Goal: Task Accomplishment & Management: Manage account settings

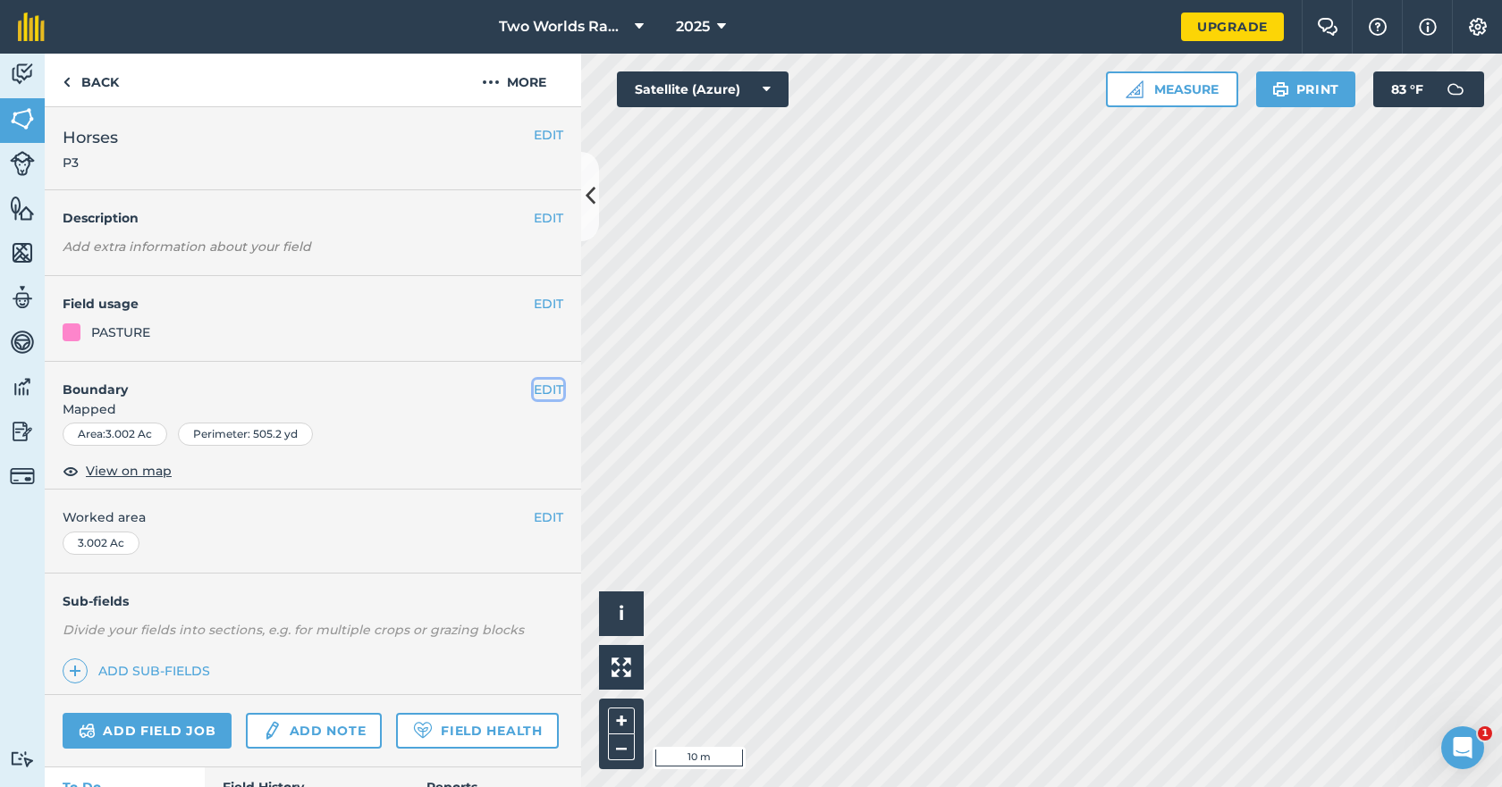
click at [534, 390] on button "EDIT" at bounding box center [548, 390] width 29 height 20
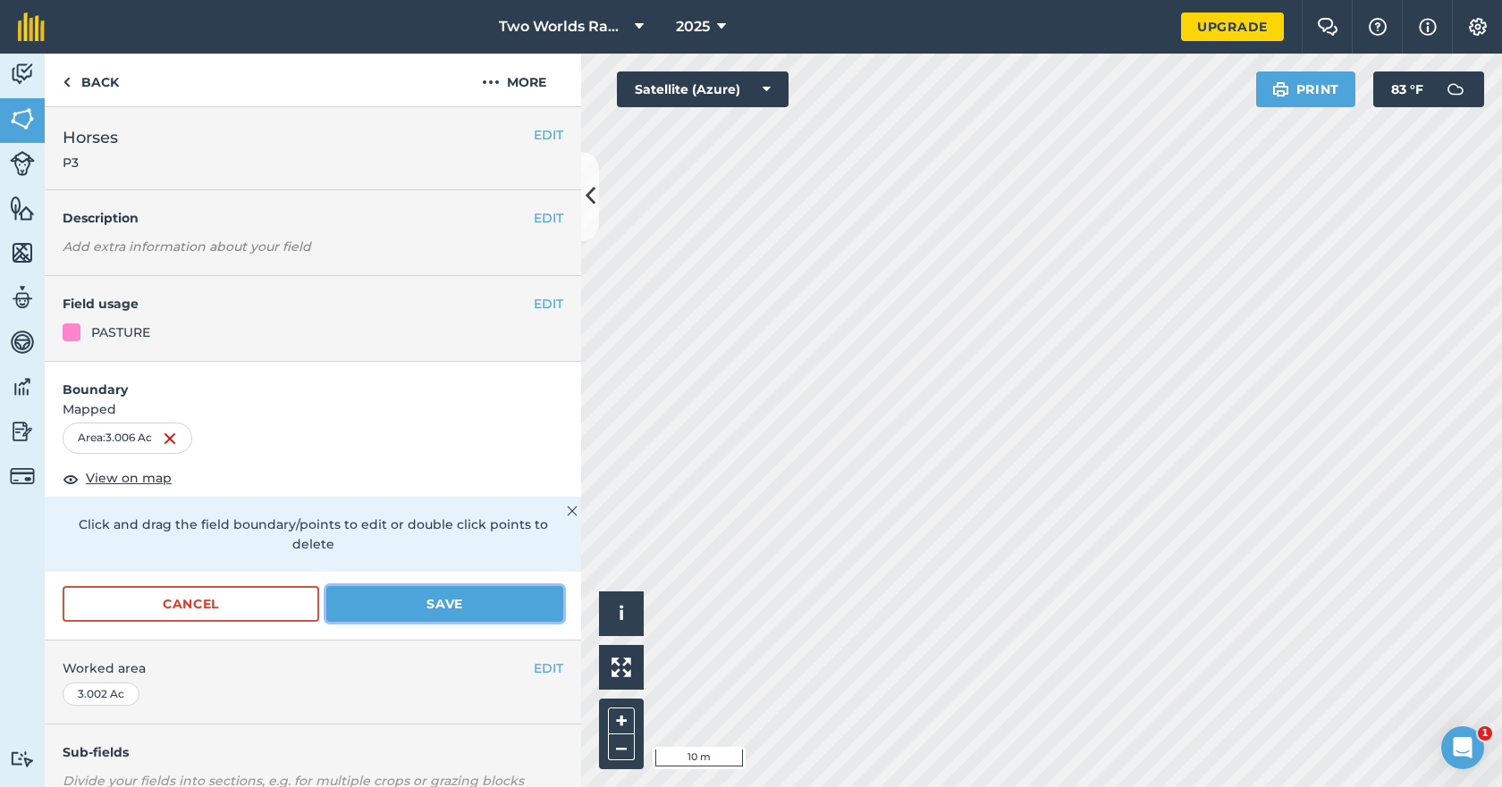
click at [410, 604] on button "Save" at bounding box center [444, 604] width 237 height 36
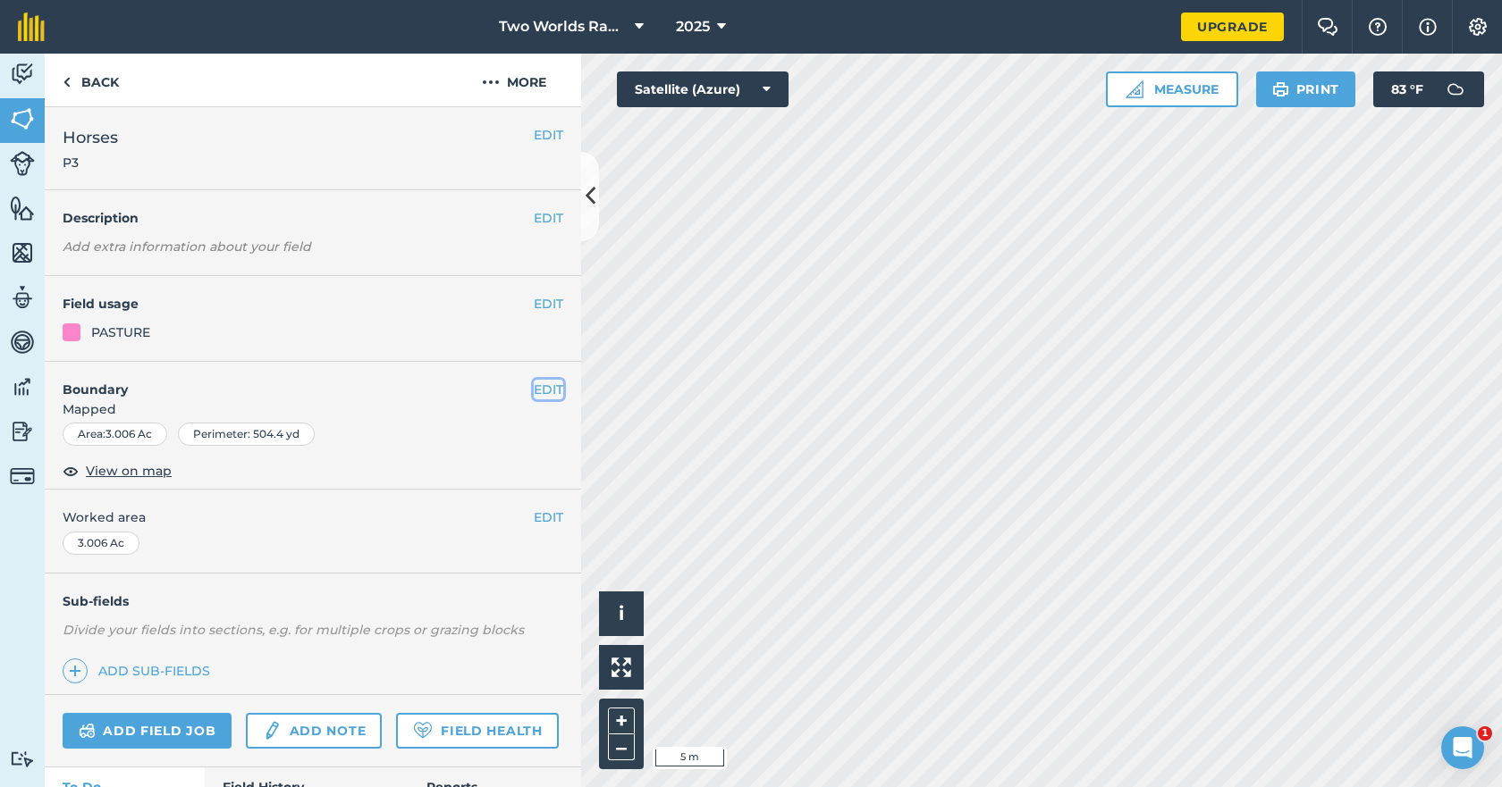
click at [534, 391] on button "EDIT" at bounding box center [548, 390] width 29 height 20
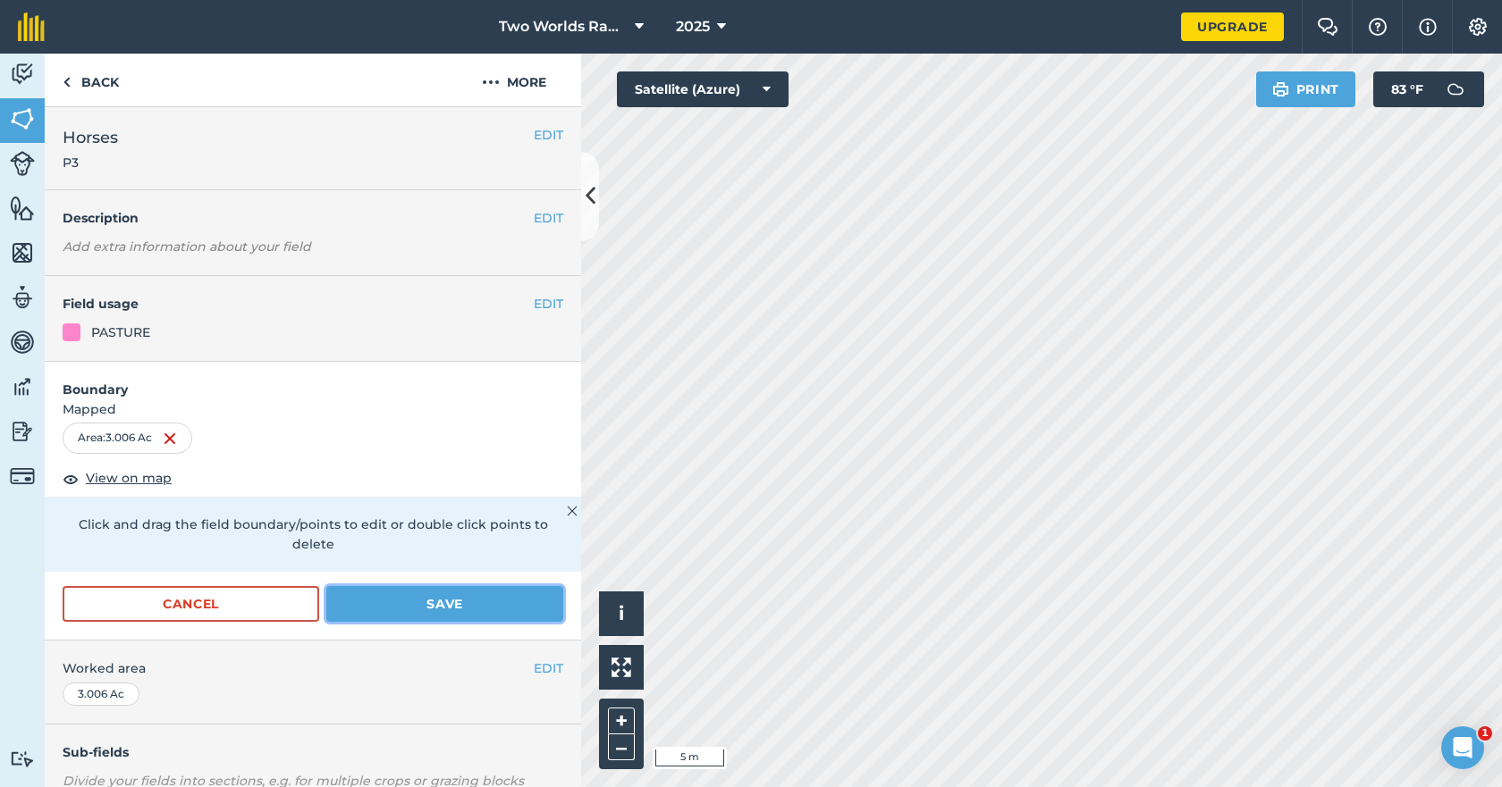
click at [428, 603] on button "Save" at bounding box center [444, 604] width 237 height 36
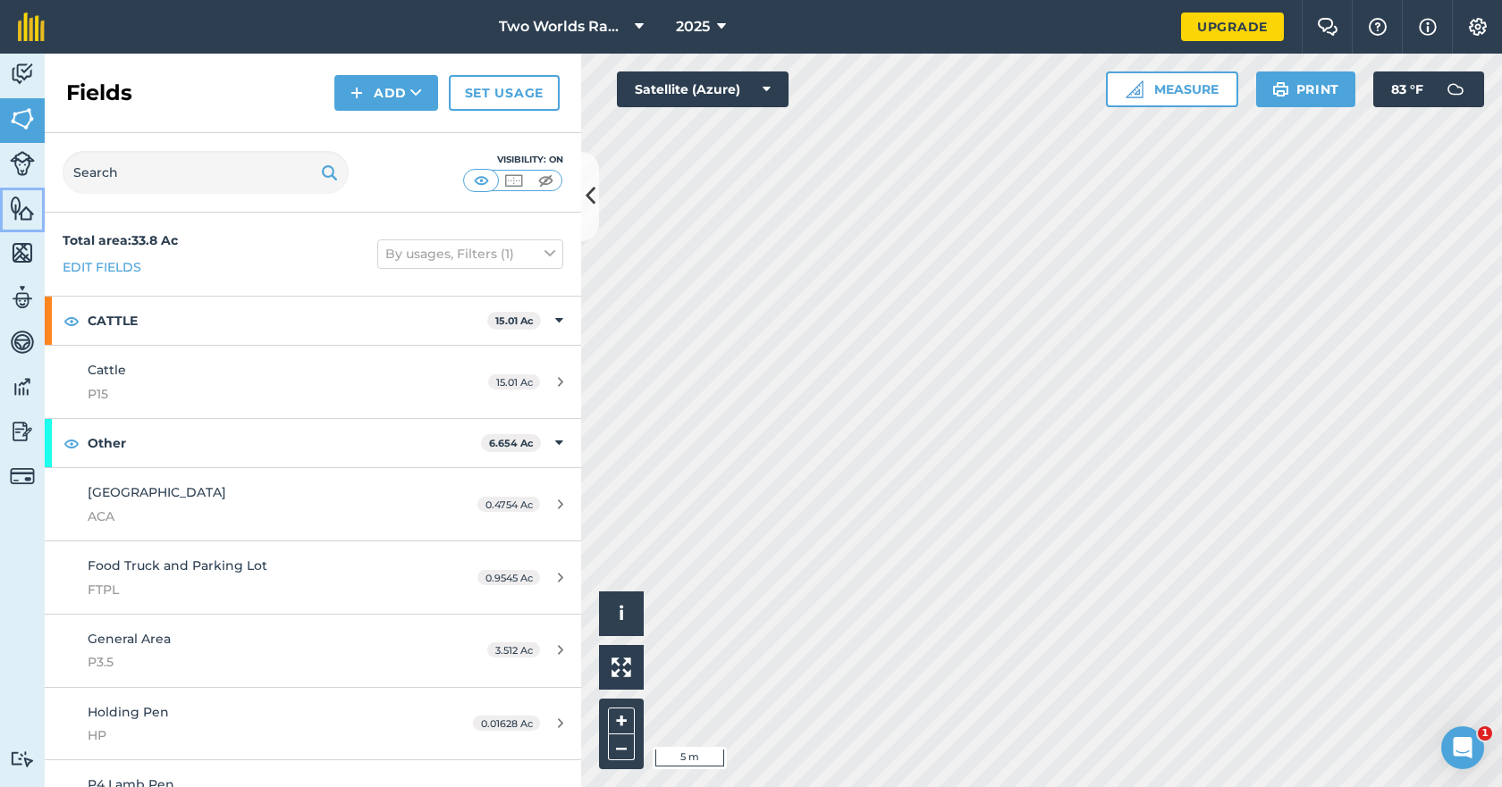
click at [21, 206] on img at bounding box center [22, 208] width 25 height 27
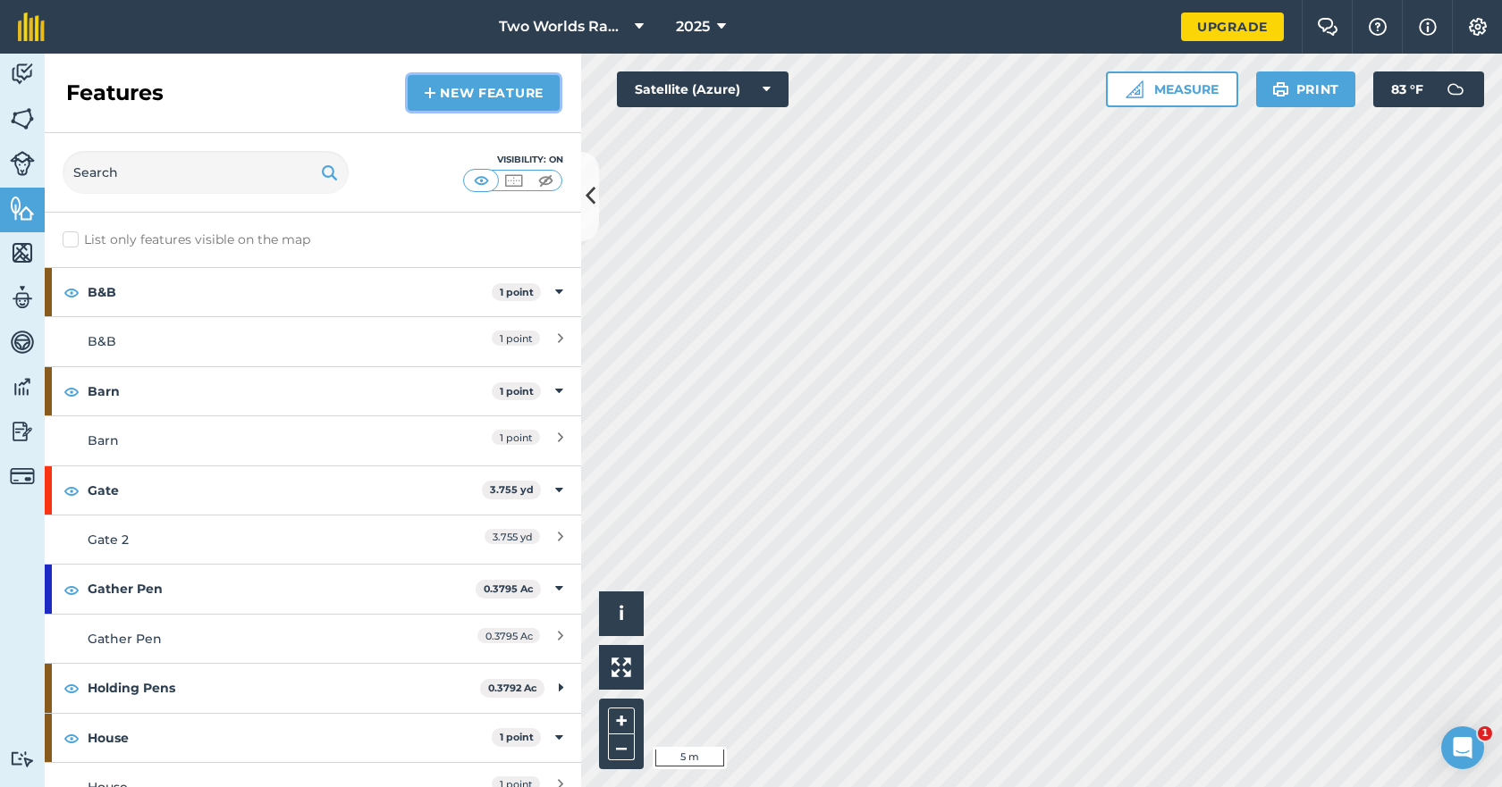
click at [435, 91] on img at bounding box center [430, 92] width 13 height 21
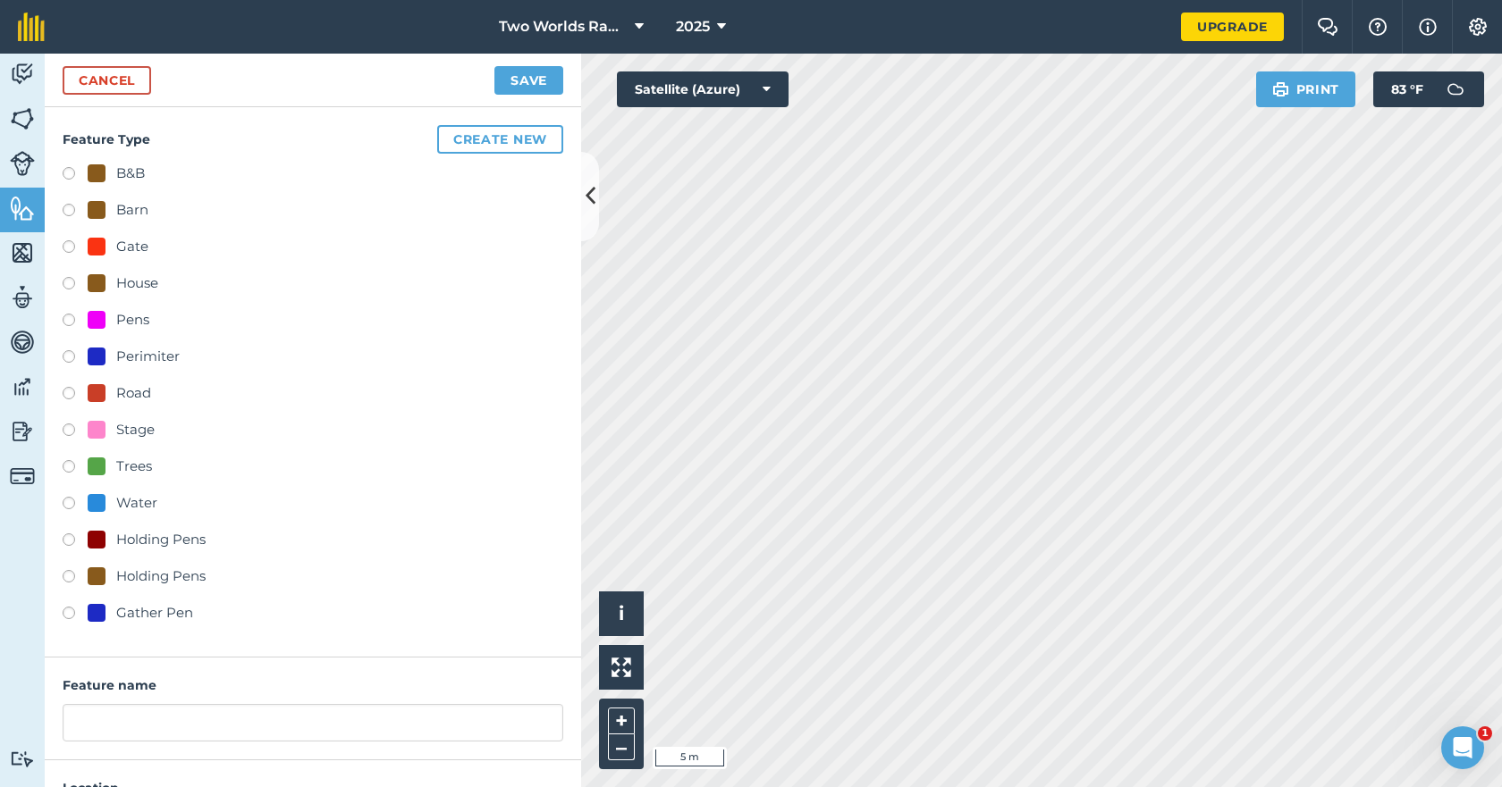
click at [63, 577] on label at bounding box center [75, 579] width 25 height 18
radio input "true"
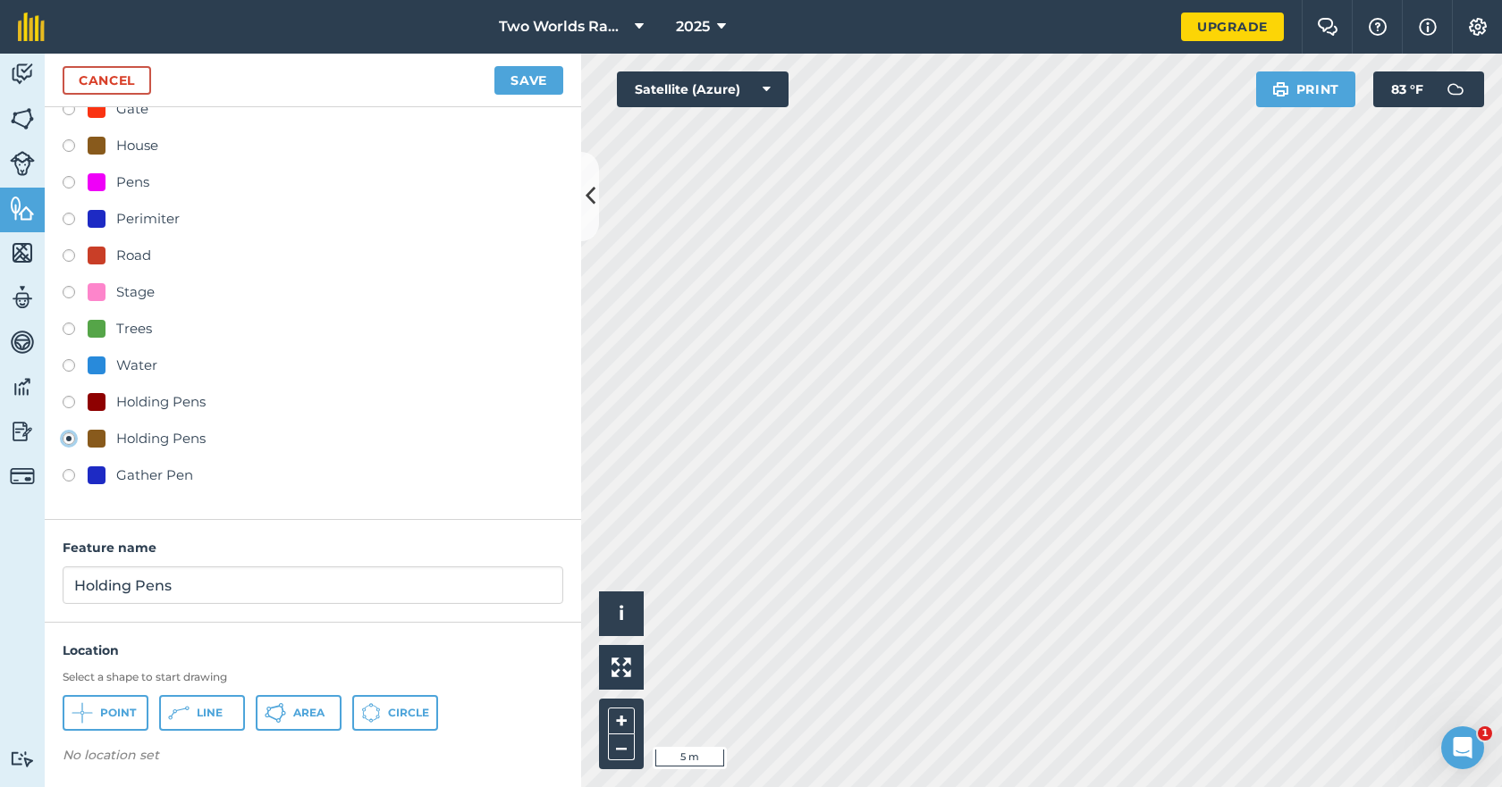
scroll to position [141, 0]
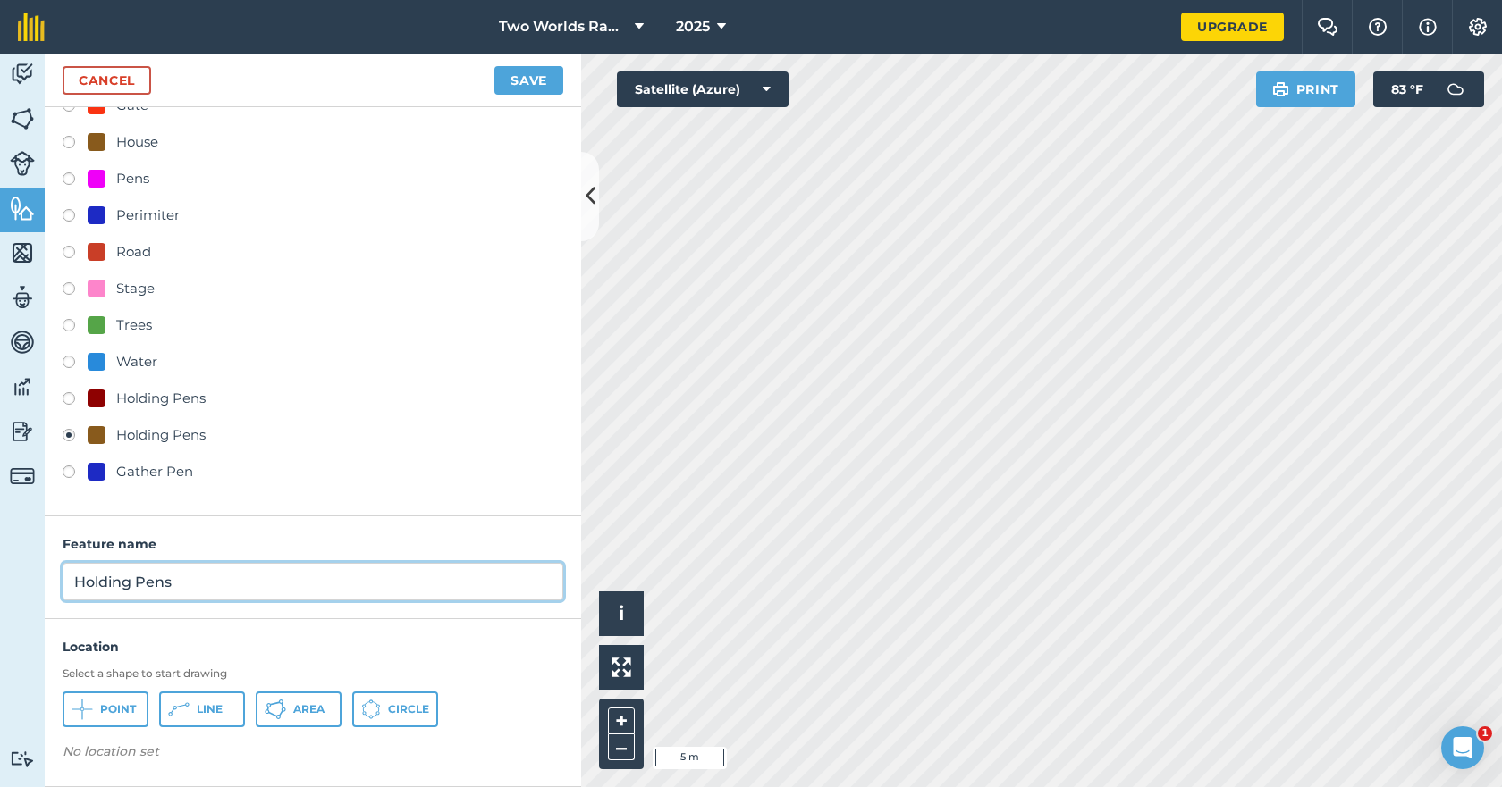
drag, startPoint x: 198, startPoint y: 584, endPoint x: 36, endPoint y: 575, distance: 162.0
click at [36, 575] on div "Activity Fields Livestock Features Maps Team Vehicles Data Reporting Billing Tu…" at bounding box center [751, 421] width 1502 height 734
type input "P"
type input "Release Pen"
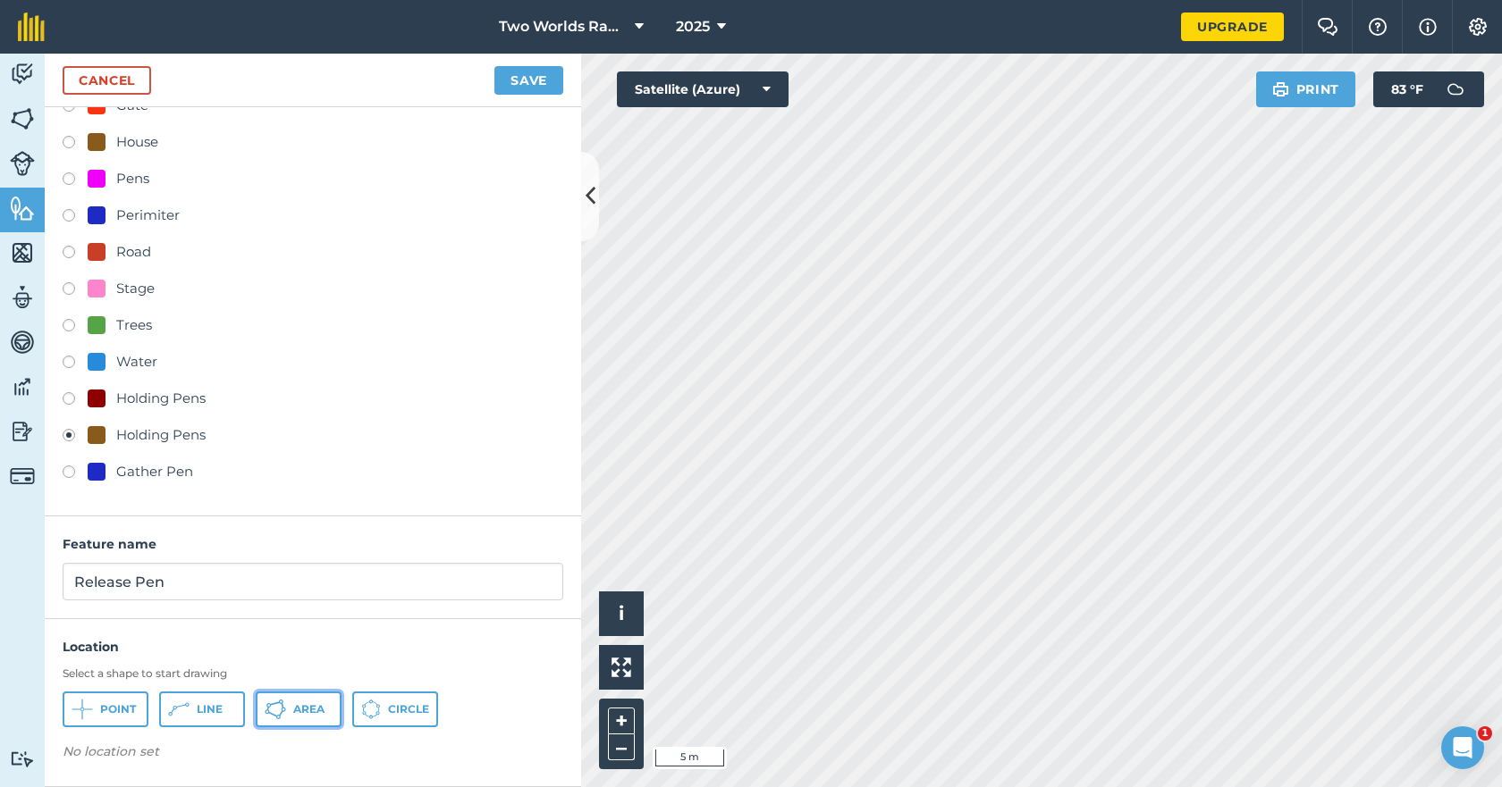
click at [289, 711] on button "Area" at bounding box center [299, 710] width 86 height 36
click at [518, 90] on button "Save" at bounding box center [528, 80] width 69 height 29
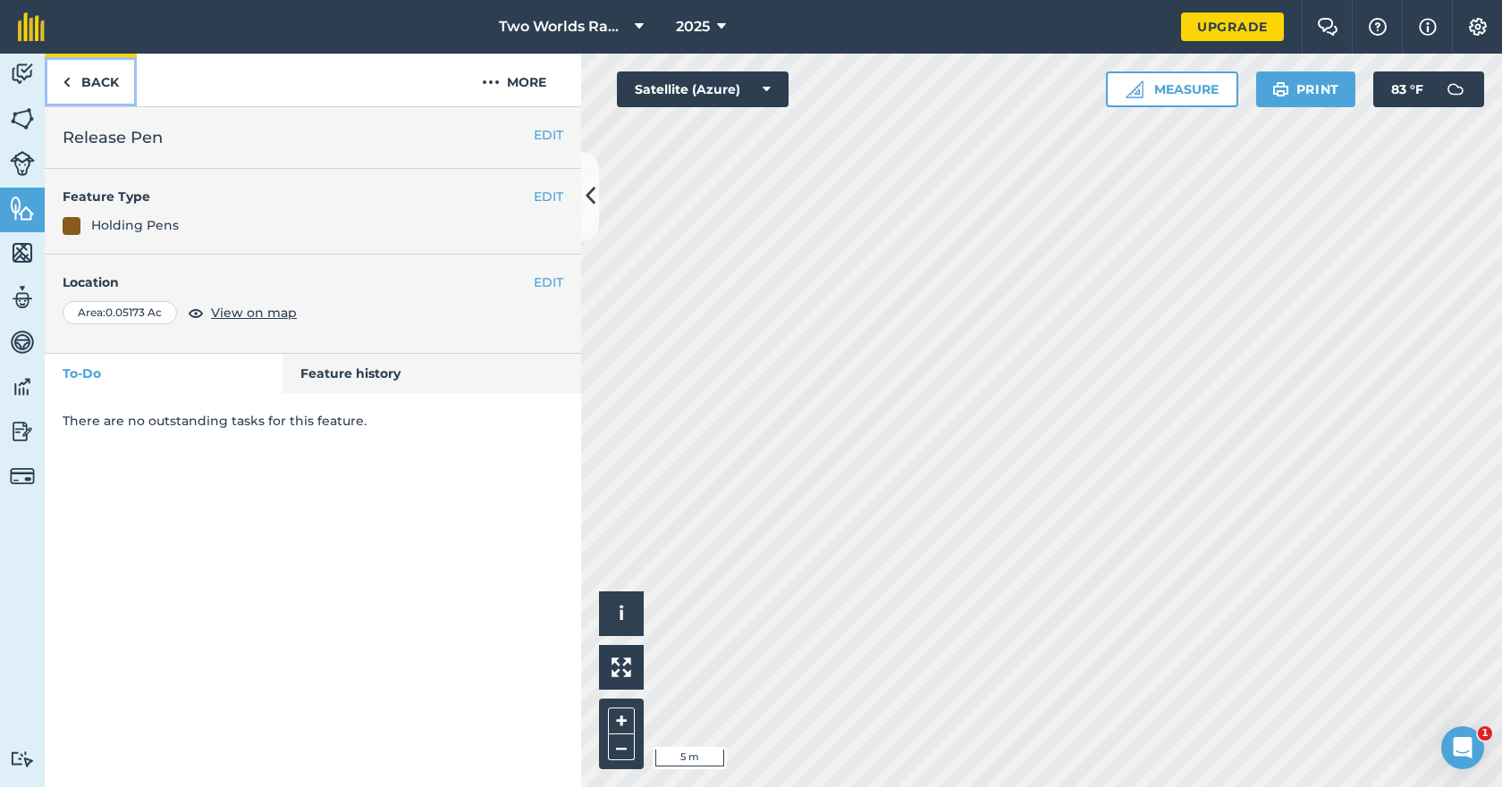
click at [95, 88] on link "Back" at bounding box center [91, 80] width 92 height 53
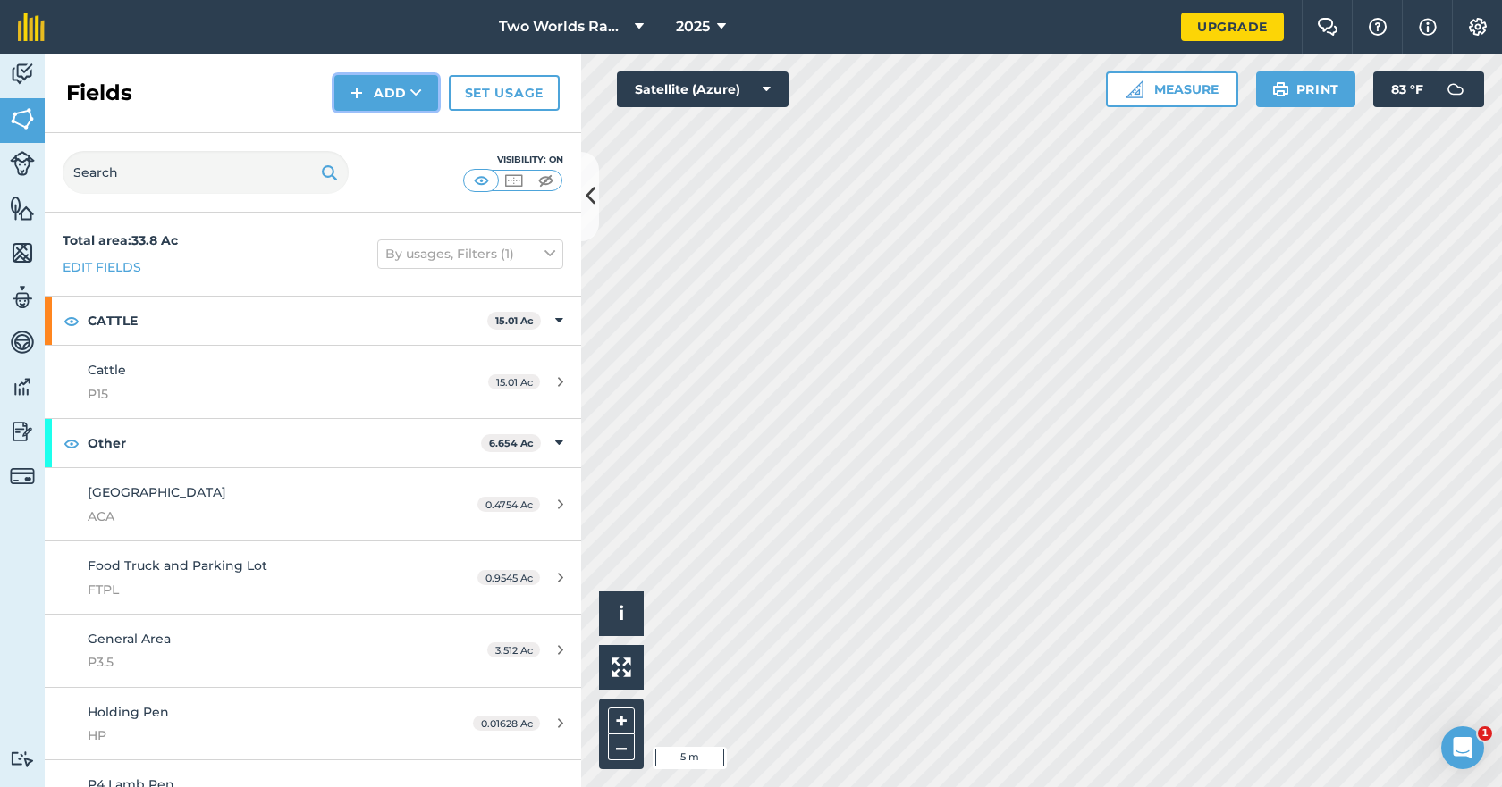
click at [392, 91] on button "Add" at bounding box center [386, 93] width 104 height 36
click at [22, 215] on img at bounding box center [22, 208] width 25 height 27
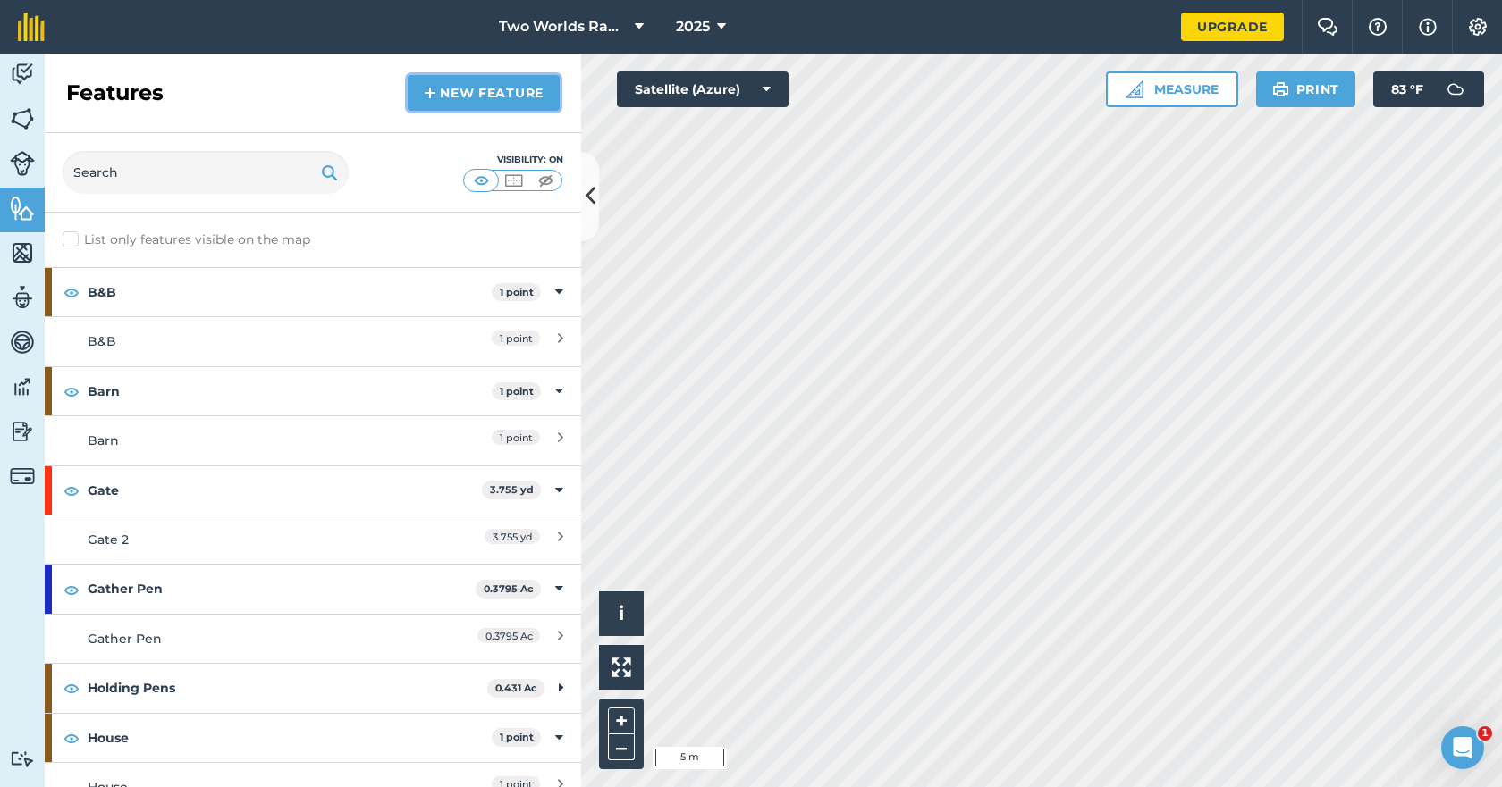
click at [454, 99] on link "New feature" at bounding box center [484, 93] width 152 height 36
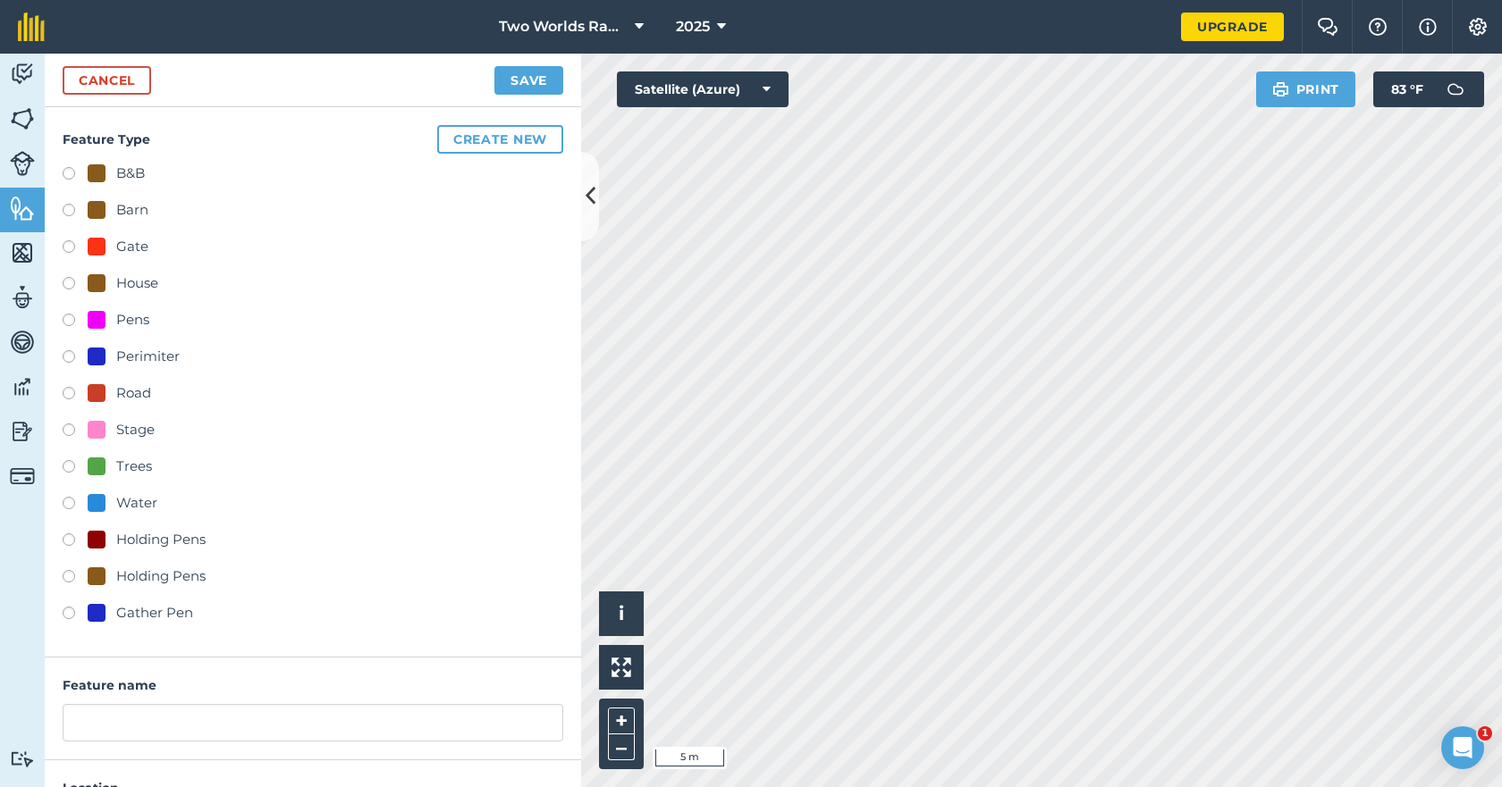
click at [71, 576] on label at bounding box center [75, 579] width 25 height 18
radio input "true"
type input "Holding Pens"
click at [68, 538] on label at bounding box center [75, 543] width 25 height 18
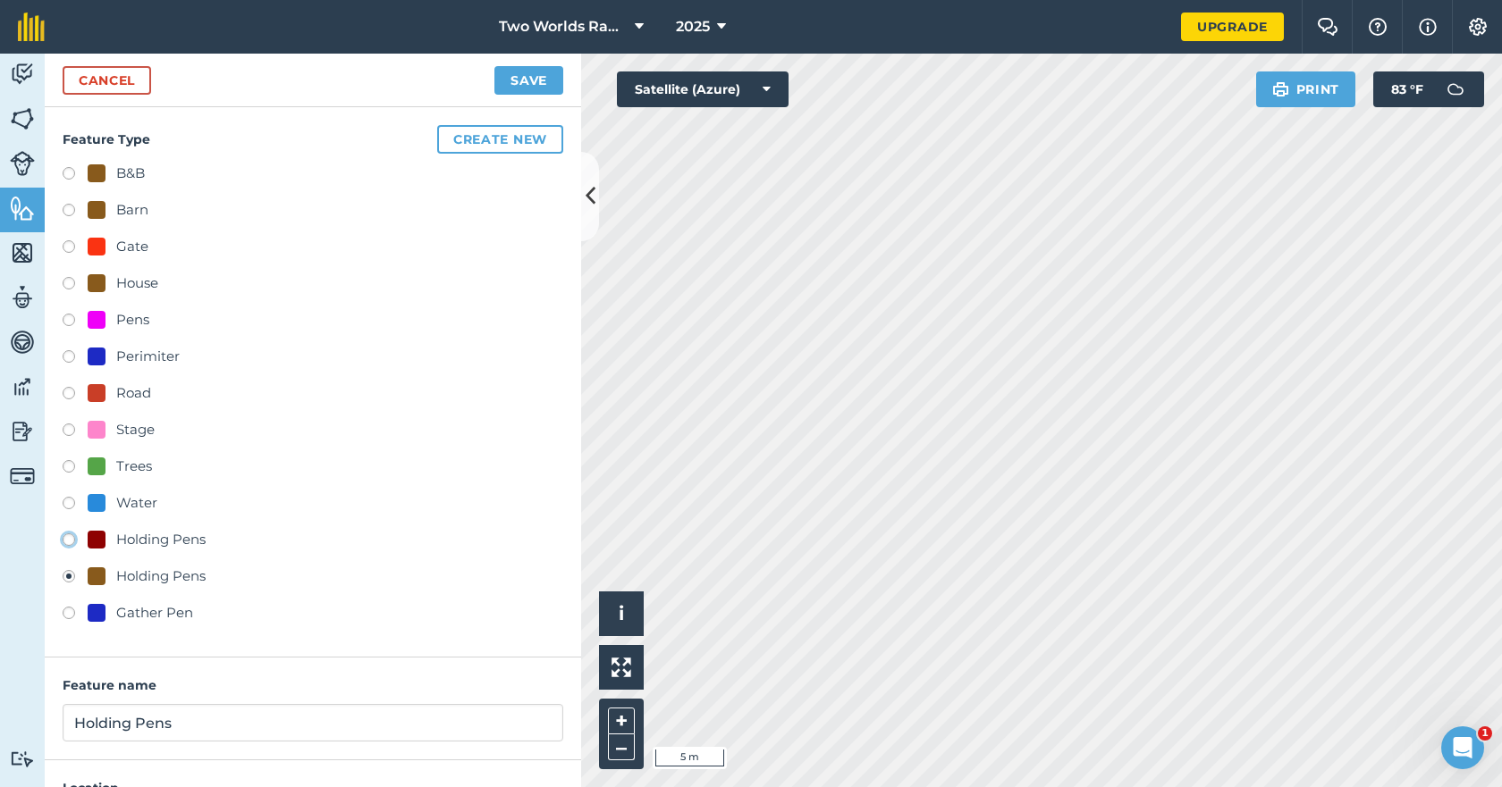
radio input "true"
drag, startPoint x: 173, startPoint y: 720, endPoint x: 20, endPoint y: 719, distance: 152.8
click at [20, 719] on div "Activity Fields Livestock Features Maps Team Vehicles Data Reporting Billing Tu…" at bounding box center [751, 421] width 1502 height 734
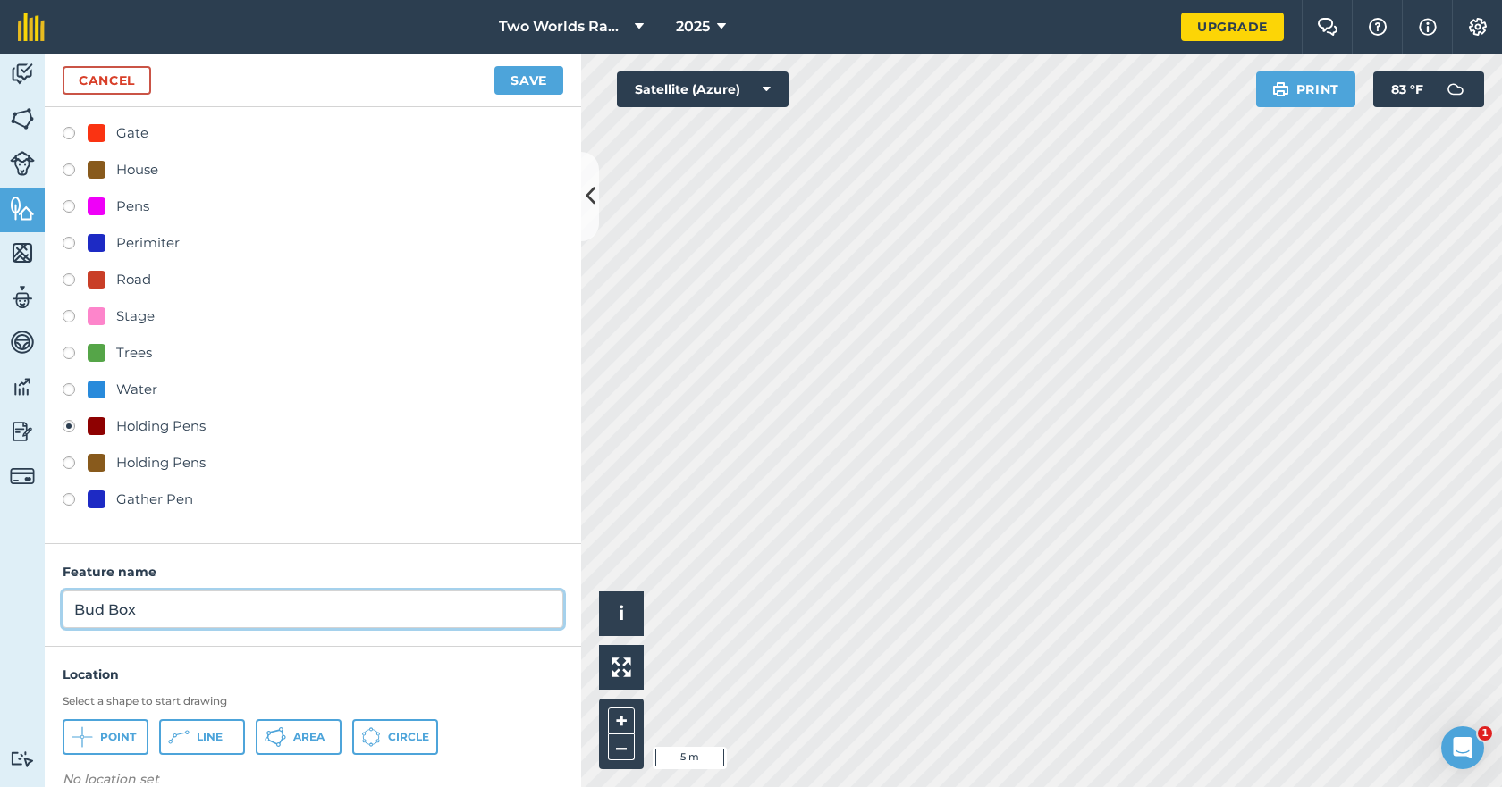
scroll to position [141, 0]
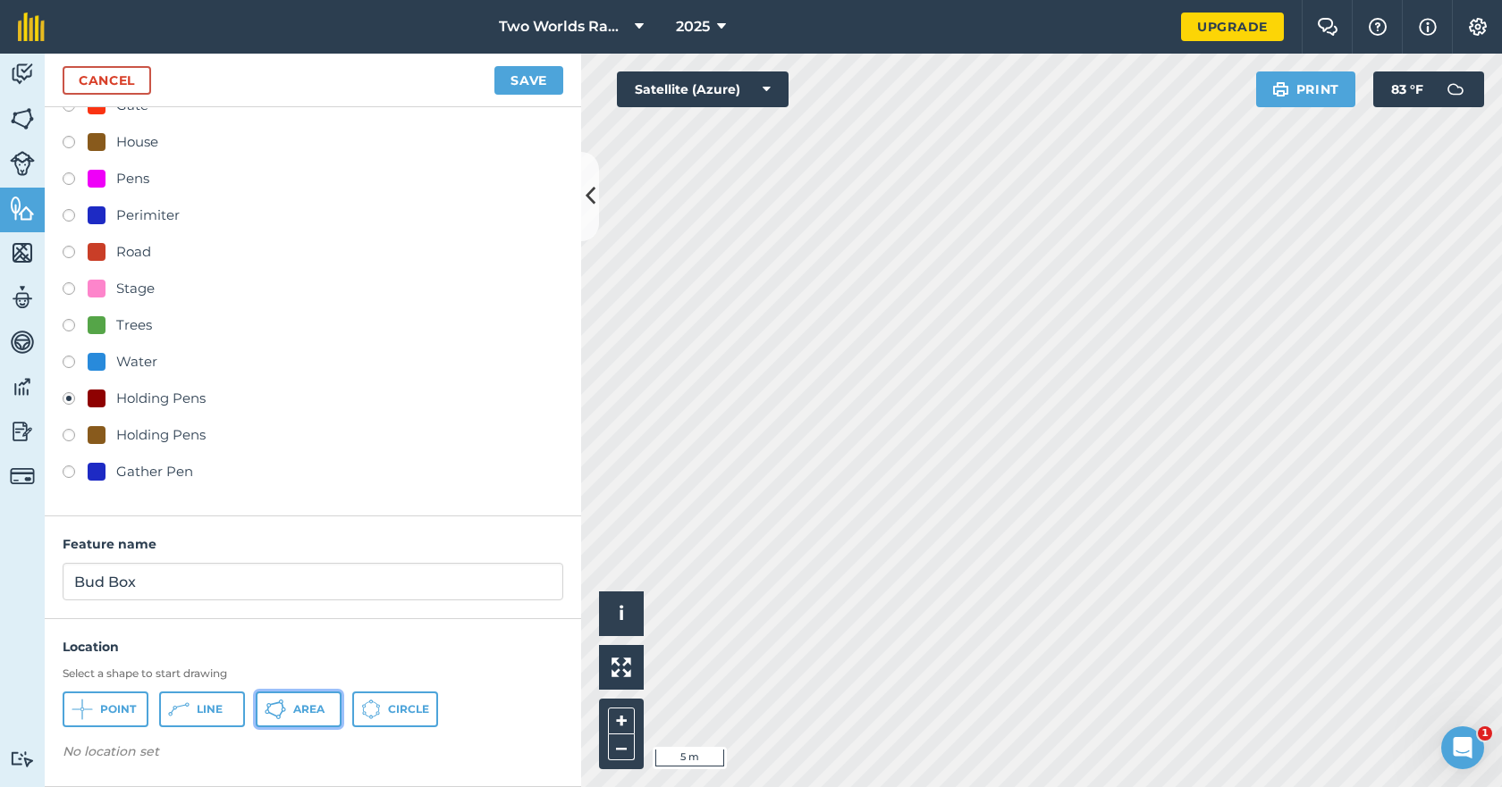
click at [300, 717] on button "Area" at bounding box center [299, 710] width 86 height 36
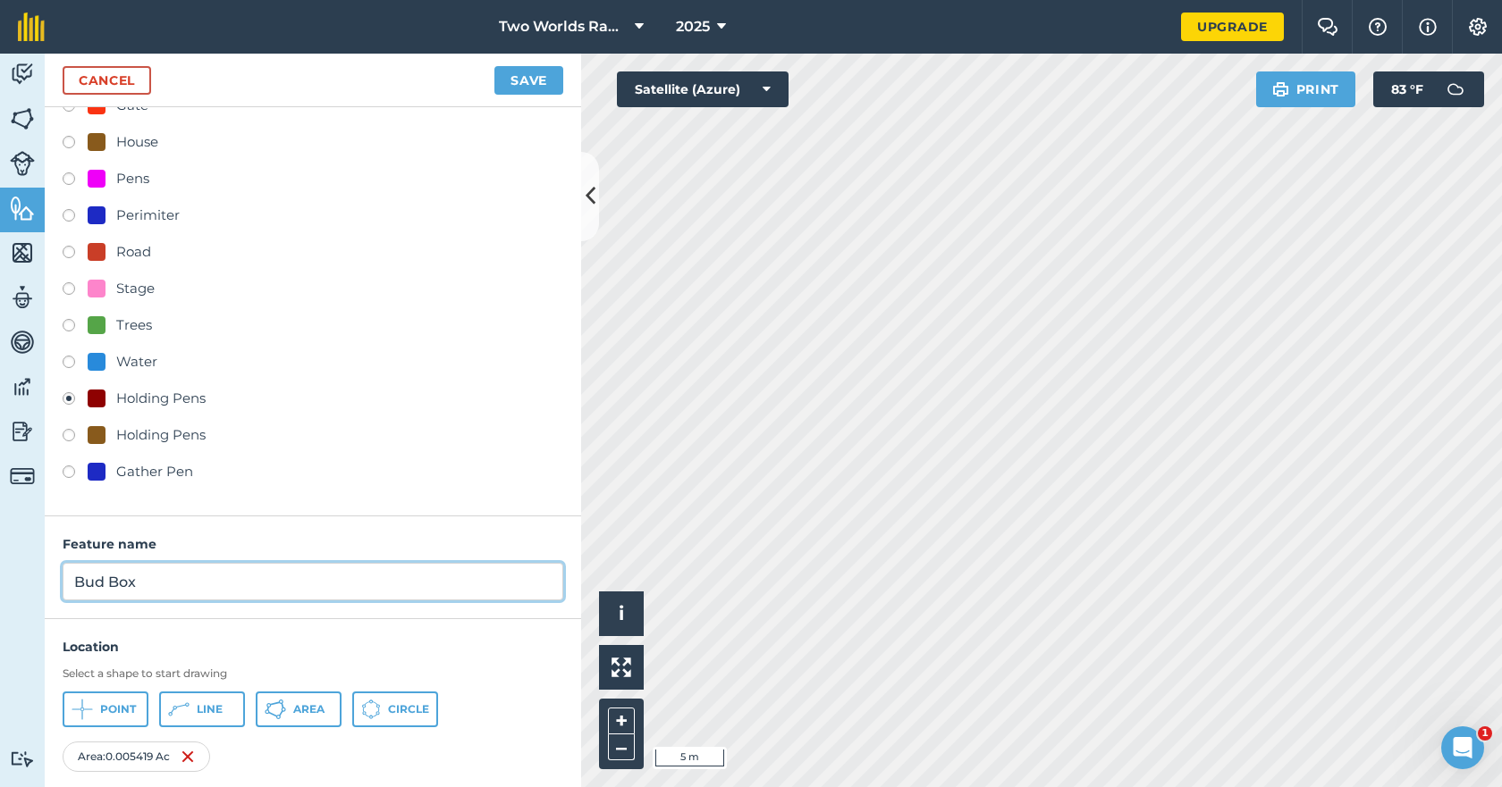
click at [180, 584] on input "Bud Box" at bounding box center [313, 582] width 501 height 38
type input "Bud Box 20x12"
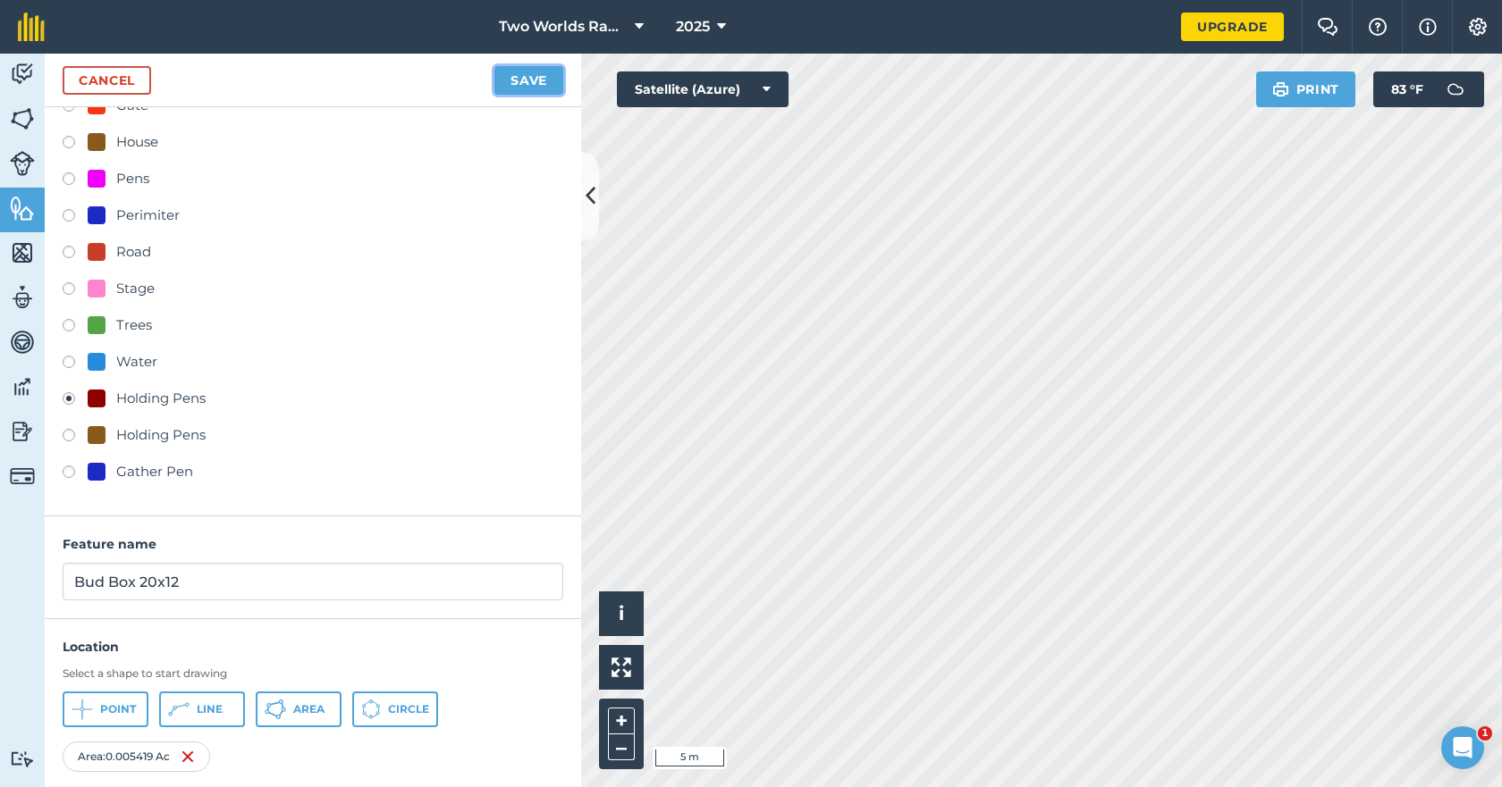
click at [526, 80] on button "Save" at bounding box center [528, 80] width 69 height 29
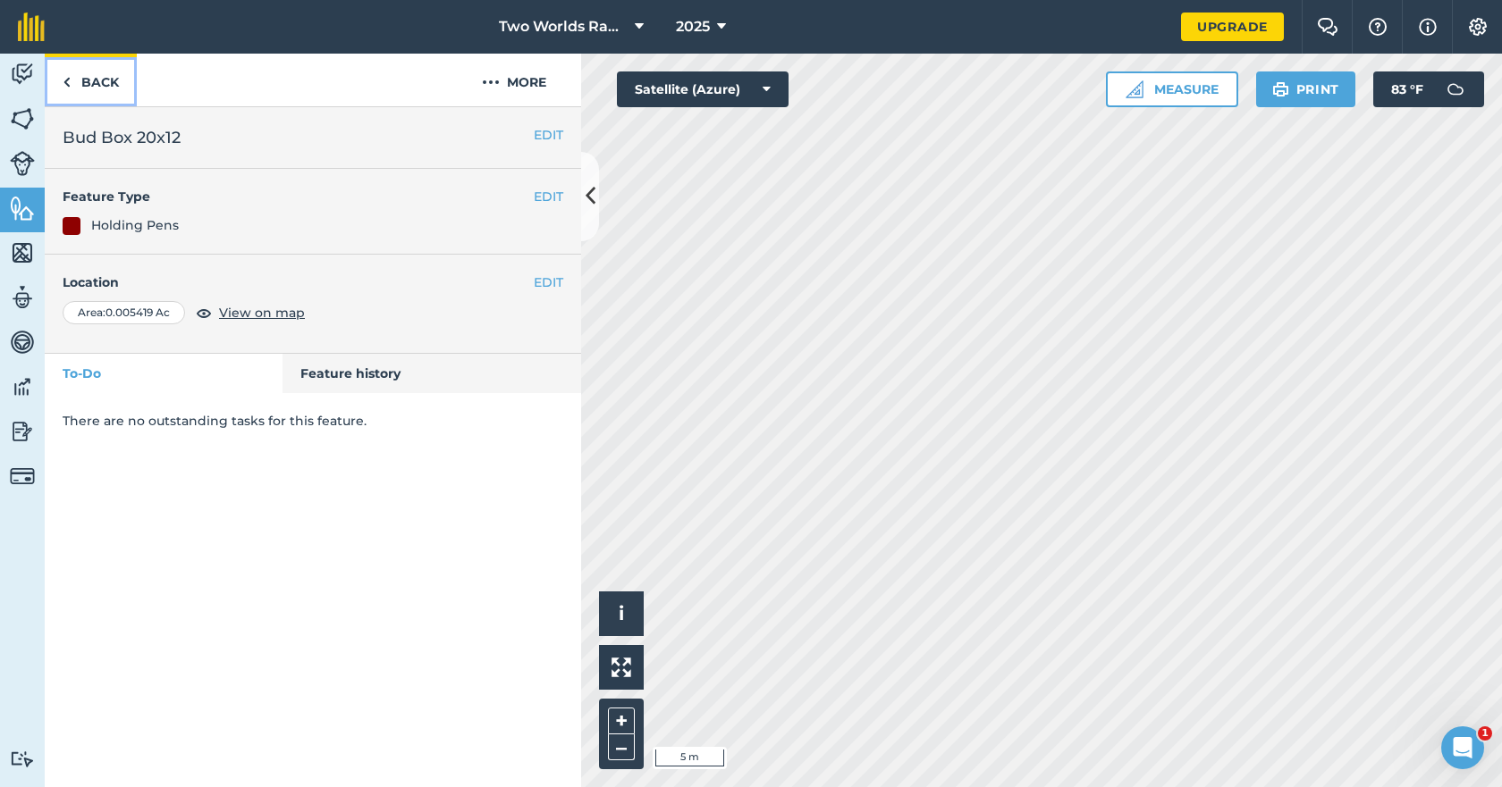
click at [107, 80] on link "Back" at bounding box center [91, 80] width 92 height 53
click at [105, 80] on link "Back" at bounding box center [91, 80] width 92 height 53
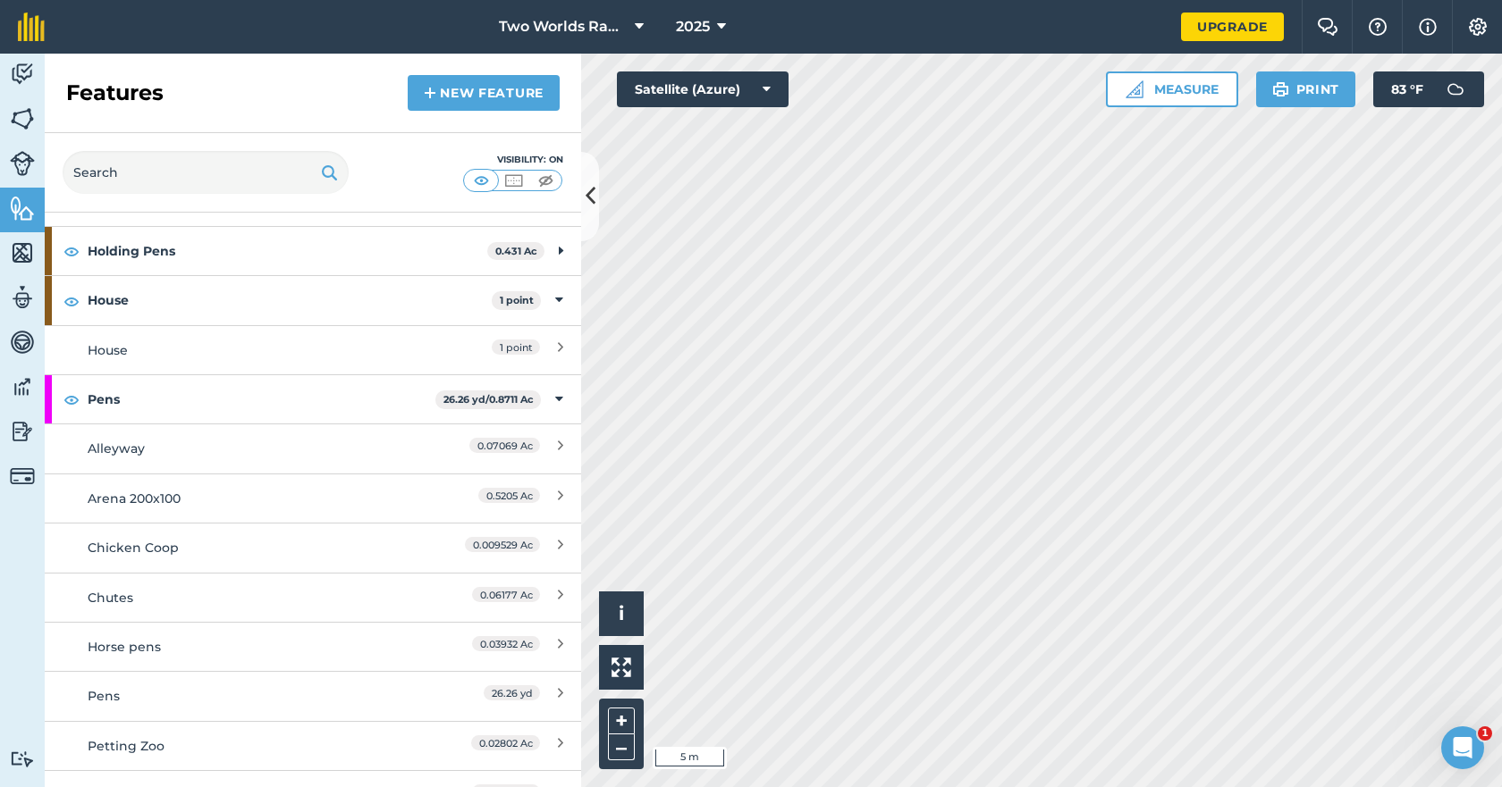
scroll to position [447, 0]
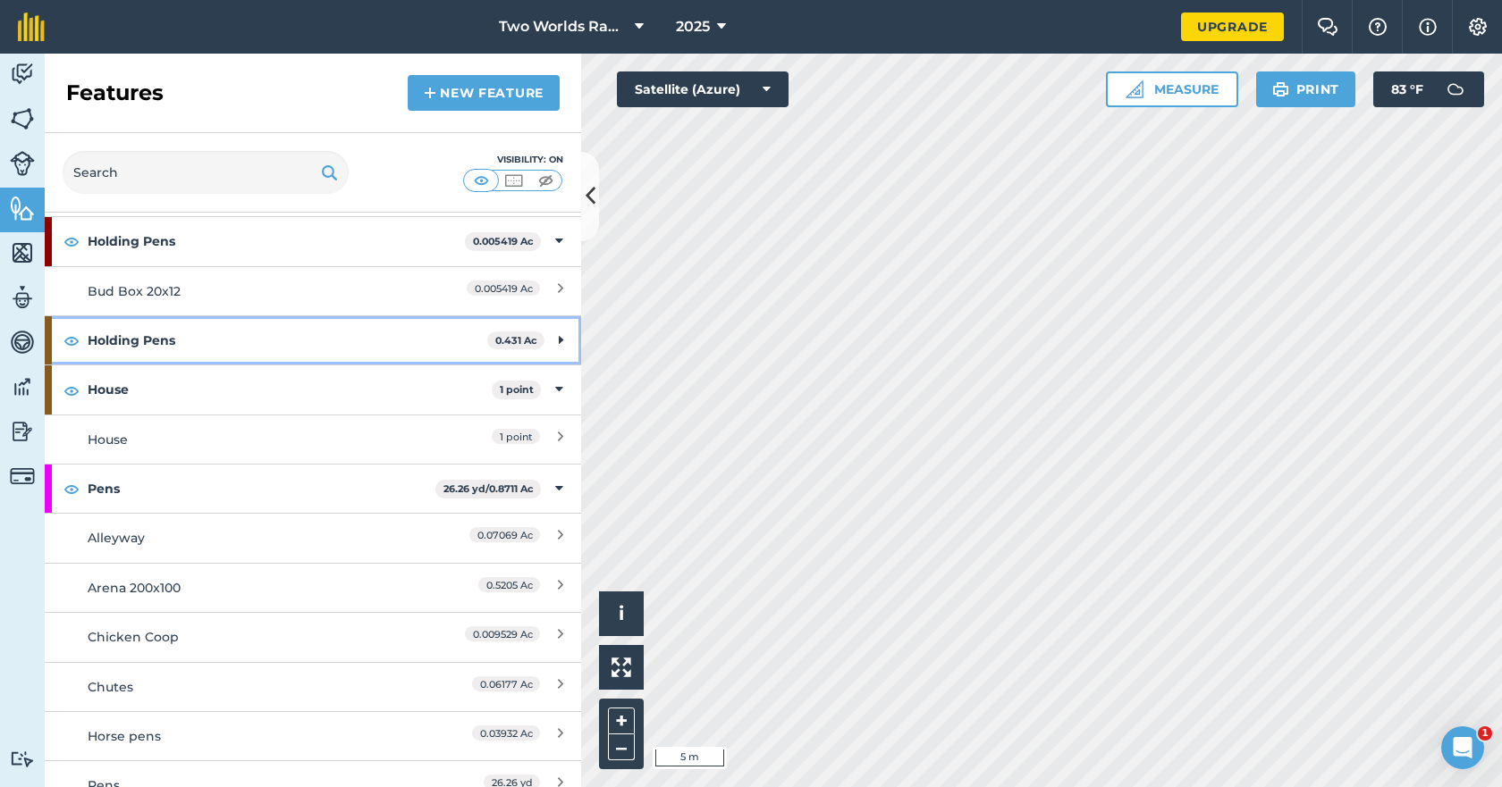
click at [129, 326] on strong "Holding Pens" at bounding box center [288, 340] width 400 height 48
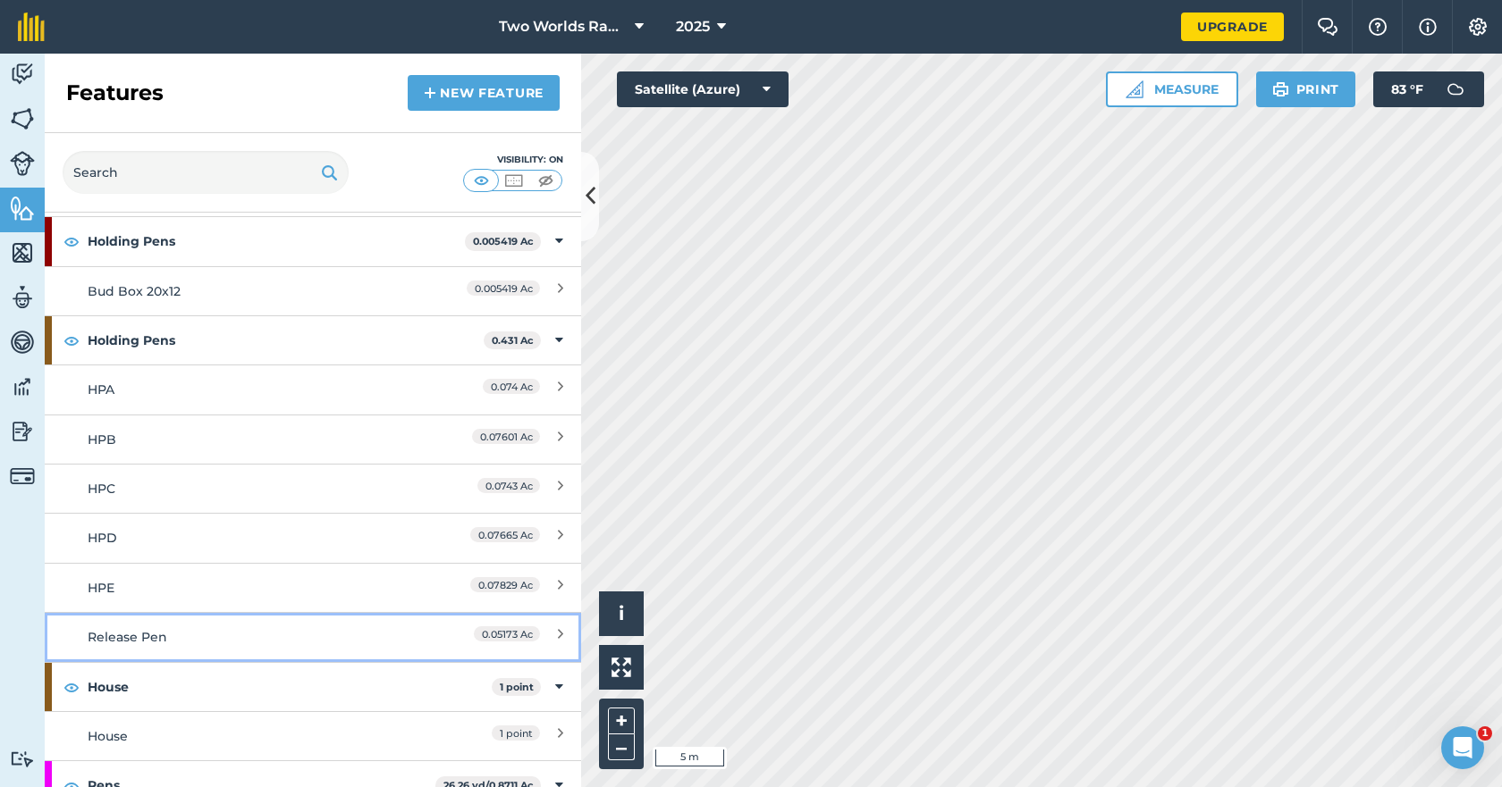
click at [135, 631] on div "Release Pen" at bounding box center [246, 637] width 317 height 20
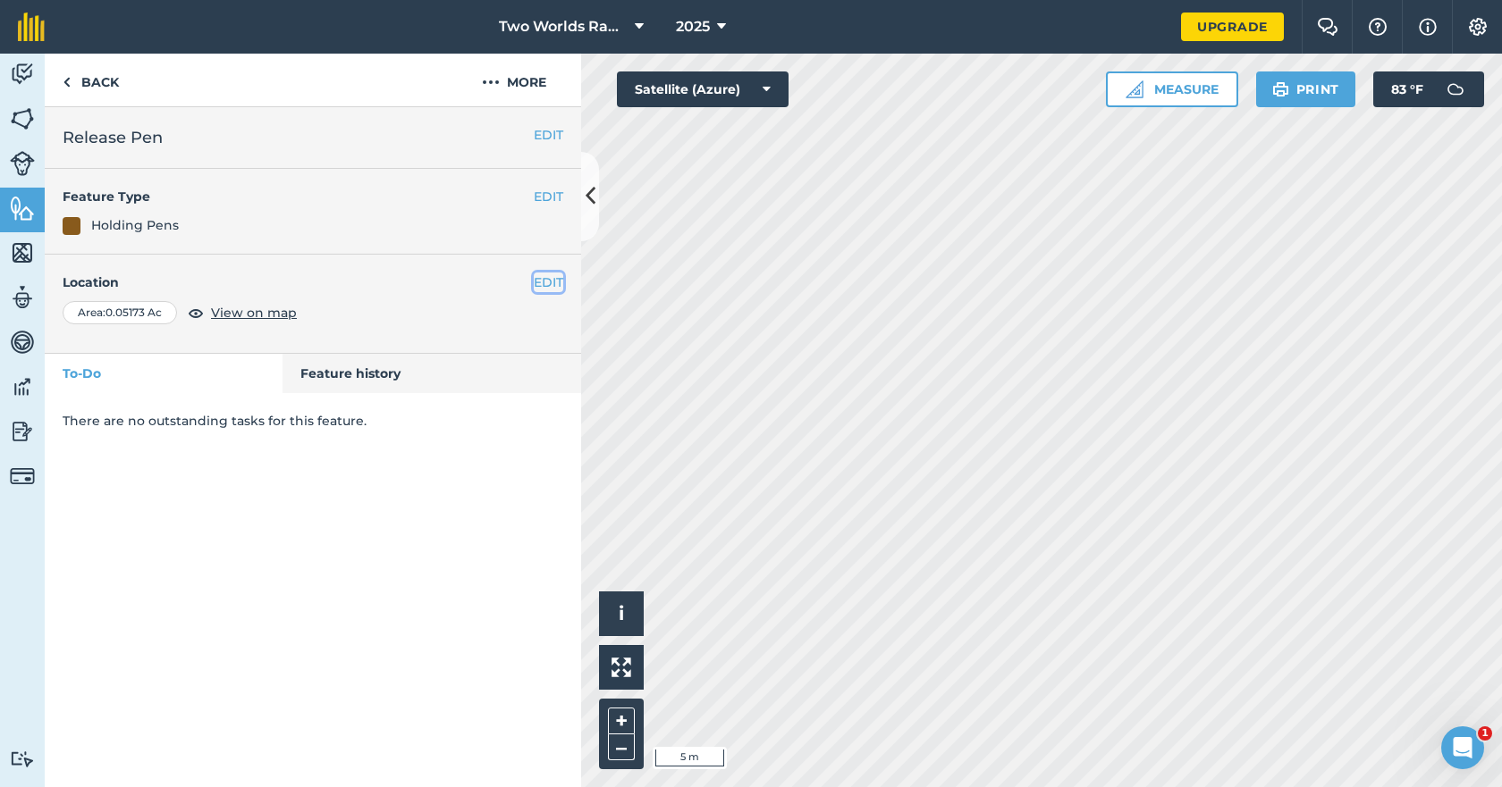
click at [540, 281] on button "EDIT" at bounding box center [548, 283] width 29 height 20
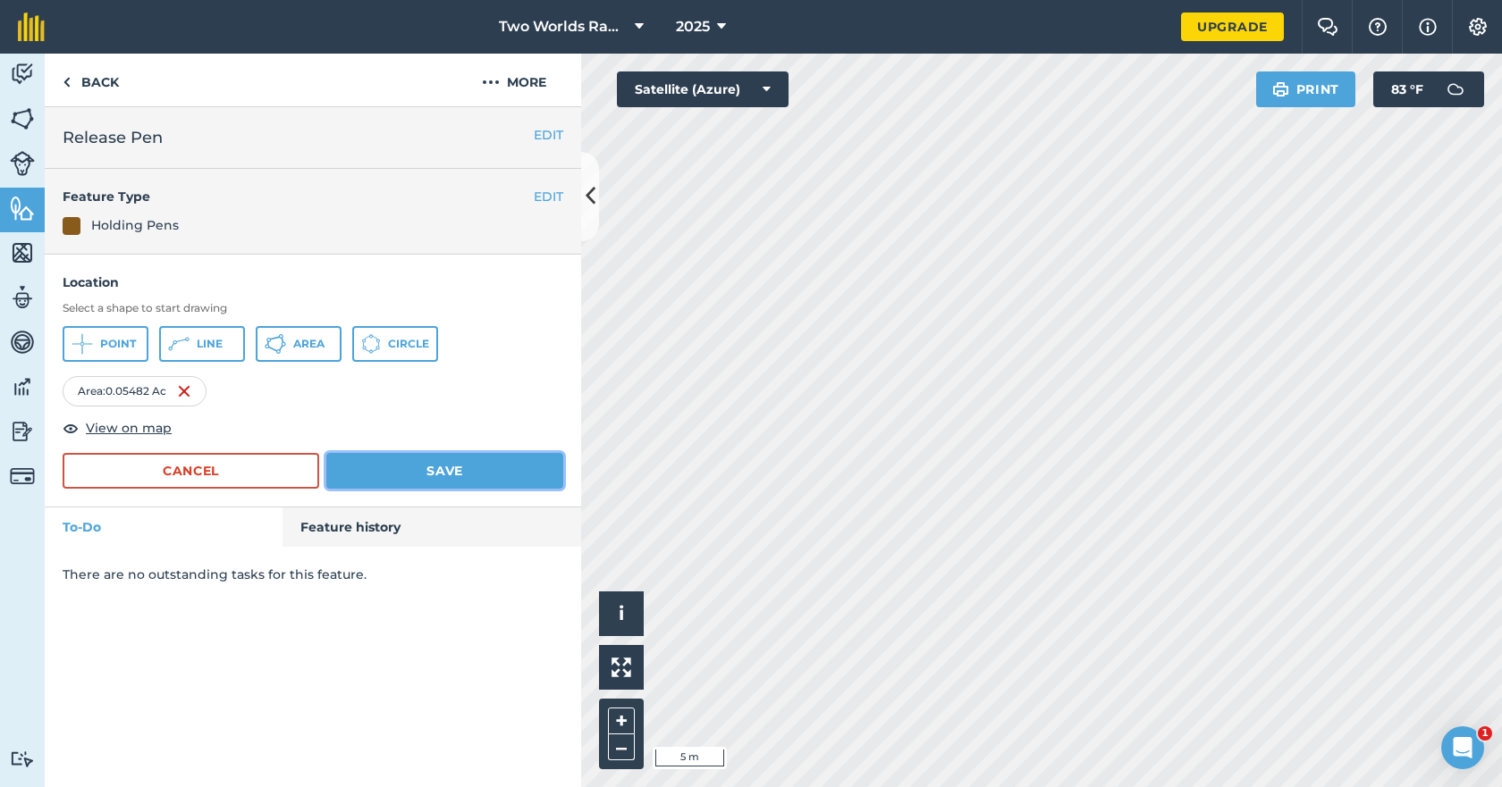
click at [435, 470] on button "Save" at bounding box center [444, 471] width 237 height 36
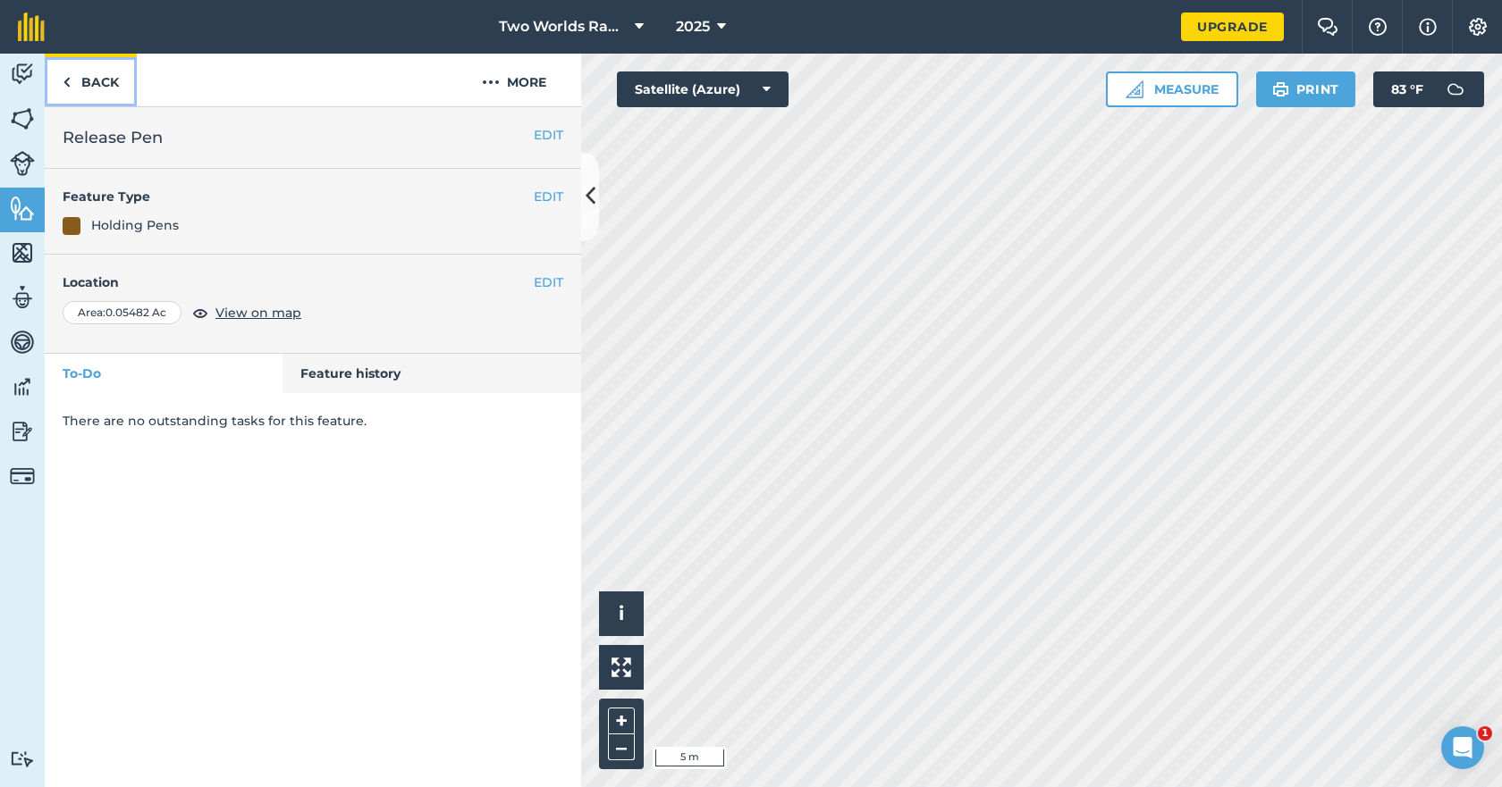
click at [103, 76] on link "Back" at bounding box center [91, 80] width 92 height 53
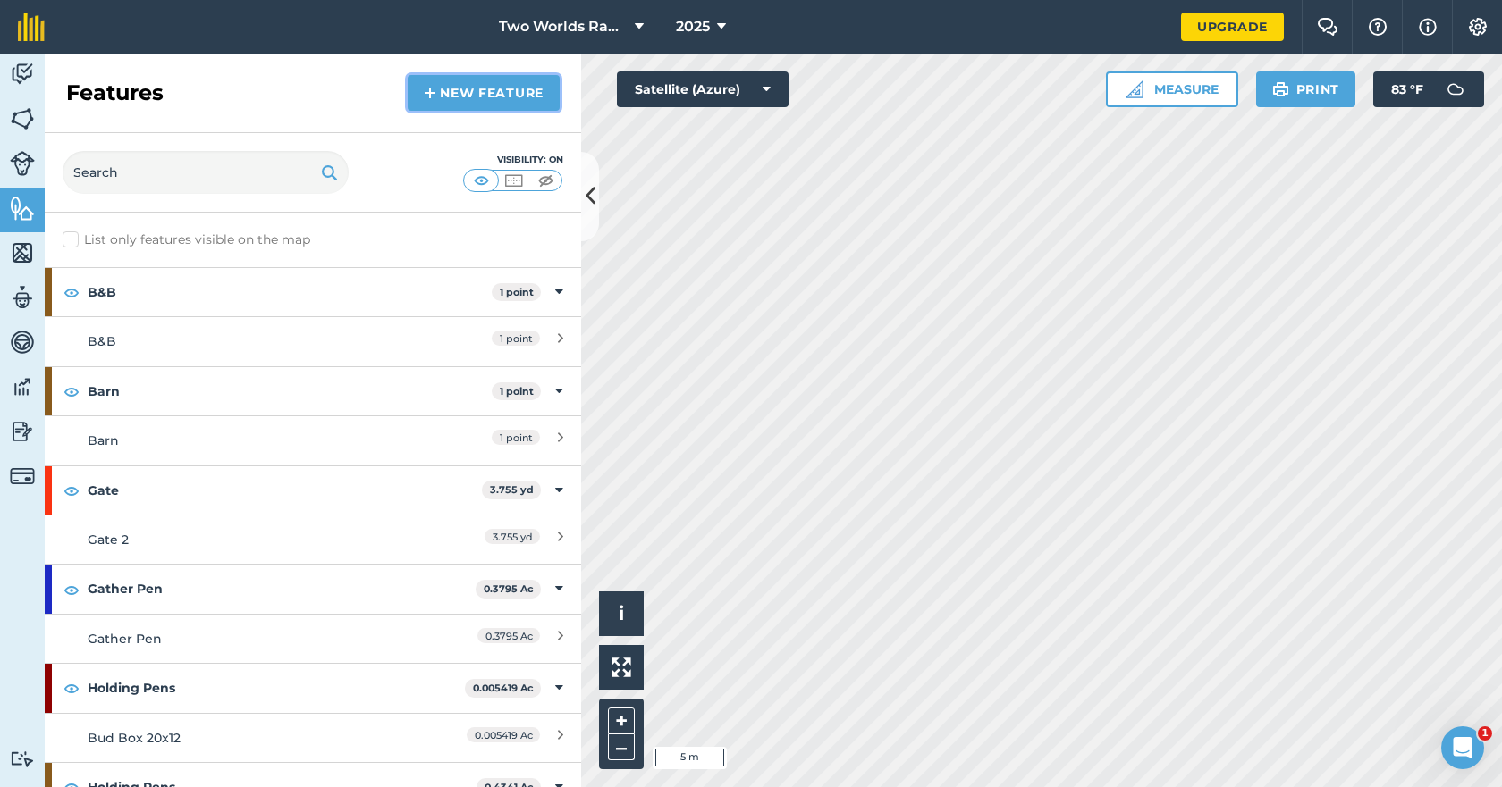
click at [474, 95] on link "New feature" at bounding box center [484, 93] width 152 height 36
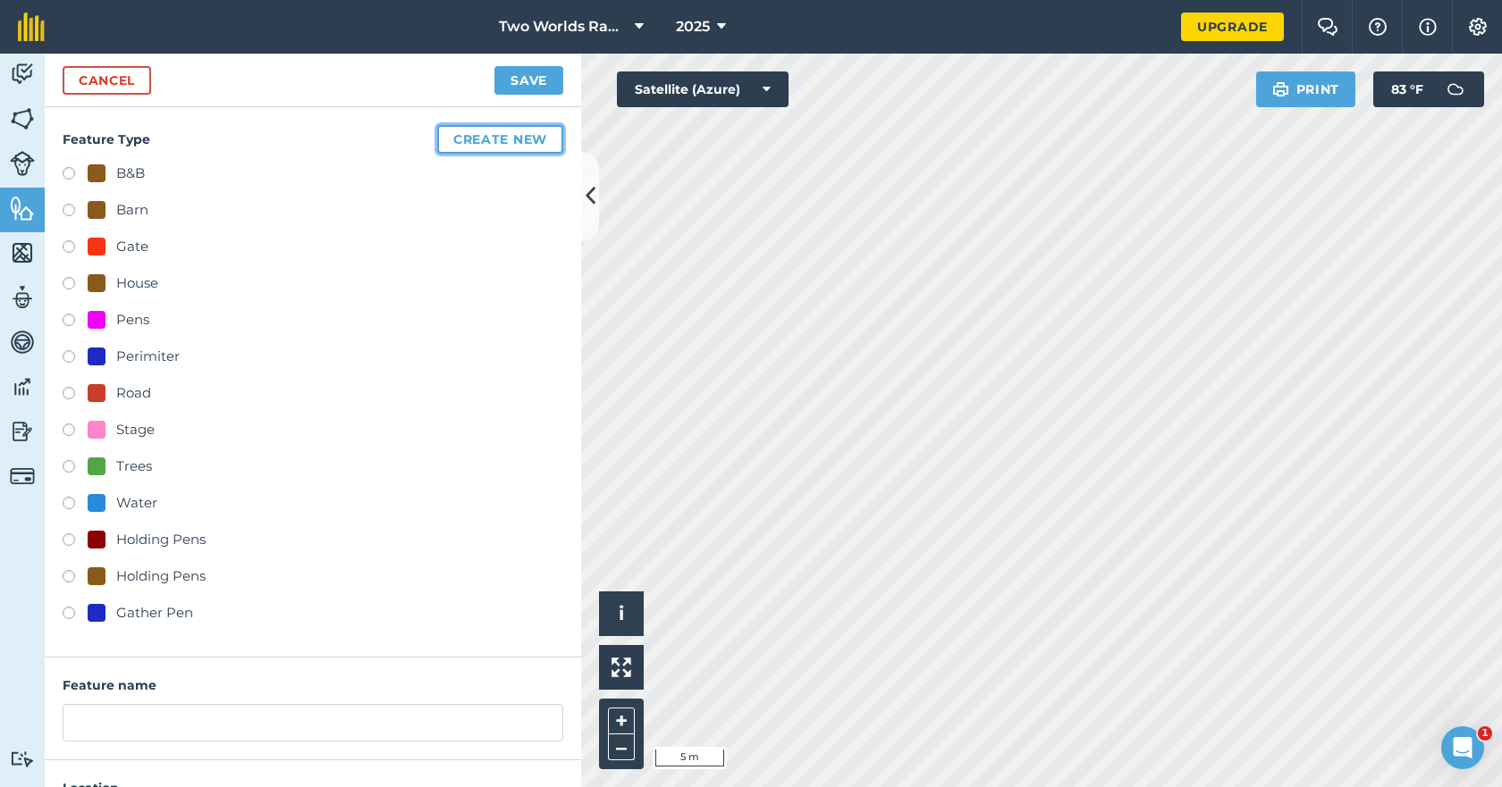
click at [492, 139] on button "Create new" at bounding box center [500, 139] width 126 height 29
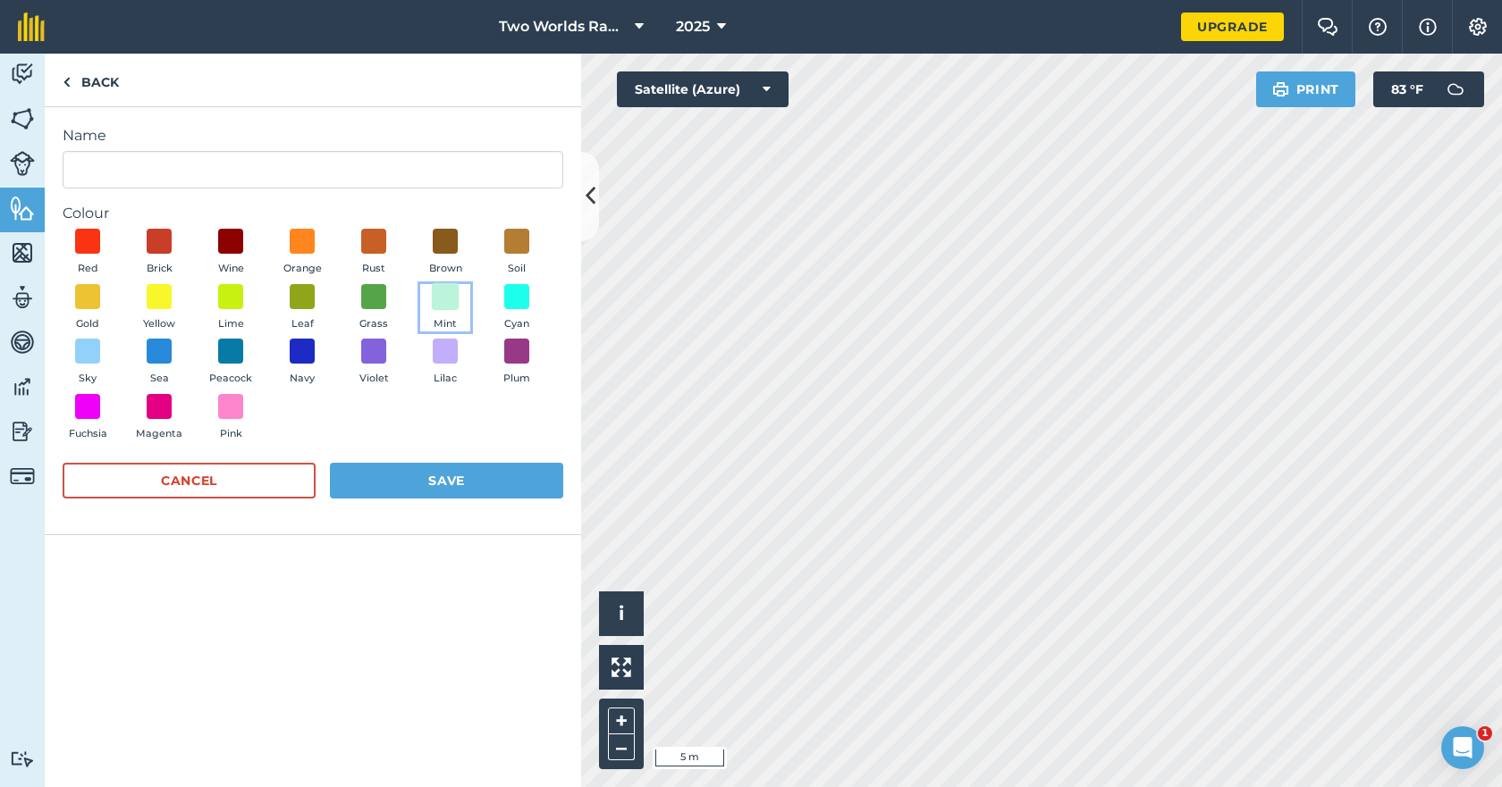
click at [444, 299] on span at bounding box center [446, 296] width 28 height 28
click at [411, 489] on button "Save" at bounding box center [446, 481] width 233 height 36
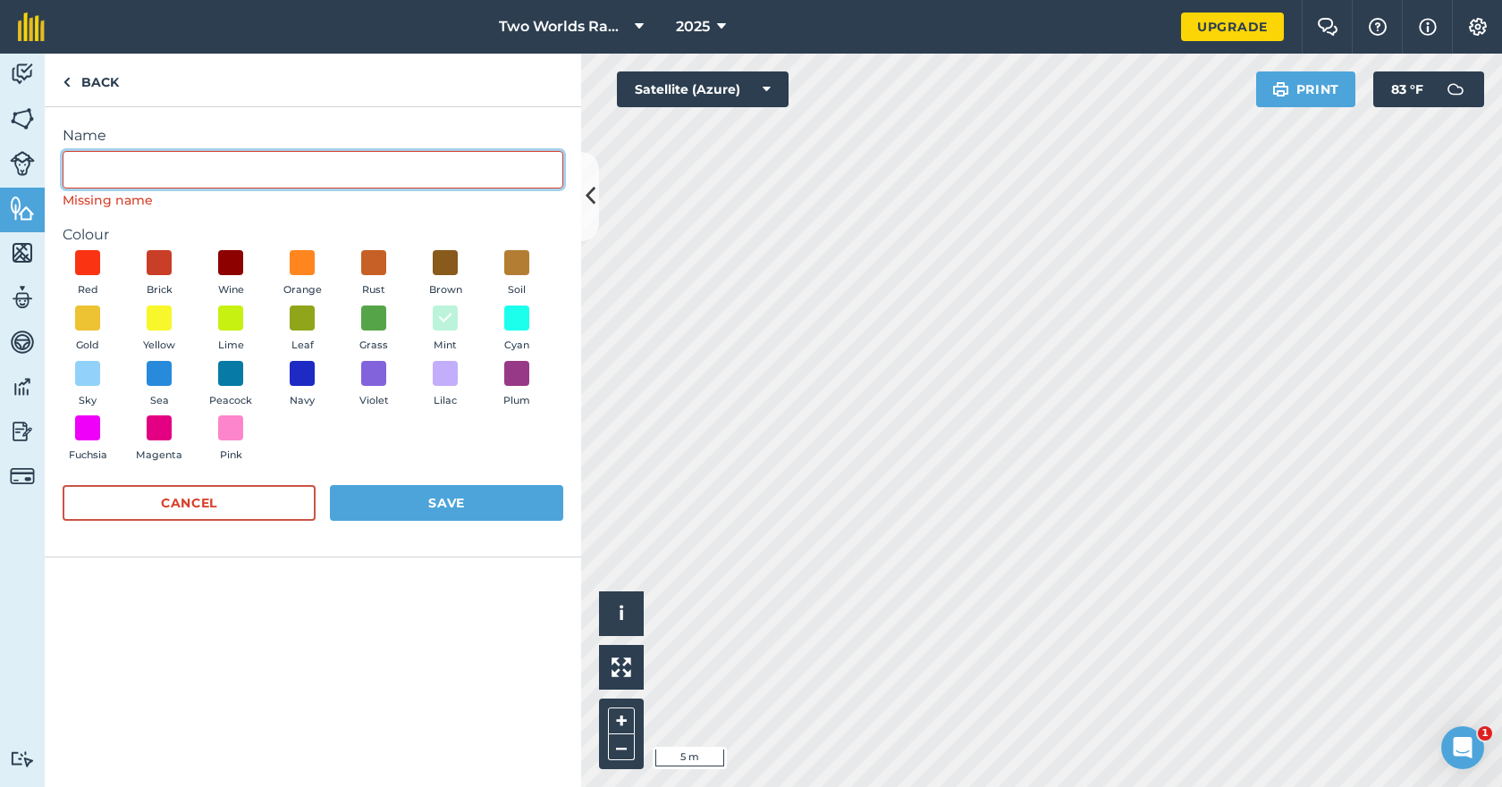
click at [256, 184] on input "Name" at bounding box center [313, 170] width 501 height 38
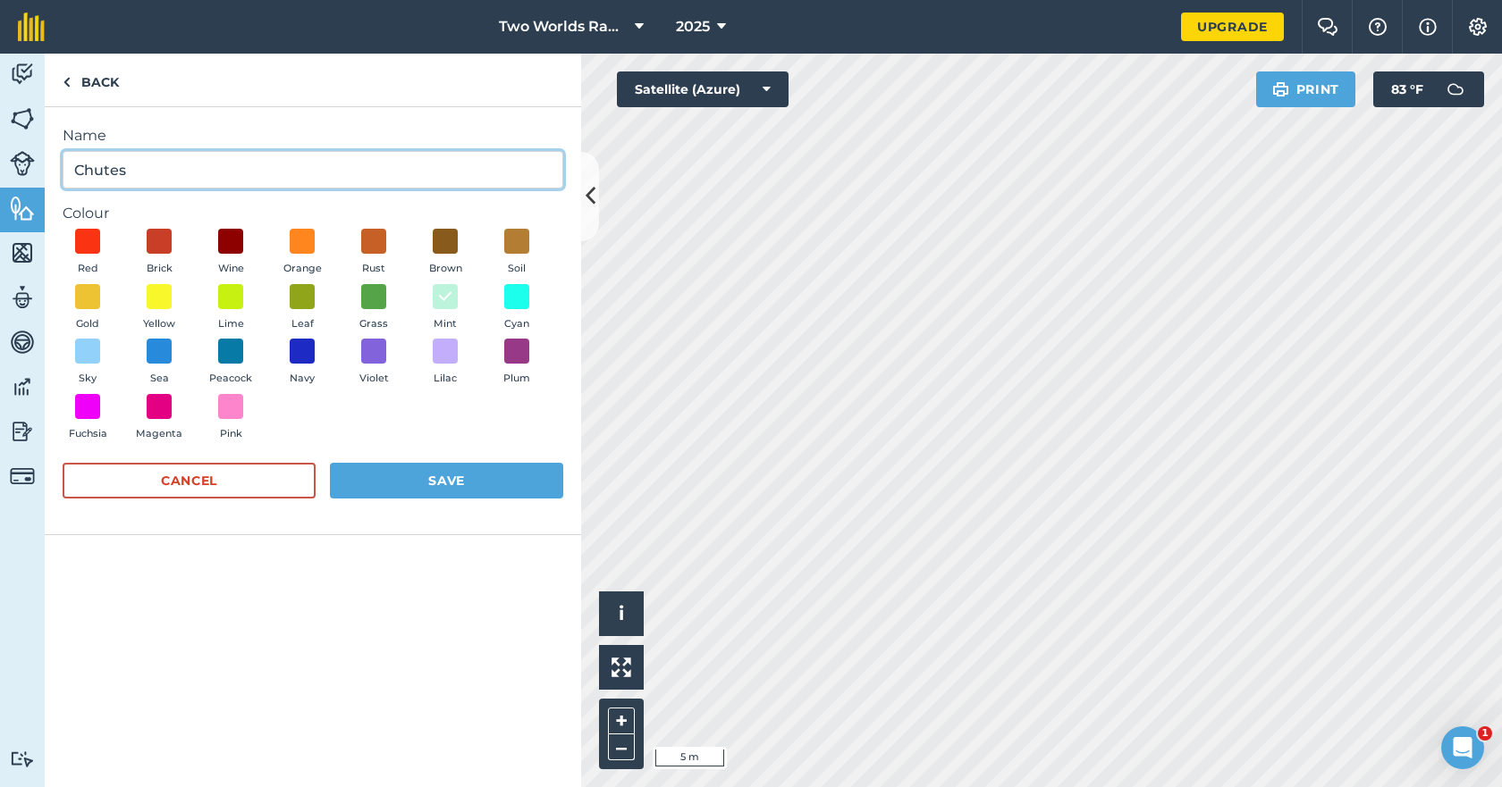
type input "Chutes"
click at [63, 229] on button "Red" at bounding box center [88, 253] width 50 height 48
click at [447, 298] on span at bounding box center [446, 296] width 28 height 28
click at [442, 479] on button "Save" at bounding box center [446, 481] width 233 height 36
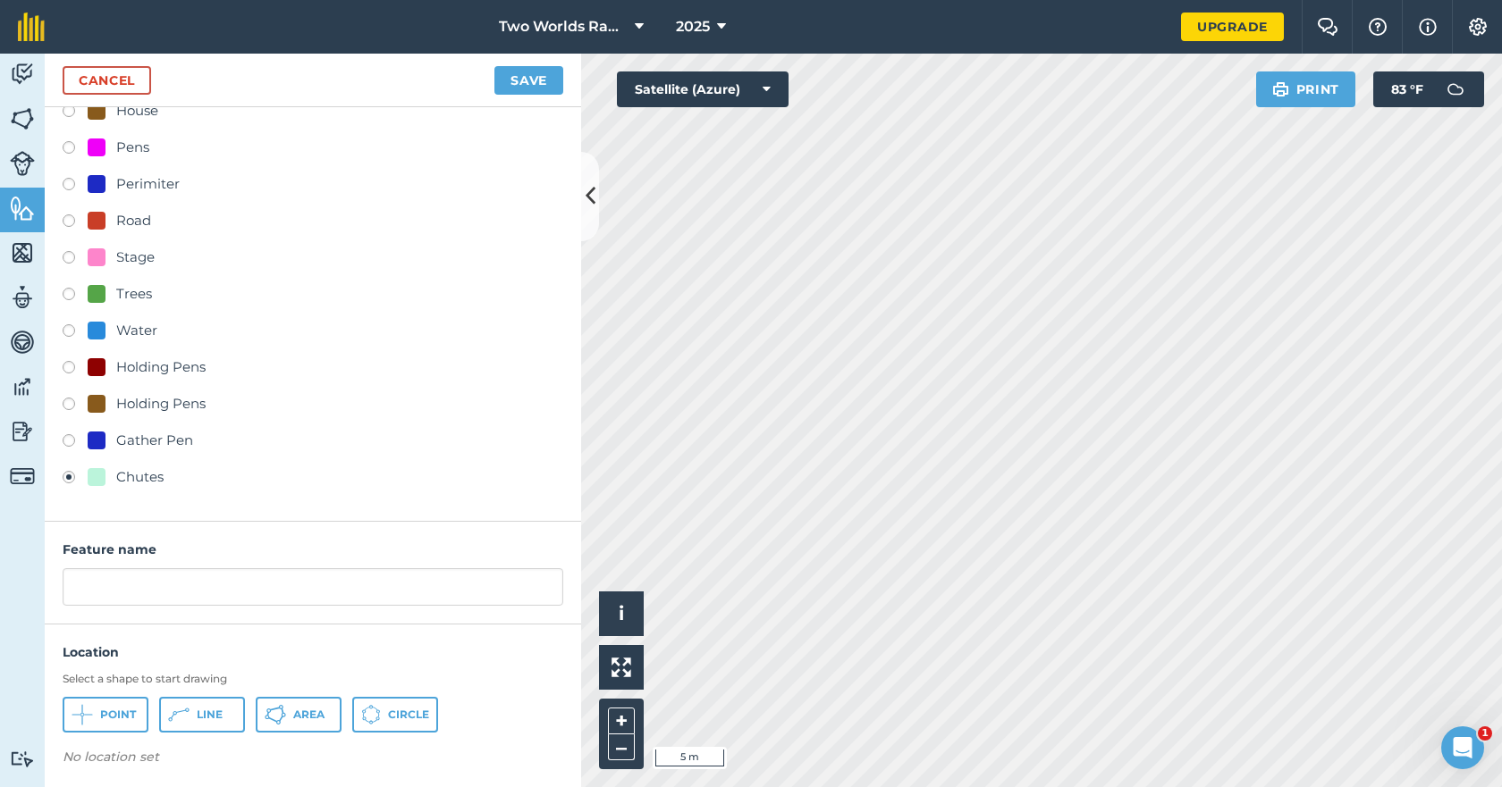
scroll to position [178, 0]
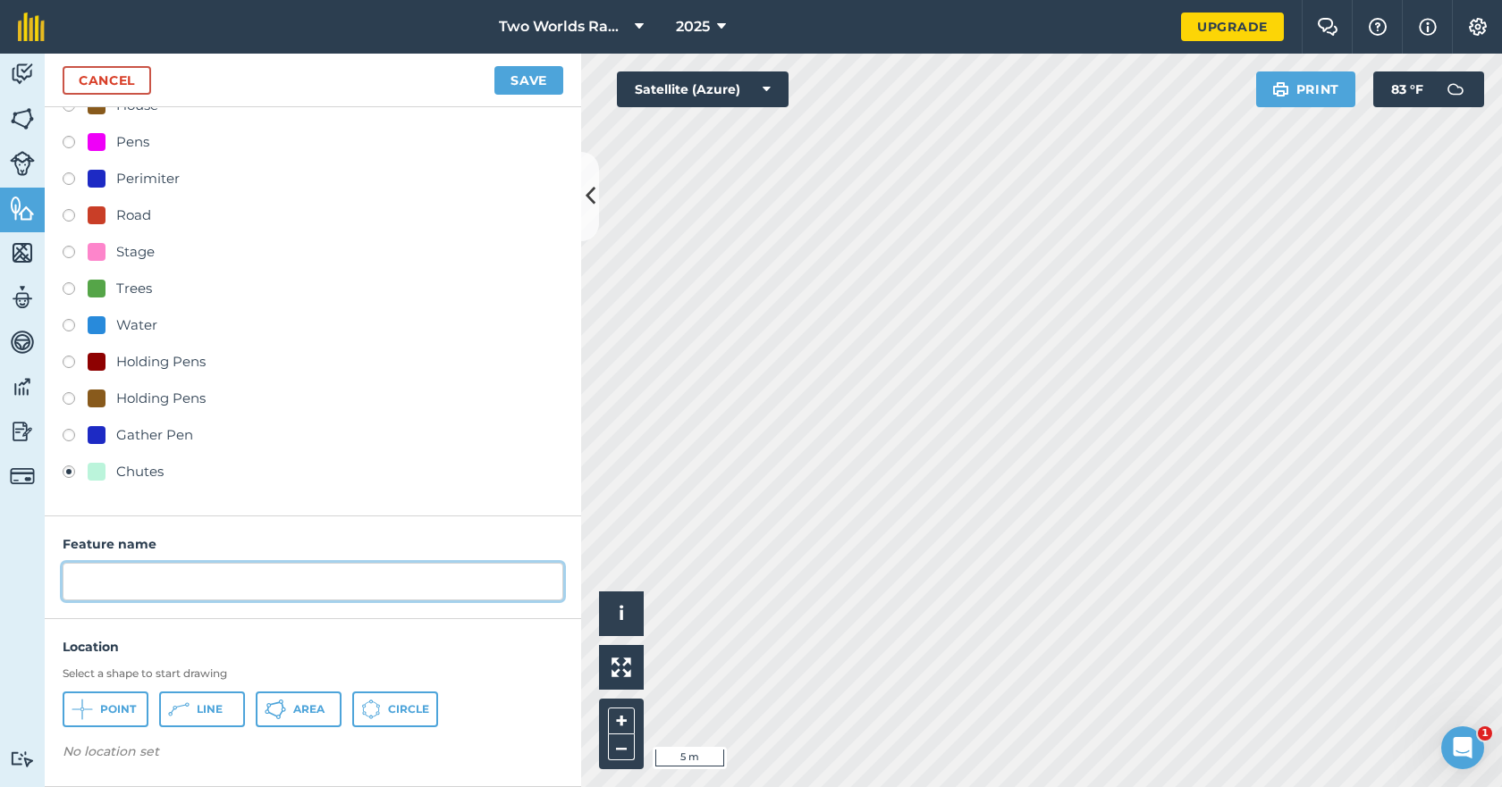
click at [125, 573] on input "text" at bounding box center [313, 582] width 501 height 38
type input "Chute"
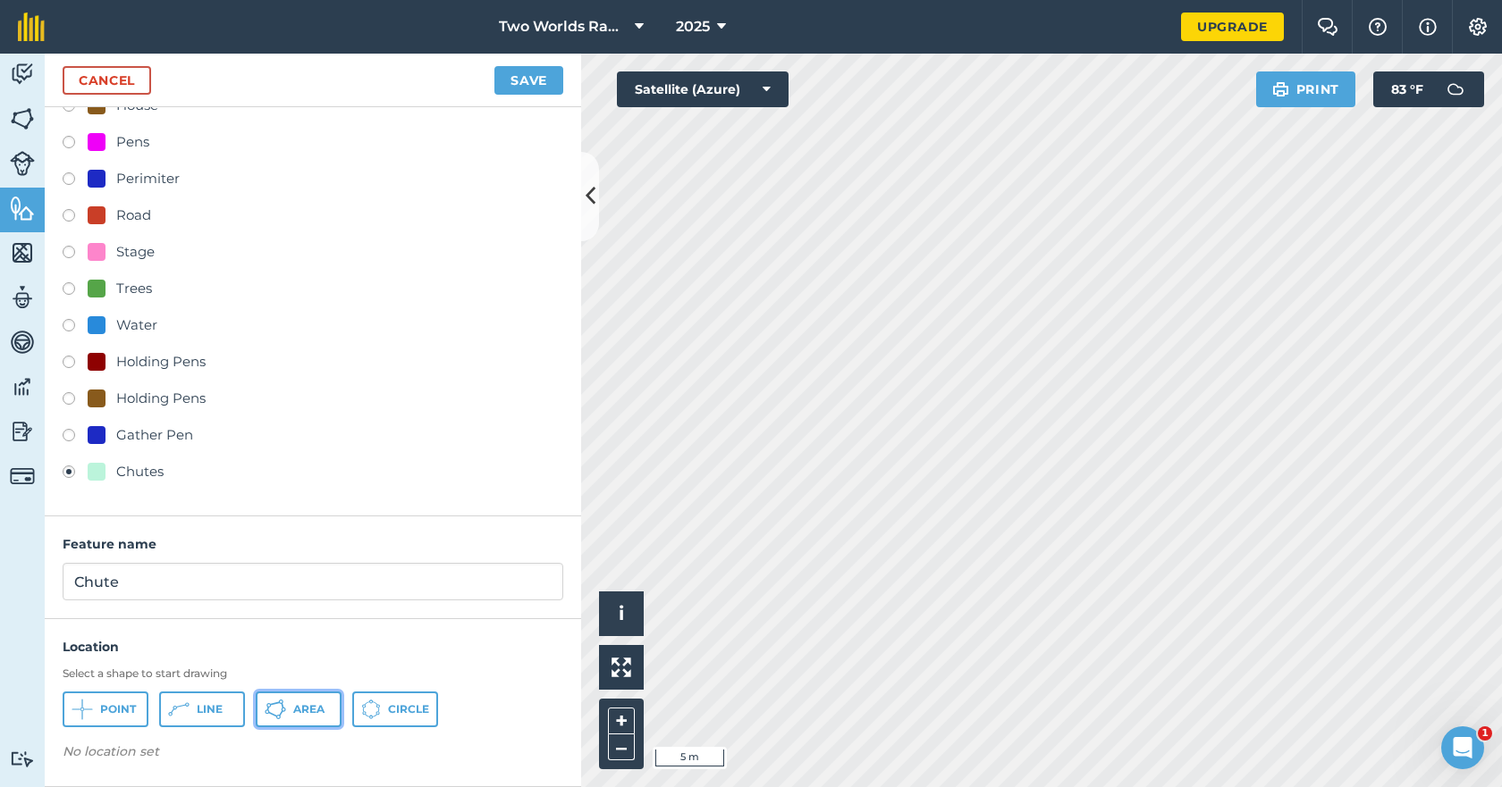
click at [291, 712] on button "Area" at bounding box center [299, 710] width 86 height 36
click at [534, 85] on button "Save" at bounding box center [528, 80] width 69 height 29
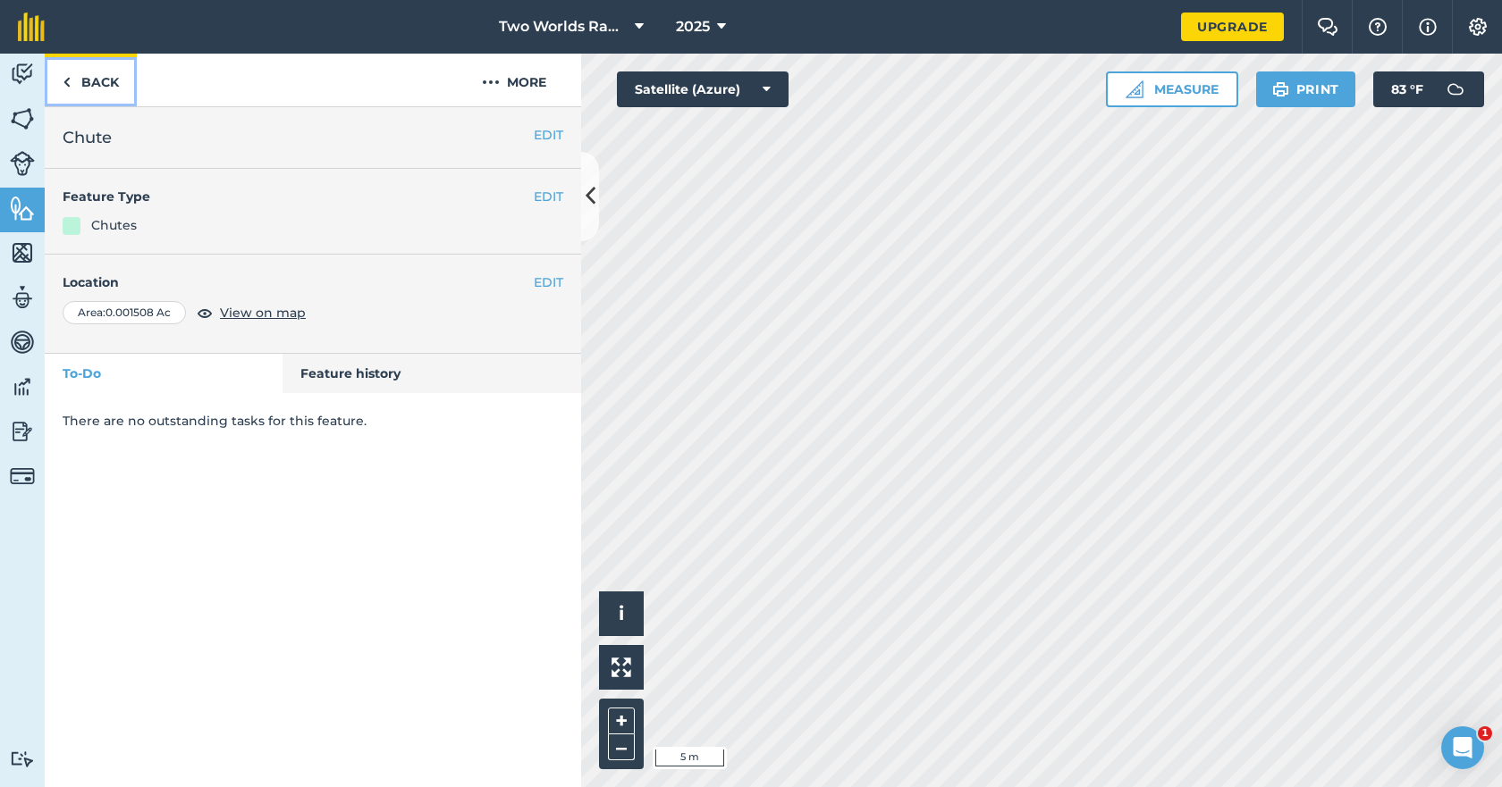
click at [113, 83] on link "Back" at bounding box center [91, 80] width 92 height 53
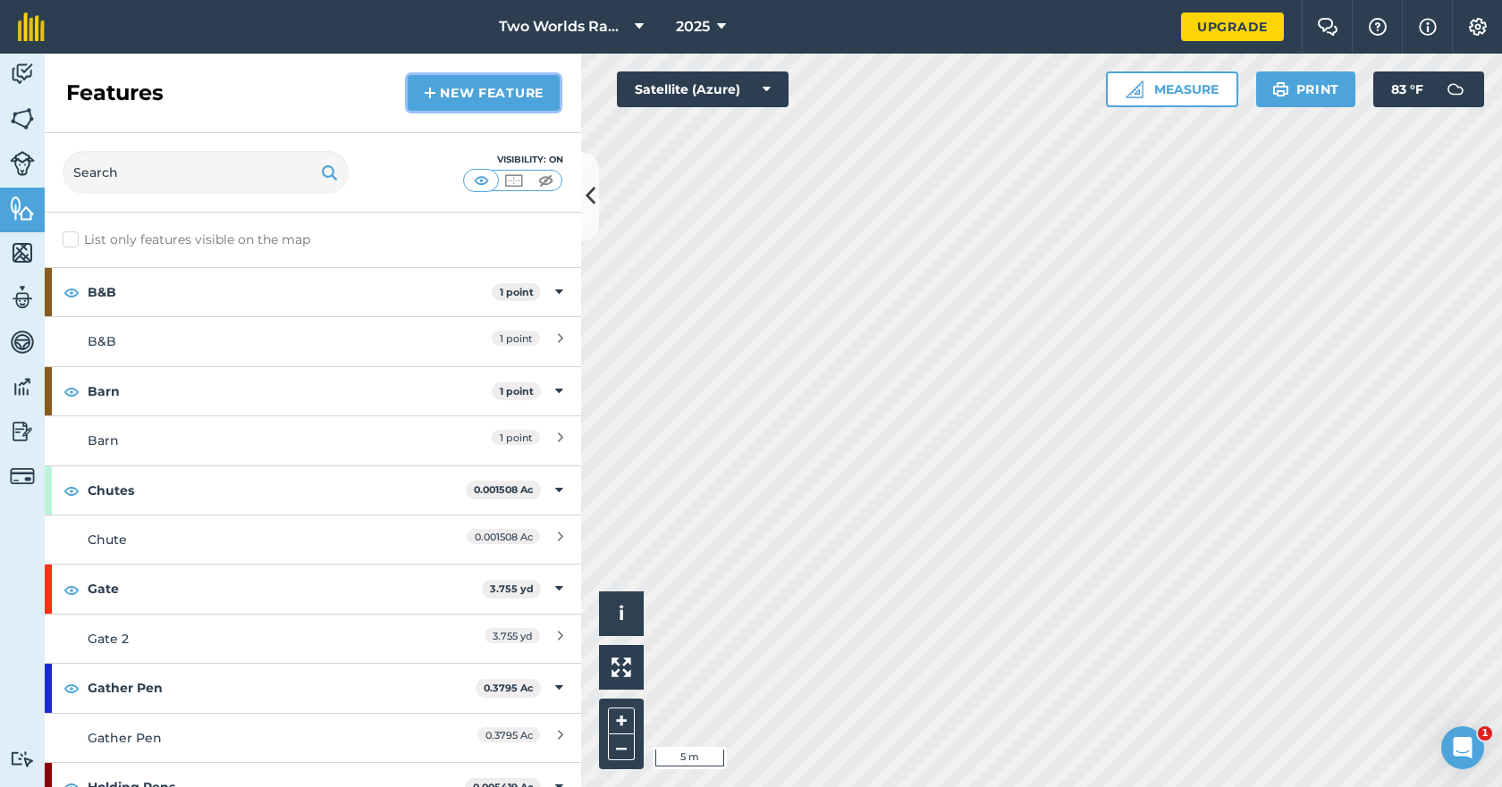
click at [500, 102] on link "New feature" at bounding box center [484, 93] width 152 height 36
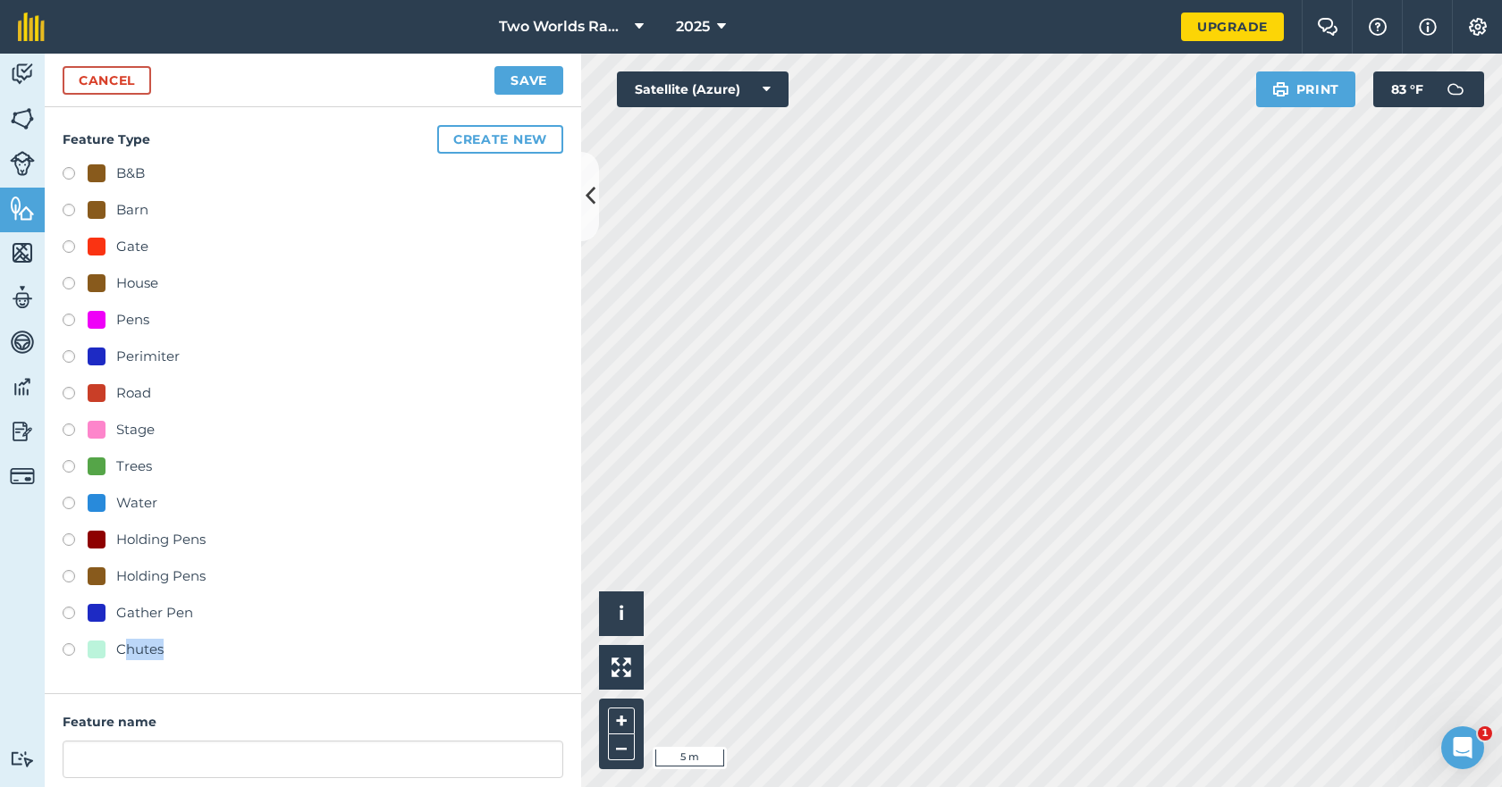
drag, startPoint x: 129, startPoint y: 656, endPoint x: 186, endPoint y: 655, distance: 57.2
click at [186, 655] on div "Chutes" at bounding box center [313, 652] width 501 height 26
click at [132, 72] on link "Cancel" at bounding box center [107, 80] width 88 height 29
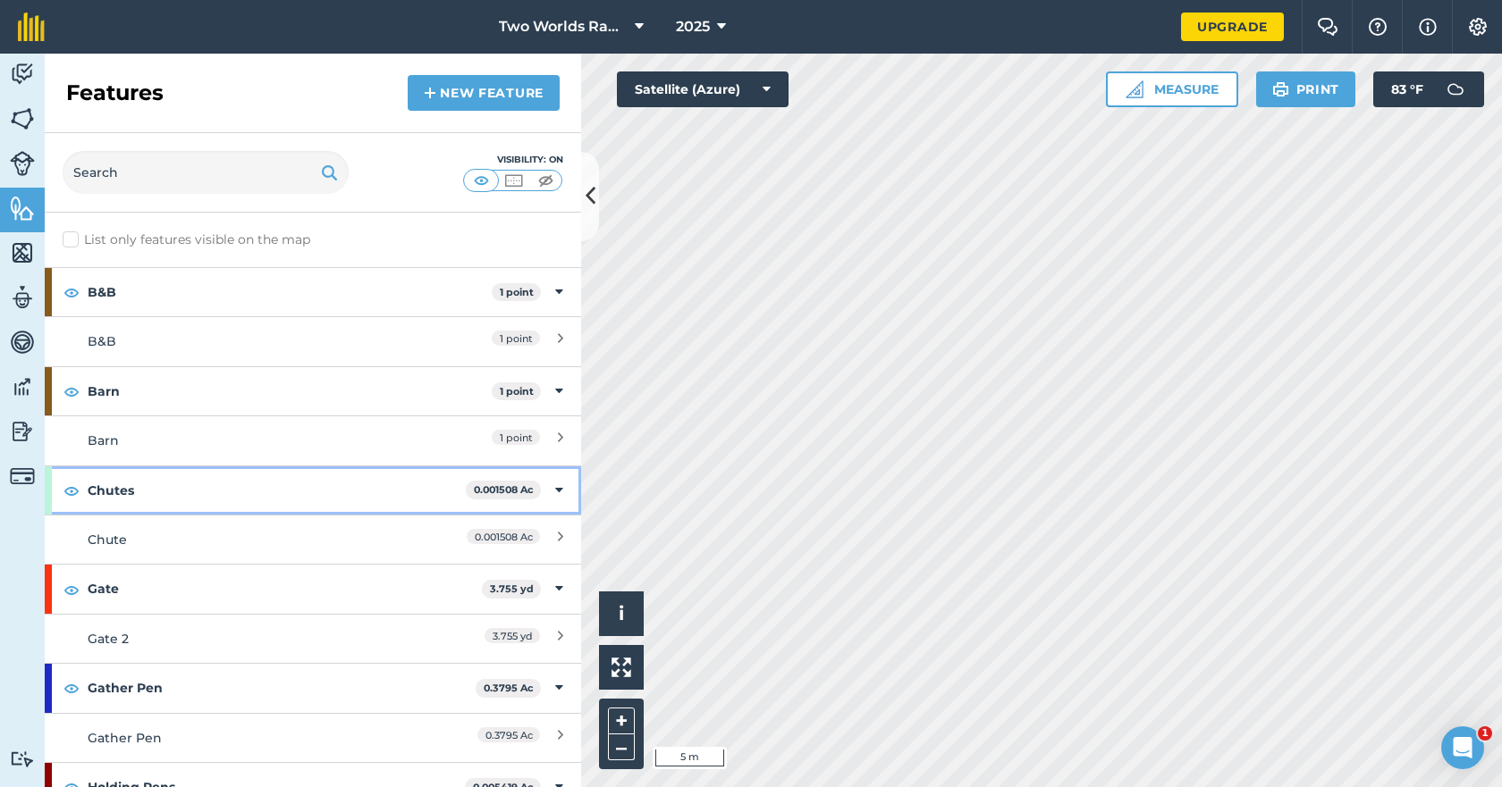
click at [120, 489] on strong "Chutes" at bounding box center [277, 491] width 378 height 48
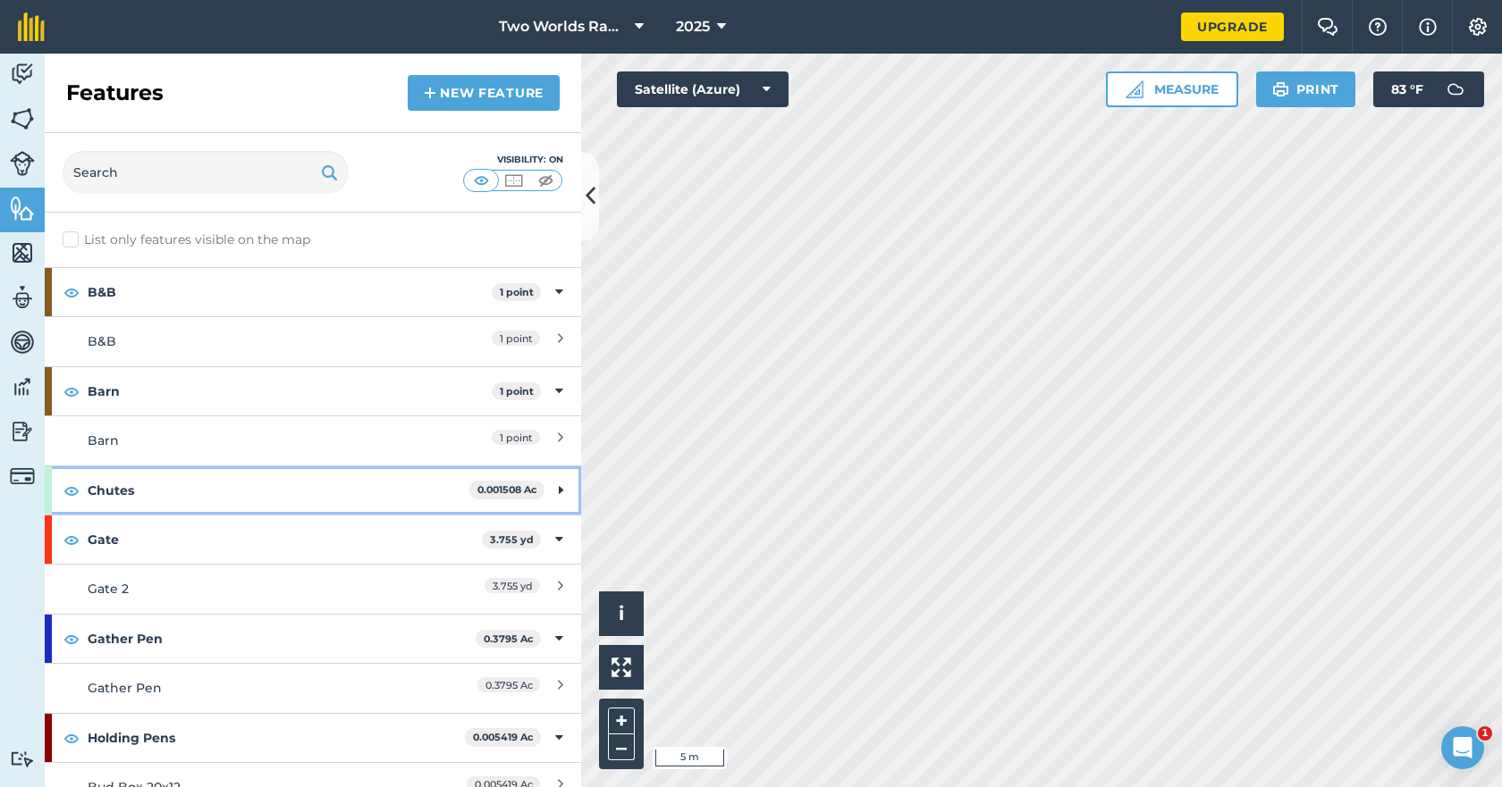
click at [120, 489] on strong "Chutes" at bounding box center [279, 491] width 382 height 48
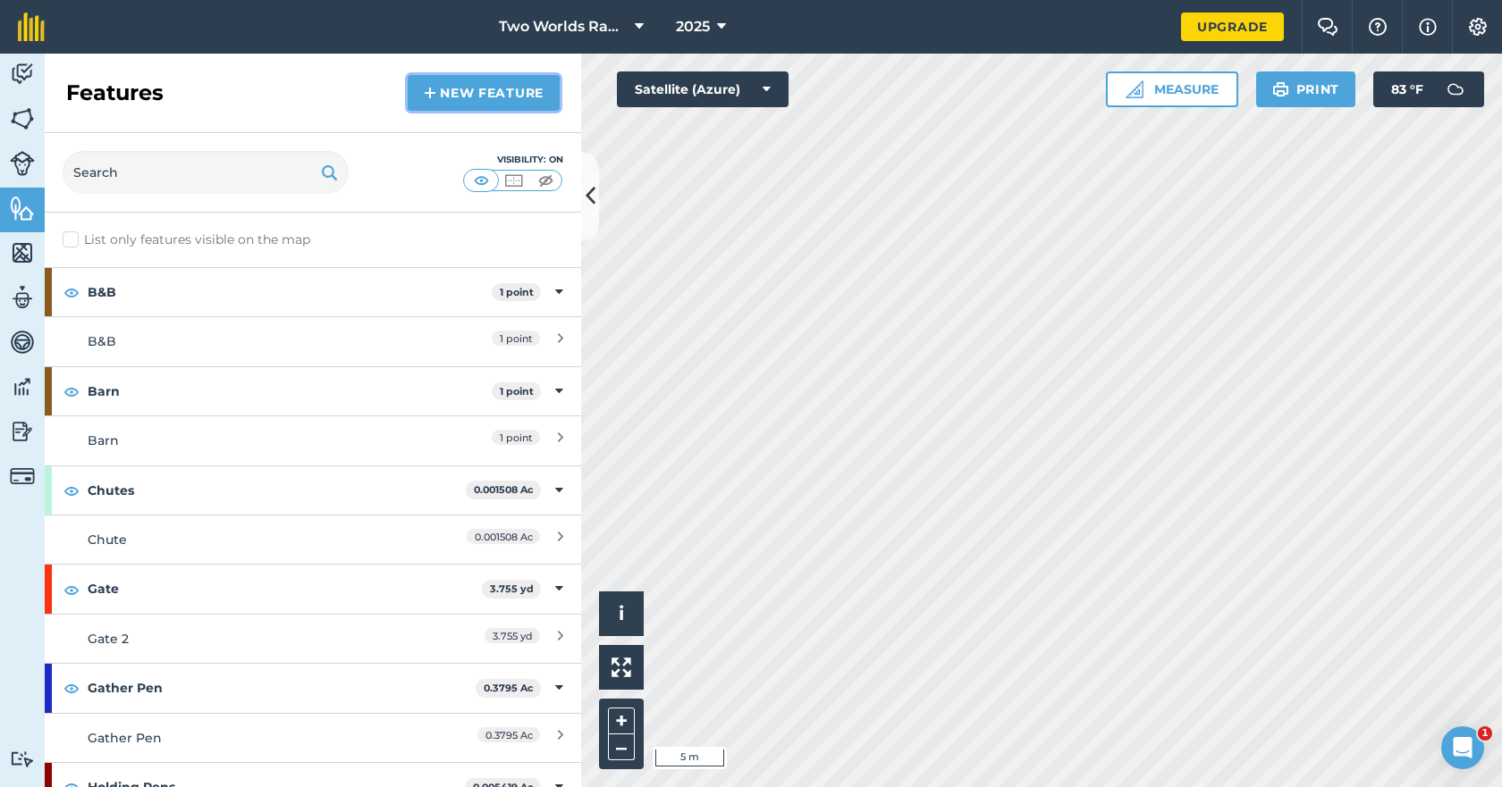
click at [475, 86] on link "New feature" at bounding box center [484, 93] width 152 height 36
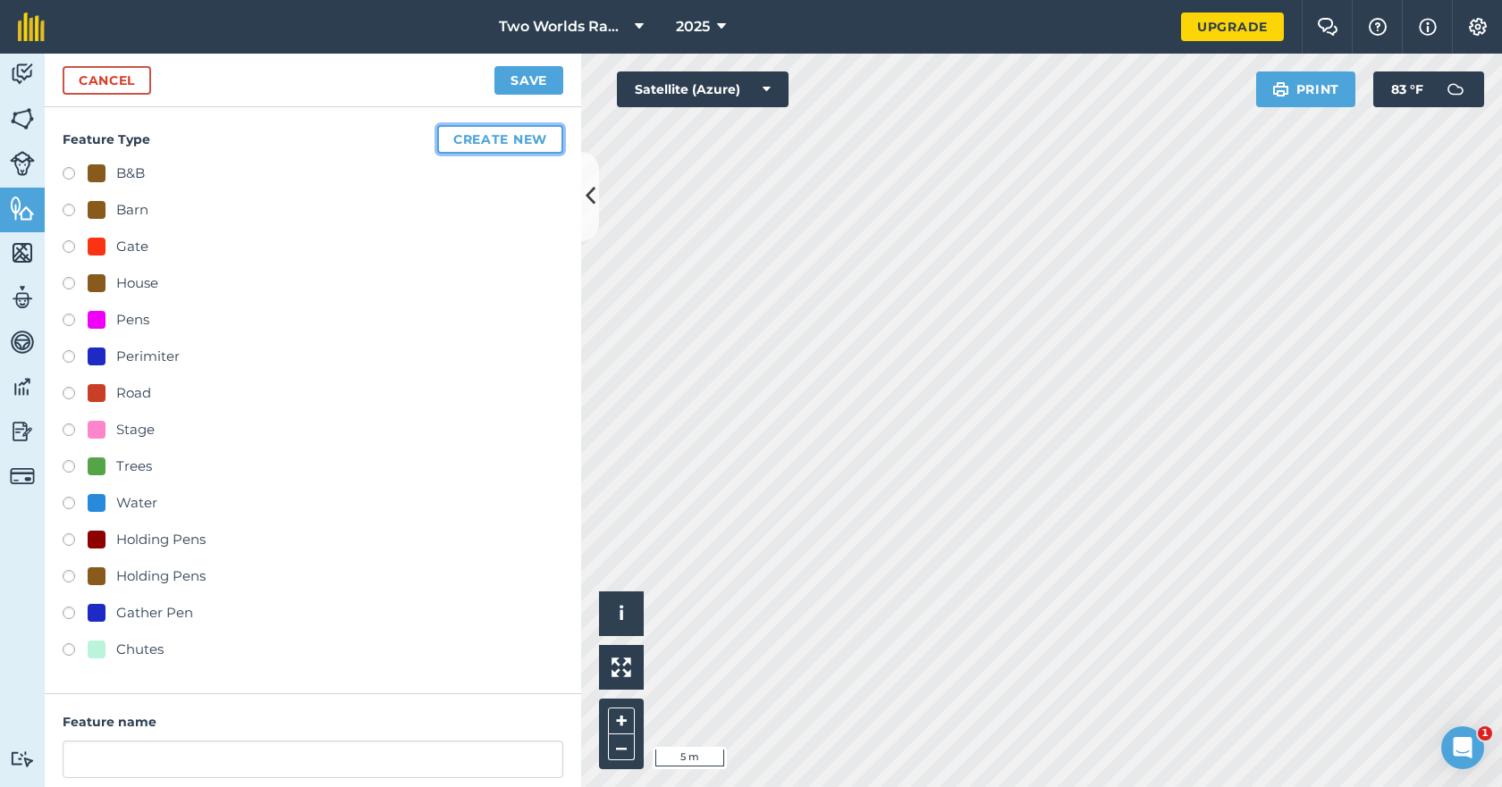
click at [492, 132] on button "Create new" at bounding box center [500, 139] width 126 height 29
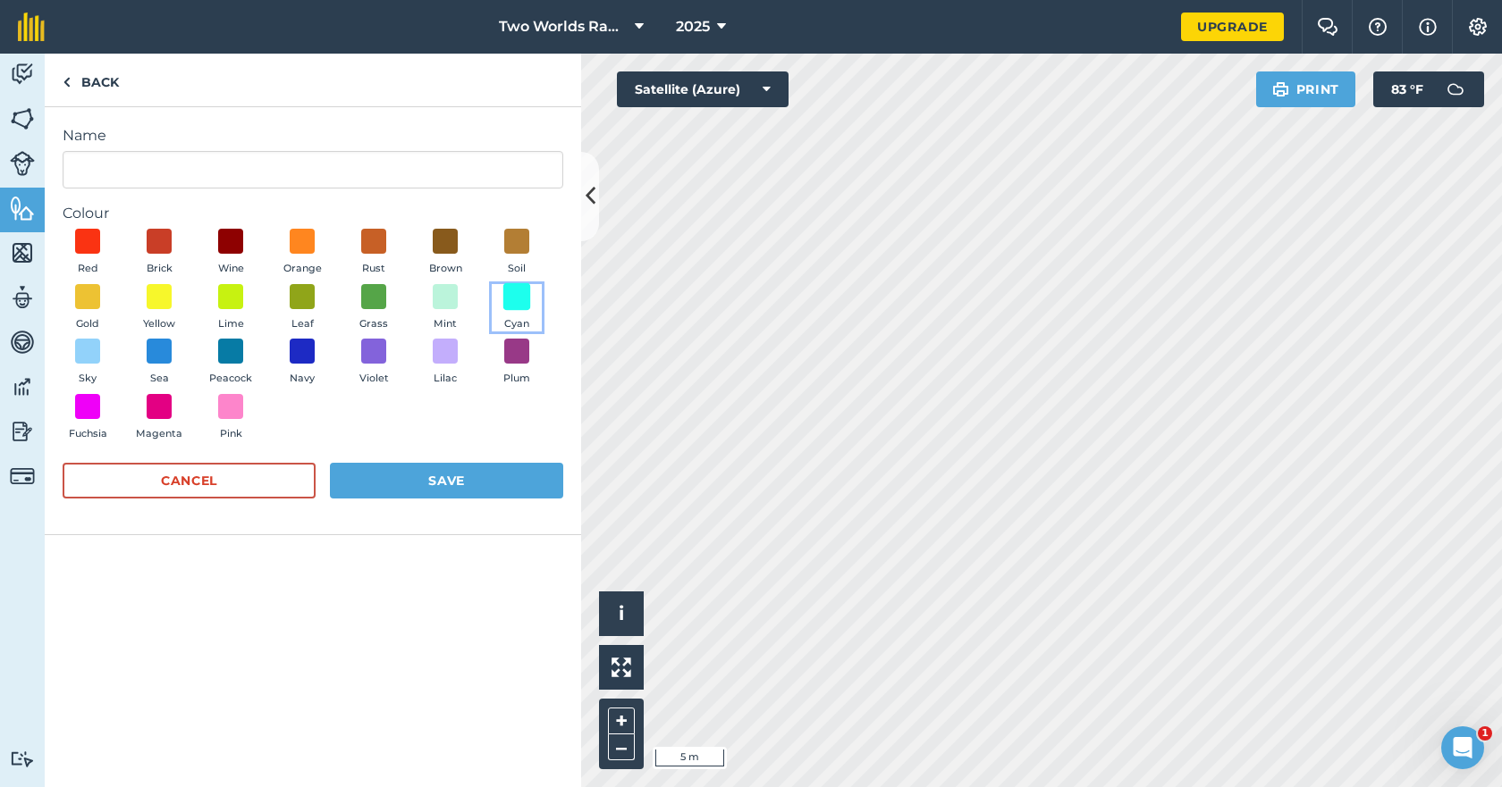
click at [514, 290] on span at bounding box center [517, 296] width 28 height 28
click at [189, 172] on input "Name" at bounding box center [313, 170] width 501 height 38
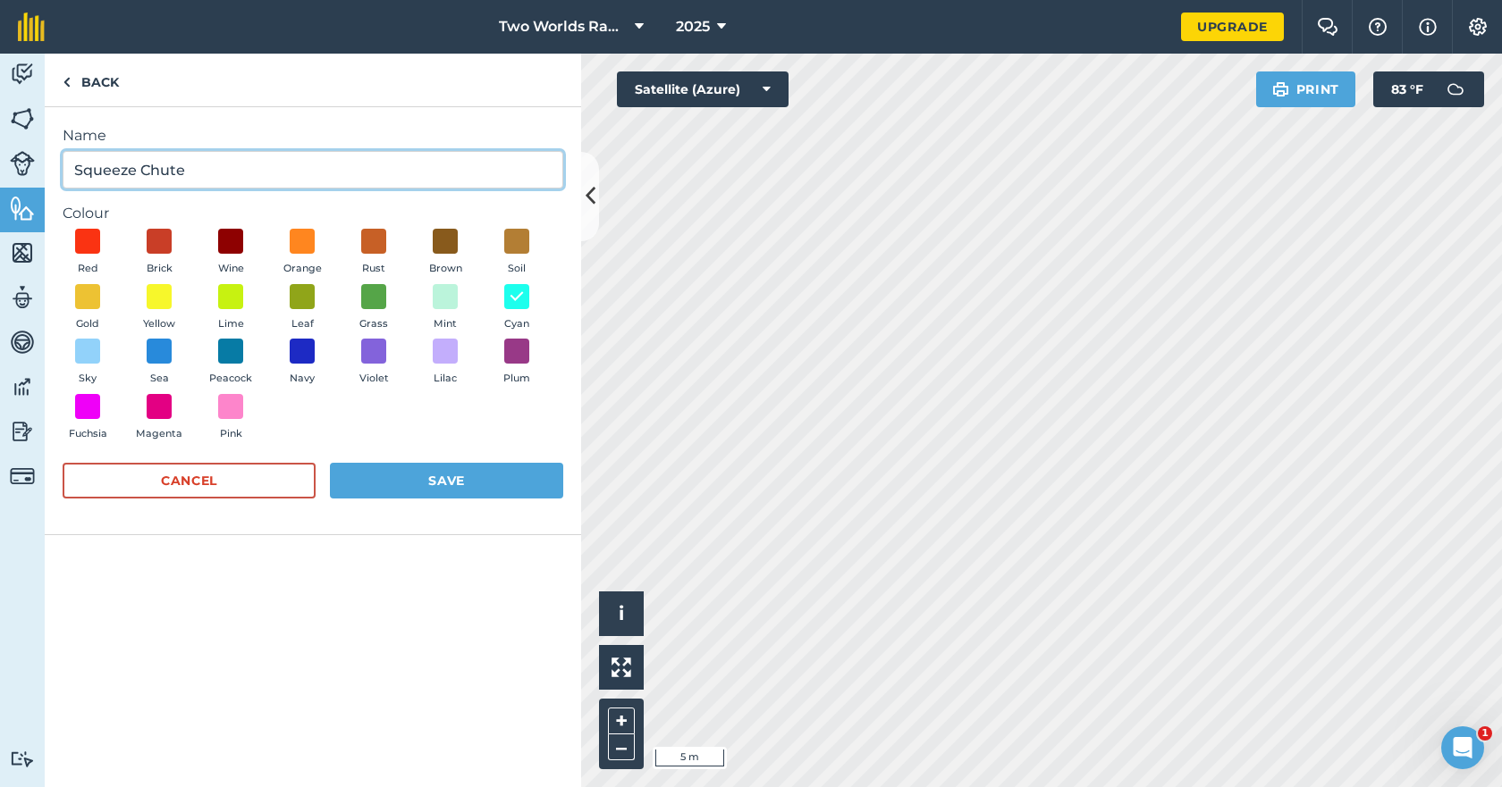
type input "Squeeze Chute"
click at [435, 470] on button "Save" at bounding box center [446, 481] width 233 height 36
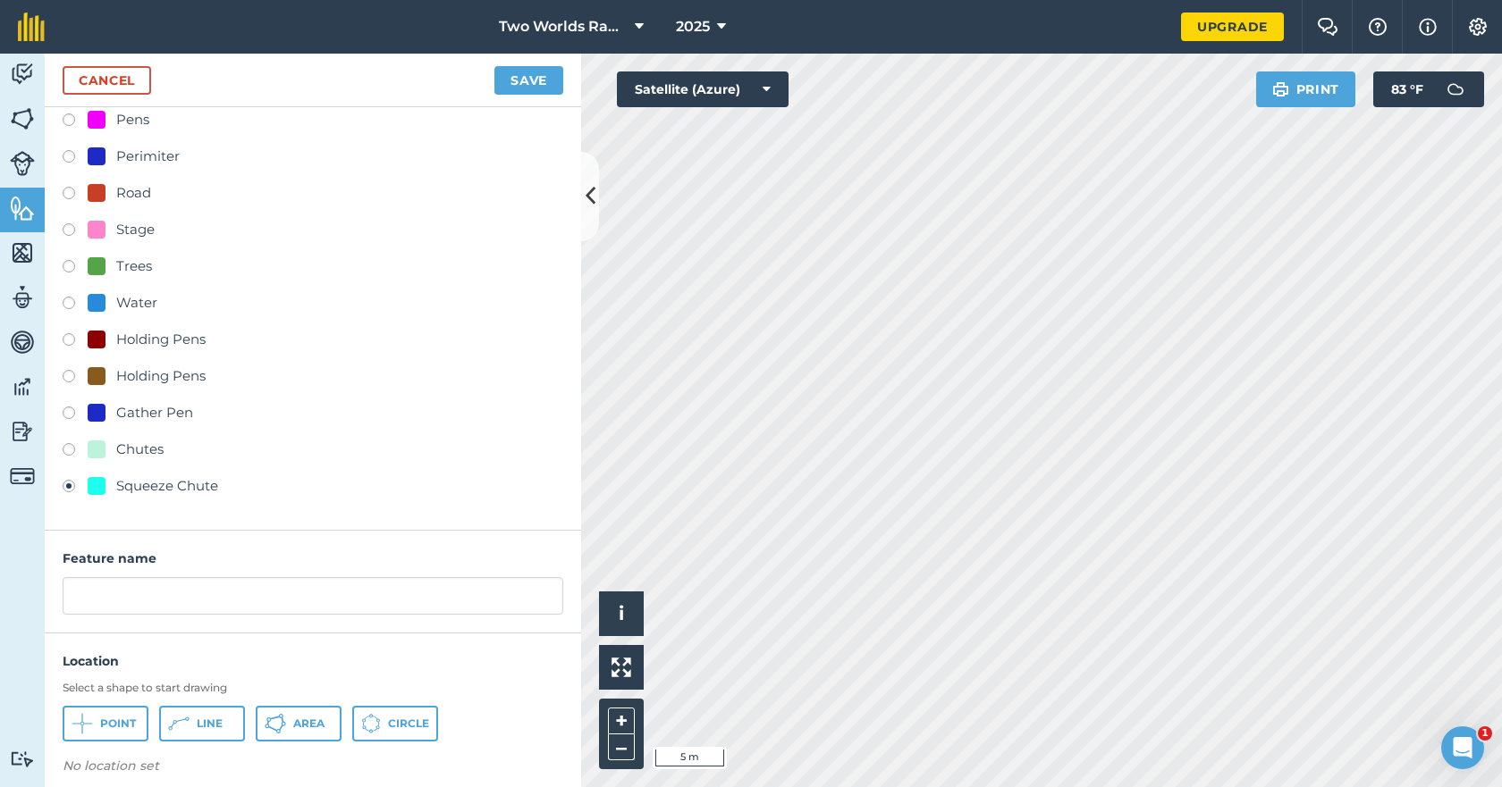
scroll to position [215, 0]
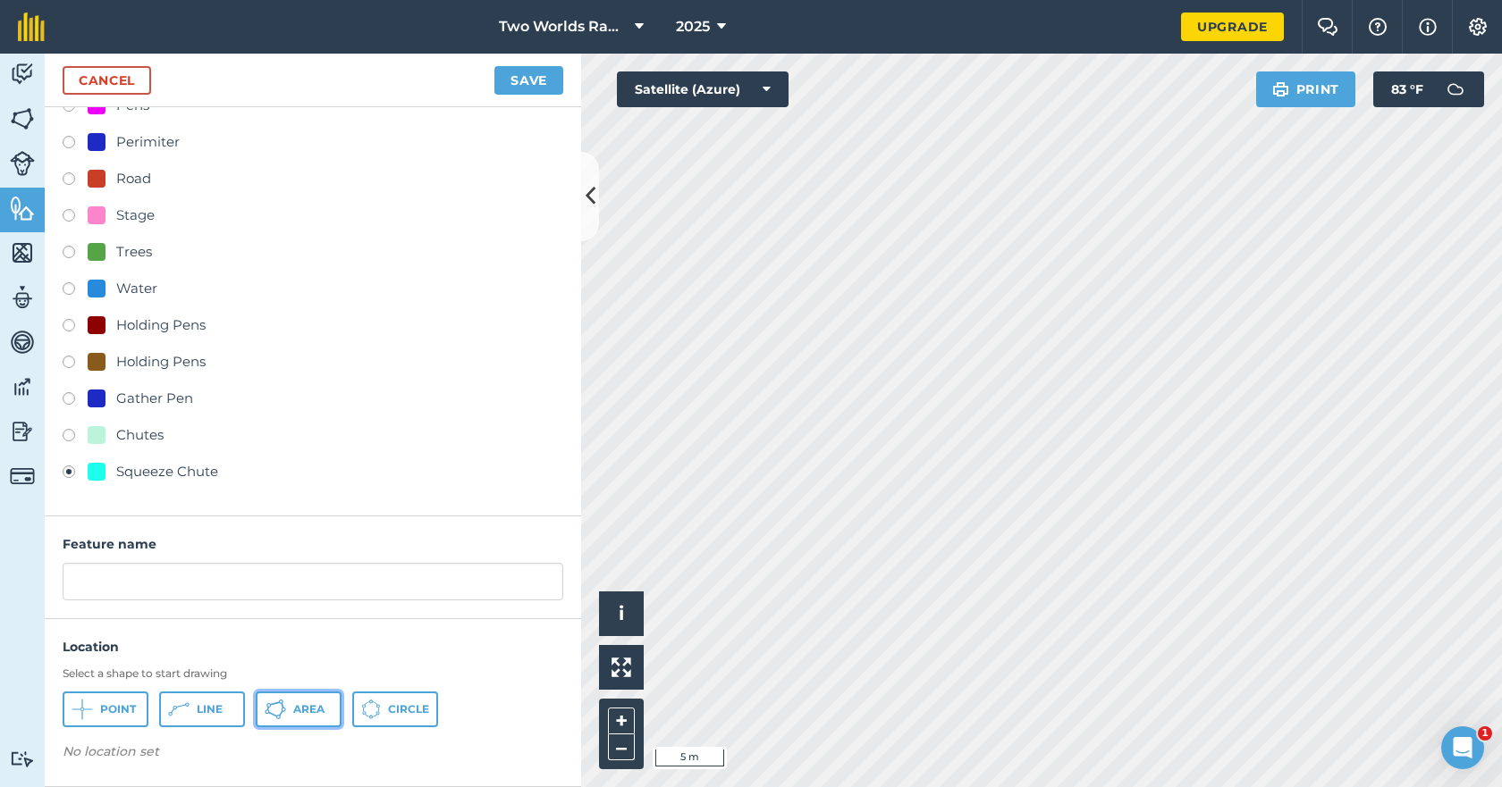
click at [276, 706] on icon at bounding box center [275, 709] width 21 height 21
click at [539, 80] on button "Save" at bounding box center [528, 80] width 69 height 29
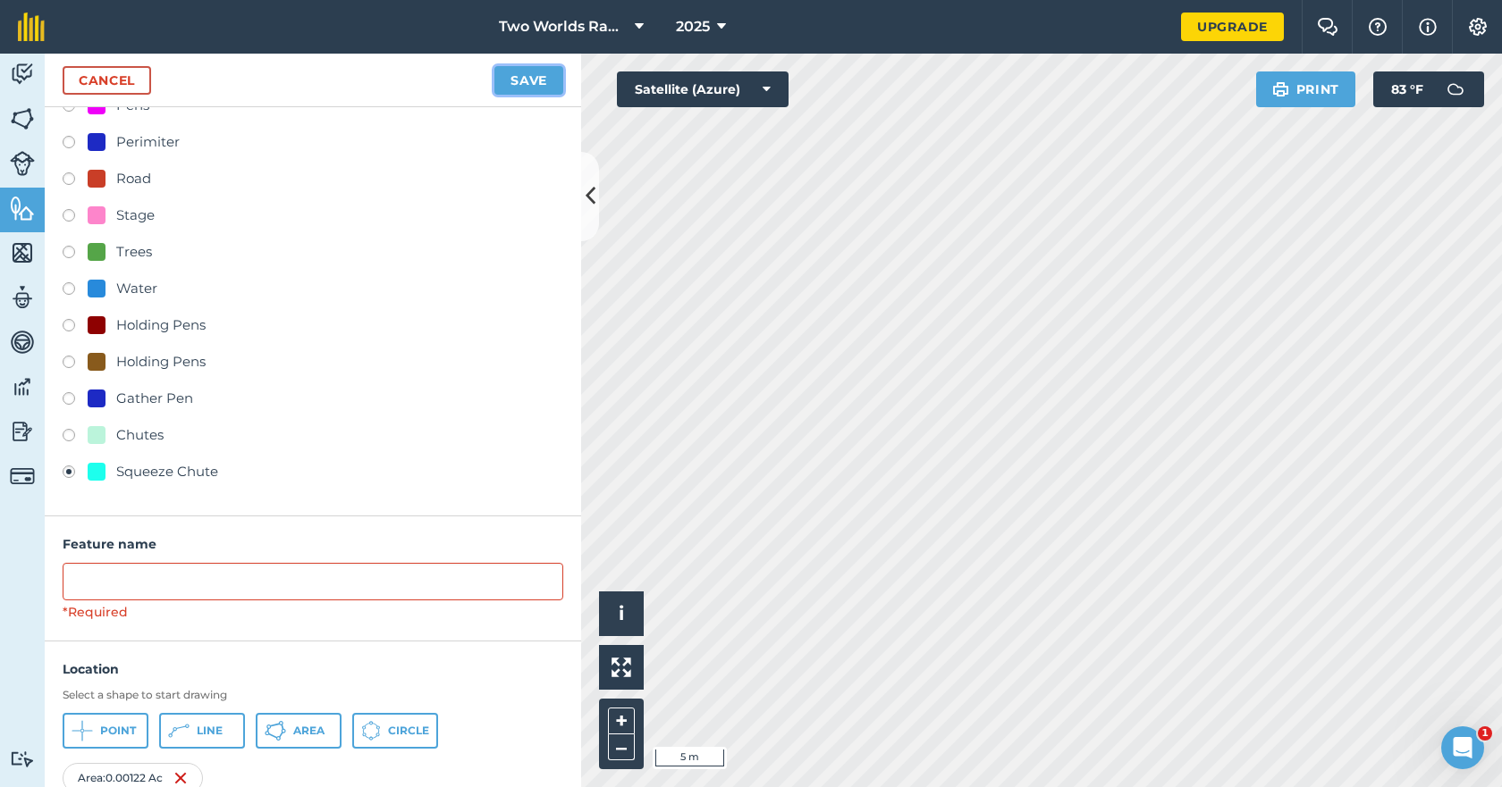
click at [520, 80] on button "Save" at bounding box center [528, 80] width 69 height 29
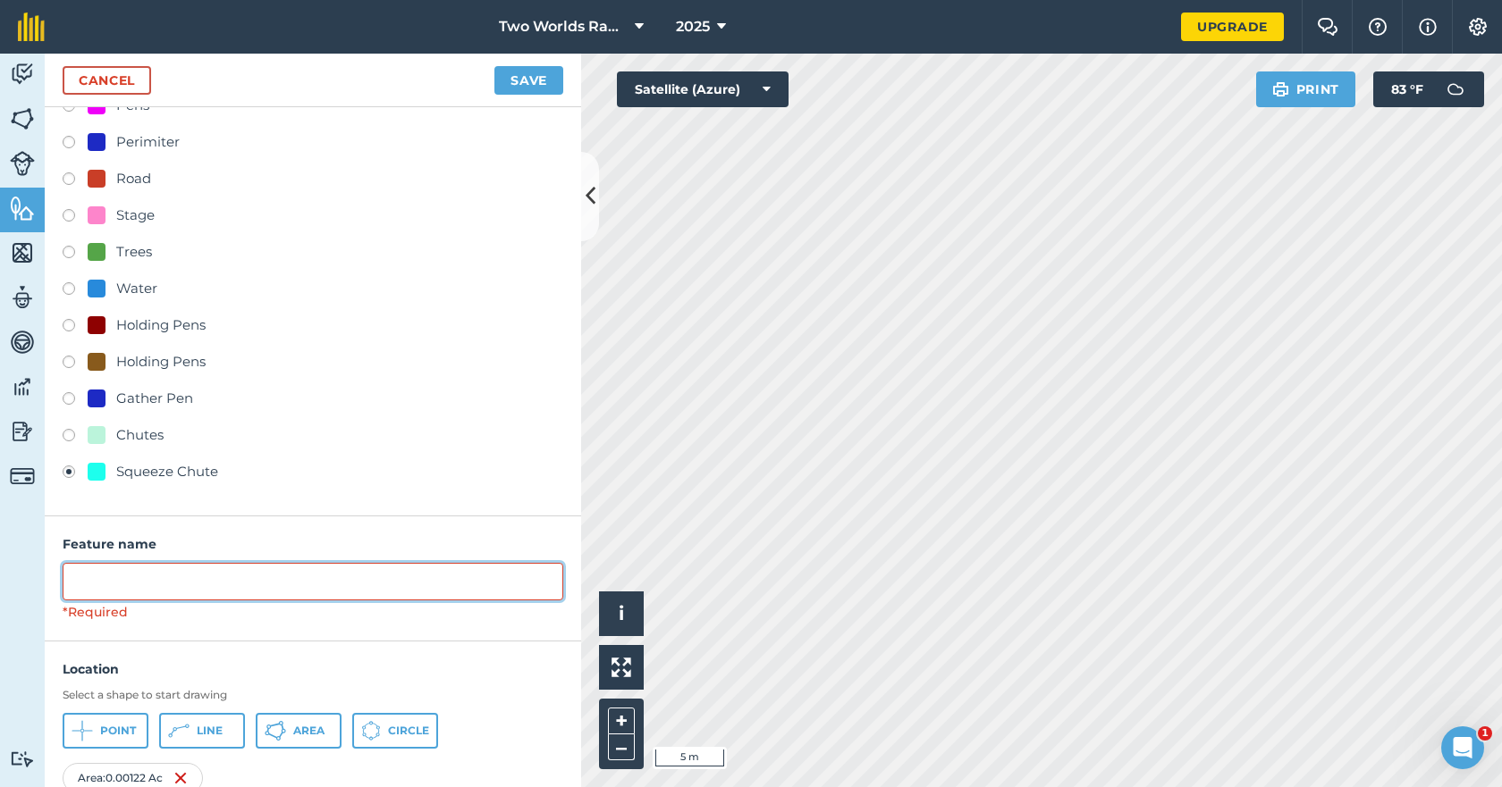
click at [121, 587] on input "text" at bounding box center [313, 582] width 501 height 38
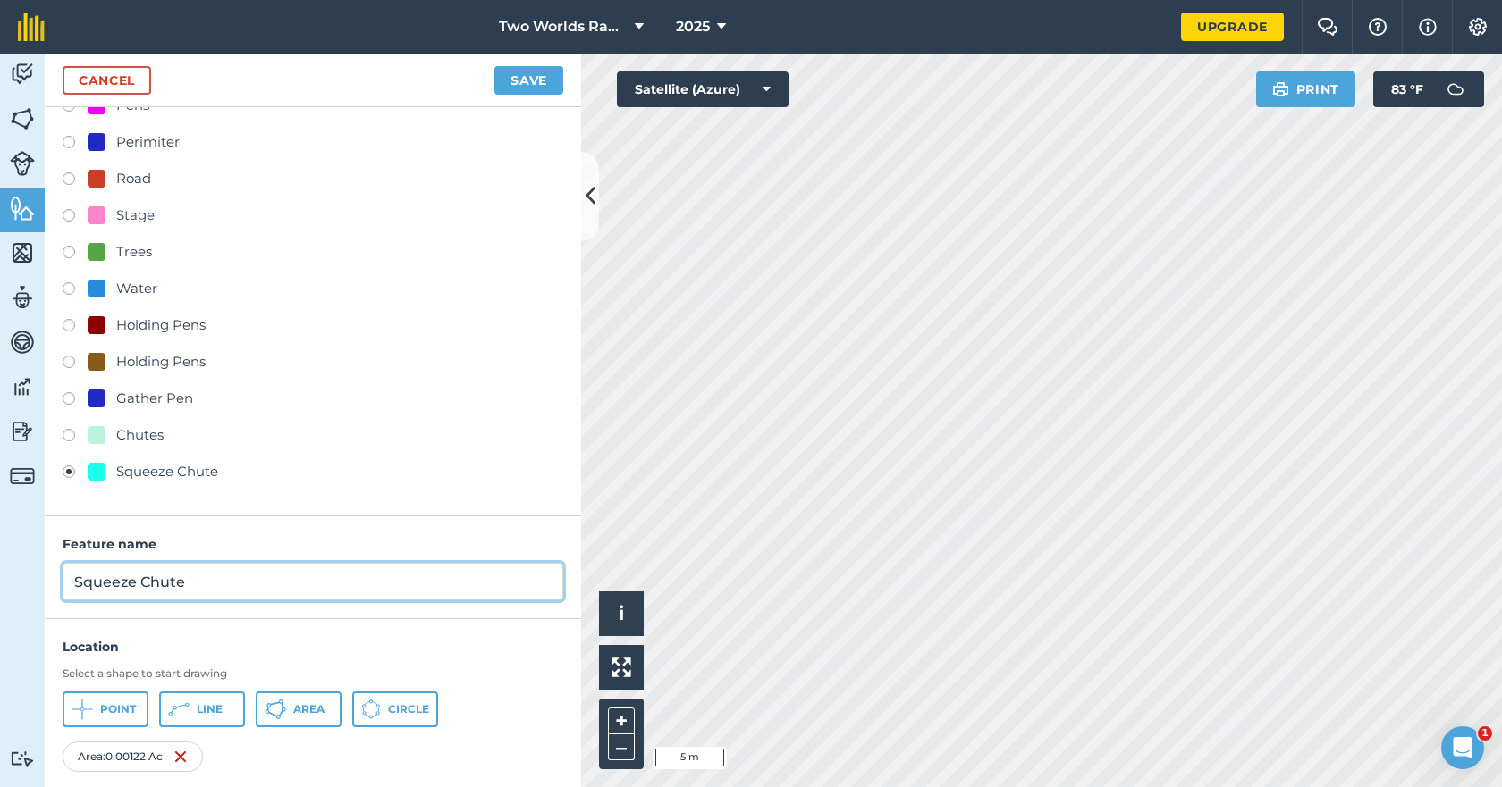
type input "Squeeze Chute"
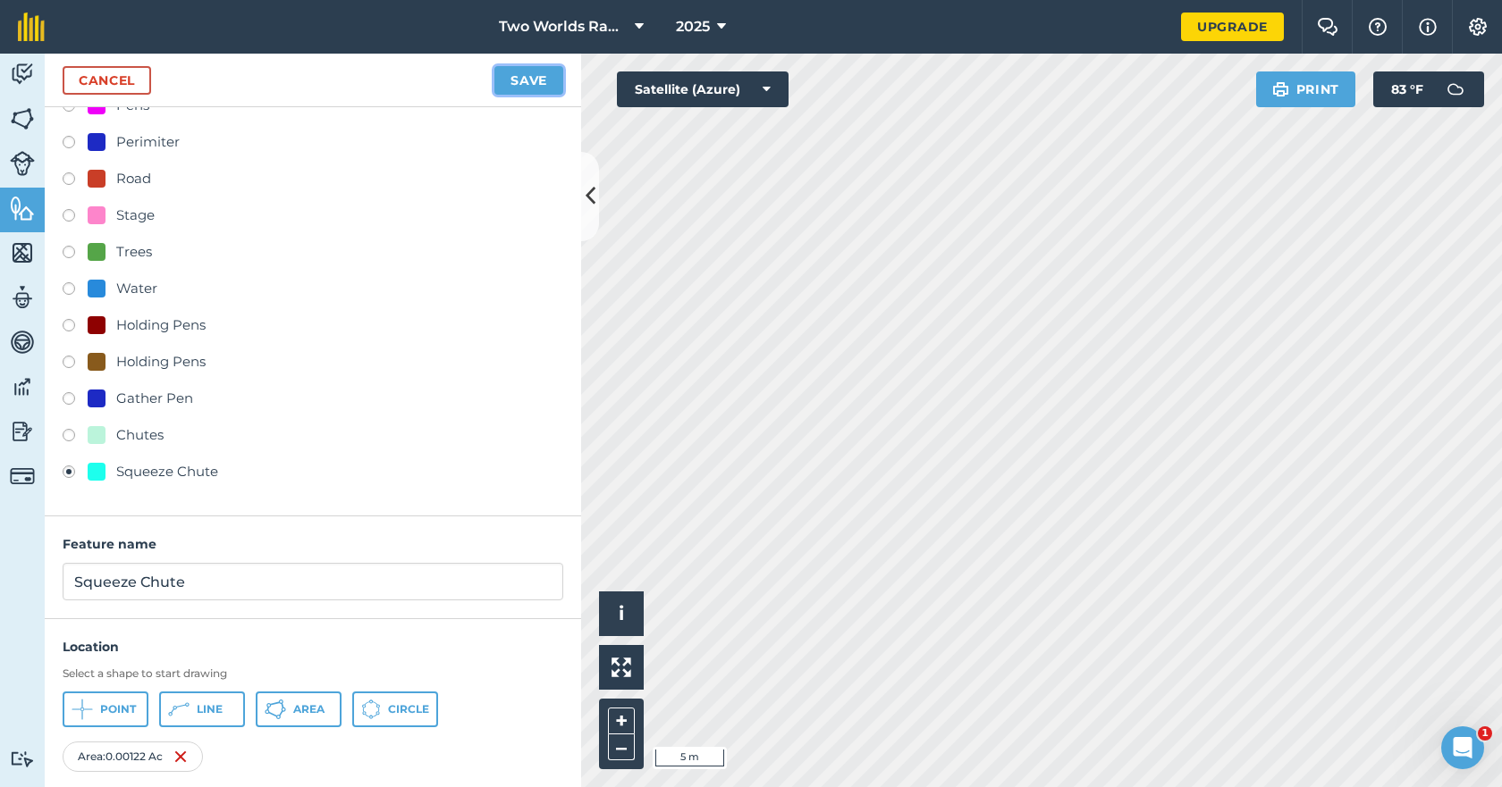
click at [543, 77] on button "Save" at bounding box center [528, 80] width 69 height 29
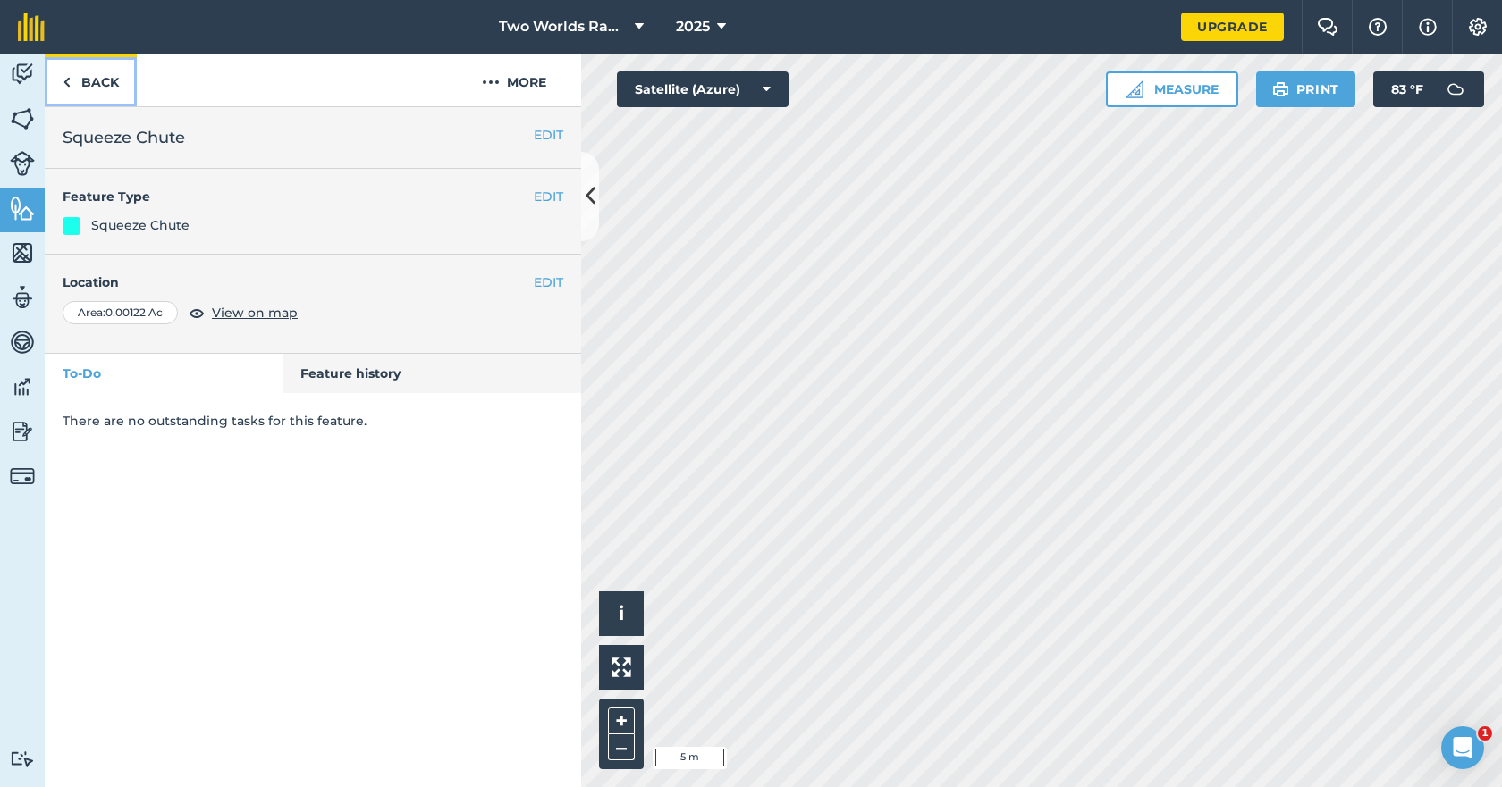
click at [83, 79] on link "Back" at bounding box center [91, 80] width 92 height 53
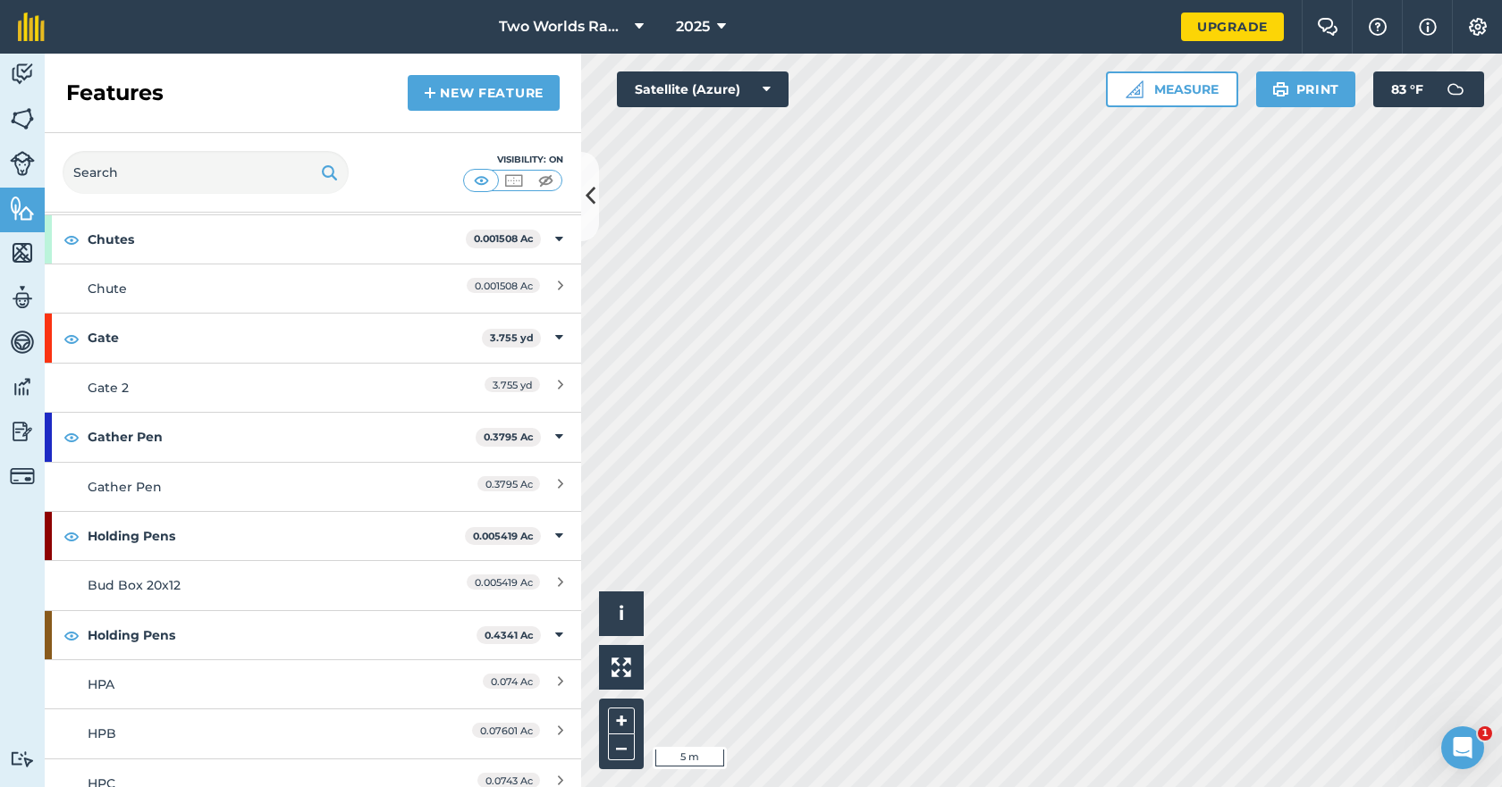
scroll to position [358, 0]
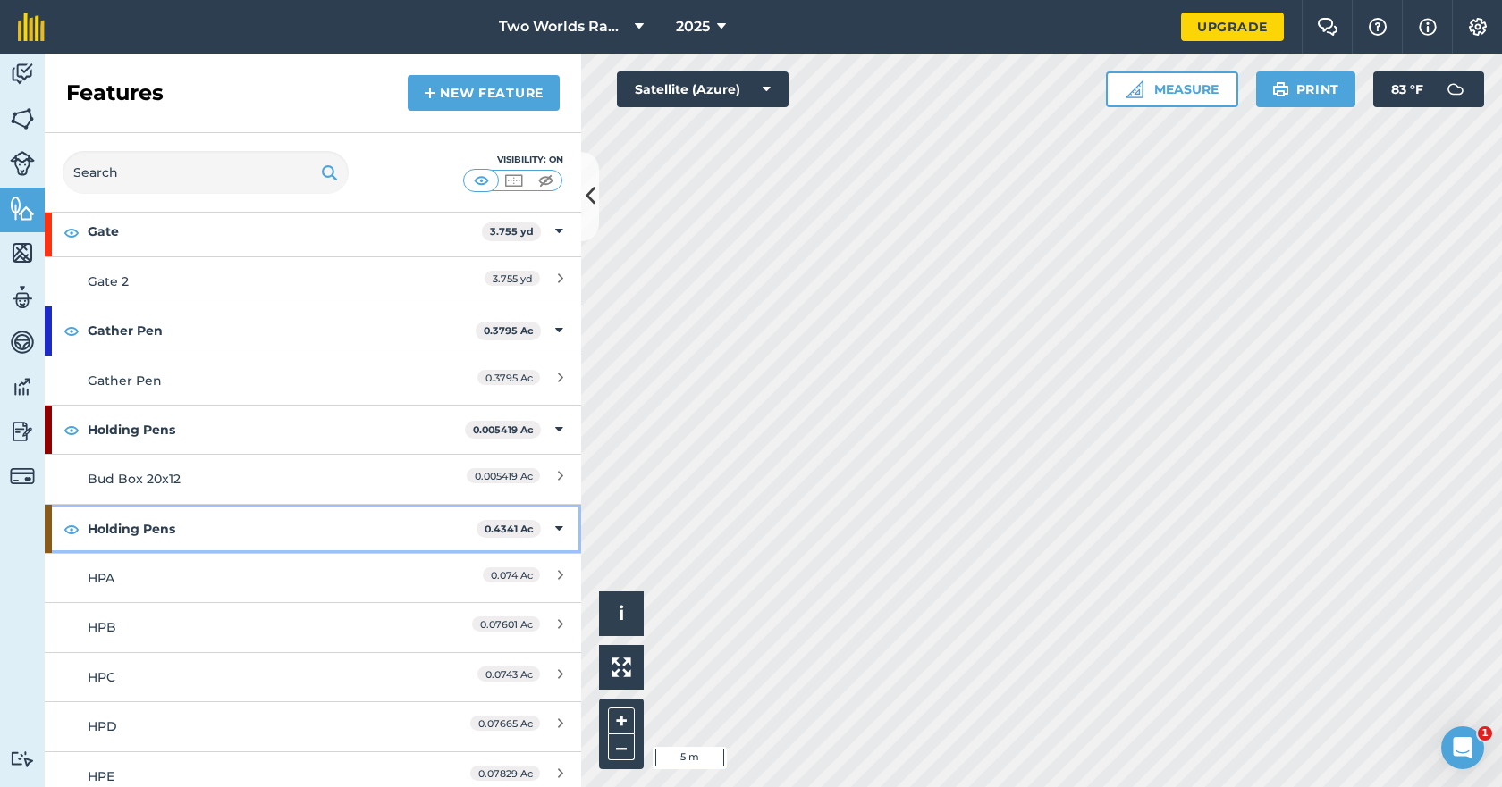
click at [139, 518] on strong "Holding Pens" at bounding box center [282, 529] width 389 height 48
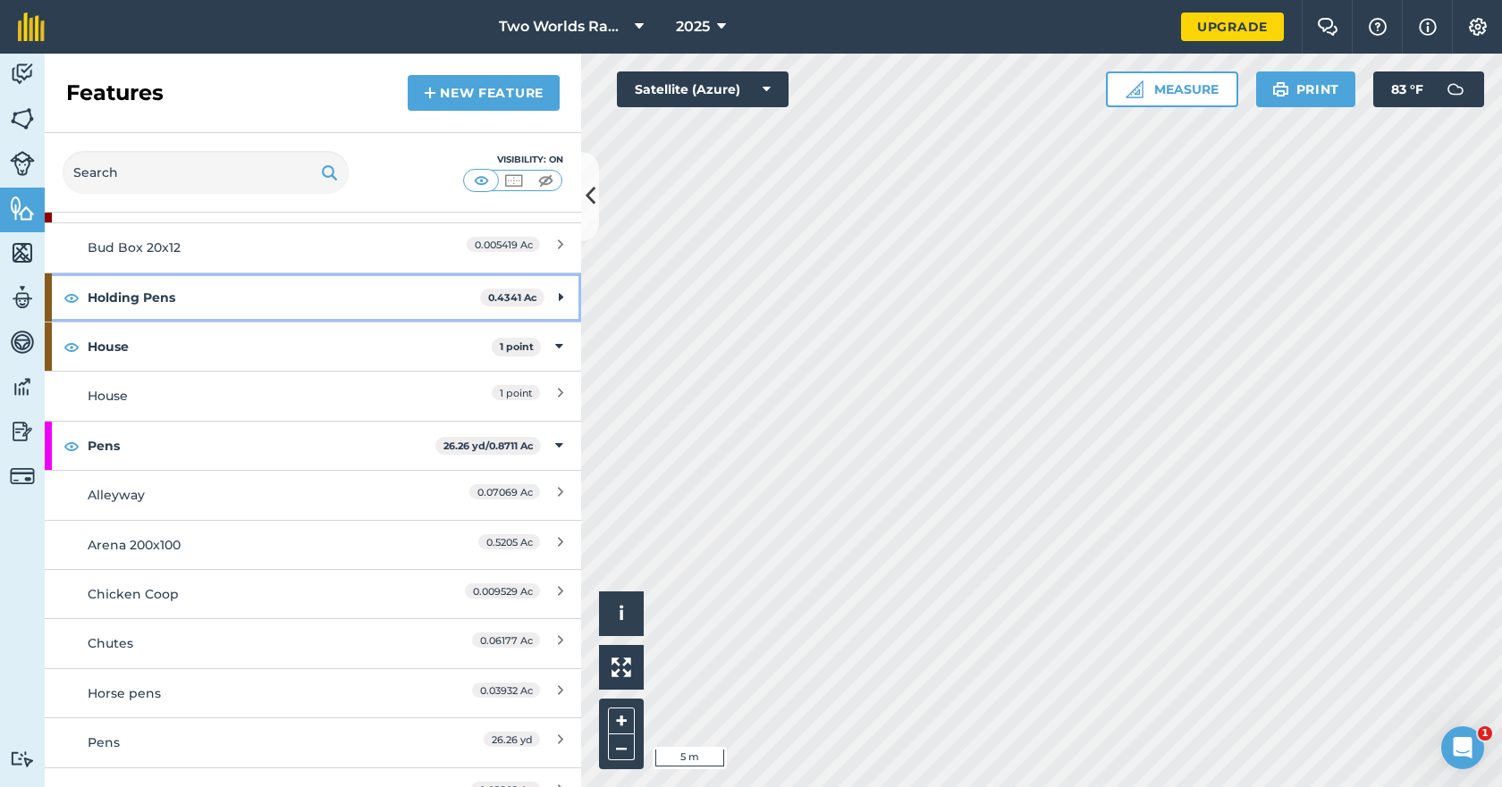
scroll to position [626, 0]
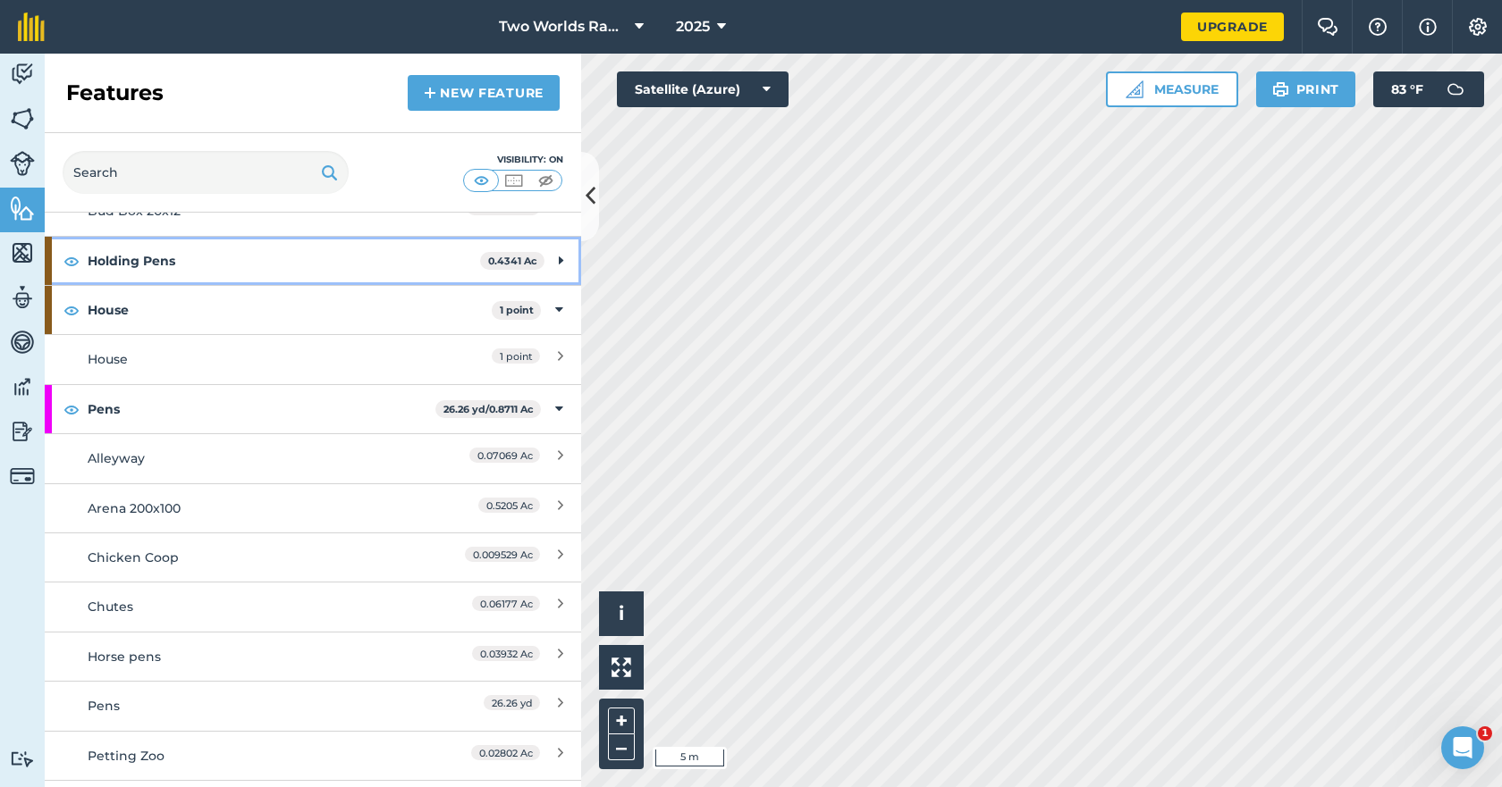
click at [149, 265] on strong "Holding Pens" at bounding box center [284, 261] width 392 height 48
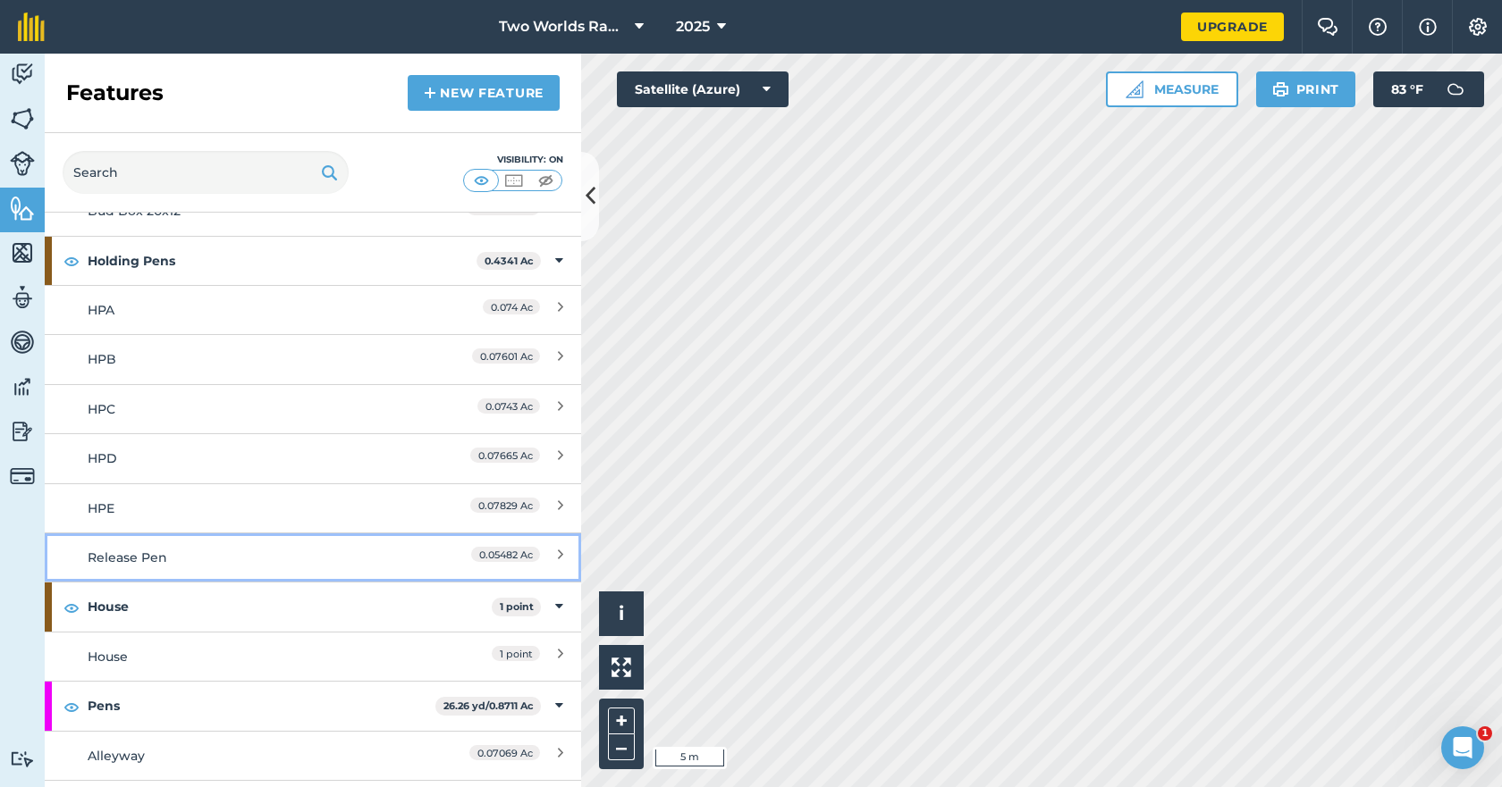
click at [128, 567] on div "Release Pen" at bounding box center [246, 558] width 317 height 20
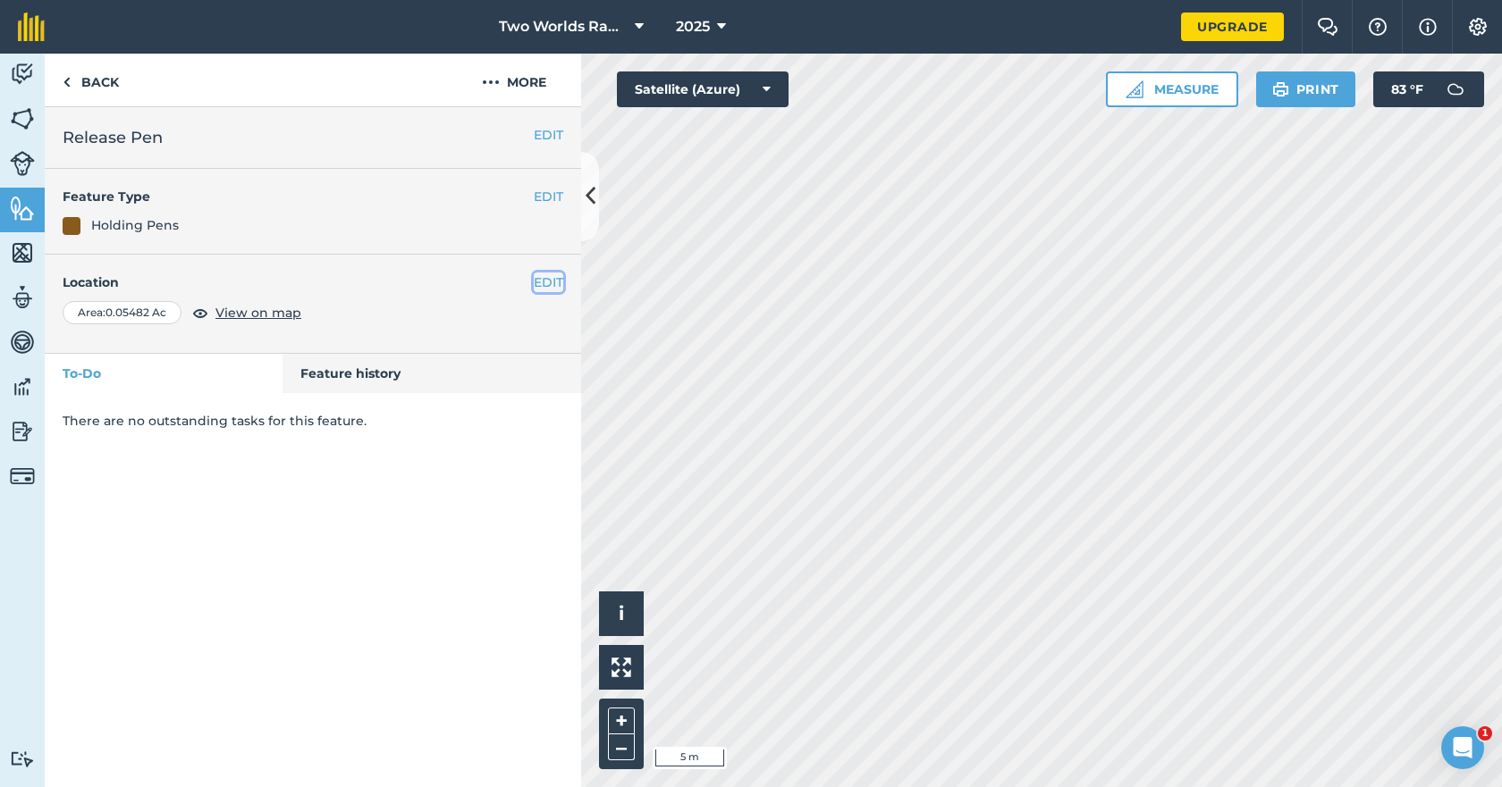
click at [561, 276] on button "EDIT" at bounding box center [548, 283] width 29 height 20
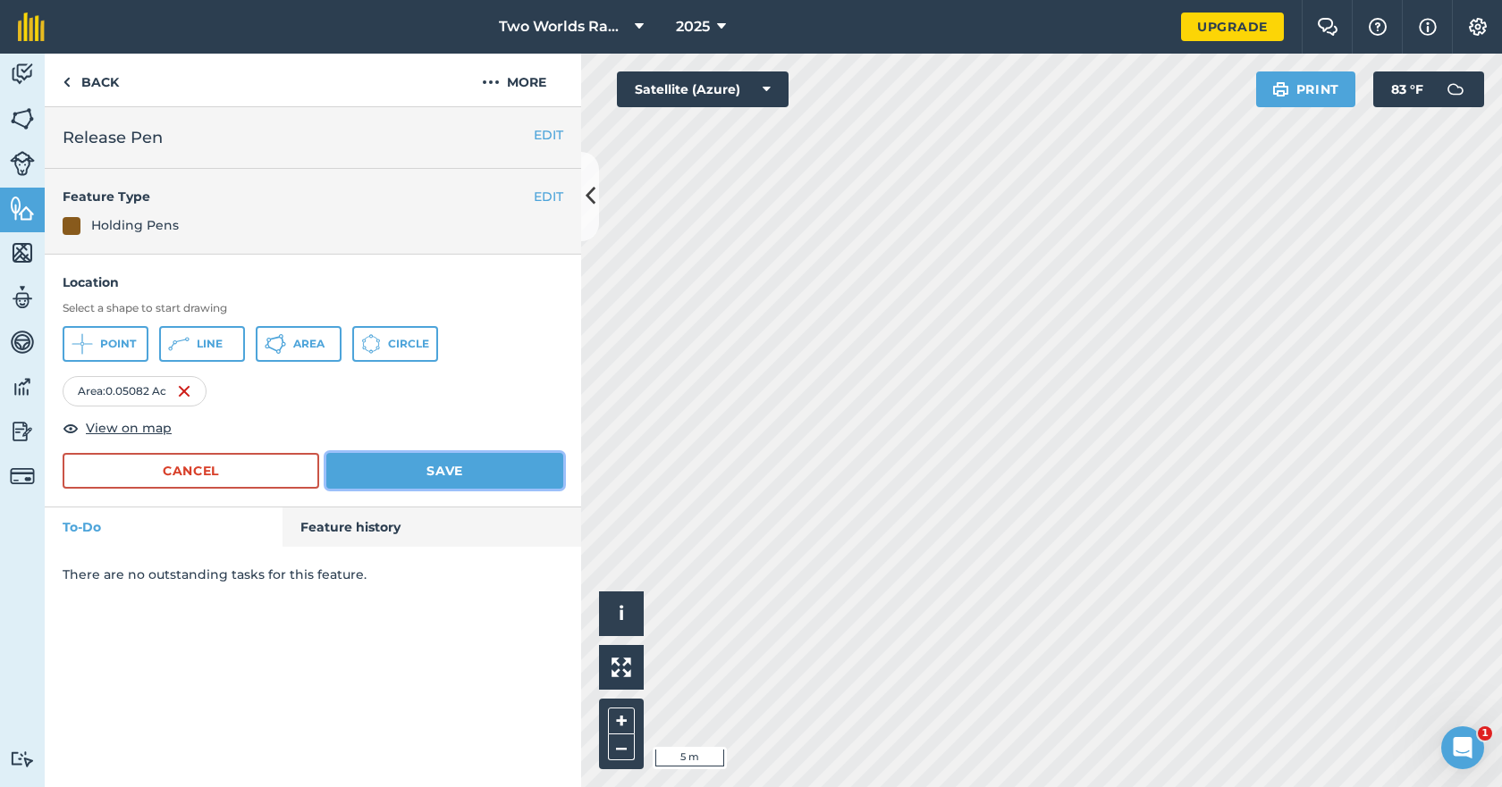
click at [454, 460] on button "Save" at bounding box center [444, 471] width 237 height 36
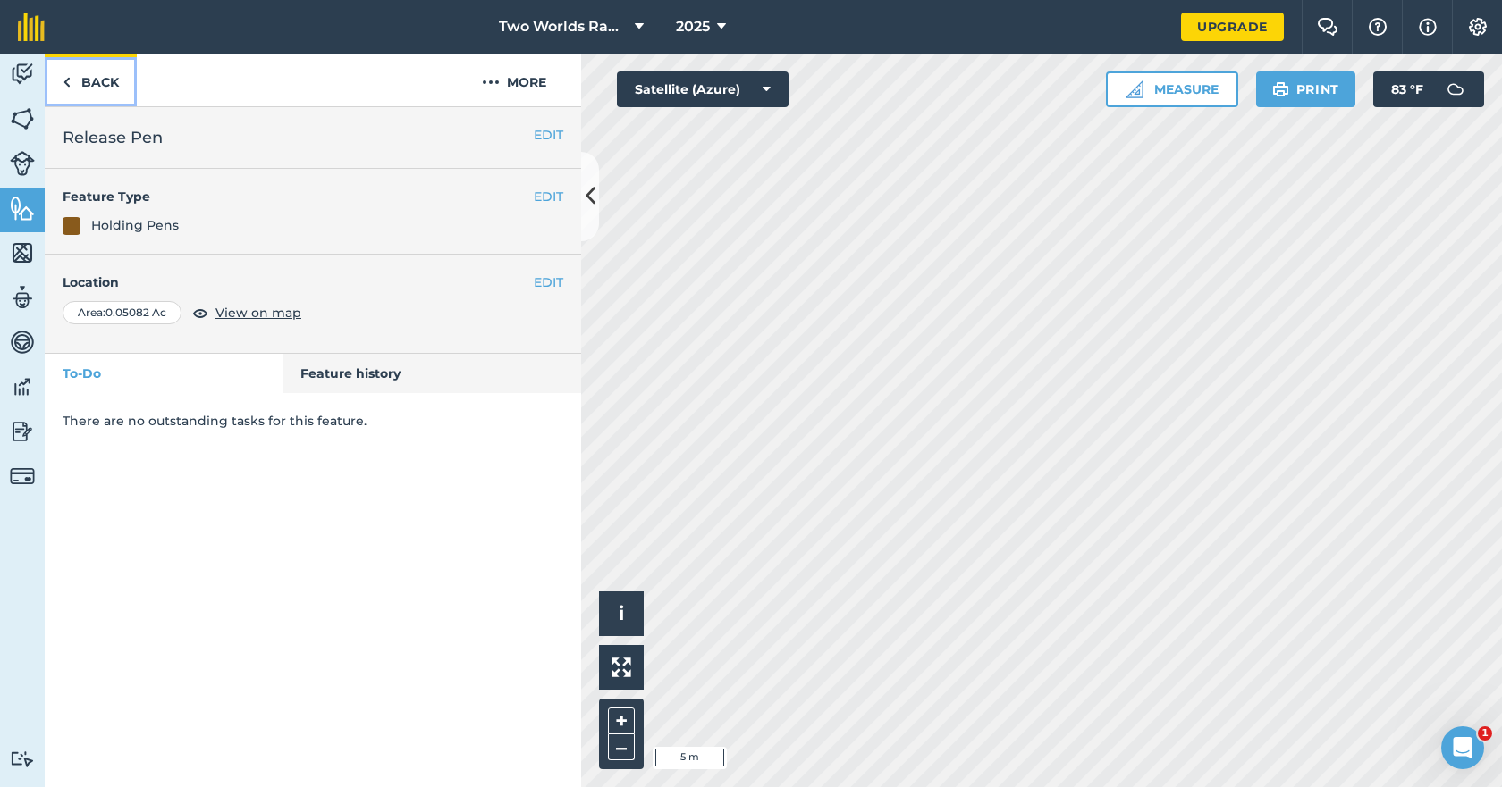
click at [108, 87] on link "Back" at bounding box center [91, 80] width 92 height 53
click at [99, 85] on link "Back" at bounding box center [91, 80] width 92 height 53
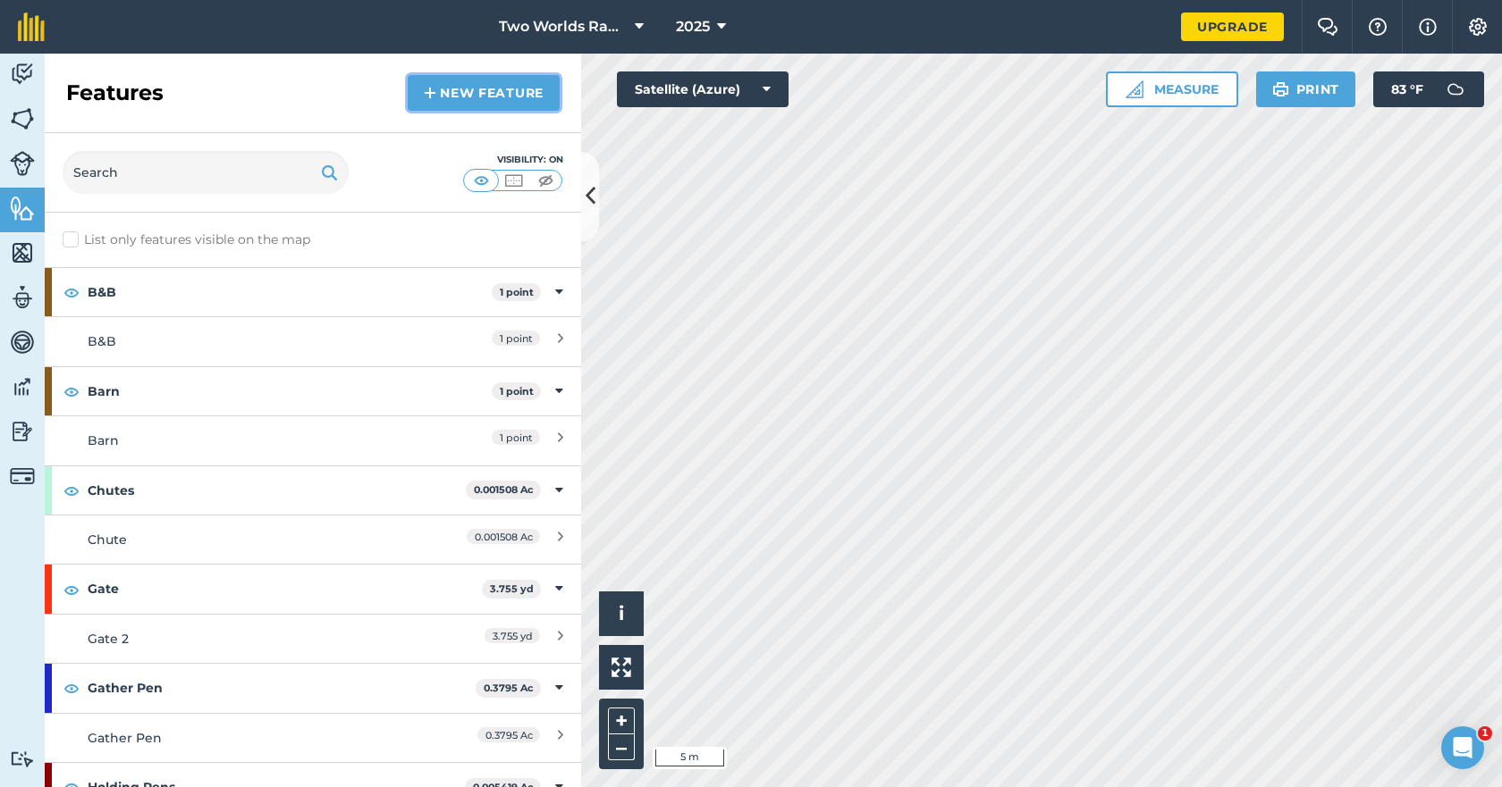
click at [467, 88] on link "New feature" at bounding box center [484, 93] width 152 height 36
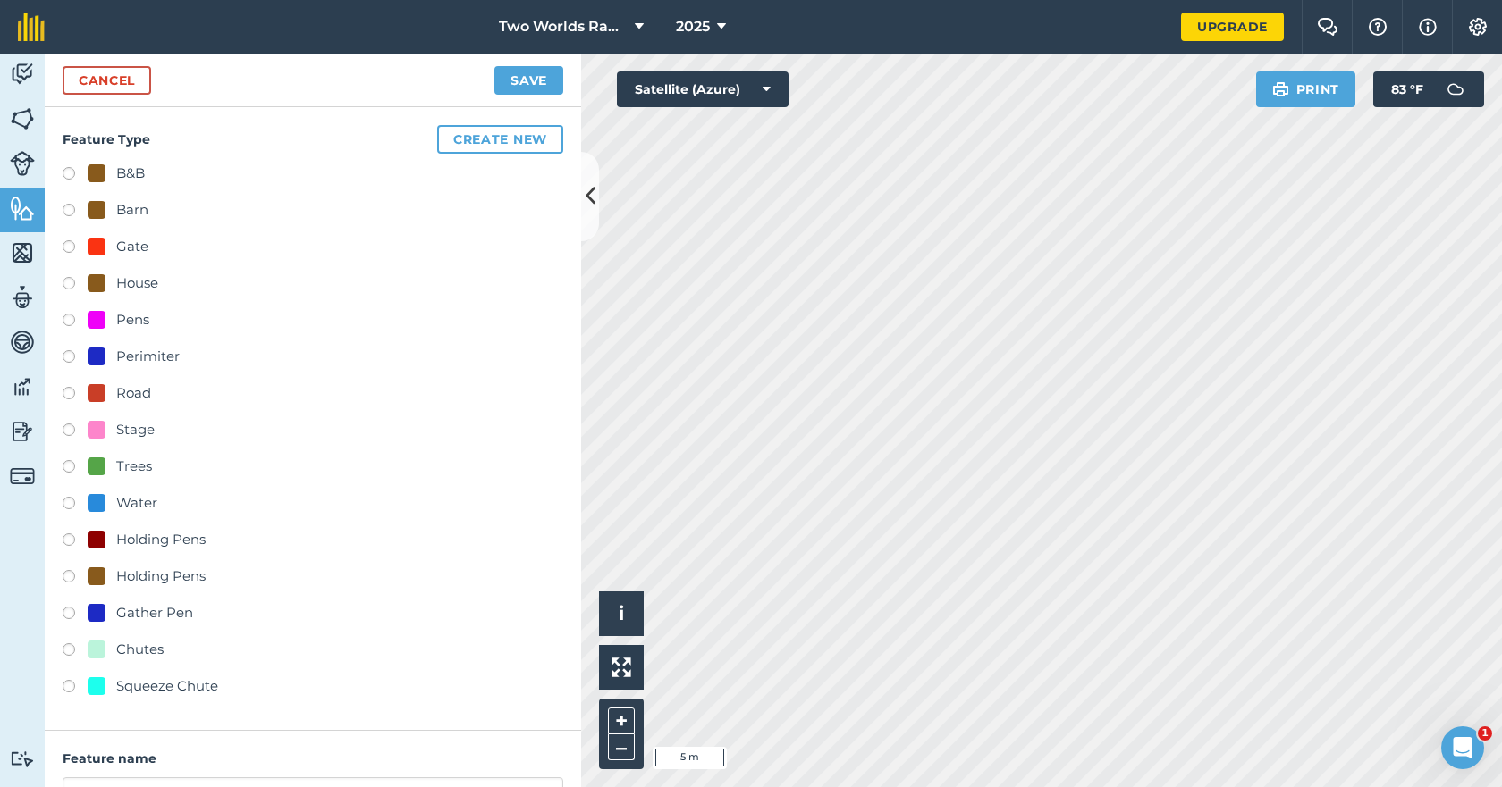
click at [132, 652] on div "Chutes" at bounding box center [139, 649] width 47 height 21
radio input "true"
type input "Chutes"
click at [505, 147] on button "Create new" at bounding box center [500, 139] width 126 height 29
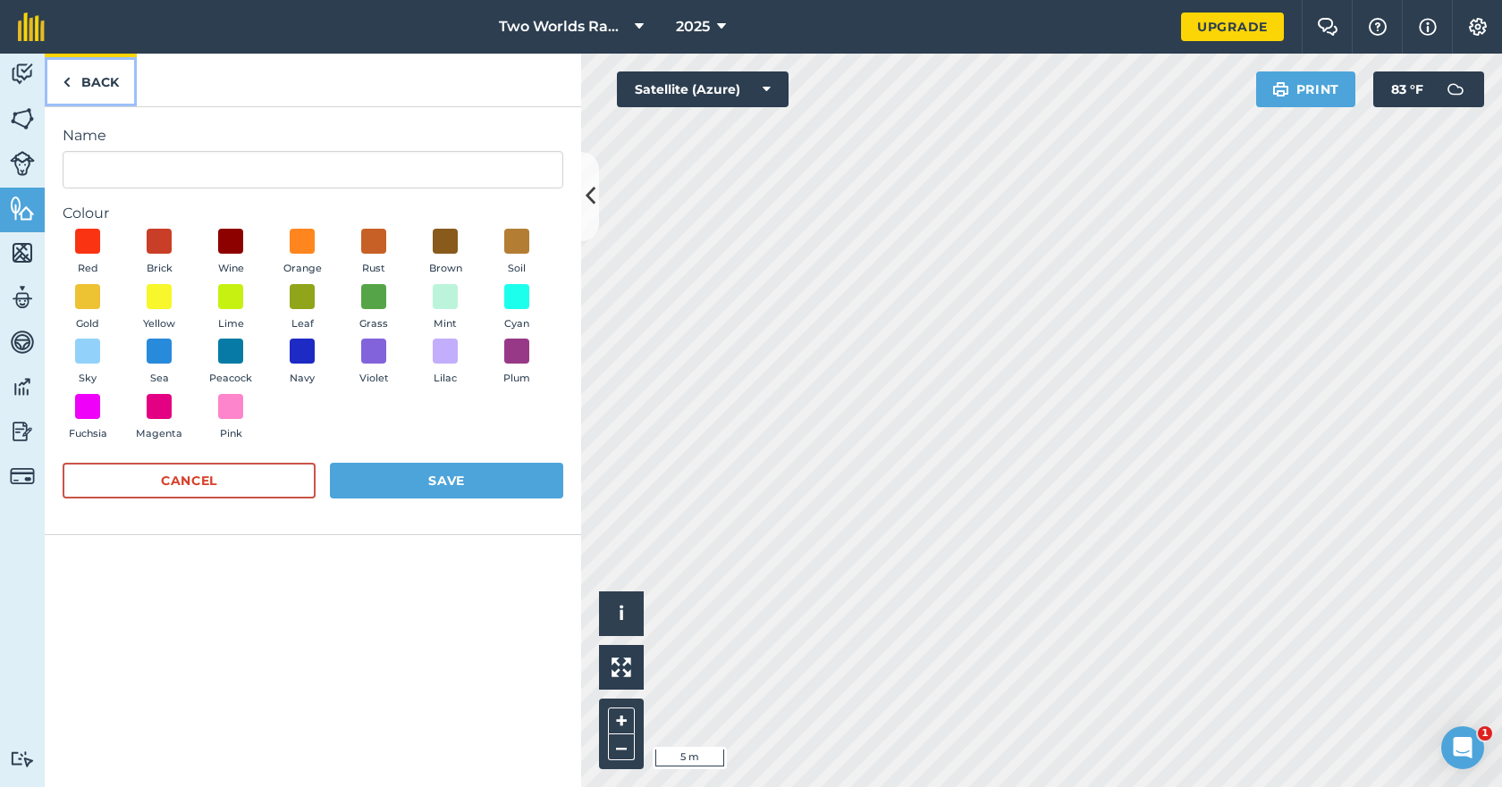
click at [98, 75] on link "Back" at bounding box center [91, 80] width 92 height 53
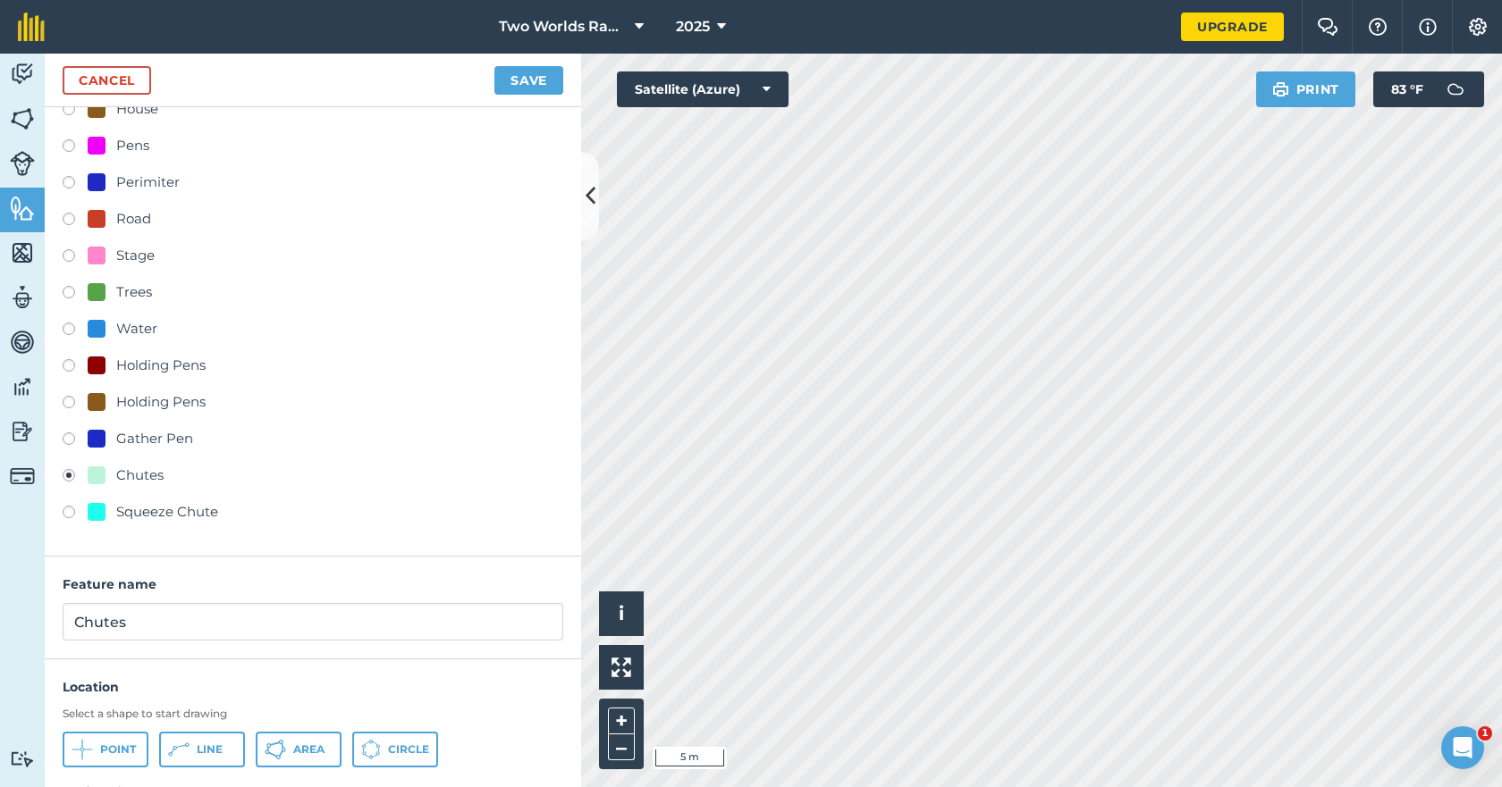
scroll to position [179, 0]
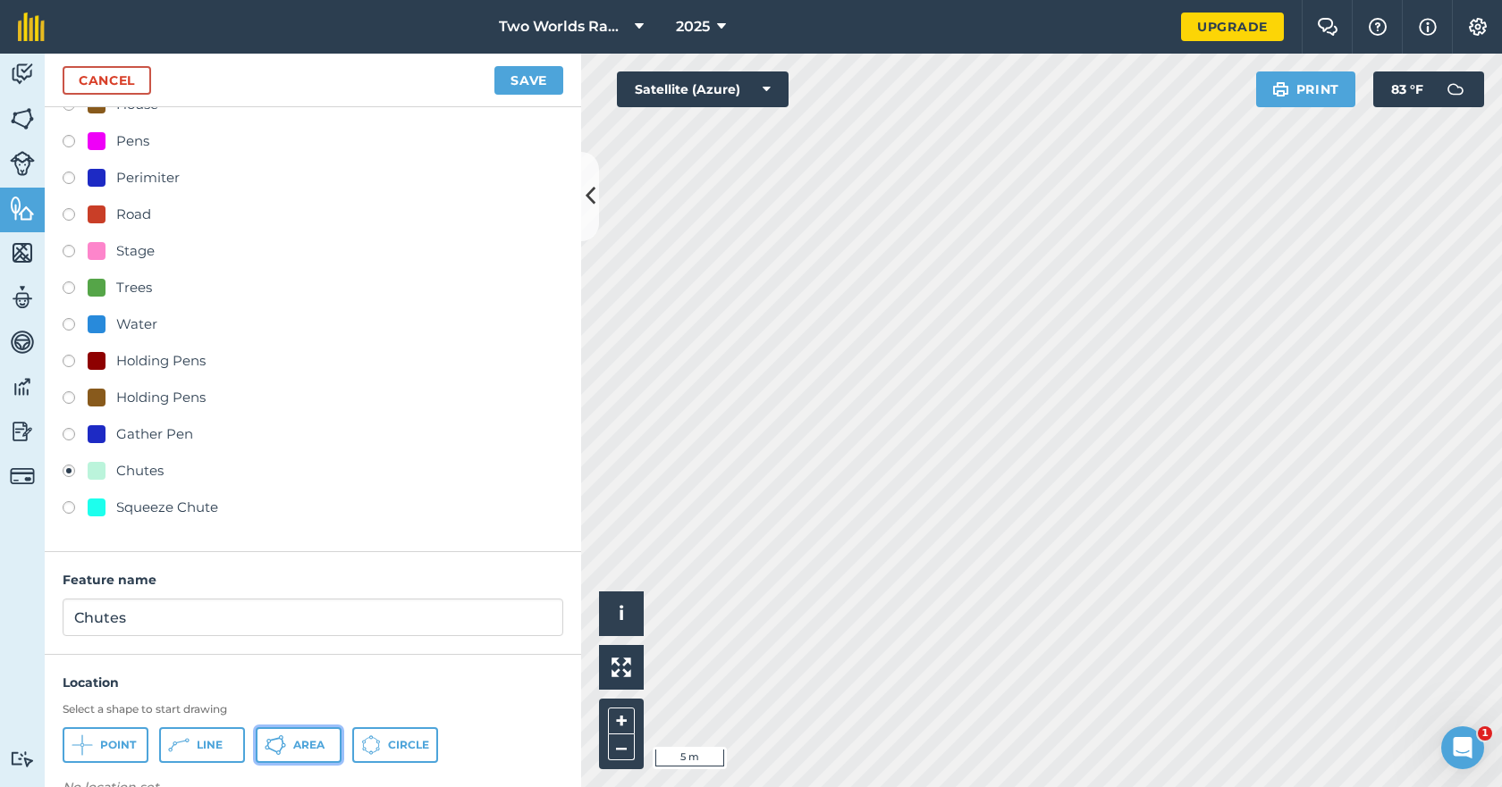
click at [294, 735] on button "Area" at bounding box center [299, 746] width 86 height 36
click at [535, 77] on button "Save" at bounding box center [528, 80] width 69 height 29
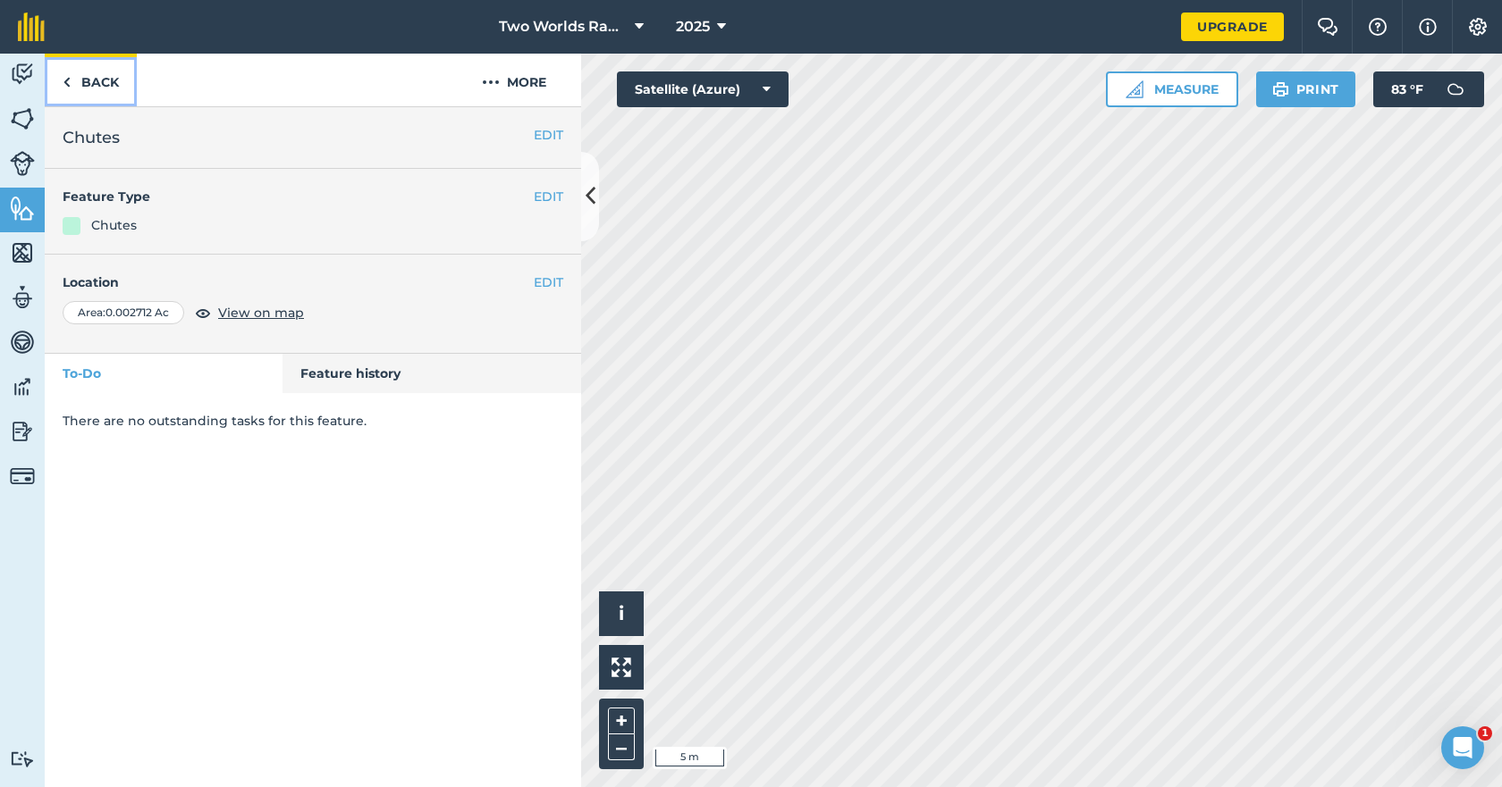
click at [104, 80] on link "Back" at bounding box center [91, 80] width 92 height 53
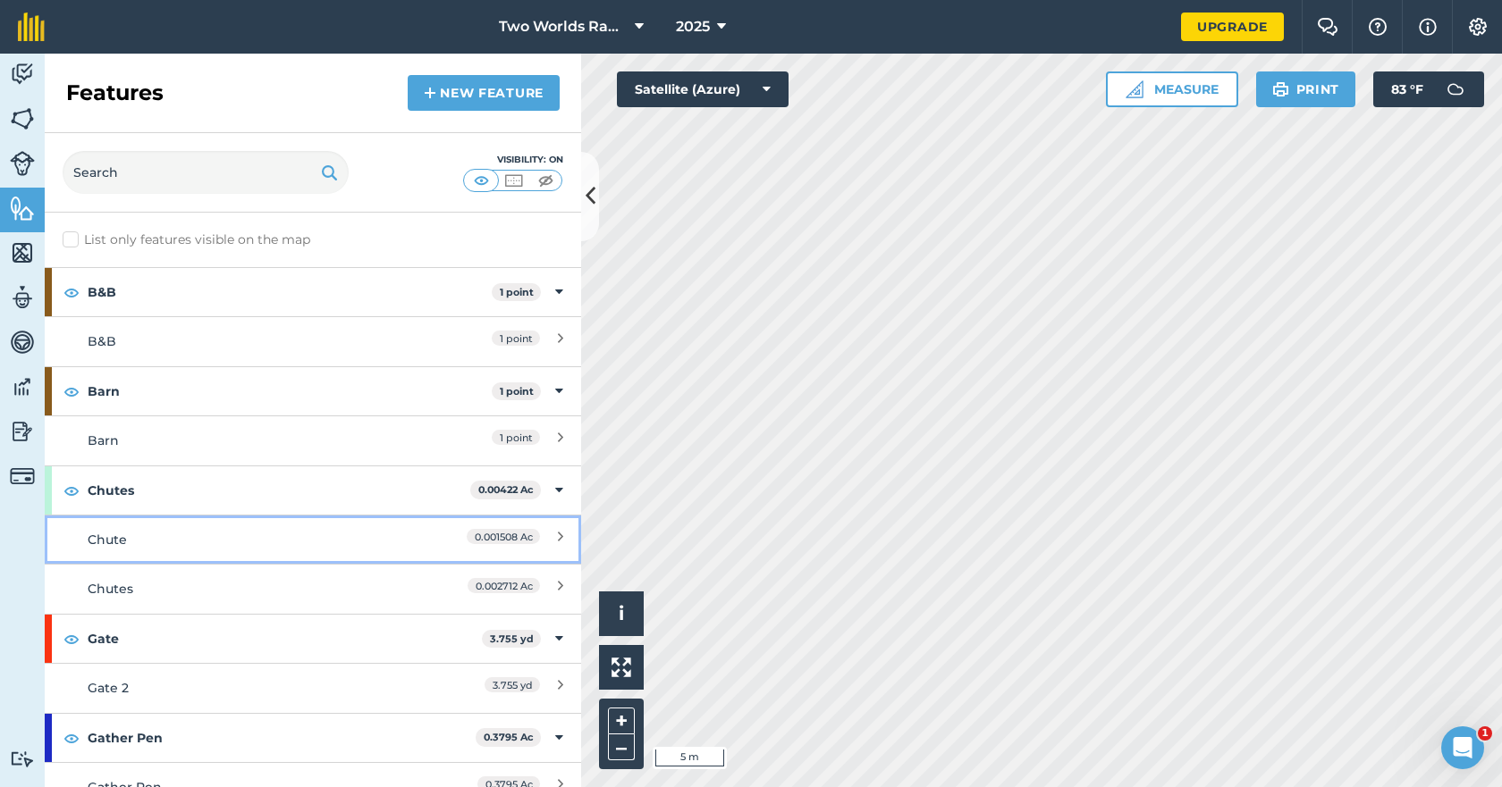
click at [257, 538] on div "Chute" at bounding box center [246, 540] width 317 height 20
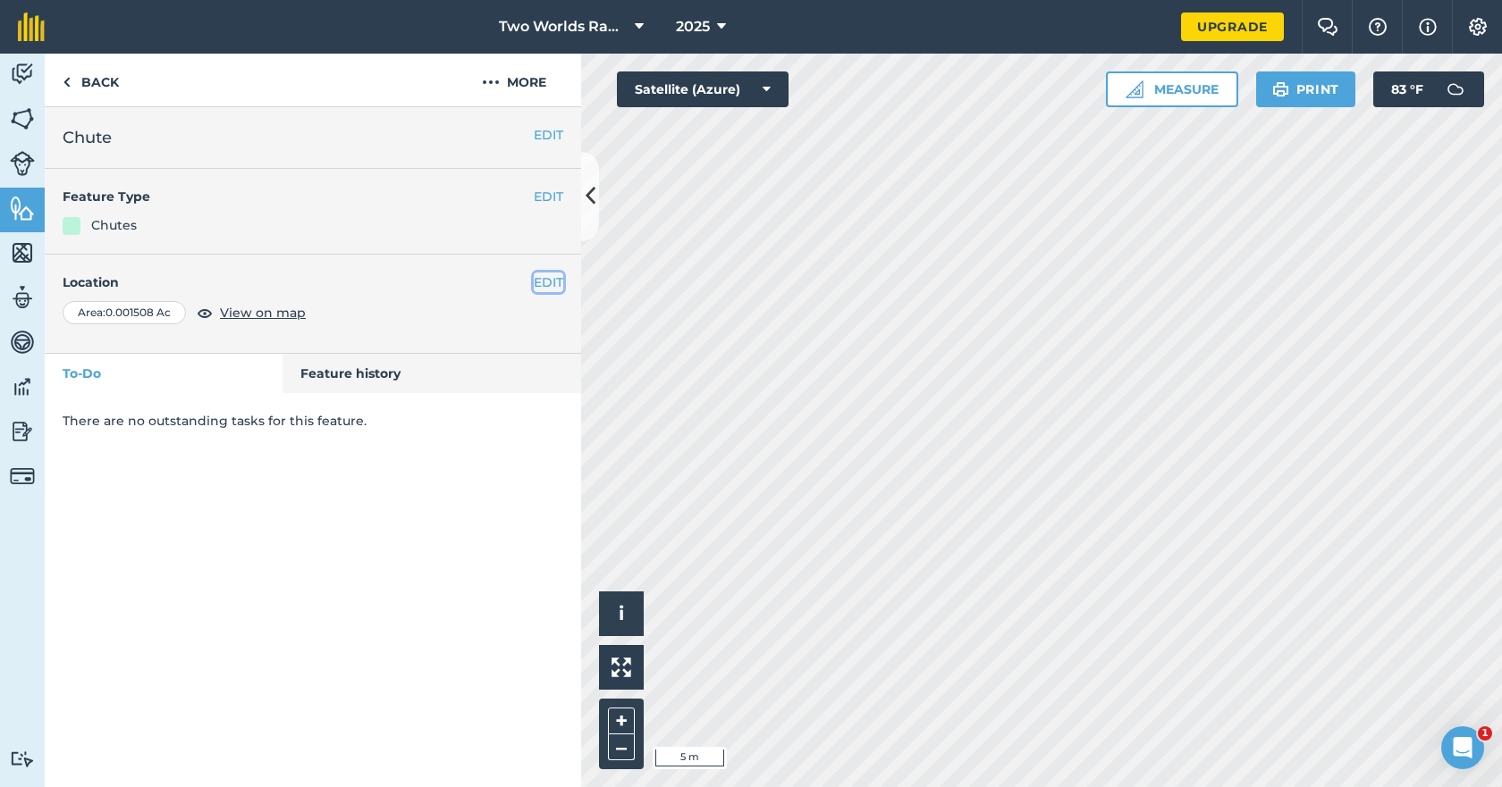
click at [553, 280] on button "EDIT" at bounding box center [548, 283] width 29 height 20
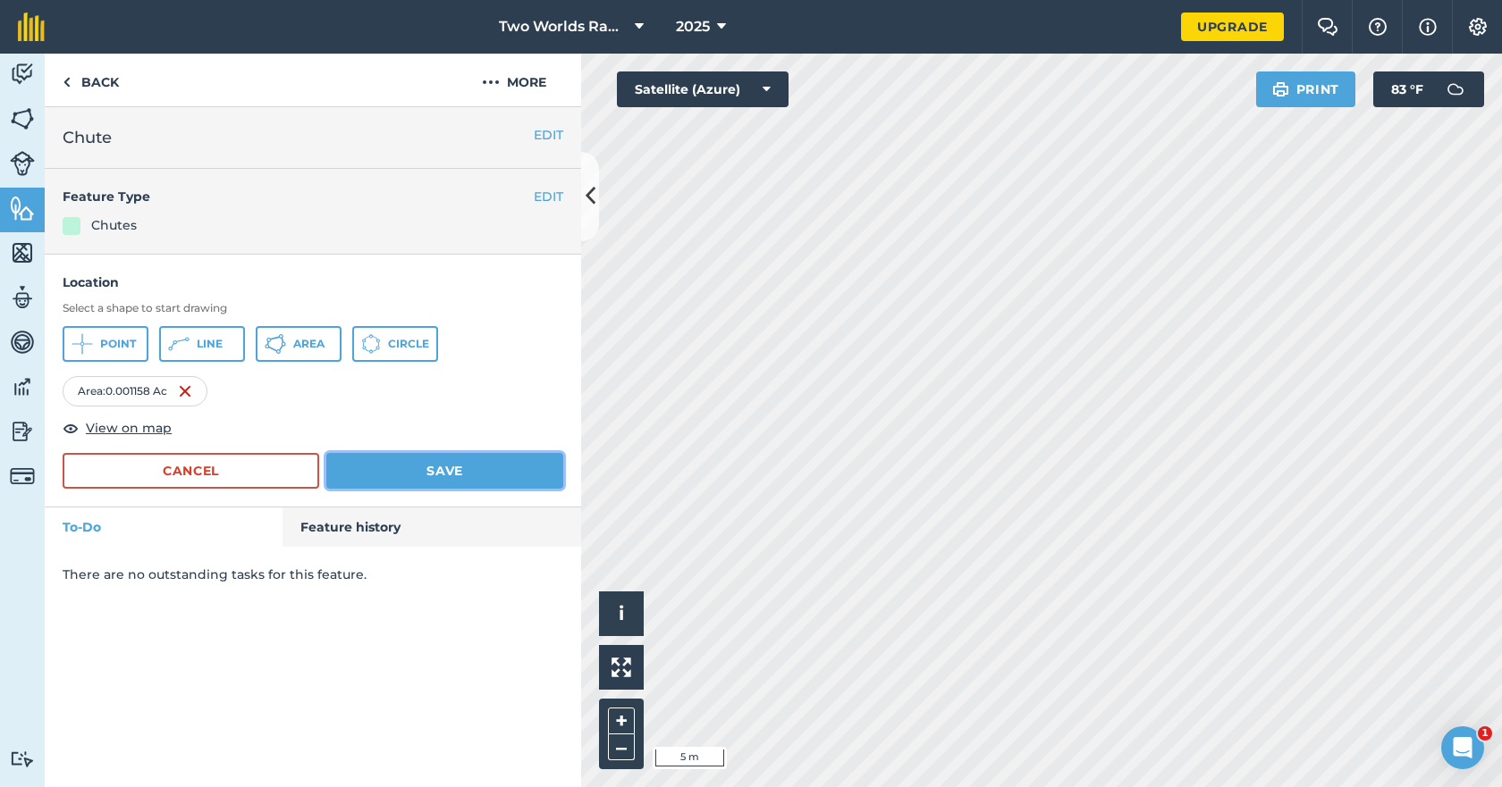
click at [461, 475] on button "Save" at bounding box center [444, 471] width 237 height 36
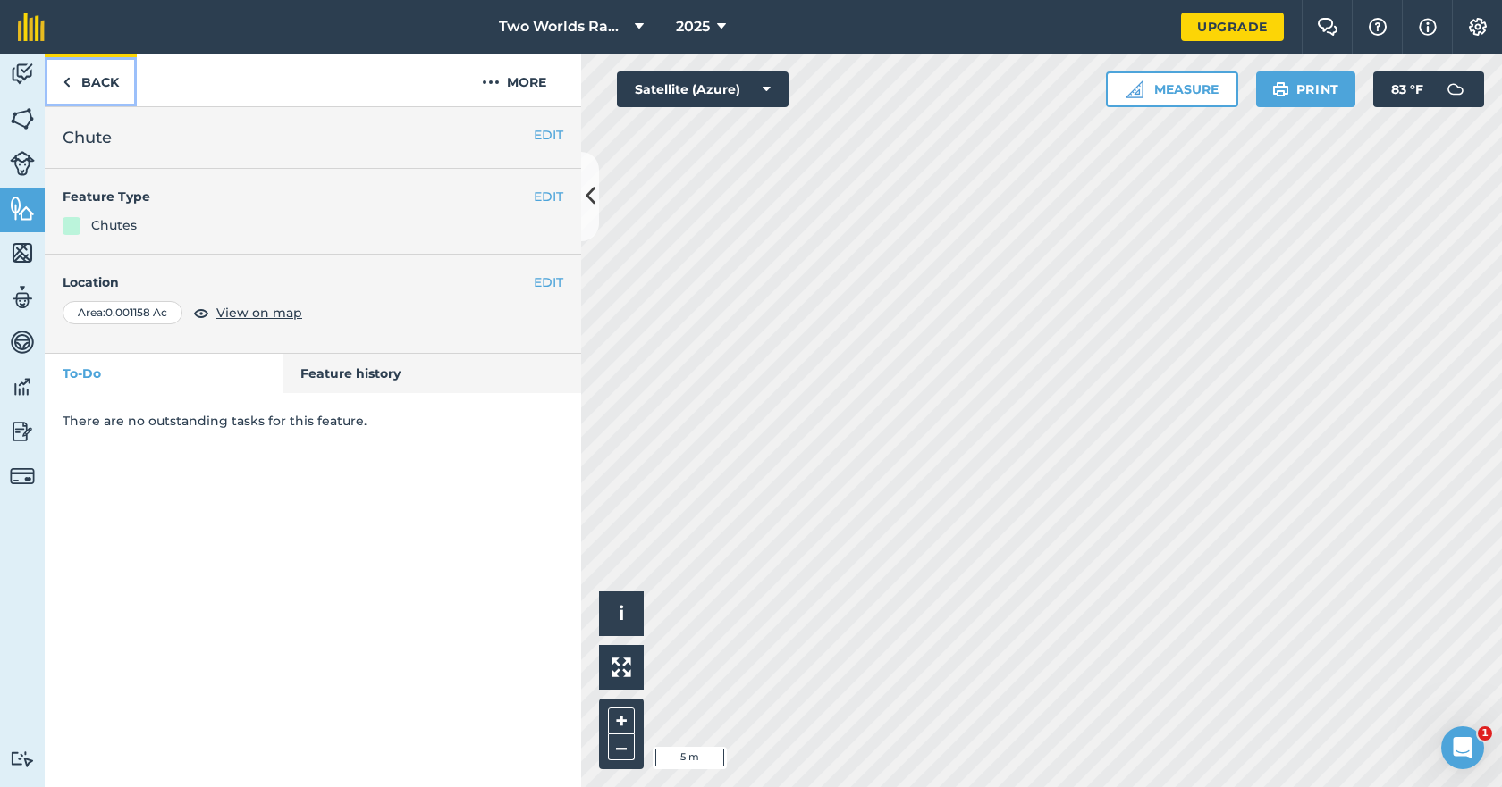
click at [89, 83] on link "Back" at bounding box center [91, 80] width 92 height 53
click at [93, 84] on link "Back" at bounding box center [91, 80] width 92 height 53
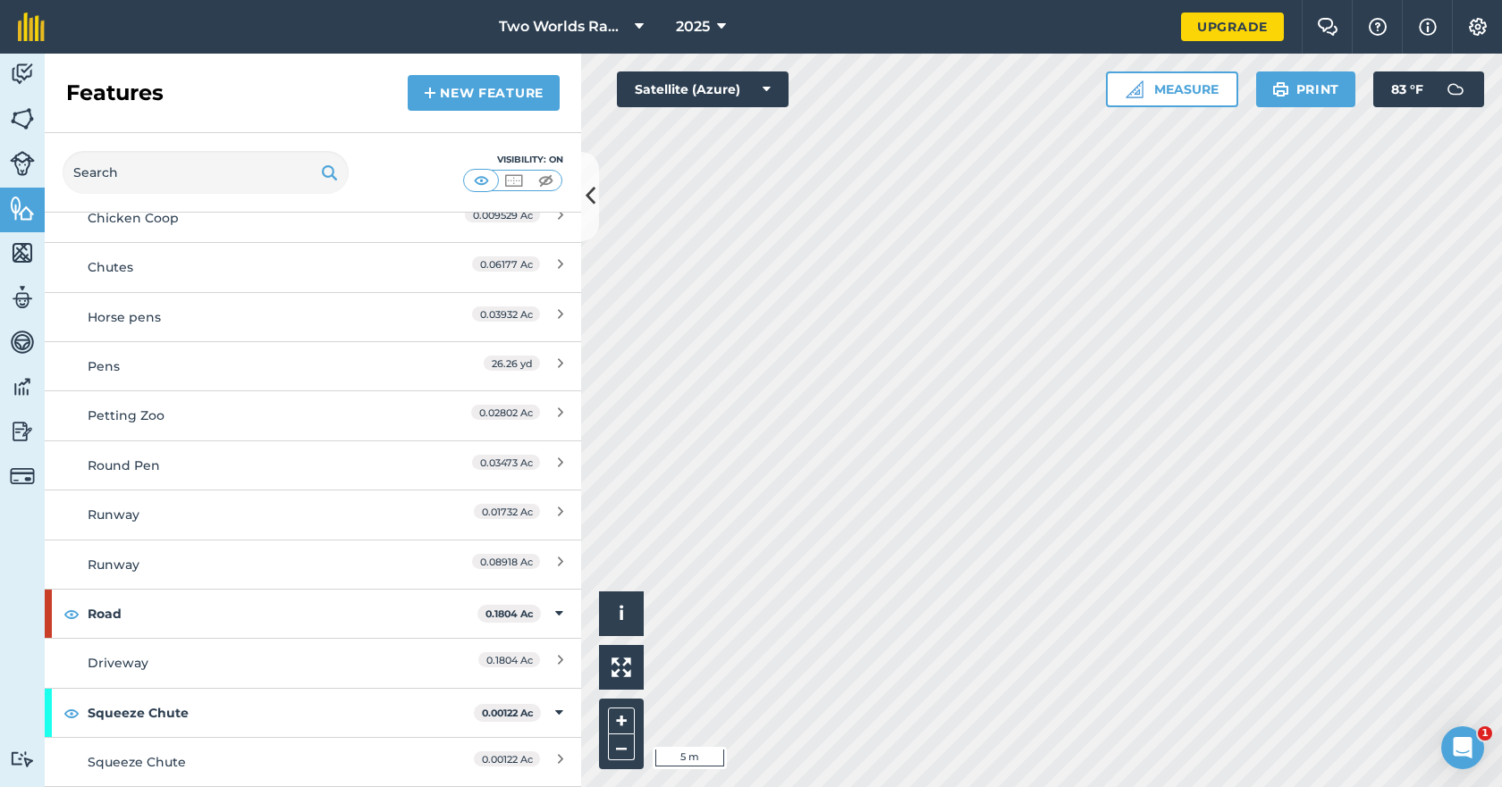
scroll to position [1410, 0]
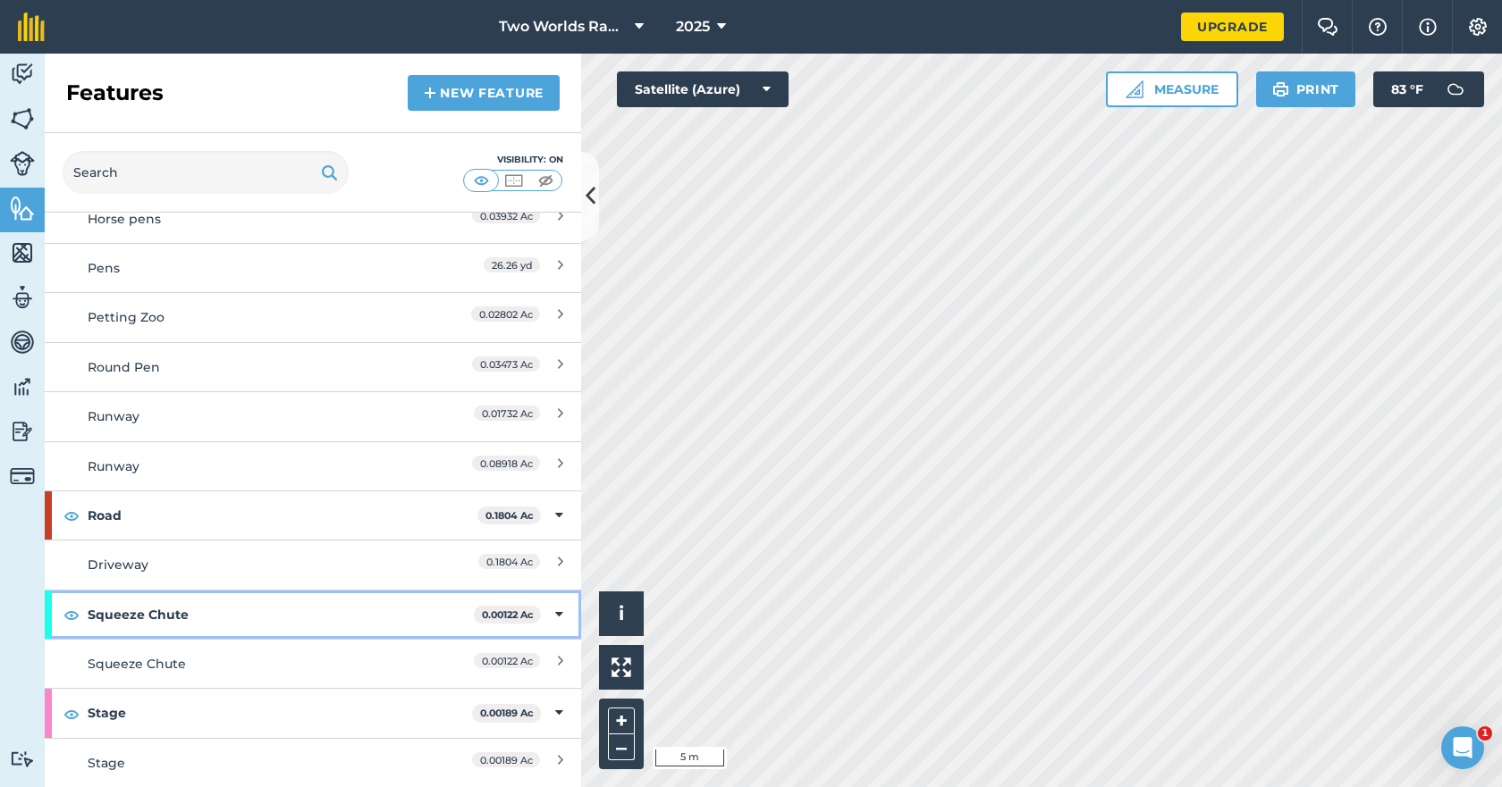
click at [147, 624] on strong "Squeeze Chute" at bounding box center [281, 615] width 386 height 48
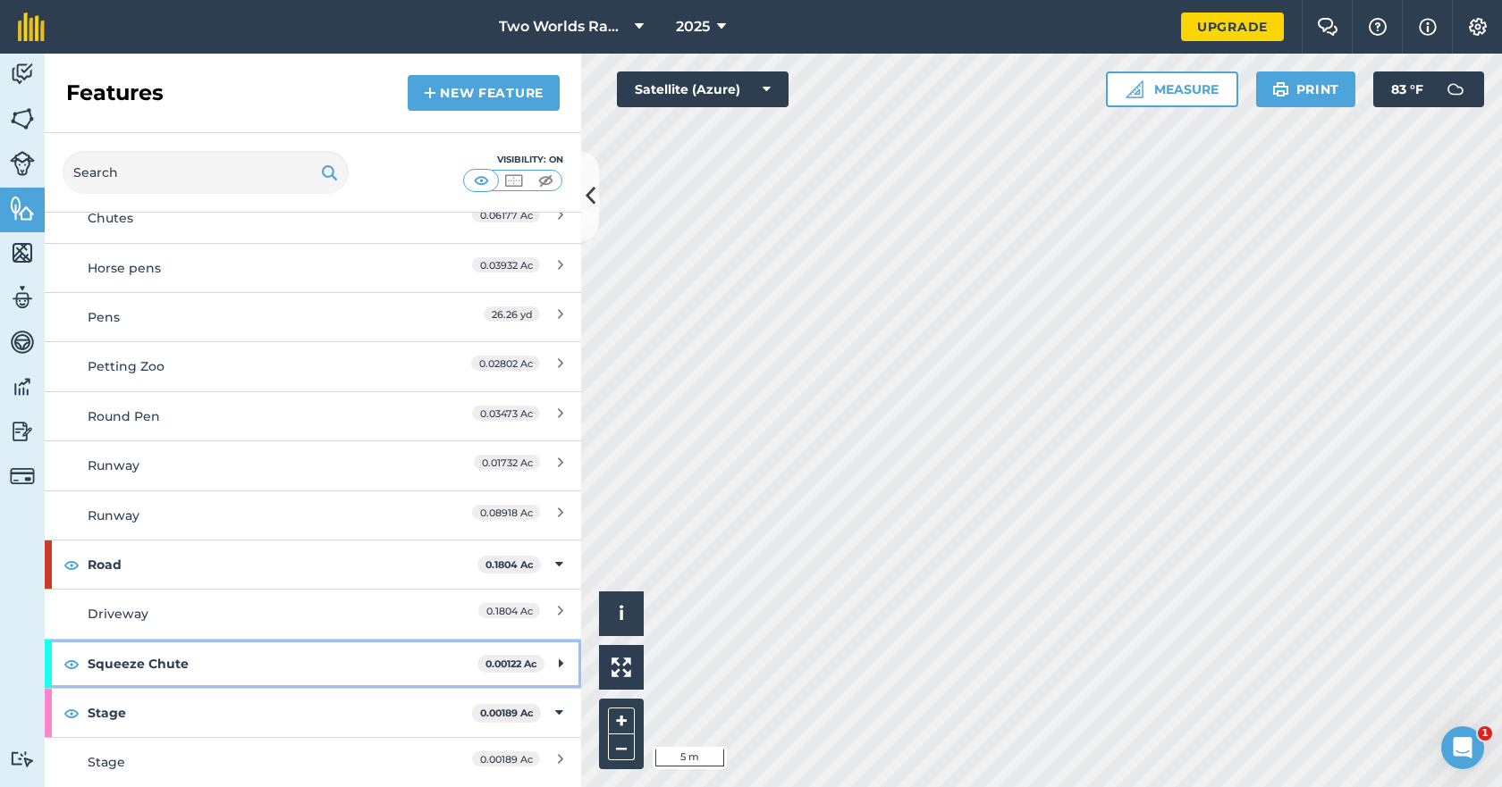
click at [147, 657] on strong "Squeeze Chute" at bounding box center [283, 664] width 390 height 48
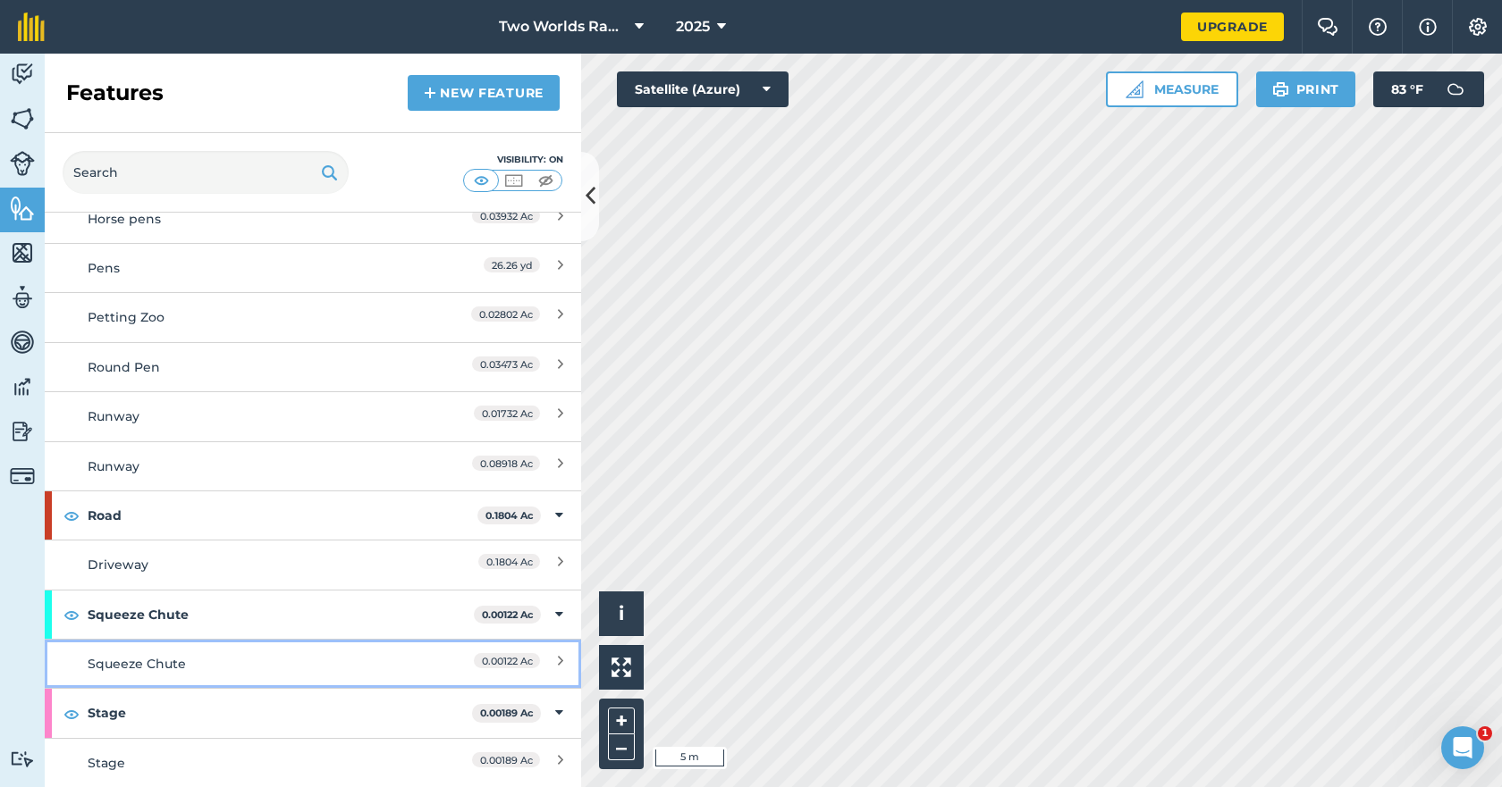
click at [145, 664] on div "Squeeze Chute" at bounding box center [246, 664] width 317 height 20
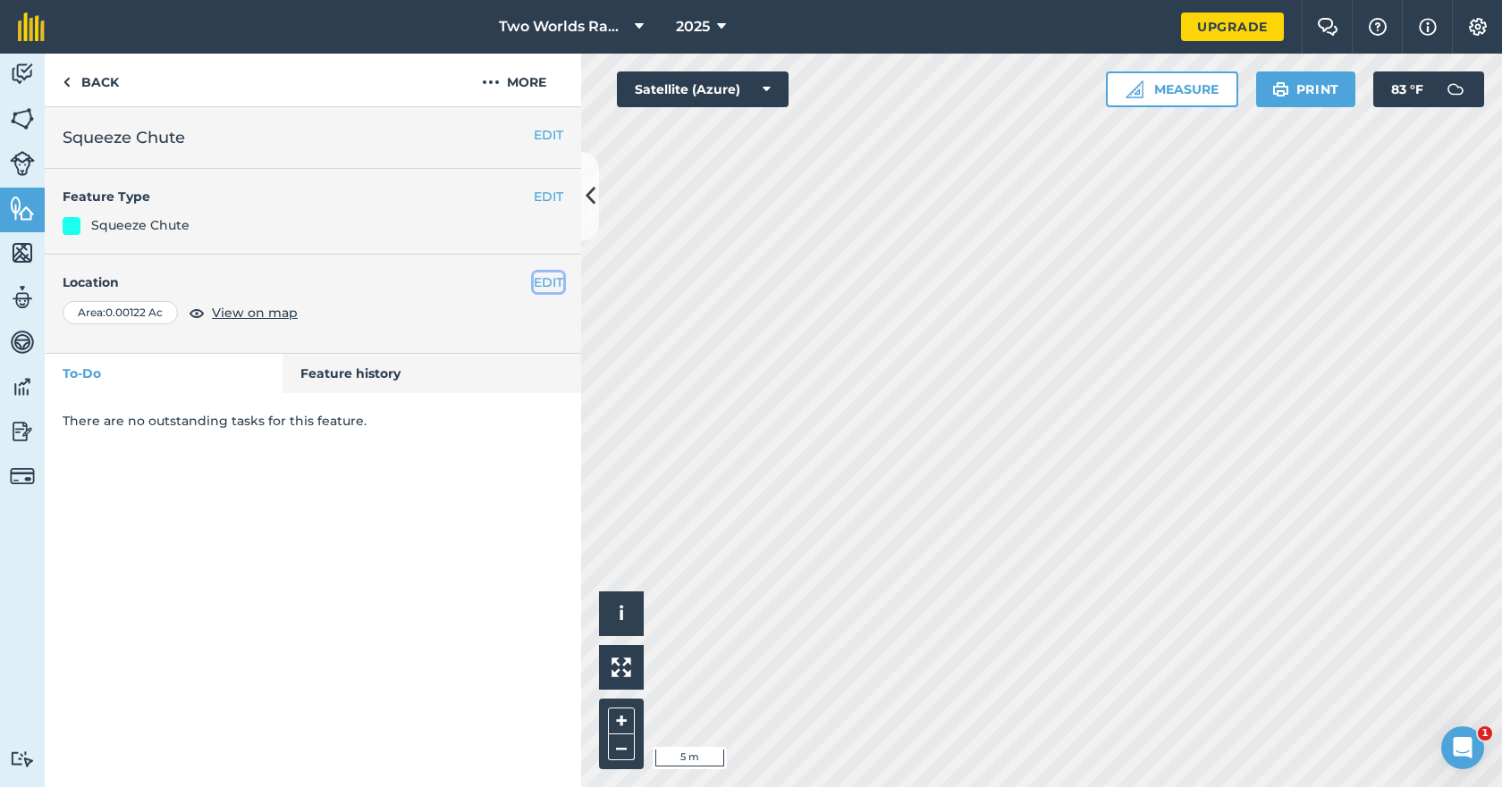
click at [551, 282] on button "EDIT" at bounding box center [548, 283] width 29 height 20
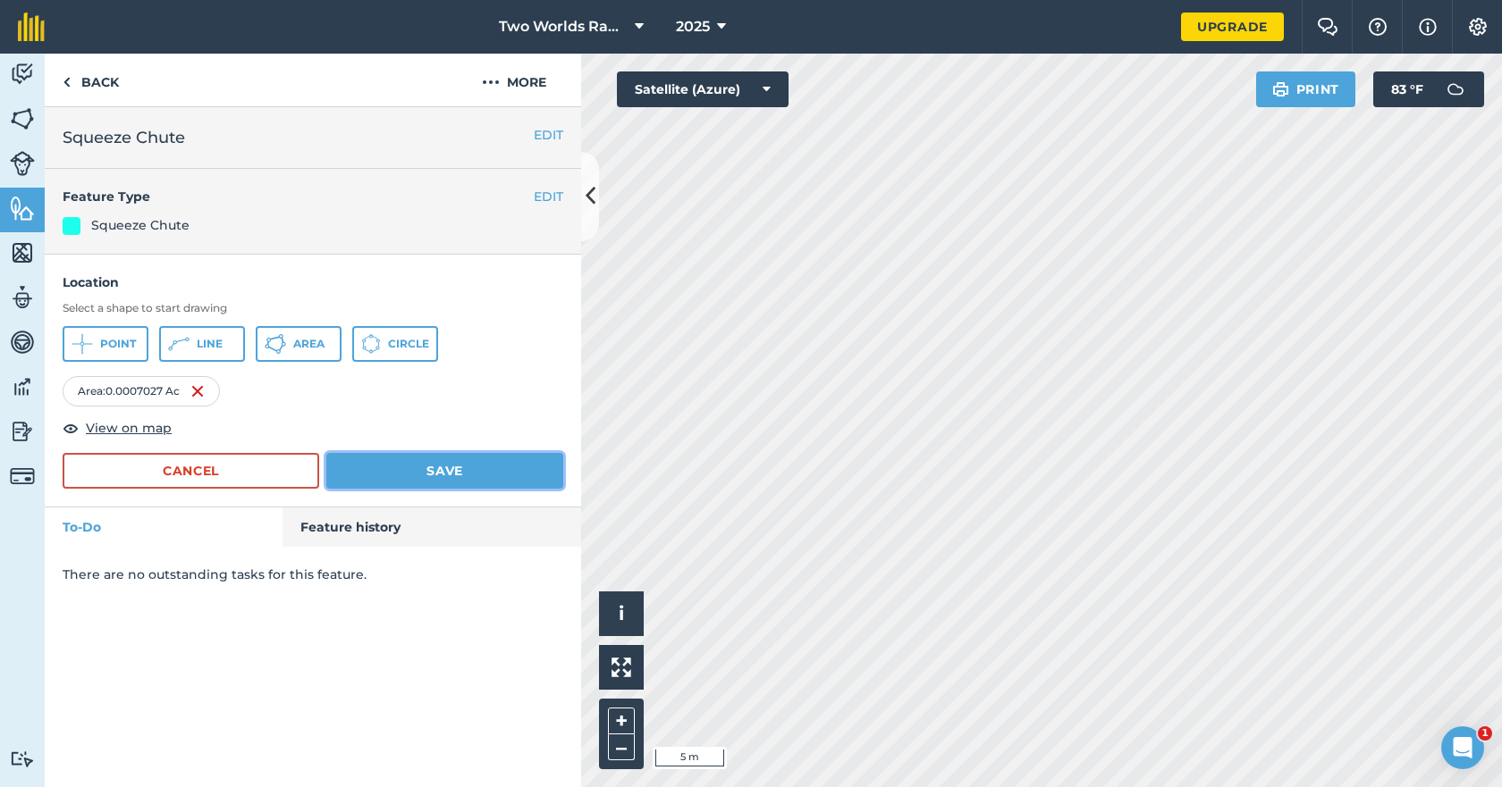
click at [447, 472] on button "Save" at bounding box center [444, 471] width 237 height 36
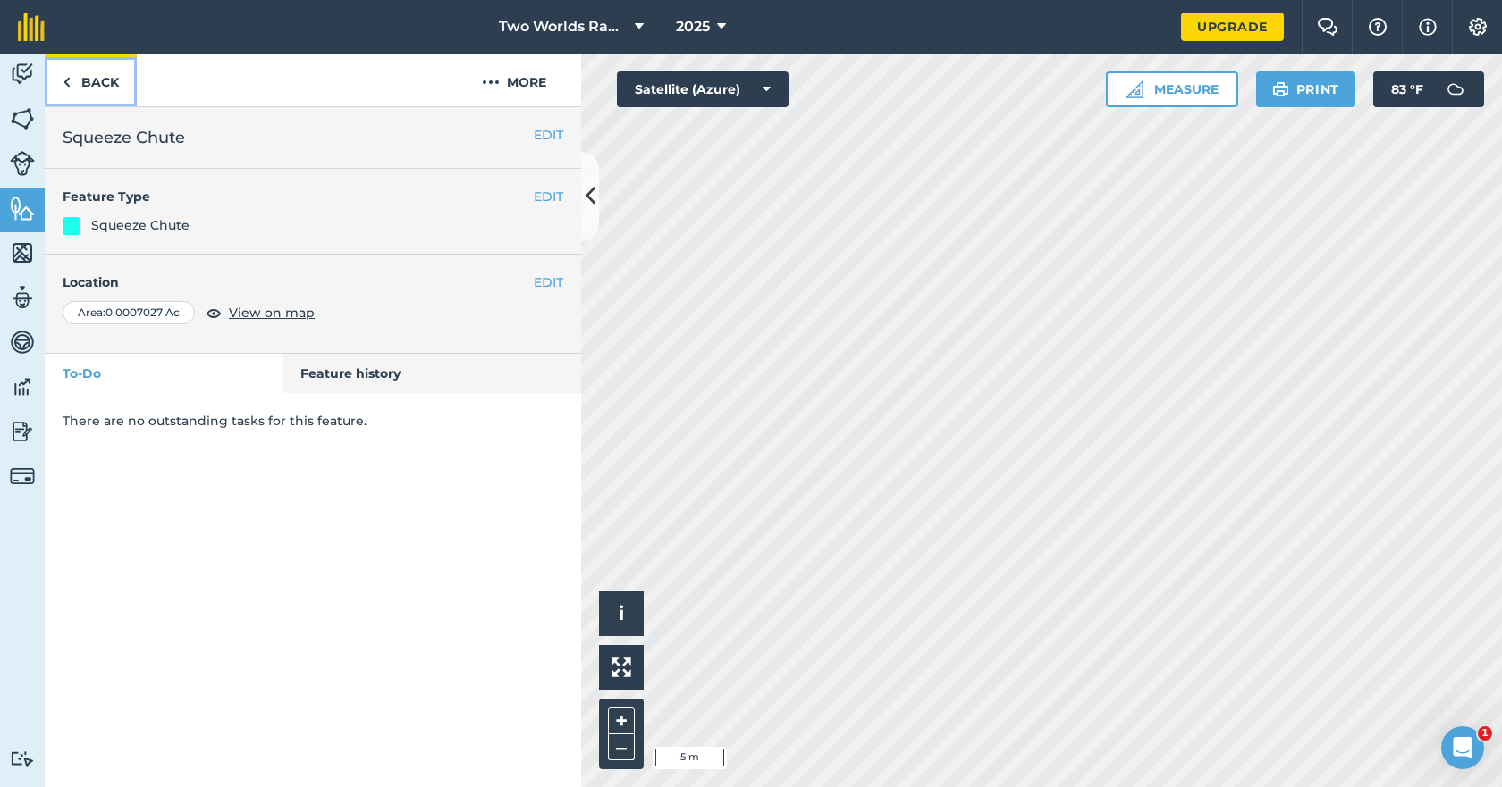
click at [105, 86] on link "Back" at bounding box center [91, 80] width 92 height 53
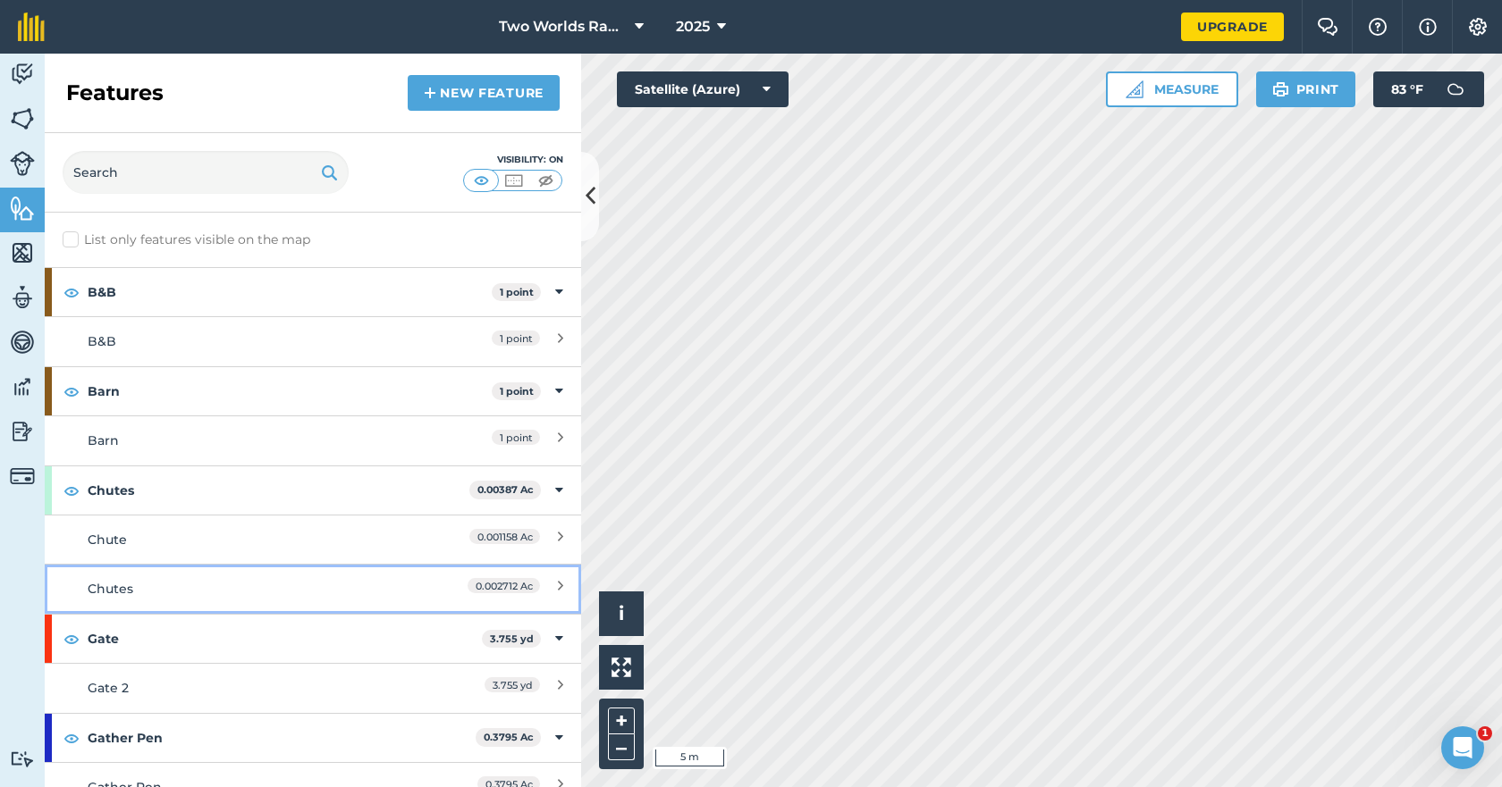
click at [174, 586] on div "Chutes" at bounding box center [246, 589] width 317 height 20
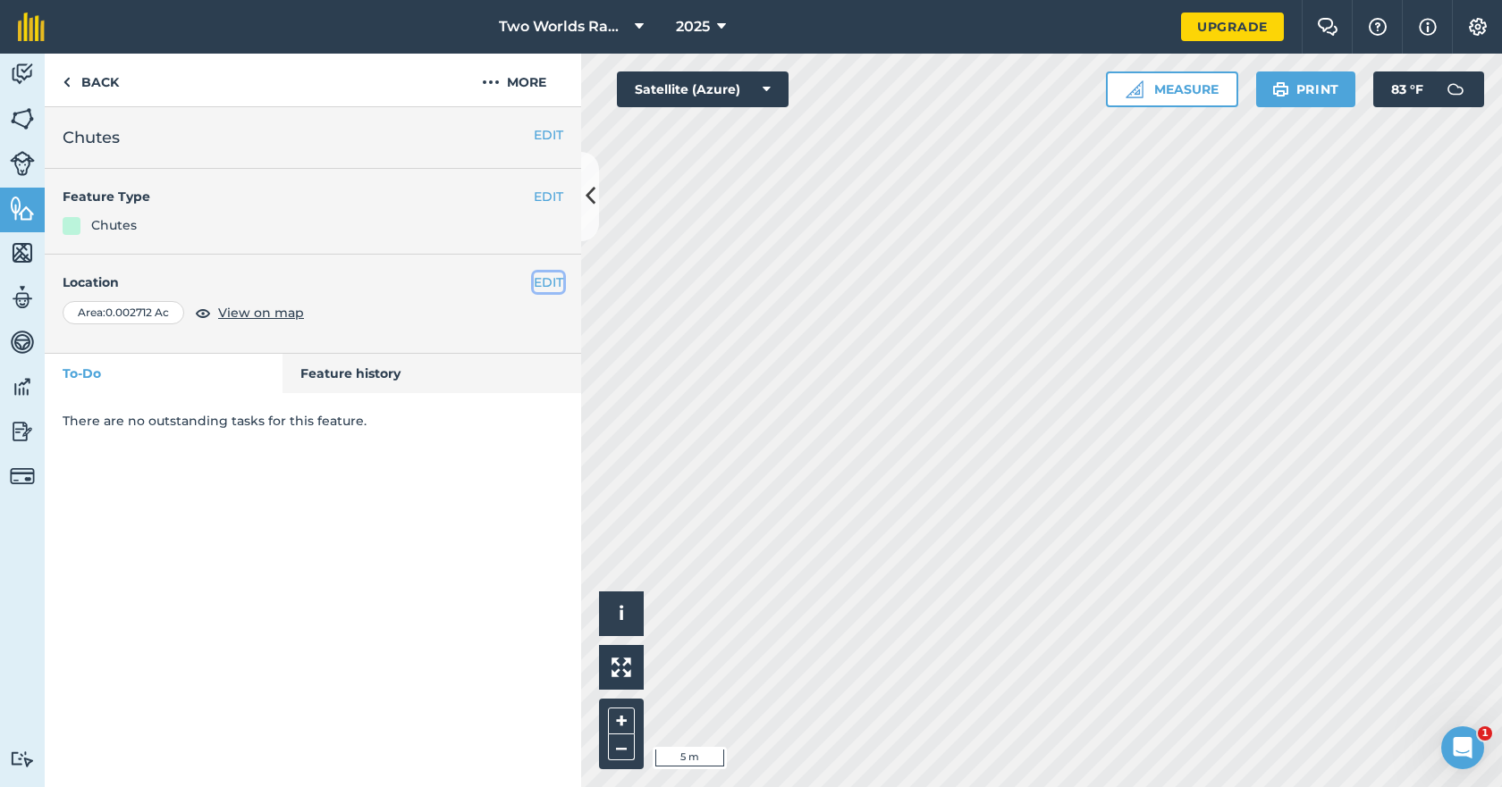
click at [551, 278] on button "EDIT" at bounding box center [548, 283] width 29 height 20
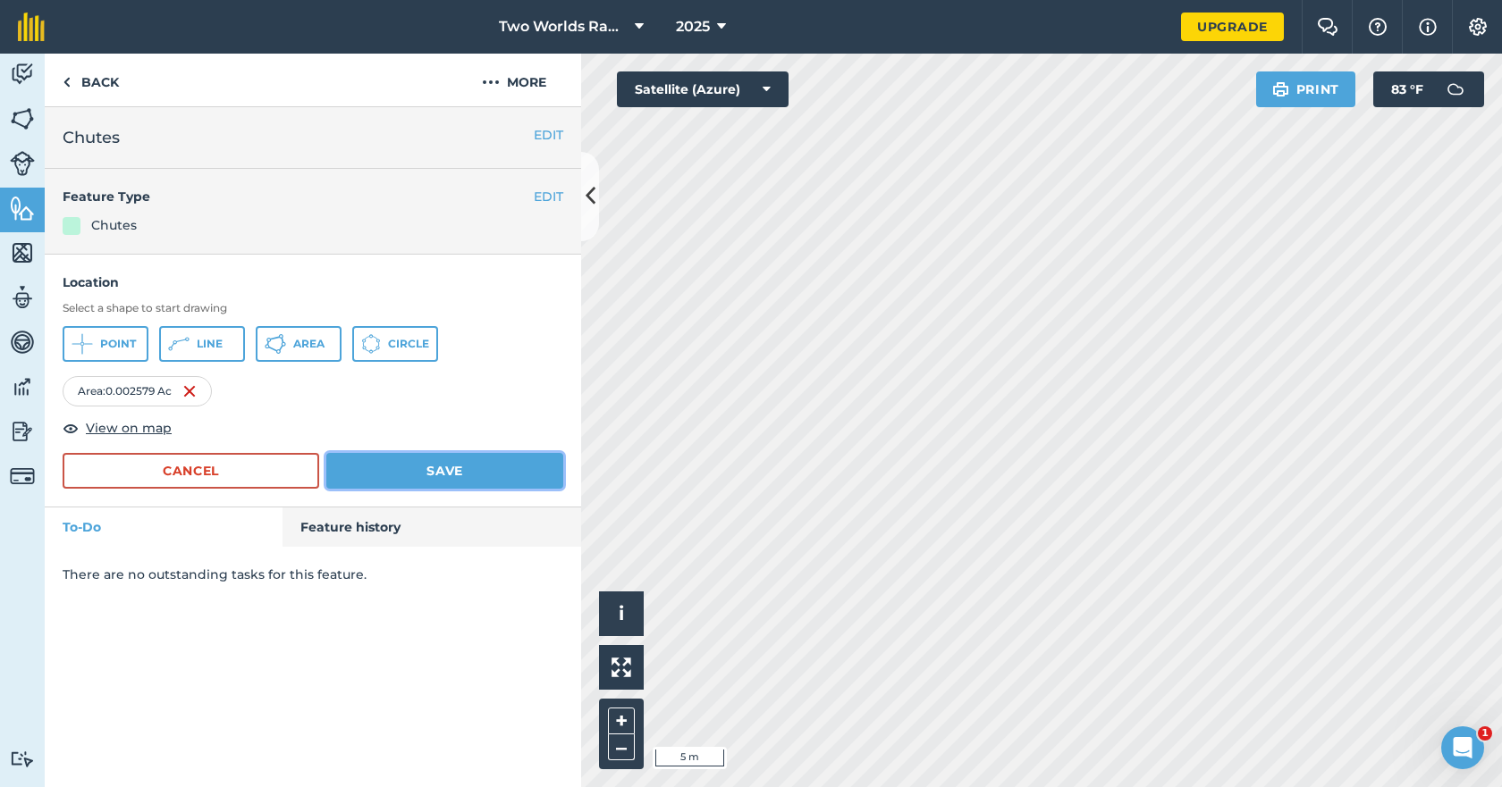
click at [452, 472] on button "Save" at bounding box center [444, 471] width 237 height 36
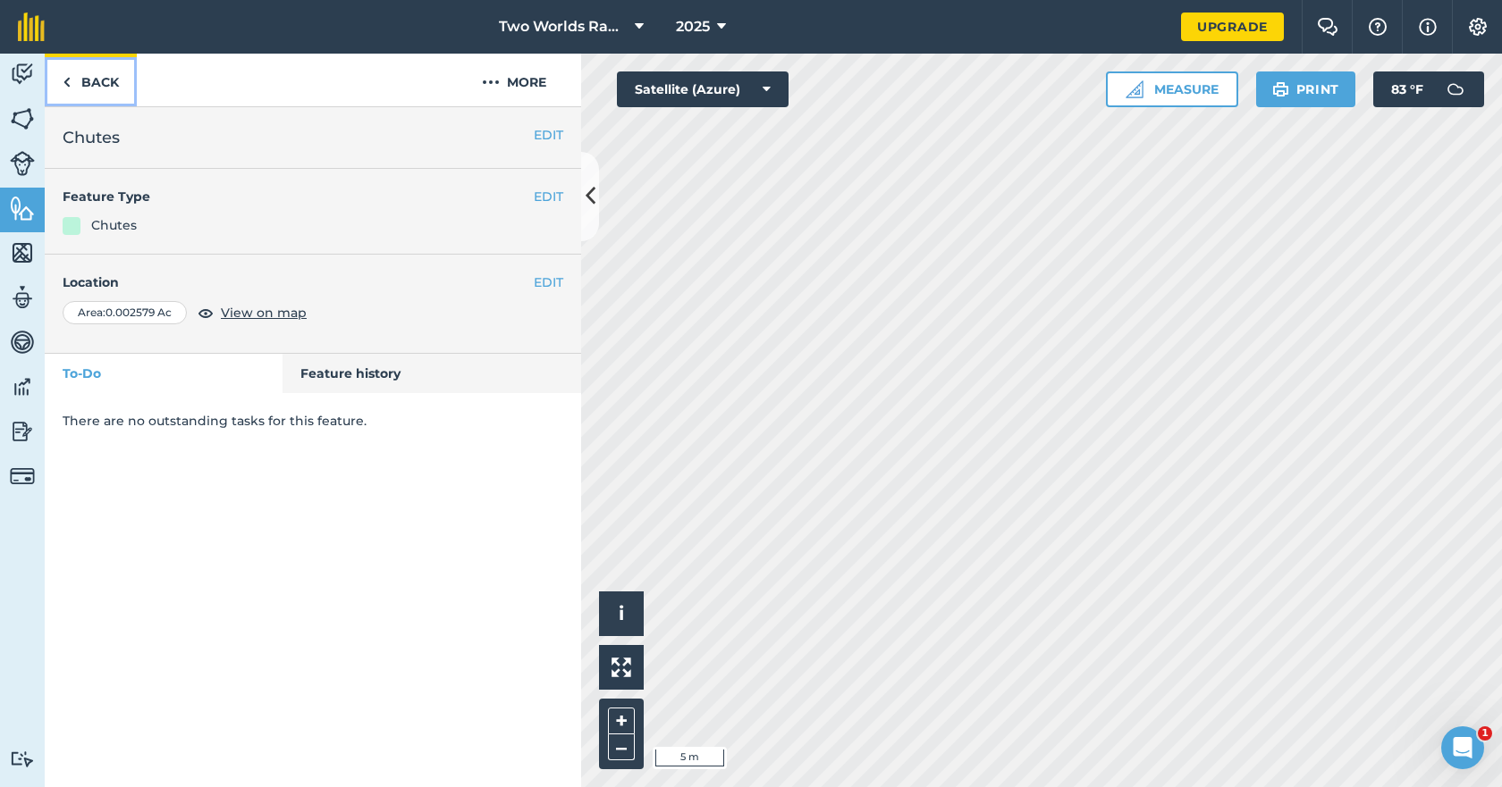
click at [112, 88] on link "Back" at bounding box center [91, 80] width 92 height 53
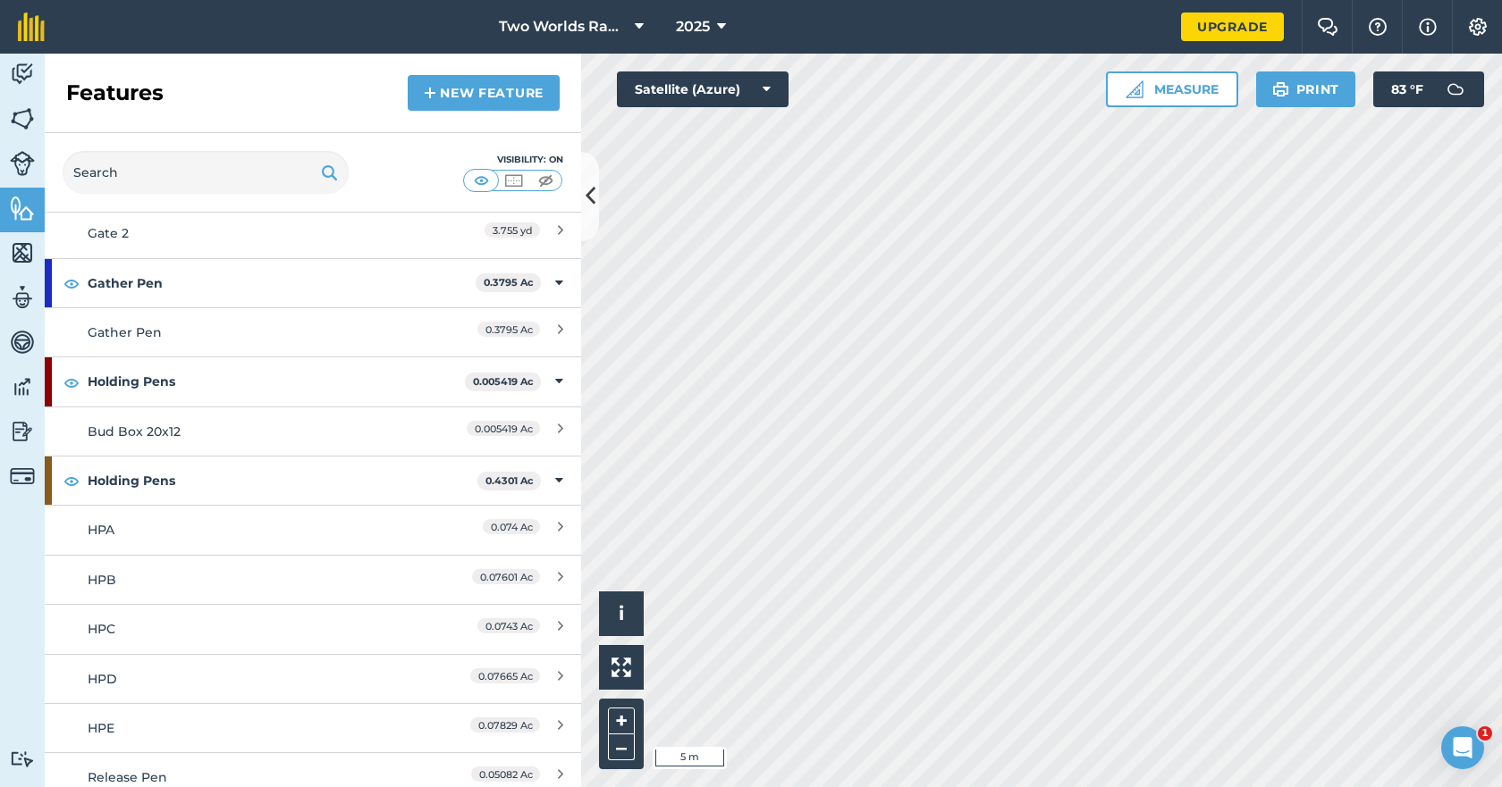
scroll to position [715, 0]
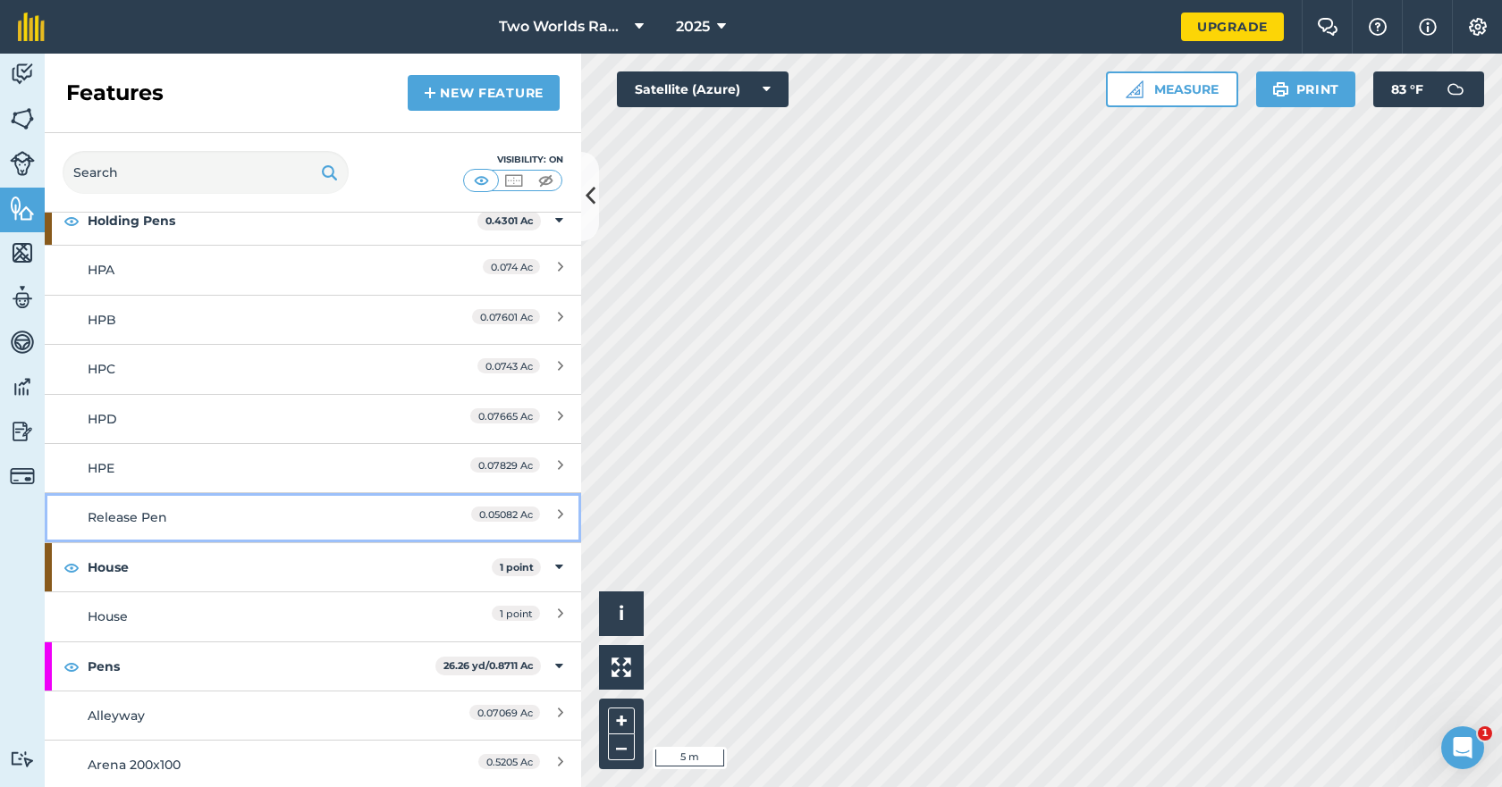
click at [144, 514] on div "Release Pen" at bounding box center [246, 518] width 317 height 20
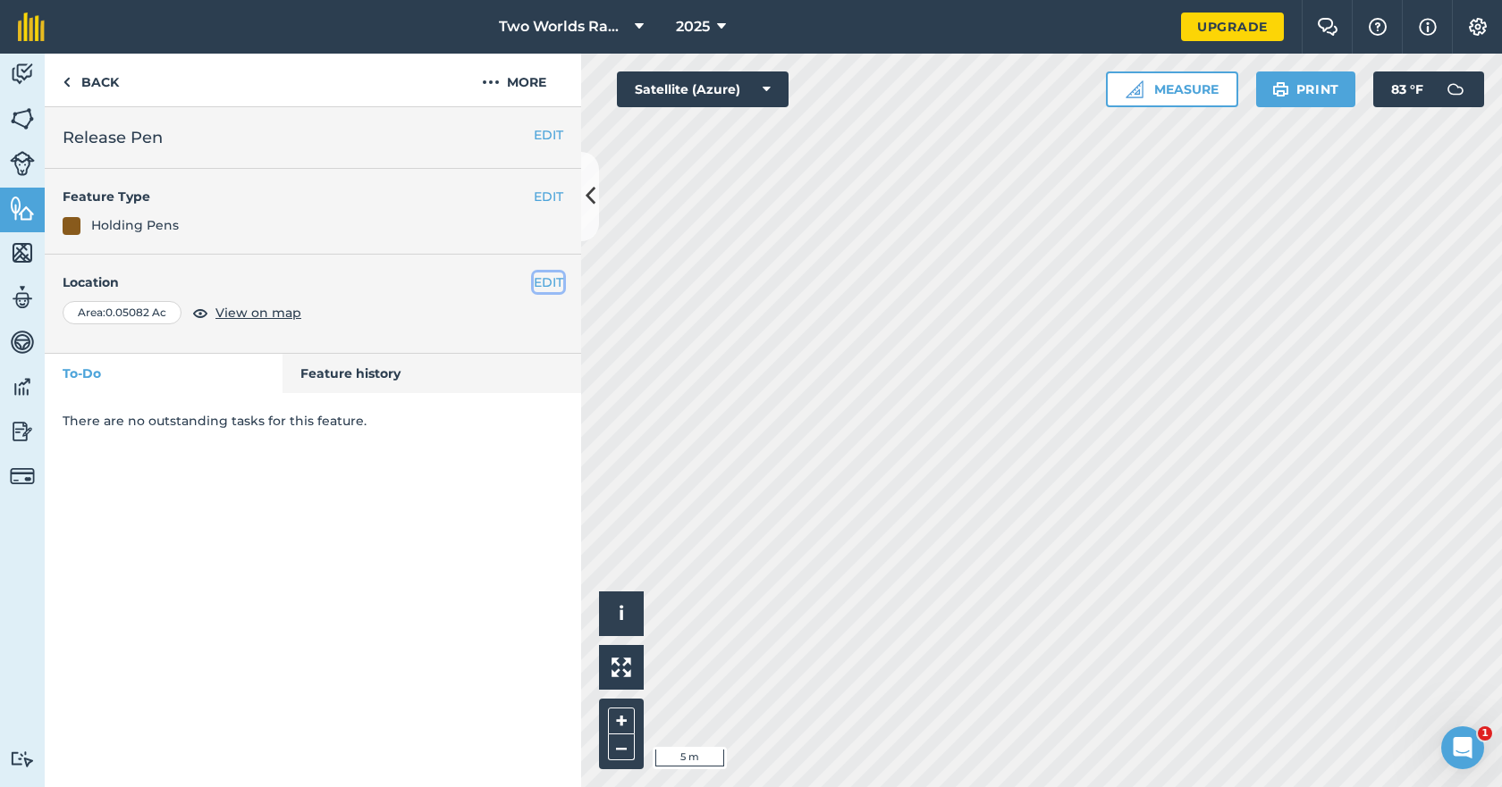
click at [551, 285] on button "EDIT" at bounding box center [548, 283] width 29 height 20
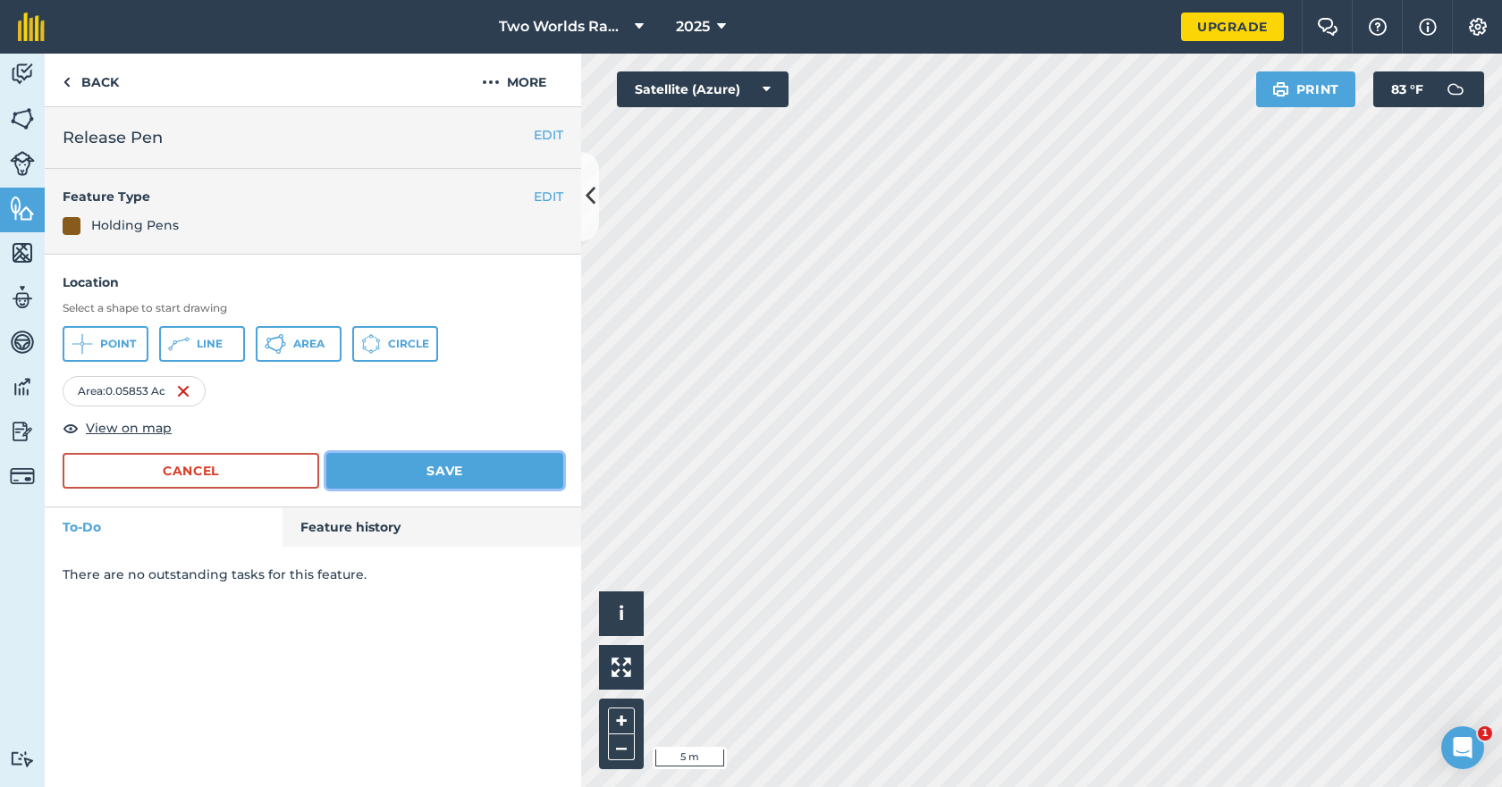
click at [434, 482] on button "Save" at bounding box center [444, 471] width 237 height 36
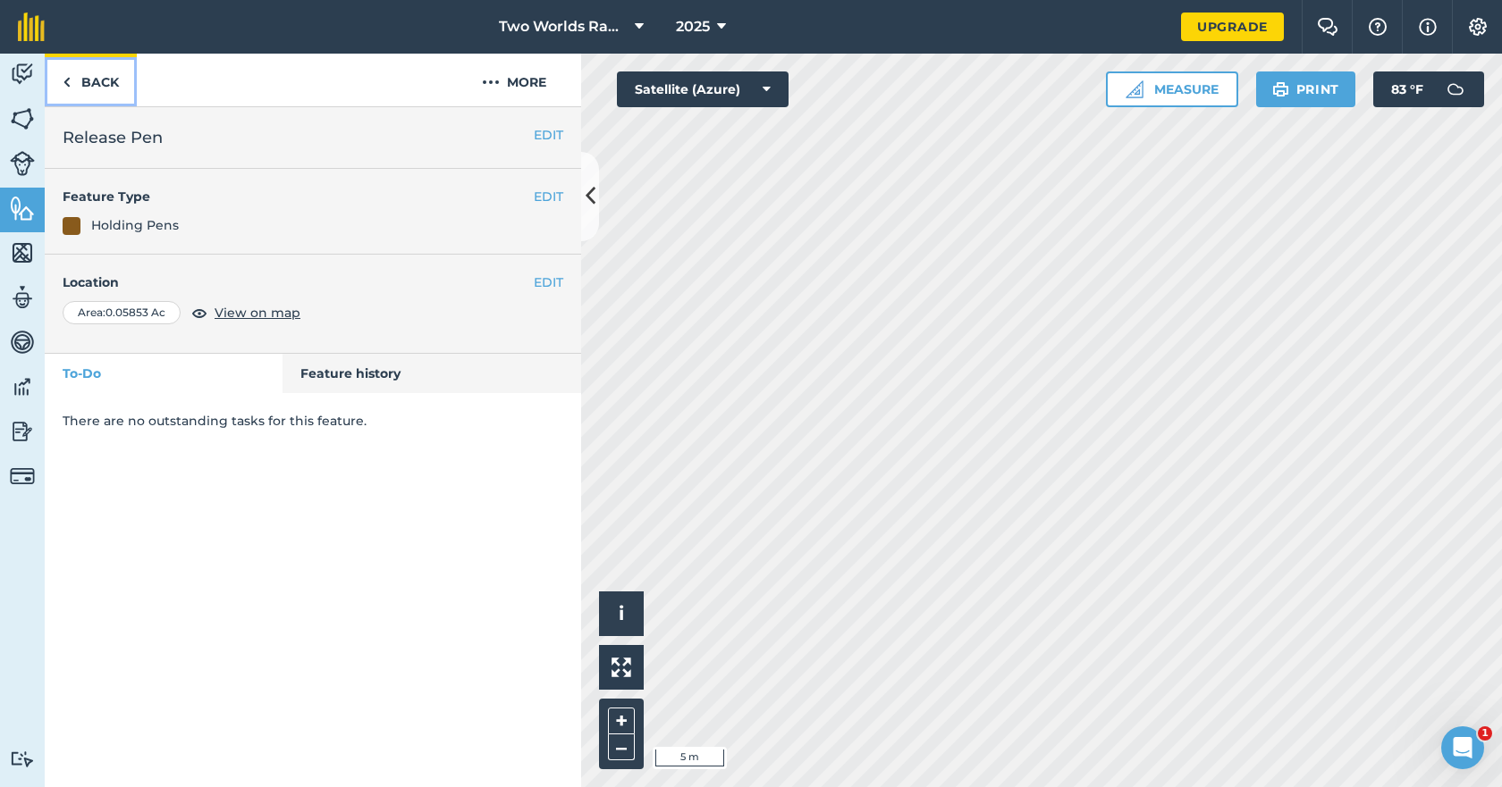
click at [109, 82] on link "Back" at bounding box center [91, 80] width 92 height 53
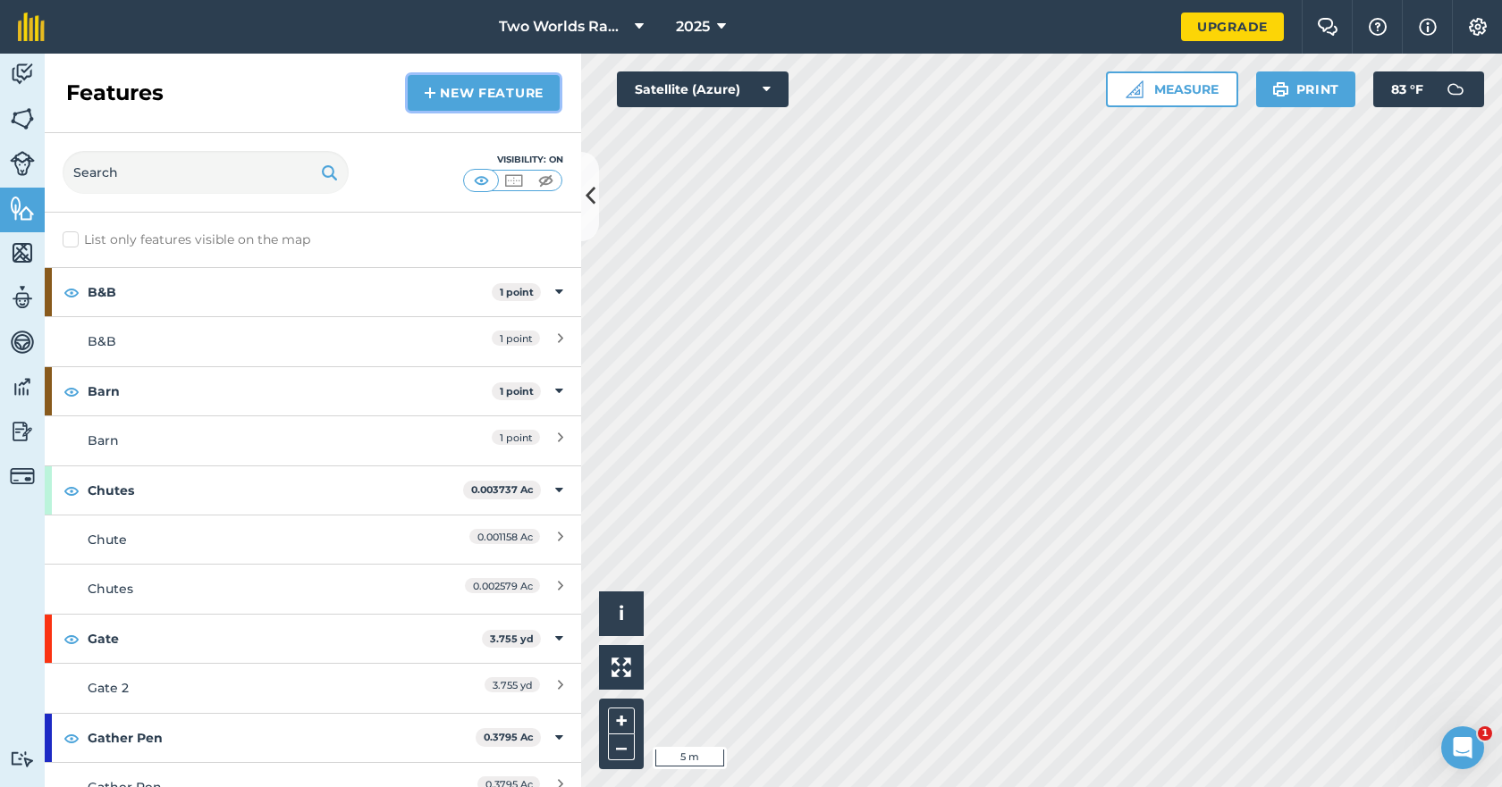
click at [459, 87] on link "New feature" at bounding box center [484, 93] width 152 height 36
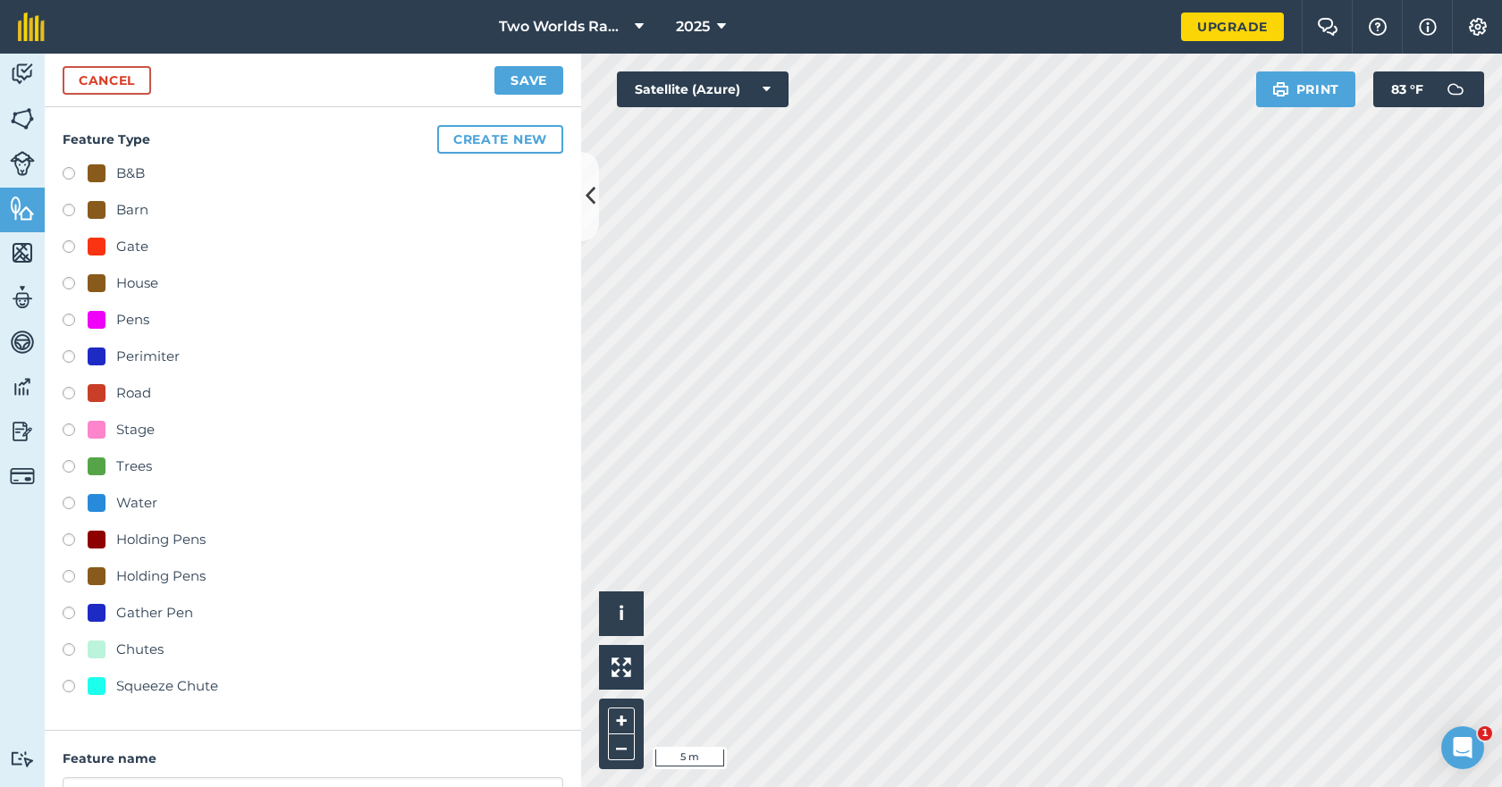
click at [69, 652] on label at bounding box center [75, 653] width 25 height 18
radio input "true"
type input "Chutes 2"
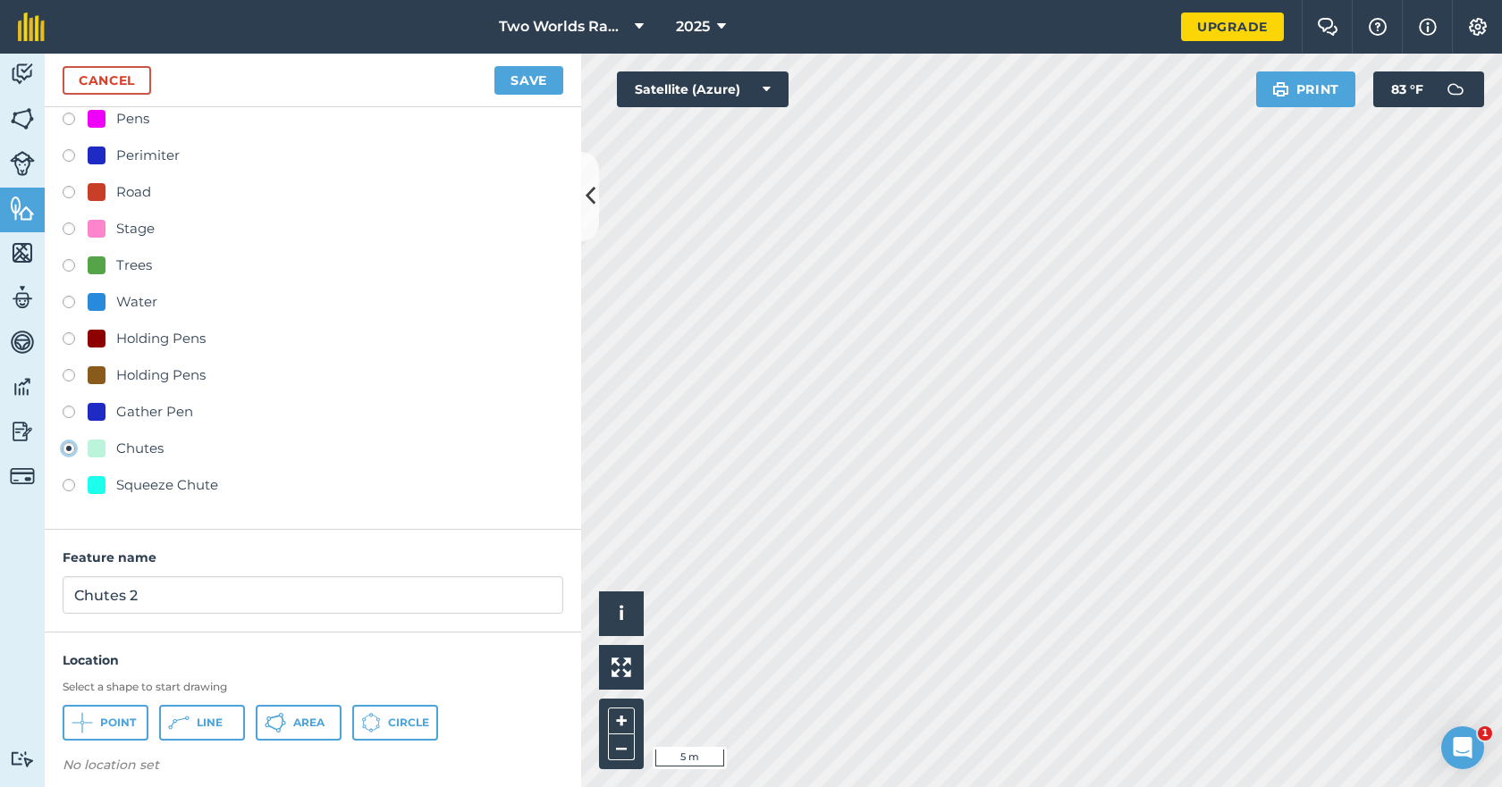
scroll to position [215, 0]
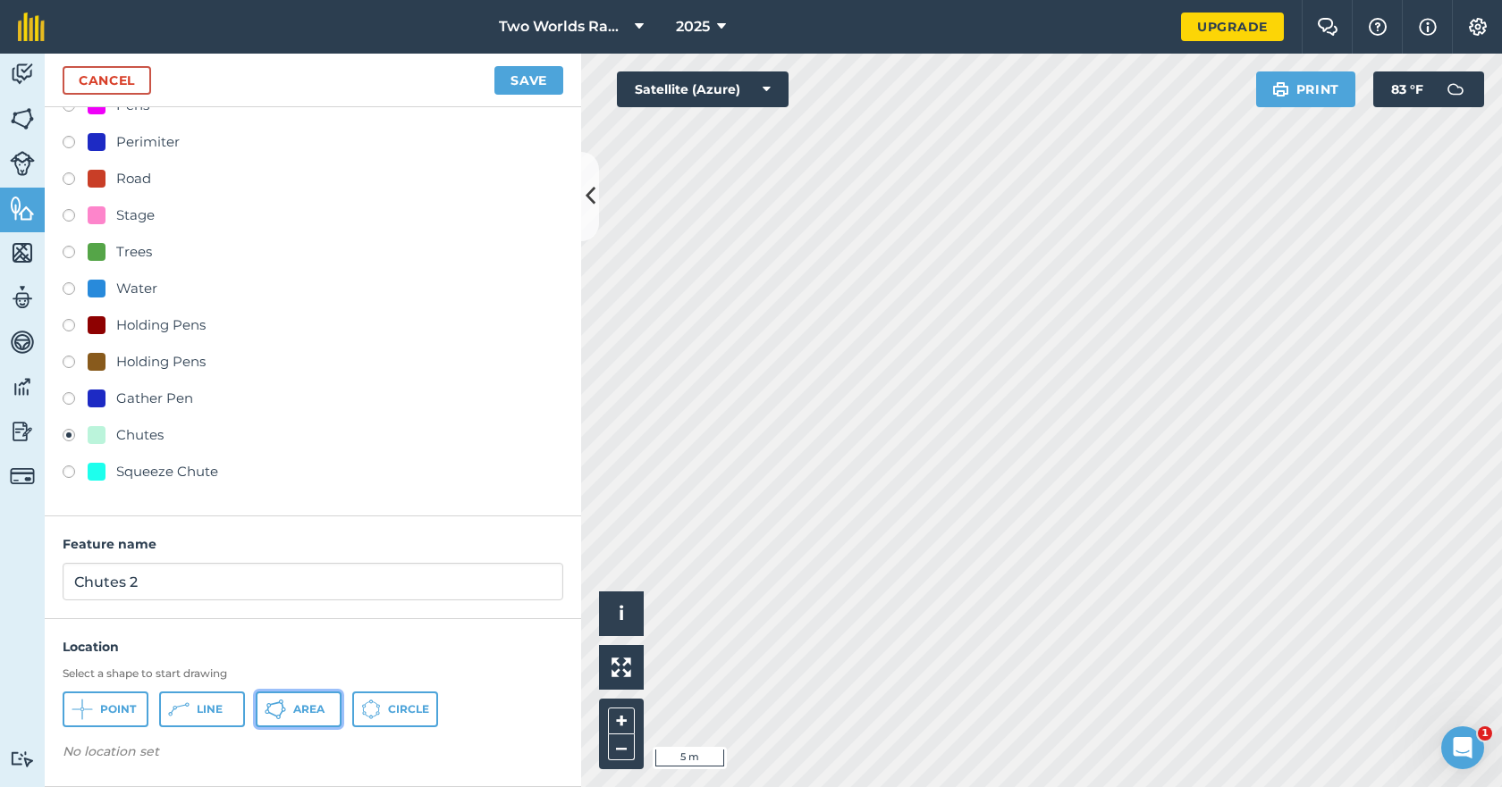
click at [290, 715] on button "Area" at bounding box center [299, 710] width 86 height 36
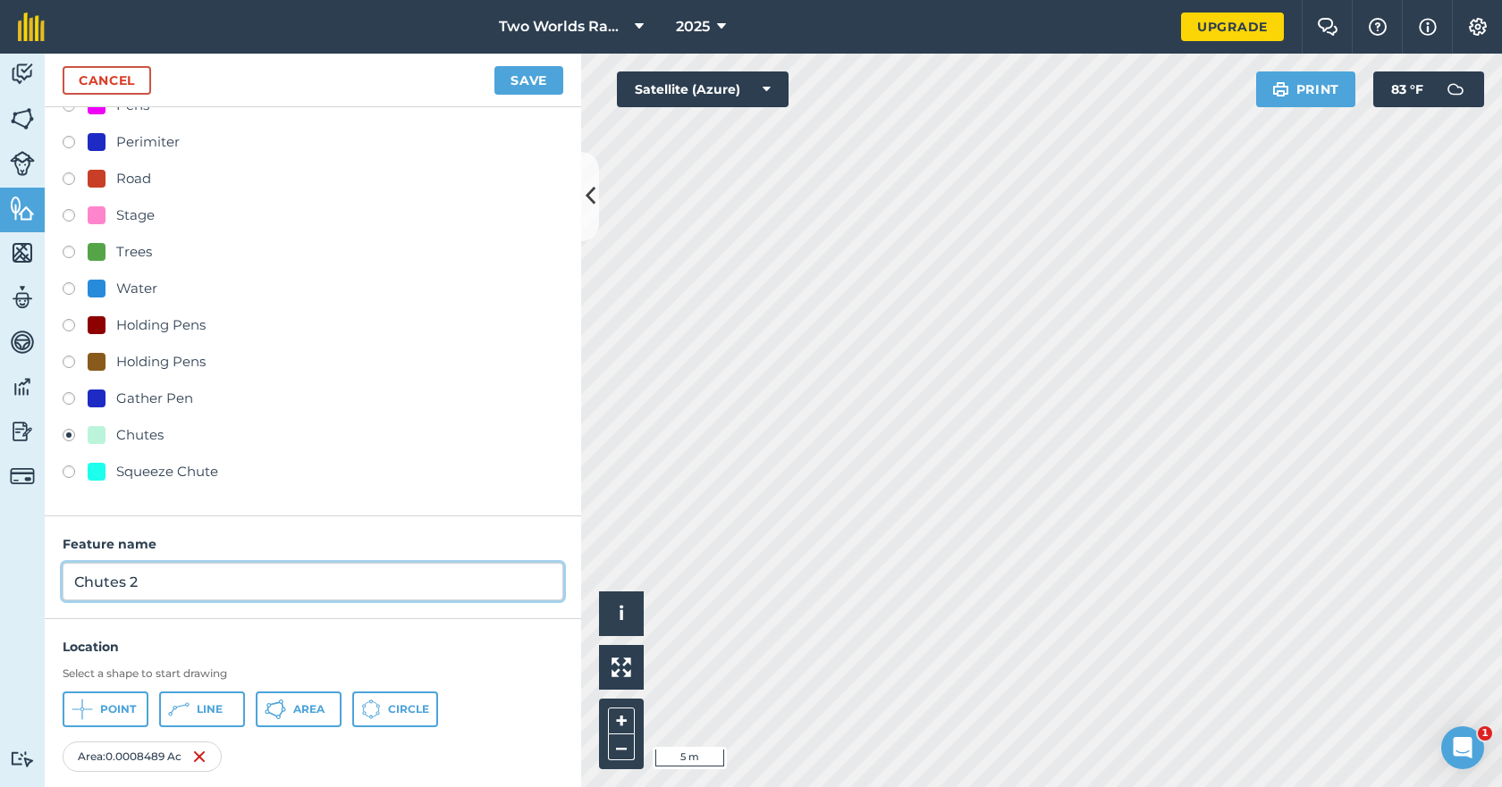
click at [153, 580] on input "Chutes 2" at bounding box center [313, 582] width 501 height 38
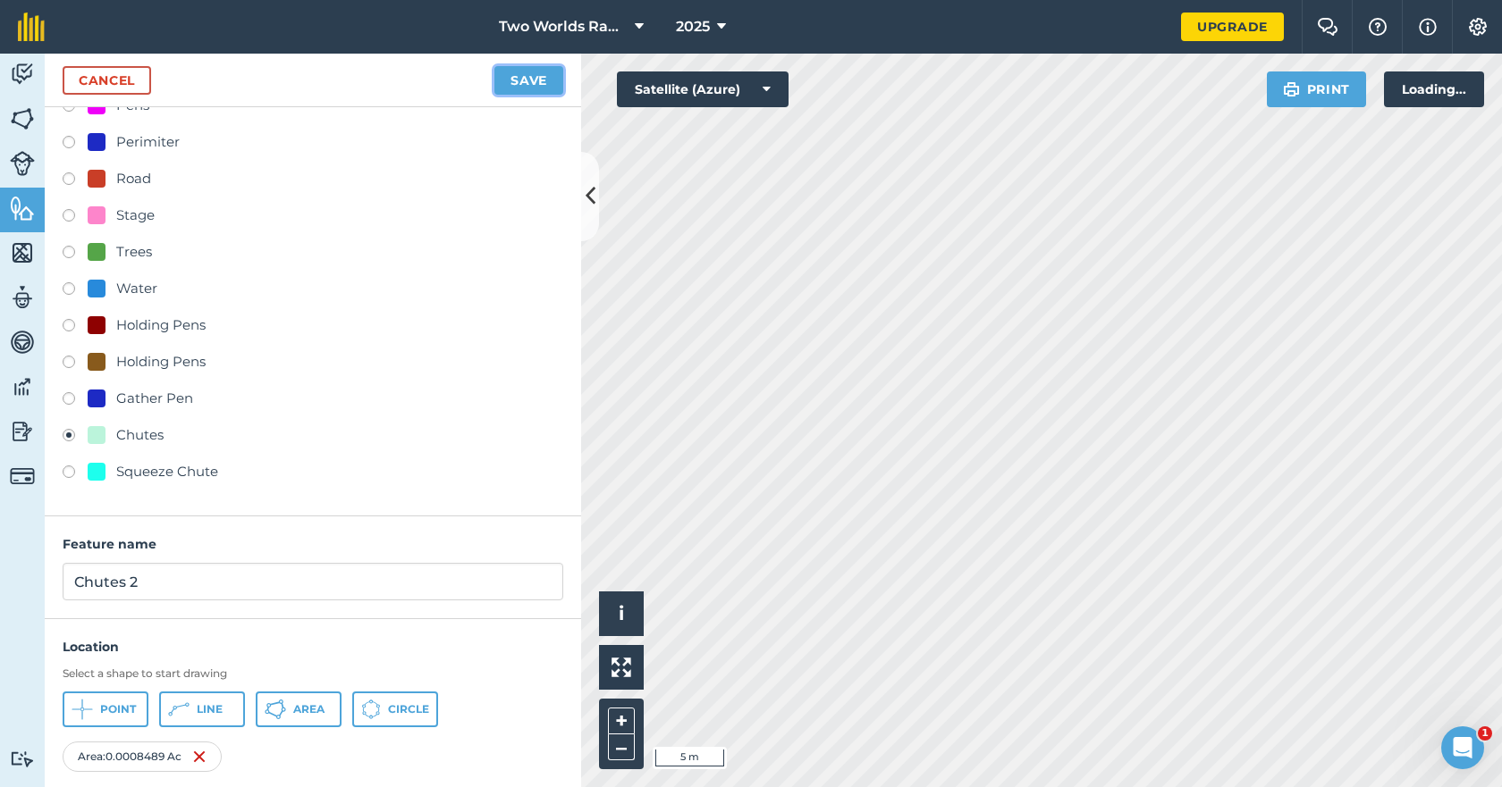
click at [541, 85] on button "Save" at bounding box center [528, 80] width 69 height 29
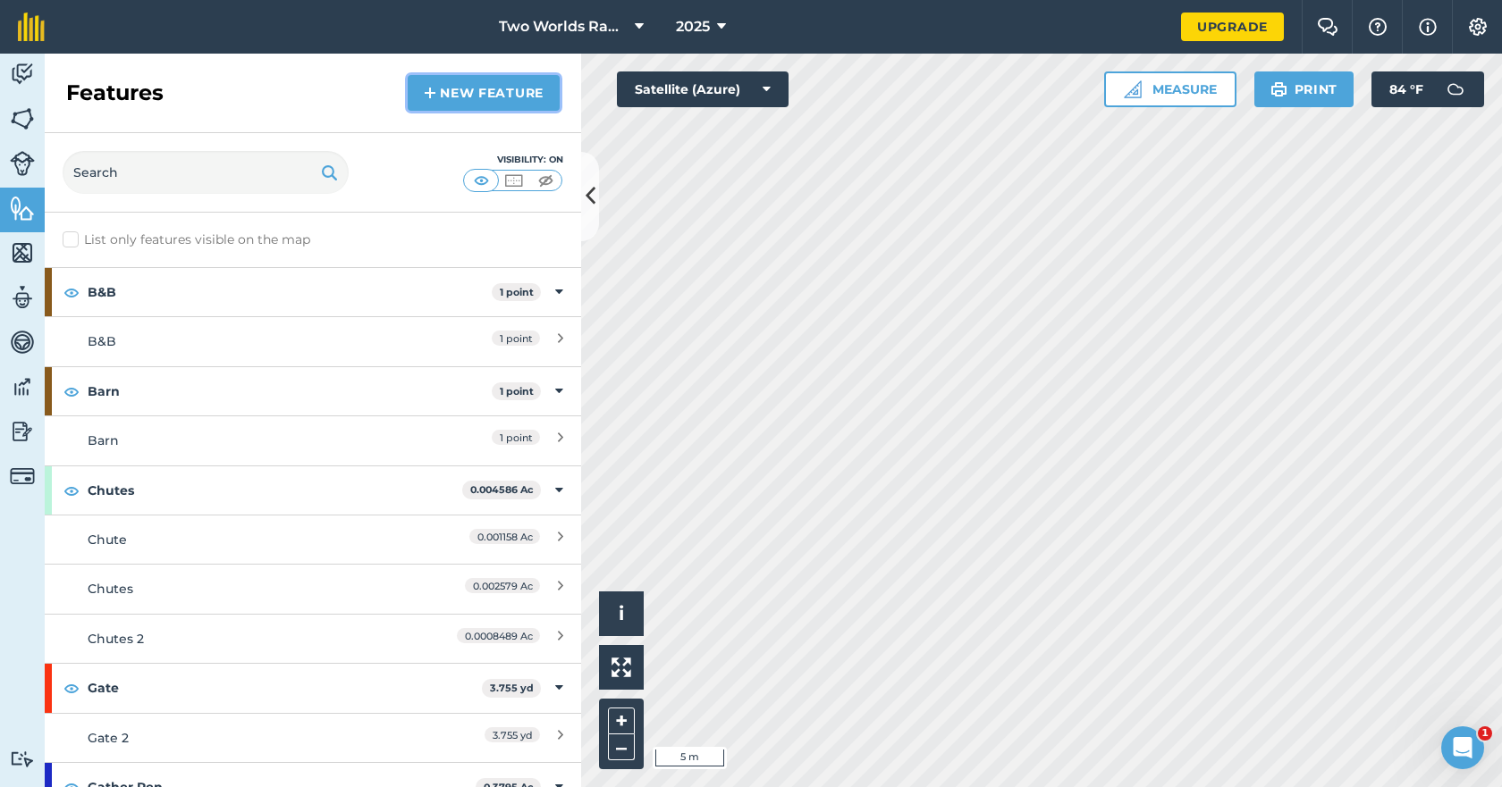
click at [433, 95] on img at bounding box center [430, 92] width 13 height 21
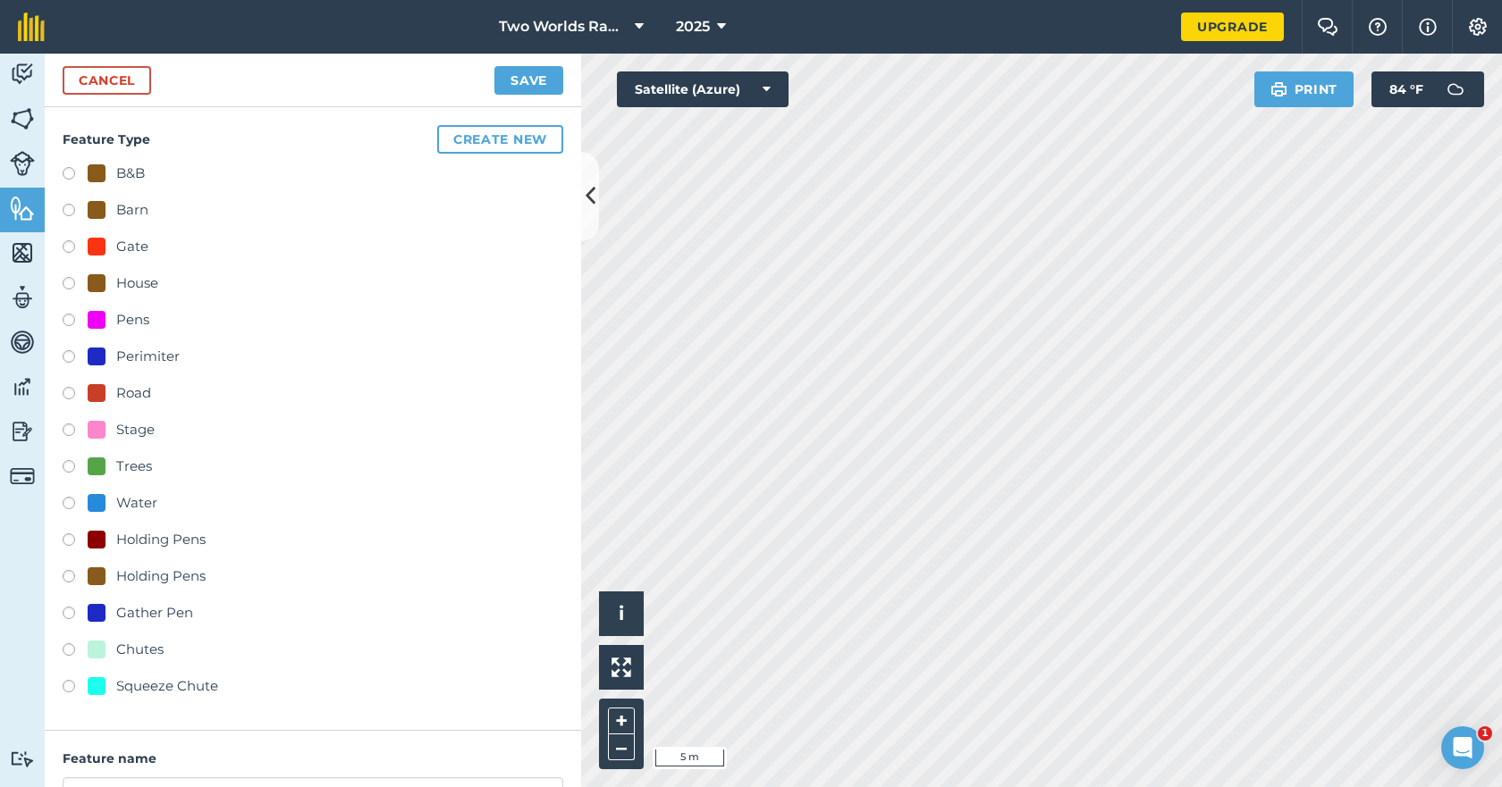
click at [73, 540] on label at bounding box center [75, 543] width 25 height 18
radio input "true"
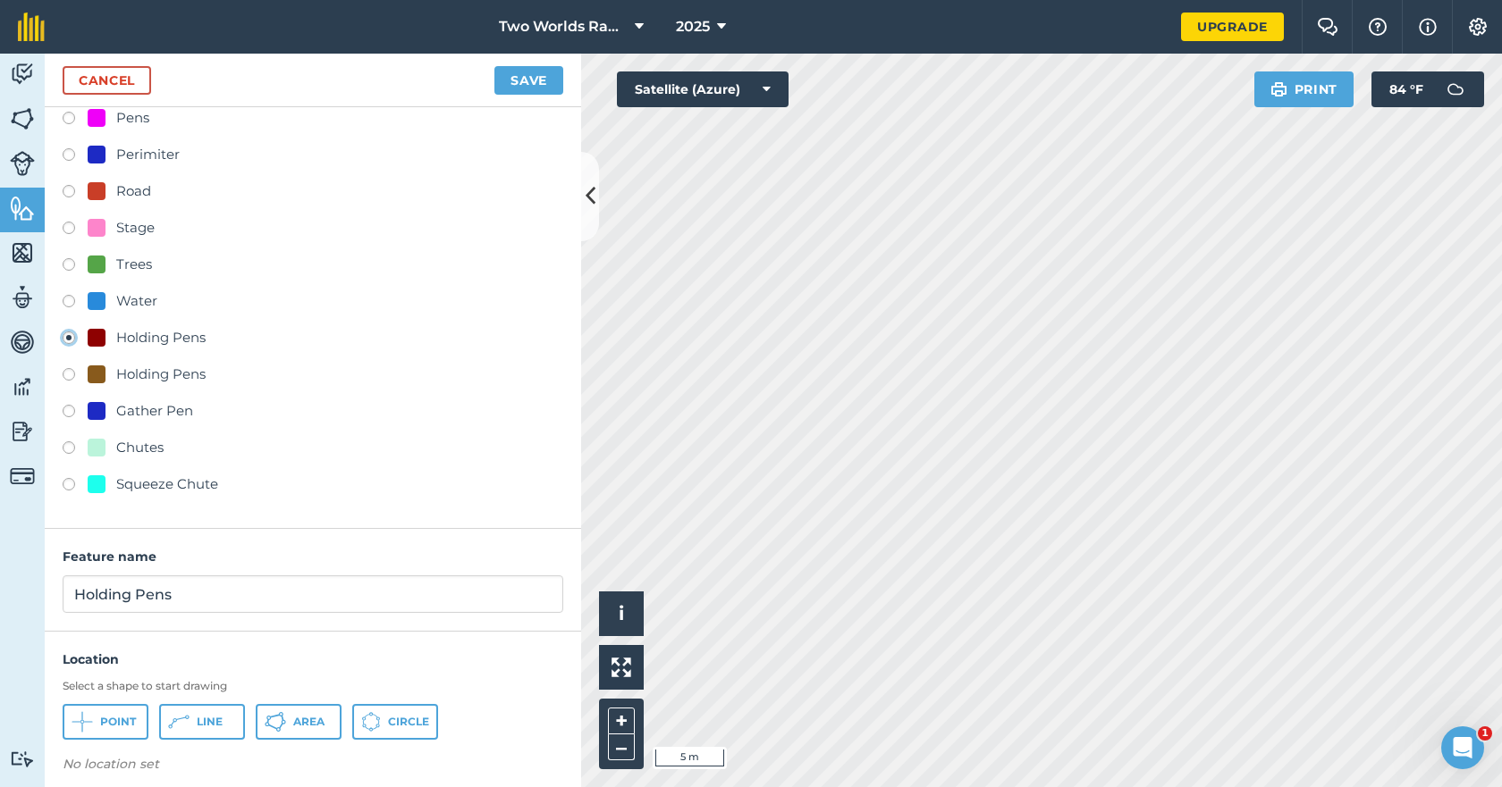
scroll to position [215, 0]
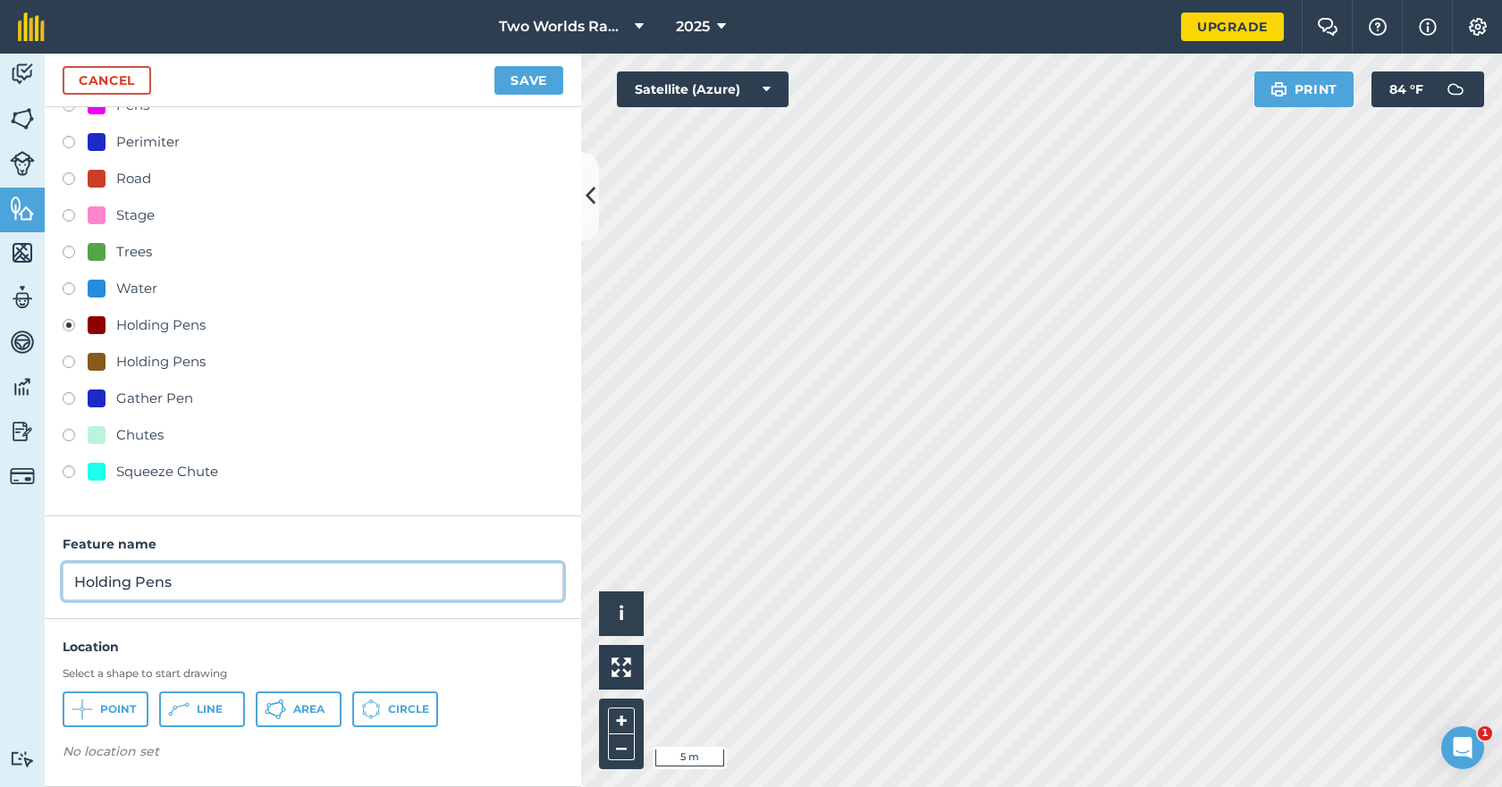
drag, startPoint x: 198, startPoint y: 577, endPoint x: 4, endPoint y: 560, distance: 194.7
click at [4, 560] on div "Activity Fields Livestock Features Maps Team Vehicles Data Reporting Billing Tu…" at bounding box center [751, 421] width 1502 height 734
type input "Load Out Pen"
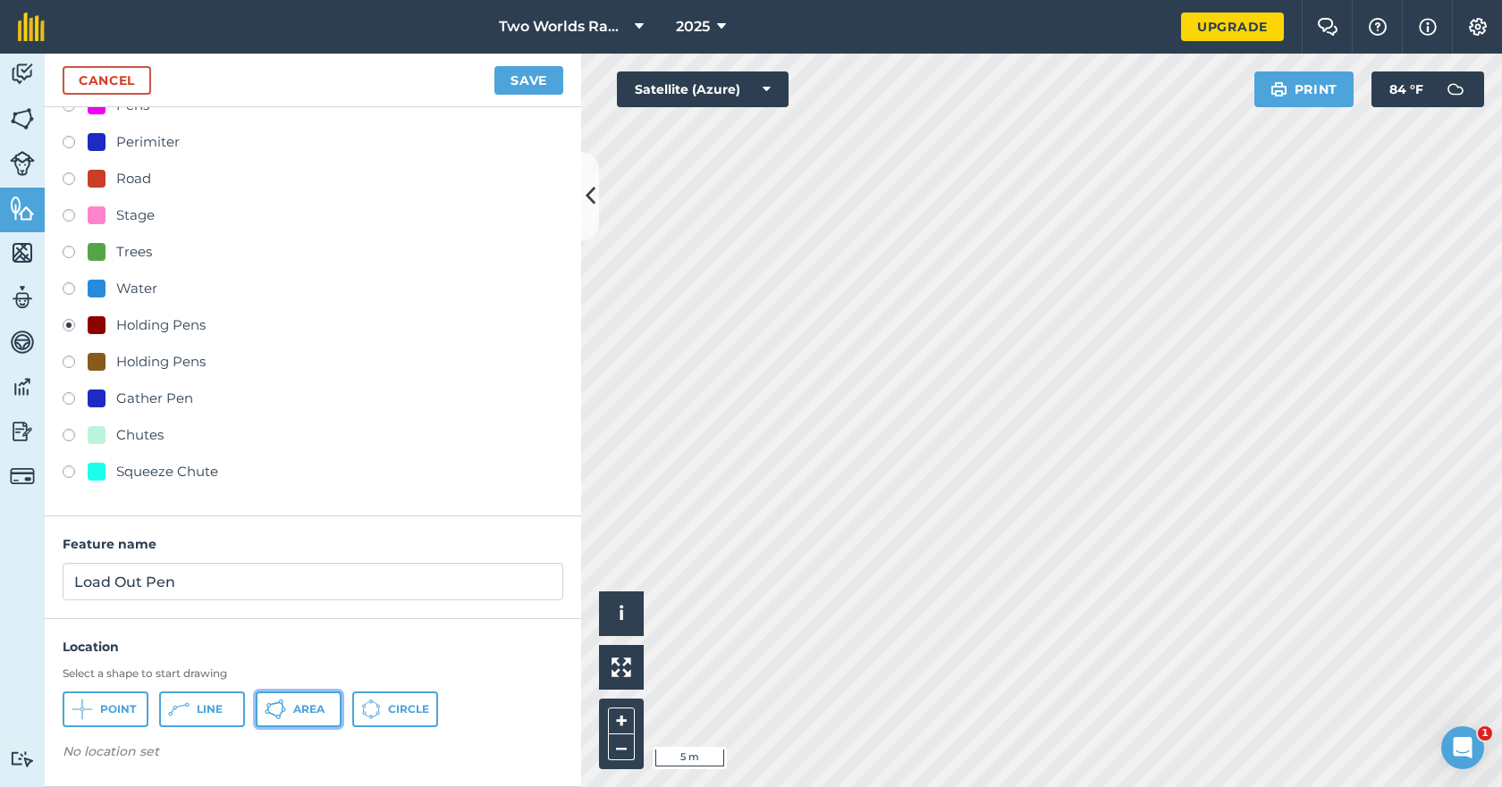
click at [310, 711] on span "Area" at bounding box center [308, 710] width 31 height 14
click at [546, 84] on button "Save" at bounding box center [528, 80] width 69 height 29
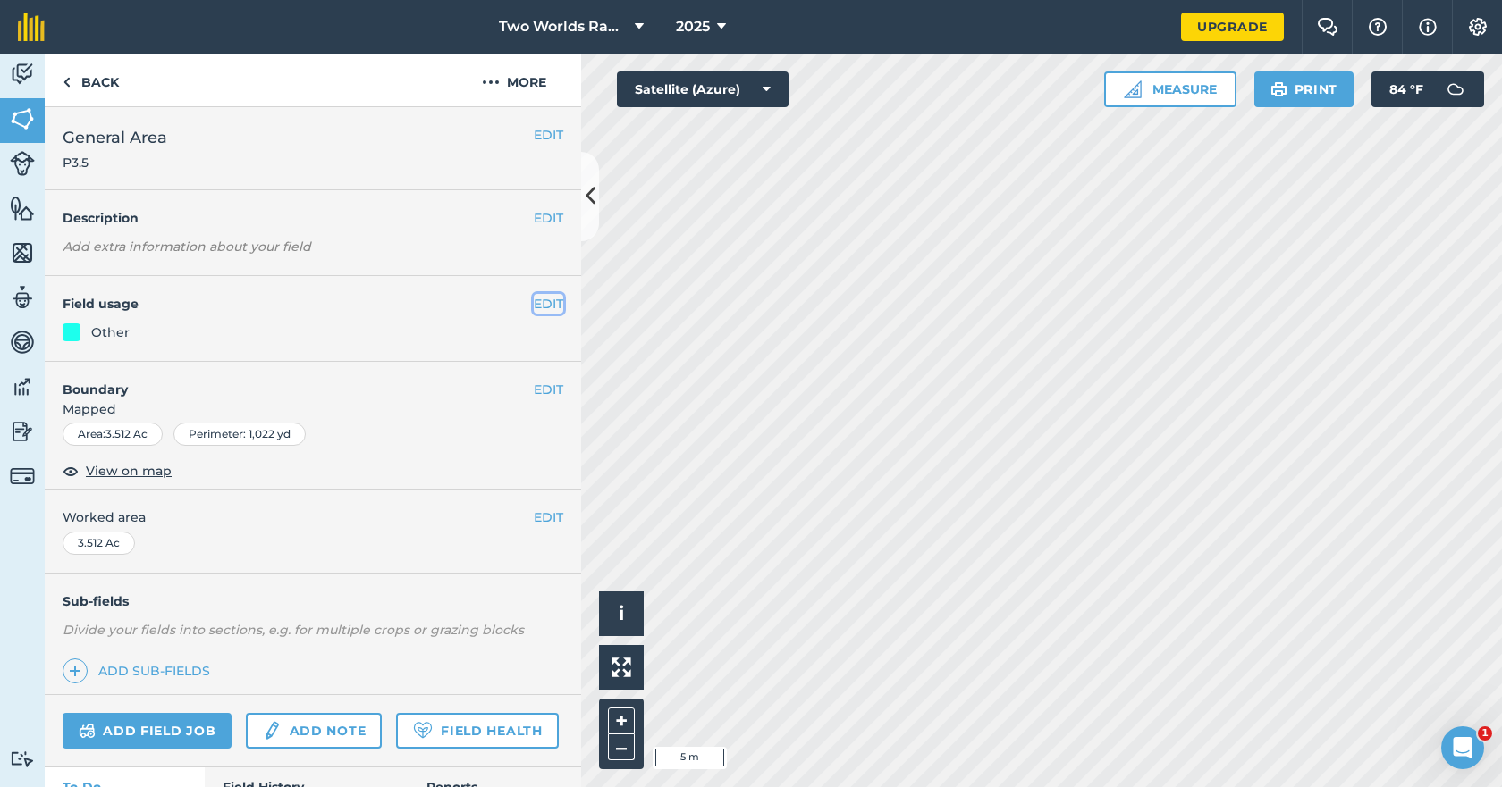
click at [534, 303] on button "EDIT" at bounding box center [548, 304] width 29 height 20
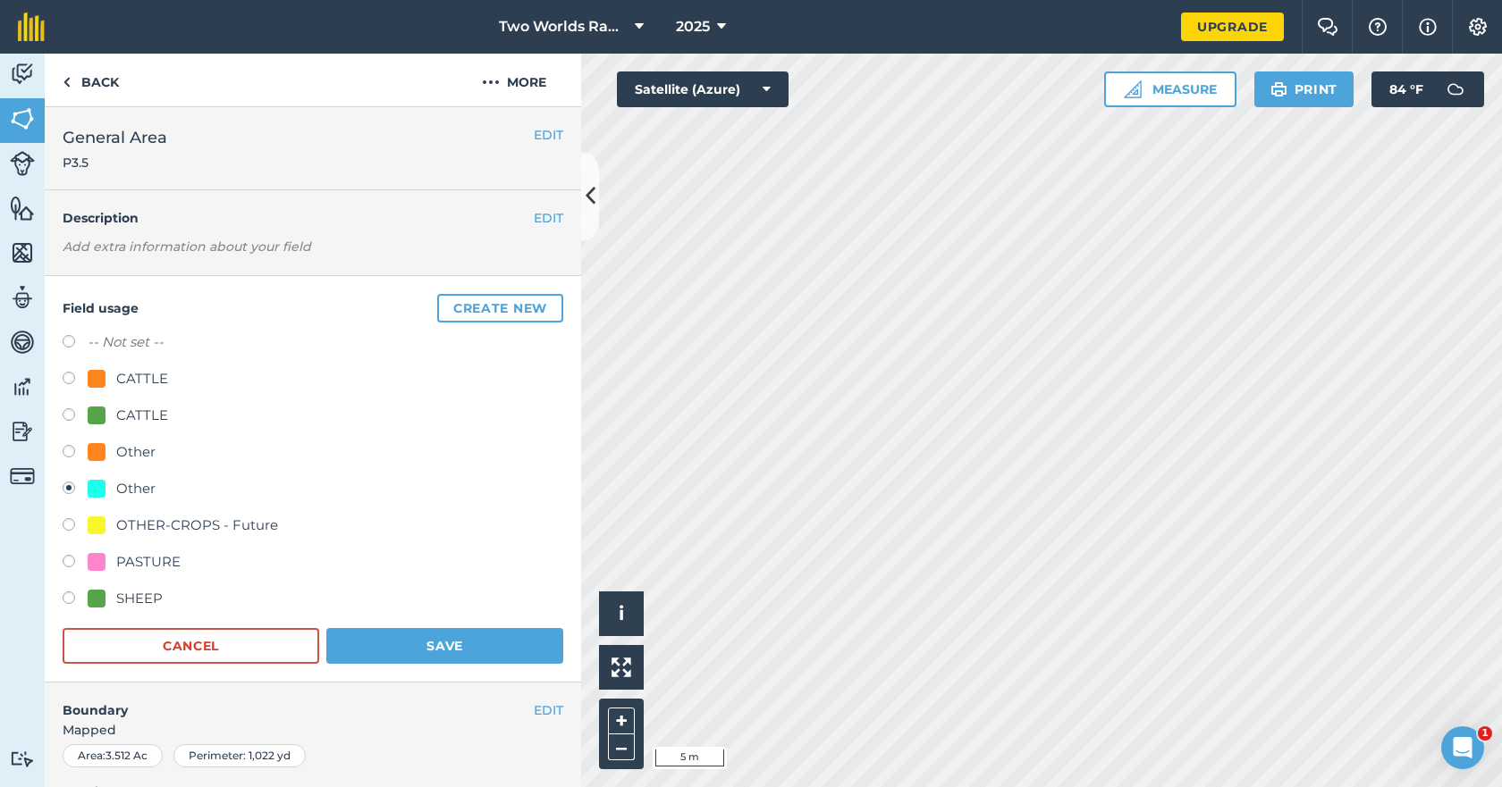
click at [143, 490] on div "Other" at bounding box center [135, 488] width 39 height 21
click at [97, 487] on div at bounding box center [97, 489] width 18 height 18
click at [137, 488] on div "Other" at bounding box center [135, 488] width 39 height 21
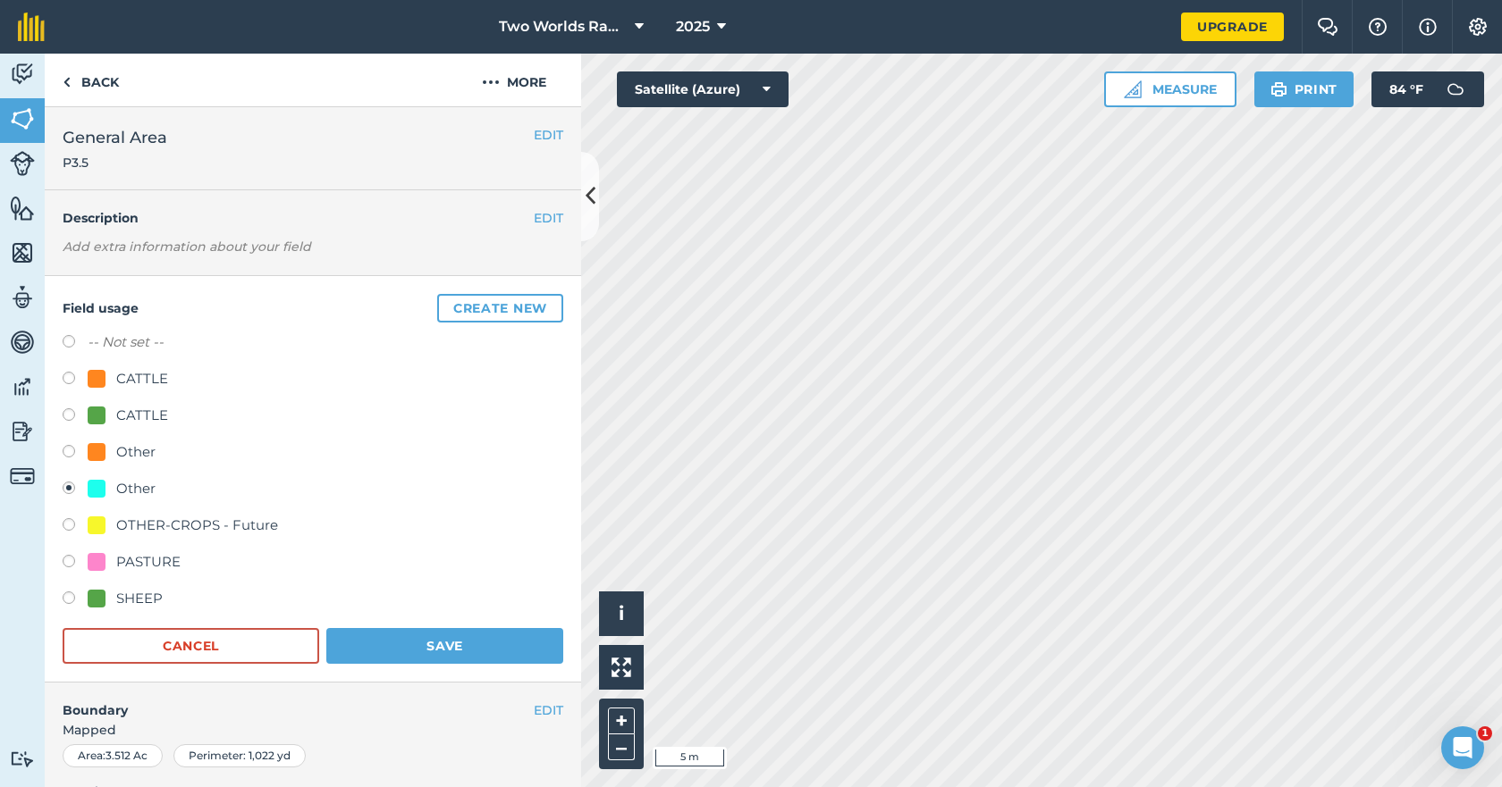
click at [137, 488] on div "Other" at bounding box center [135, 488] width 39 height 21
click at [476, 310] on button "Create new" at bounding box center [500, 308] width 126 height 29
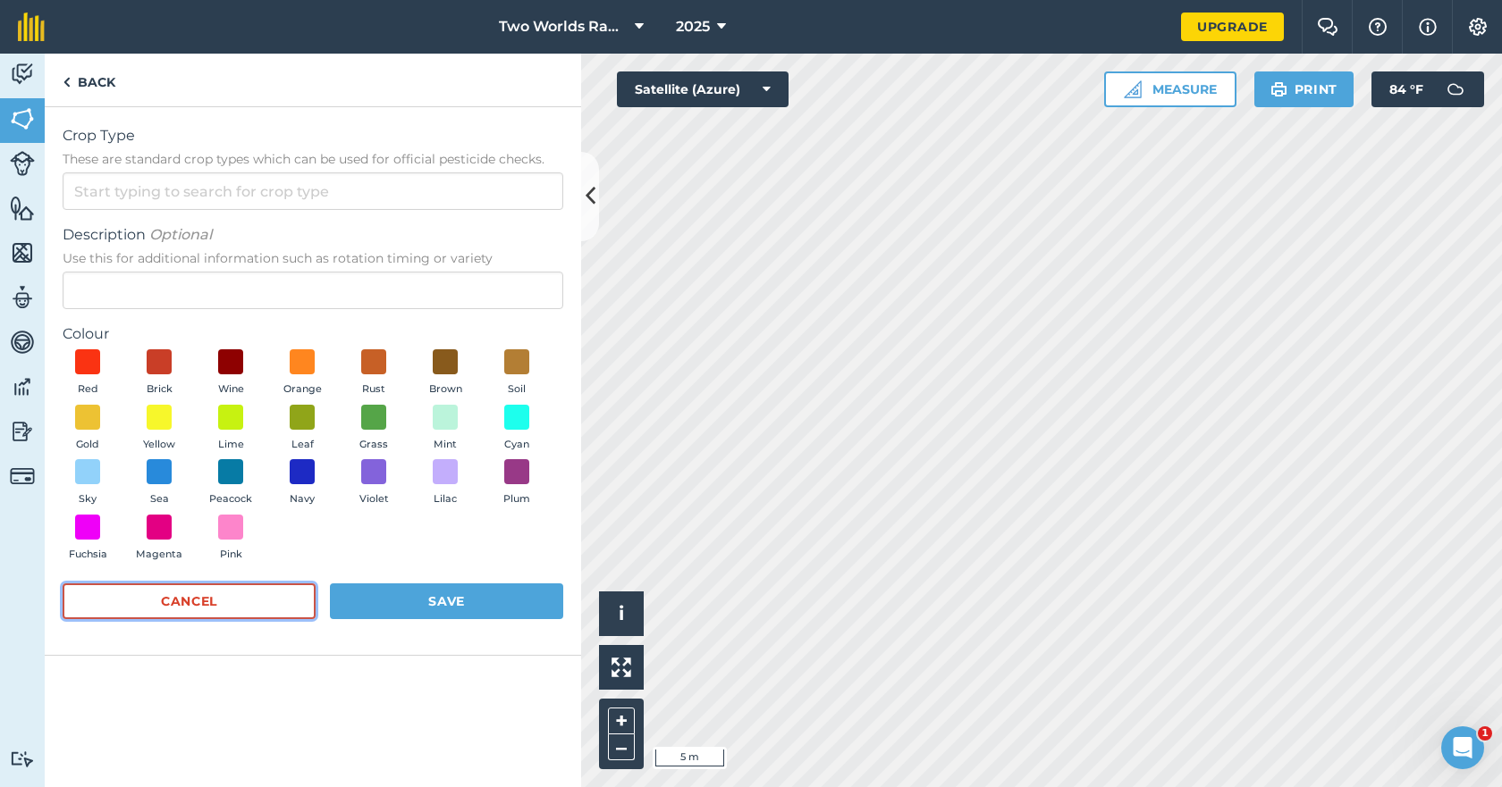
click at [205, 599] on button "Cancel" at bounding box center [189, 602] width 253 height 36
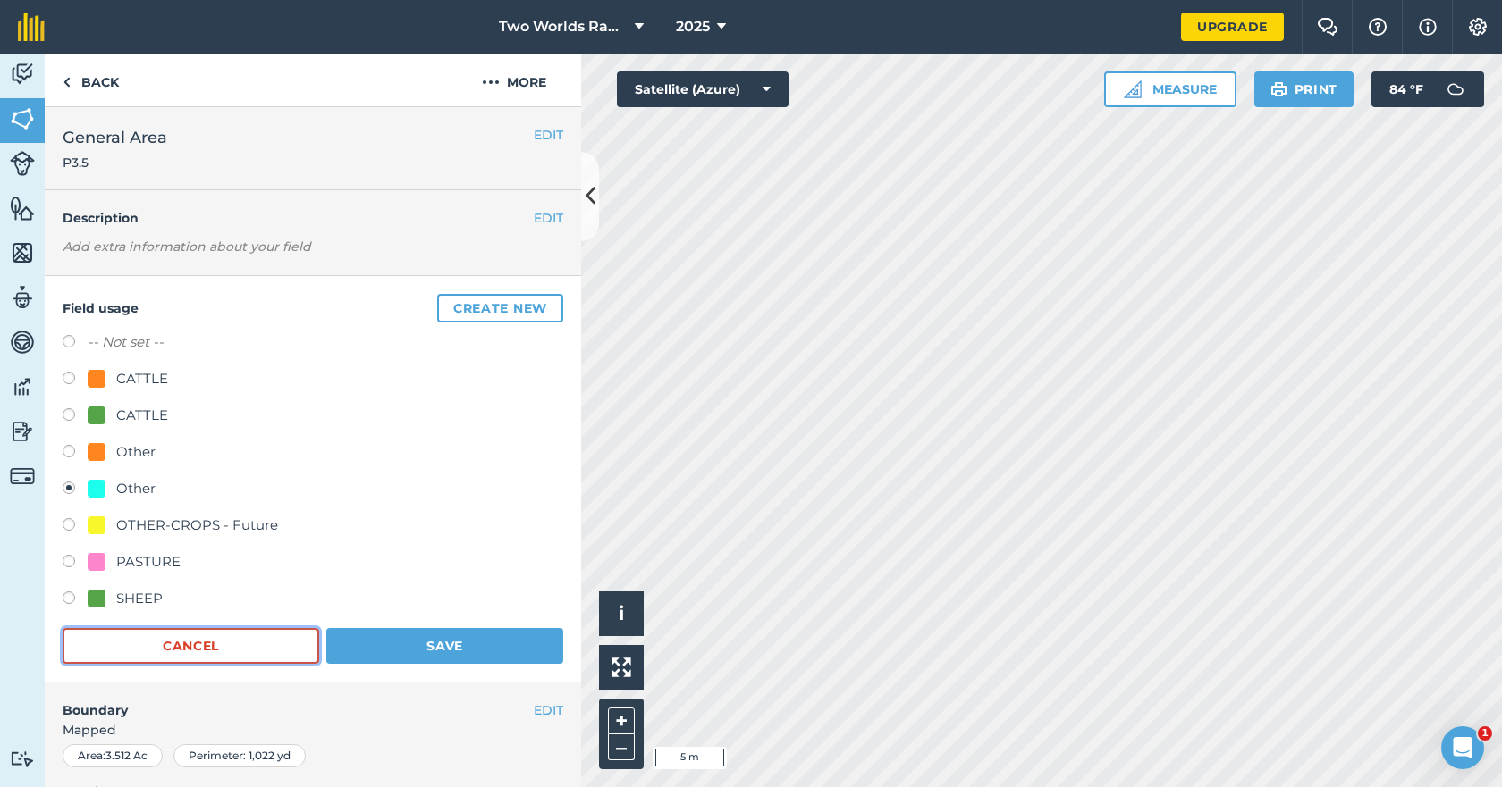
click at [209, 652] on button "Cancel" at bounding box center [191, 646] width 257 height 36
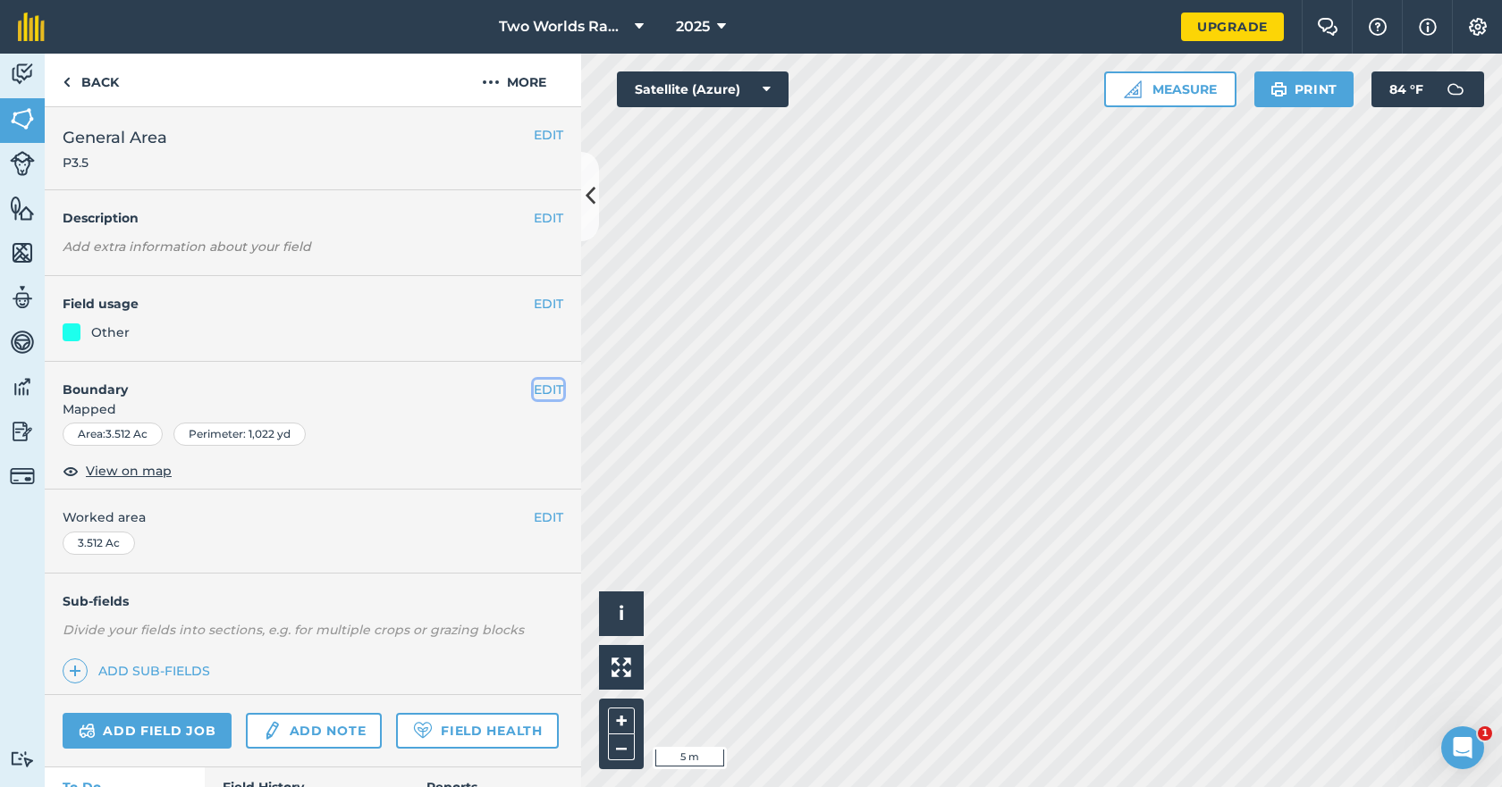
click at [540, 394] on button "EDIT" at bounding box center [548, 390] width 29 height 20
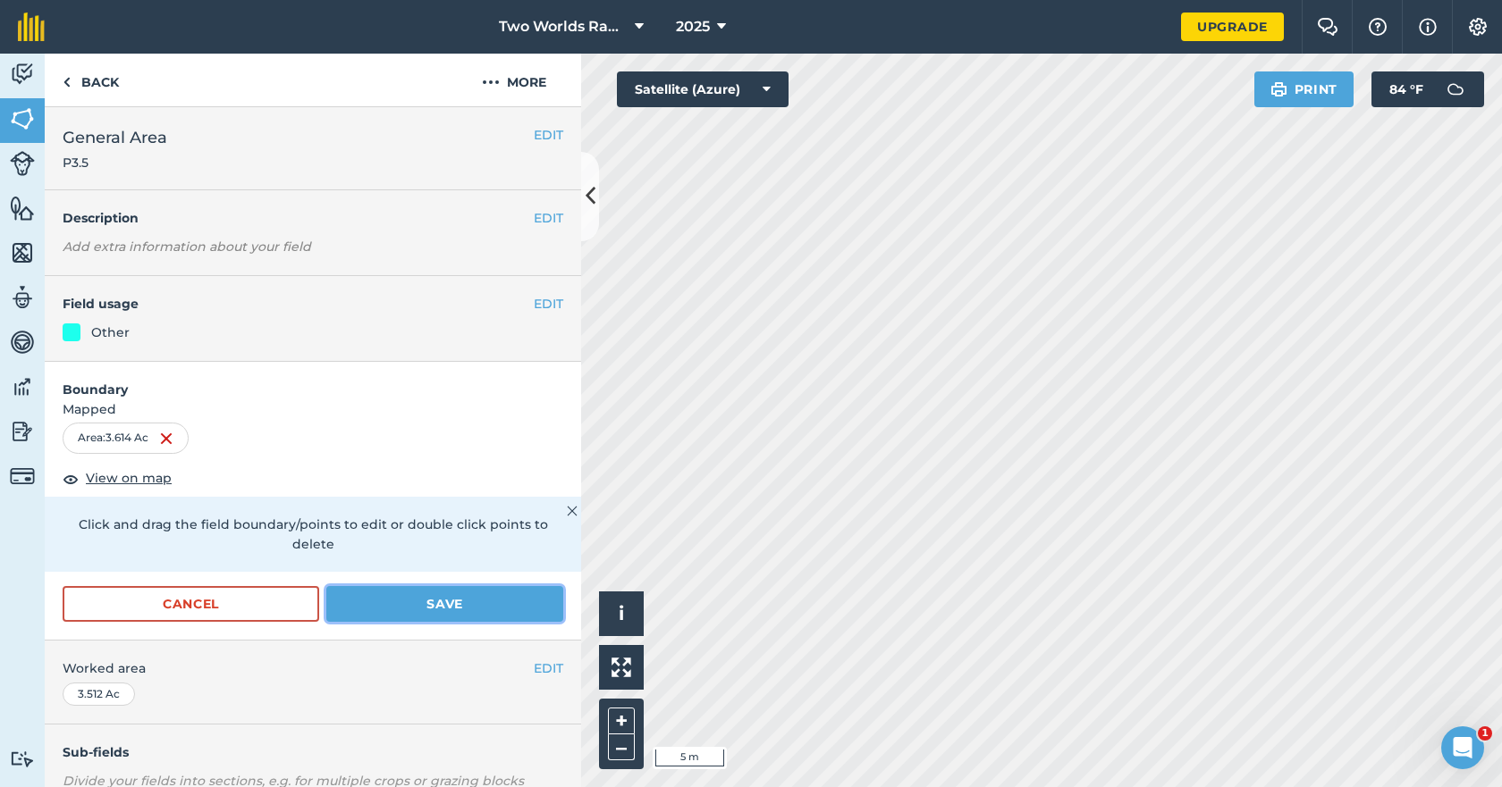
click at [435, 610] on button "Save" at bounding box center [444, 604] width 237 height 36
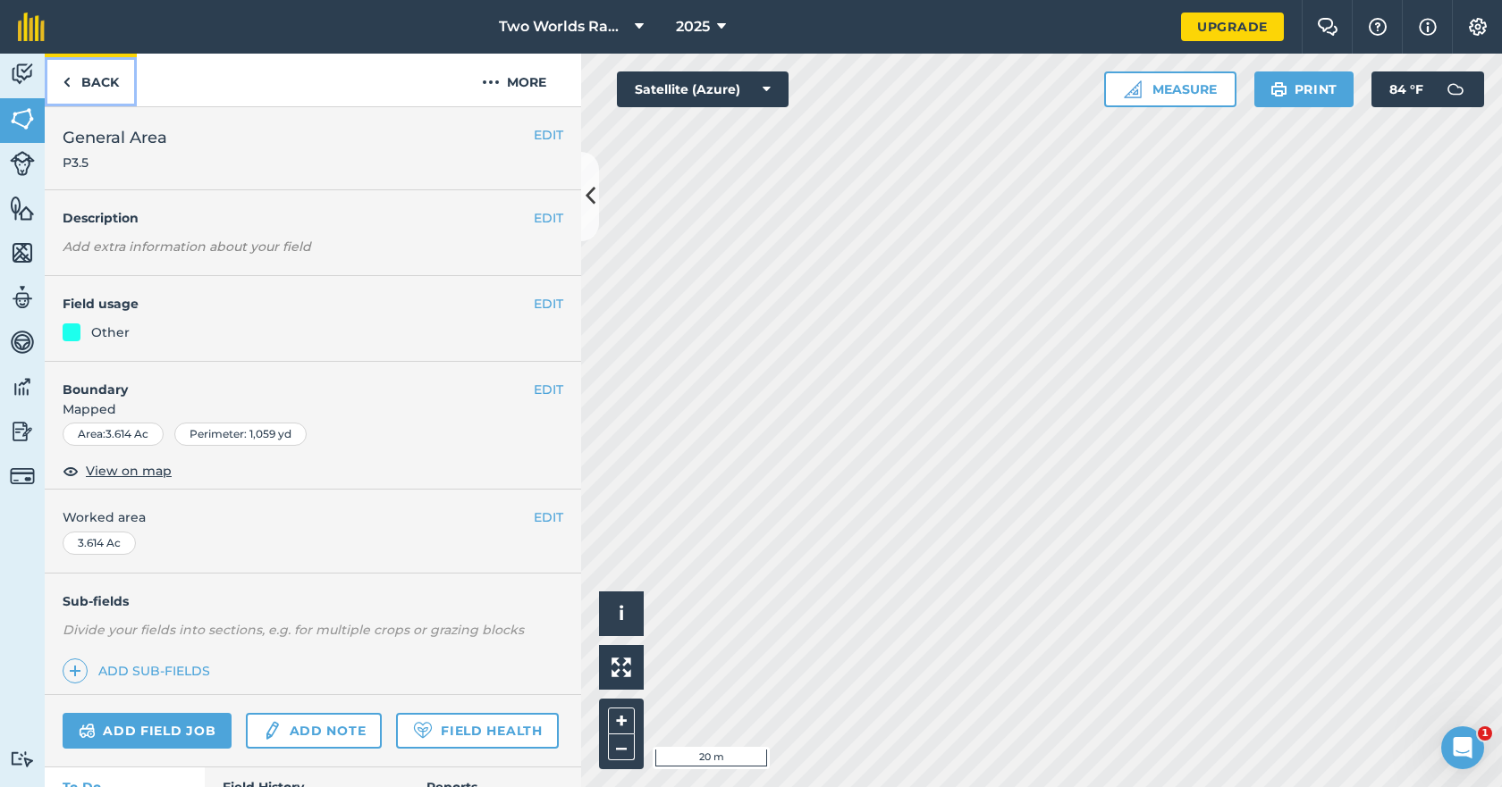
click at [109, 83] on link "Back" at bounding box center [91, 80] width 92 height 53
click at [19, 206] on img at bounding box center [22, 208] width 25 height 27
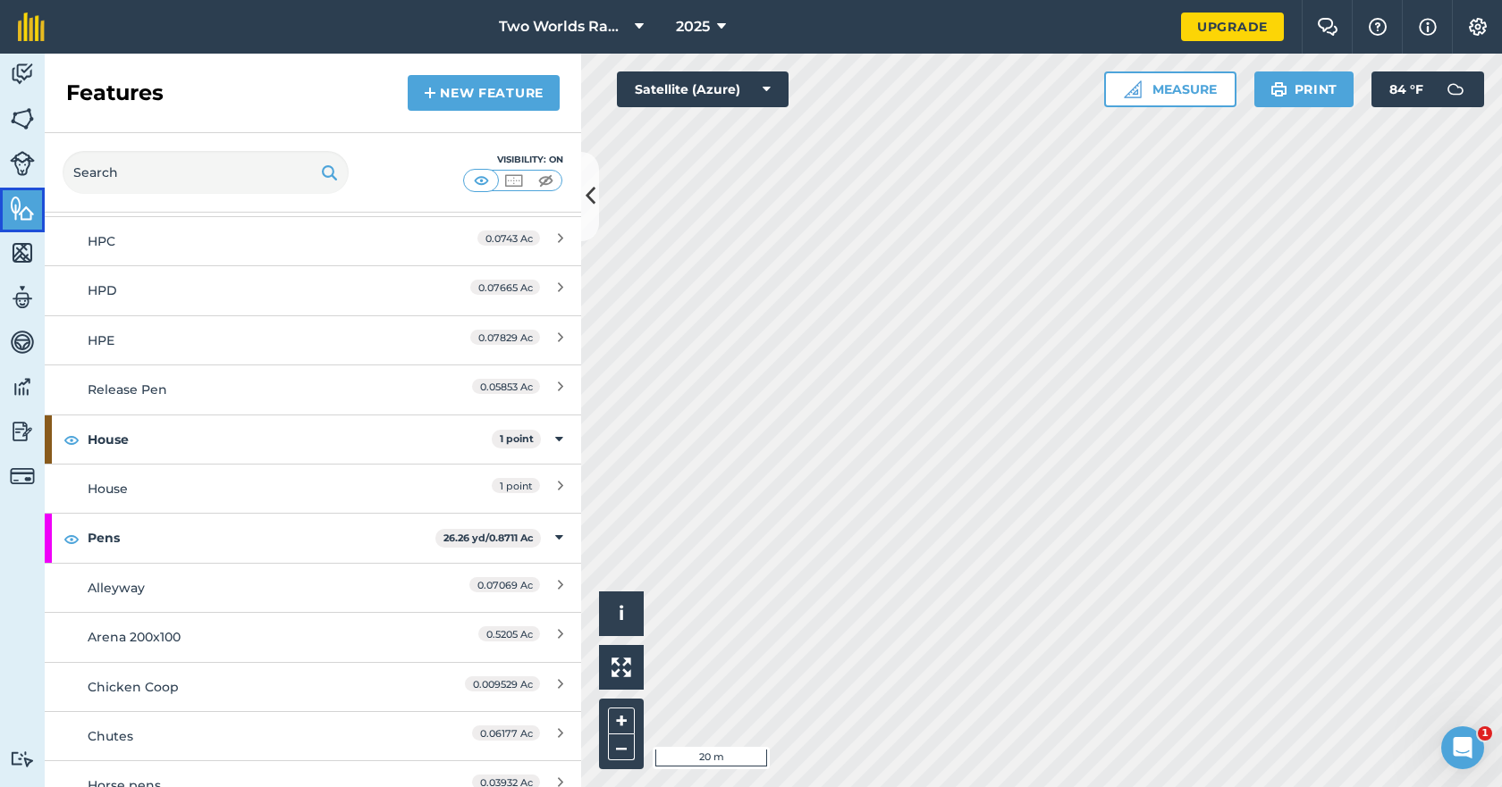
scroll to position [1073, 0]
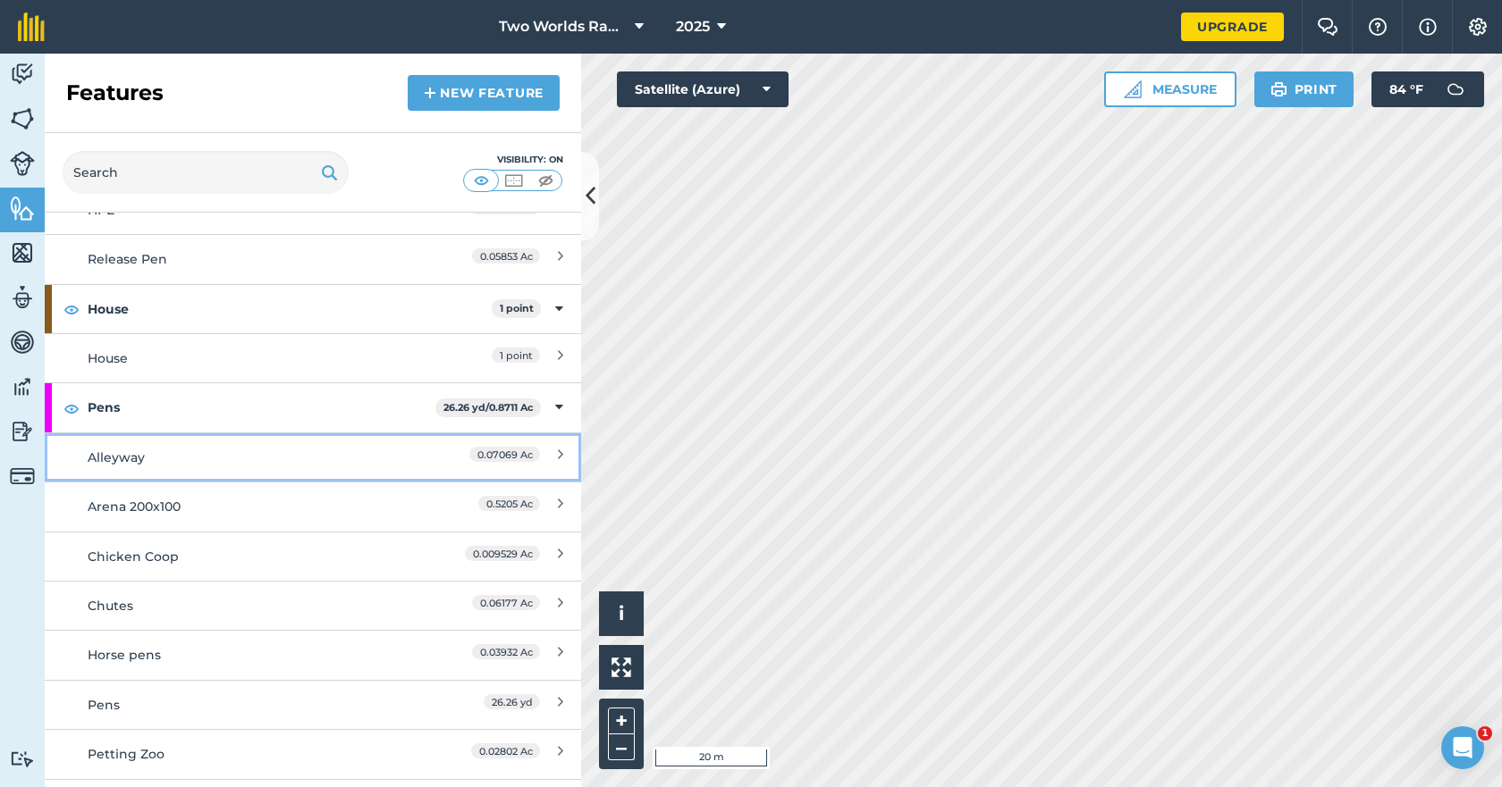
click at [176, 445] on link "Alleyway 0.07069 Ac" at bounding box center [313, 457] width 536 height 49
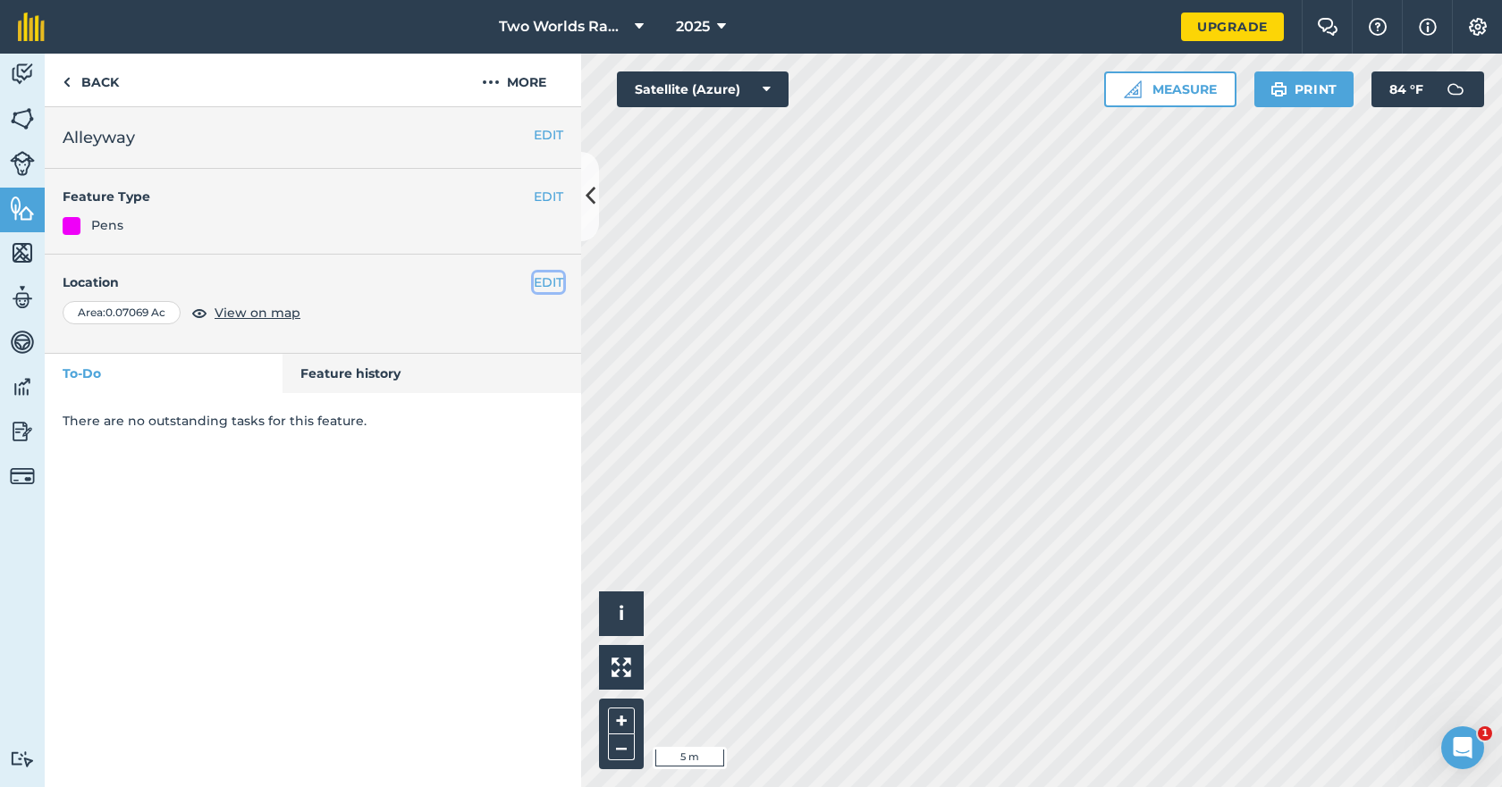
click at [549, 286] on button "EDIT" at bounding box center [548, 283] width 29 height 20
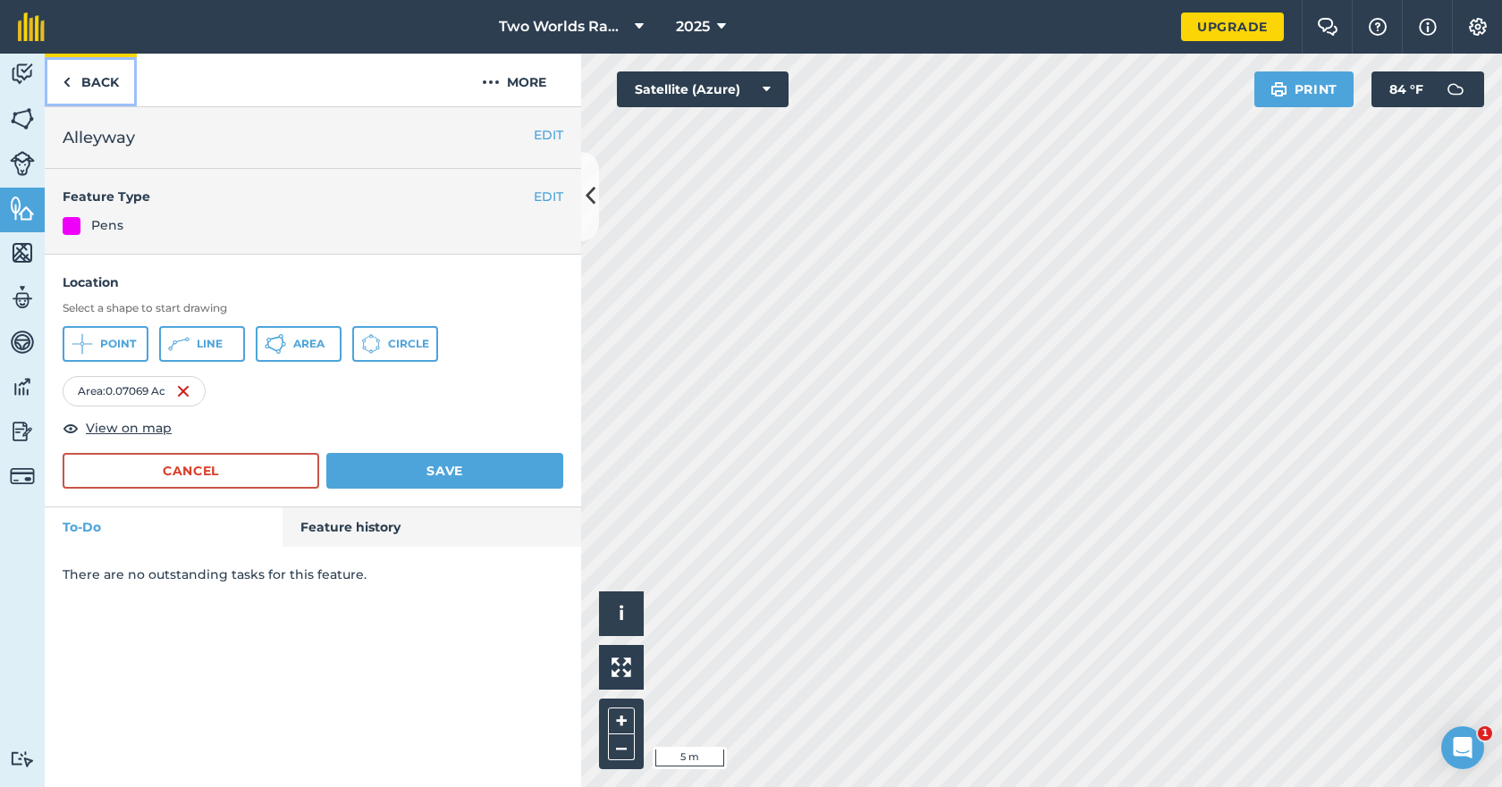
click at [101, 85] on link "Back" at bounding box center [91, 80] width 92 height 53
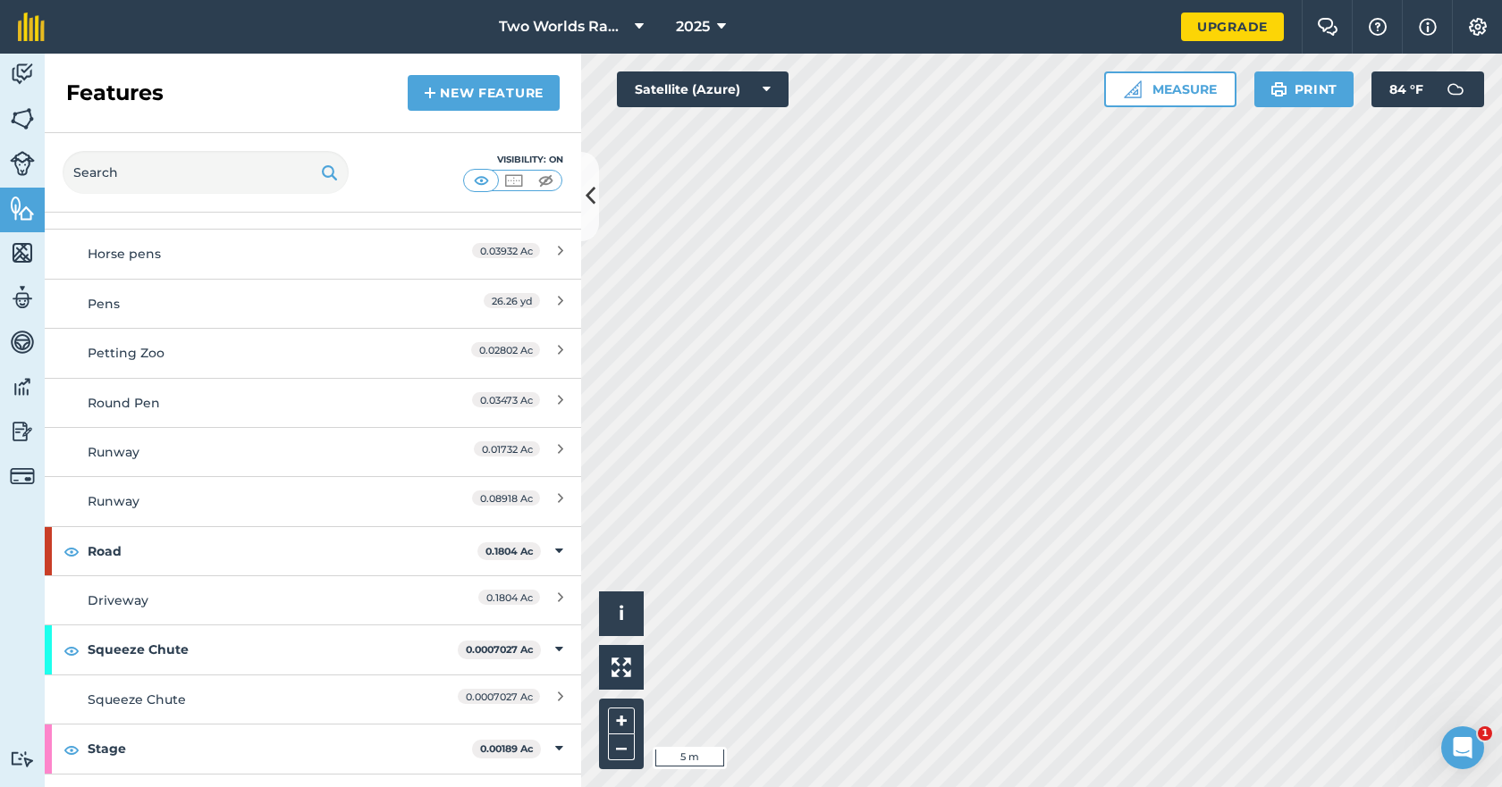
scroll to position [1510, 0]
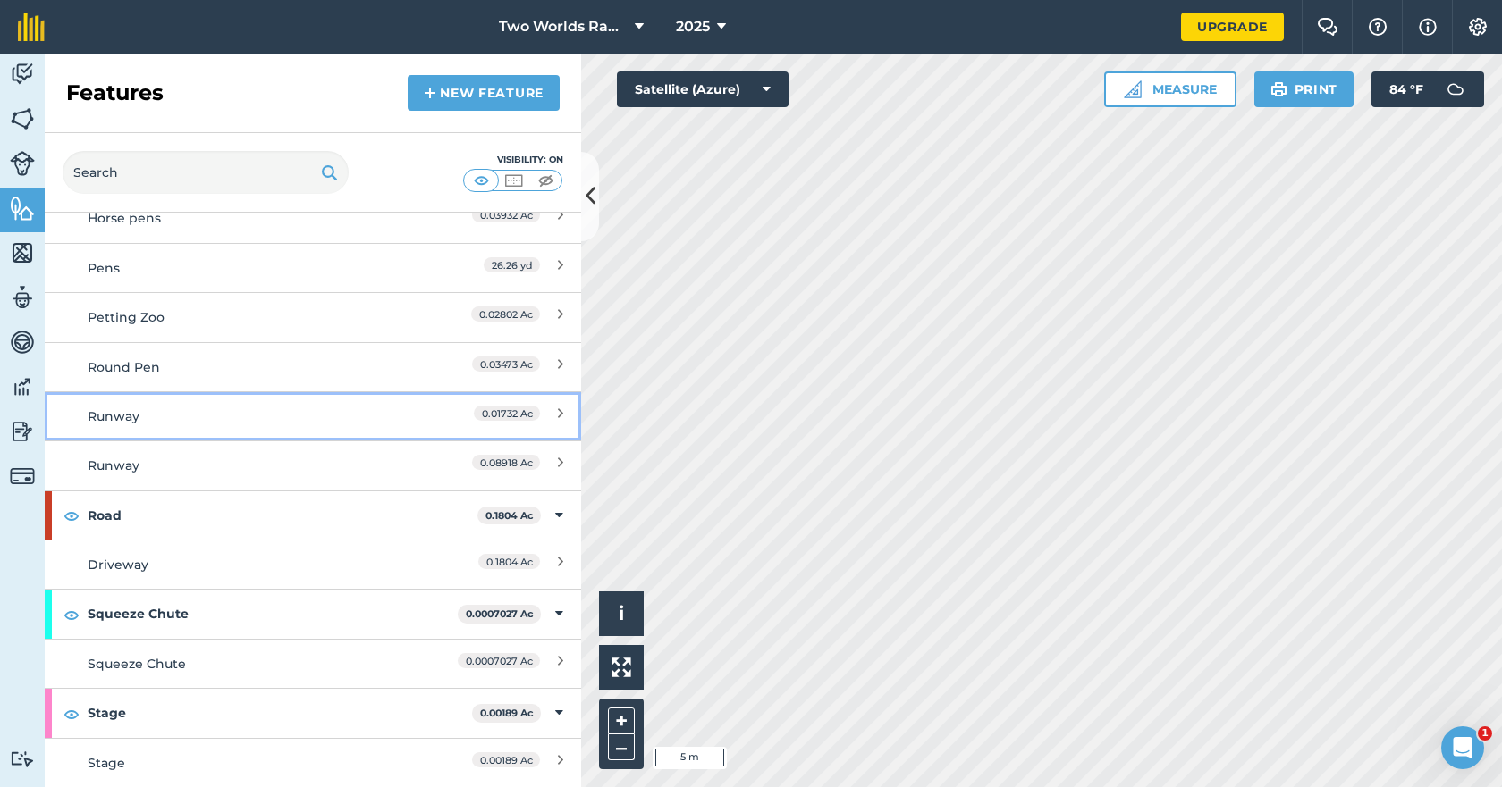
click at [157, 417] on div "Runway" at bounding box center [246, 417] width 317 height 20
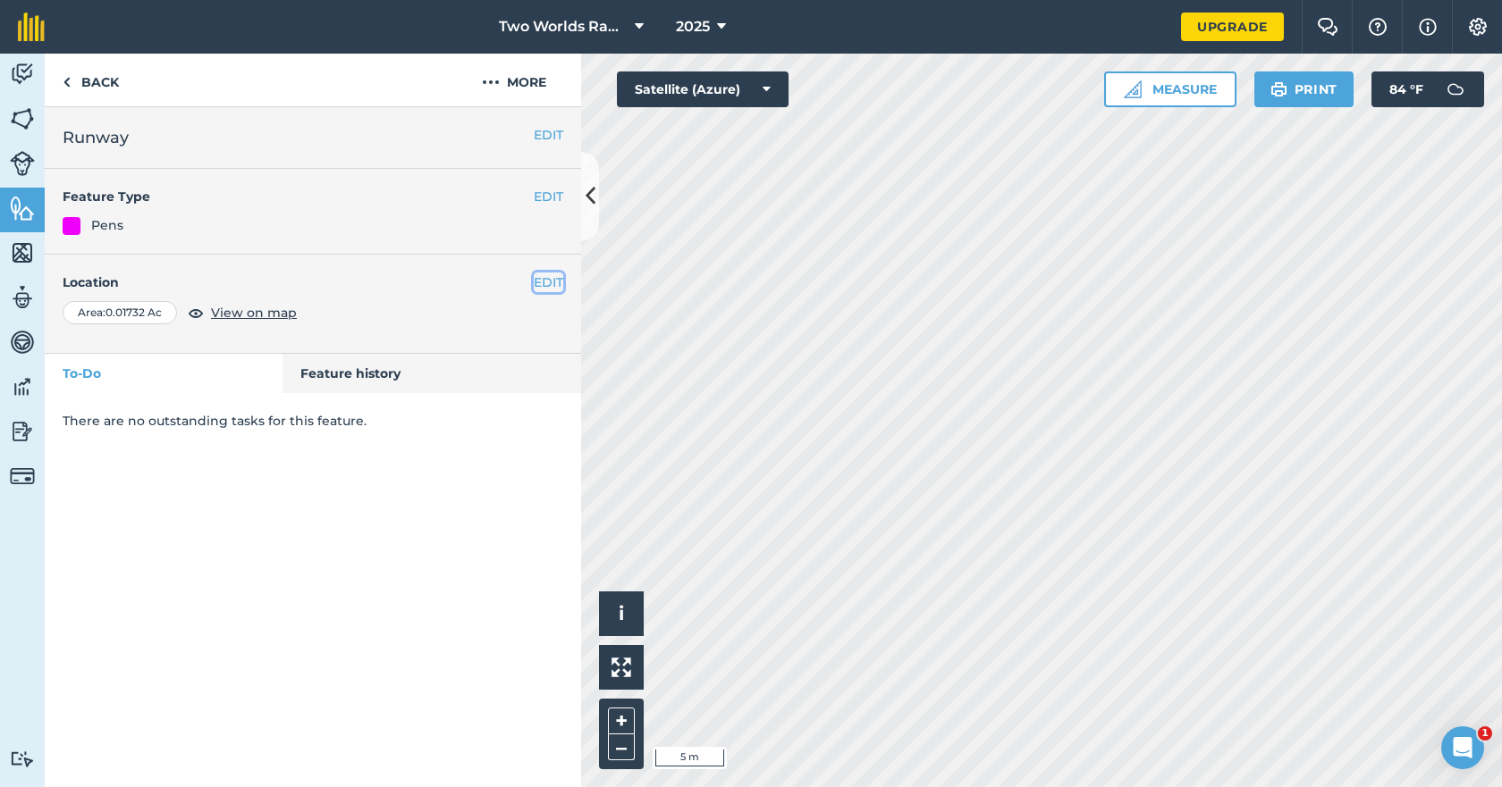
click at [549, 289] on button "EDIT" at bounding box center [548, 283] width 29 height 20
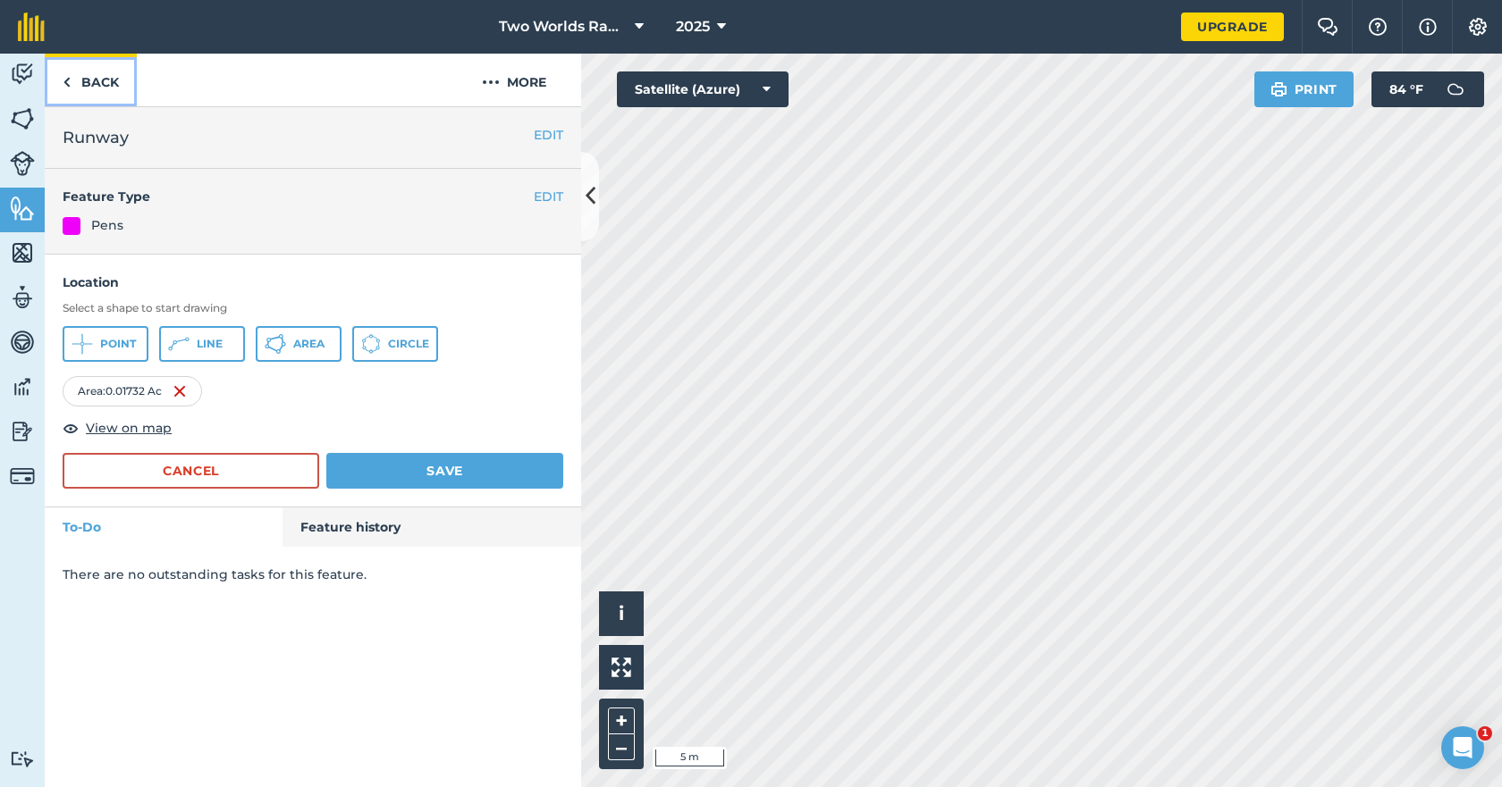
click at [120, 82] on link "Back" at bounding box center [91, 80] width 92 height 53
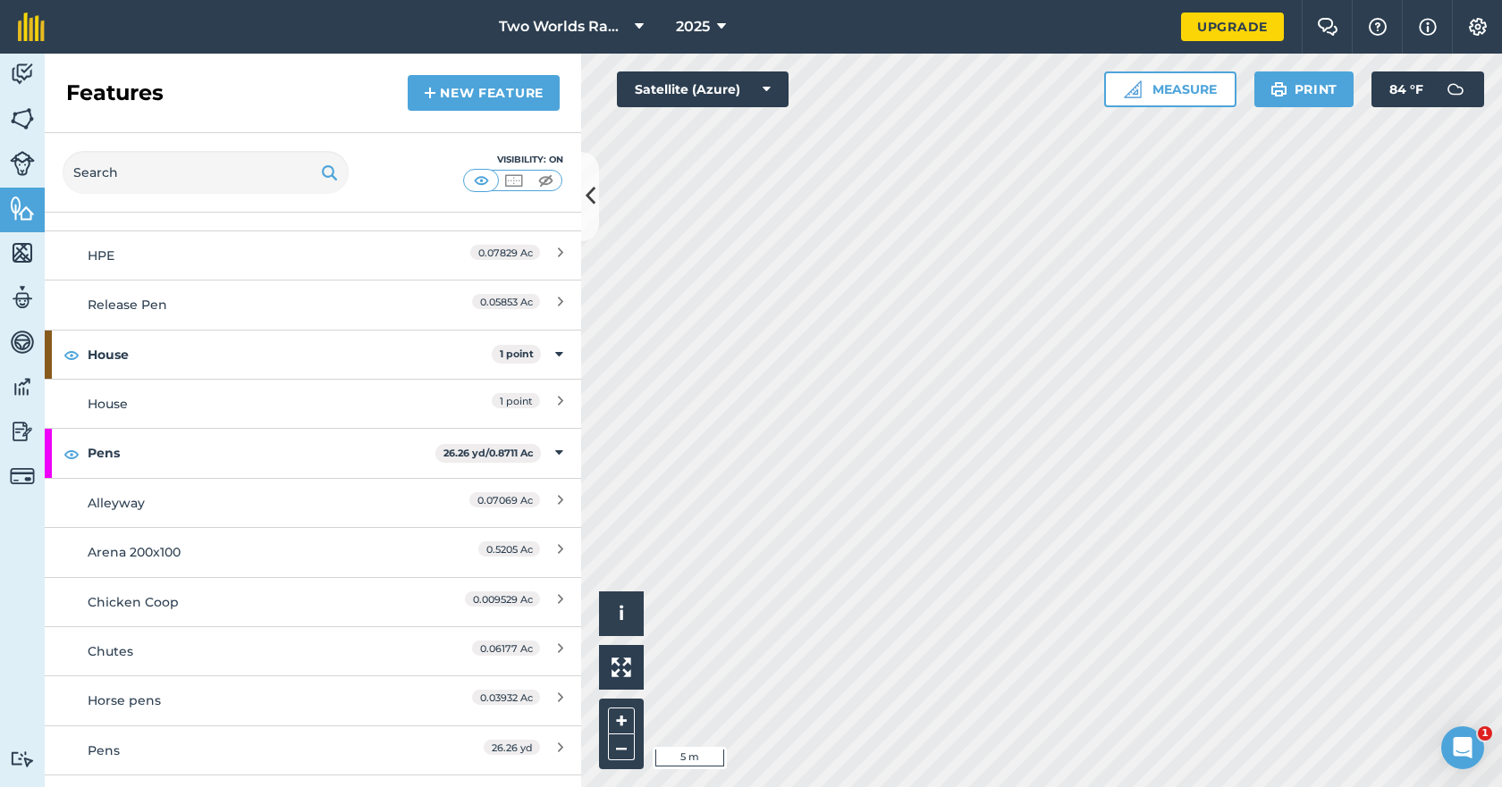
scroll to position [1341, 0]
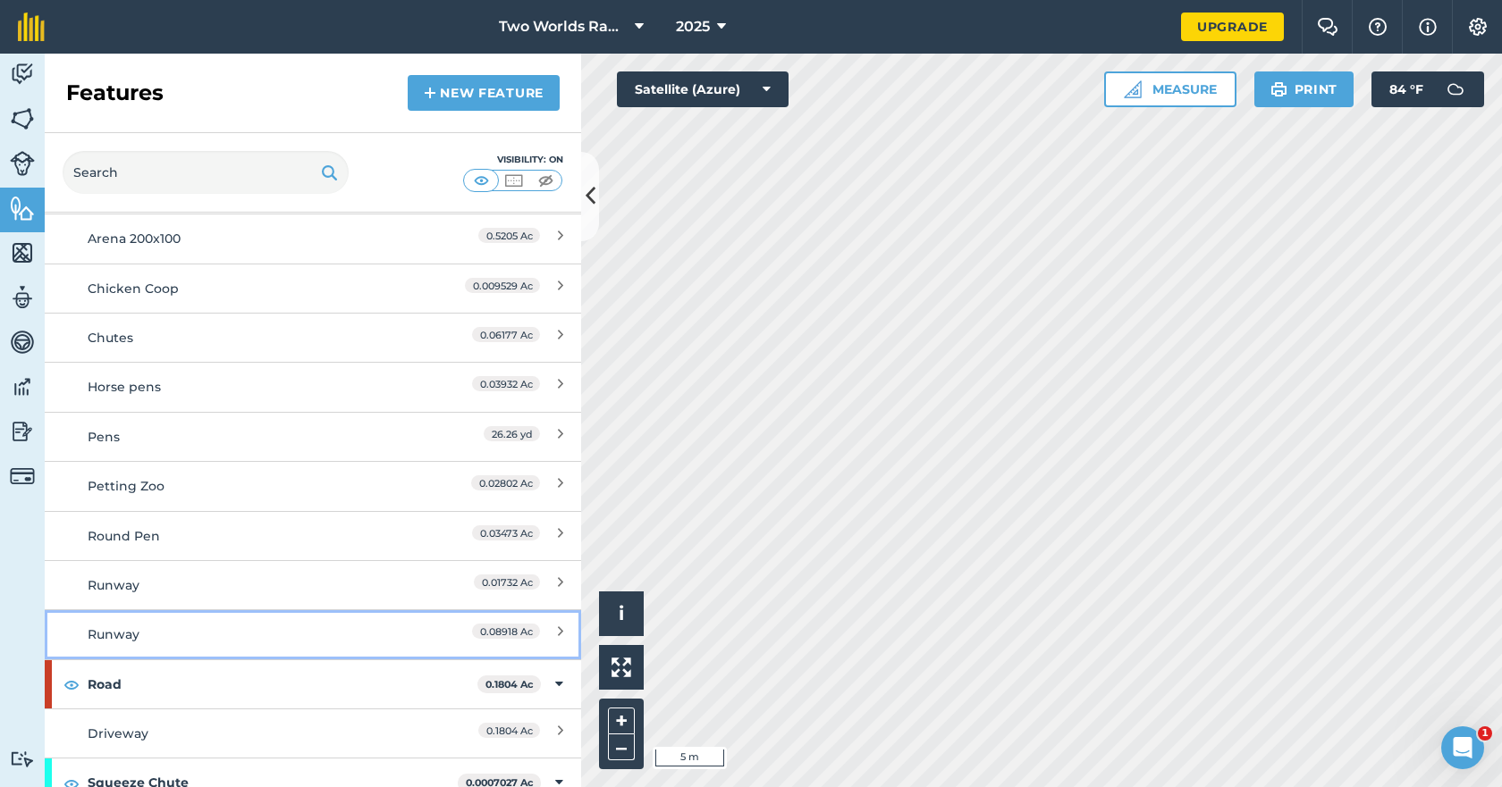
click at [161, 623] on link "Runway 0.08918 Ac" at bounding box center [313, 634] width 536 height 49
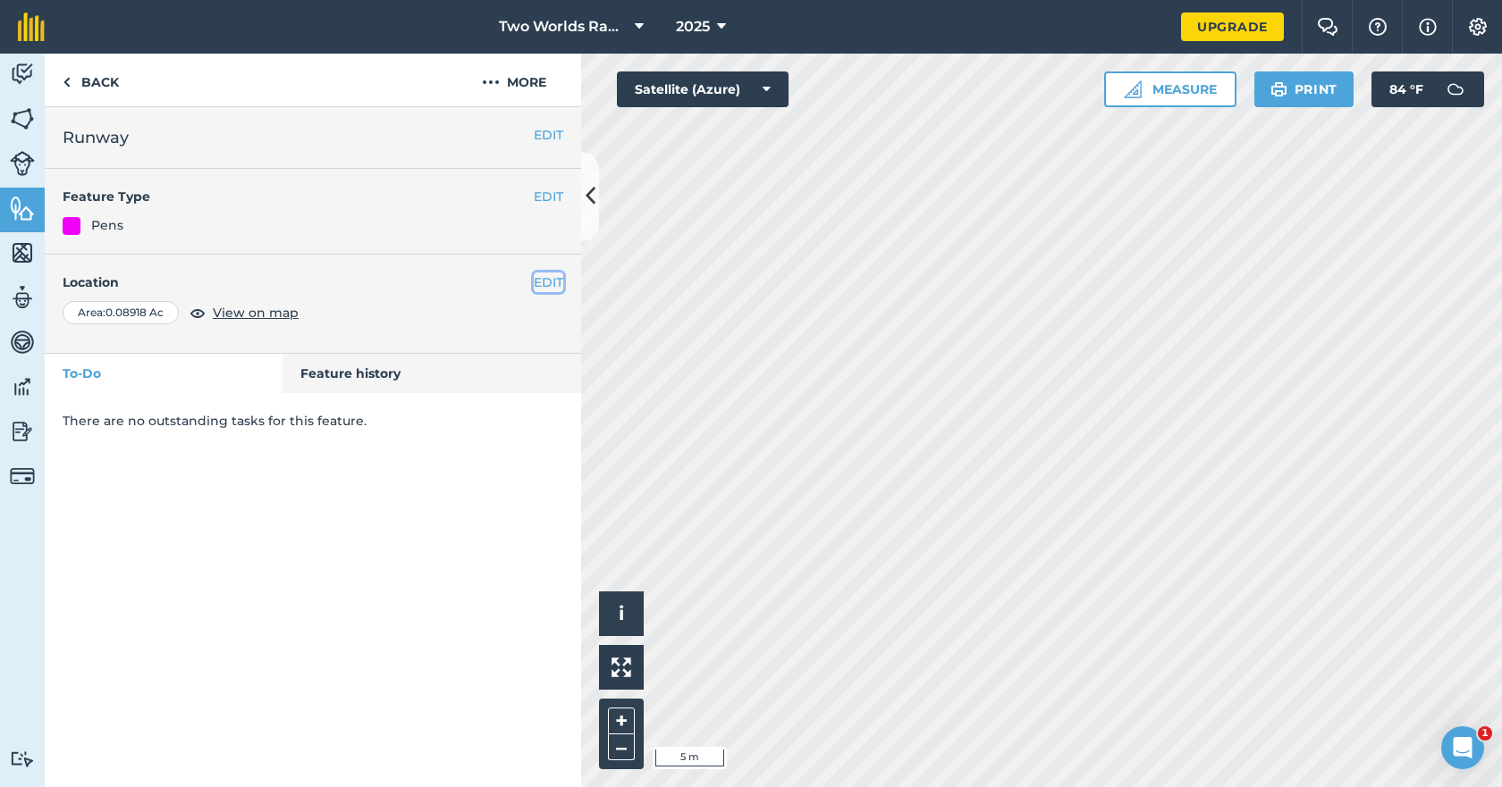
click at [548, 280] on button "EDIT" at bounding box center [548, 283] width 29 height 20
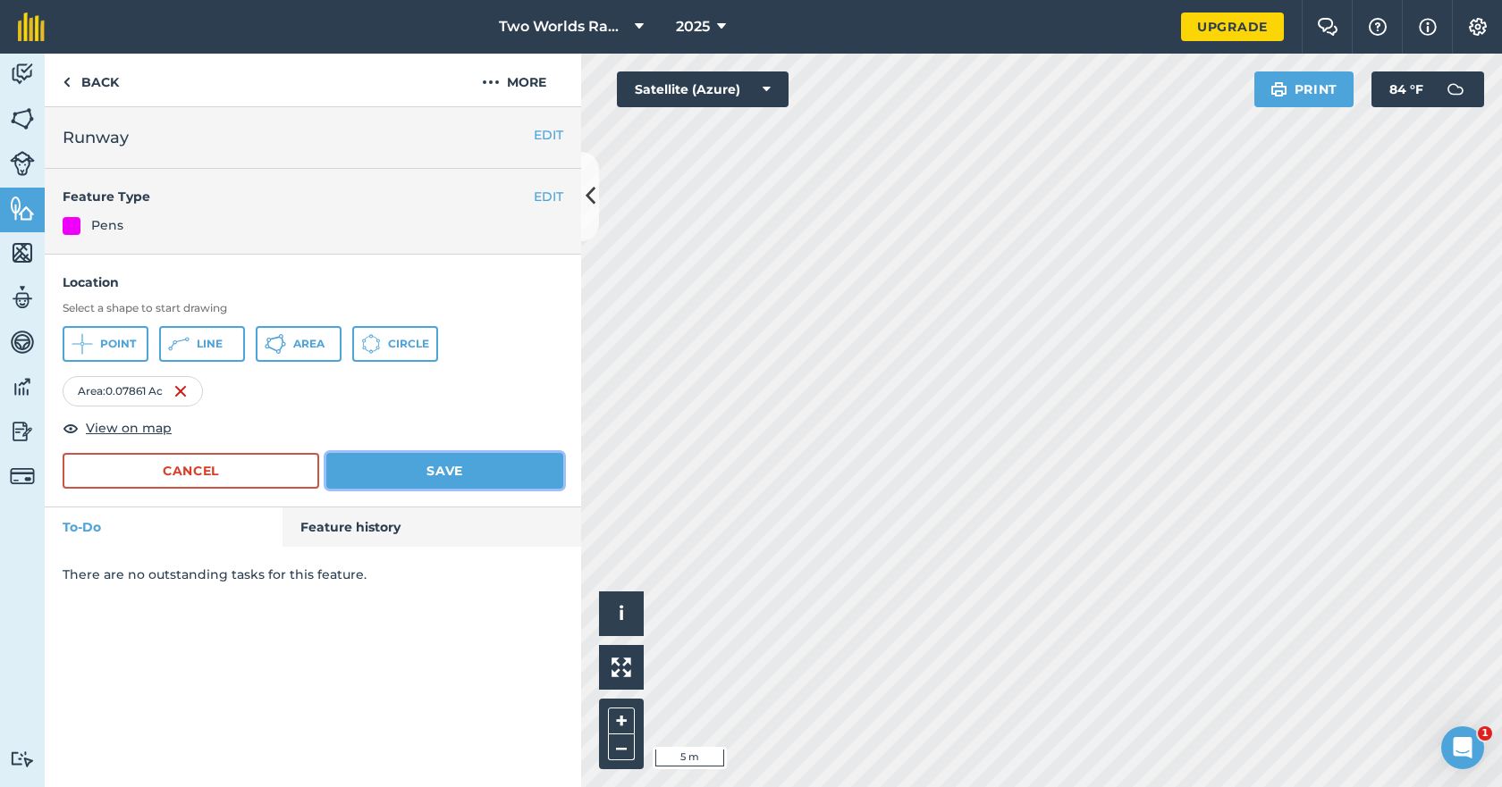
click at [434, 474] on button "Save" at bounding box center [444, 471] width 237 height 36
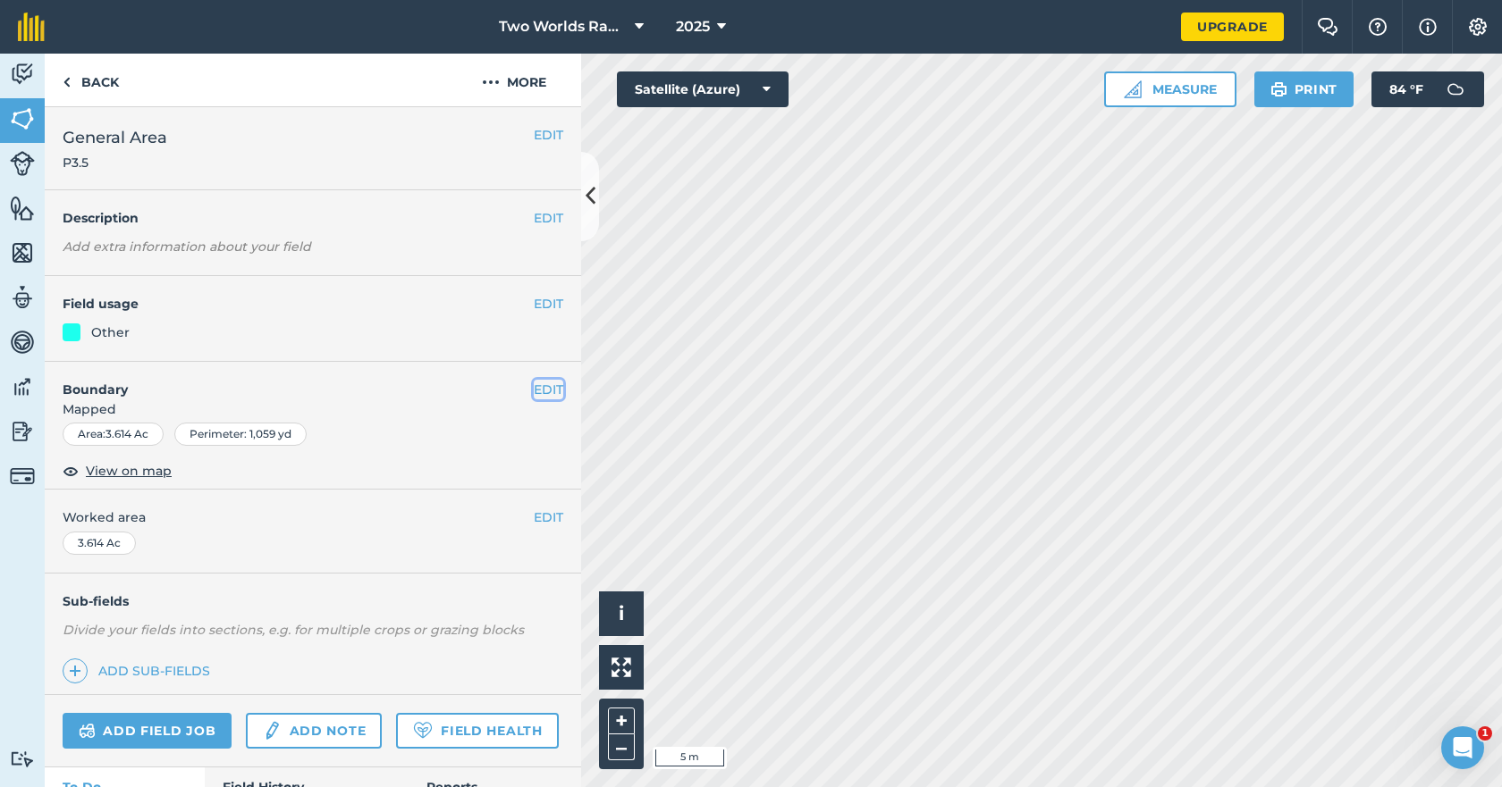
click at [534, 391] on button "EDIT" at bounding box center [548, 390] width 29 height 20
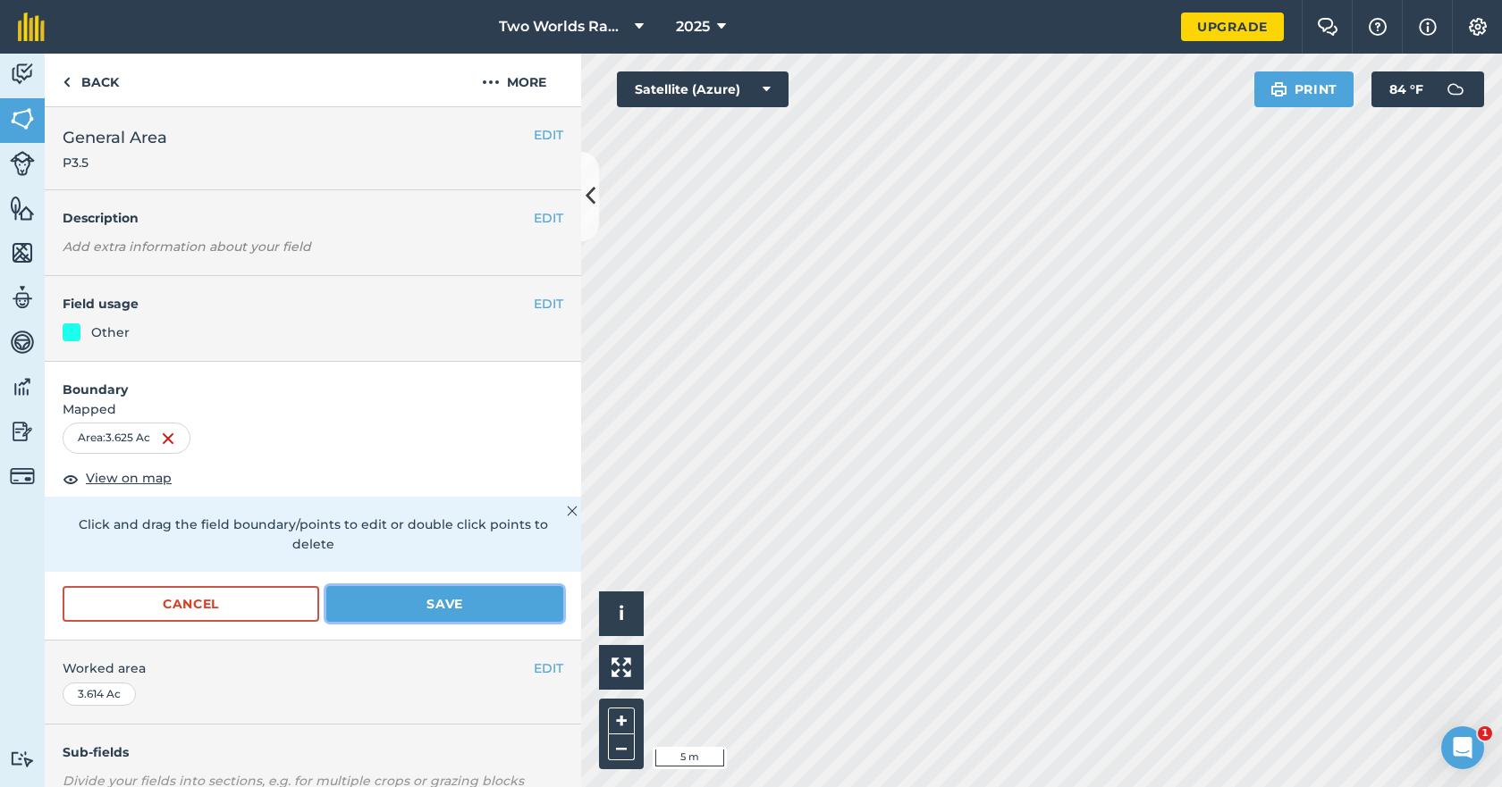
click at [460, 610] on button "Save" at bounding box center [444, 604] width 237 height 36
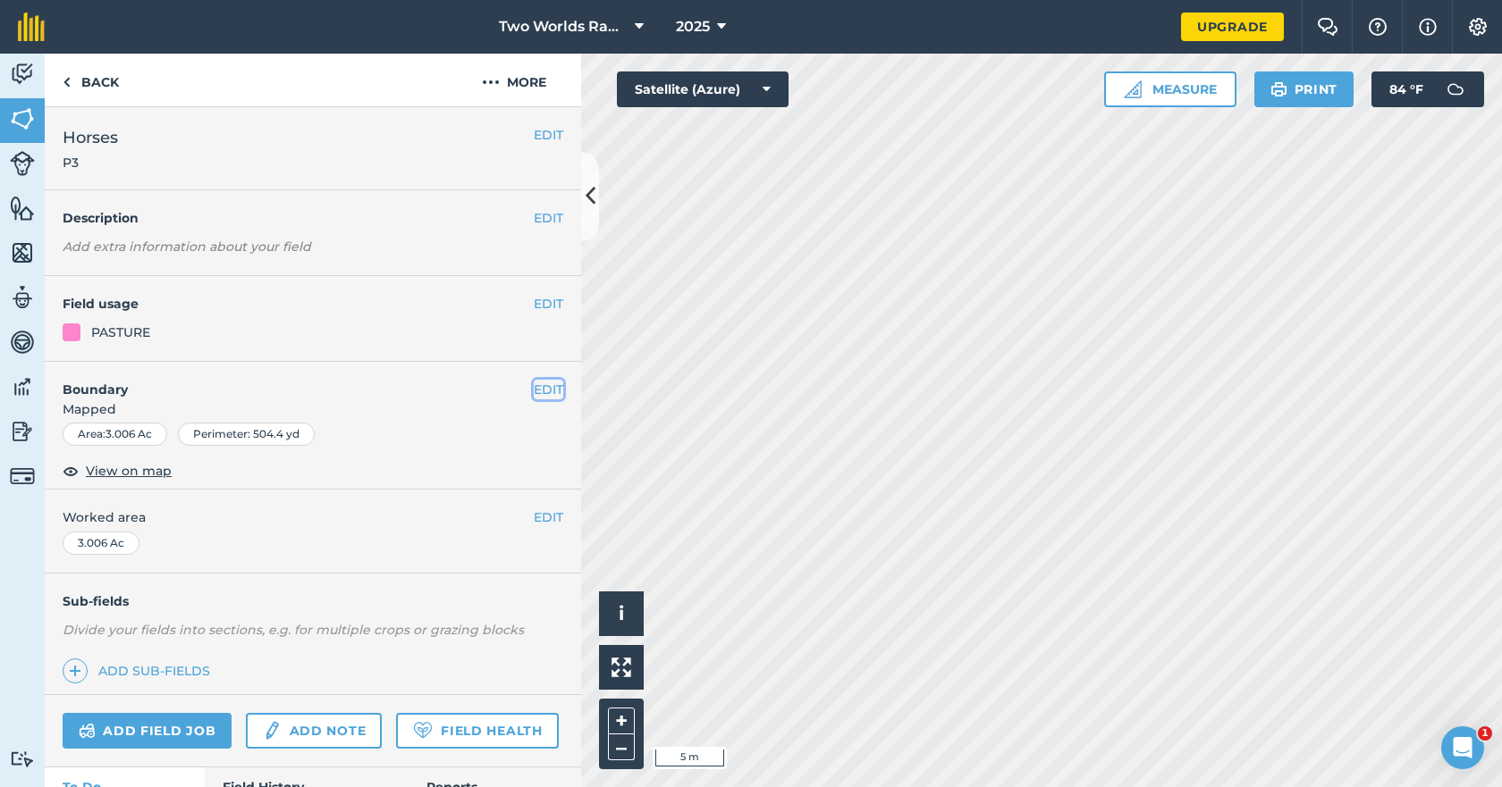
click at [539, 389] on button "EDIT" at bounding box center [548, 390] width 29 height 20
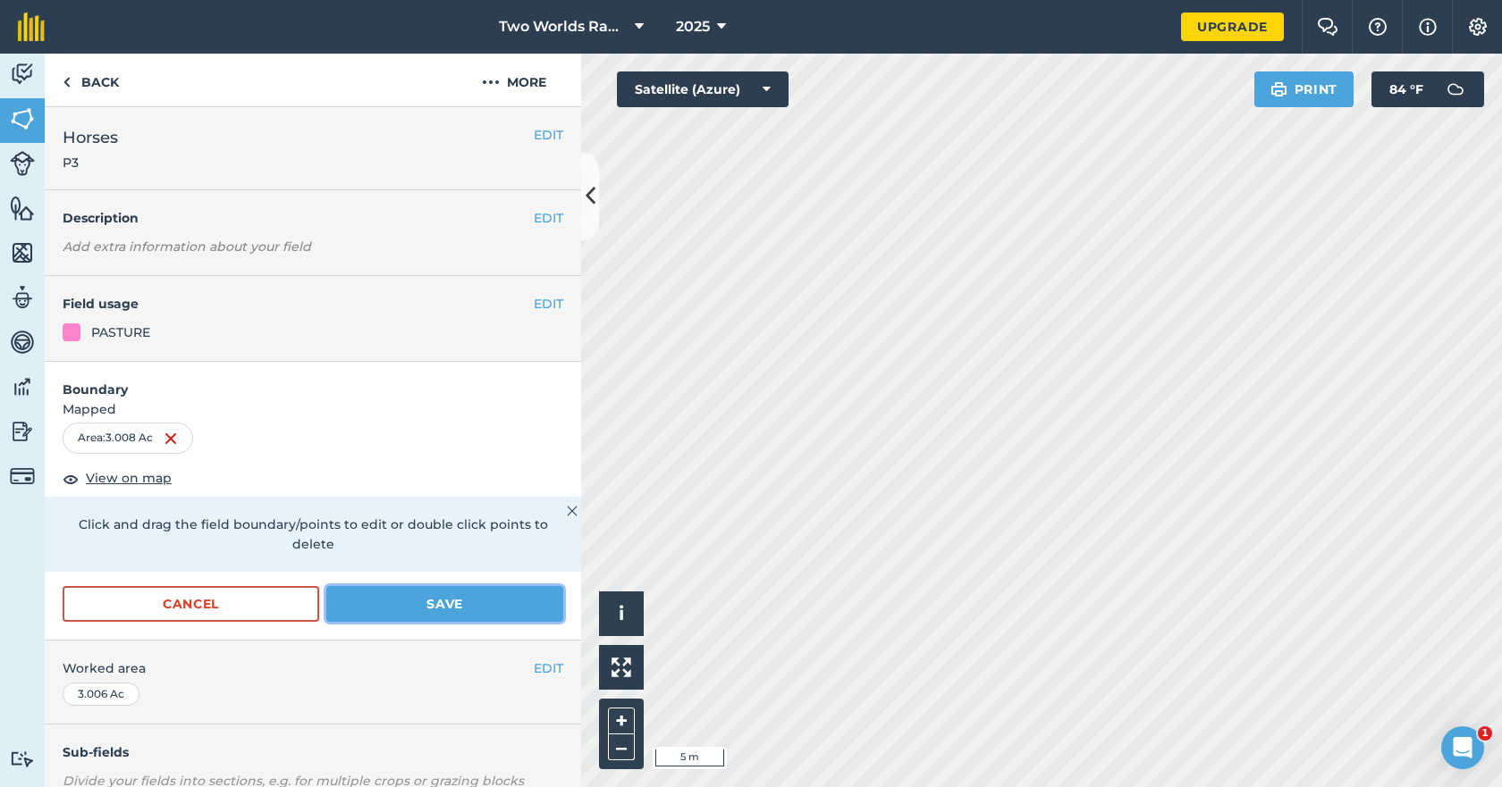
click at [411, 601] on button "Save" at bounding box center [444, 604] width 237 height 36
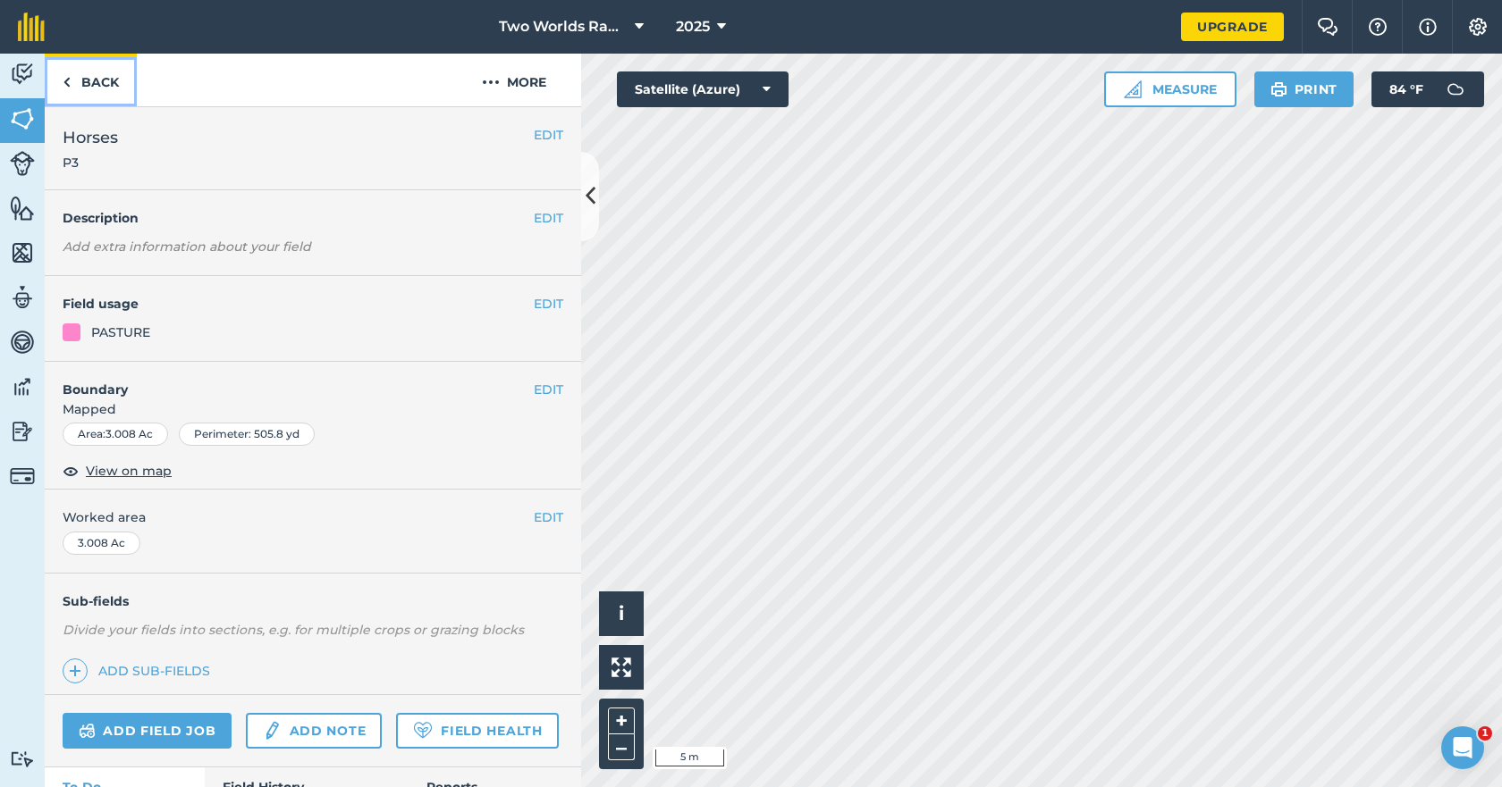
click at [95, 81] on link "Back" at bounding box center [91, 80] width 92 height 53
click at [86, 81] on link "Back" at bounding box center [91, 80] width 92 height 53
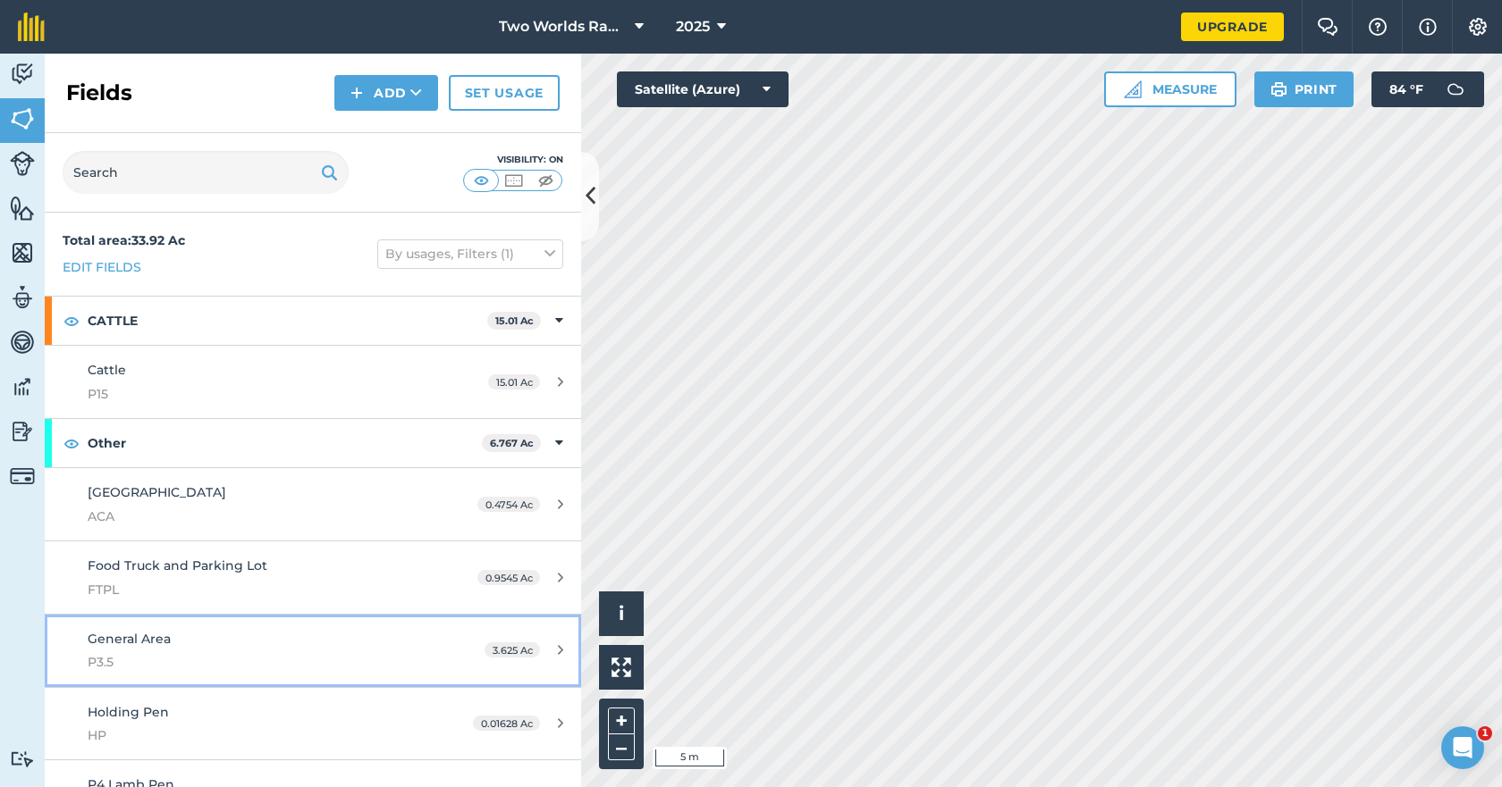
click at [149, 638] on span "General Area" at bounding box center [129, 639] width 83 height 16
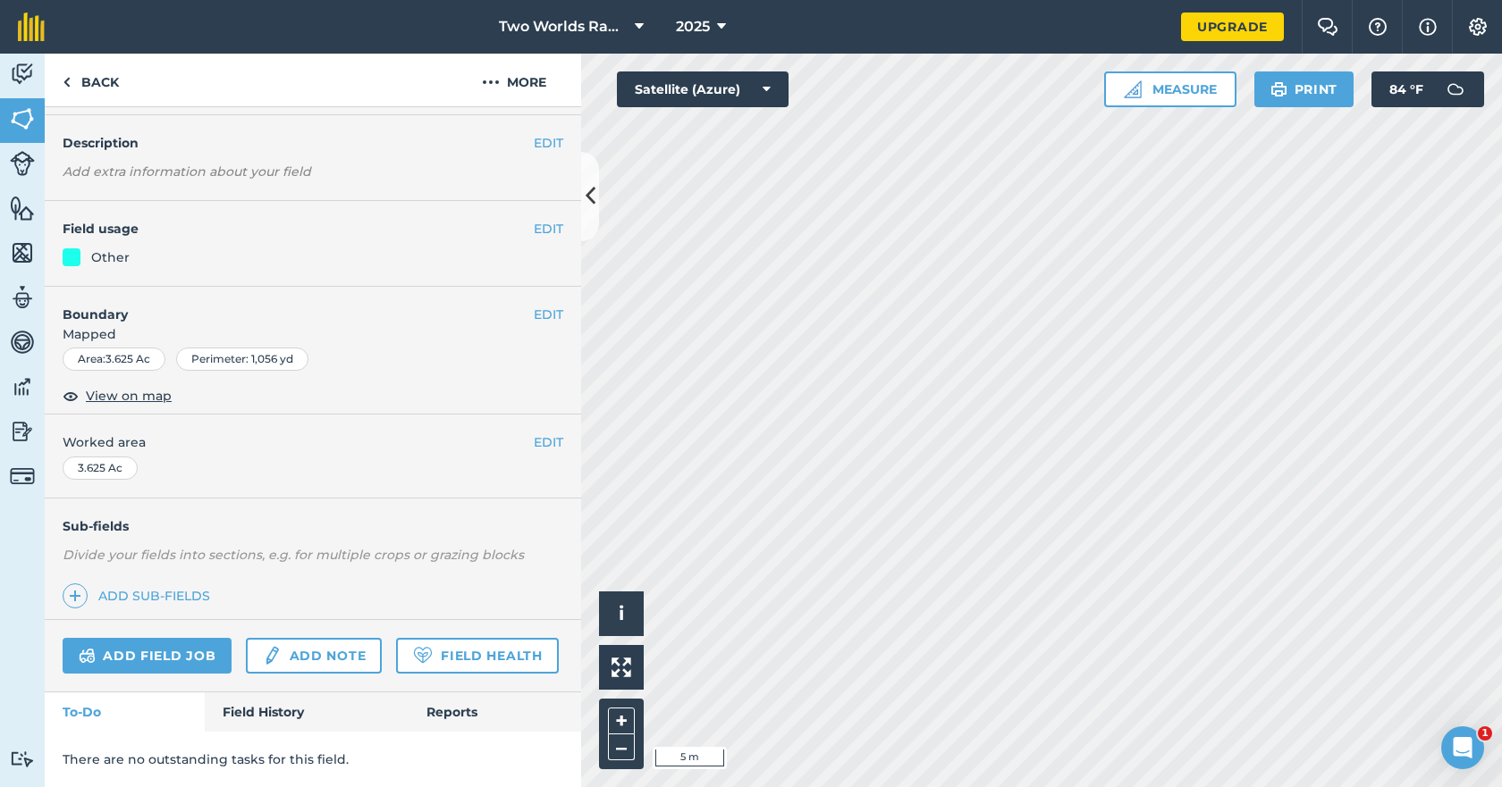
scroll to position [125, 0]
click at [534, 305] on button "EDIT" at bounding box center [548, 315] width 29 height 20
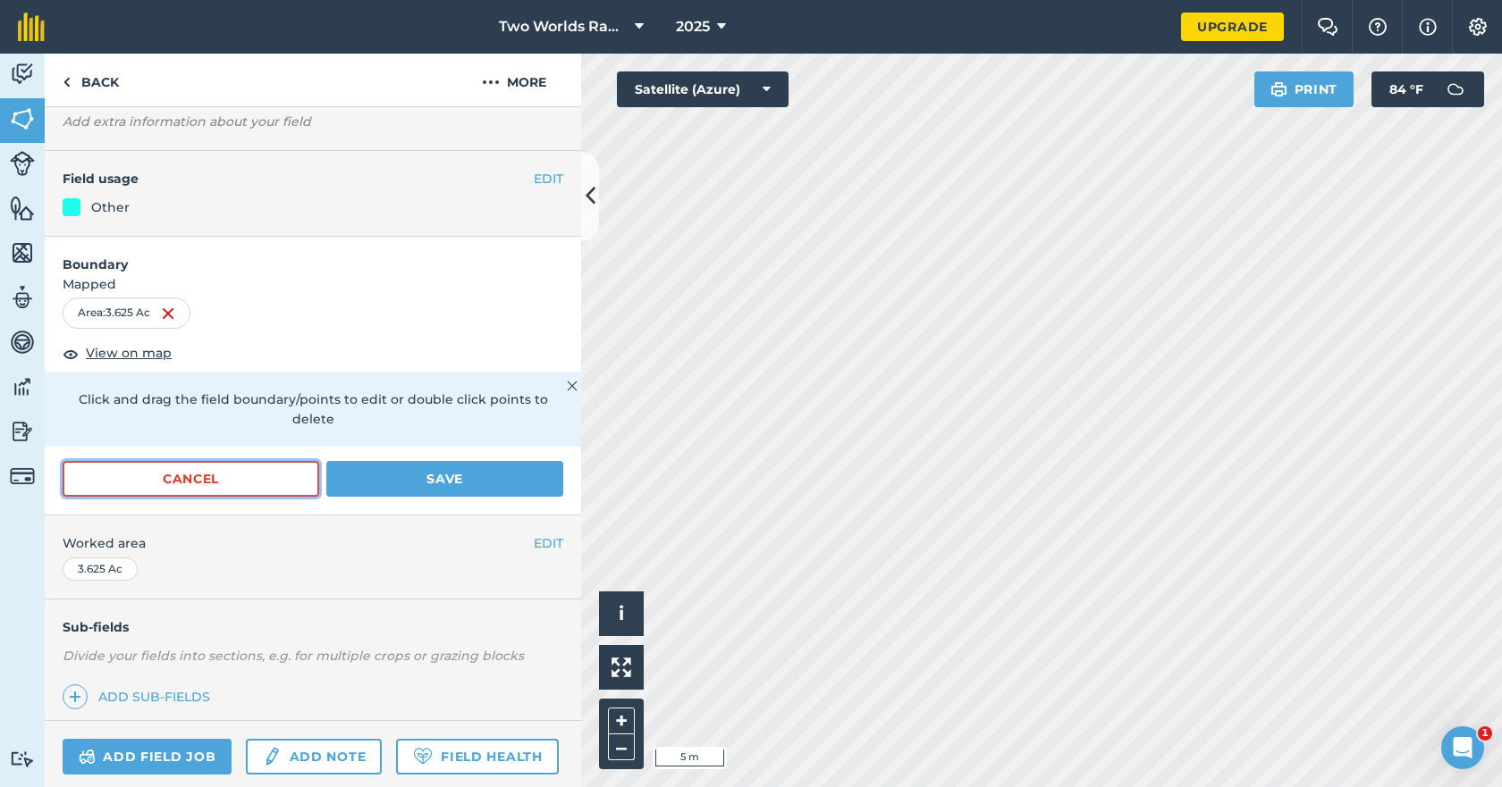
click at [190, 484] on button "Cancel" at bounding box center [191, 479] width 257 height 36
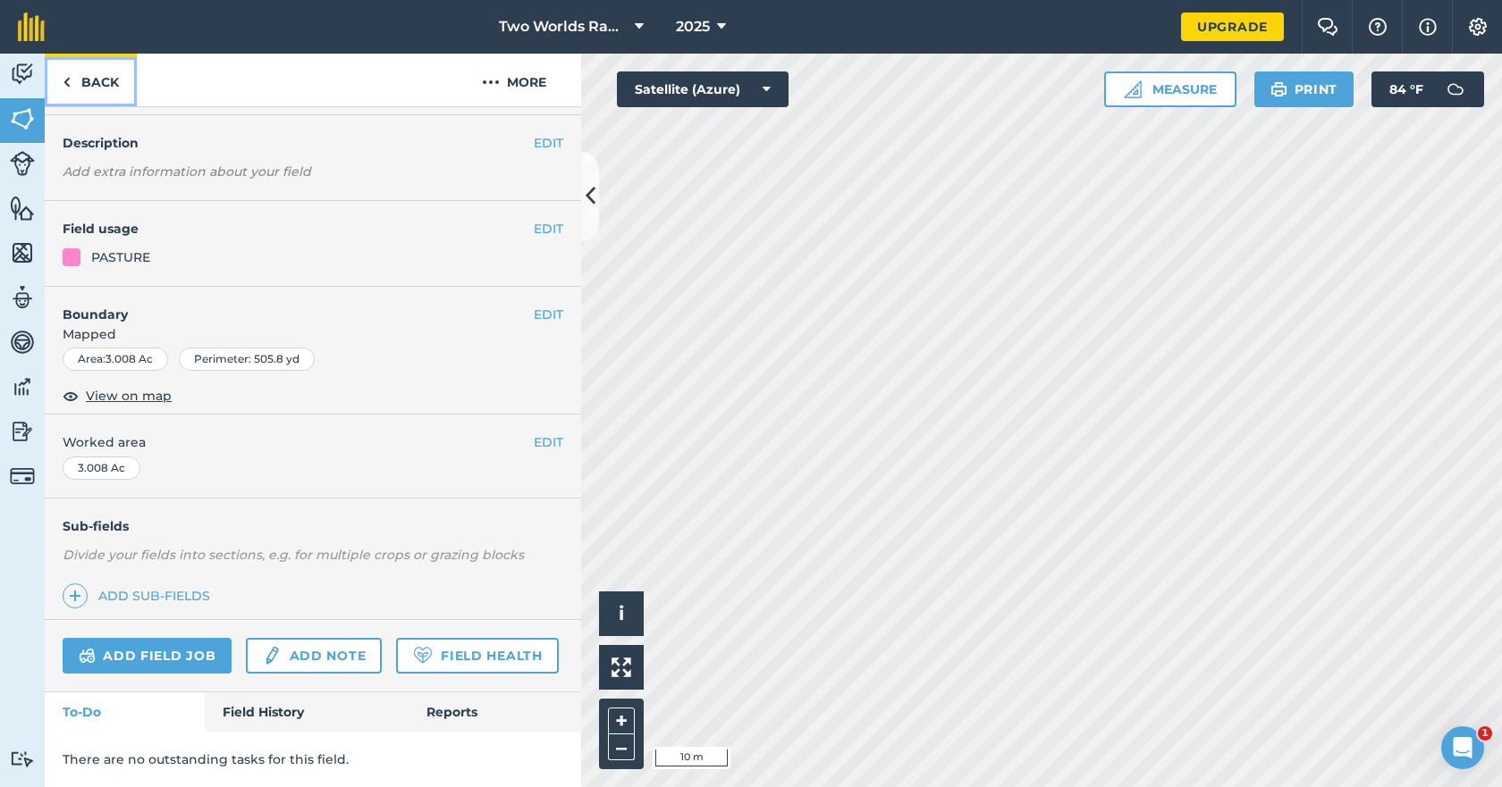
click at [111, 73] on link "Back" at bounding box center [91, 80] width 92 height 53
click at [20, 206] on img at bounding box center [22, 208] width 25 height 27
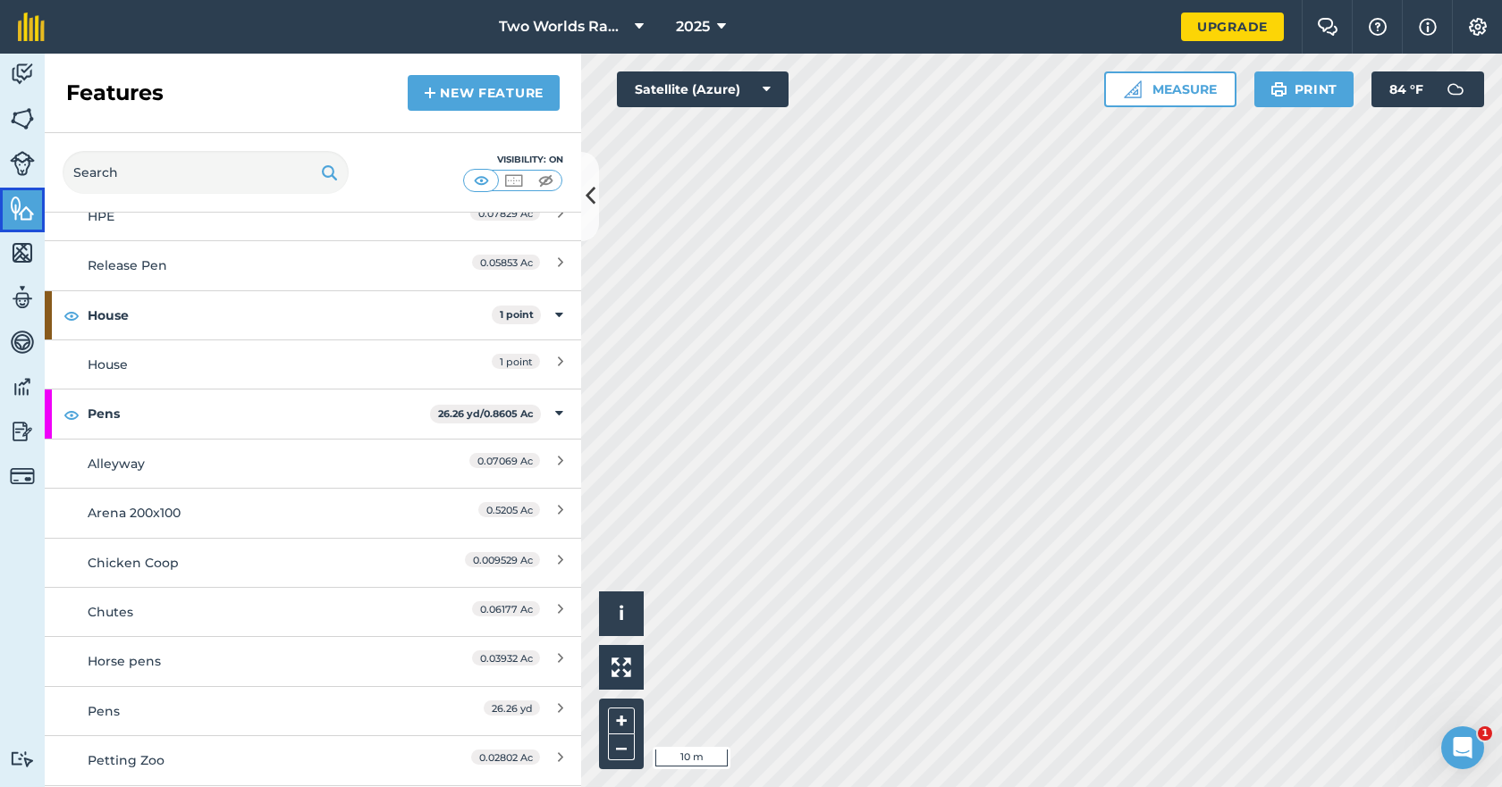
scroll to position [1063, 0]
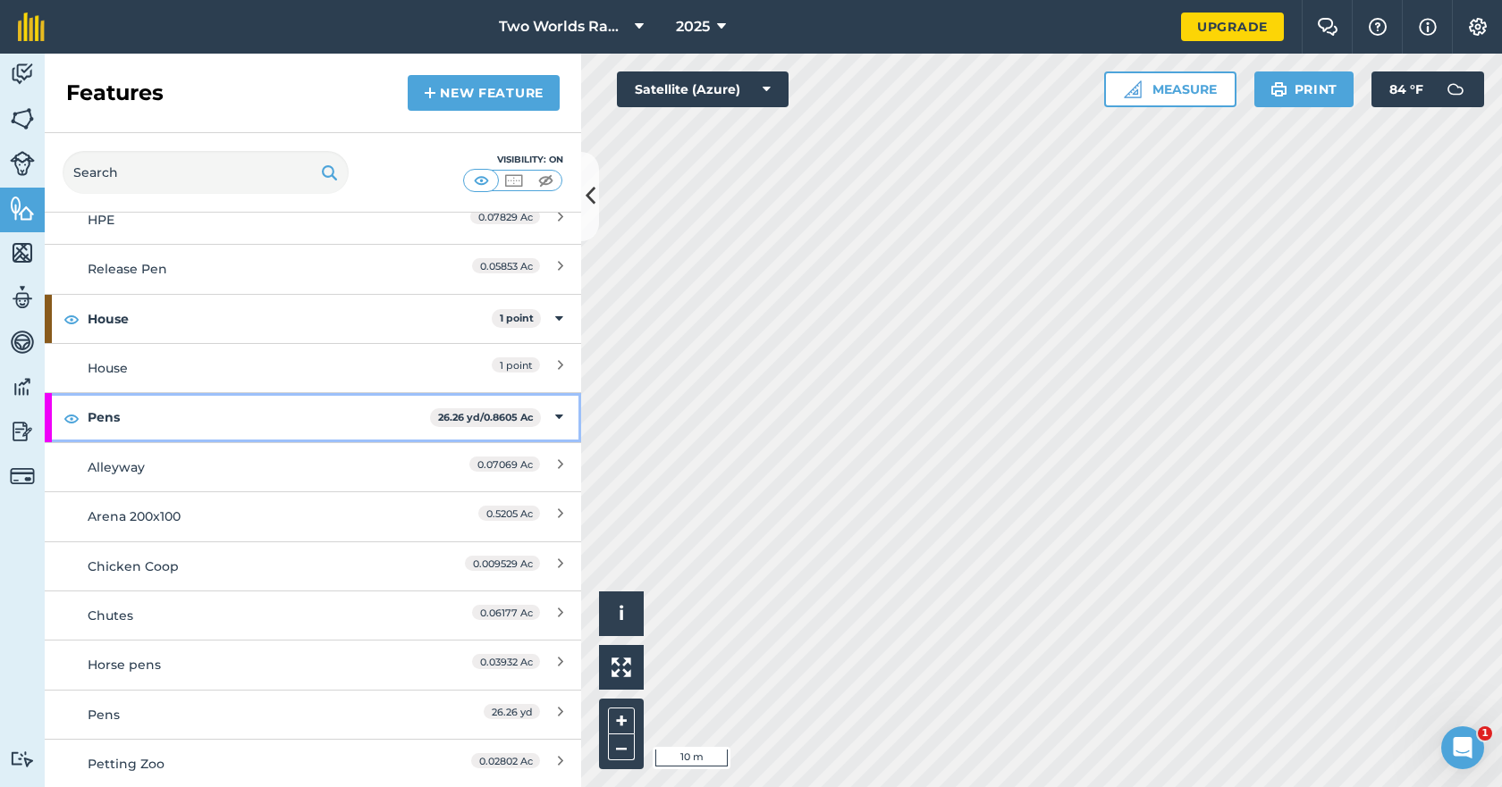
click at [120, 412] on strong "Pens" at bounding box center [259, 417] width 342 height 48
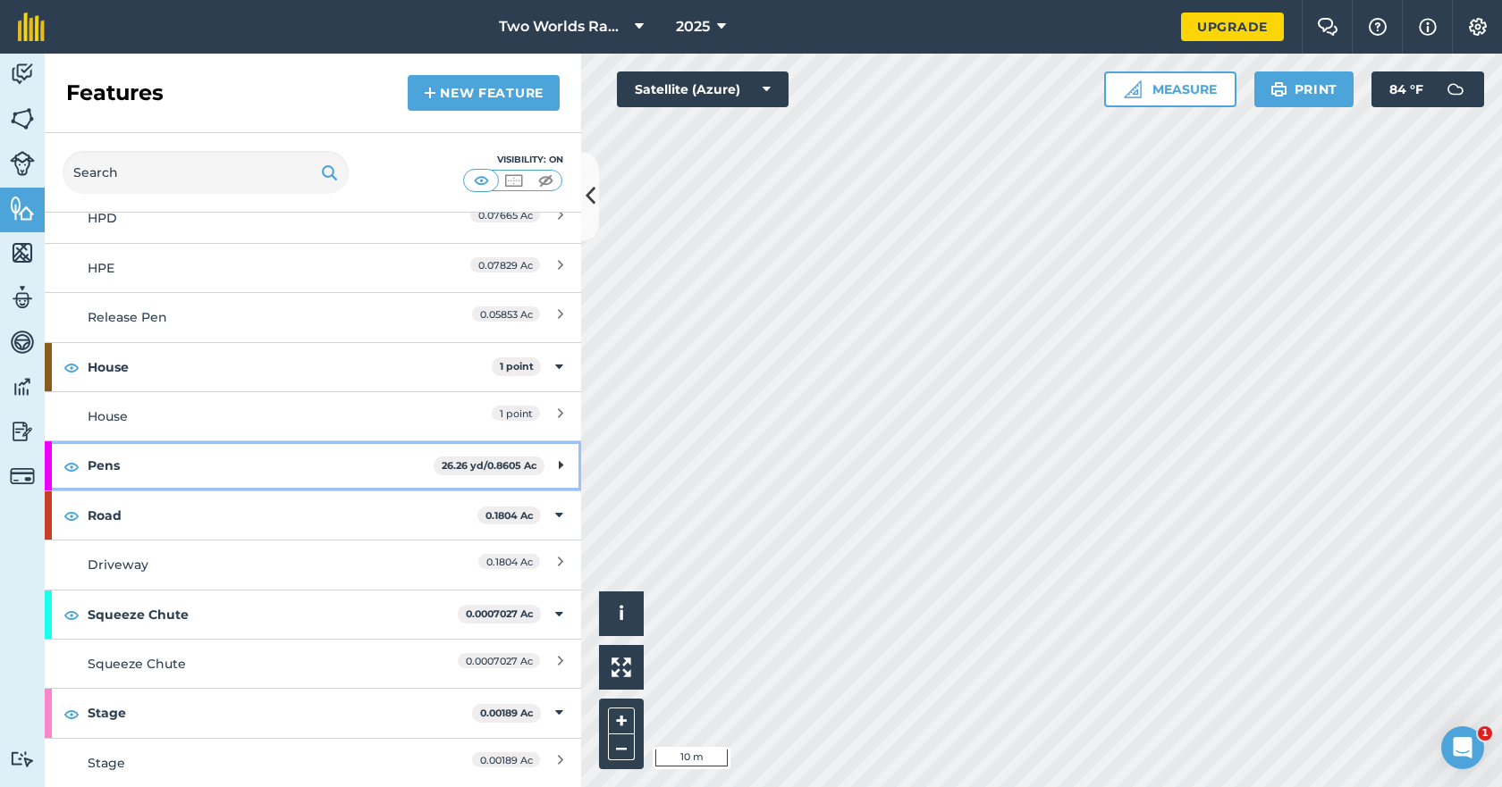
click at [123, 475] on strong "Pens" at bounding box center [261, 466] width 346 height 48
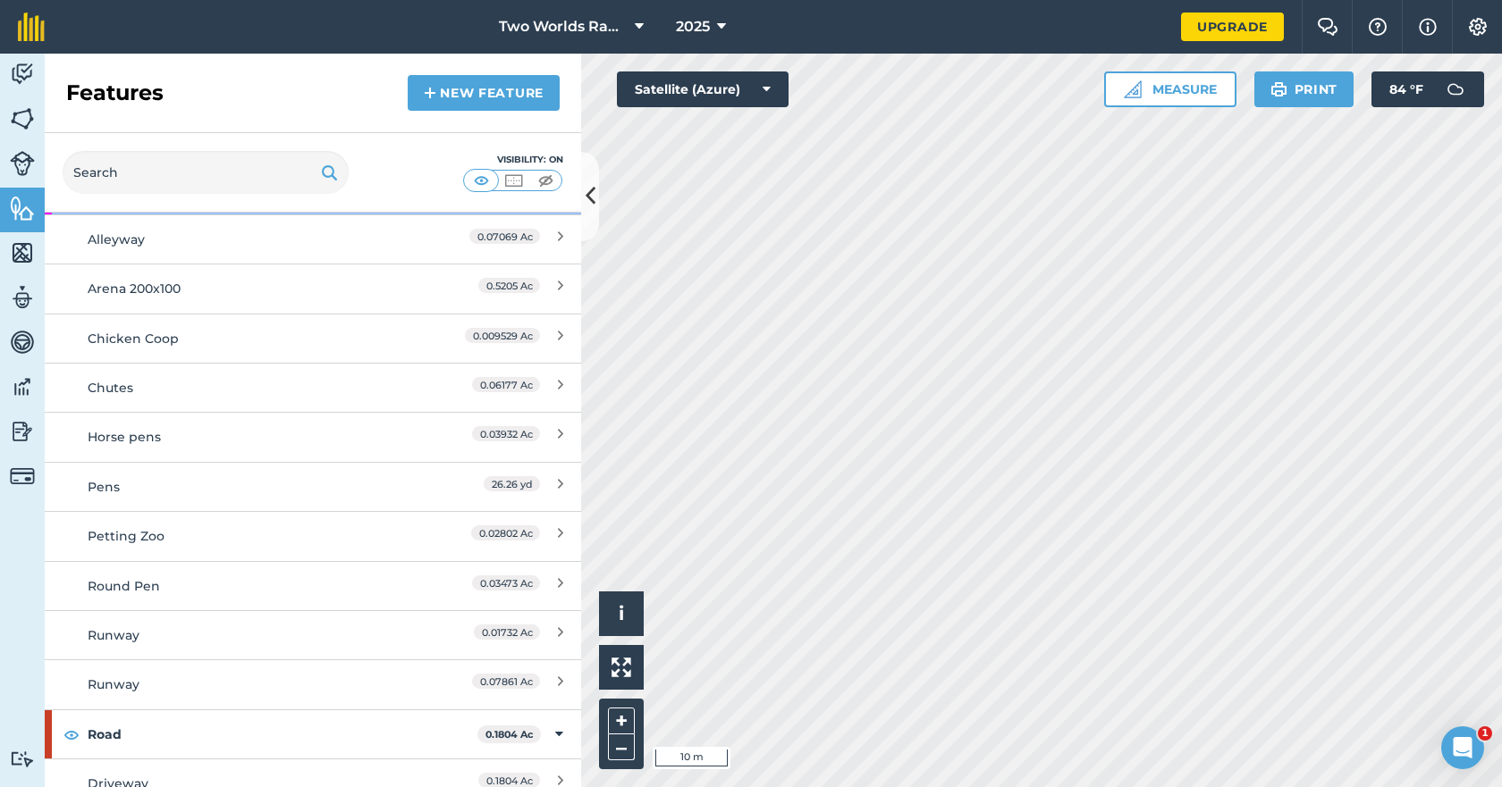
scroll to position [1331, 0]
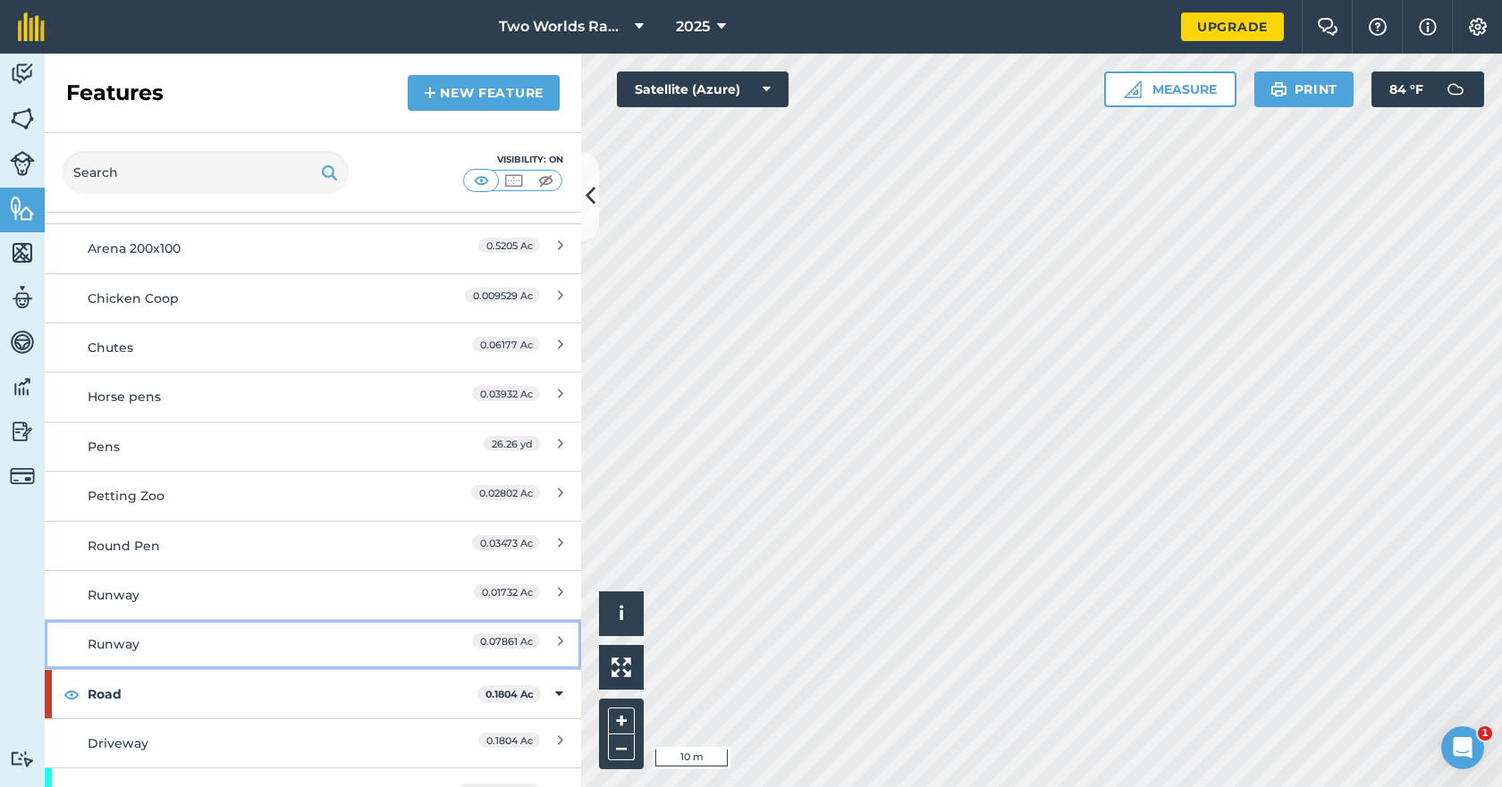
click at [127, 639] on div "Runway" at bounding box center [246, 645] width 317 height 20
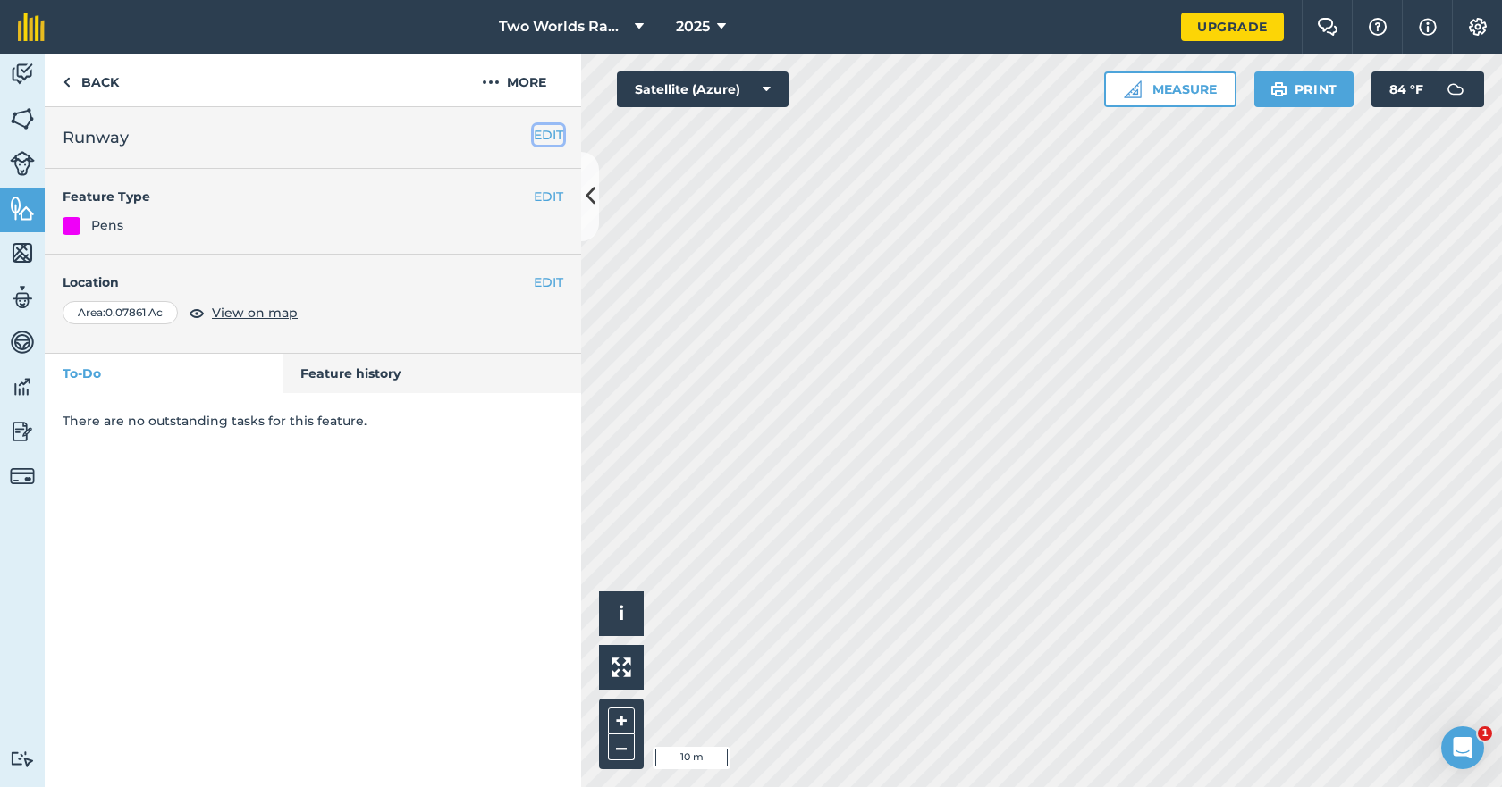
click at [550, 129] on button "EDIT" at bounding box center [548, 135] width 29 height 20
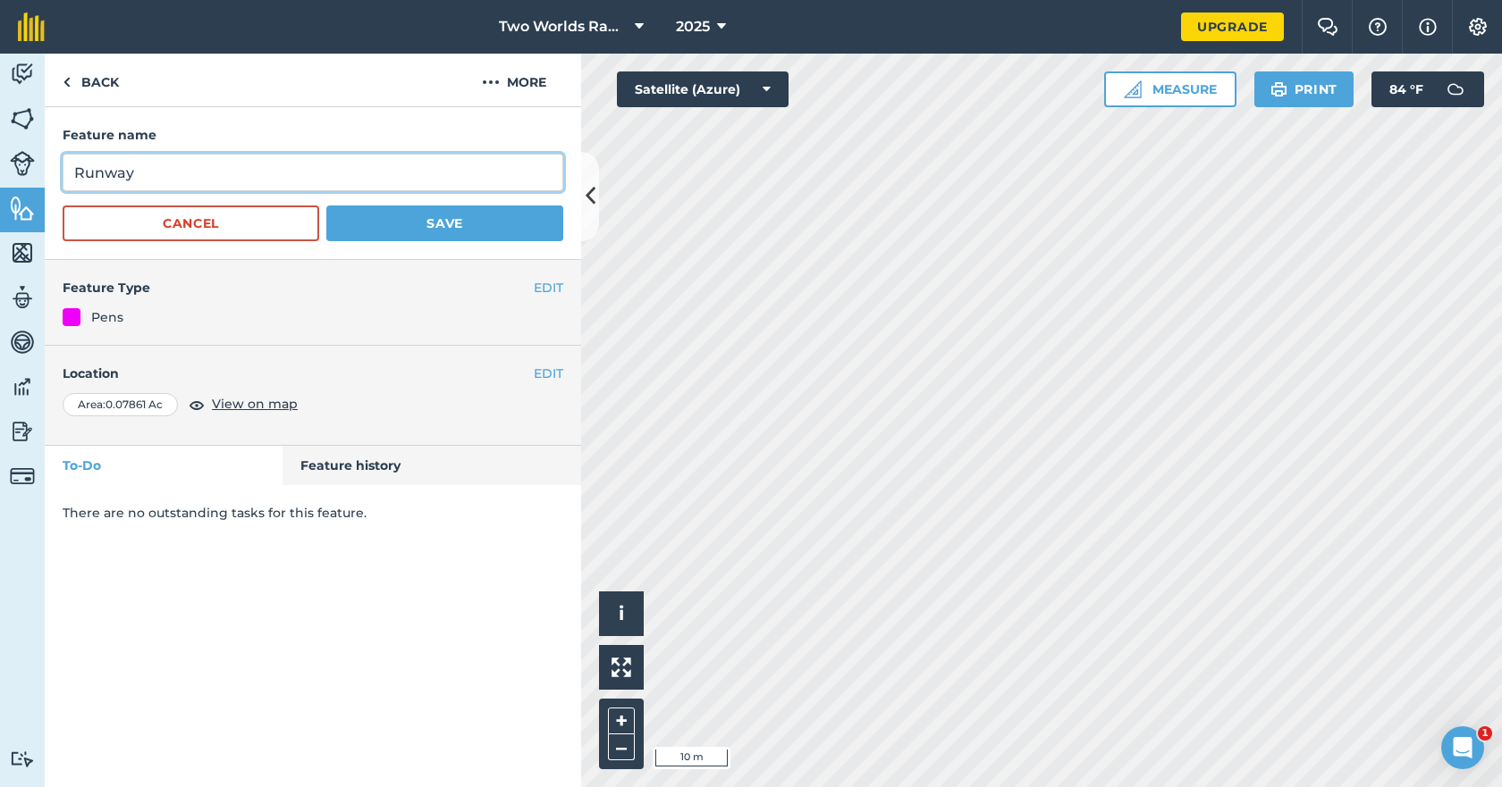
click at [337, 171] on input "Runway" at bounding box center [313, 173] width 501 height 38
type input "Golf Cart Path"
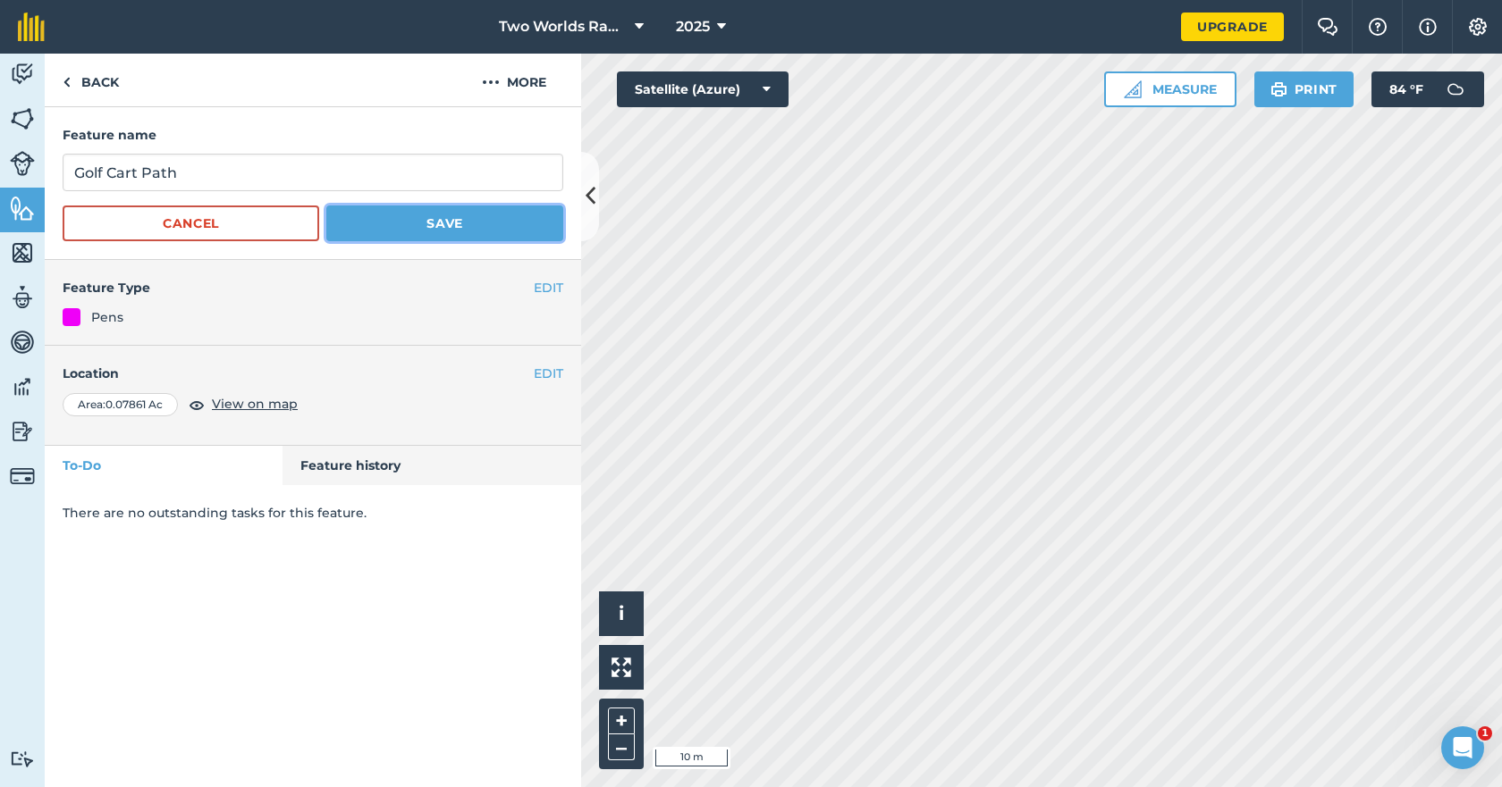
click at [397, 228] on button "Save" at bounding box center [444, 224] width 237 height 36
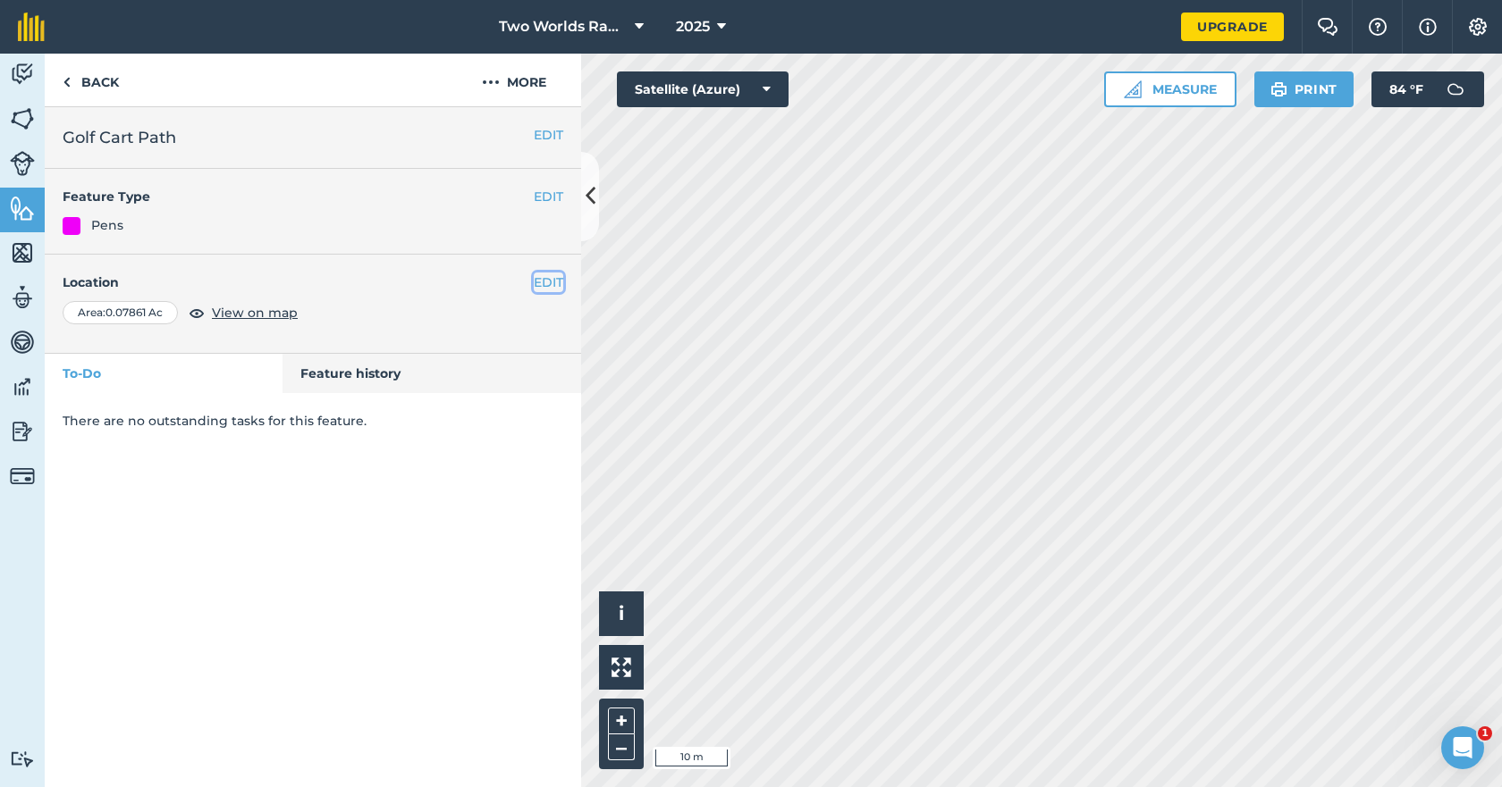
click at [552, 284] on button "EDIT" at bounding box center [548, 283] width 29 height 20
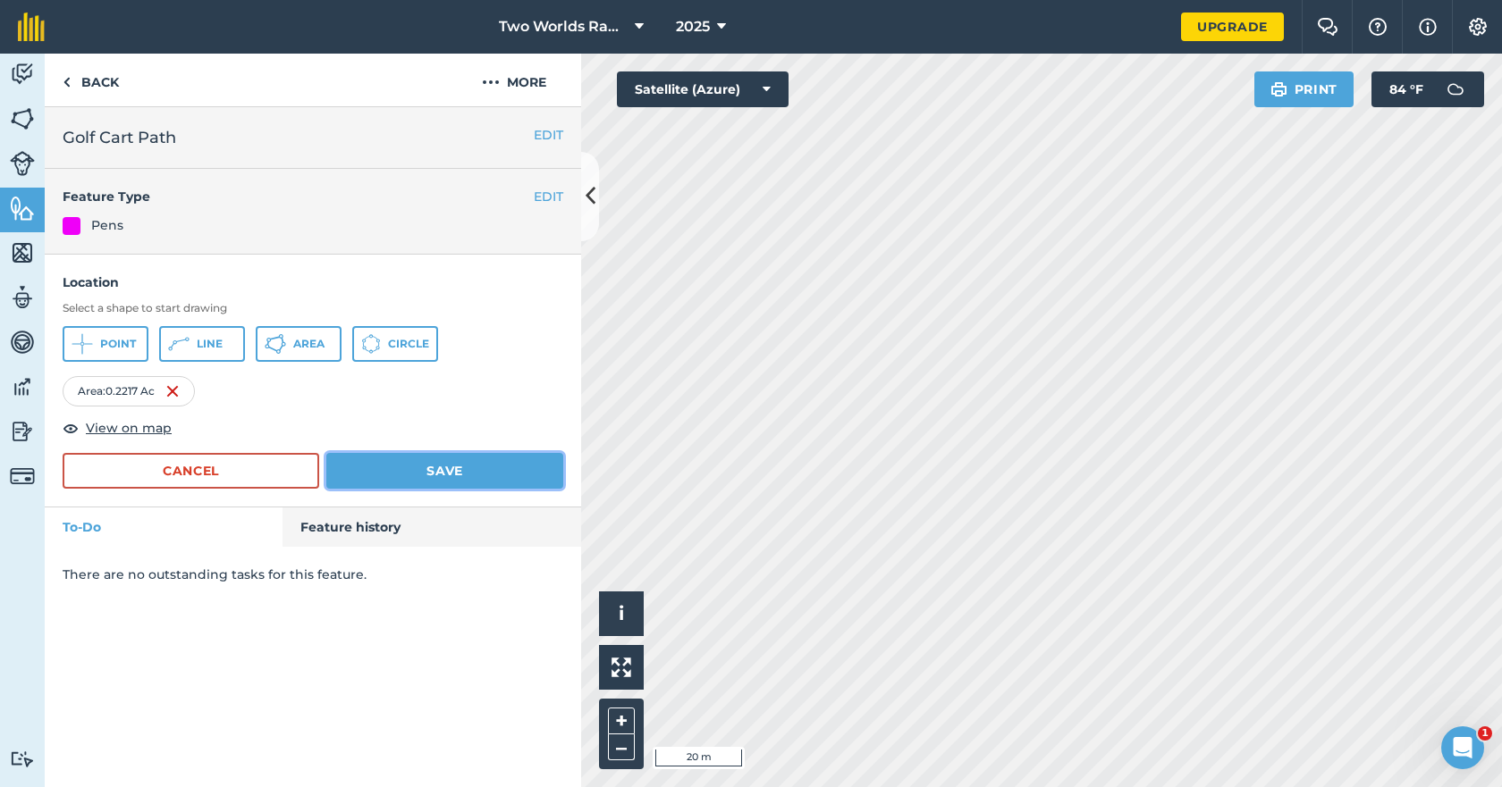
click at [447, 482] on button "Save" at bounding box center [444, 471] width 237 height 36
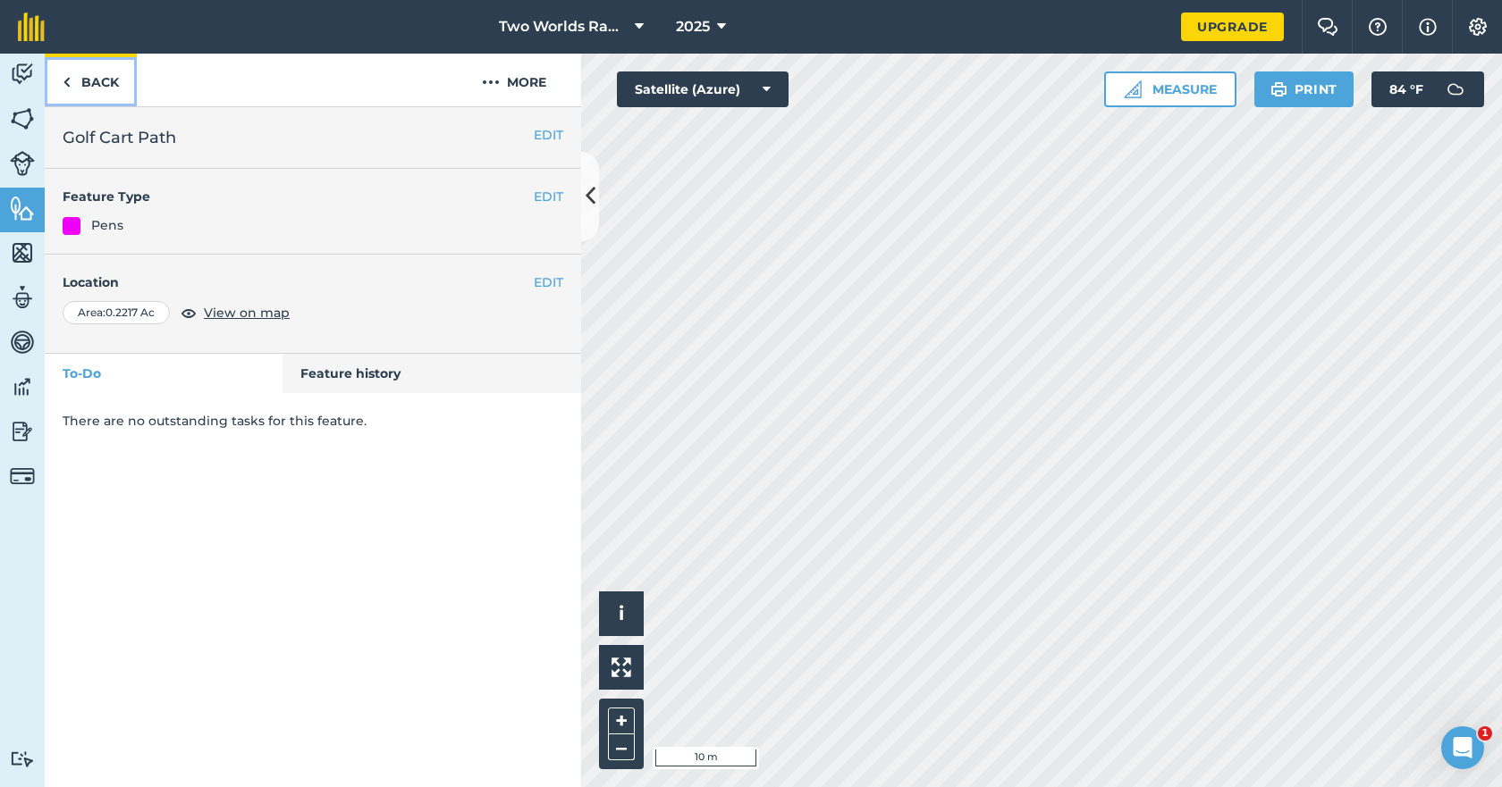
click at [71, 88] on link "Back" at bounding box center [91, 80] width 92 height 53
click at [62, 83] on link "Back" at bounding box center [91, 80] width 92 height 53
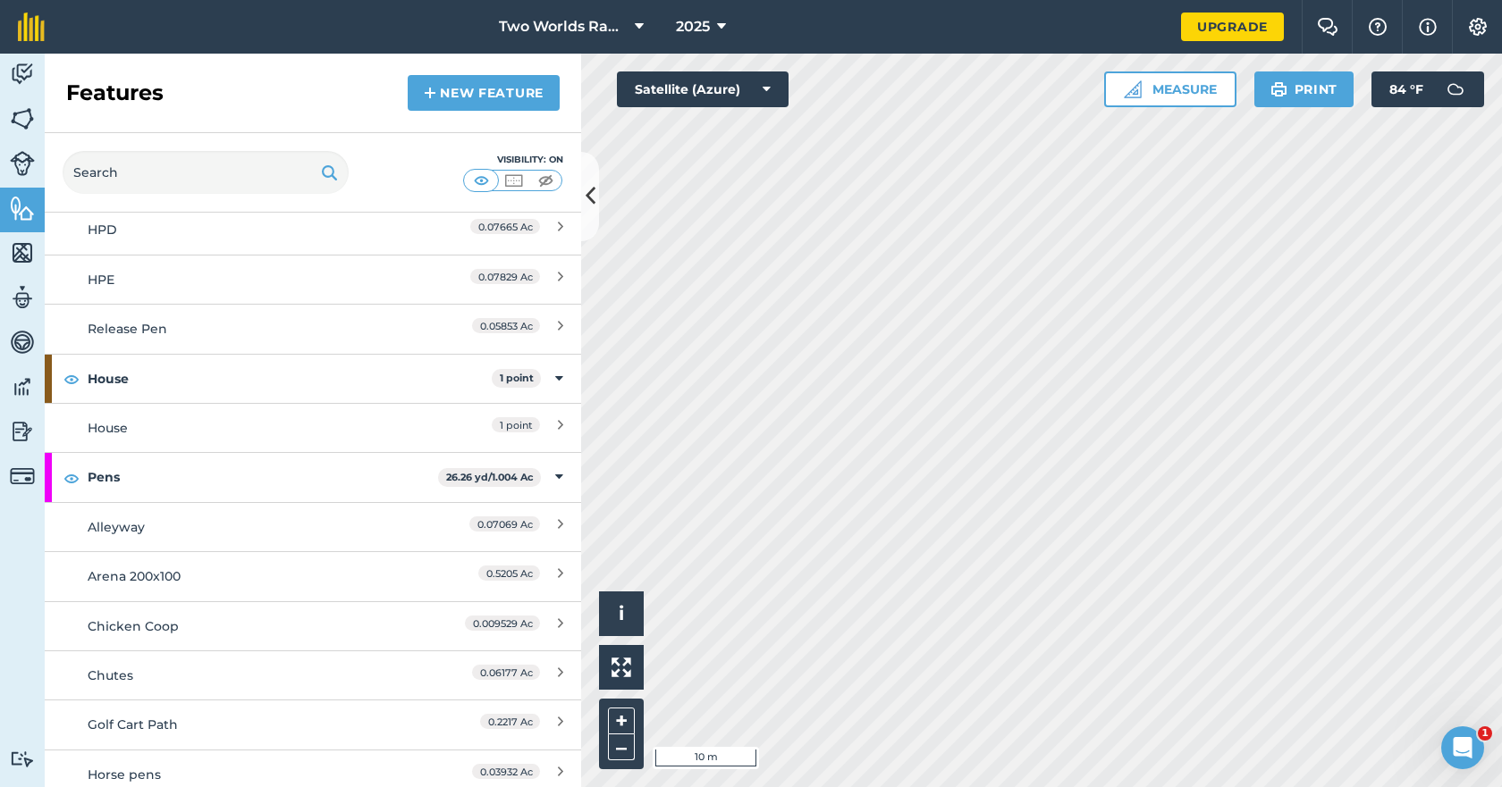
scroll to position [1073, 0]
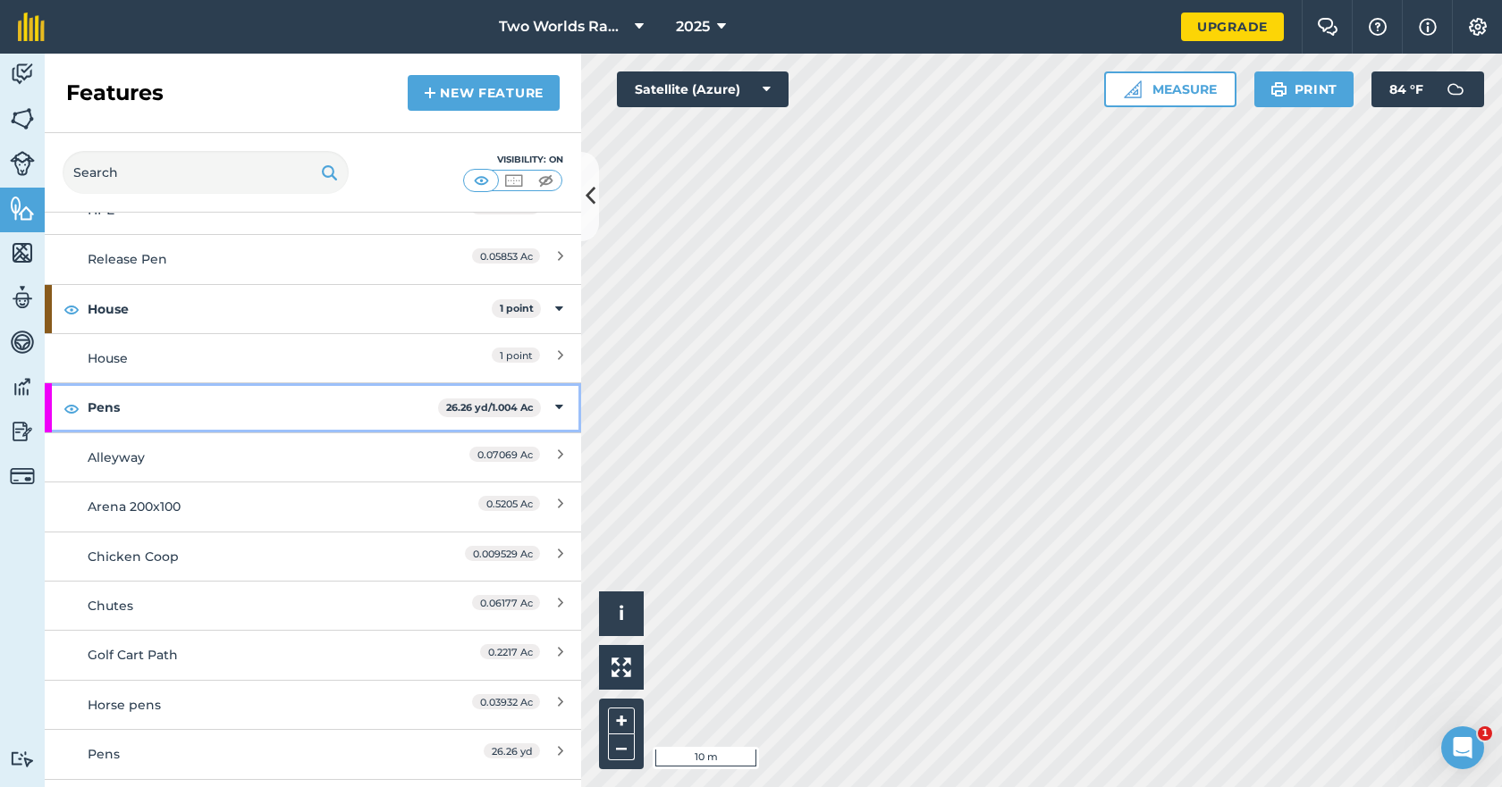
click at [123, 408] on strong "Pens" at bounding box center [263, 407] width 350 height 48
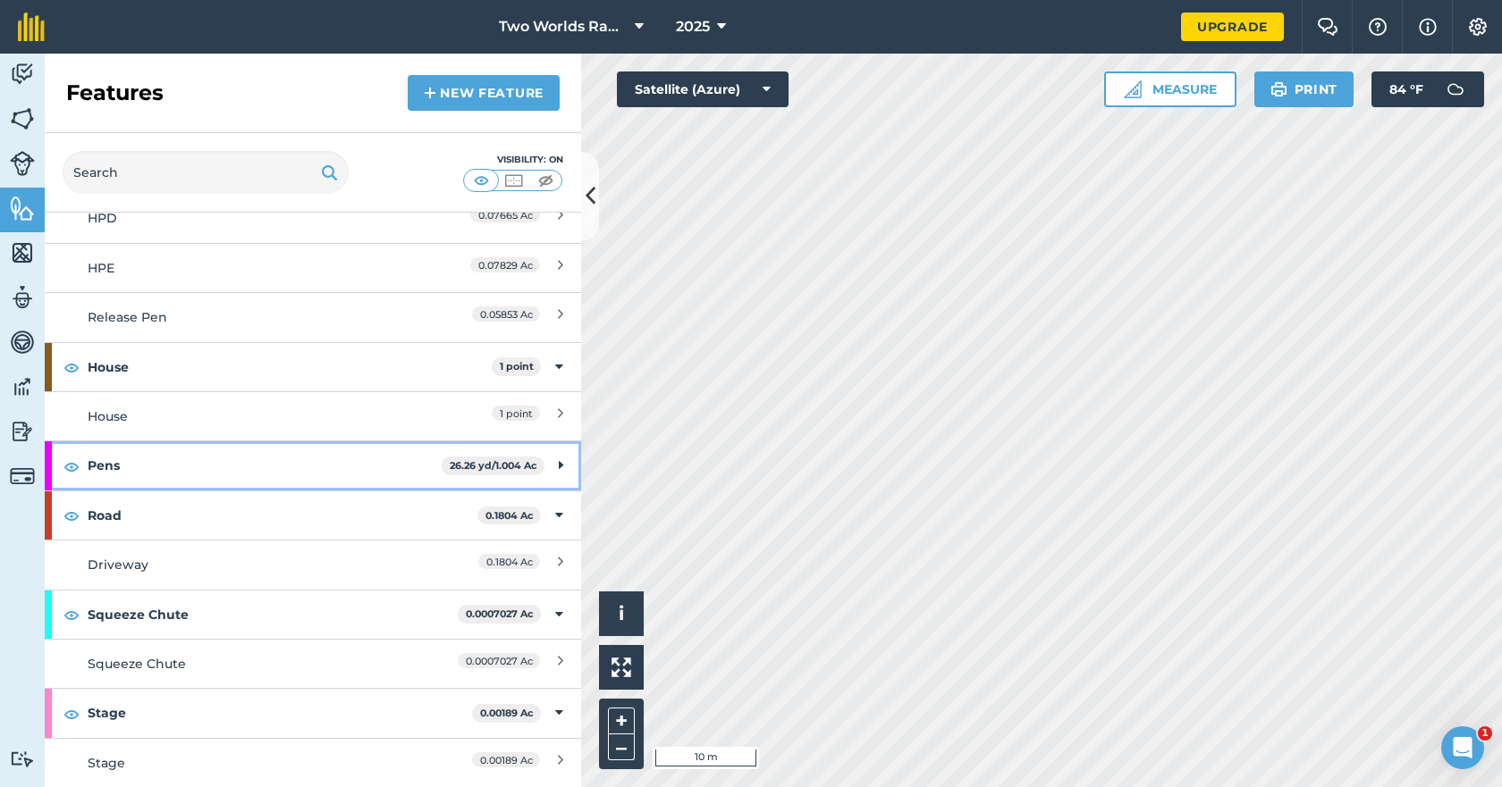
click at [103, 463] on strong "Pens" at bounding box center [265, 466] width 354 height 48
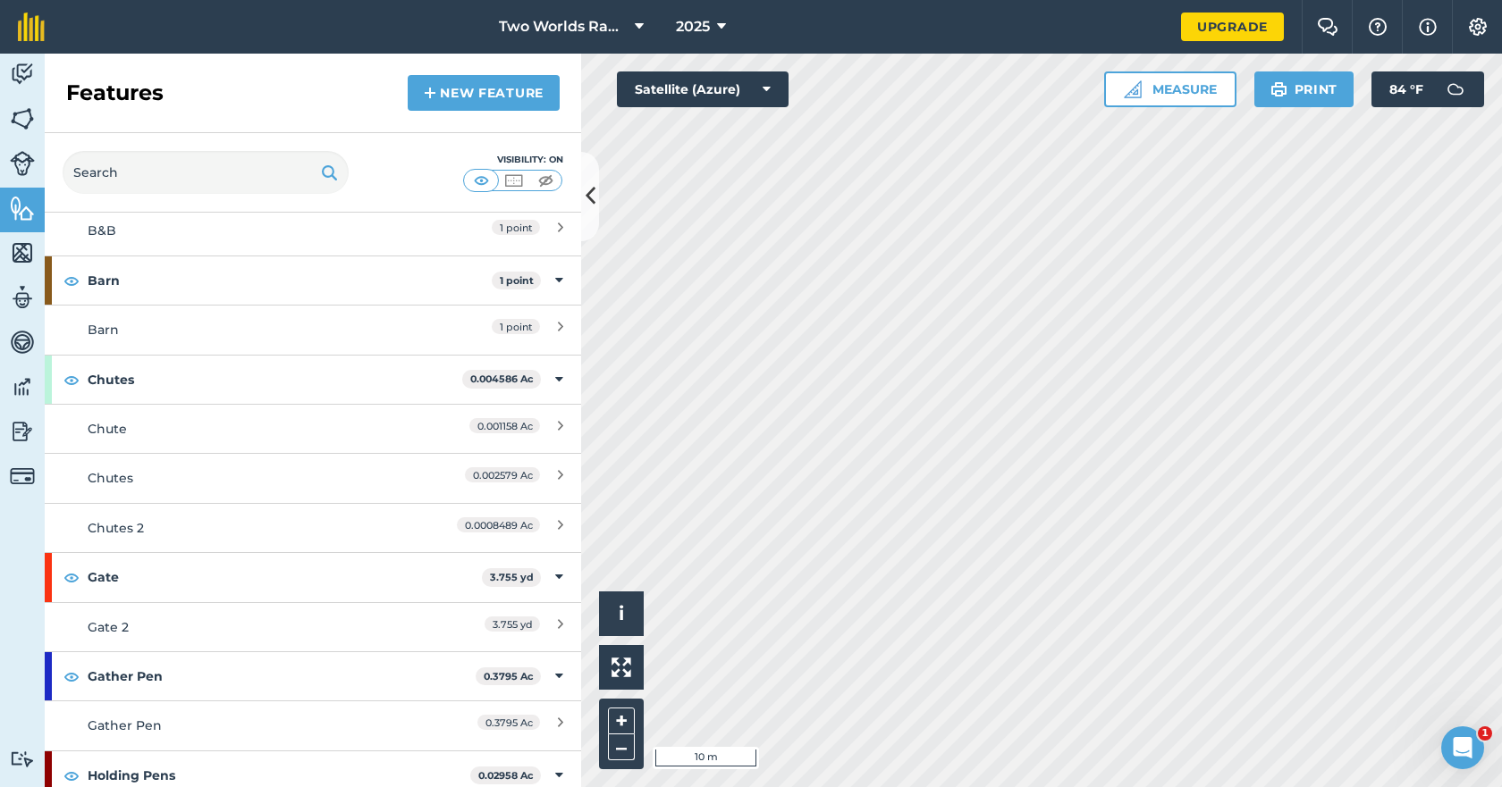
scroll to position [80, 0]
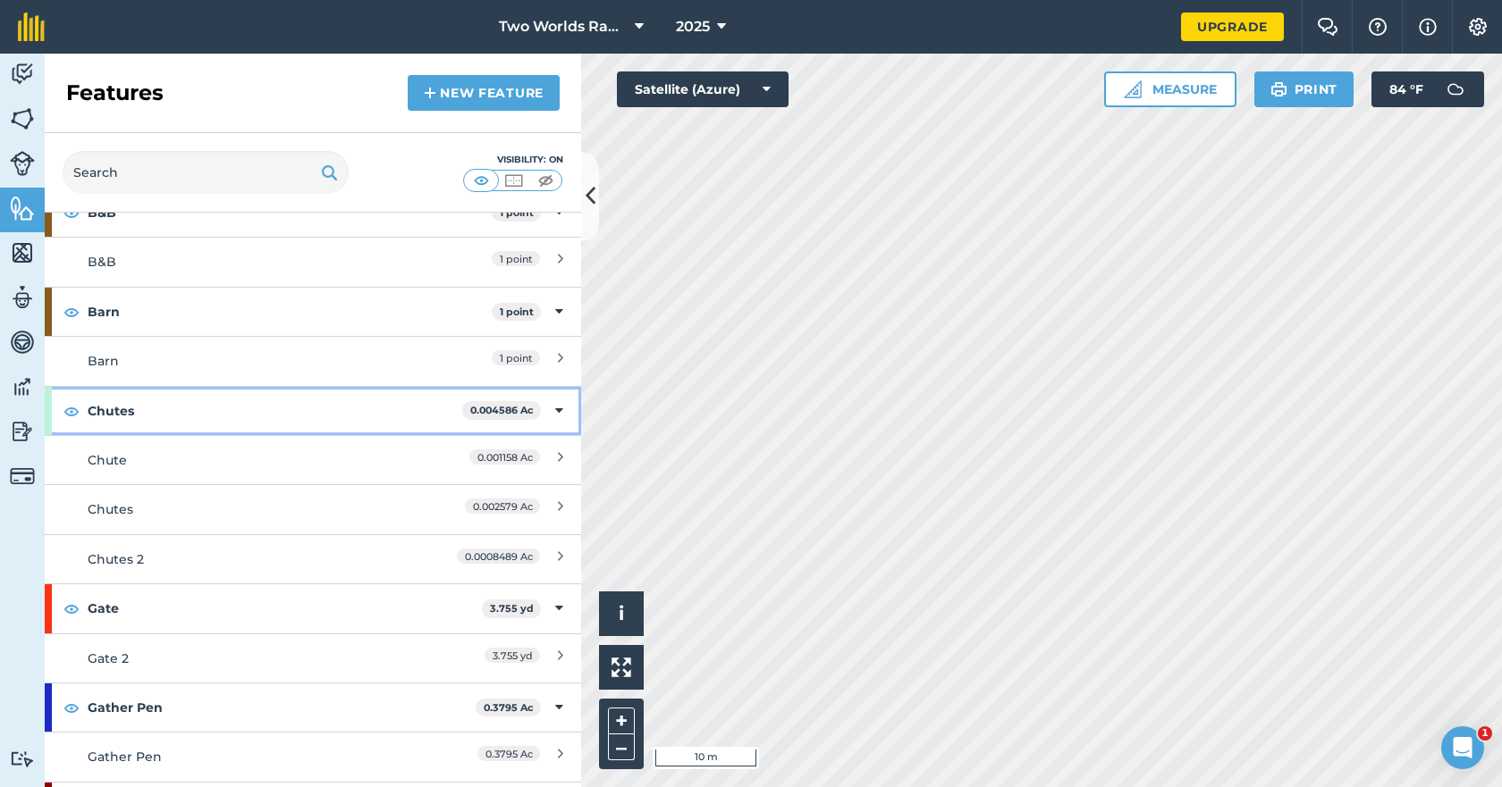
click at [141, 409] on strong "Chutes" at bounding box center [275, 411] width 375 height 48
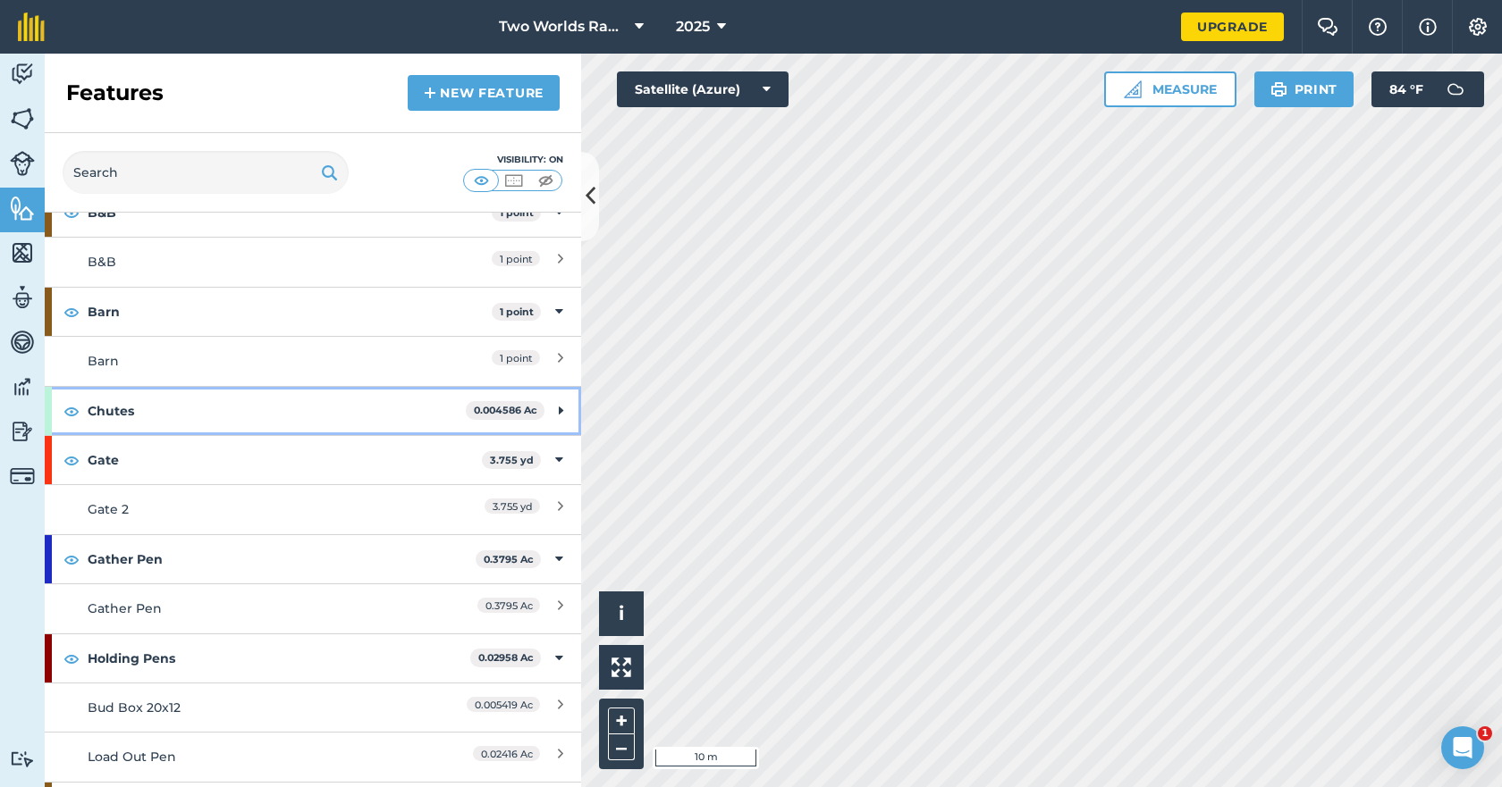
click at [141, 409] on strong "Chutes" at bounding box center [277, 411] width 378 height 48
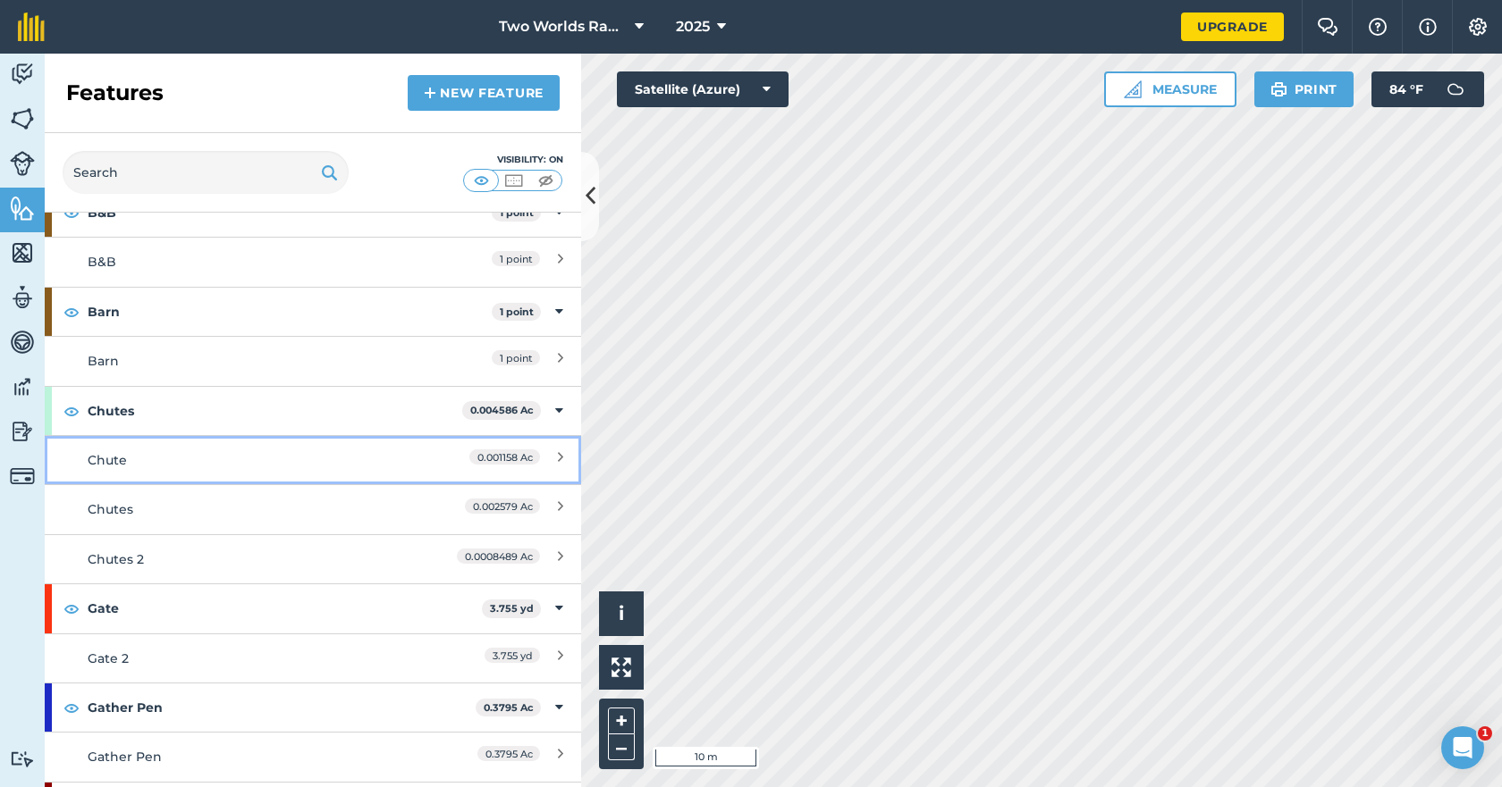
click at [132, 462] on div "Chute" at bounding box center [246, 460] width 317 height 20
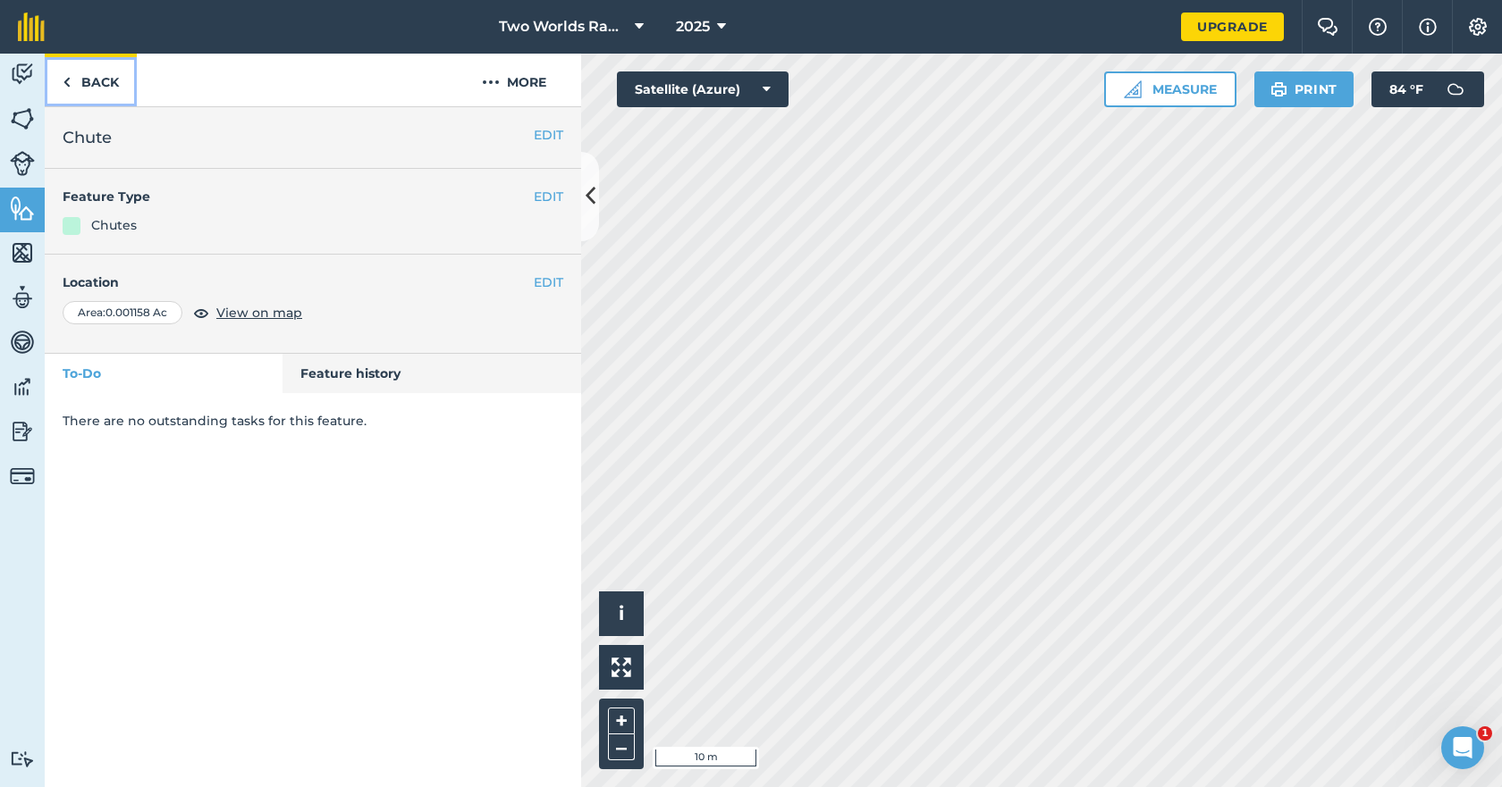
click at [83, 82] on link "Back" at bounding box center [91, 80] width 92 height 53
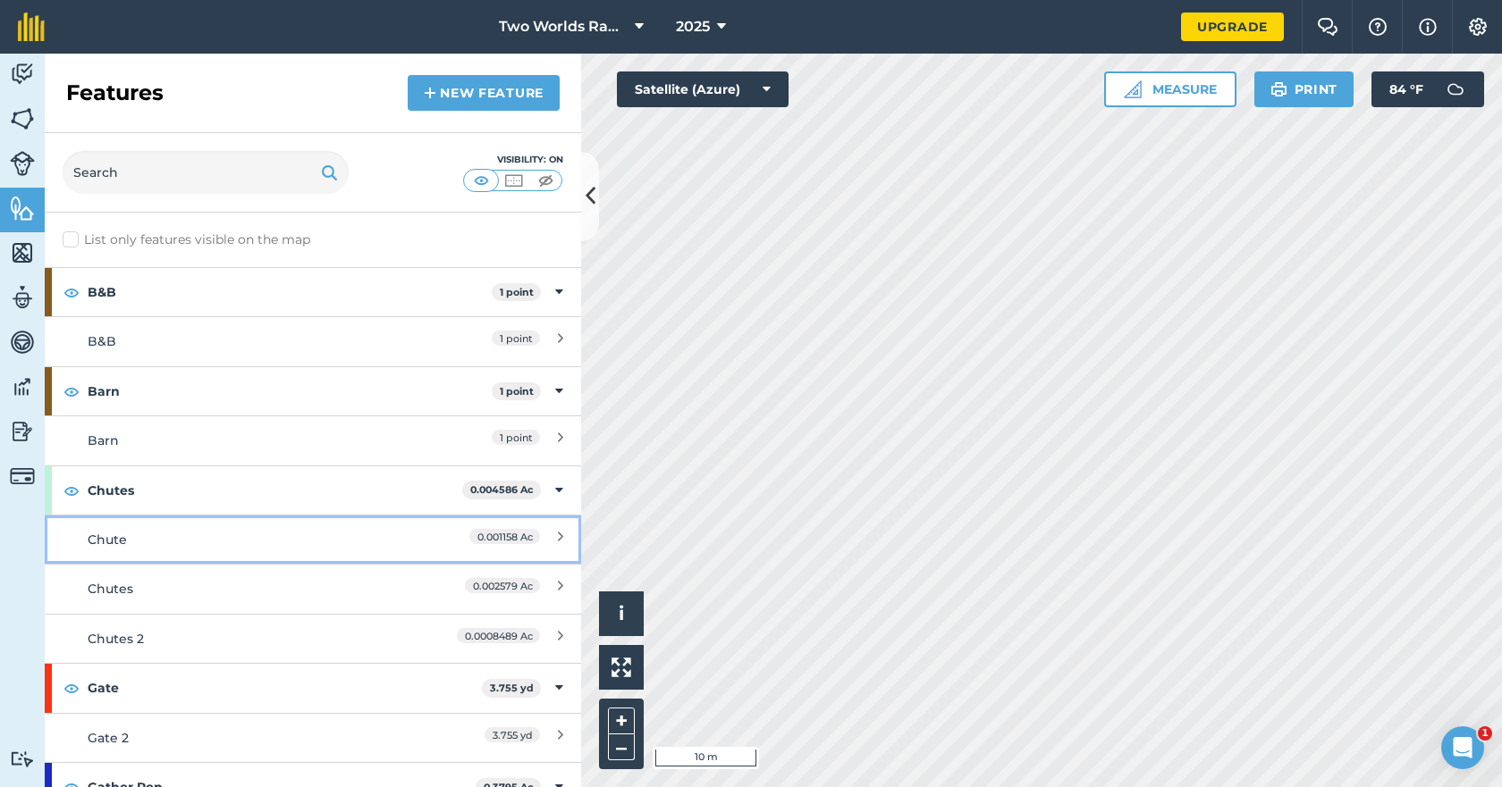
click at [136, 547] on div "Chute" at bounding box center [246, 540] width 317 height 20
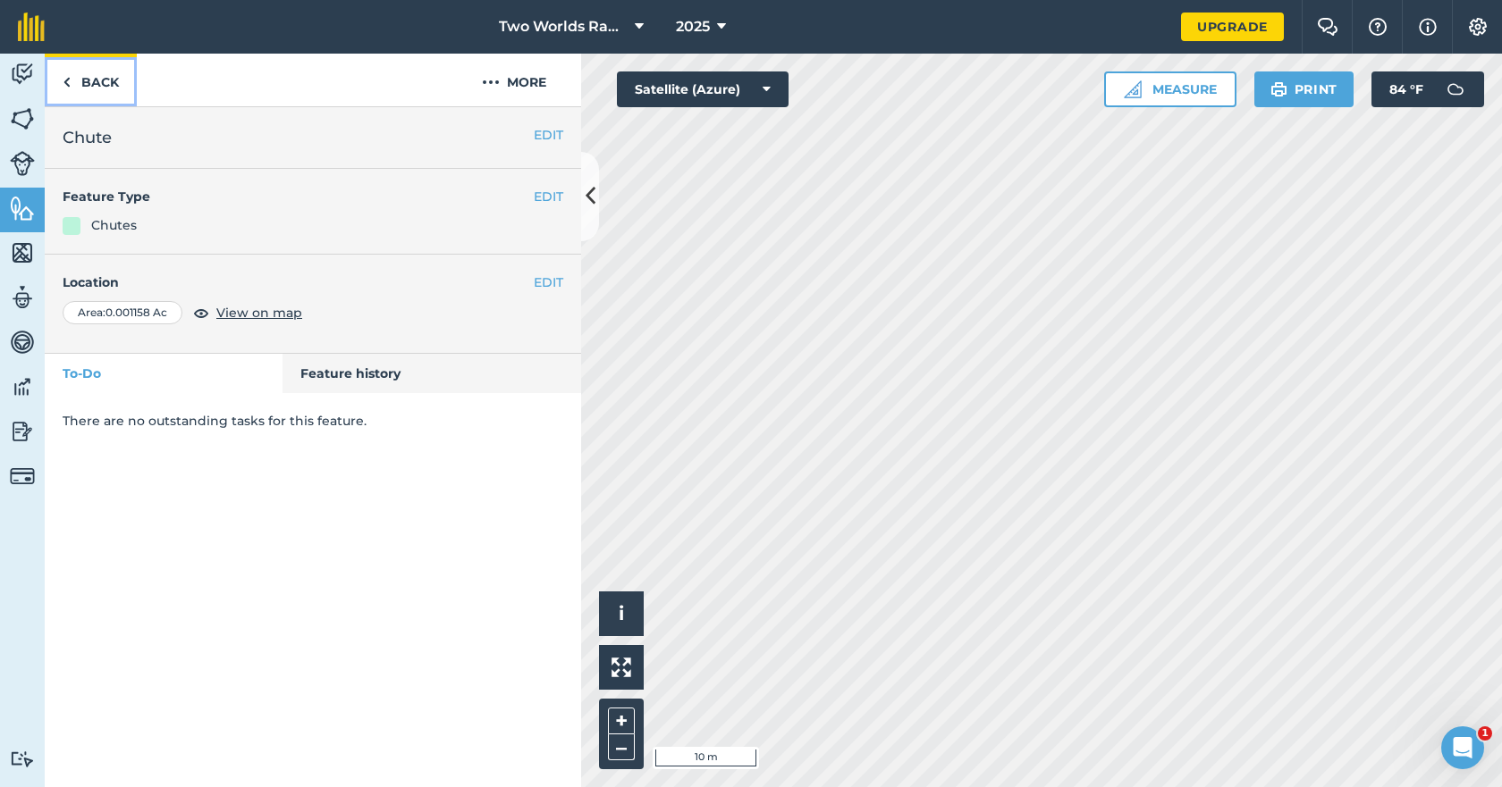
click at [102, 92] on link "Back" at bounding box center [91, 80] width 92 height 53
click at [104, 80] on link "Back" at bounding box center [91, 80] width 92 height 53
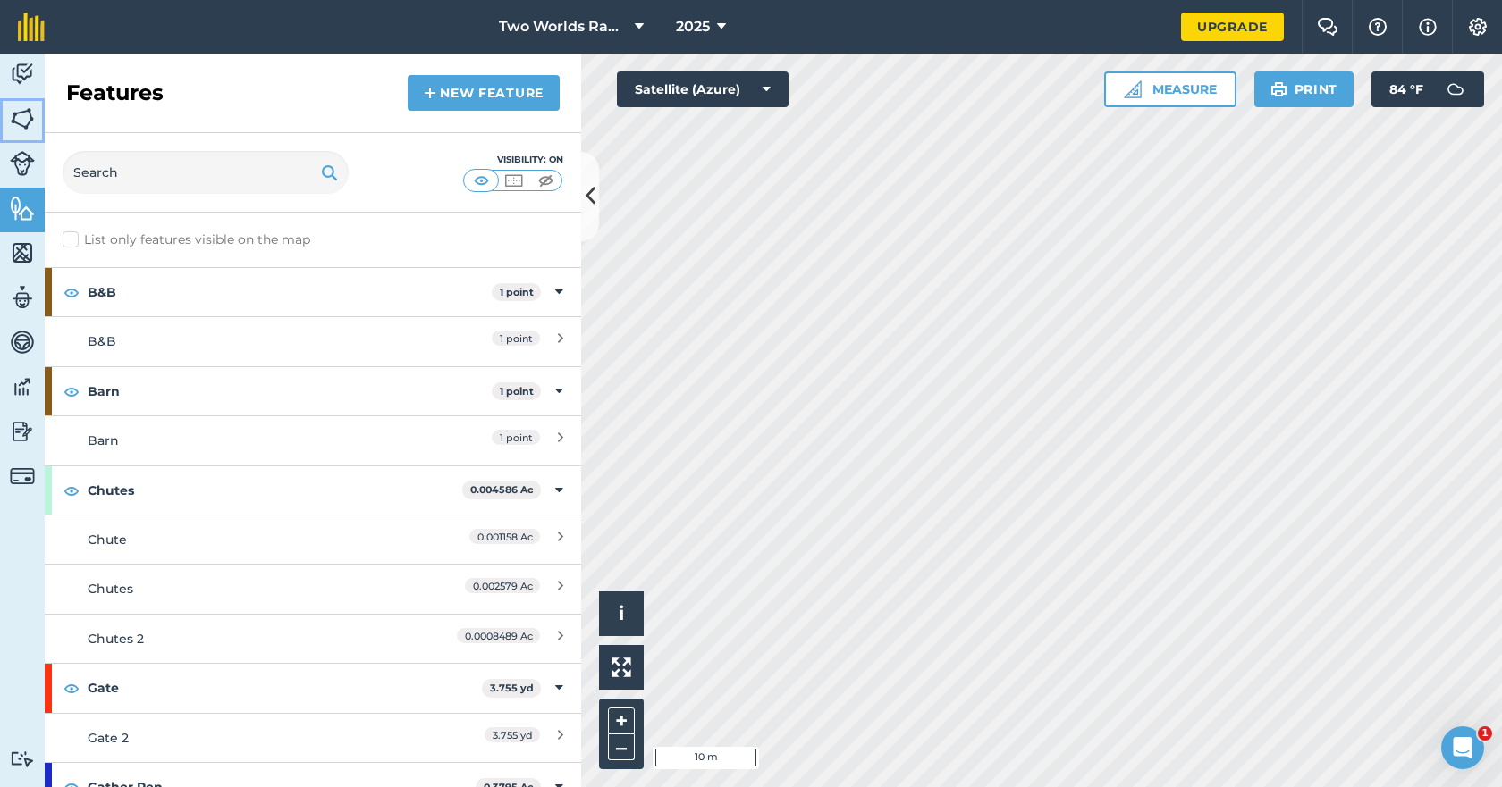
click at [27, 118] on img at bounding box center [22, 118] width 25 height 27
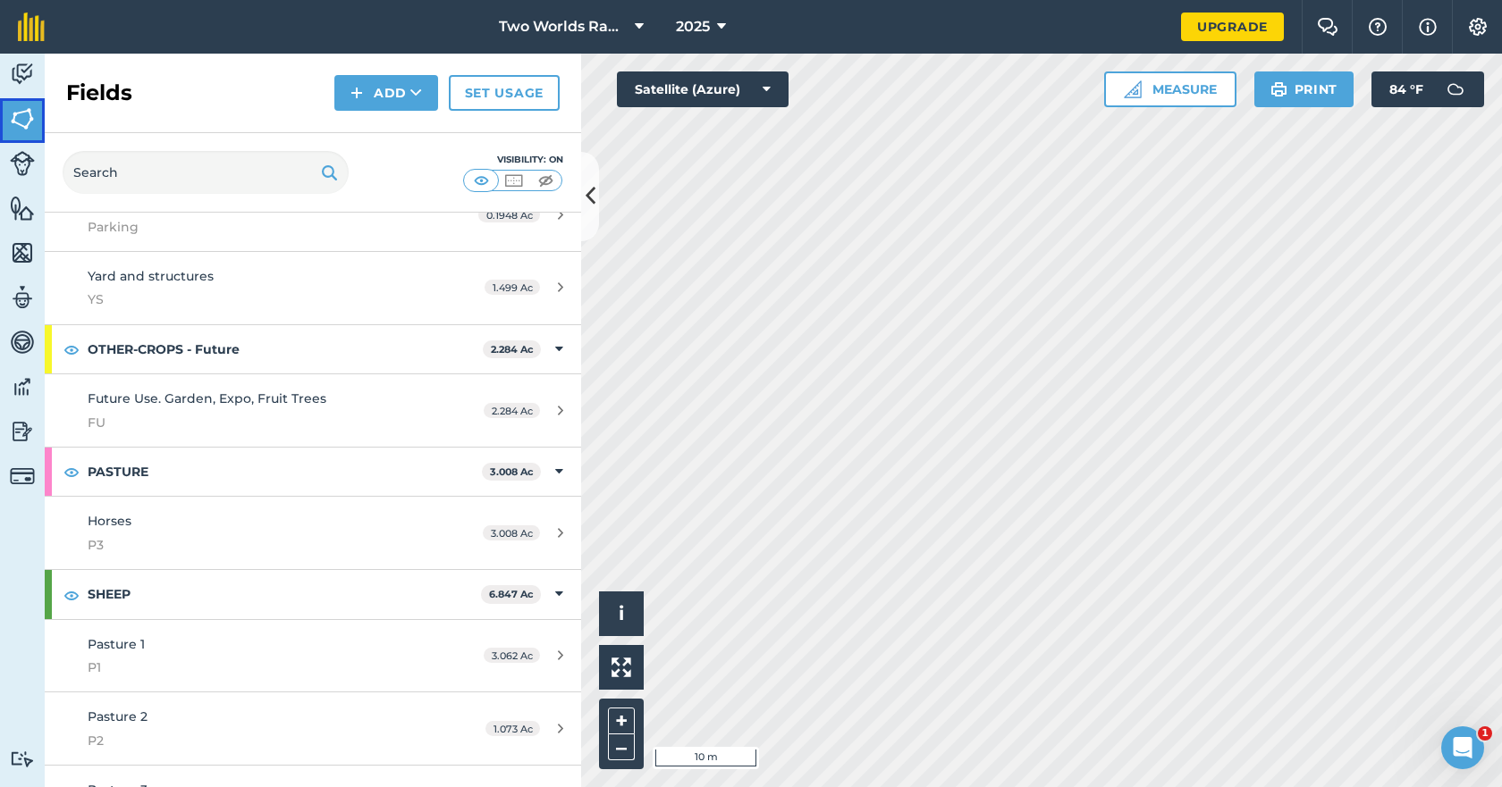
scroll to position [715, 0]
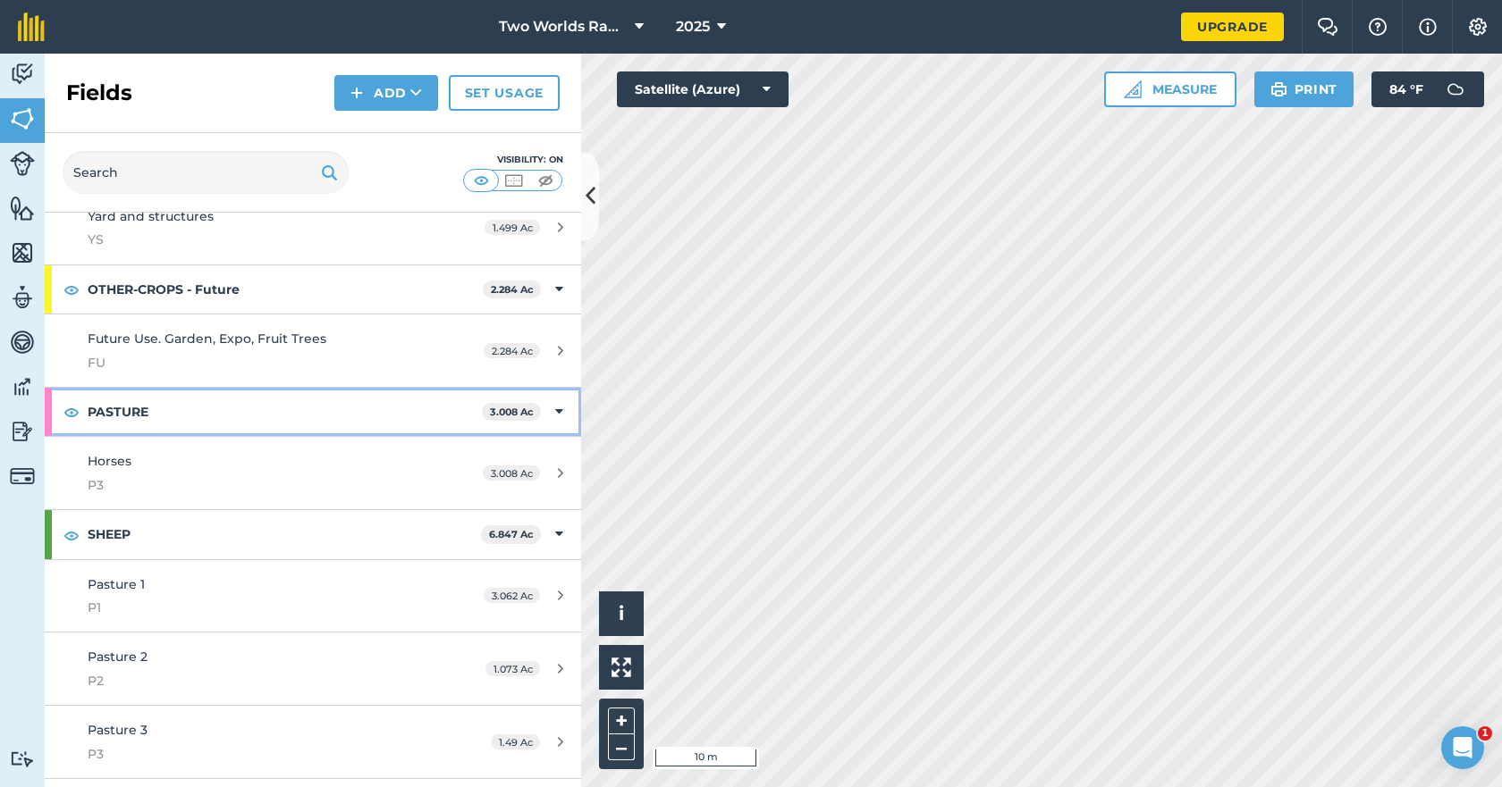
click at [156, 415] on strong "PASTURE" at bounding box center [285, 412] width 394 height 48
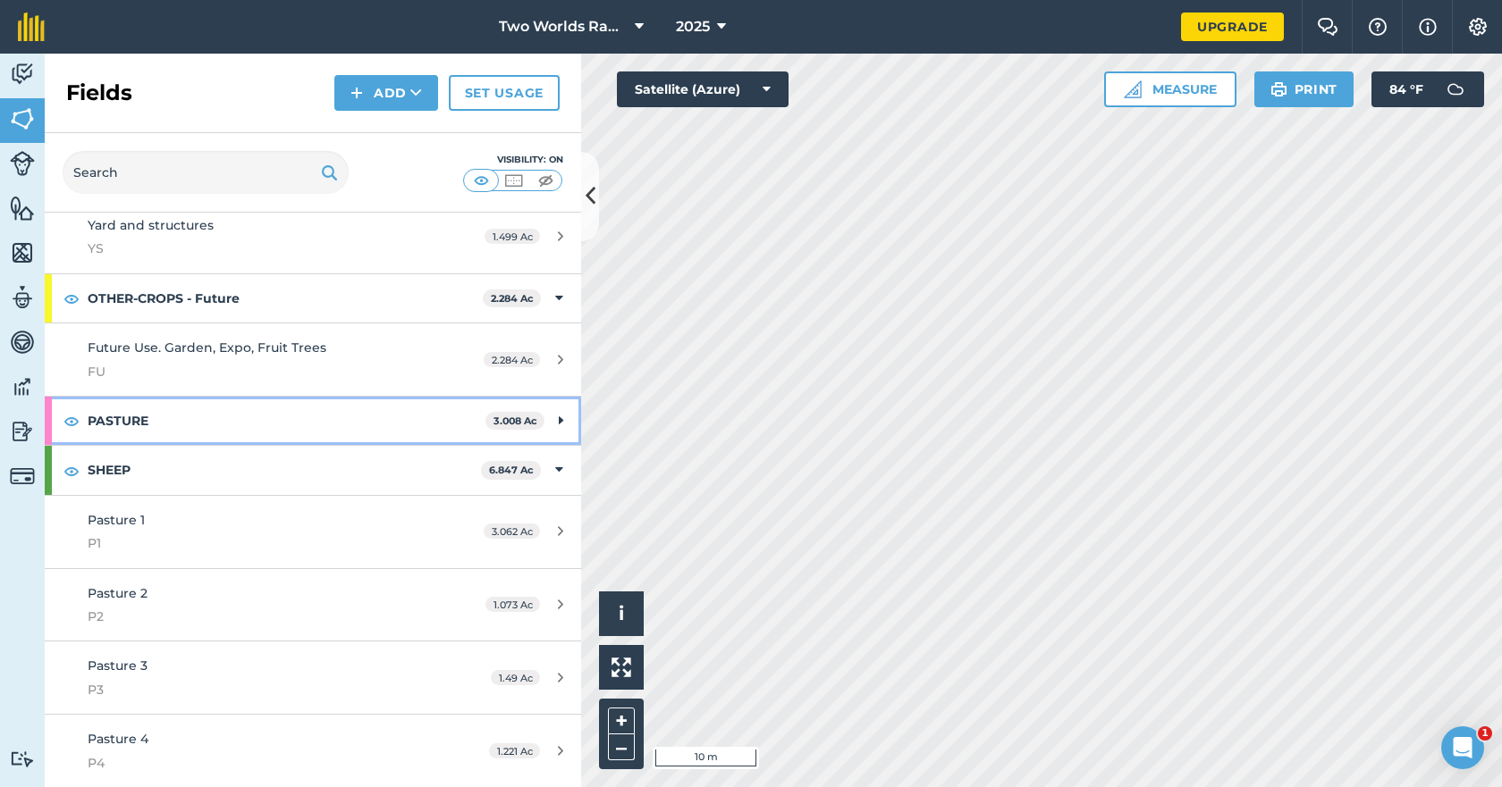
scroll to position [706, 0]
click at [133, 430] on strong "PASTURE" at bounding box center [287, 421] width 398 height 48
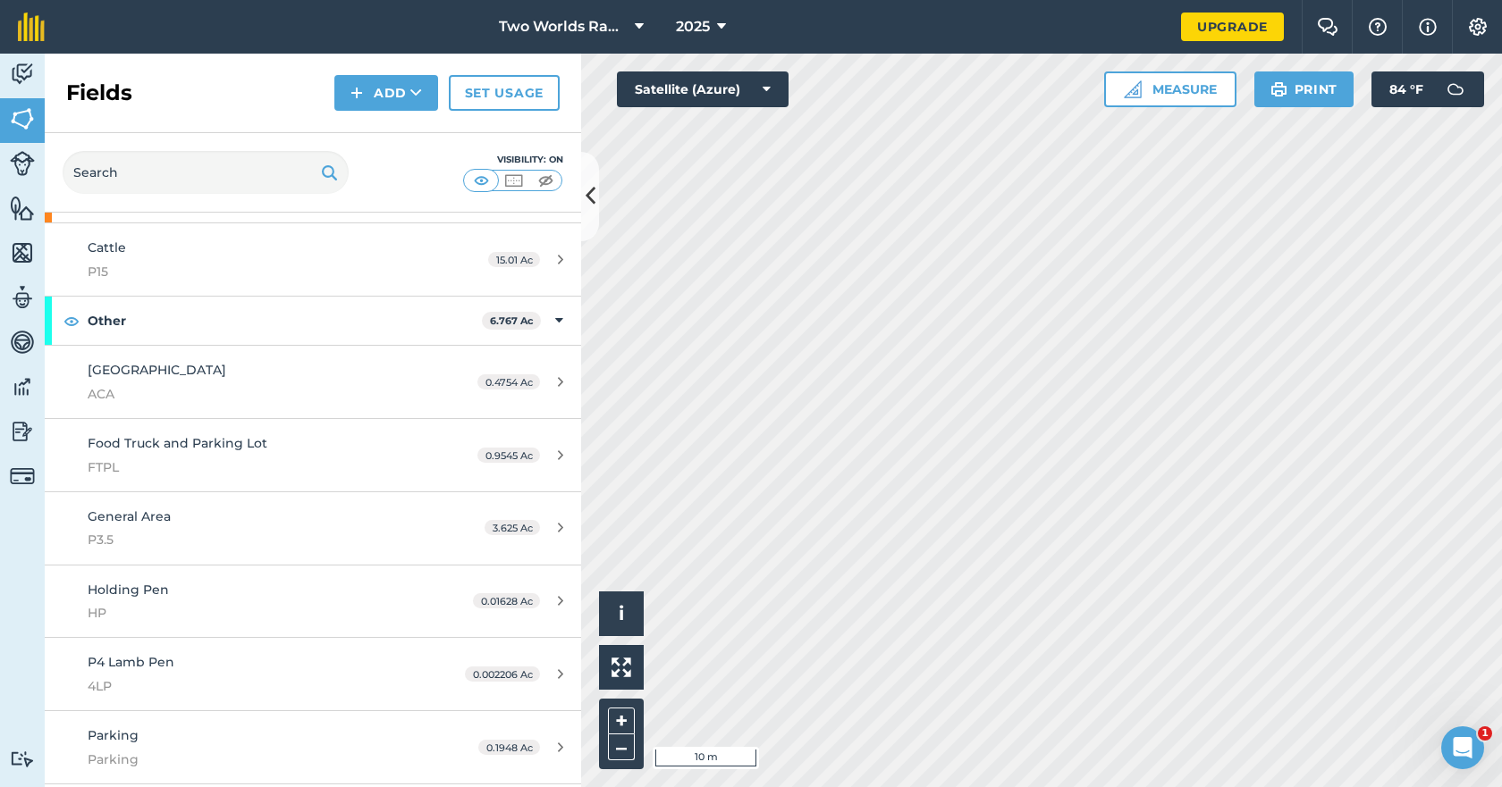
scroll to position [0, 0]
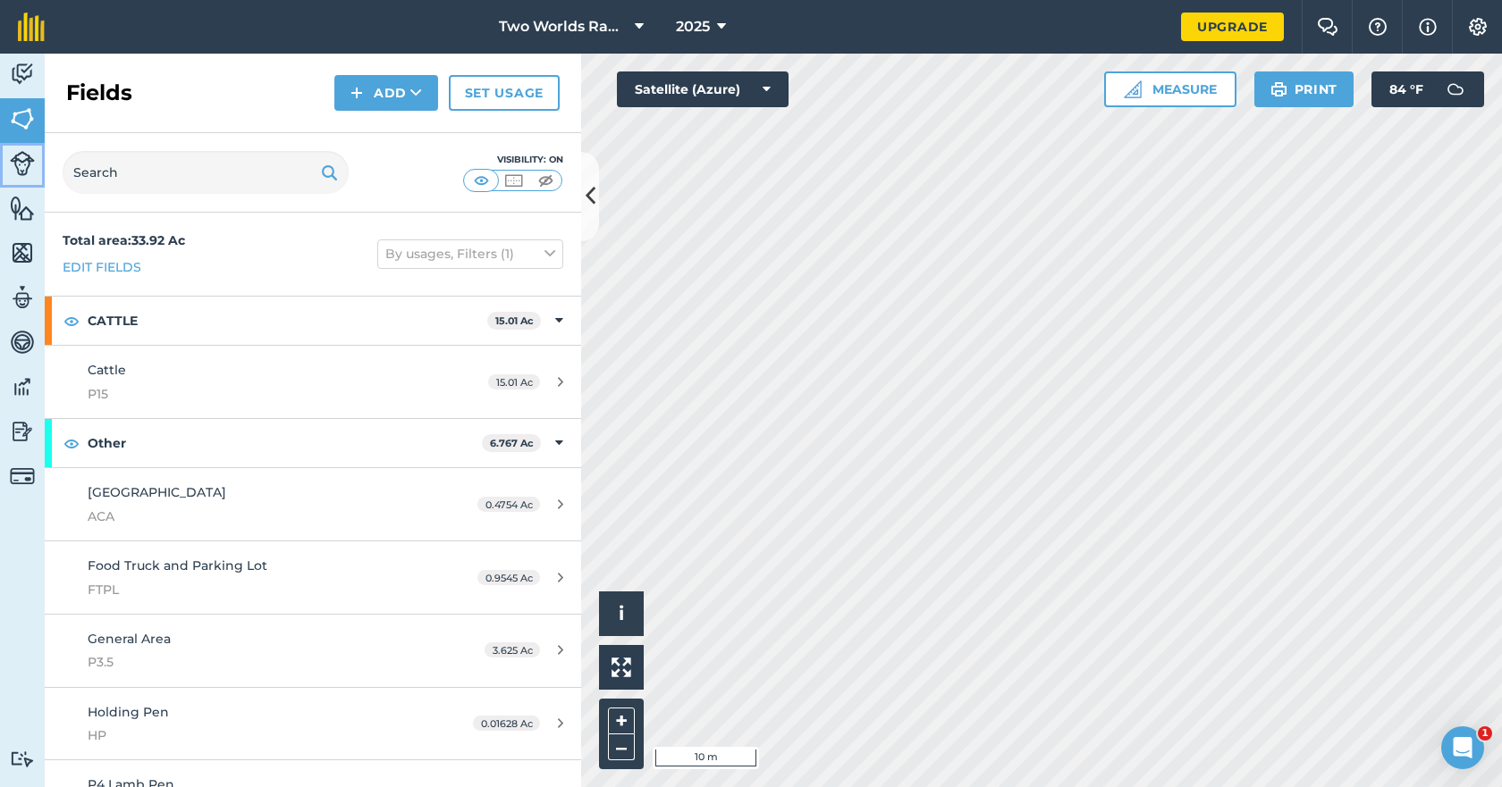
click at [18, 165] on img at bounding box center [22, 163] width 25 height 25
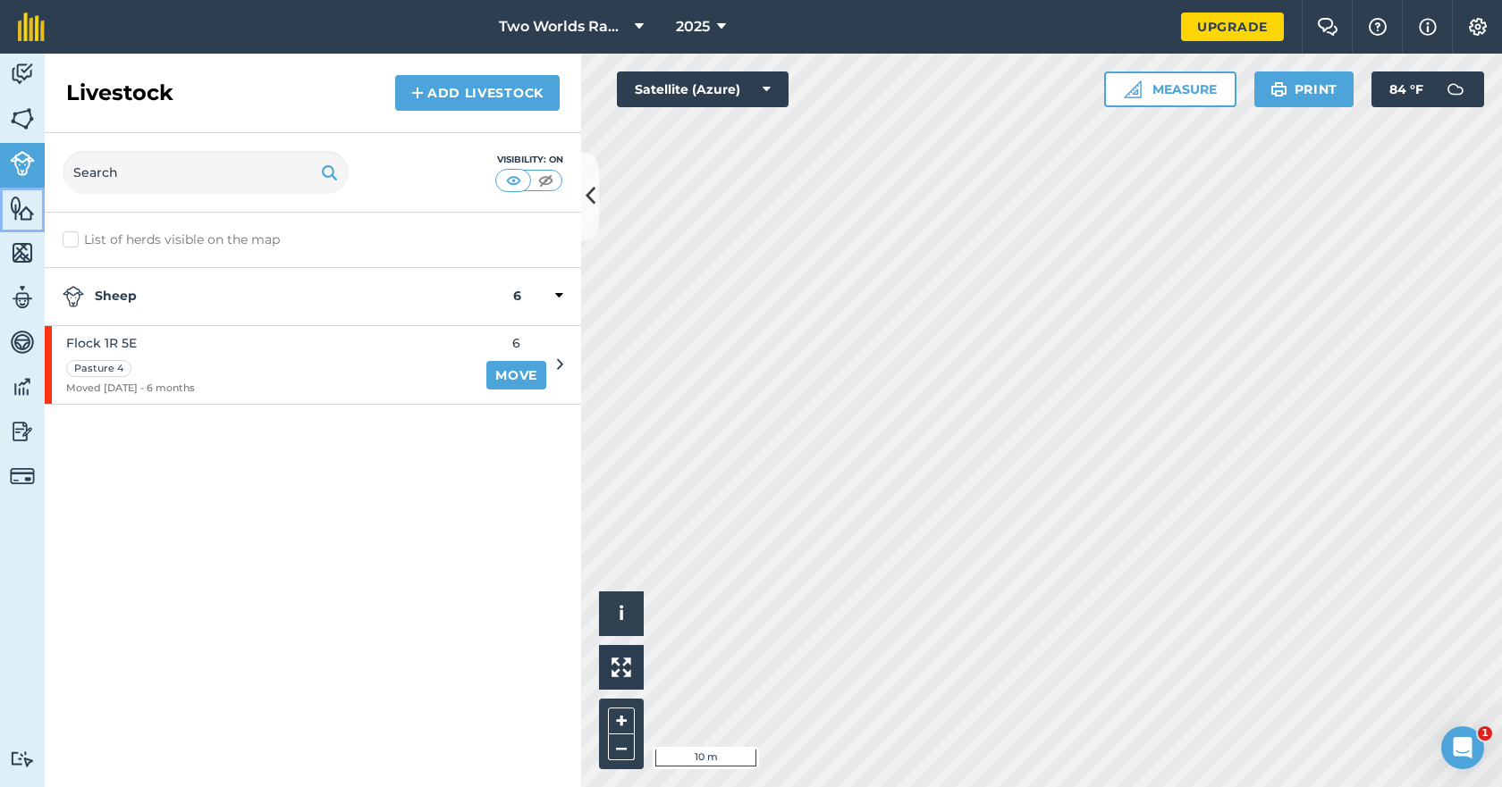
click at [23, 206] on img at bounding box center [22, 208] width 25 height 27
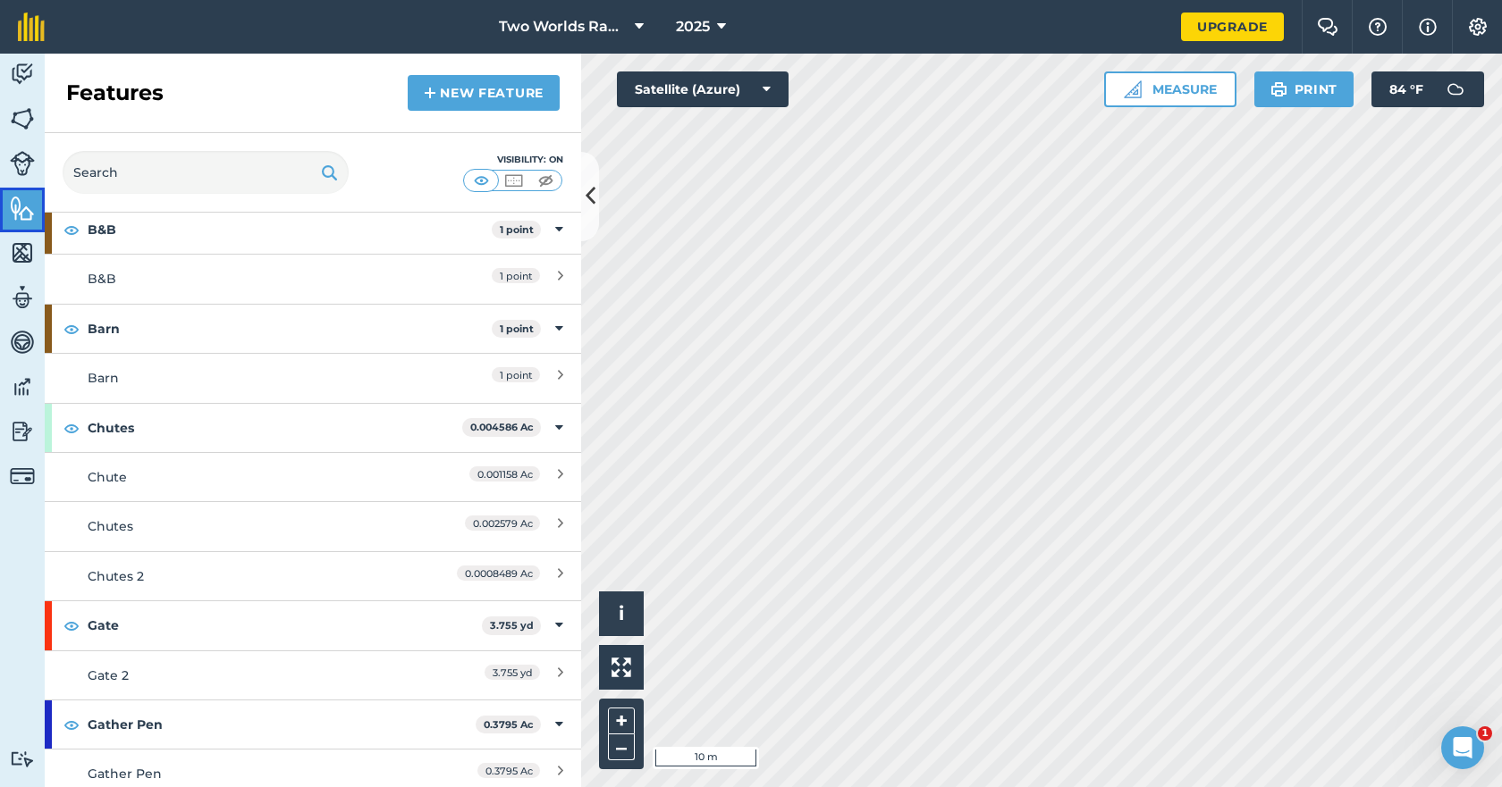
scroll to position [89, 0]
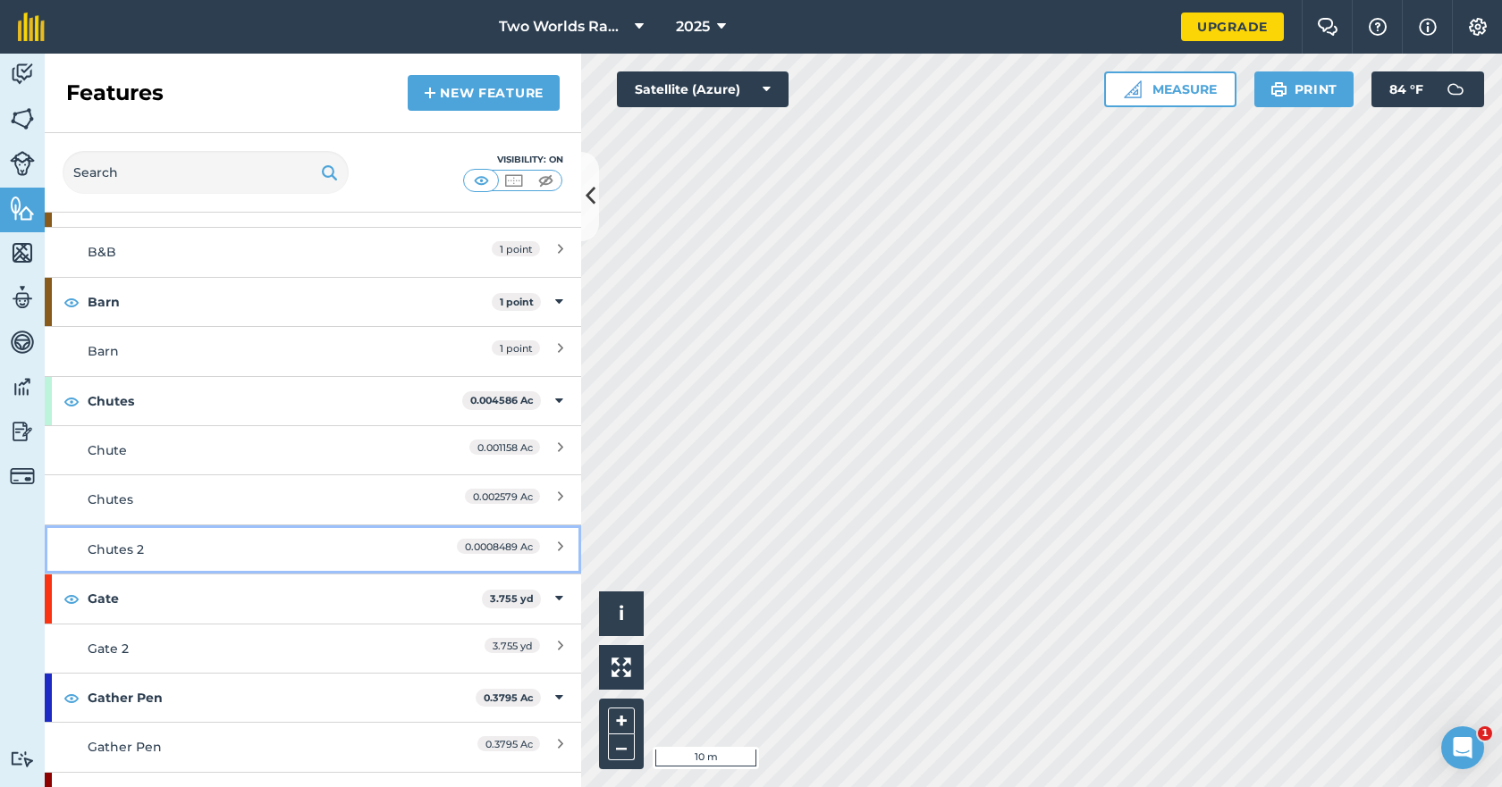
click at [118, 552] on div "Chutes 2" at bounding box center [246, 550] width 317 height 20
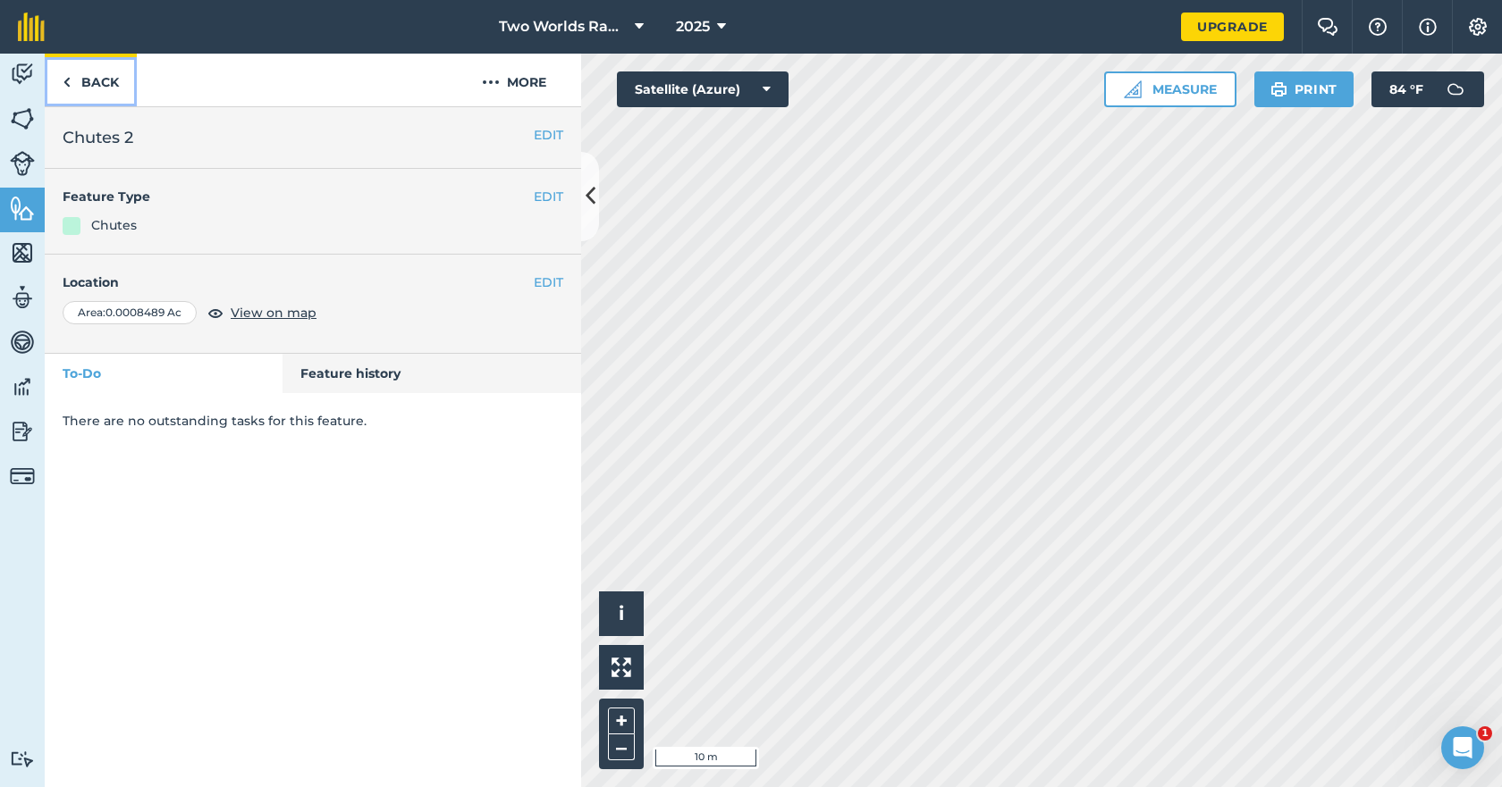
click at [70, 87] on img at bounding box center [67, 82] width 8 height 21
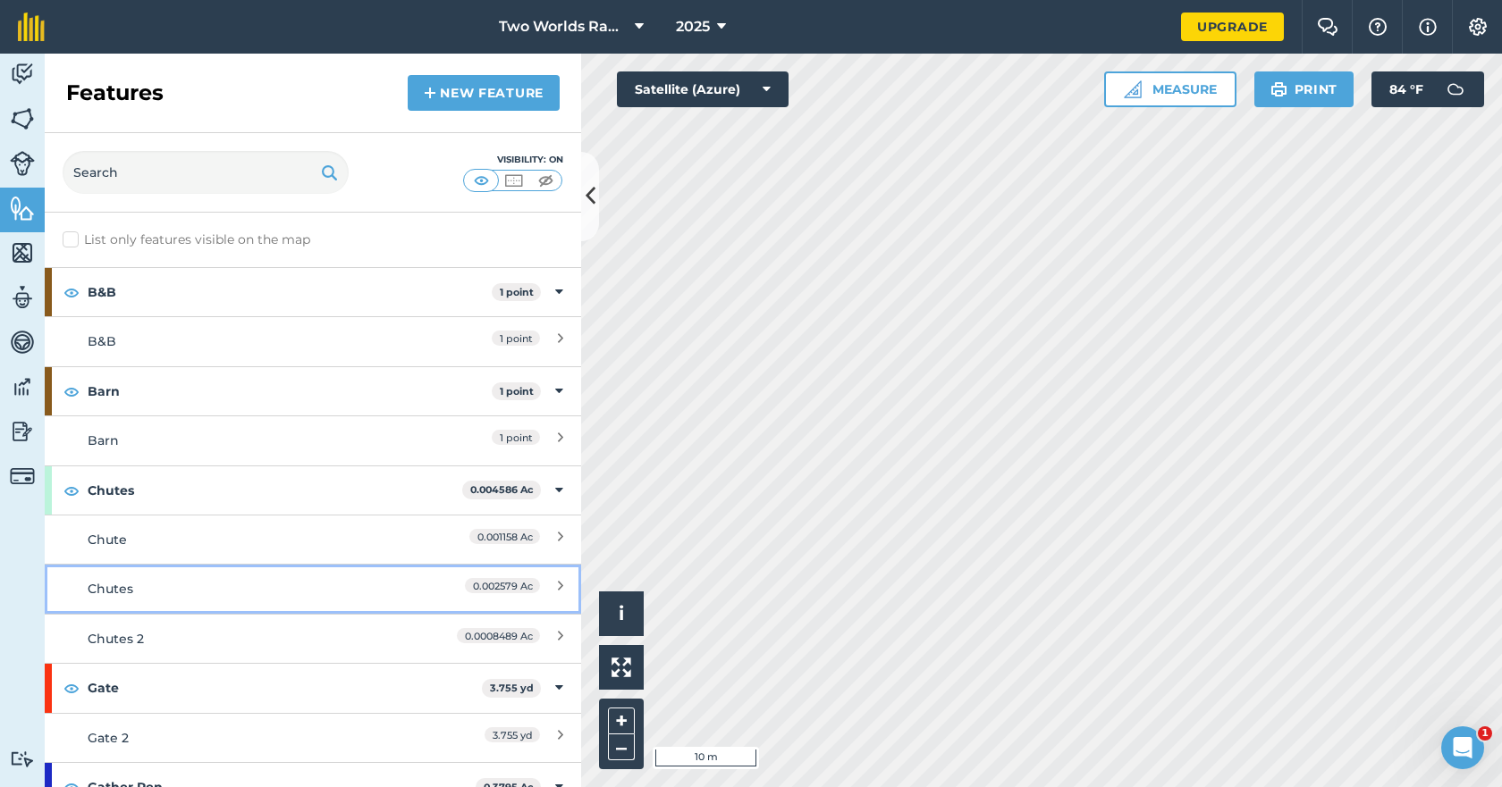
click at [88, 599] on div "Chutes" at bounding box center [246, 589] width 317 height 20
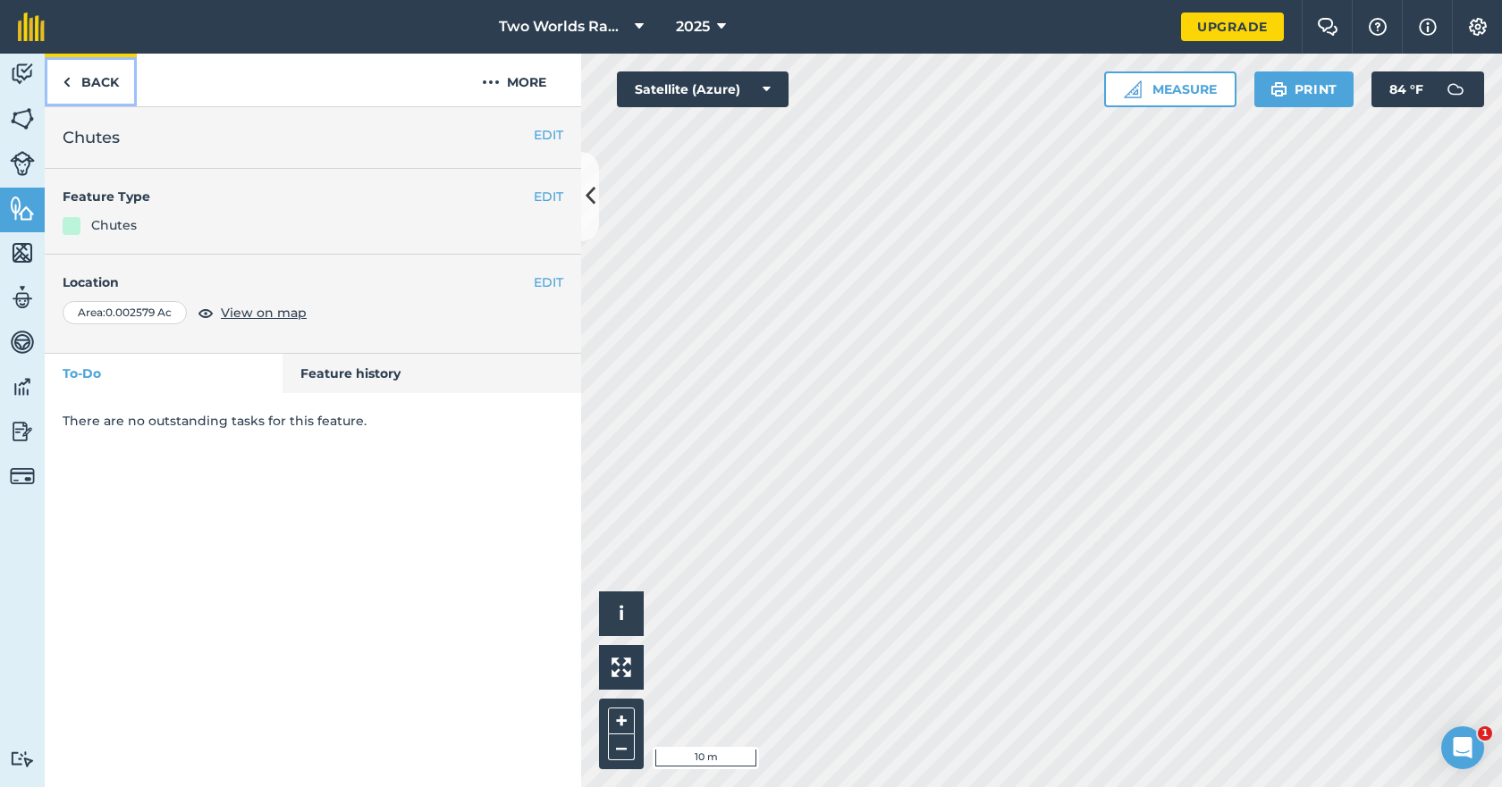
click at [64, 82] on img at bounding box center [67, 82] width 8 height 21
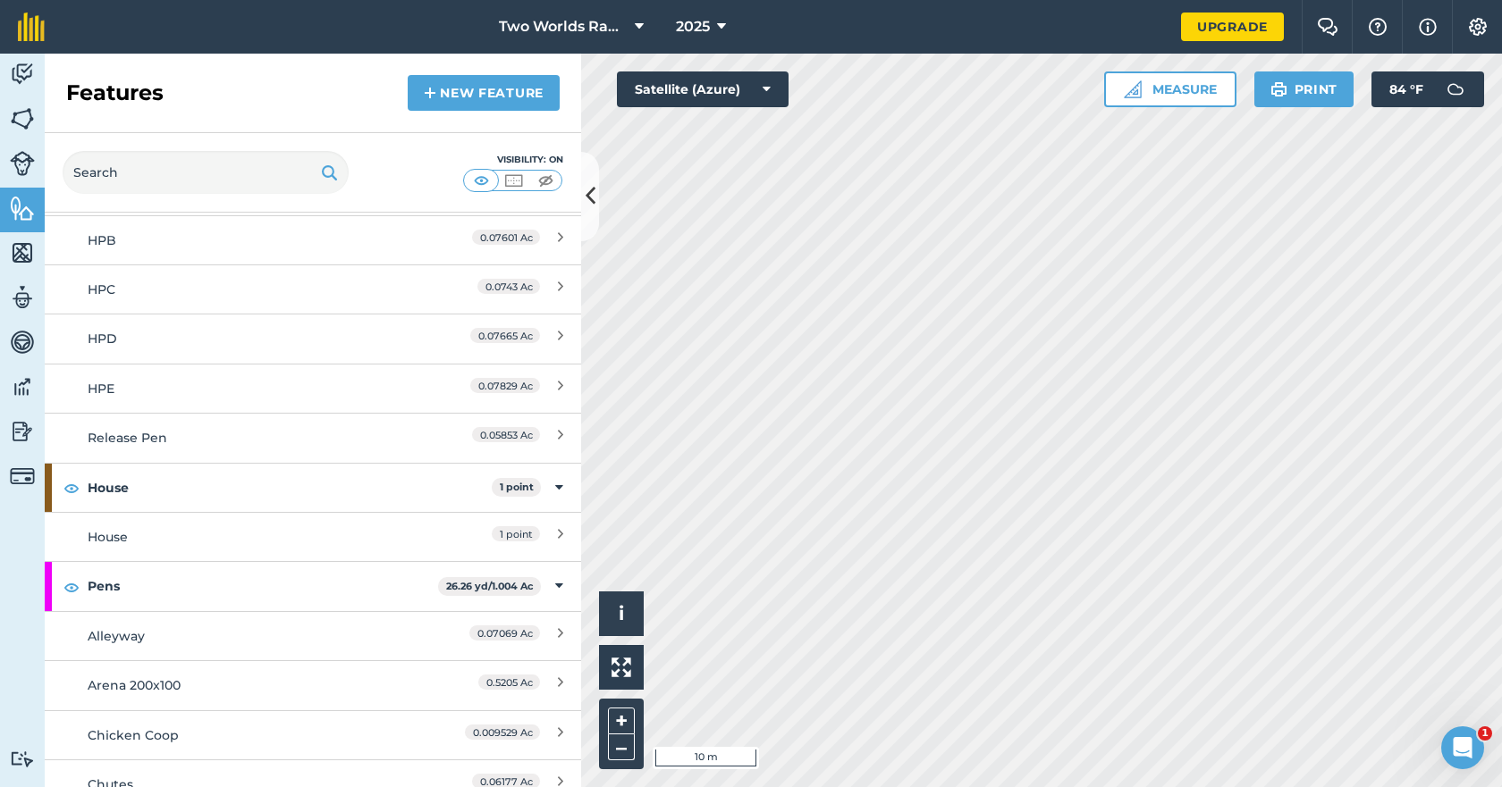
scroll to position [983, 0]
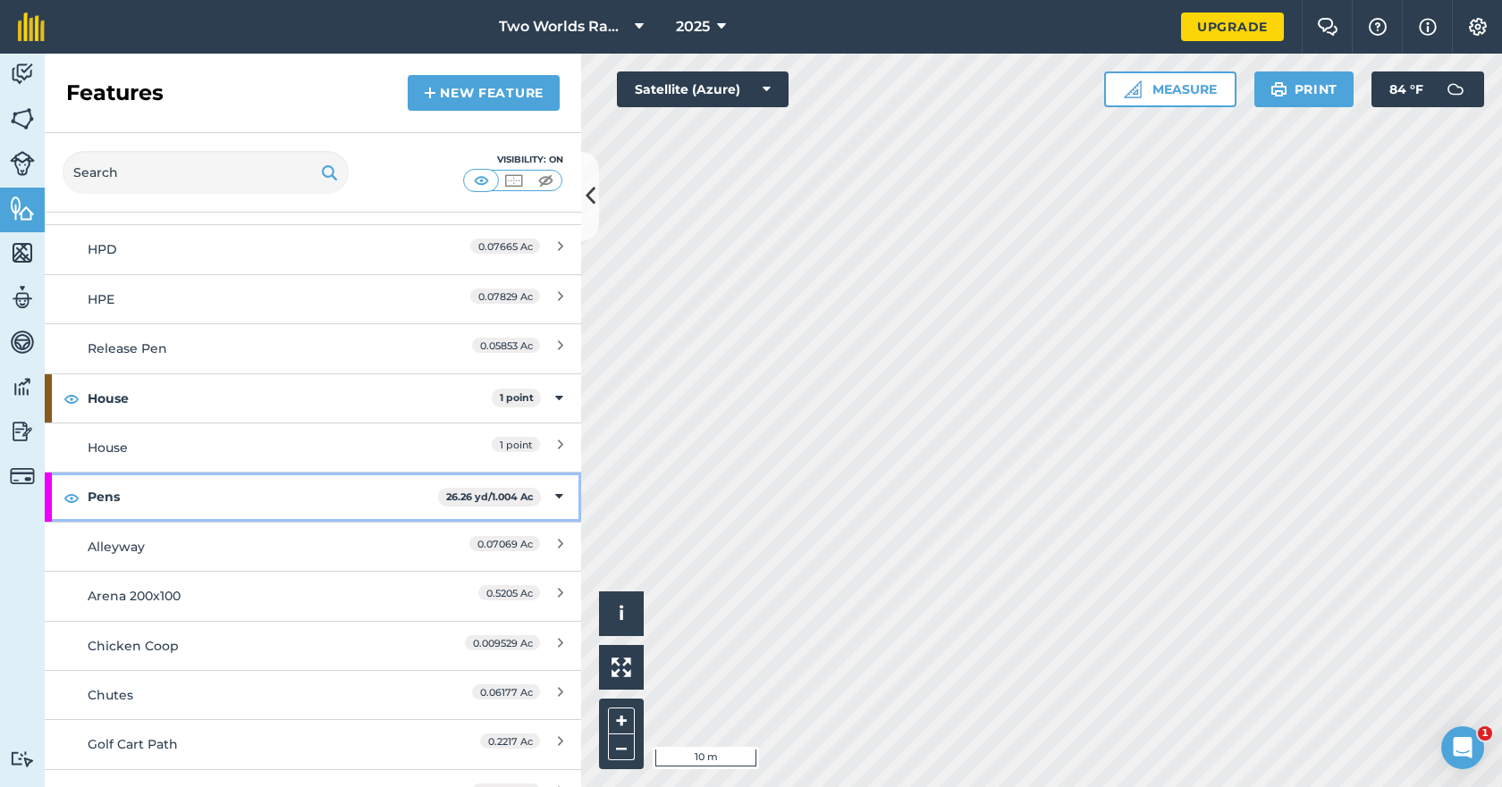
click at [119, 493] on strong "Pens" at bounding box center [263, 497] width 350 height 48
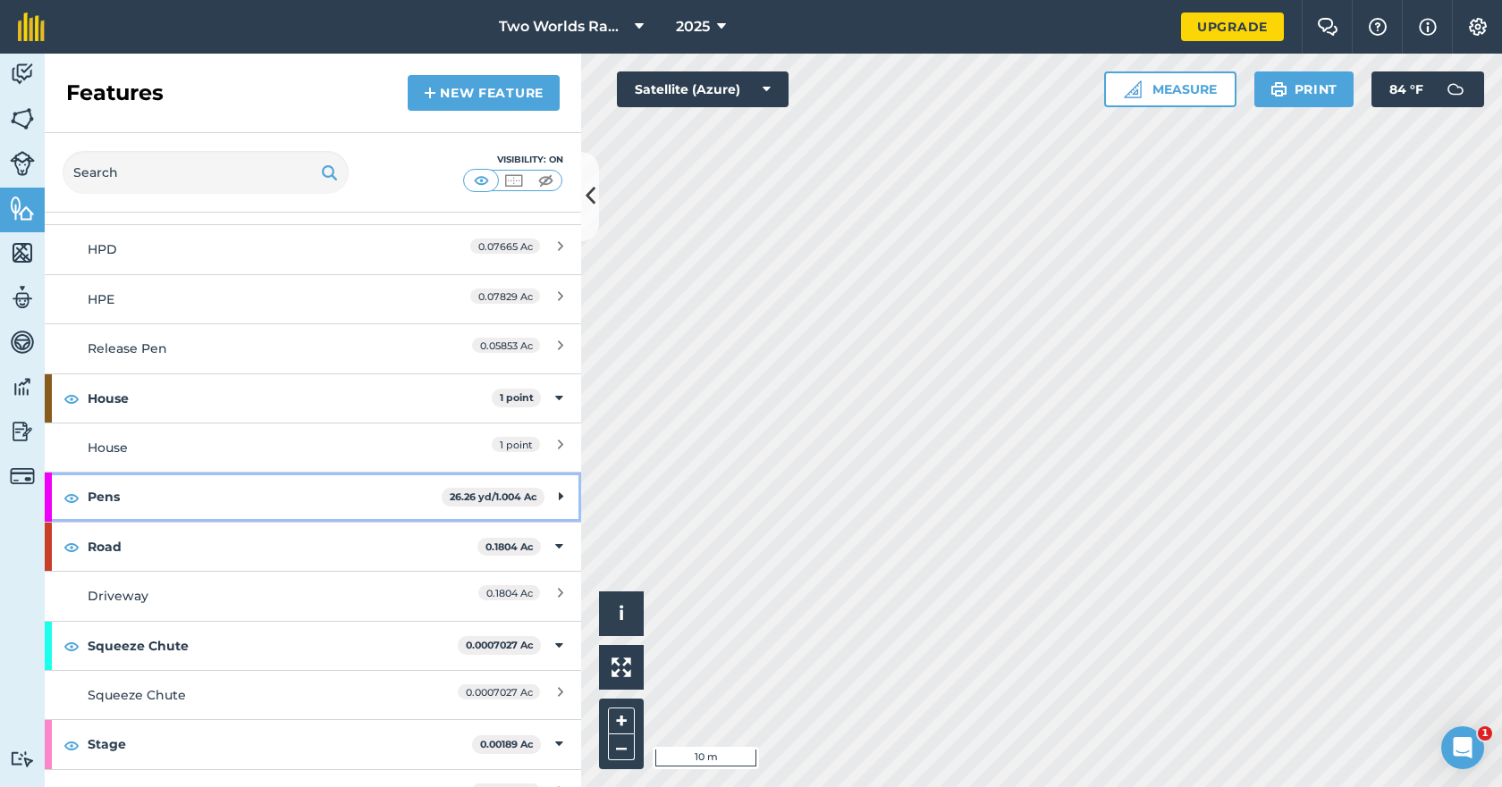
click at [119, 493] on strong "Pens" at bounding box center [265, 497] width 354 height 48
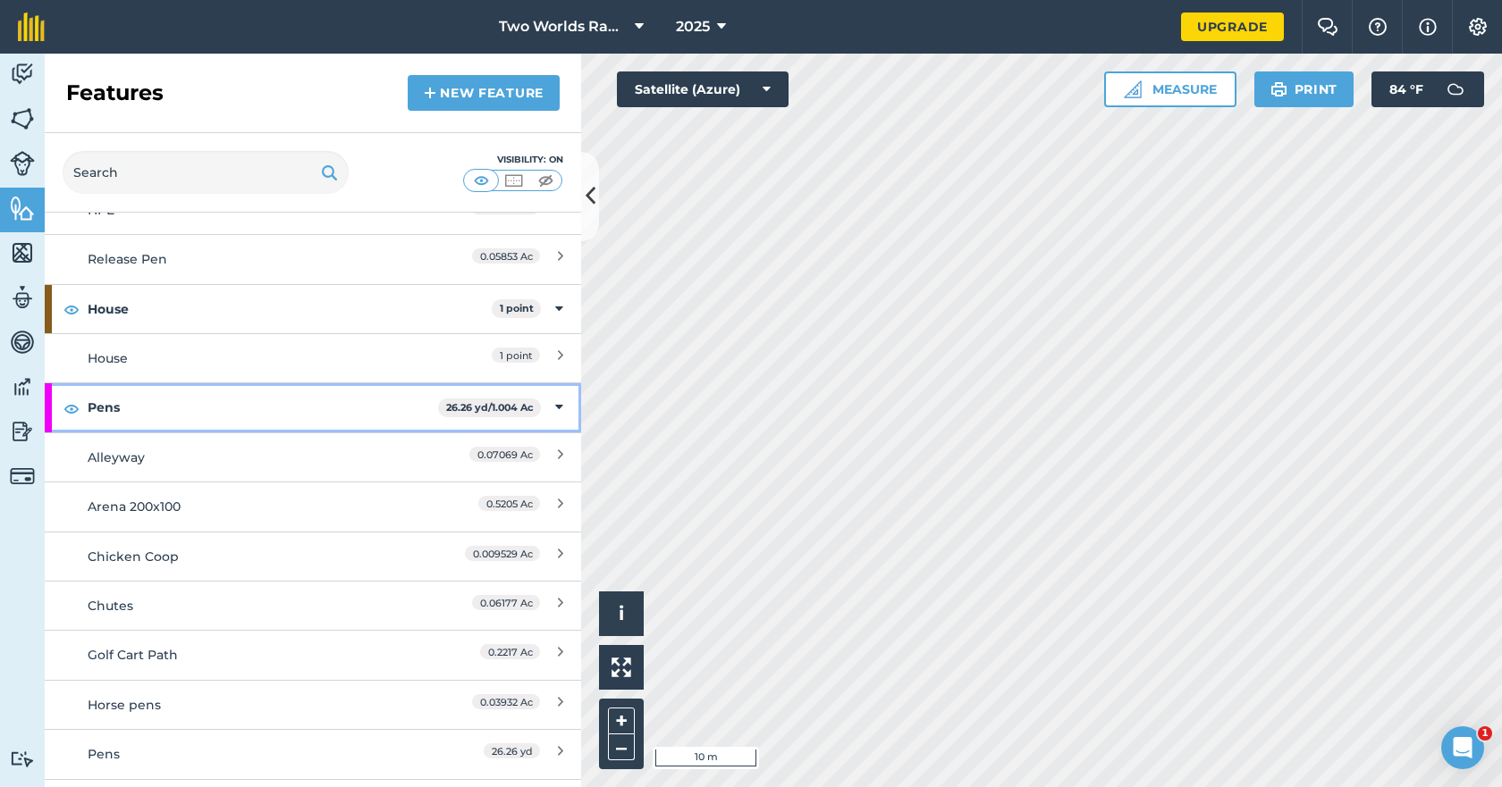
scroll to position [1162, 0]
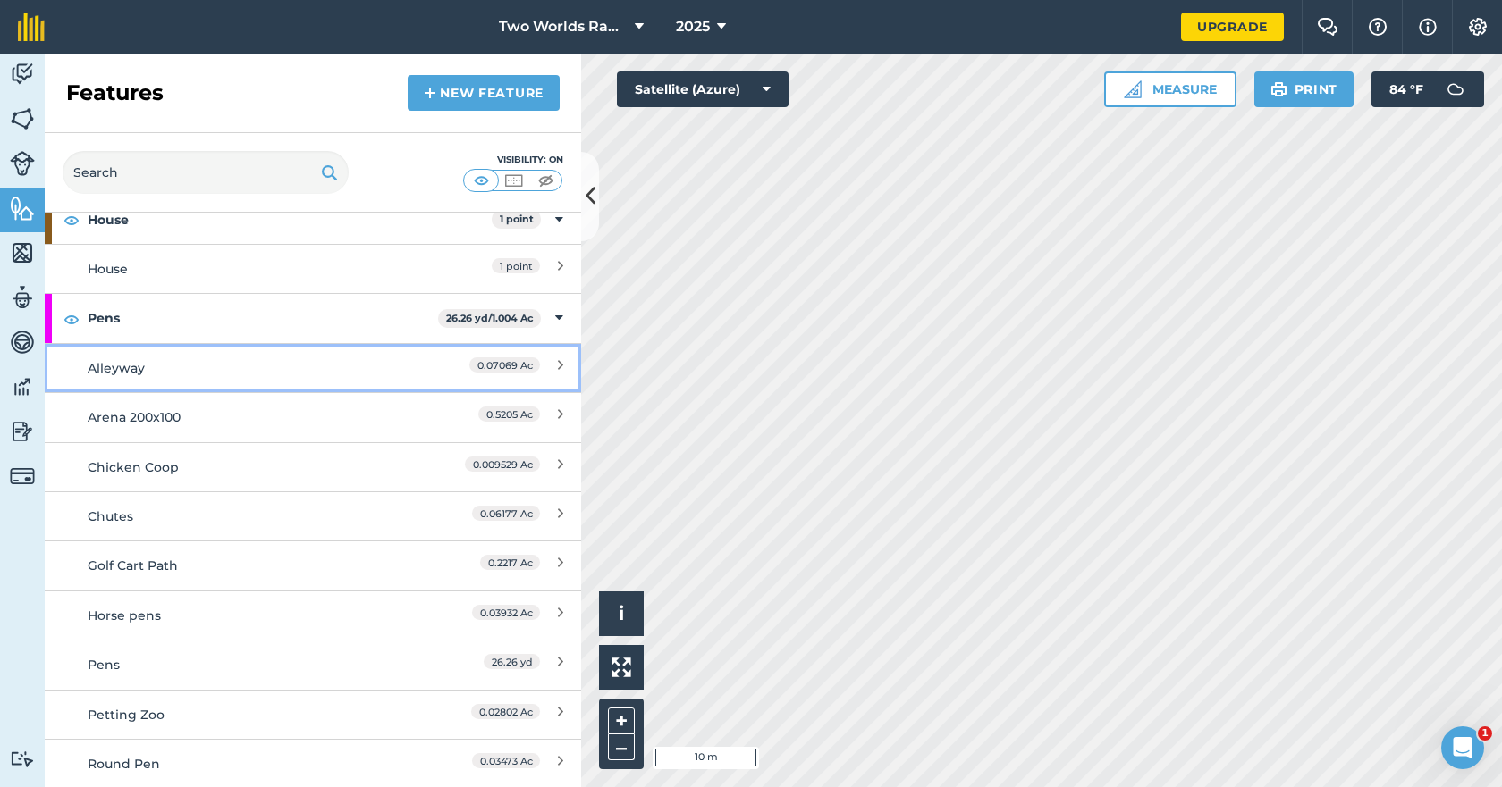
click at [123, 375] on div "Alleyway" at bounding box center [246, 368] width 317 height 20
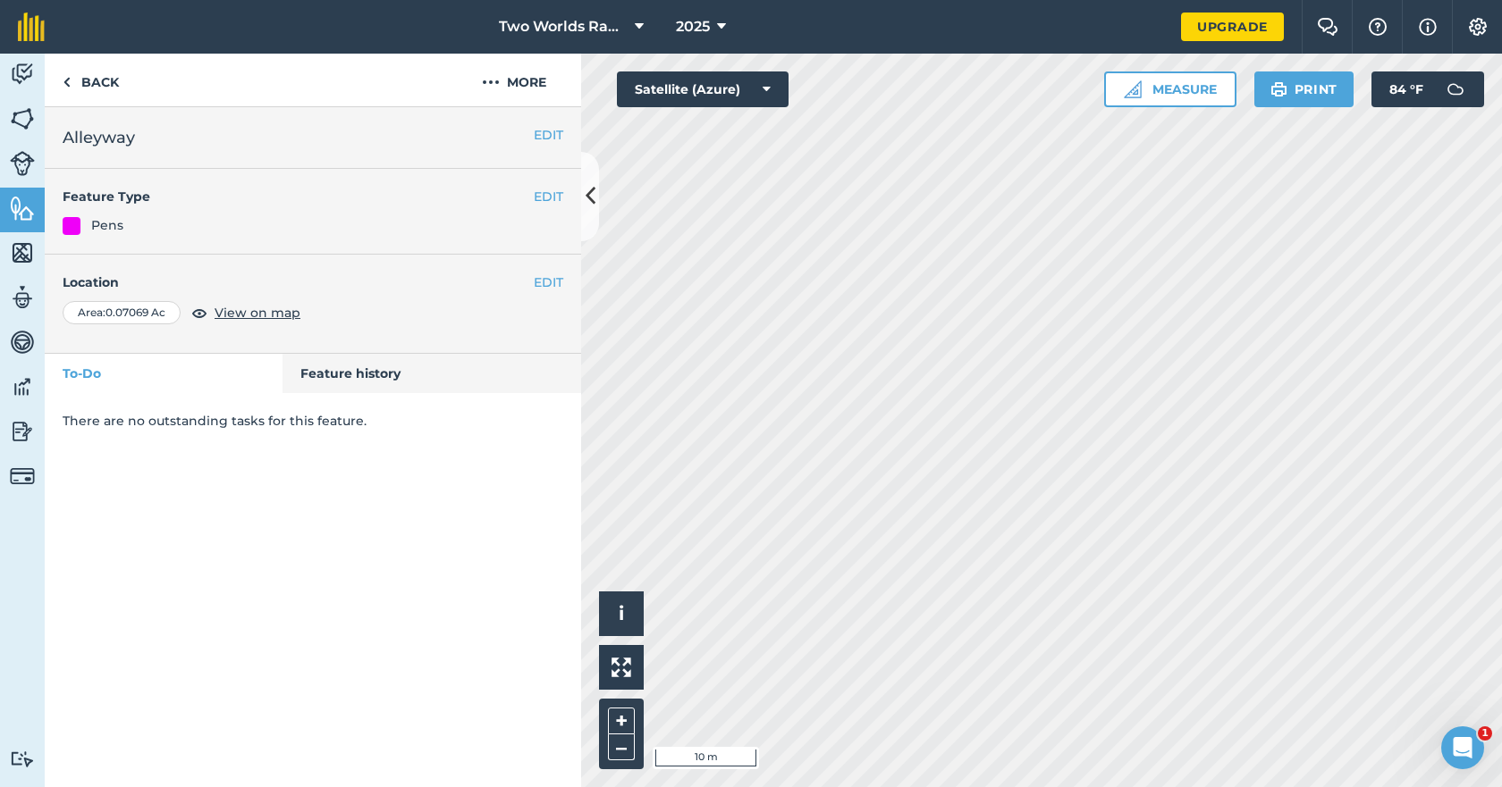
click at [114, 221] on div "Pens" at bounding box center [107, 225] width 32 height 20
click at [97, 83] on link "Back" at bounding box center [91, 80] width 92 height 53
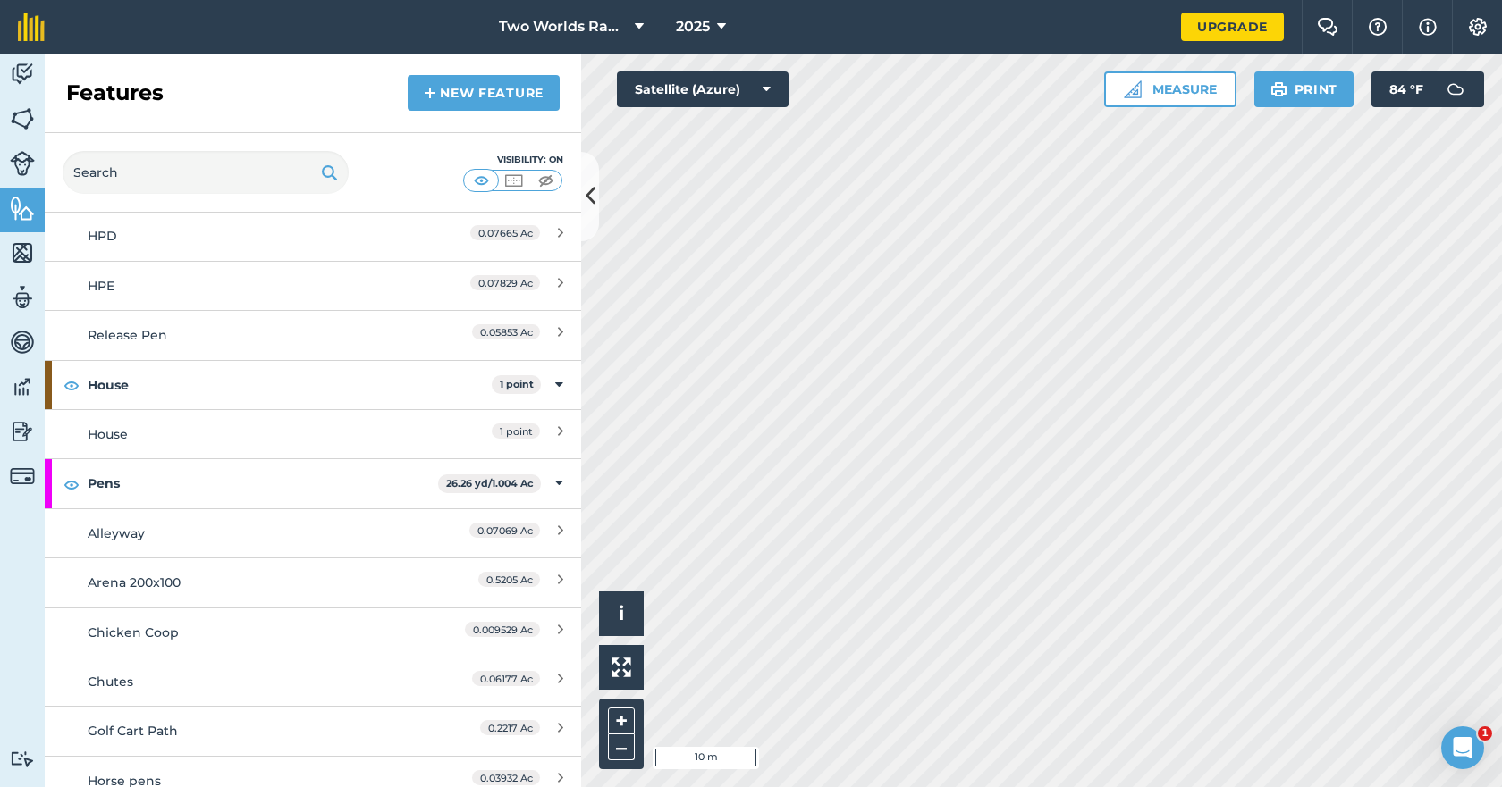
scroll to position [1073, 0]
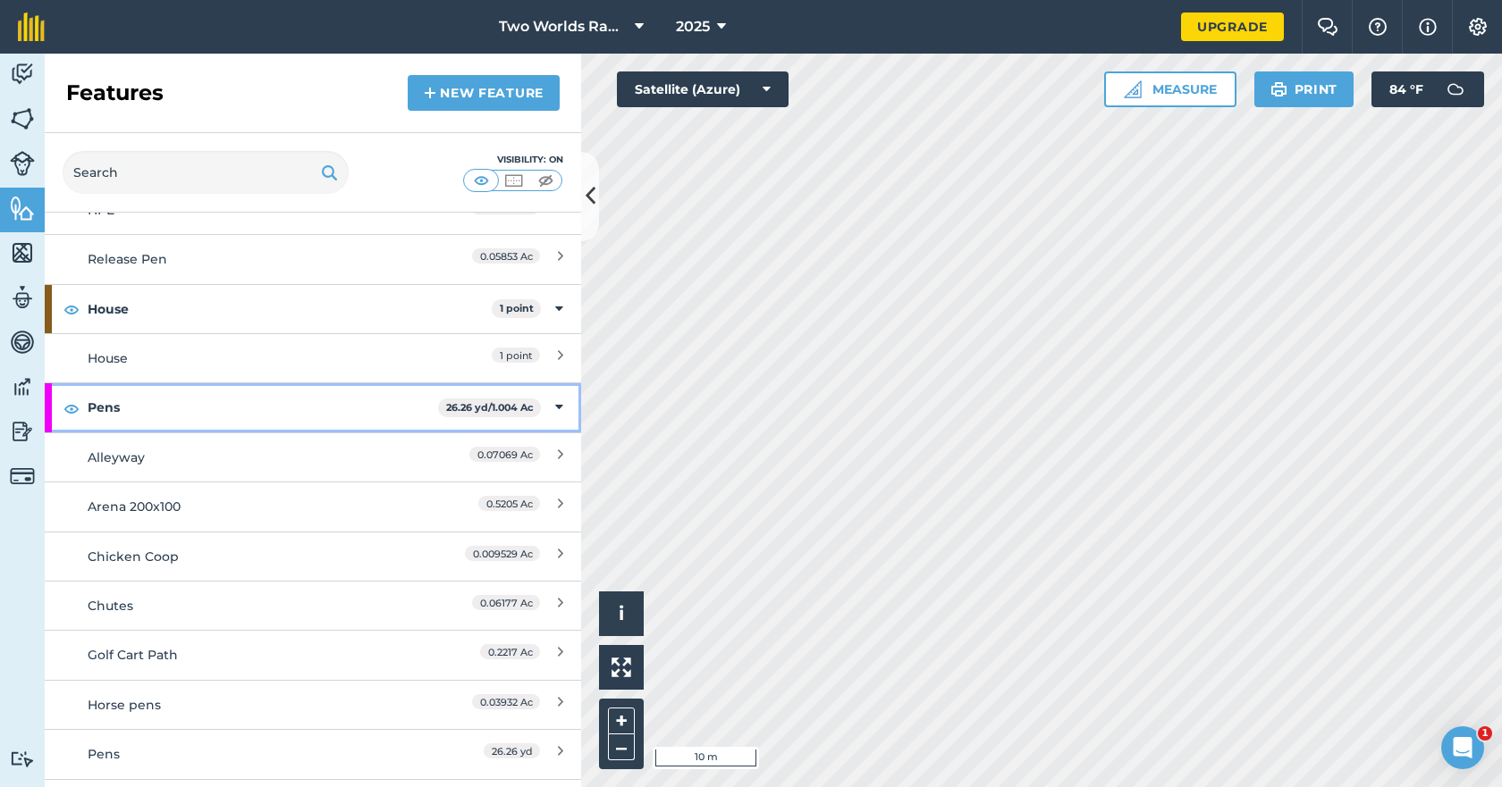
click at [114, 410] on strong "Pens" at bounding box center [263, 407] width 350 height 48
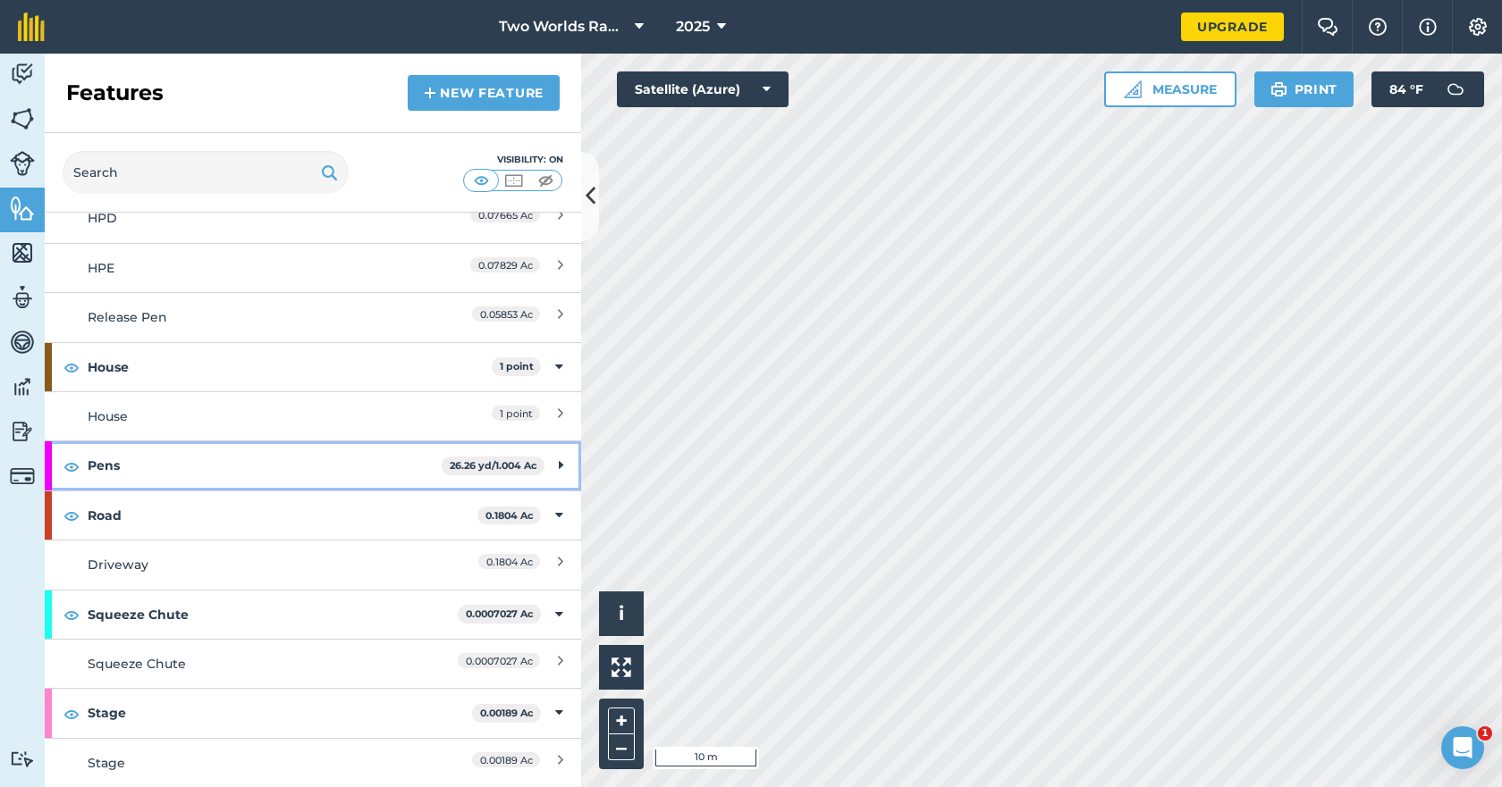
scroll to position [1014, 0]
click at [290, 472] on strong "Pens" at bounding box center [265, 466] width 354 height 48
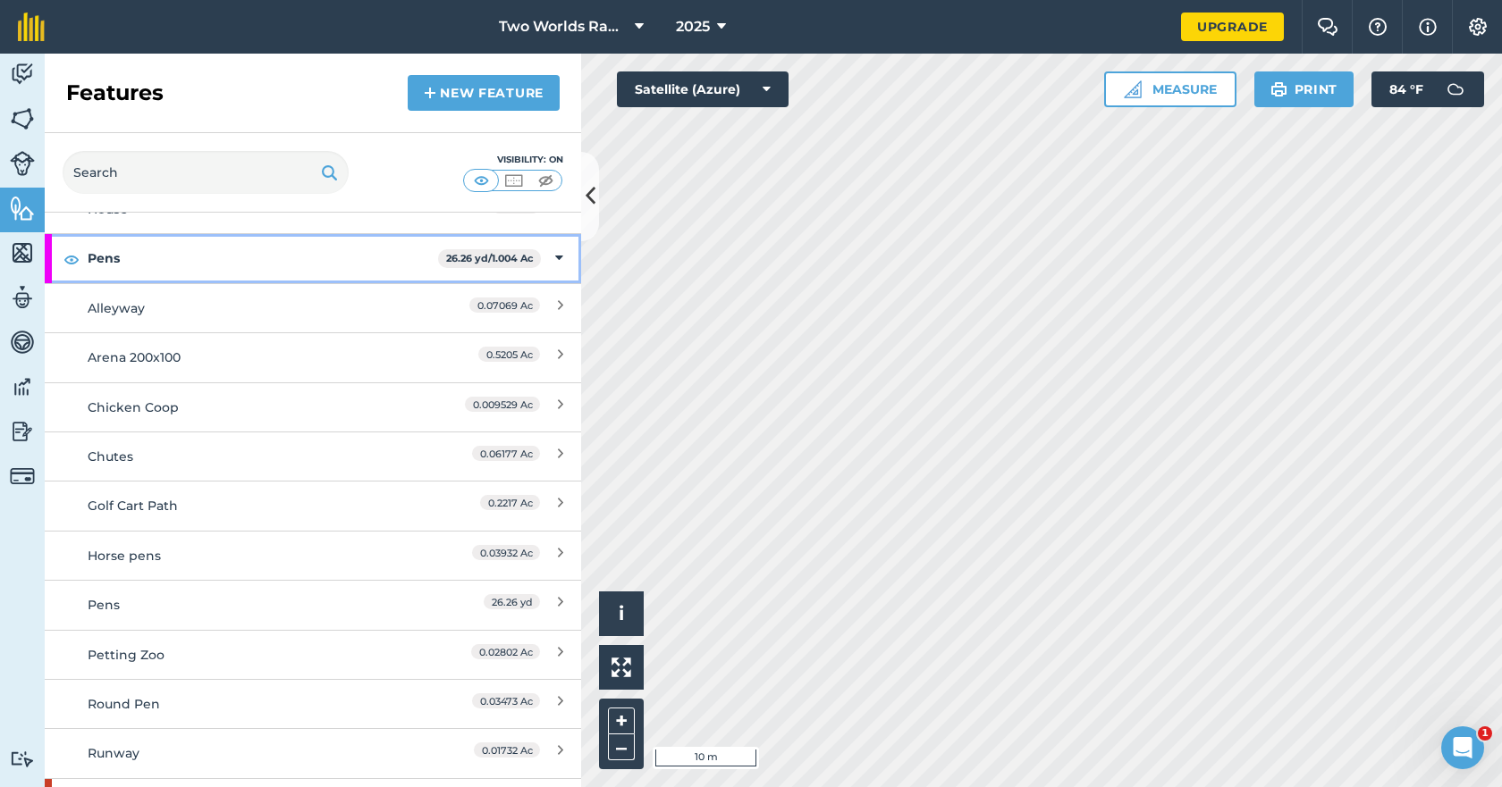
scroll to position [1251, 0]
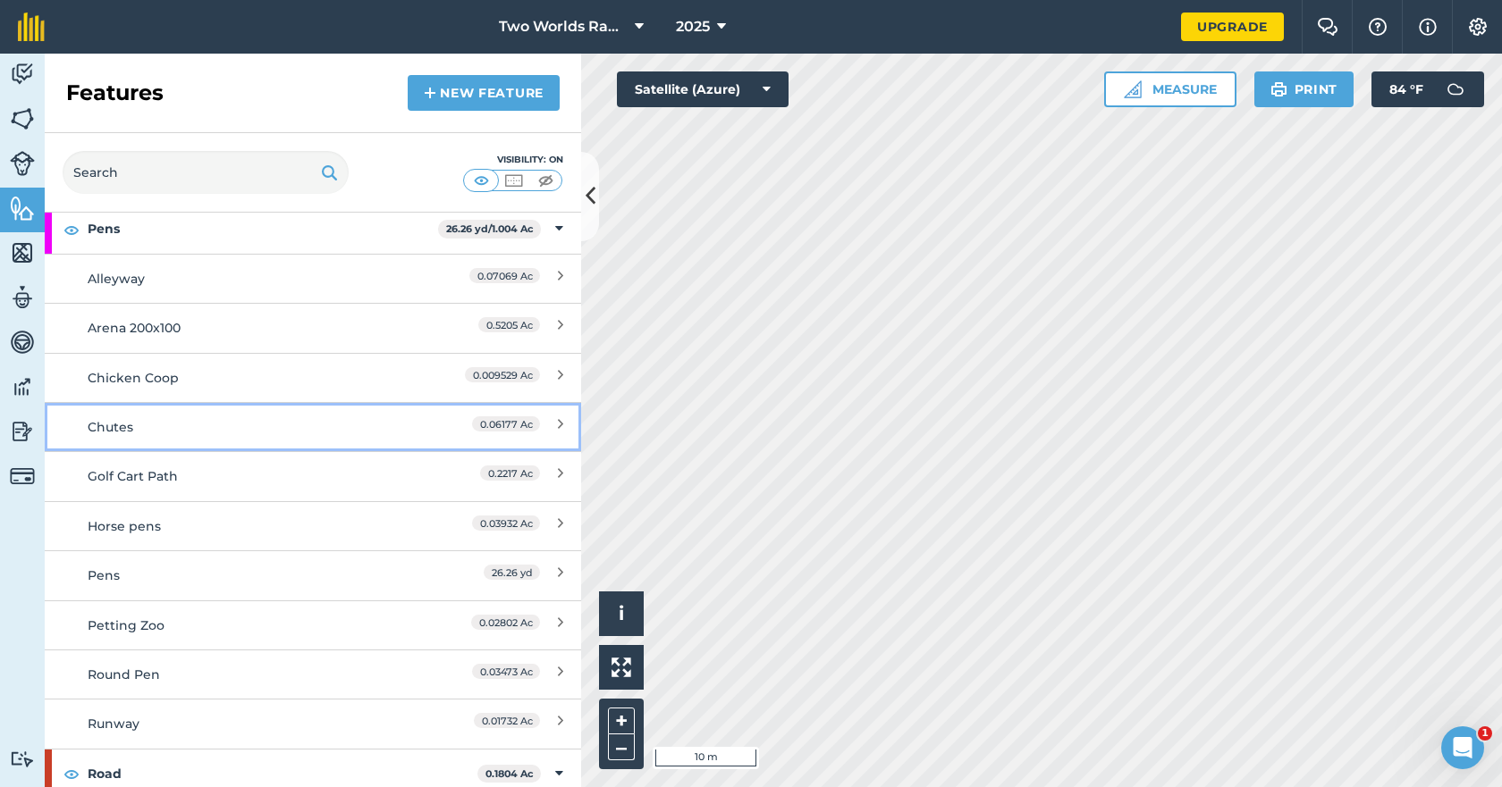
click at [140, 430] on div "Chutes" at bounding box center [246, 427] width 317 height 20
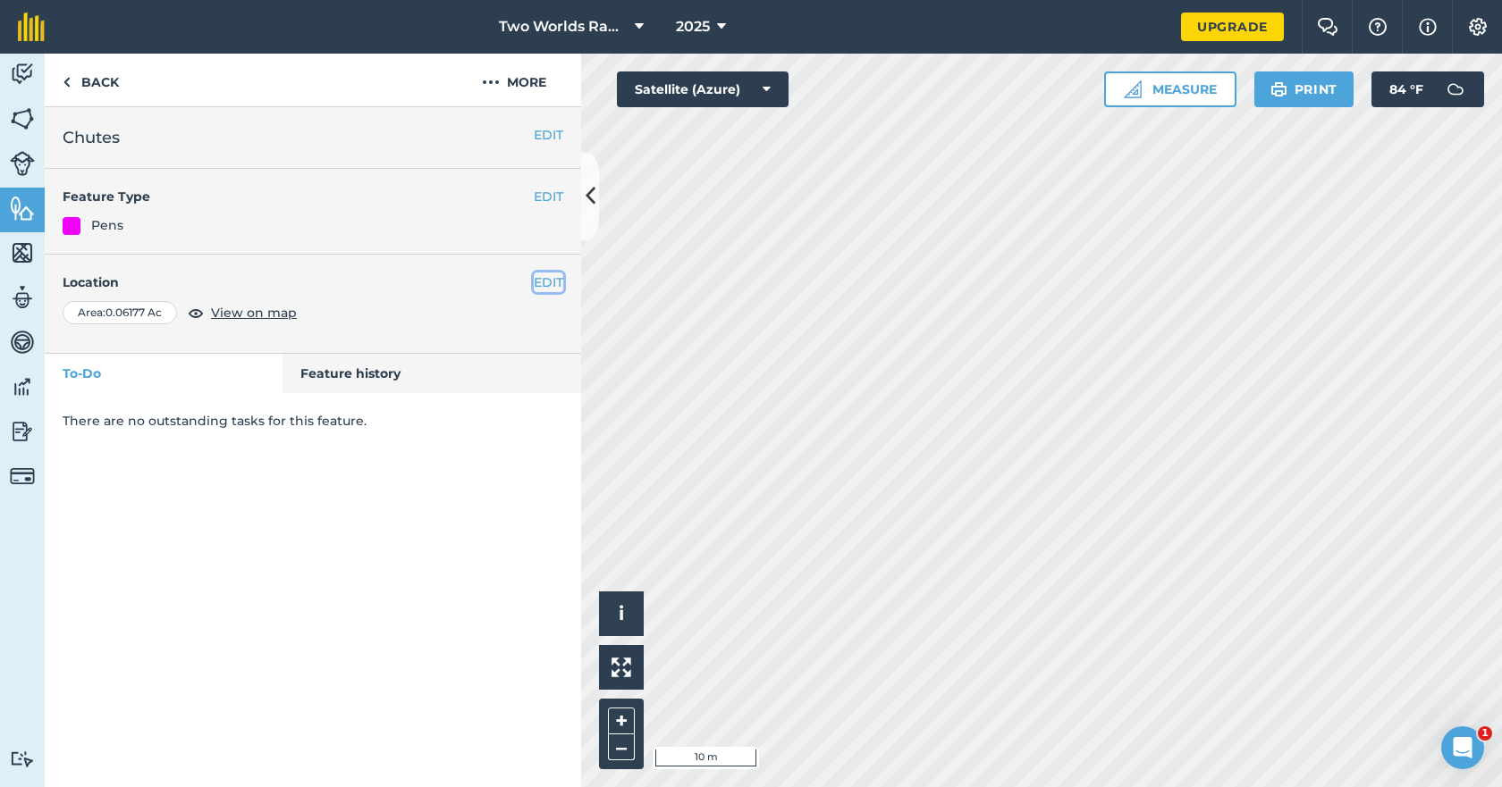
click at [545, 279] on button "EDIT" at bounding box center [548, 283] width 29 height 20
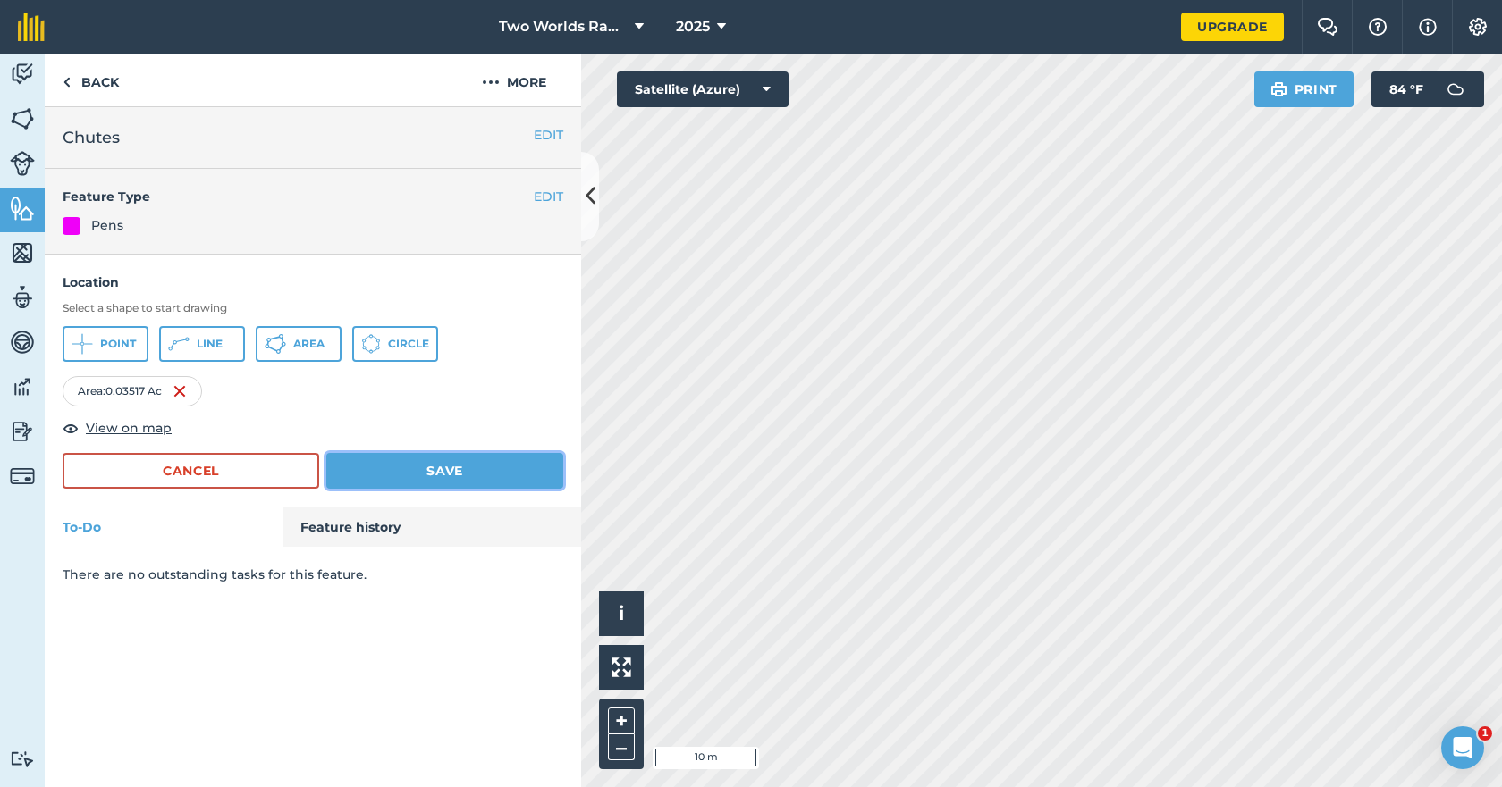
click at [459, 470] on button "Save" at bounding box center [444, 471] width 237 height 36
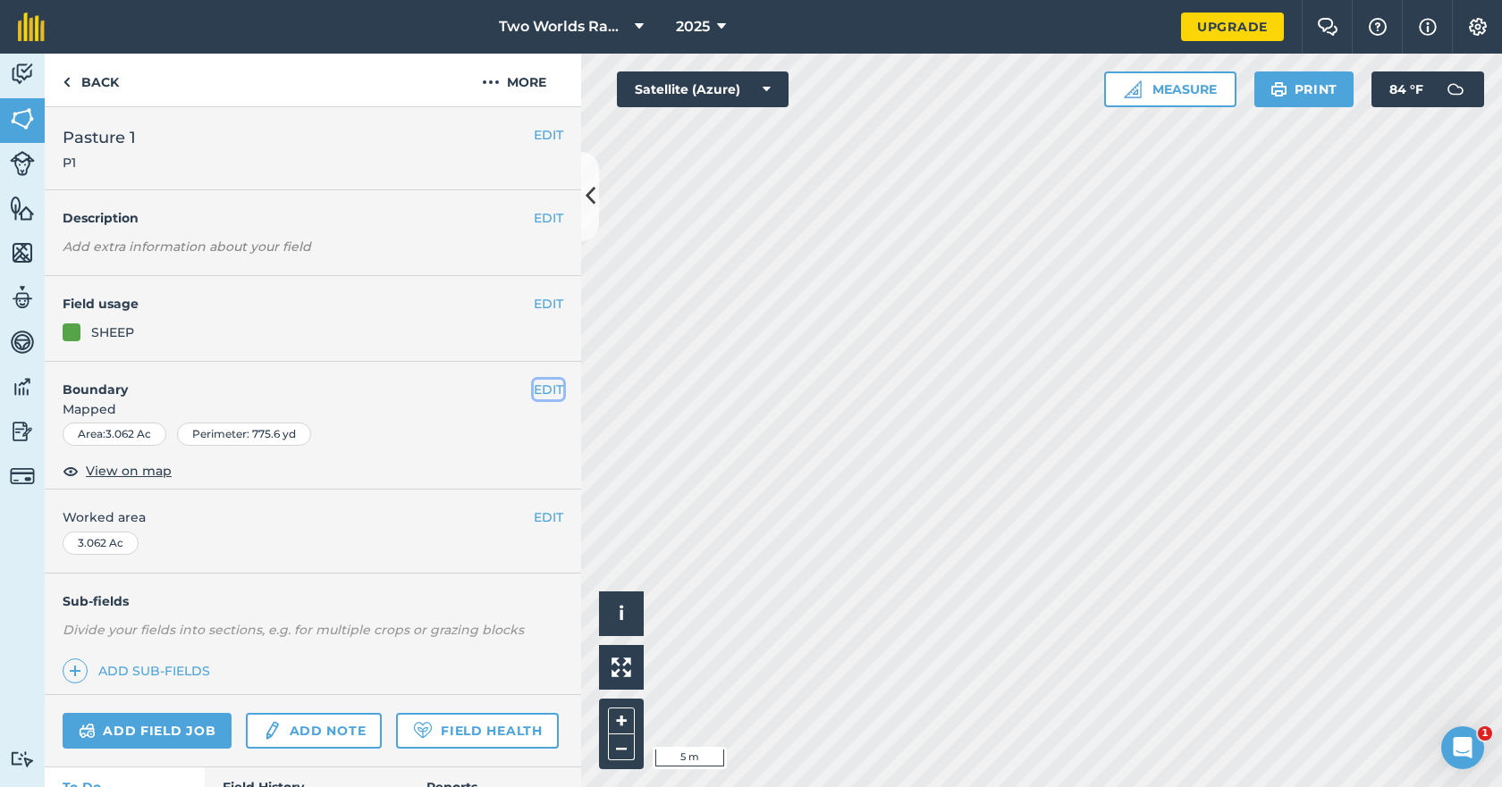
click at [542, 391] on button "EDIT" at bounding box center [548, 390] width 29 height 20
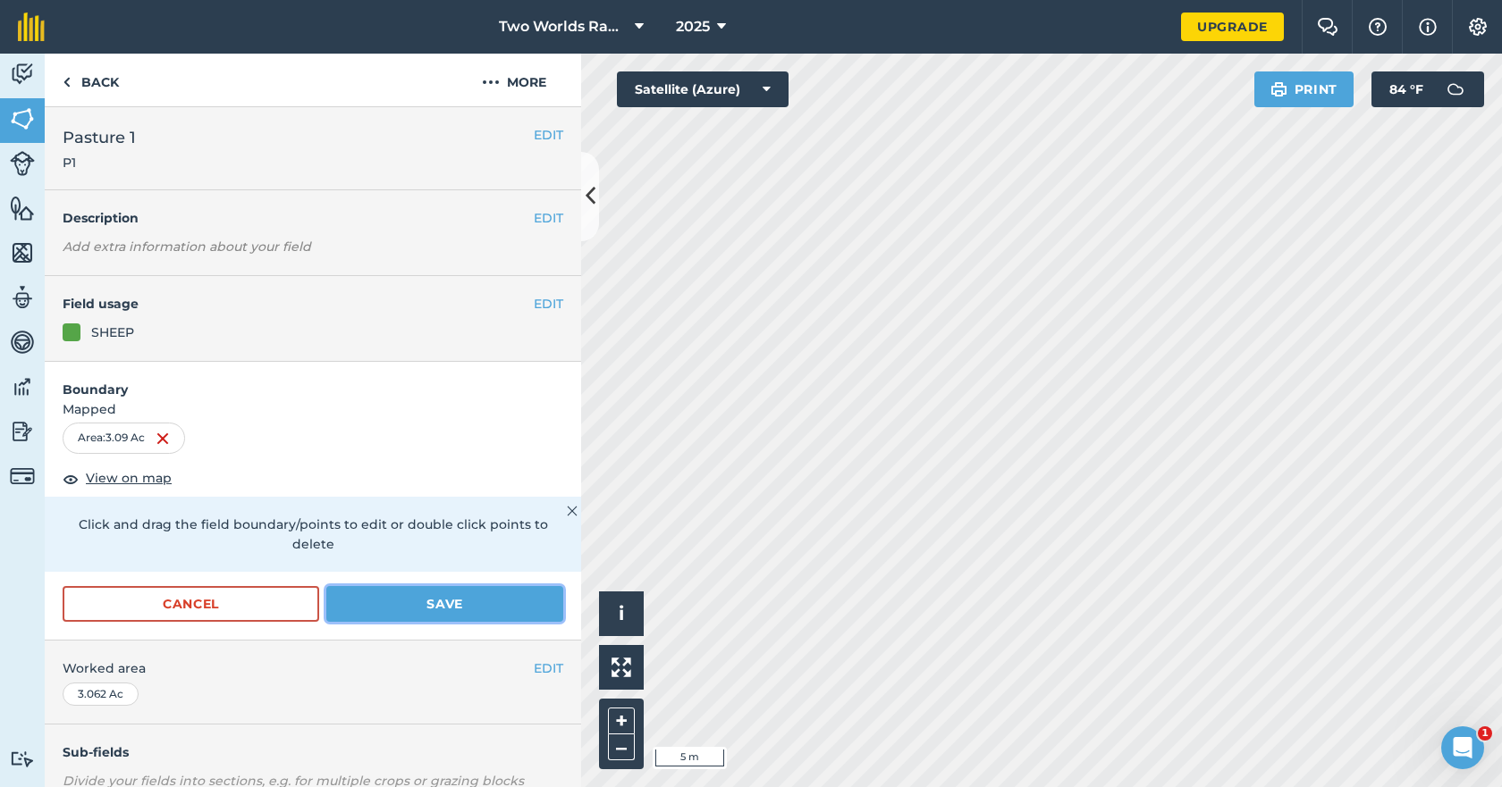
click at [425, 600] on button "Save" at bounding box center [444, 604] width 237 height 36
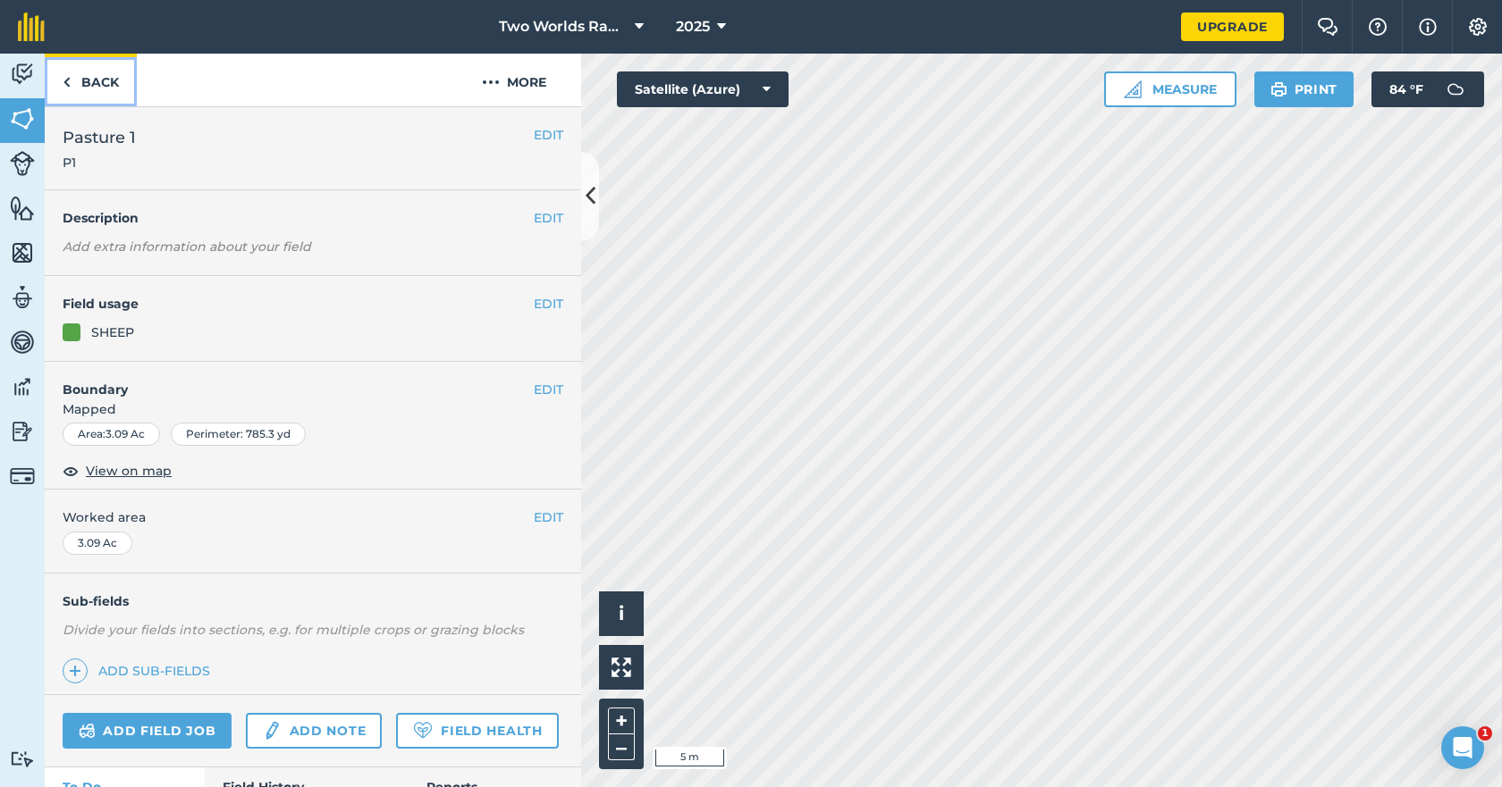
click at [110, 86] on link "Back" at bounding box center [91, 80] width 92 height 53
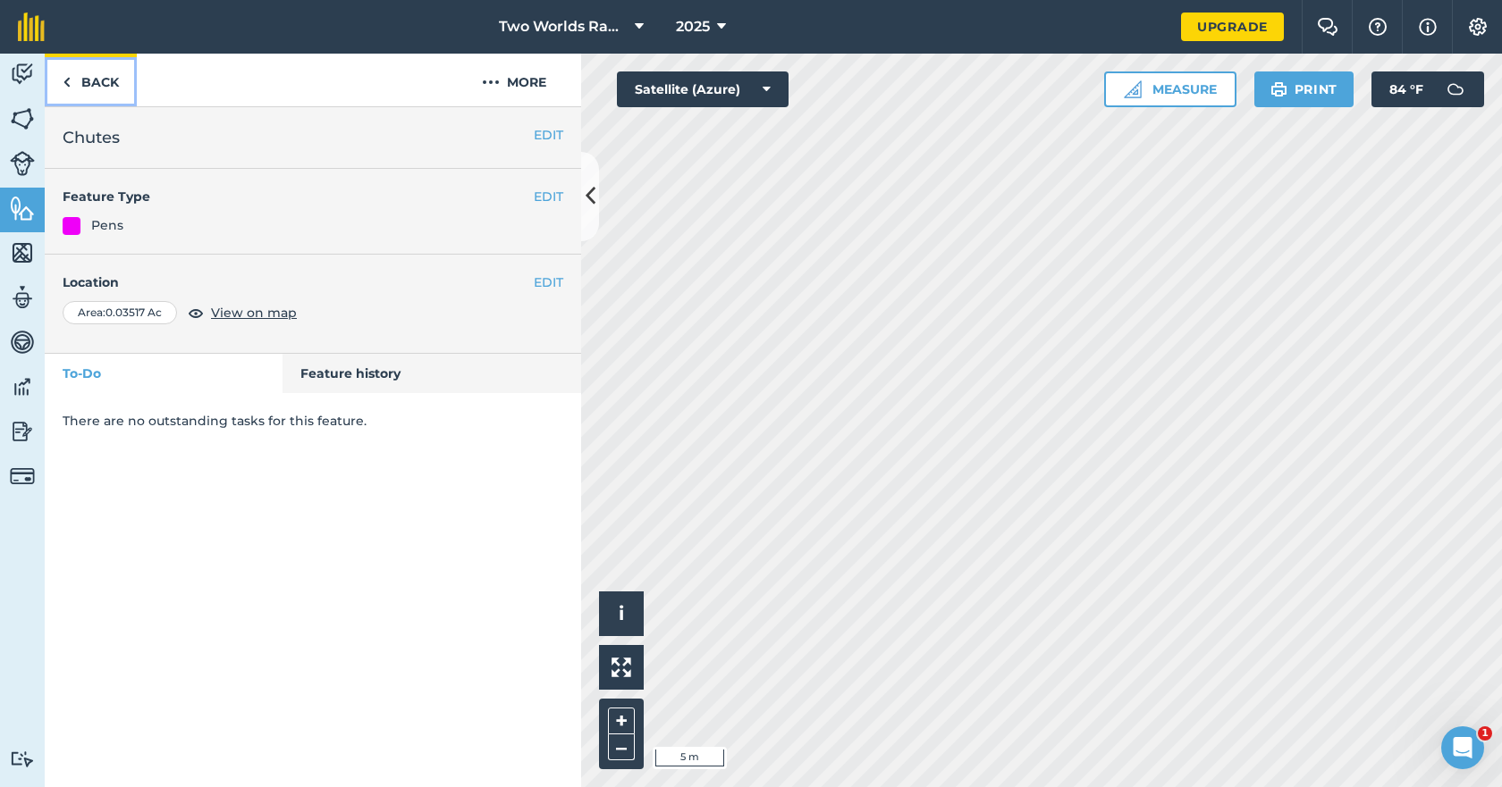
click at [67, 87] on img at bounding box center [67, 82] width 8 height 21
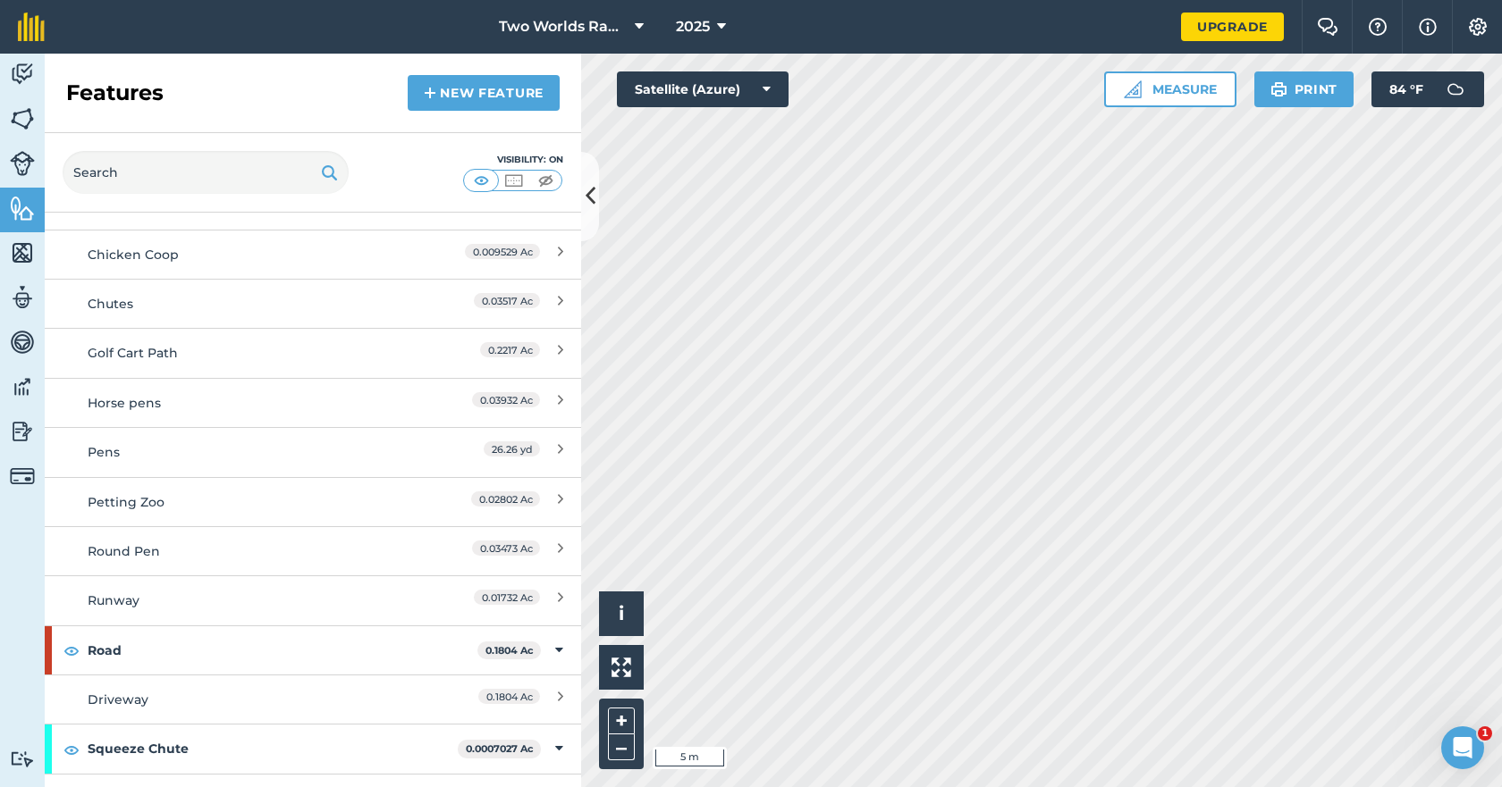
scroll to position [1331, 0]
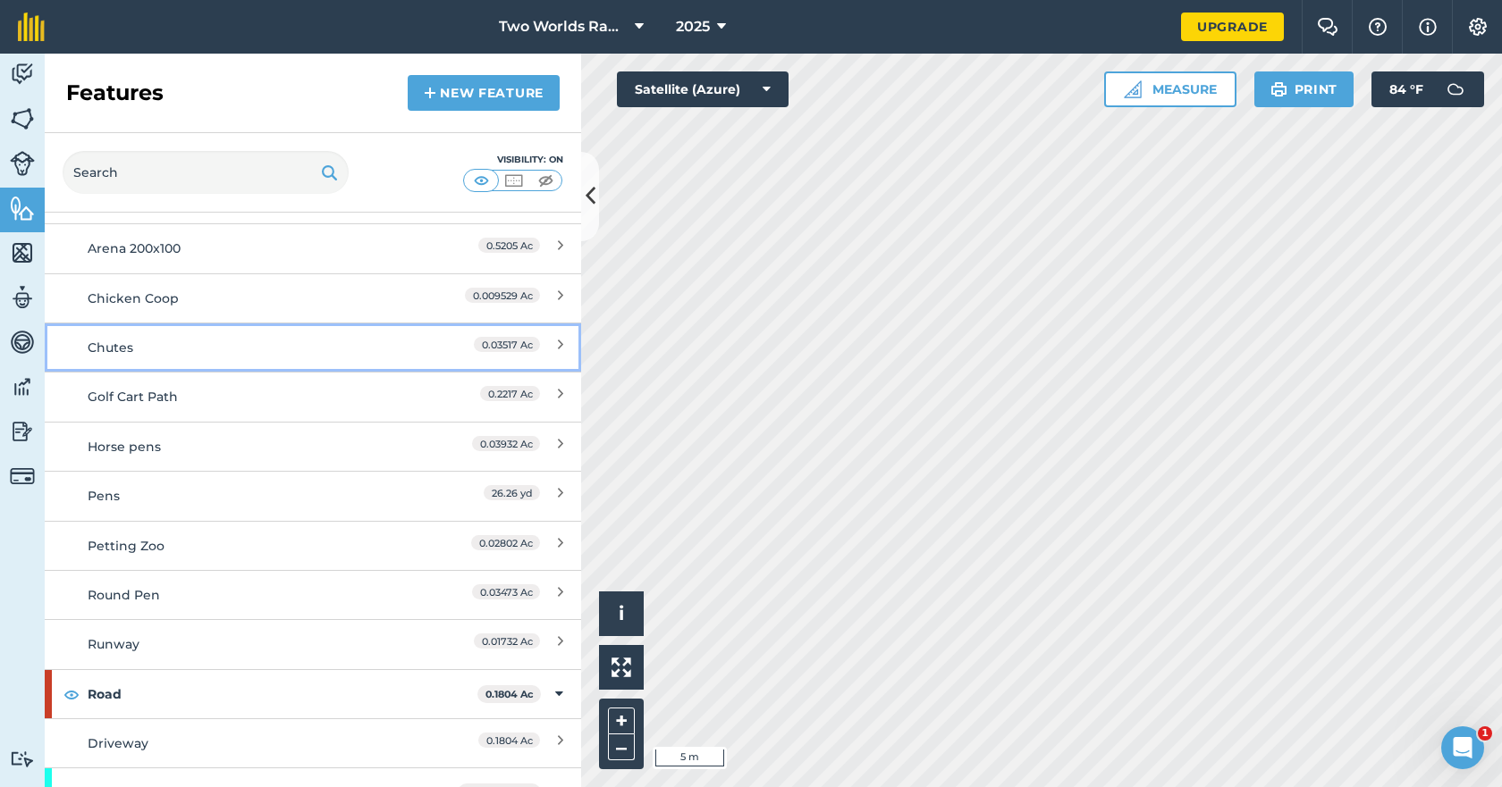
click at [121, 352] on div "Chutes" at bounding box center [246, 348] width 317 height 20
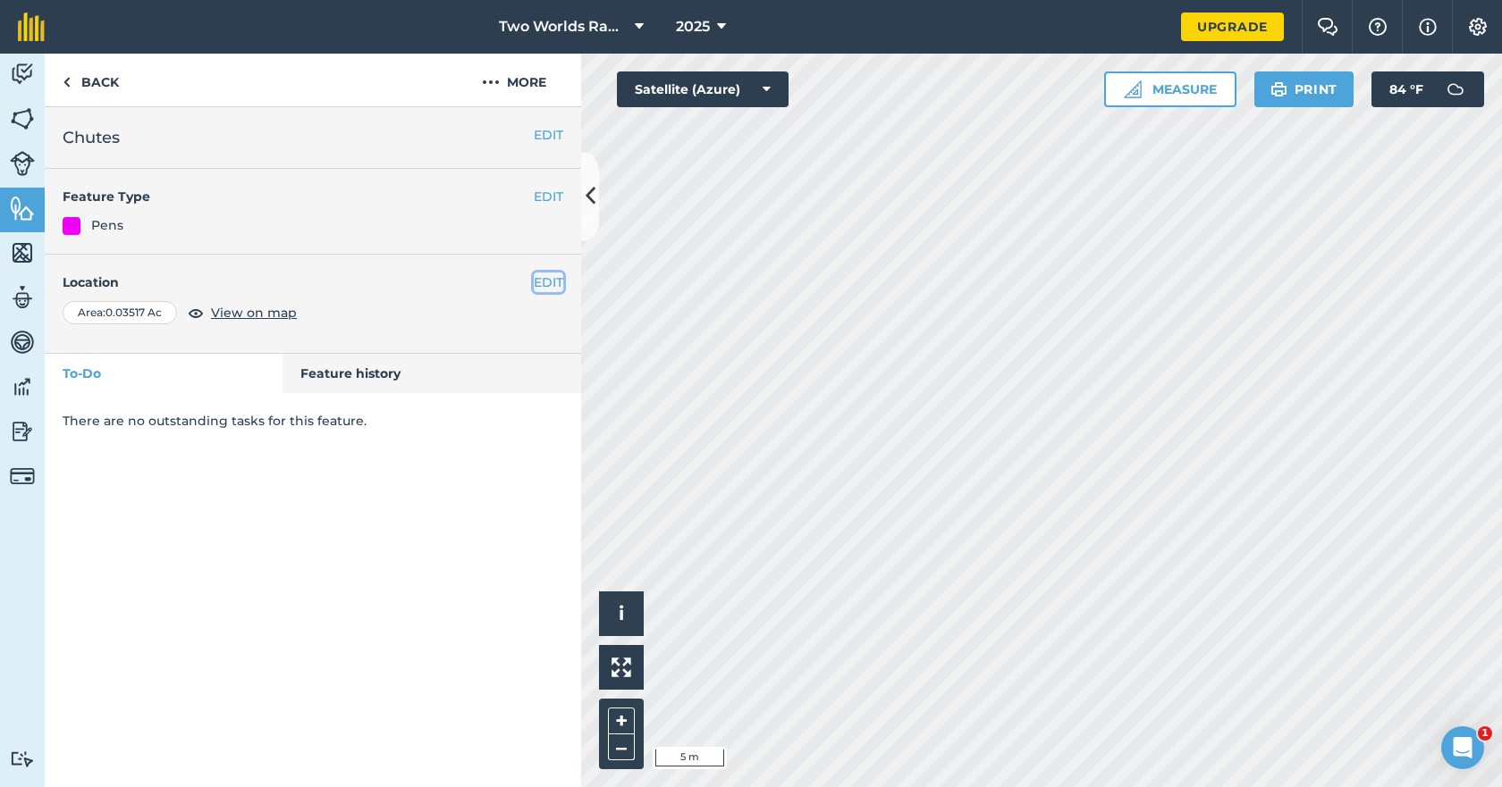
click at [551, 282] on button "EDIT" at bounding box center [548, 283] width 29 height 20
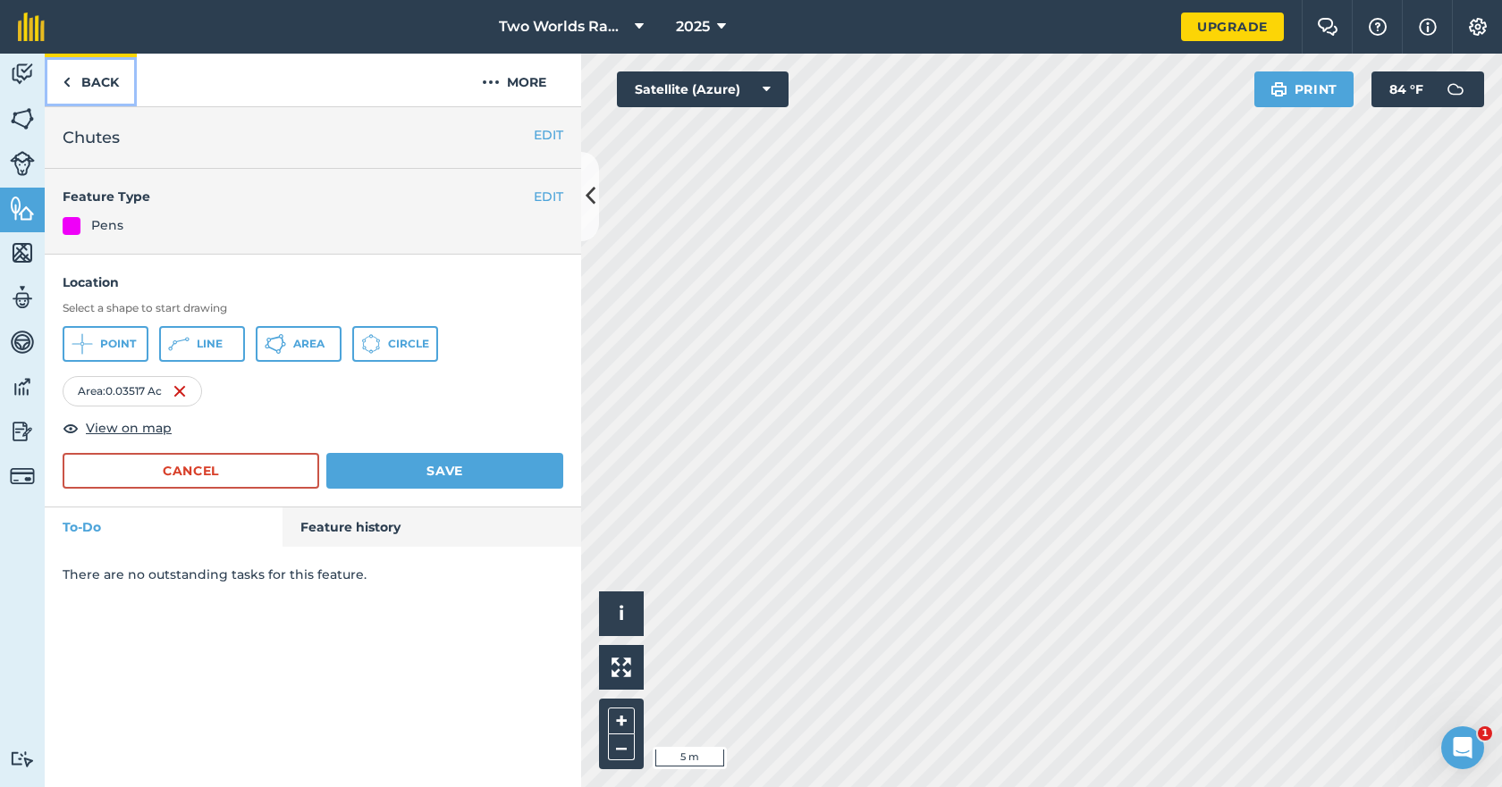
click at [65, 74] on img at bounding box center [67, 82] width 8 height 21
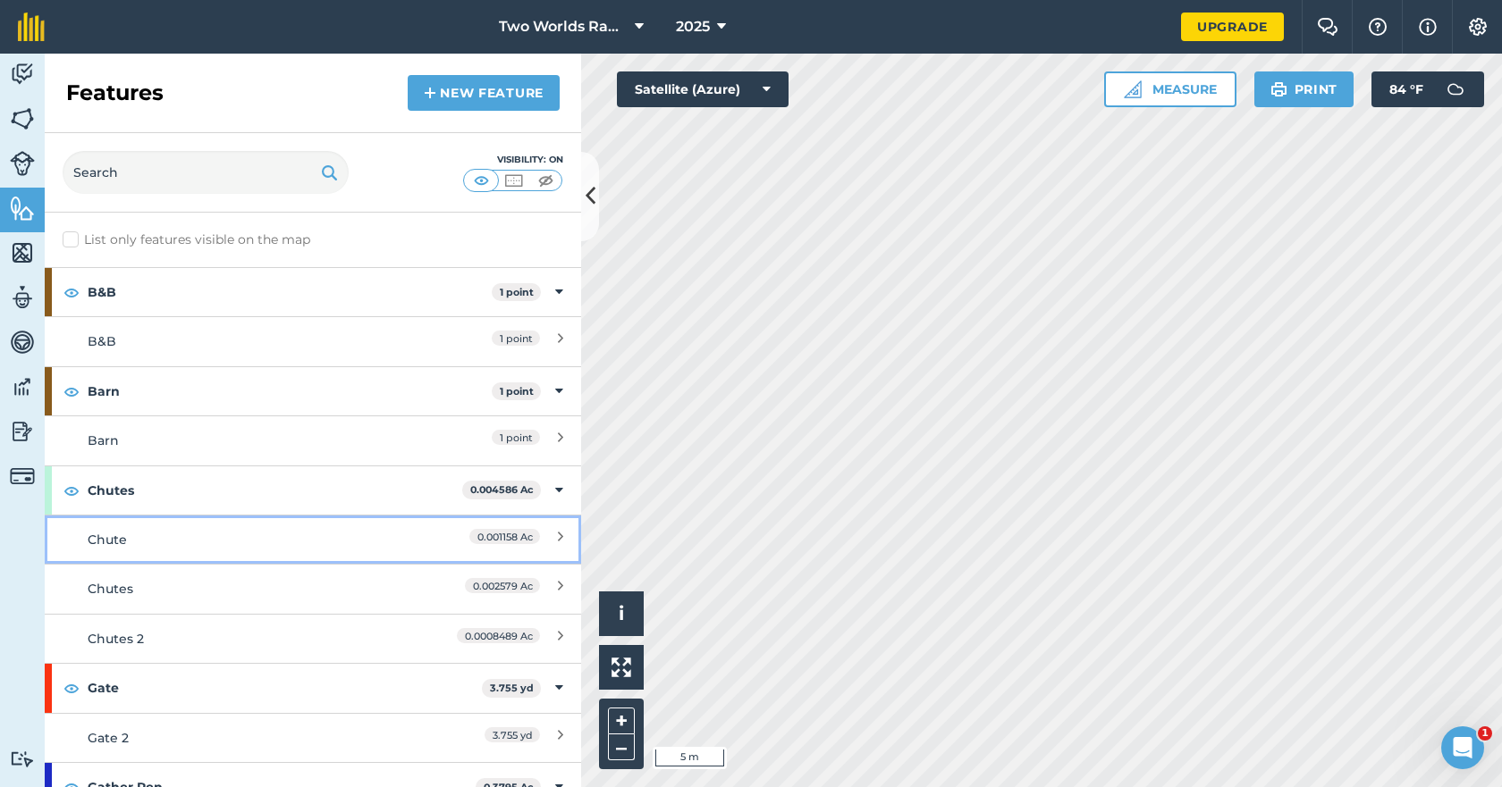
click at [130, 533] on div "Chute" at bounding box center [246, 540] width 317 height 20
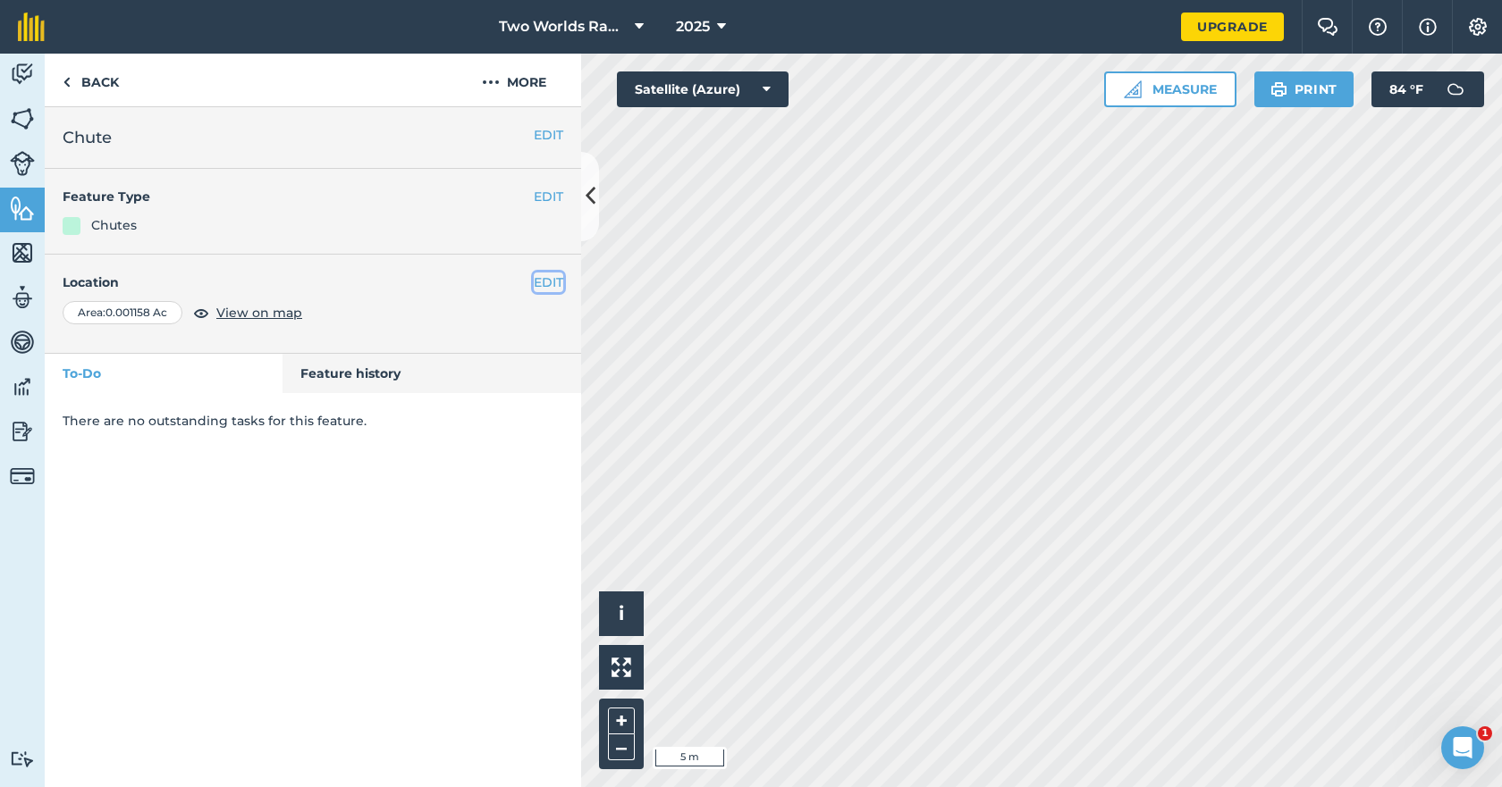
click at [551, 275] on button "EDIT" at bounding box center [548, 283] width 29 height 20
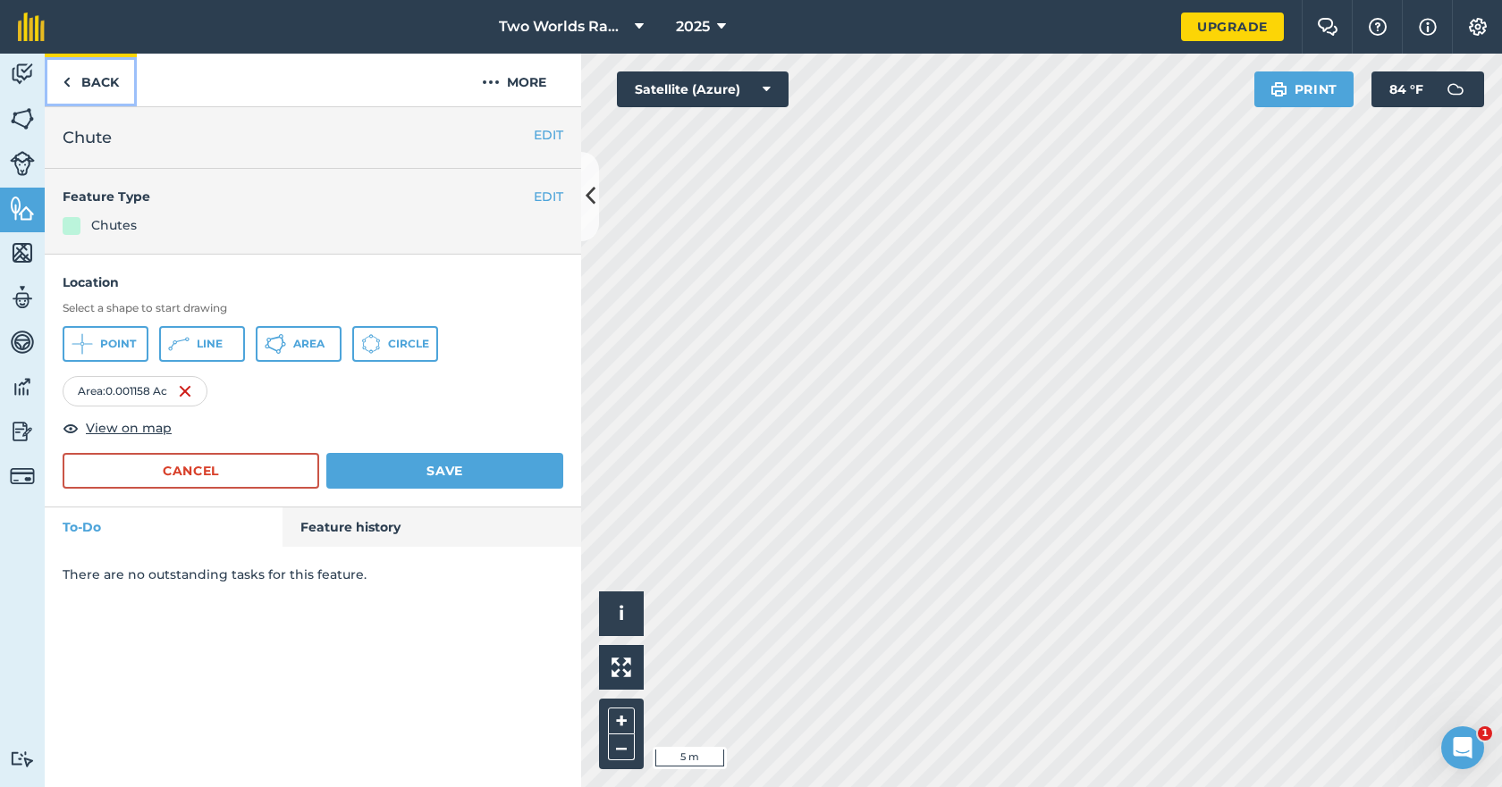
click at [105, 84] on link "Back" at bounding box center [91, 80] width 92 height 53
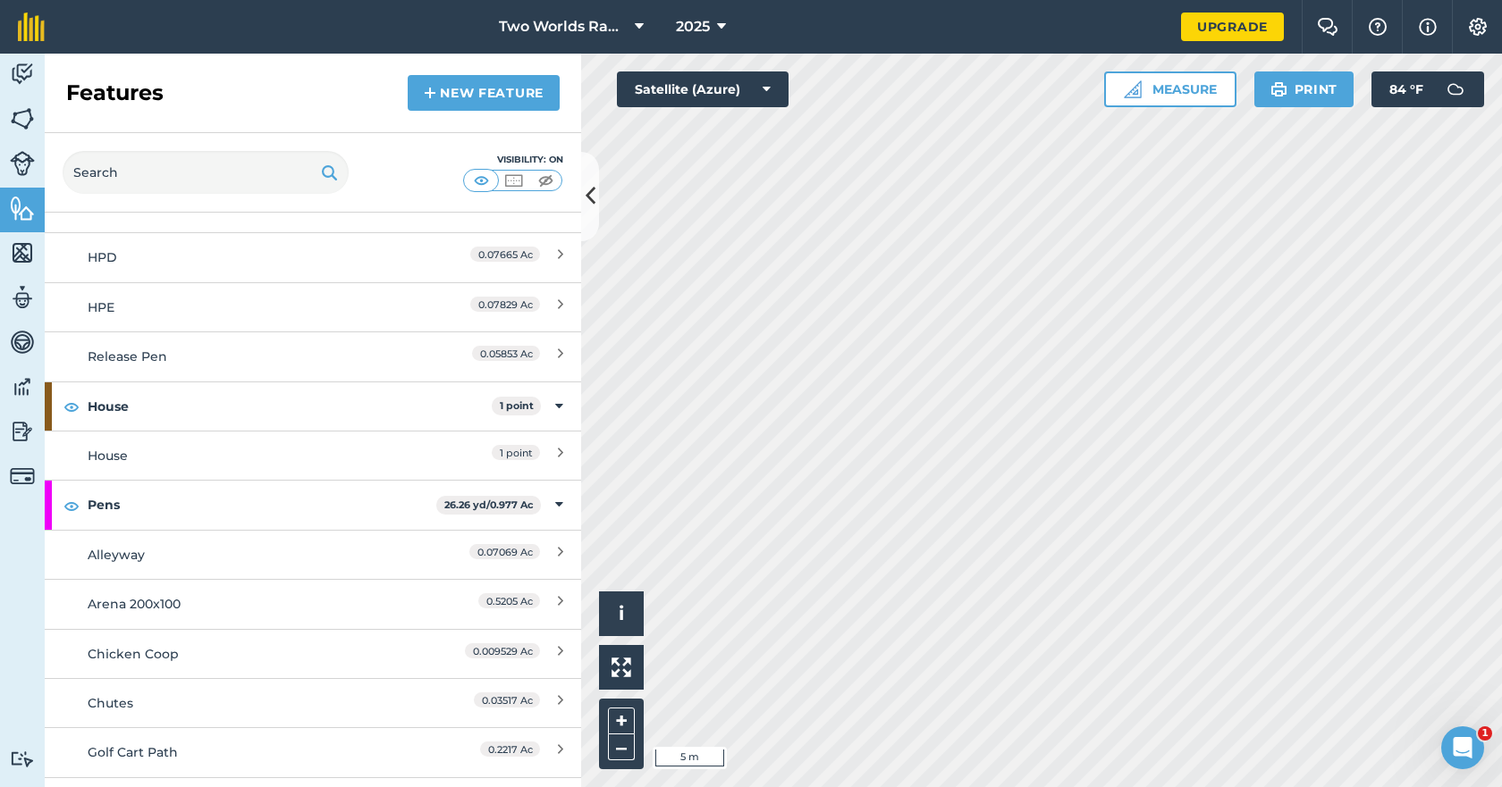
scroll to position [983, 0]
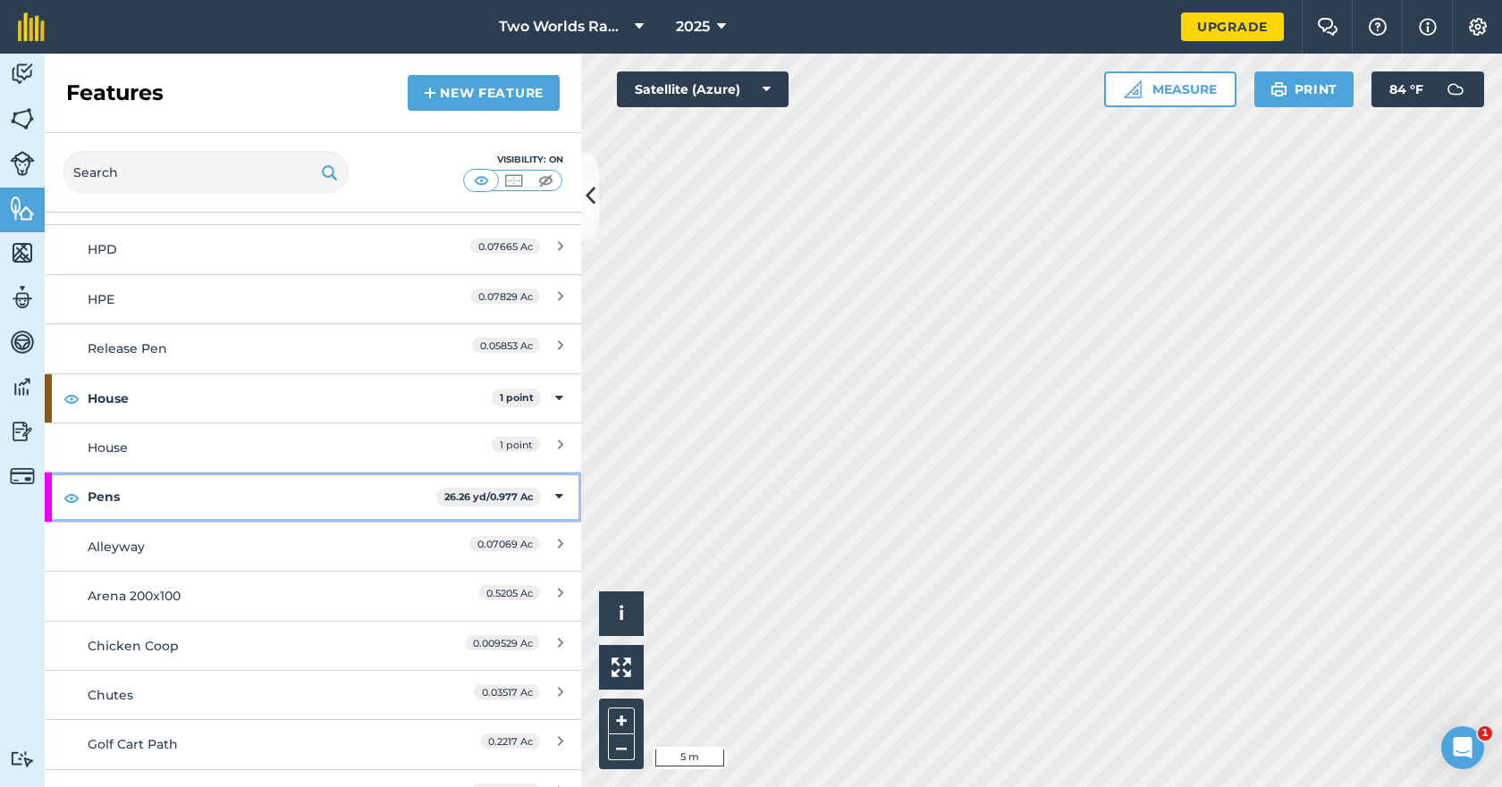
click at [120, 503] on strong "Pens" at bounding box center [262, 497] width 349 height 48
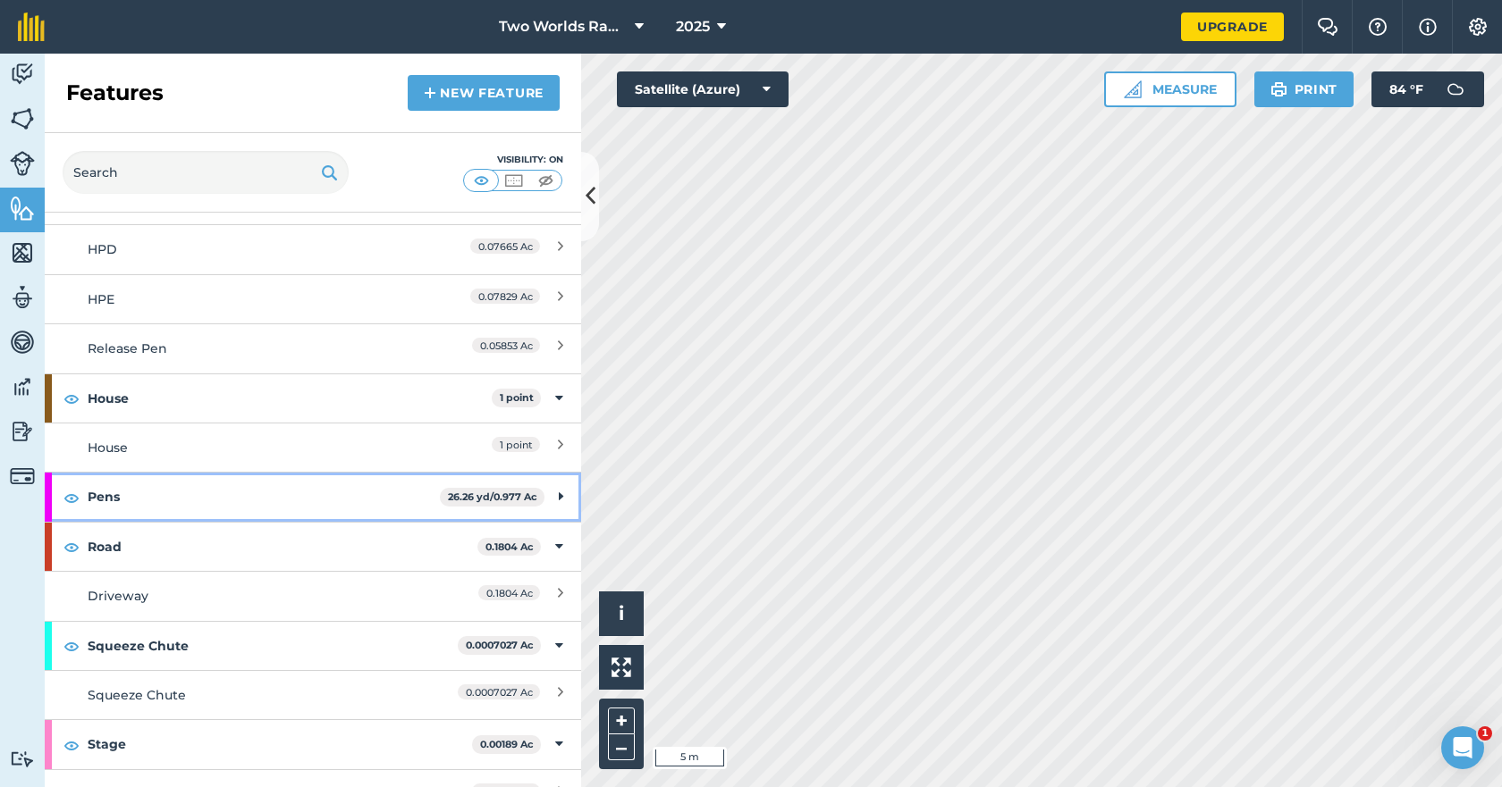
click at [120, 503] on strong "Pens" at bounding box center [264, 497] width 352 height 48
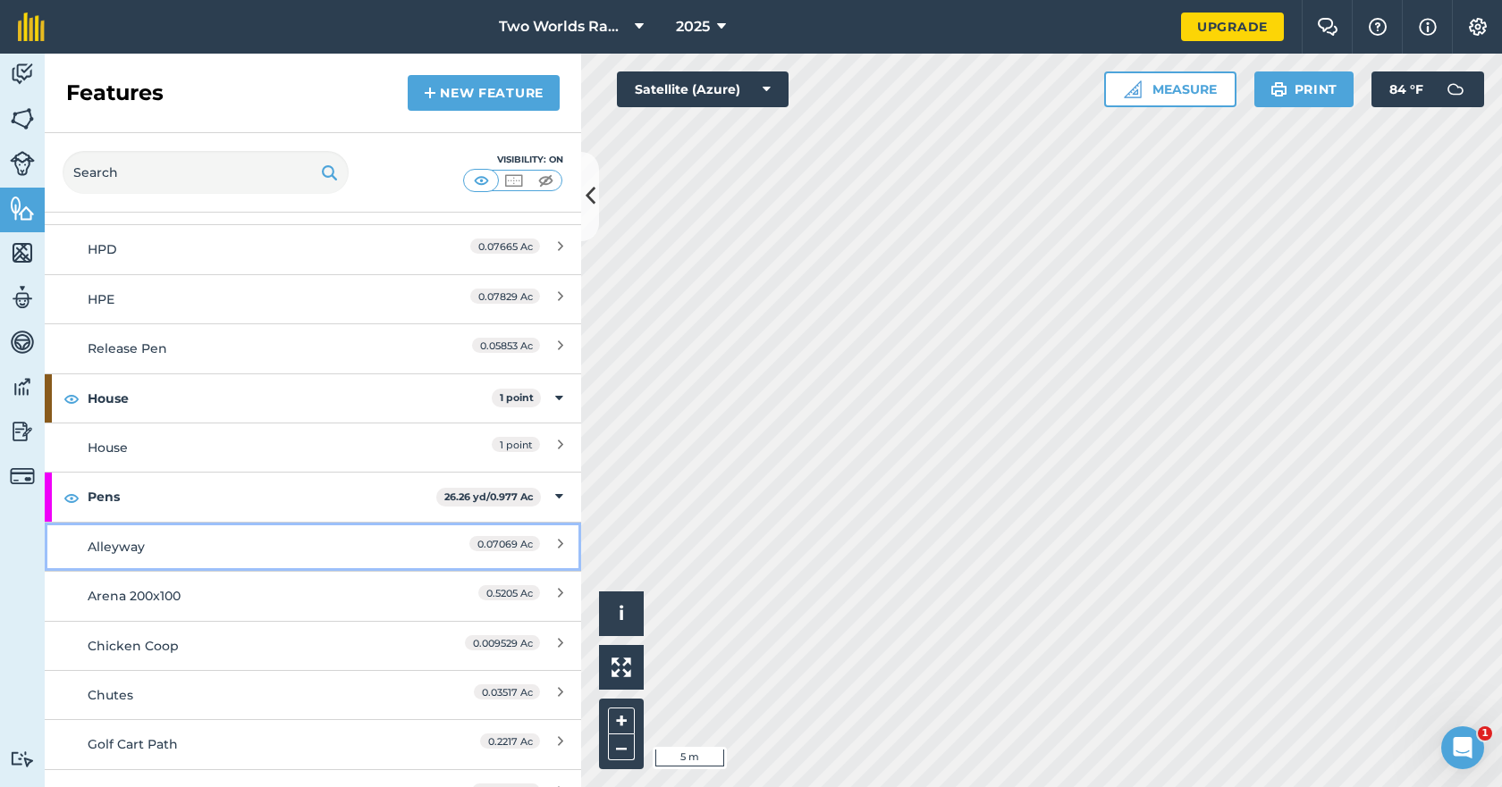
click at [122, 542] on div "Alleyway" at bounding box center [246, 547] width 317 height 20
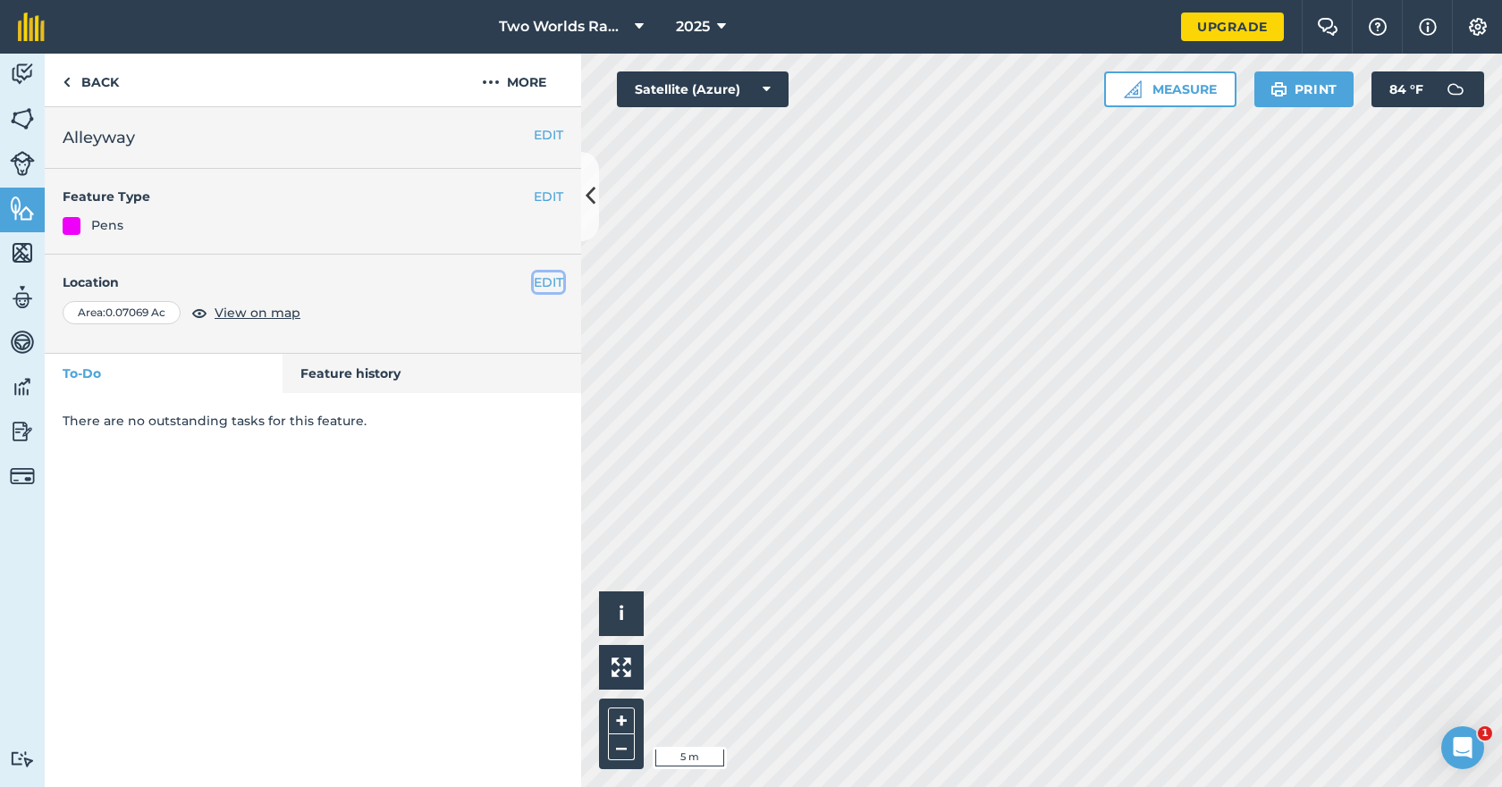
click at [539, 289] on button "EDIT" at bounding box center [548, 283] width 29 height 20
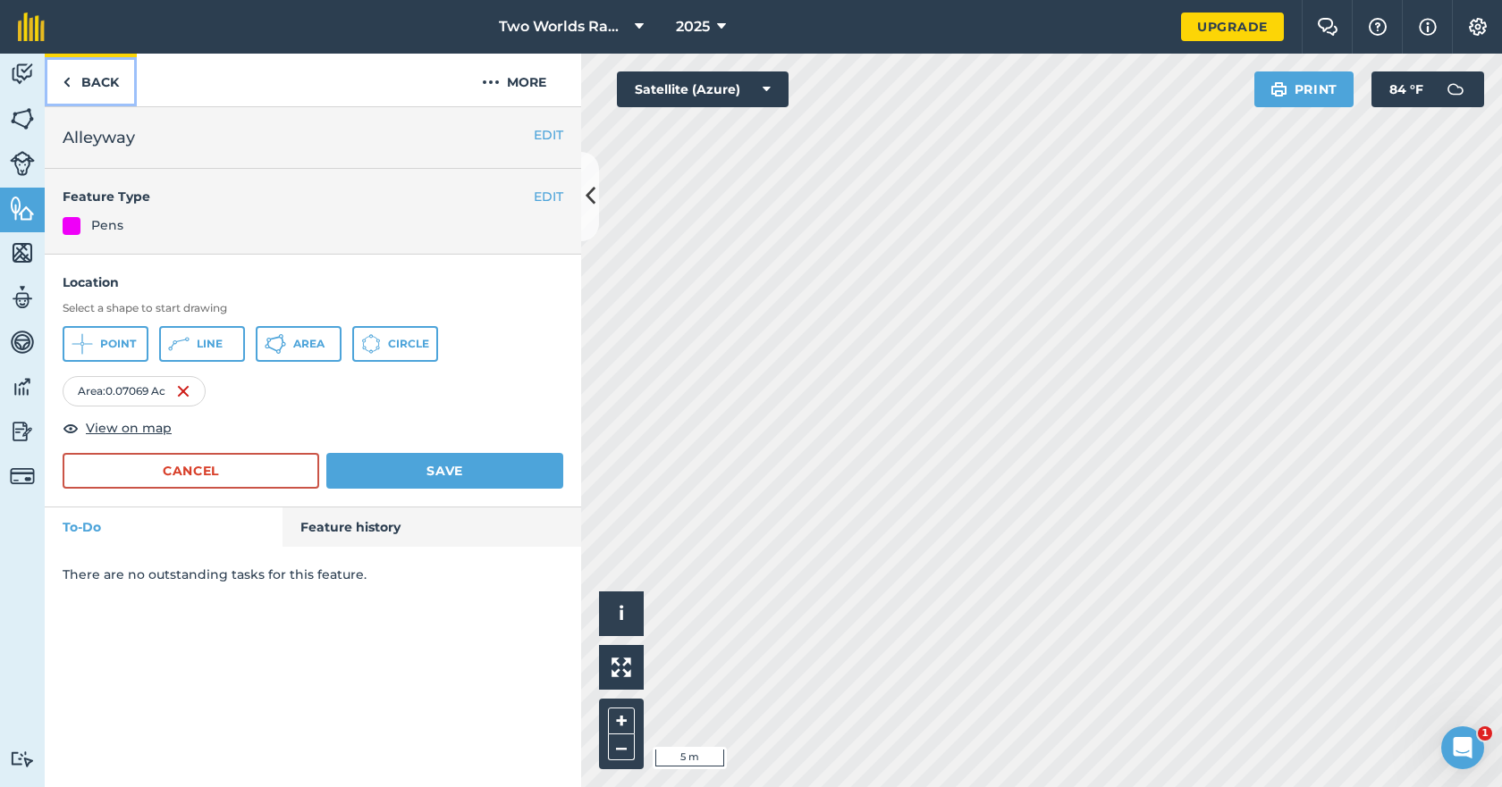
click at [97, 86] on link "Back" at bounding box center [91, 80] width 92 height 53
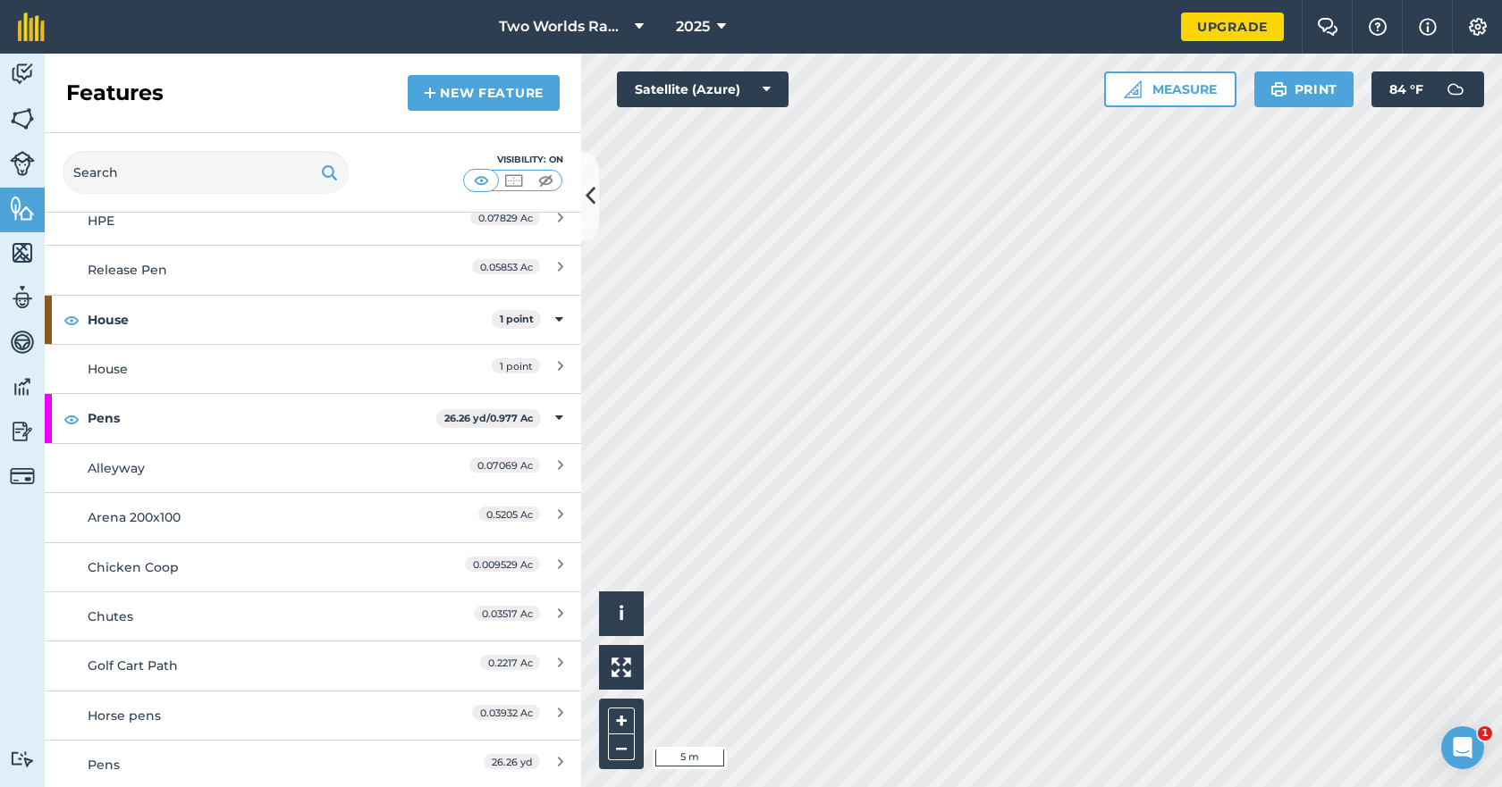
scroll to position [1073, 0]
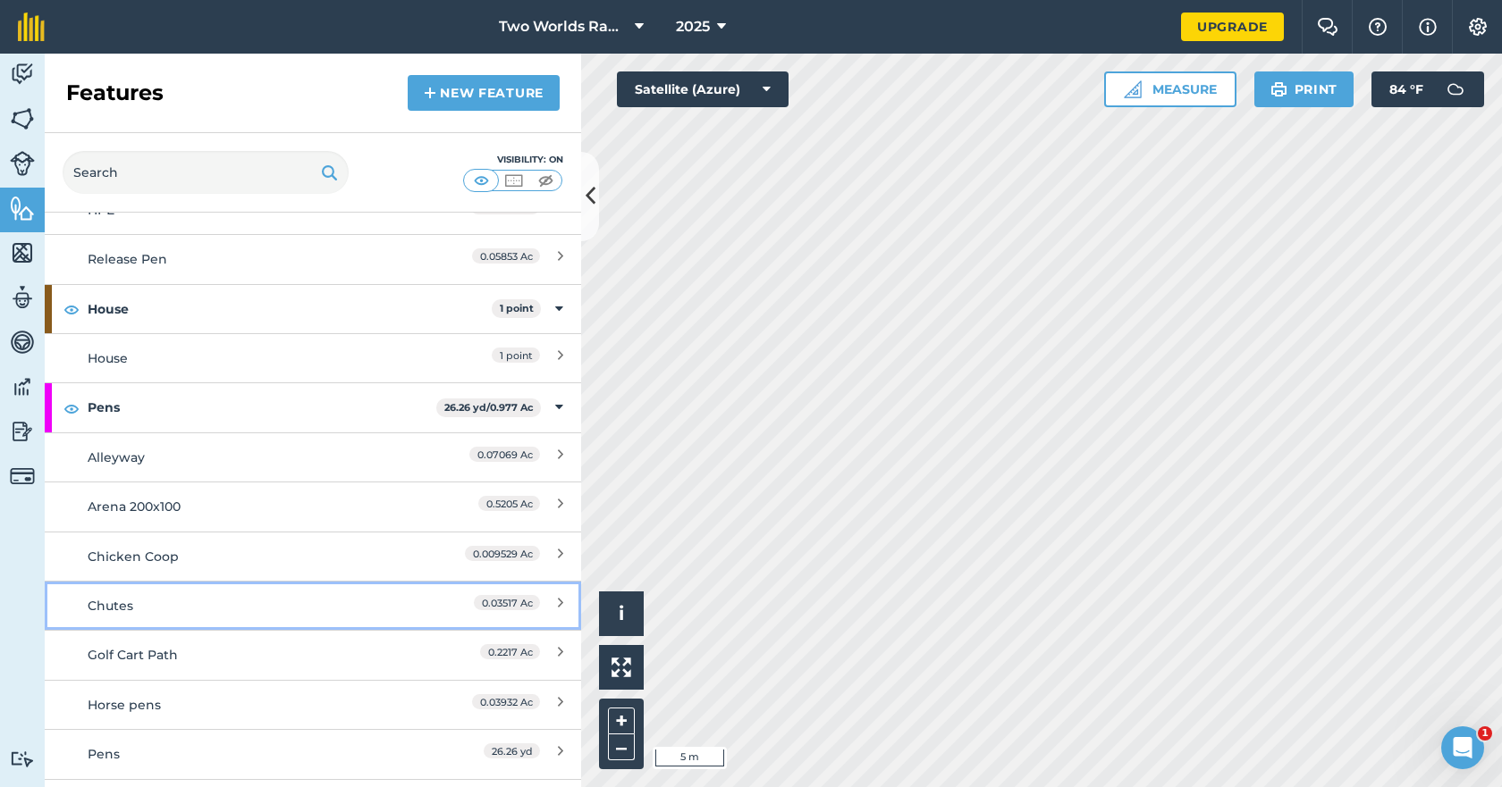
click at [149, 606] on div "Chutes" at bounding box center [246, 606] width 317 height 20
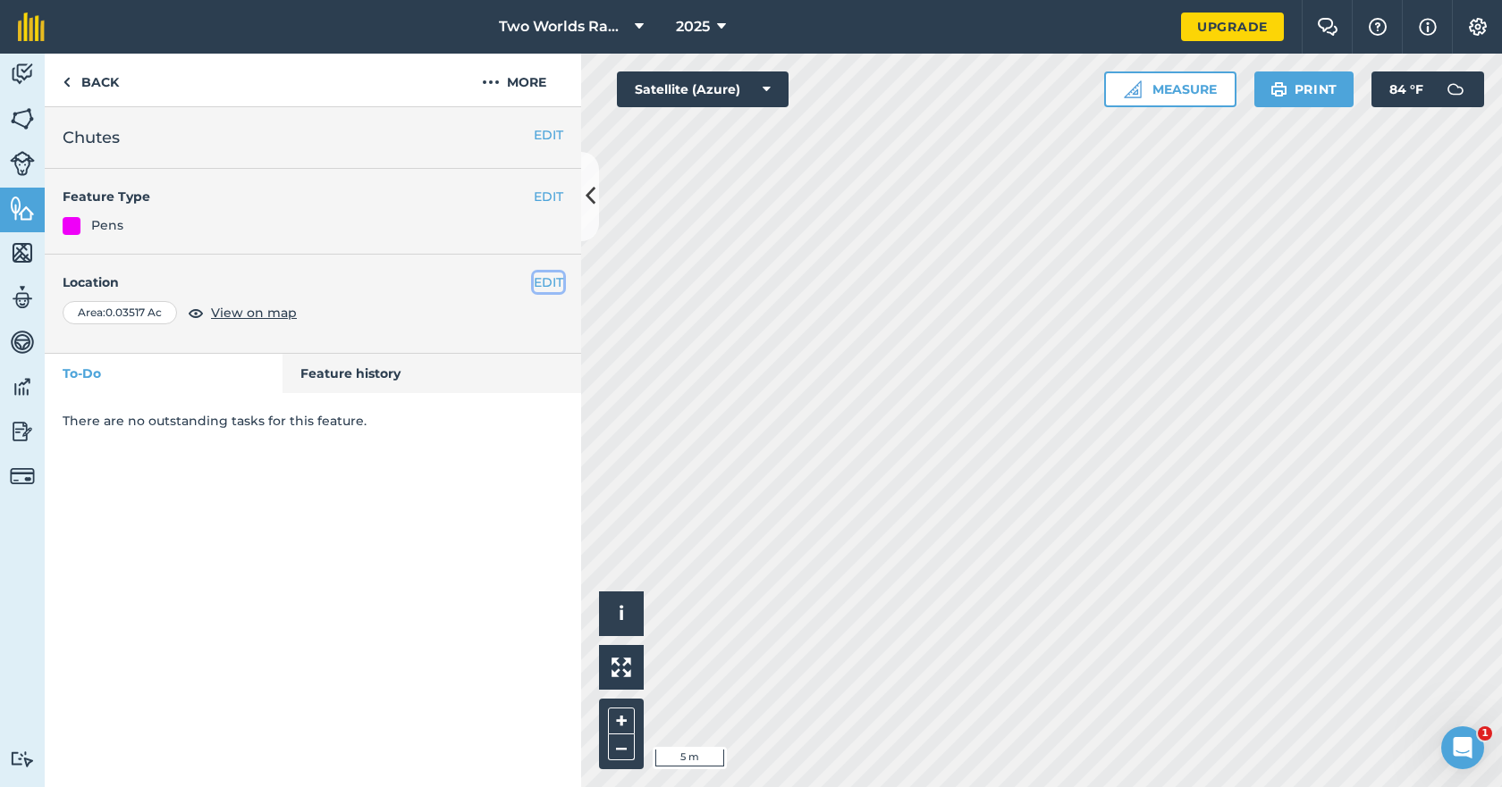
click at [534, 284] on button "EDIT" at bounding box center [548, 283] width 29 height 20
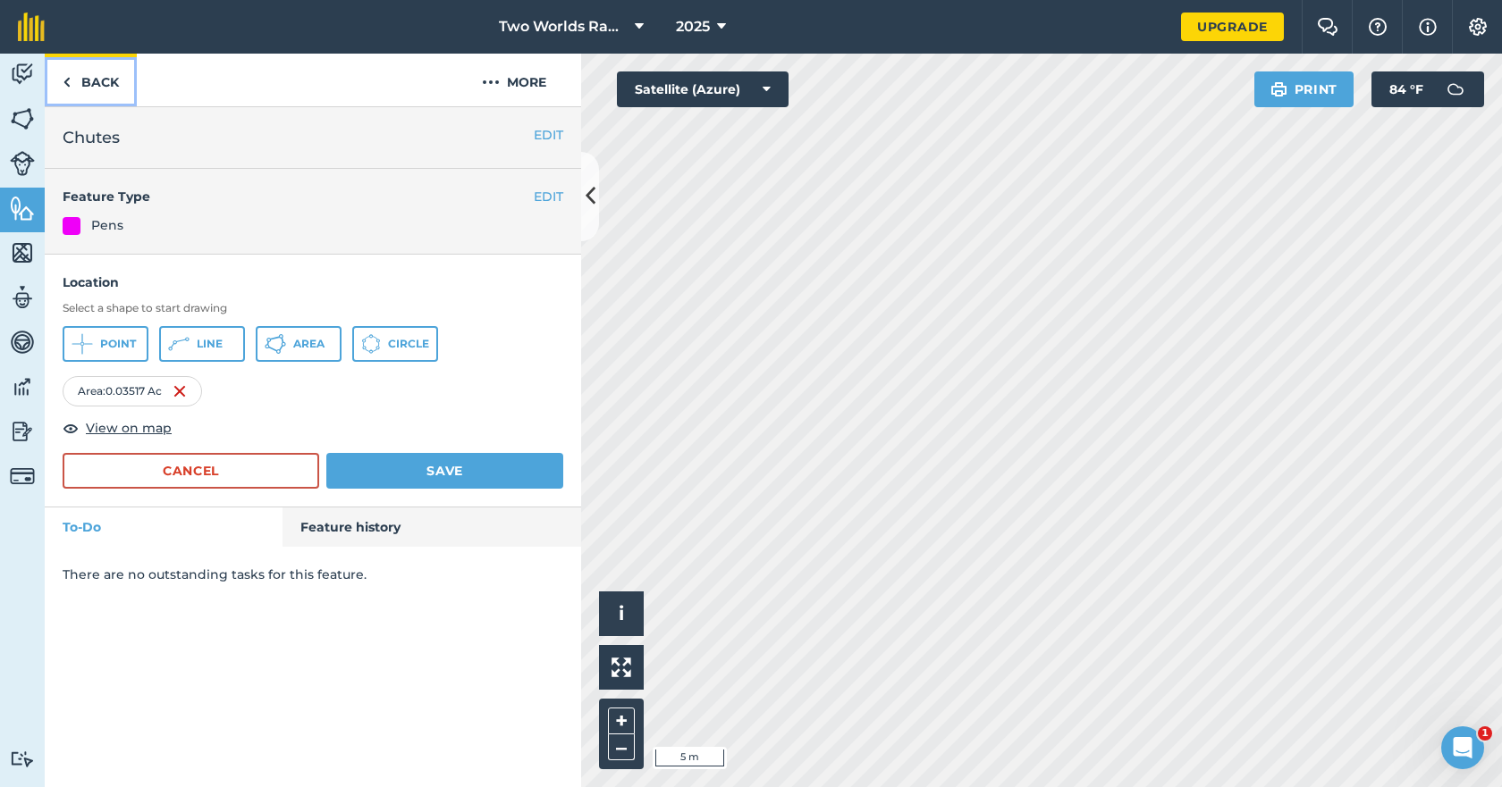
click at [95, 80] on link "Back" at bounding box center [91, 80] width 92 height 53
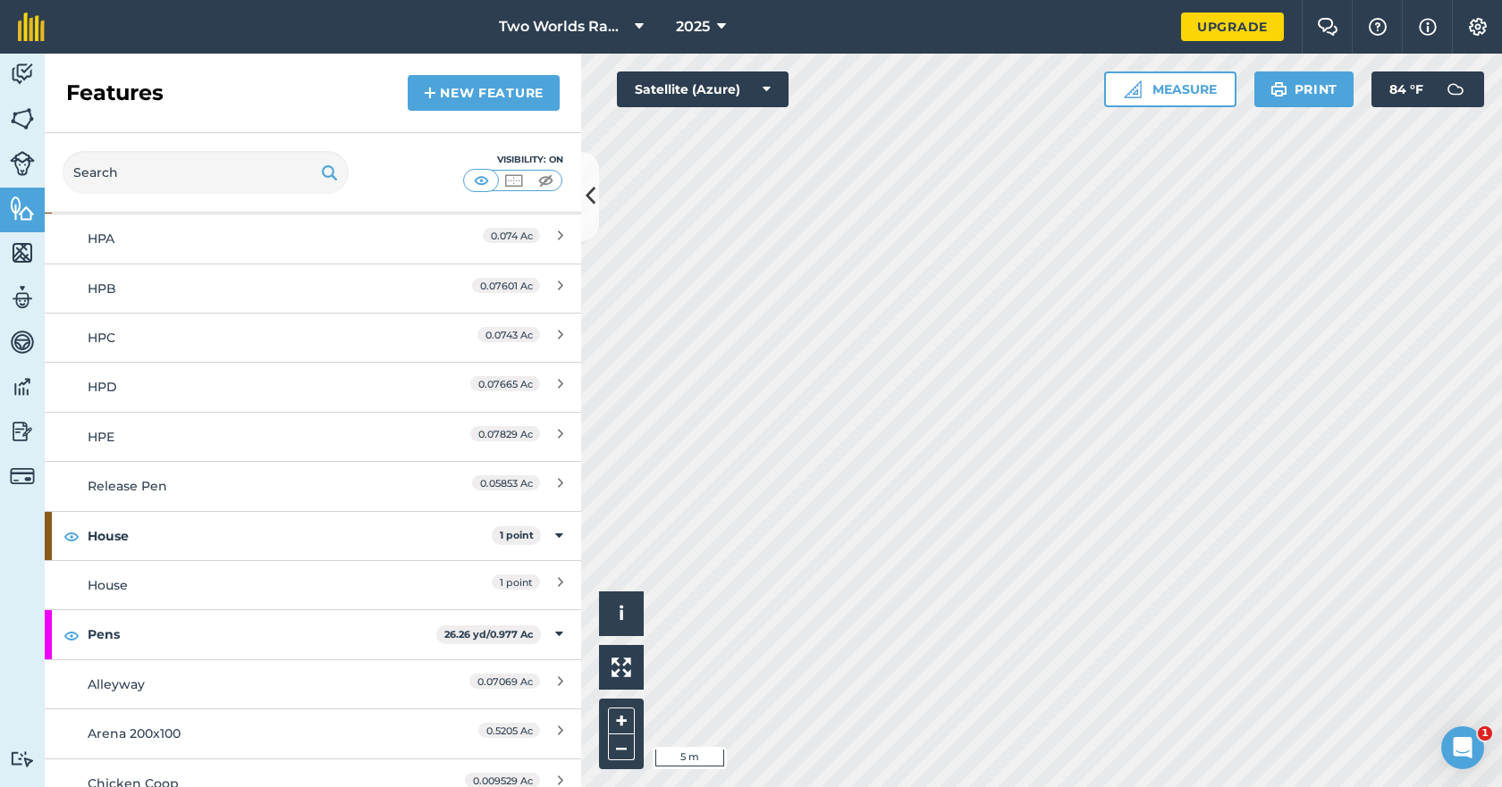
scroll to position [894, 0]
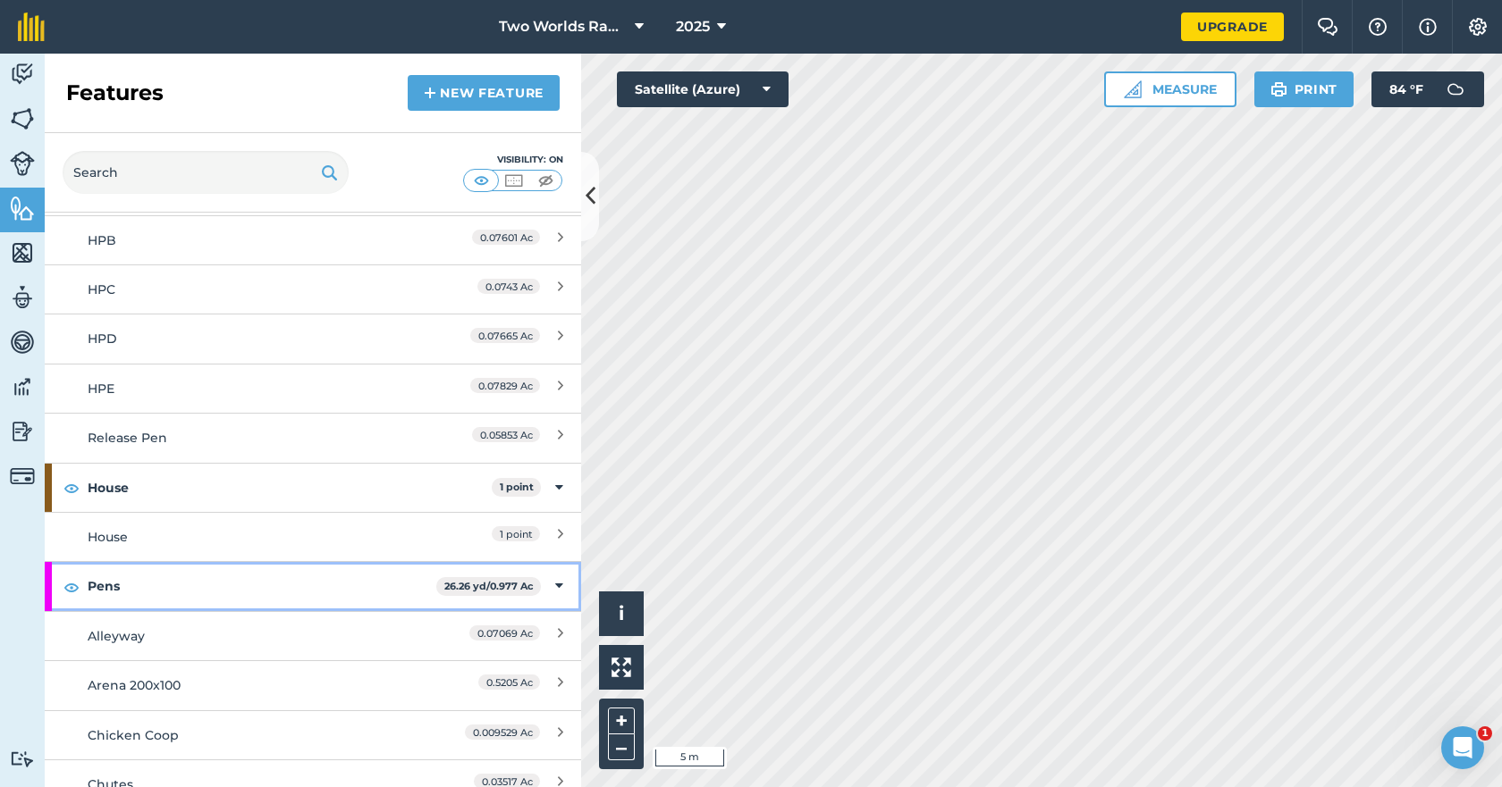
click at [108, 594] on strong "Pens" at bounding box center [262, 586] width 349 height 48
click at [108, 594] on strong "Pens" at bounding box center [264, 586] width 352 height 48
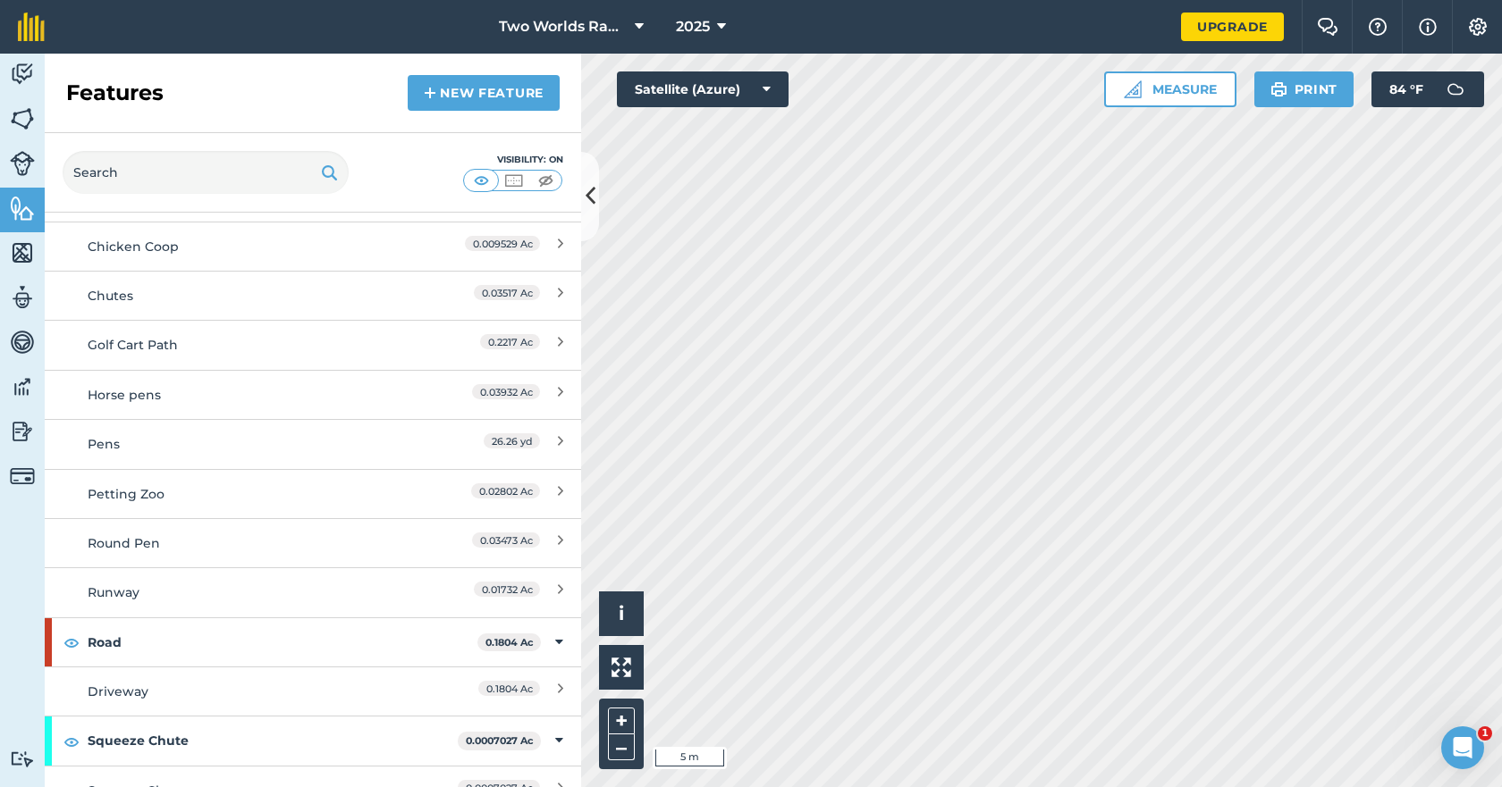
scroll to position [1430, 0]
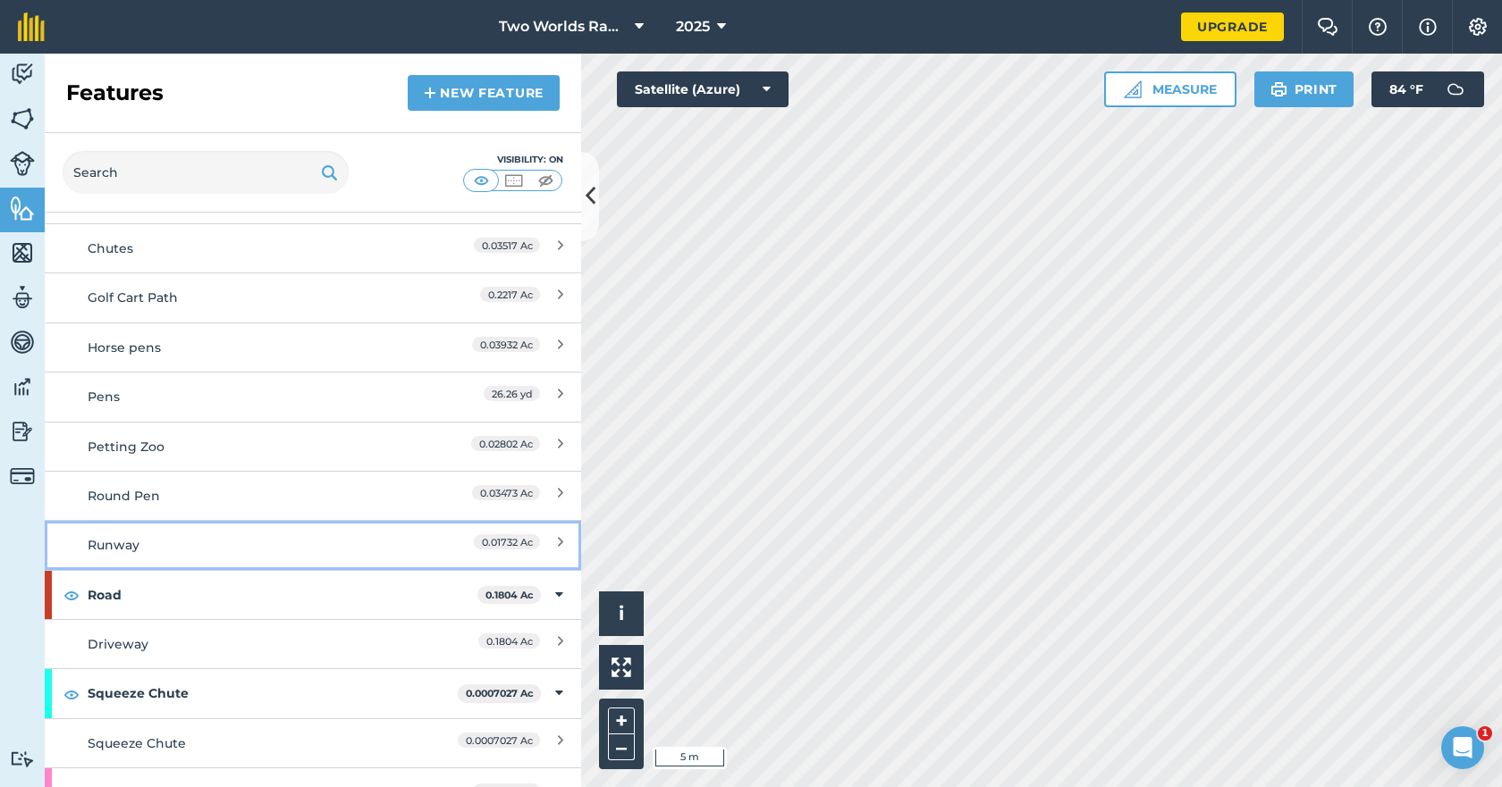
click at [140, 542] on div "Runway" at bounding box center [246, 545] width 317 height 20
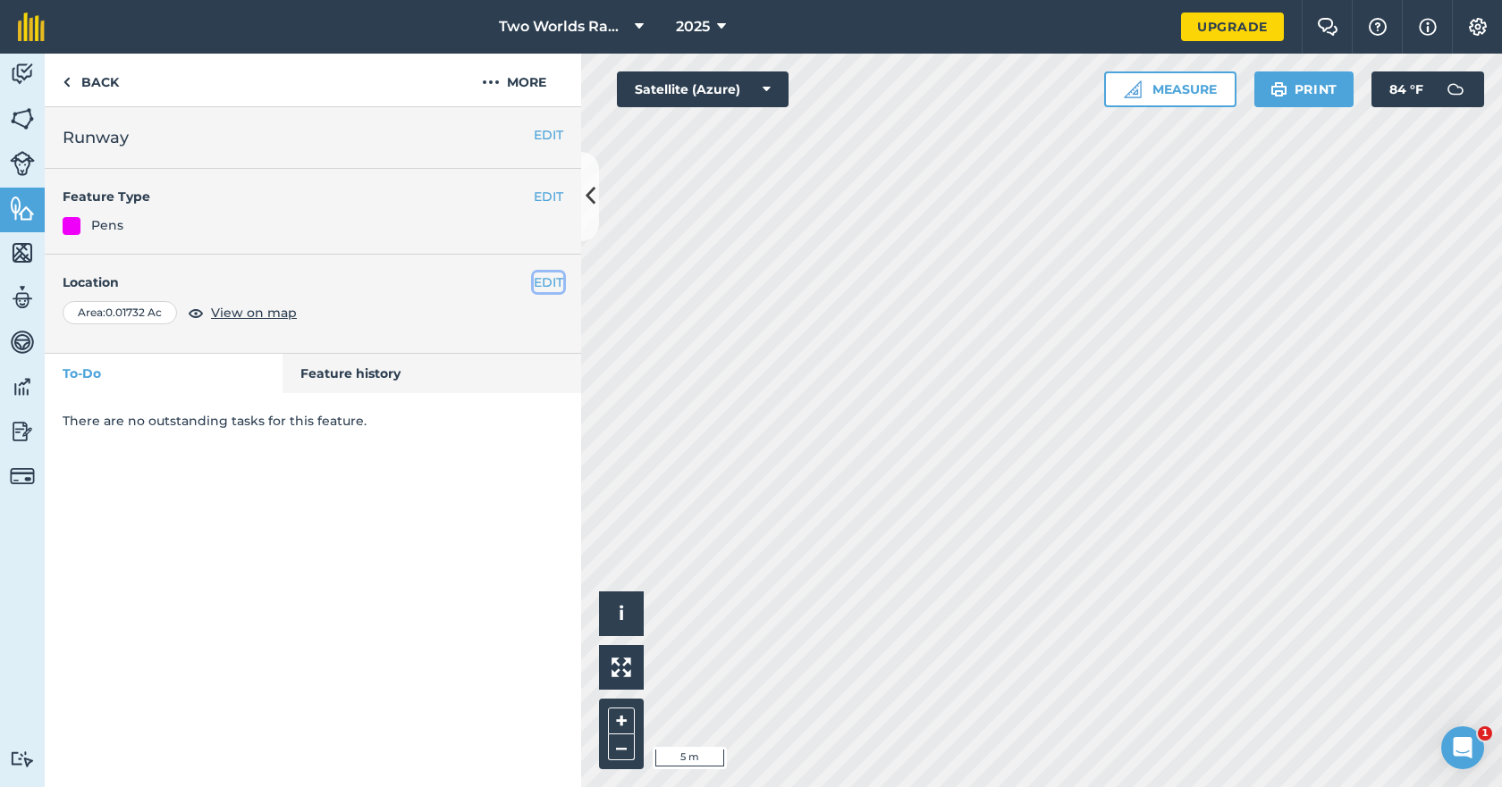
click at [544, 280] on button "EDIT" at bounding box center [548, 283] width 29 height 20
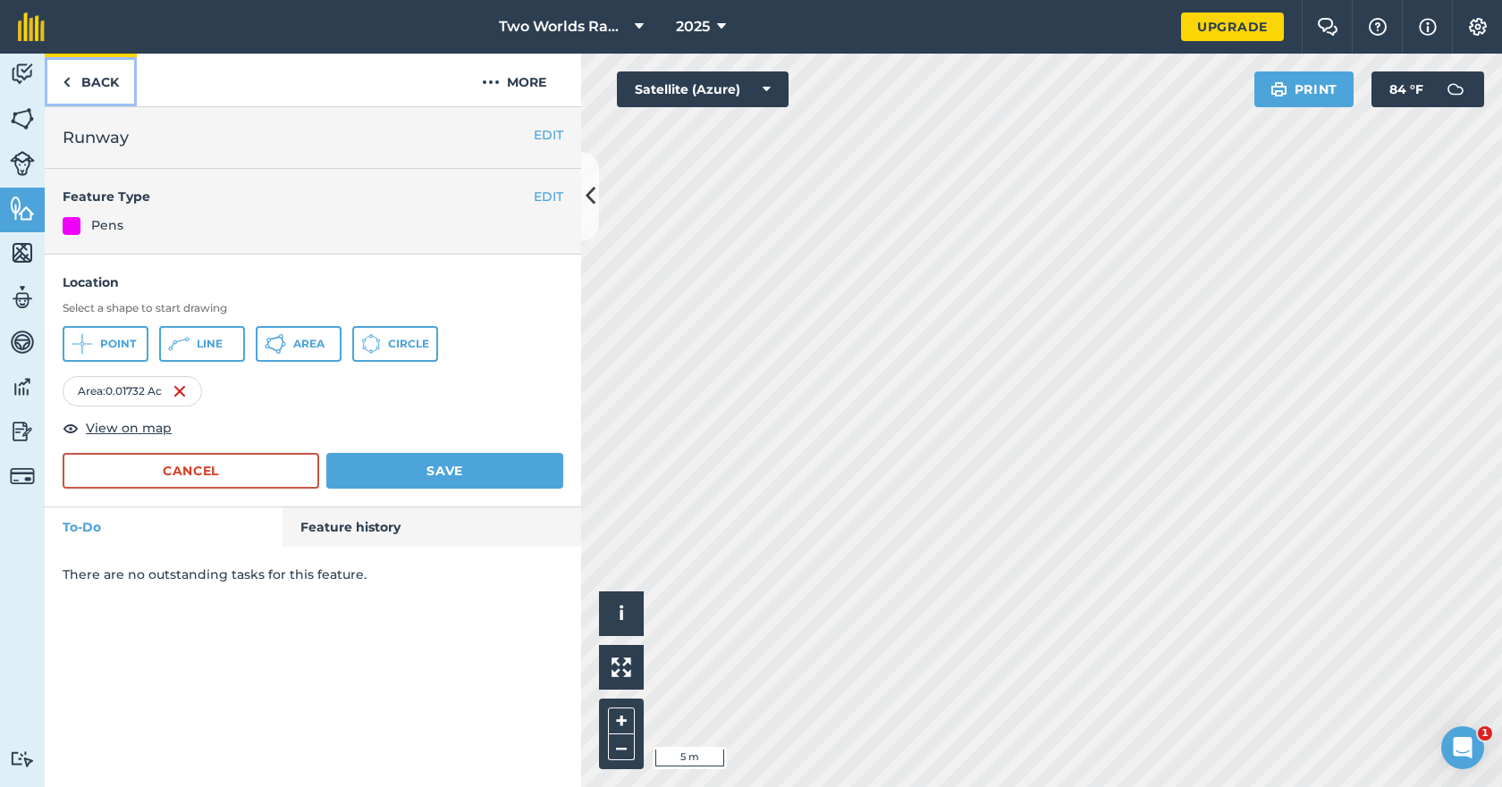
click at [84, 81] on link "Back" at bounding box center [91, 80] width 92 height 53
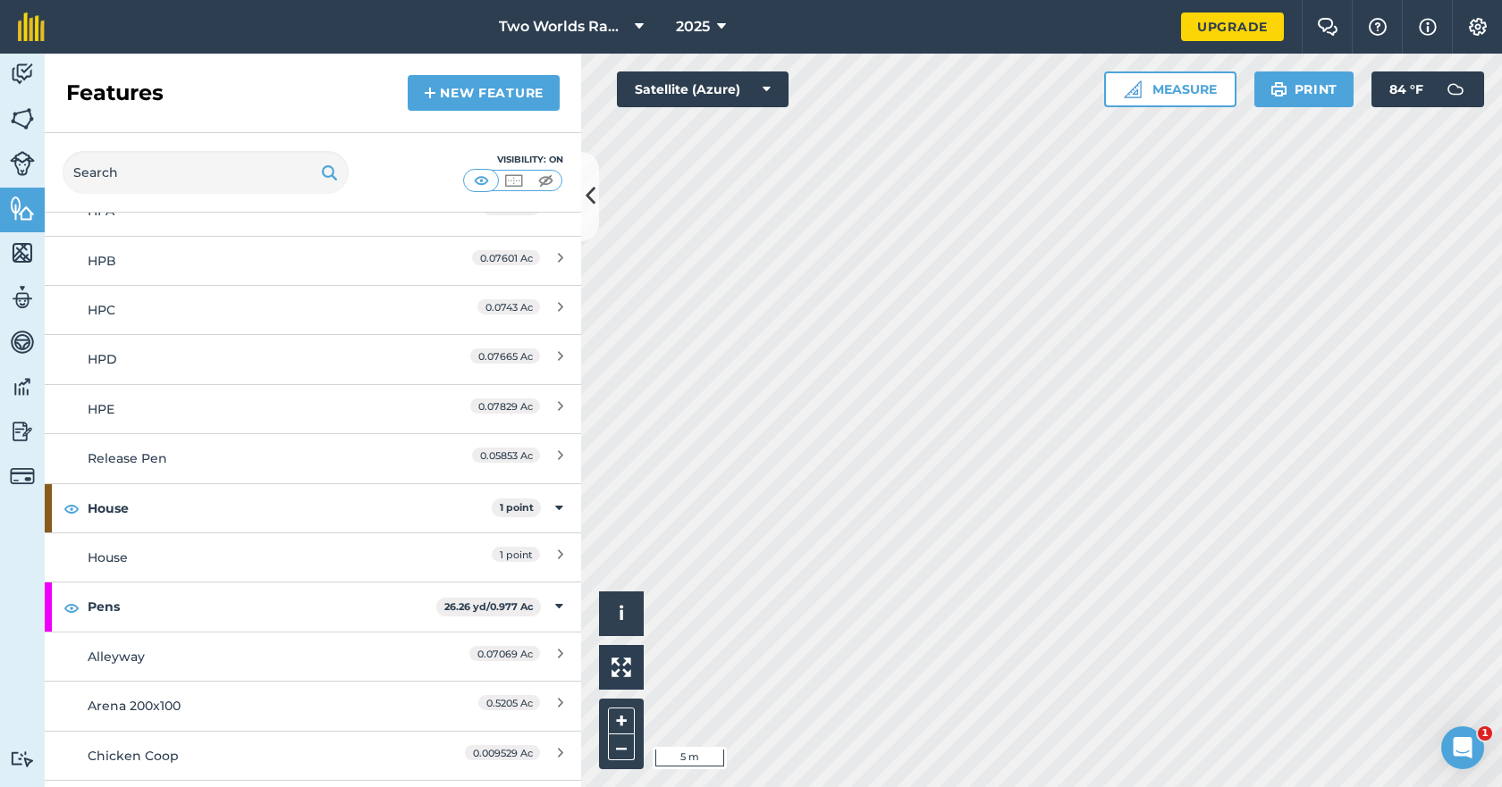
scroll to position [983, 0]
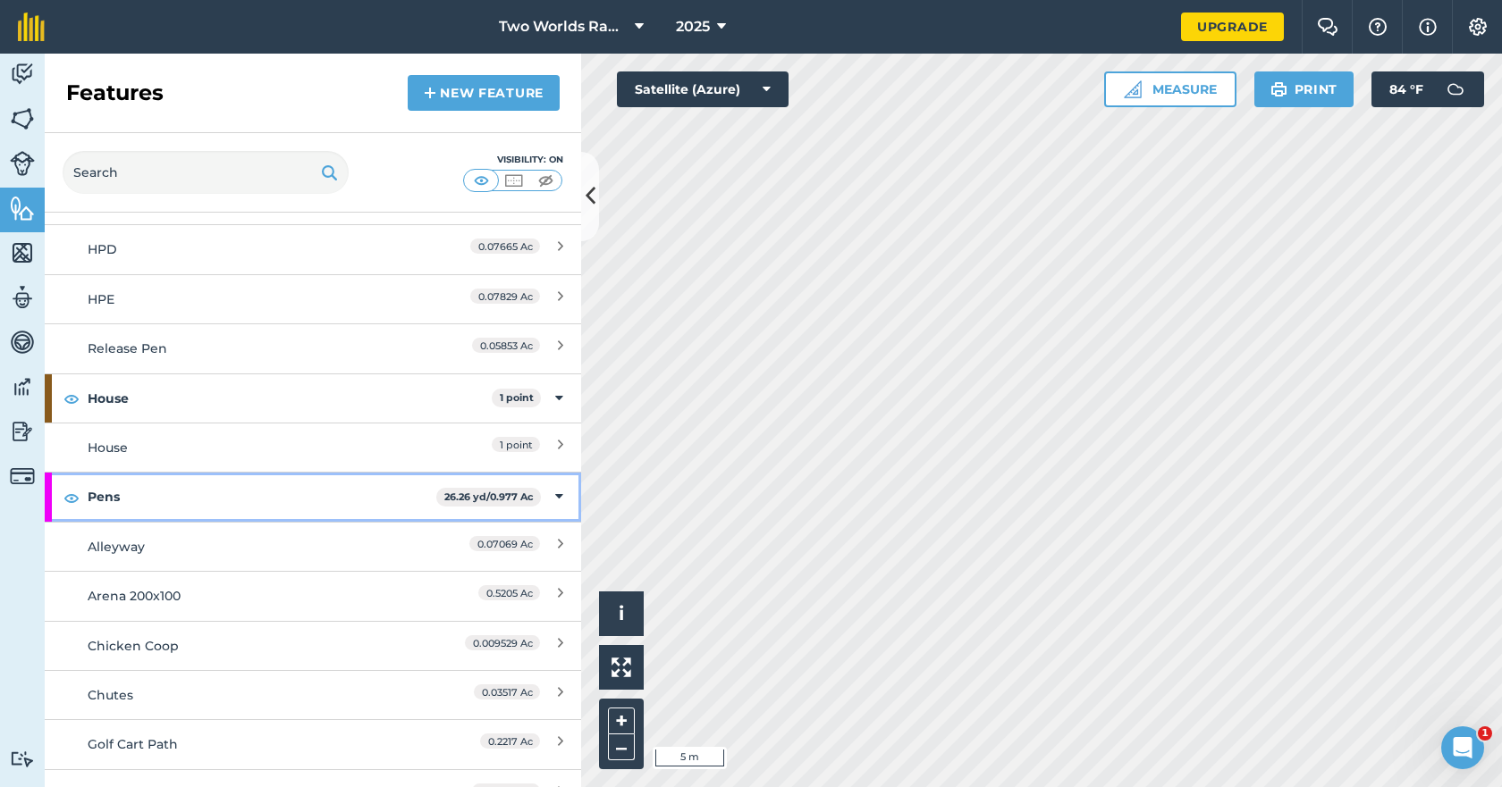
click at [103, 501] on strong "Pens" at bounding box center [262, 497] width 349 height 48
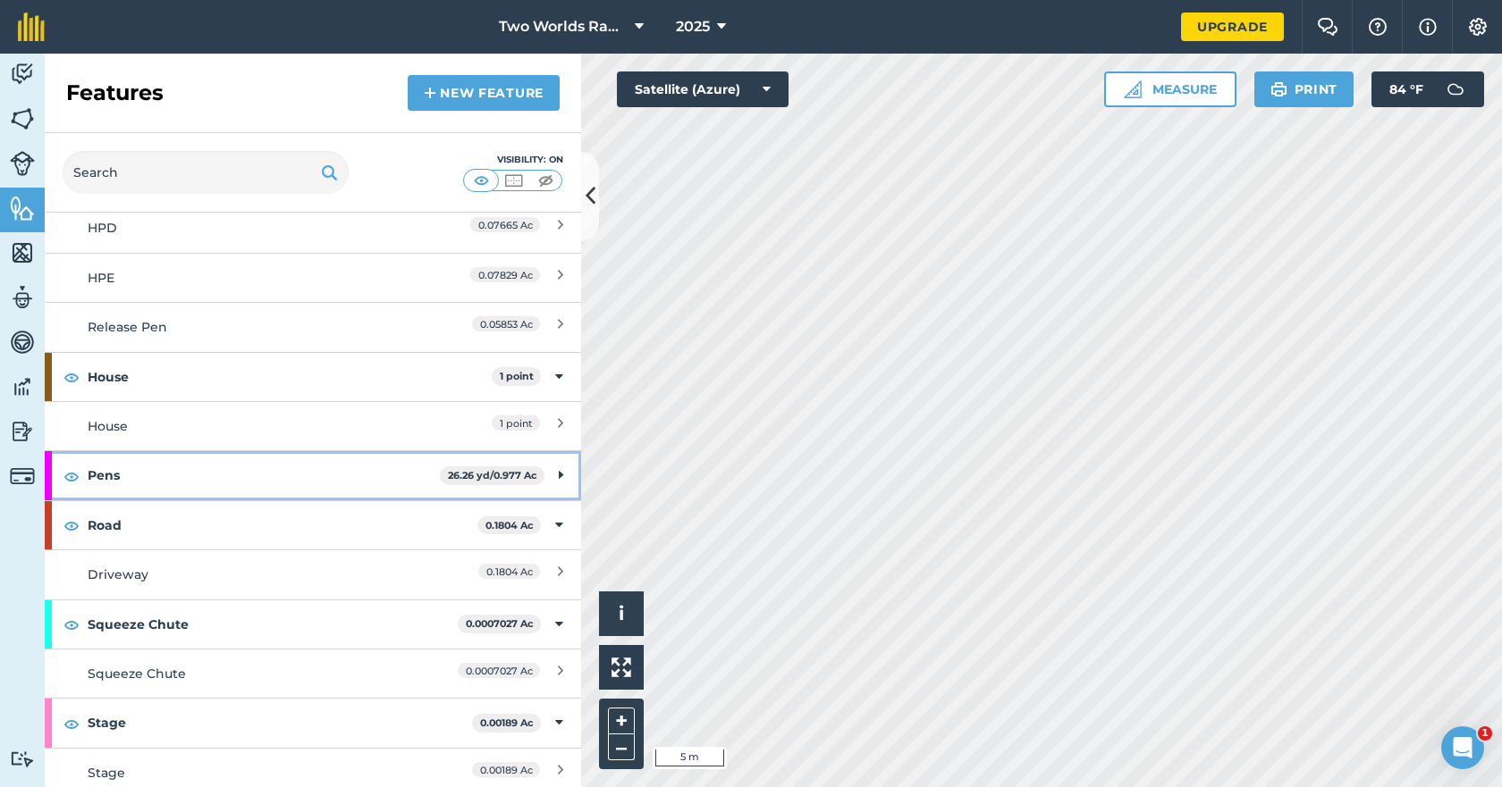
scroll to position [1014, 0]
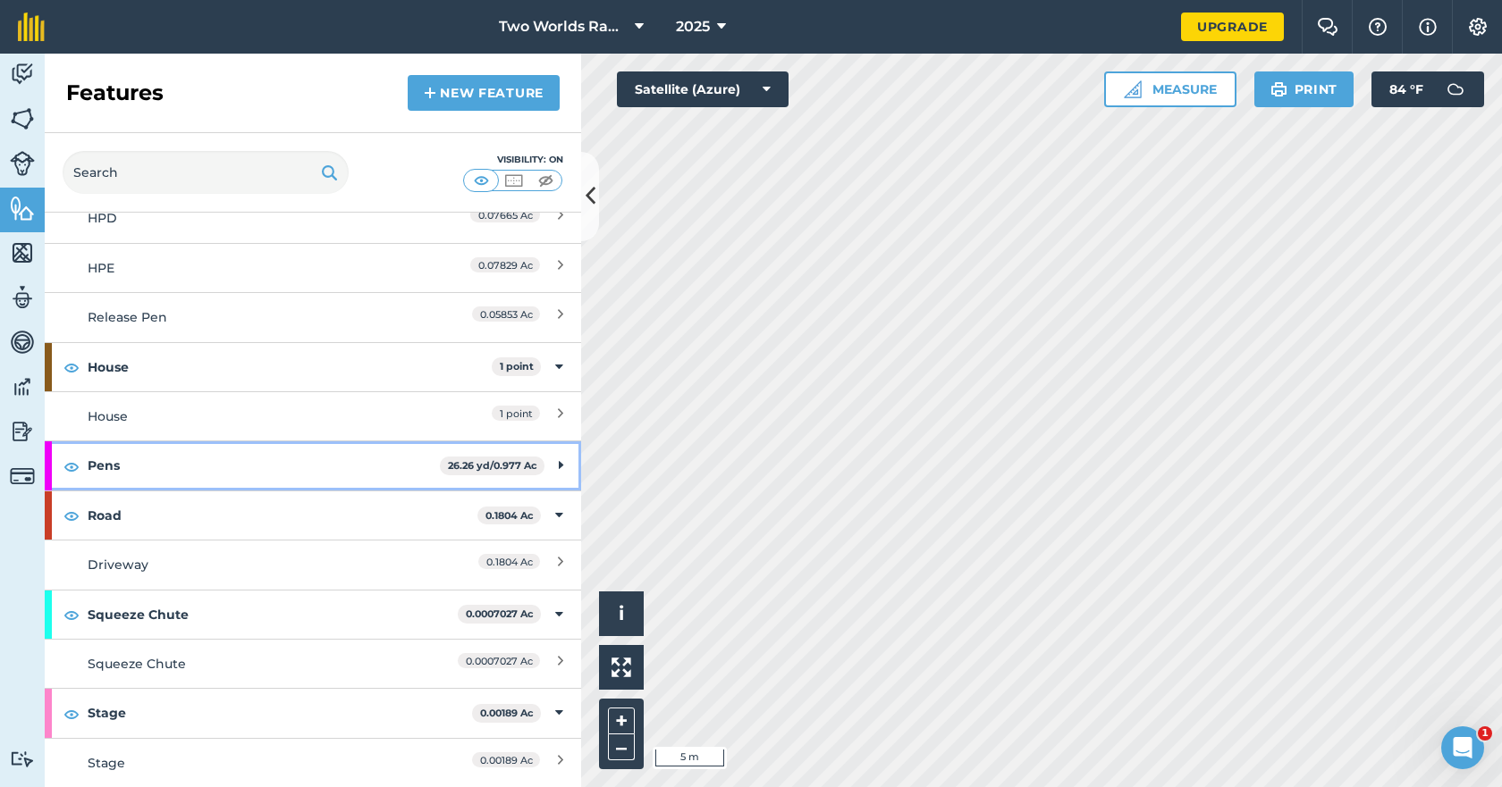
click at [140, 459] on strong "Pens" at bounding box center [264, 466] width 352 height 48
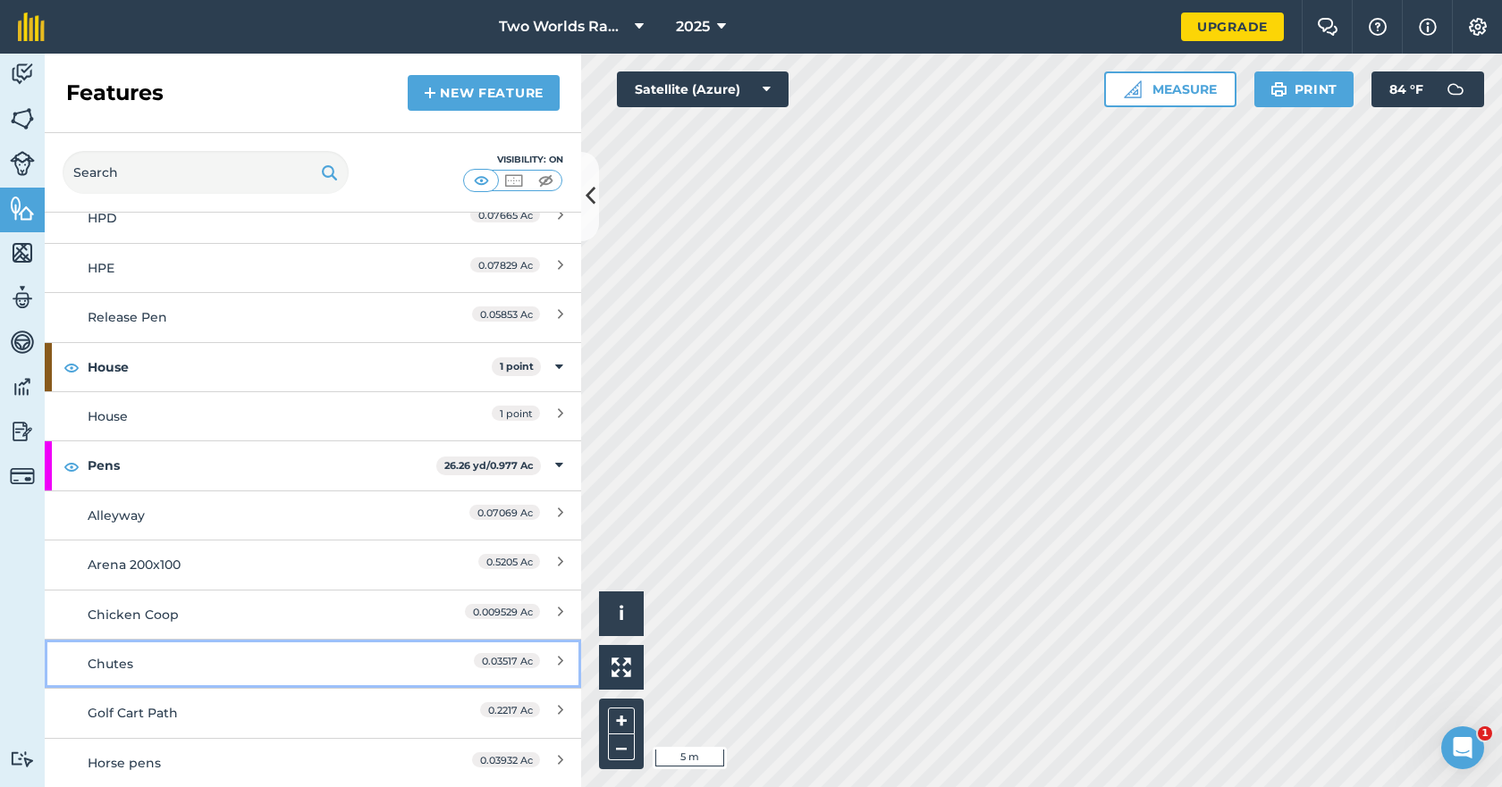
click at [128, 677] on link "Chutes 0.03517 Ac" at bounding box center [313, 663] width 536 height 49
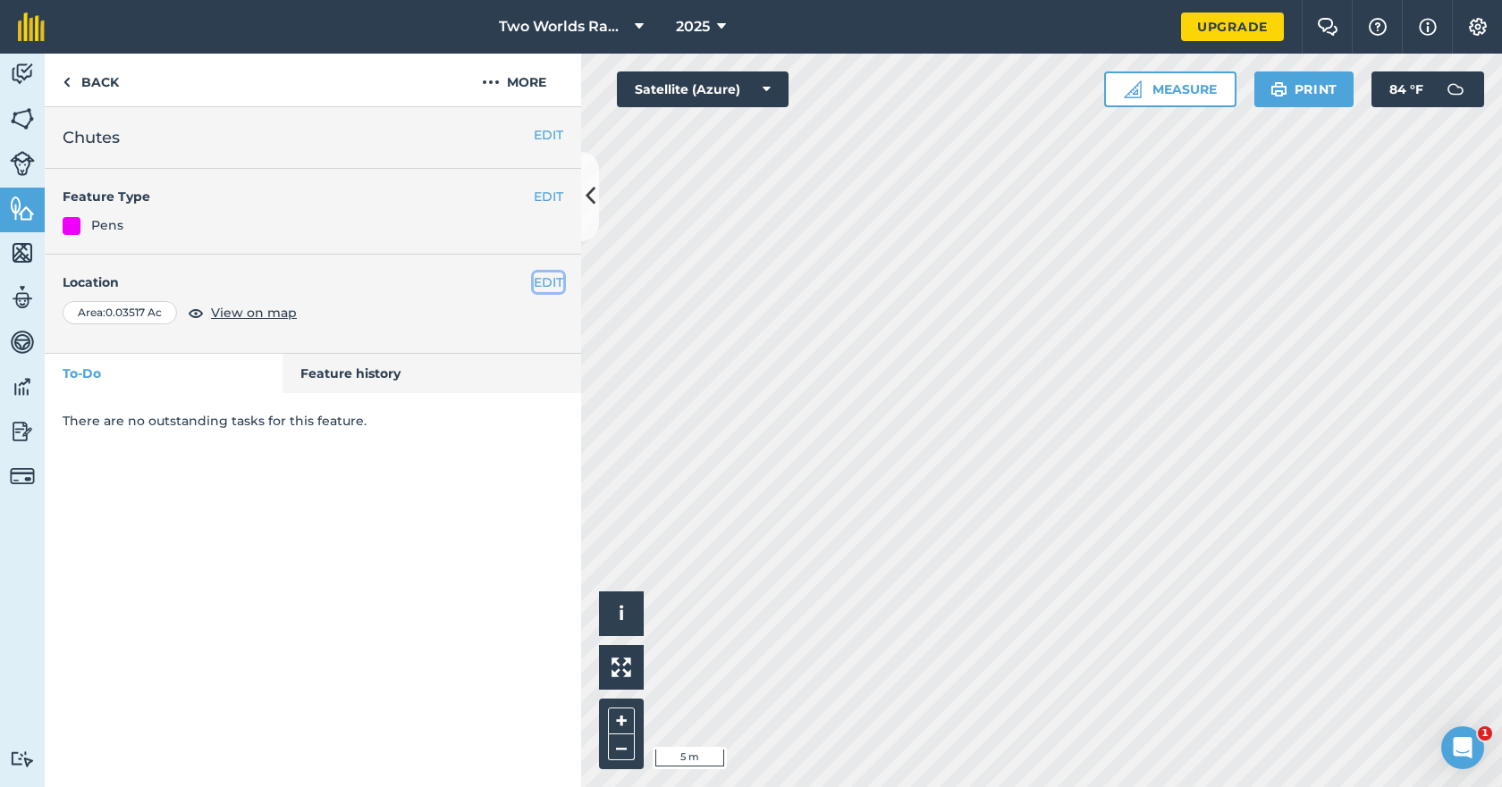
click at [540, 282] on button "EDIT" at bounding box center [548, 283] width 29 height 20
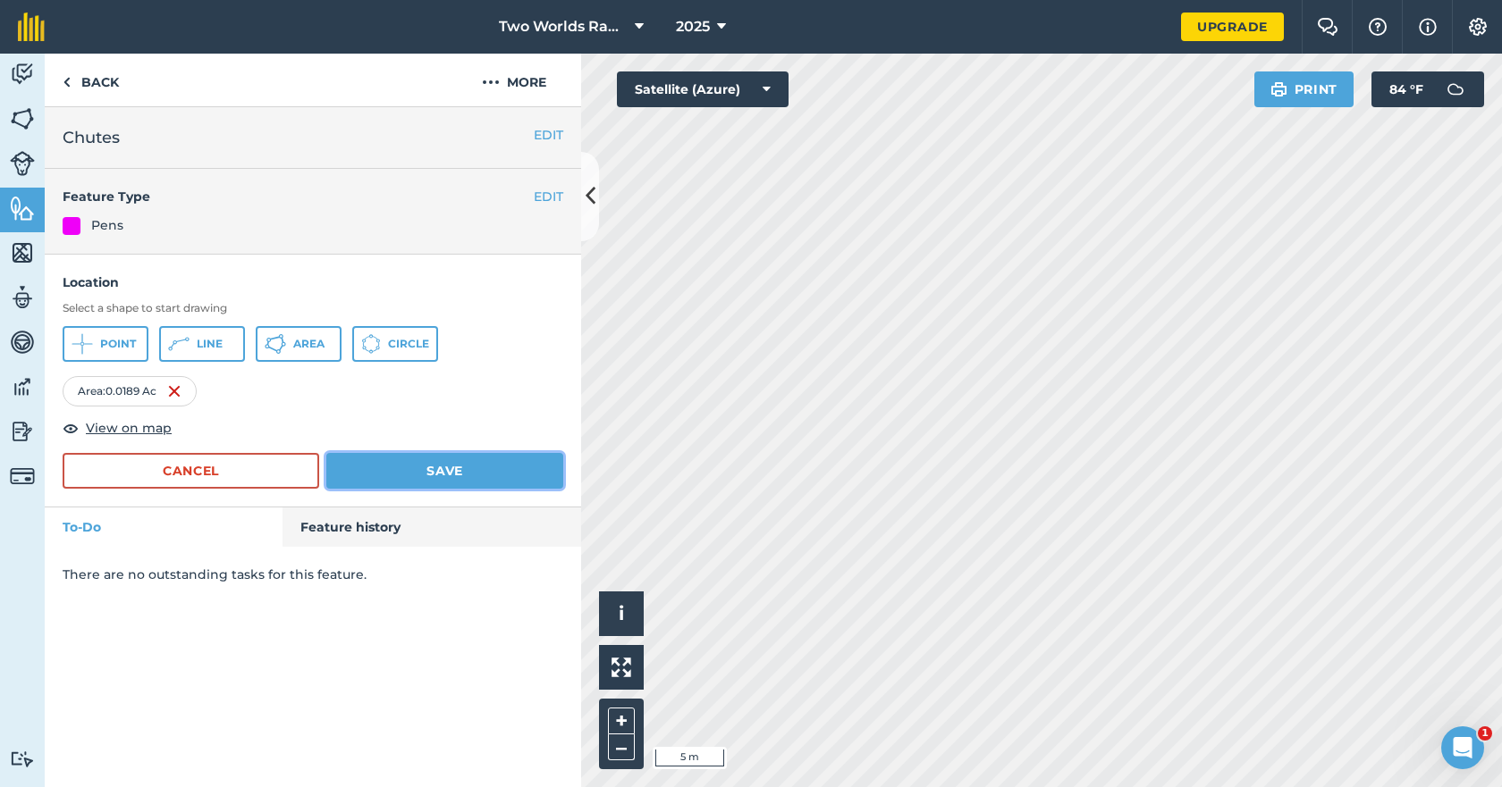
click at [458, 469] on button "Save" at bounding box center [444, 471] width 237 height 36
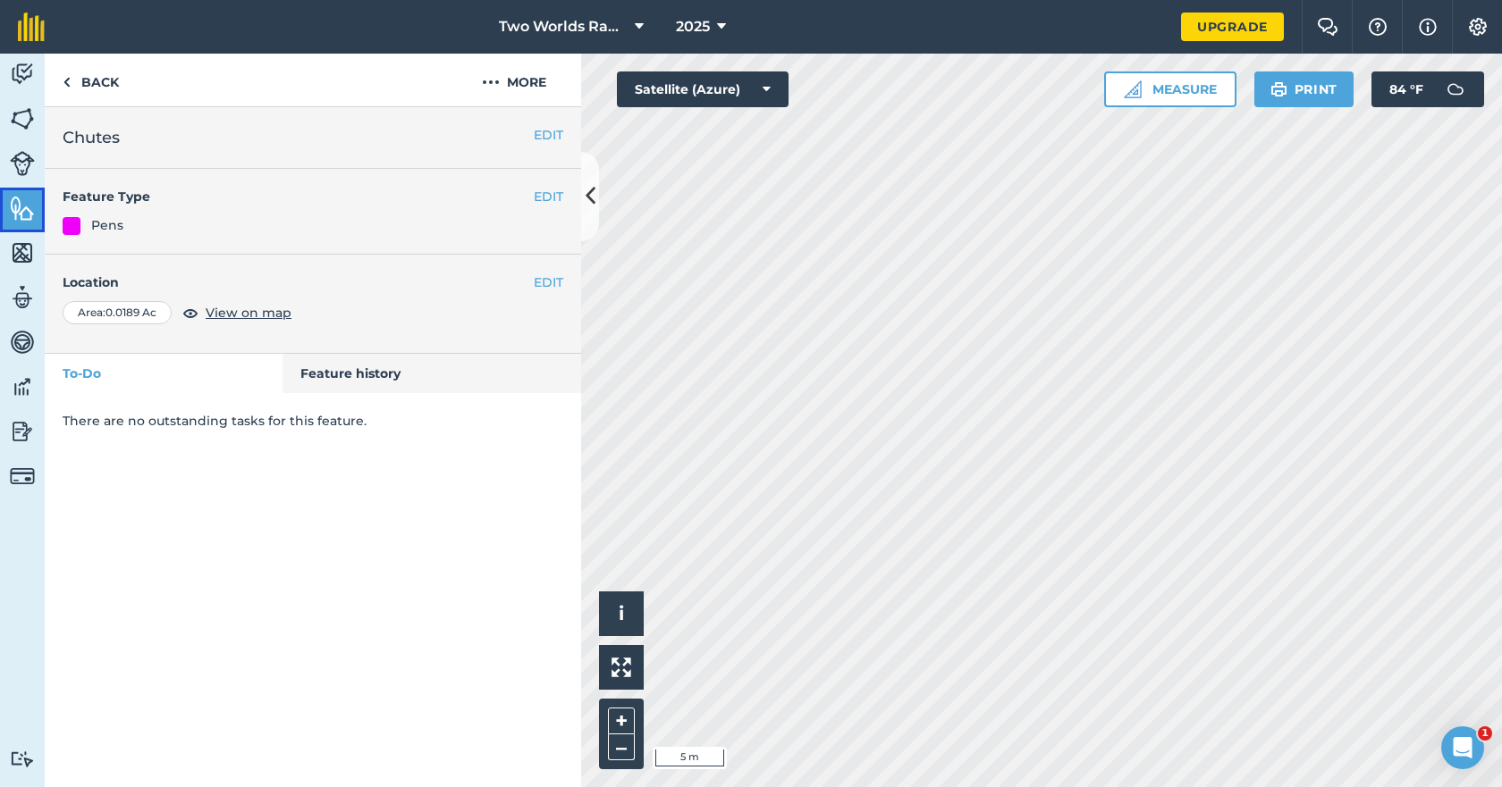
click at [17, 213] on img at bounding box center [22, 208] width 25 height 27
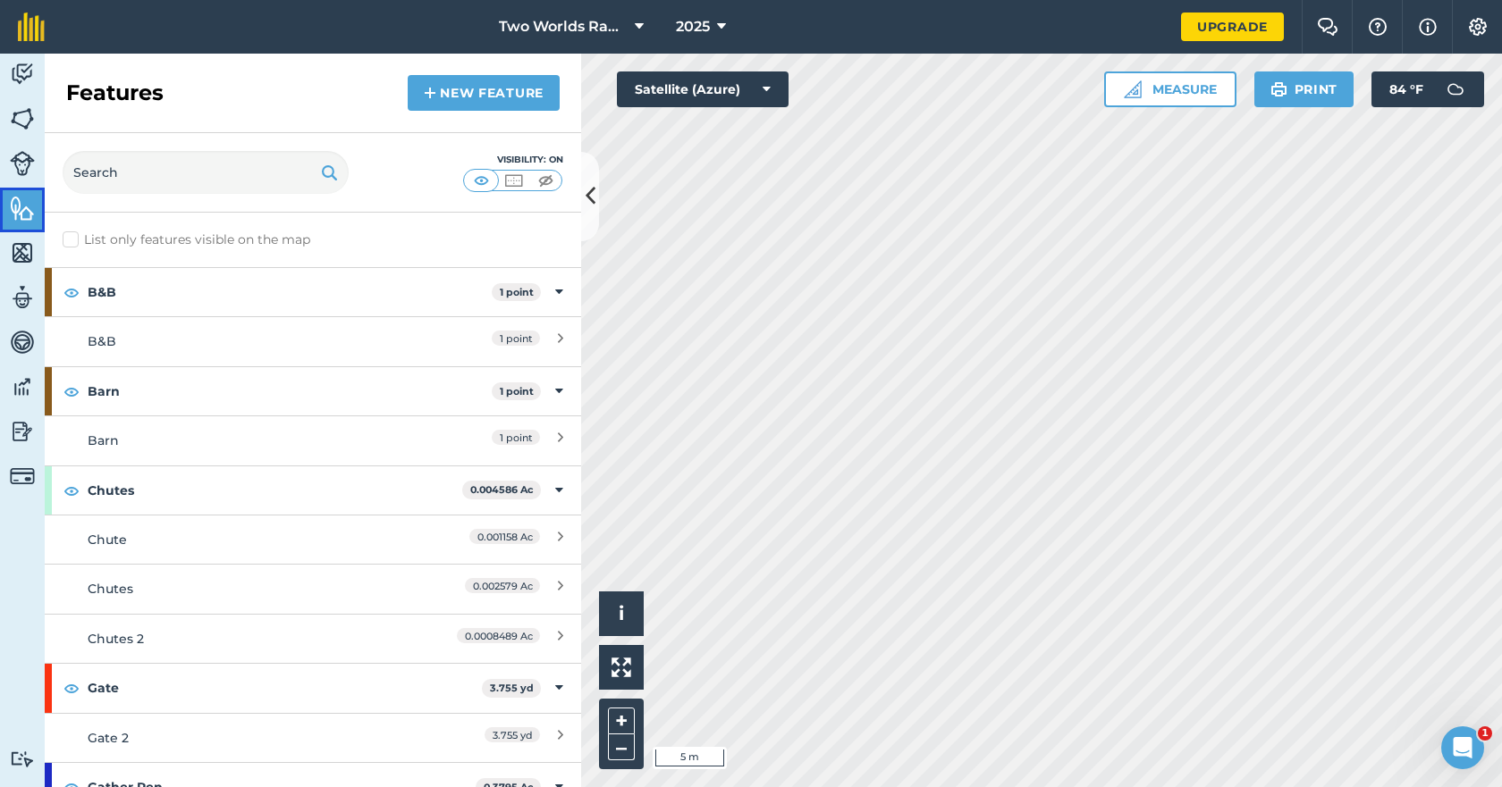
click at [19, 215] on img at bounding box center [22, 208] width 25 height 27
click at [25, 110] on img at bounding box center [22, 118] width 25 height 27
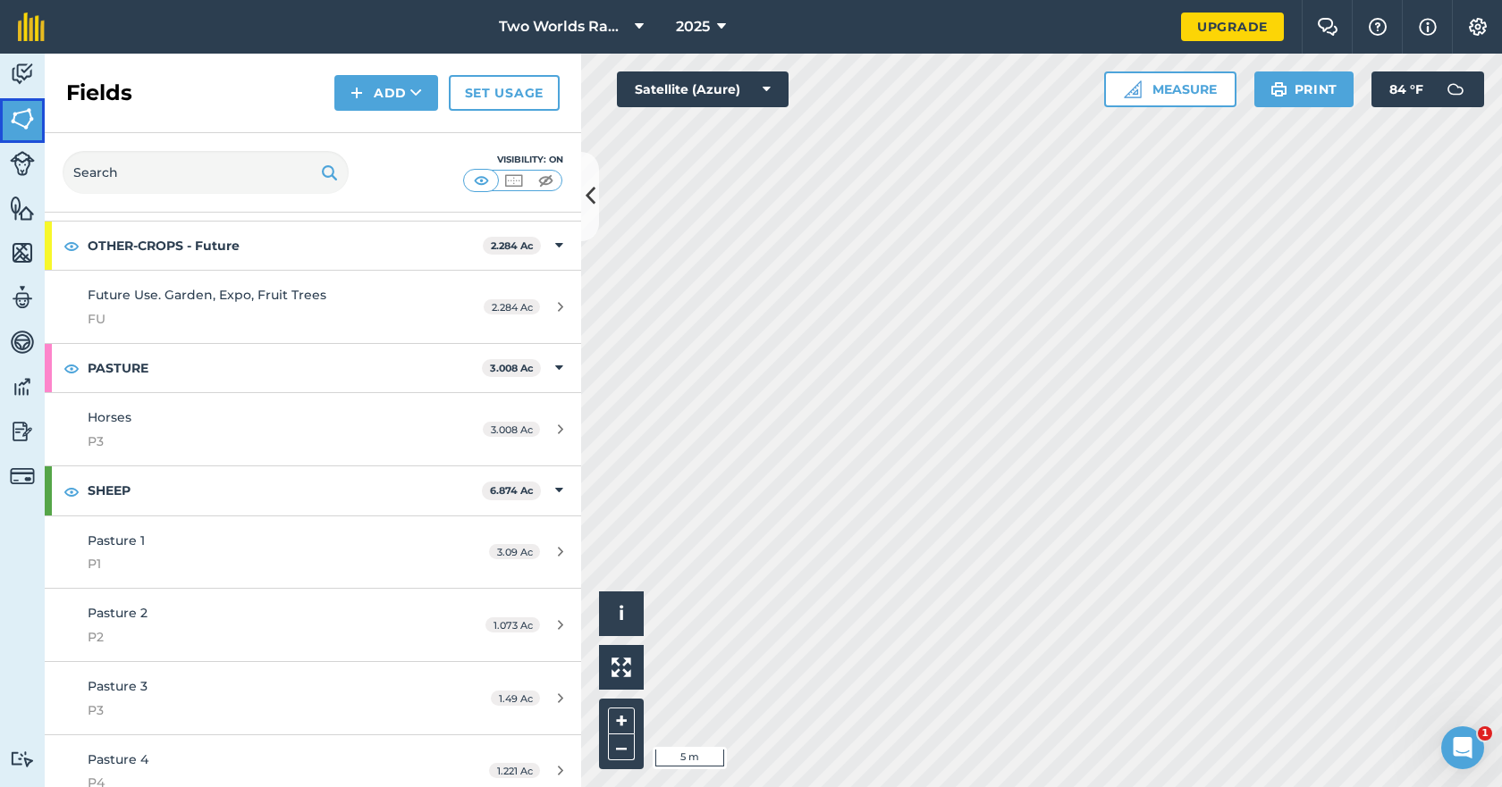
scroll to position [779, 0]
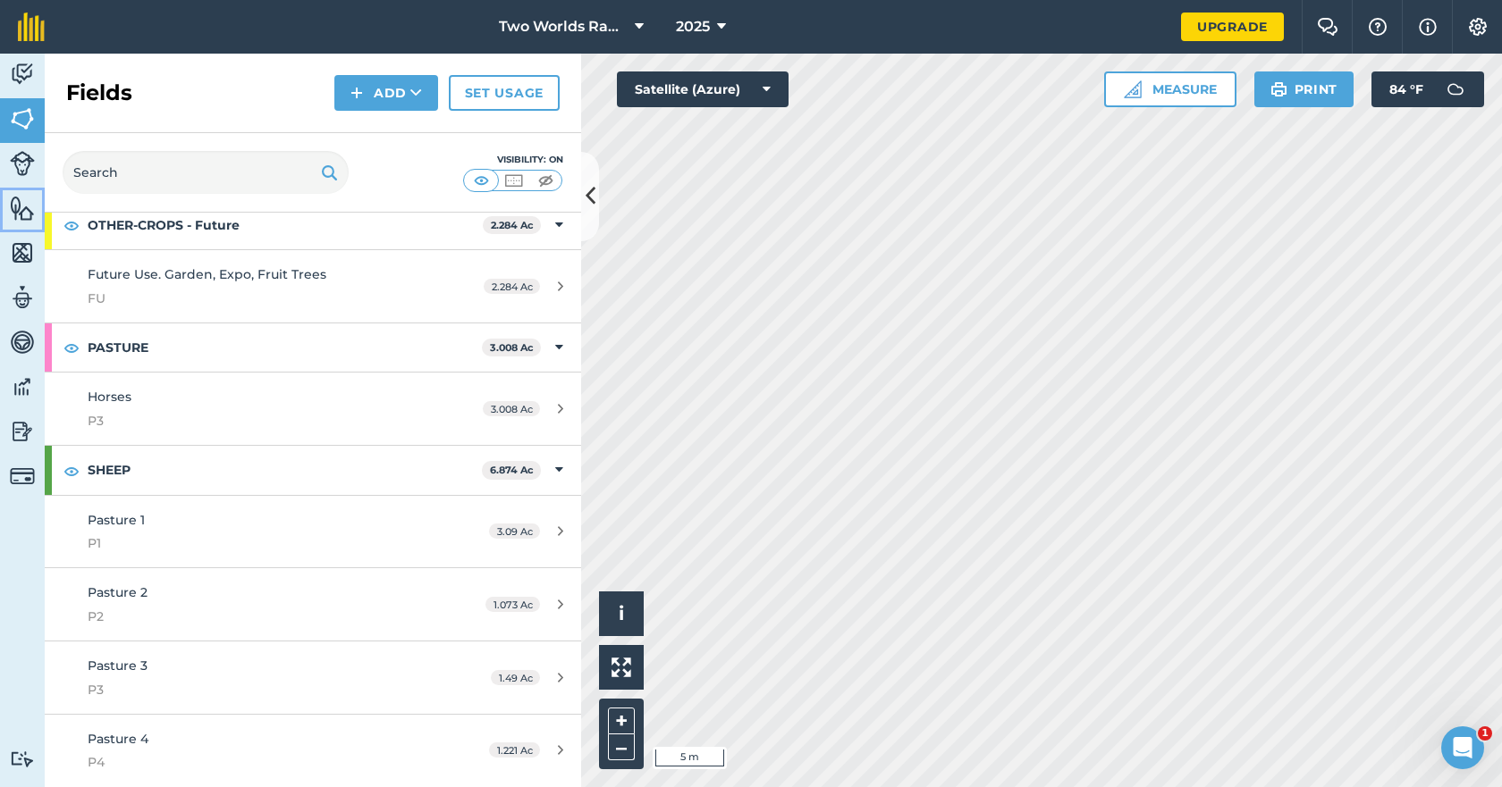
click at [18, 212] on img at bounding box center [22, 208] width 25 height 27
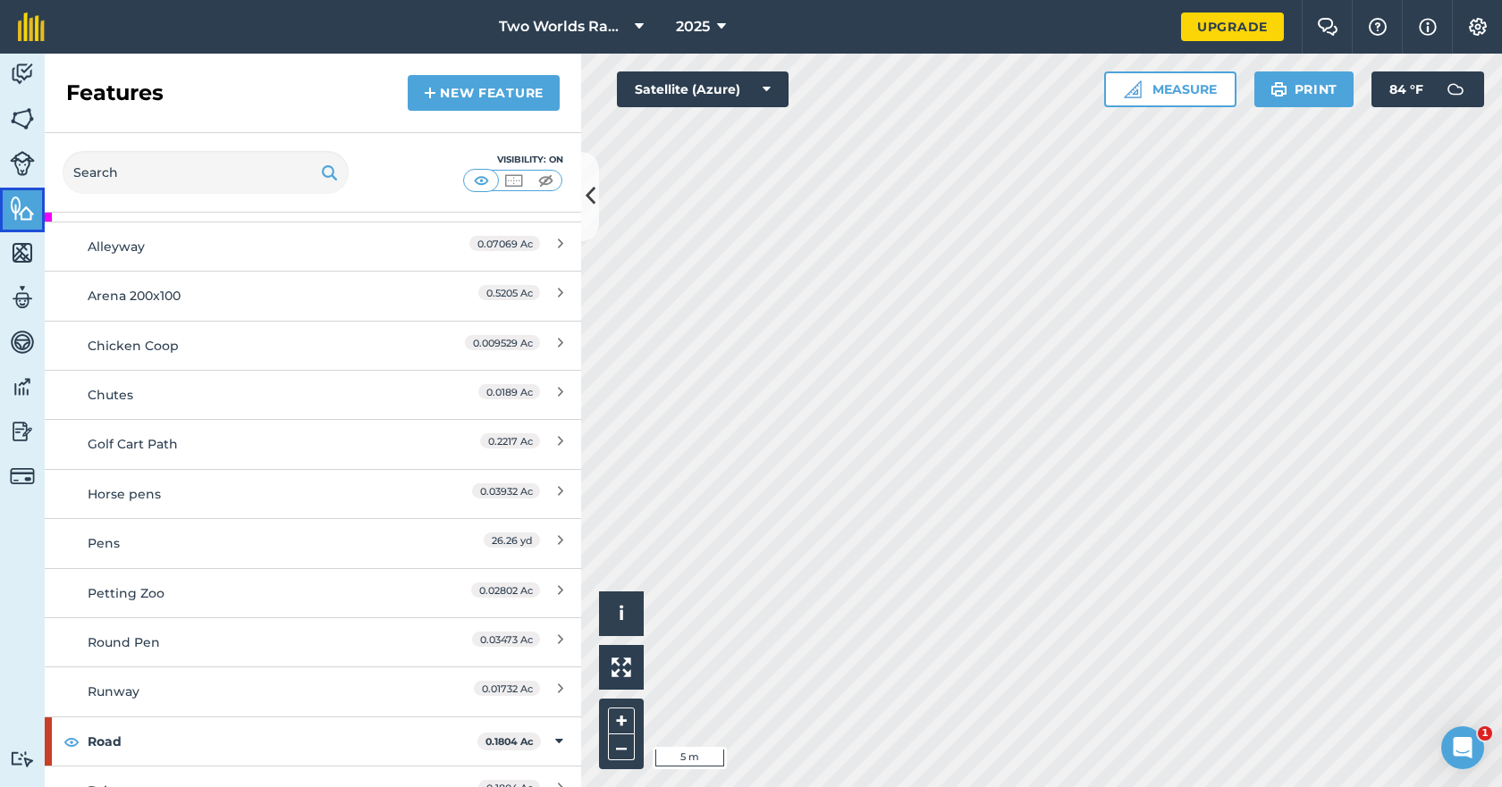
scroll to position [1242, 0]
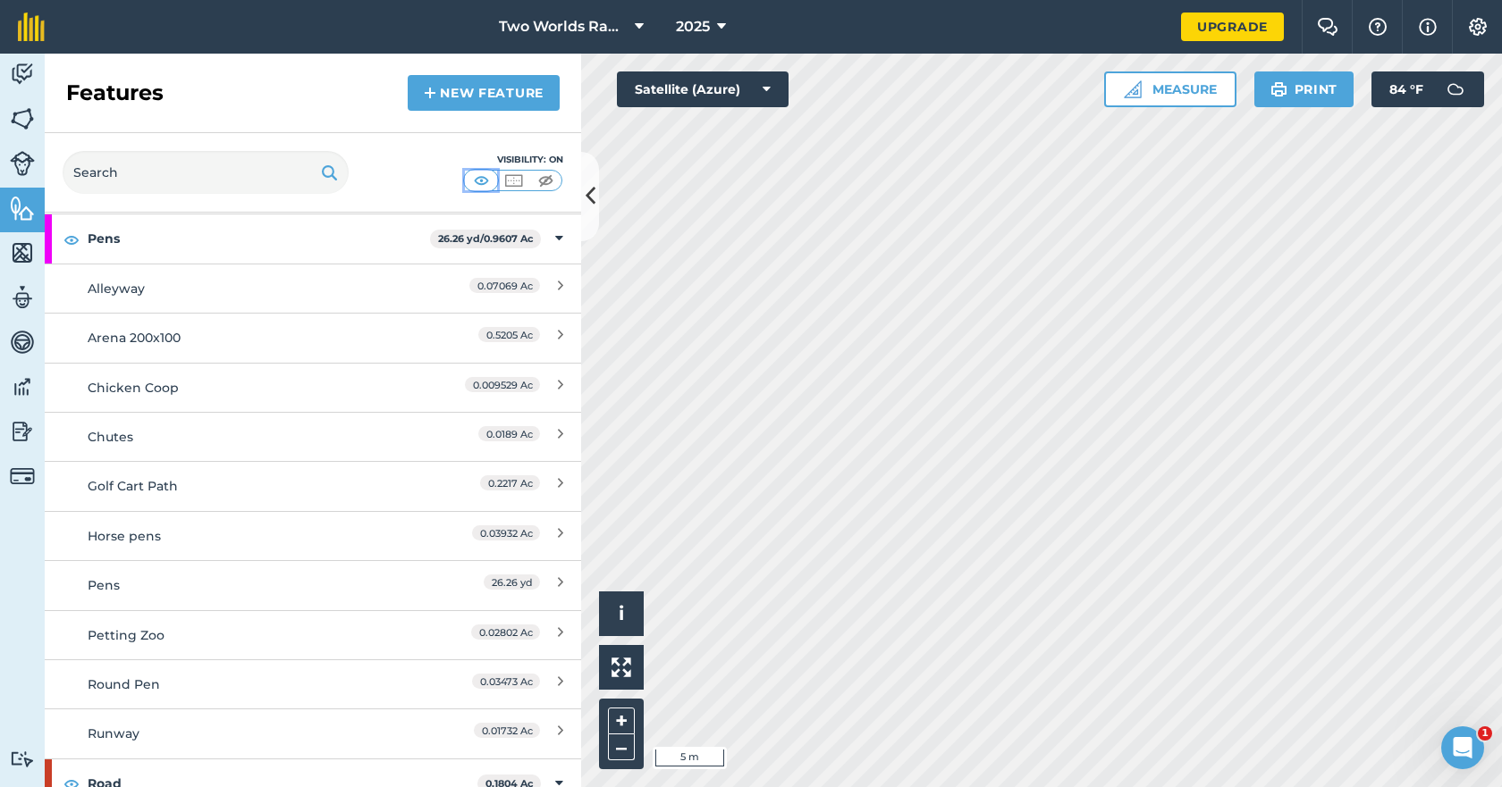
click at [479, 179] on img at bounding box center [481, 181] width 22 height 18
click at [538, 180] on img at bounding box center [546, 181] width 22 height 18
click at [481, 179] on img at bounding box center [481, 181] width 22 height 18
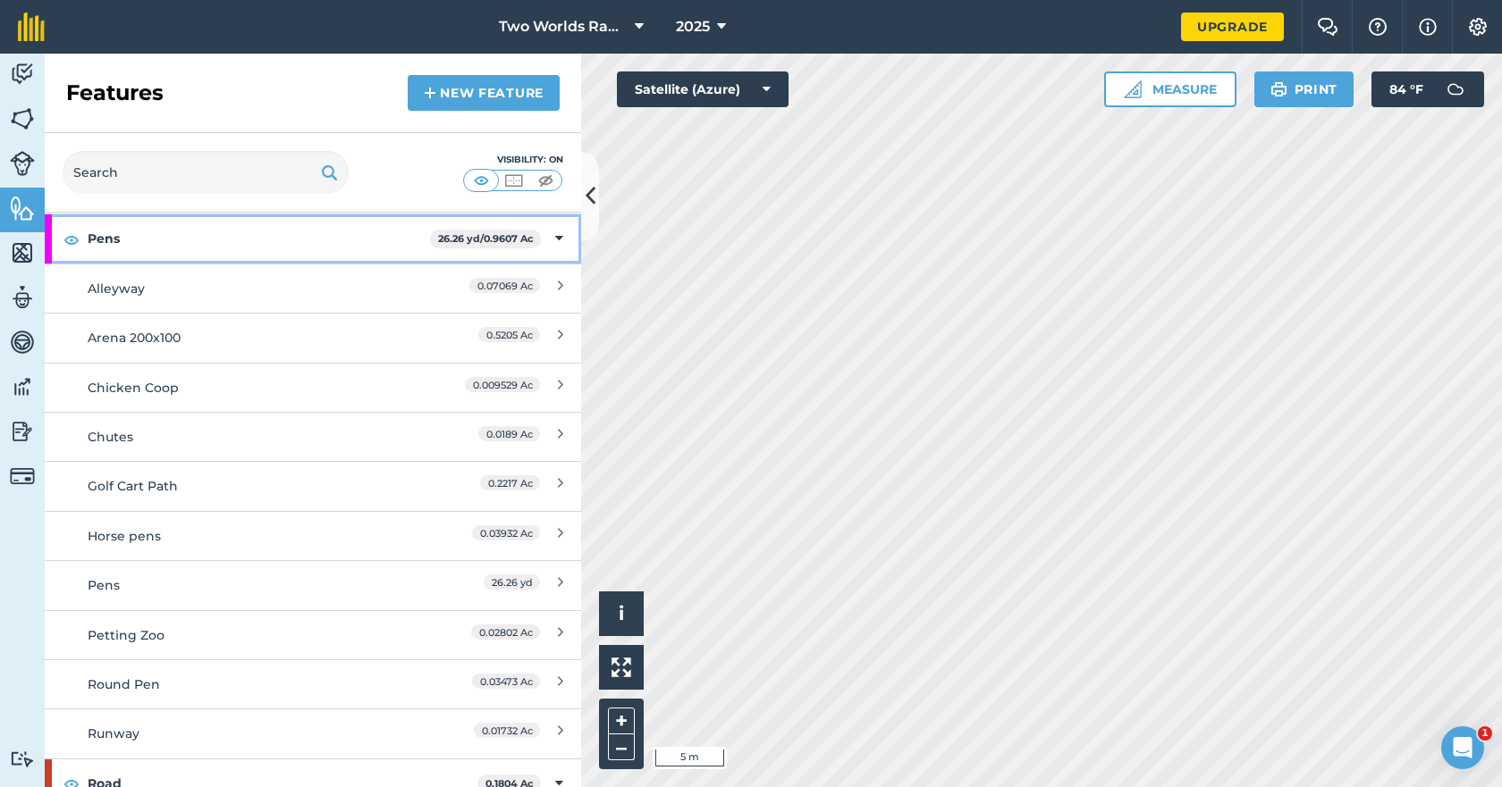
click at [329, 243] on strong "Pens" at bounding box center [259, 239] width 342 height 48
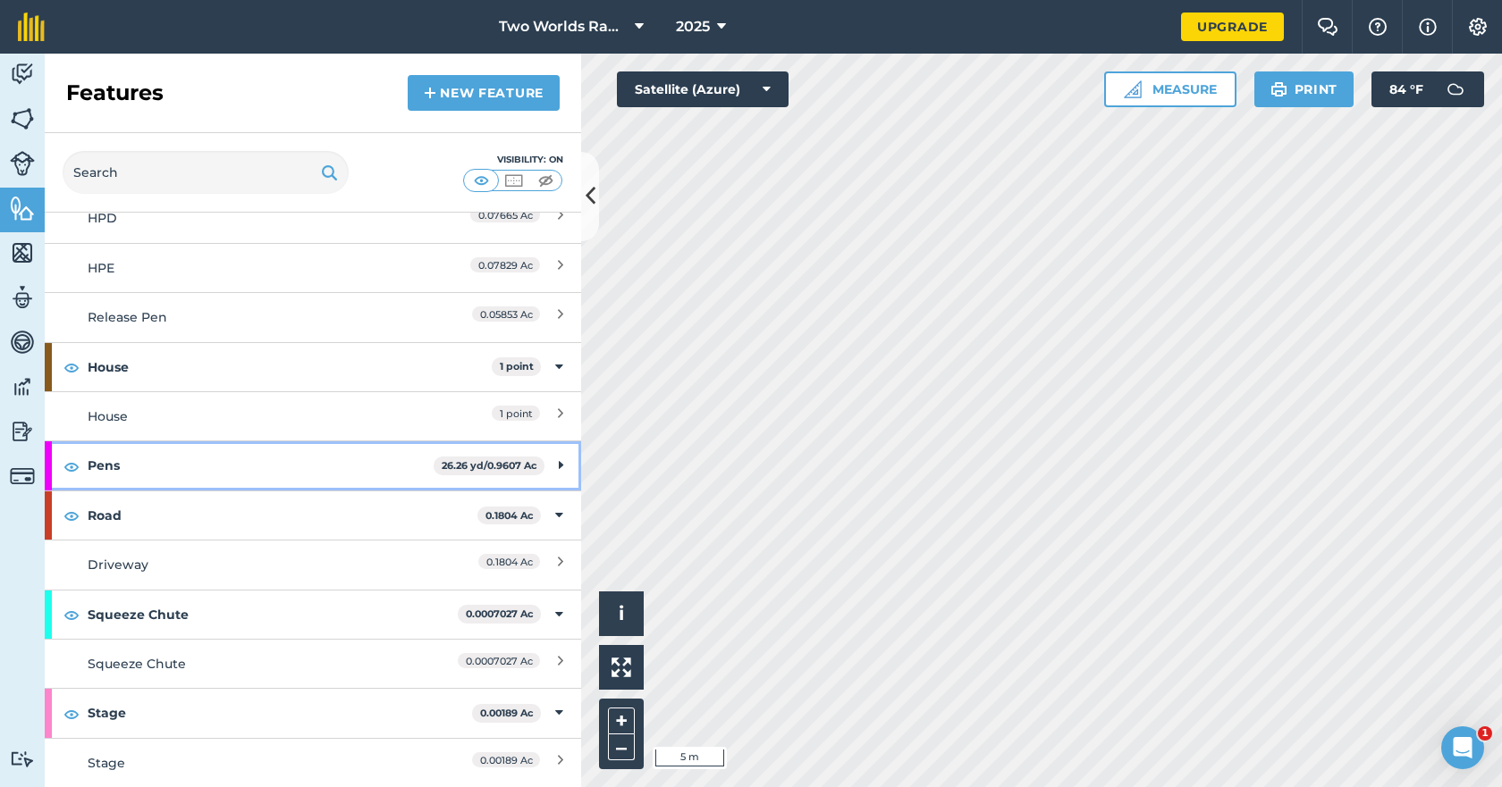
click at [130, 457] on strong "Pens" at bounding box center [261, 466] width 346 height 48
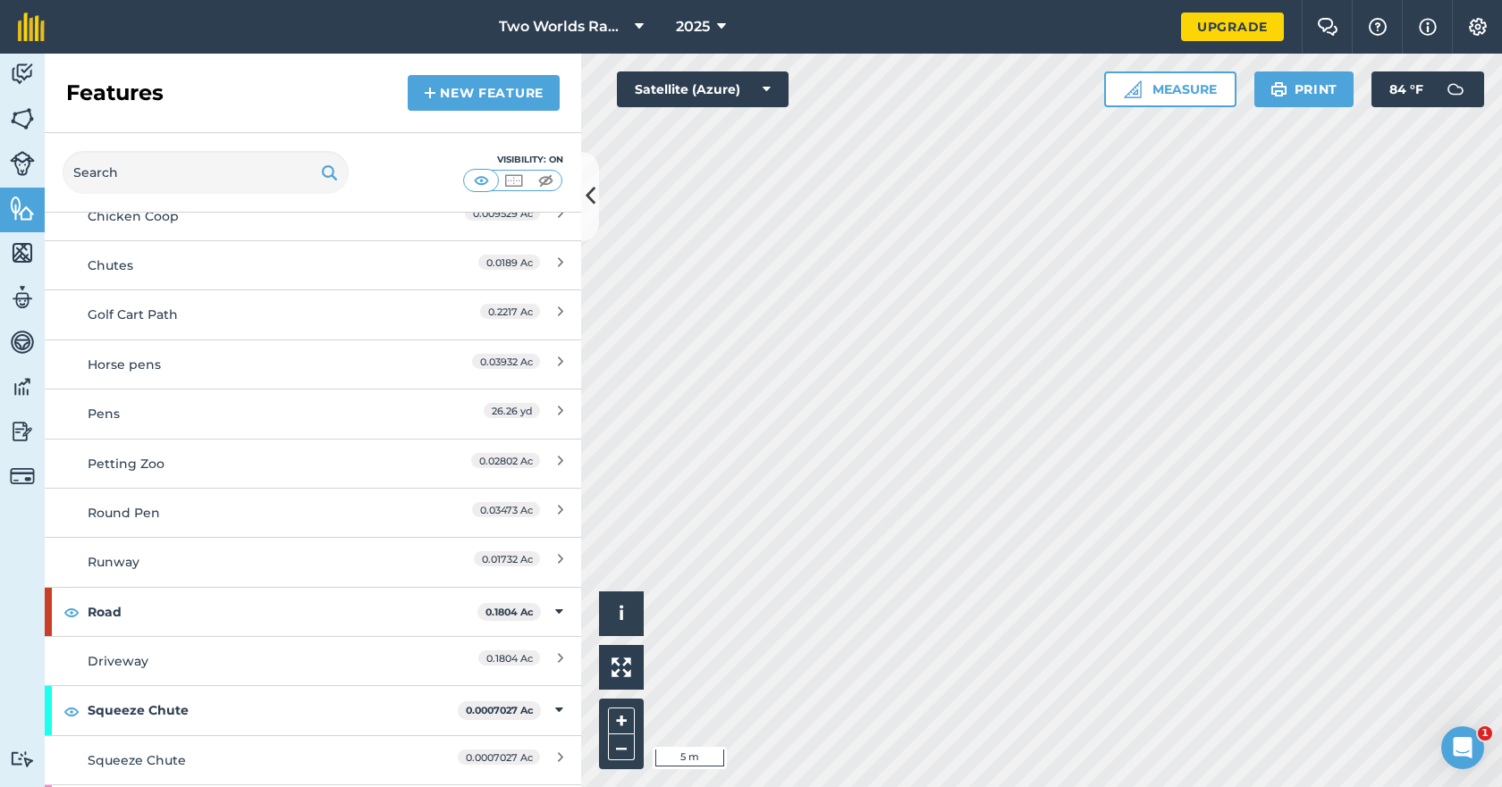
scroll to position [1420, 0]
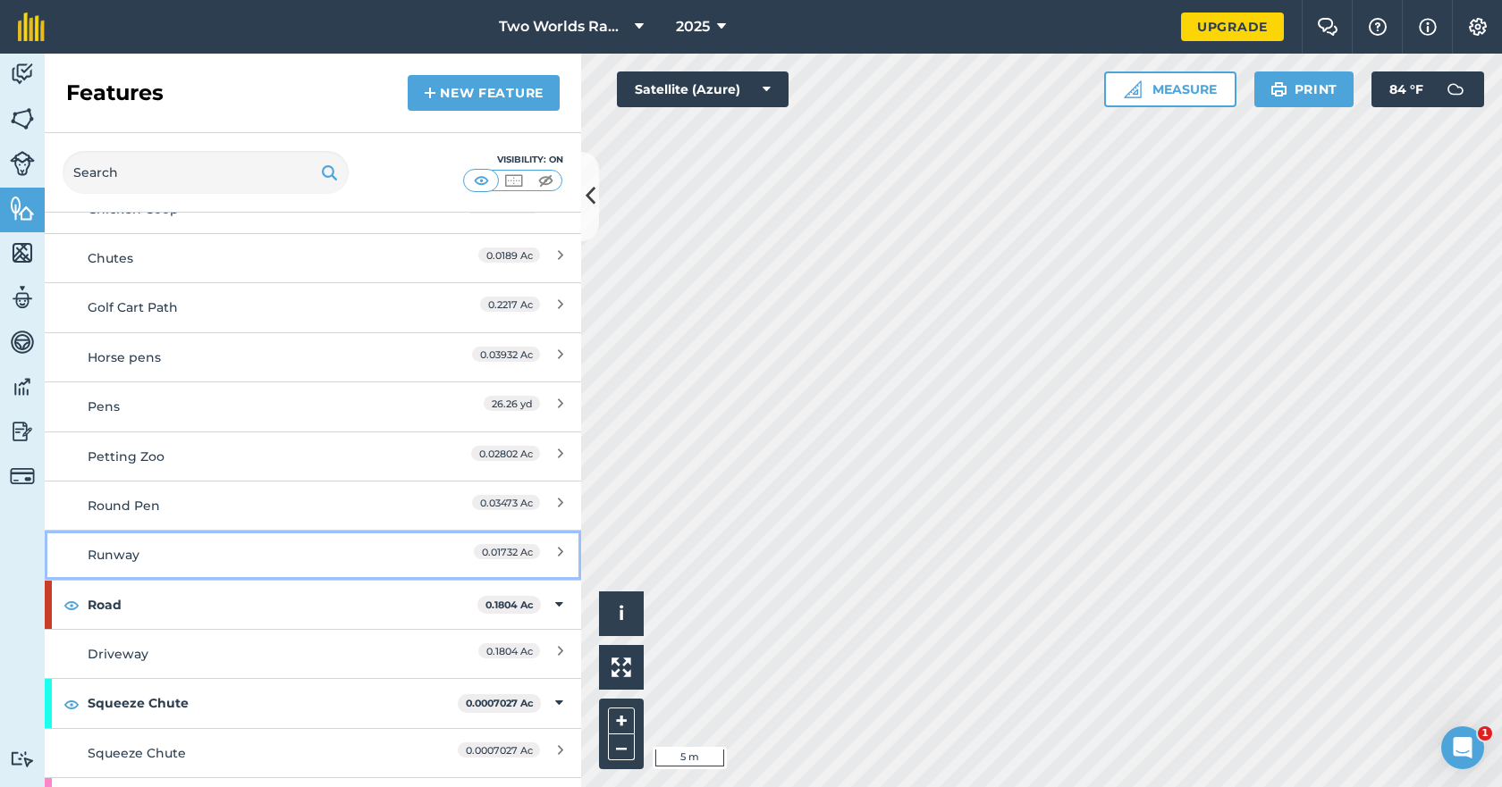
click at [109, 551] on div "Runway" at bounding box center [246, 555] width 317 height 20
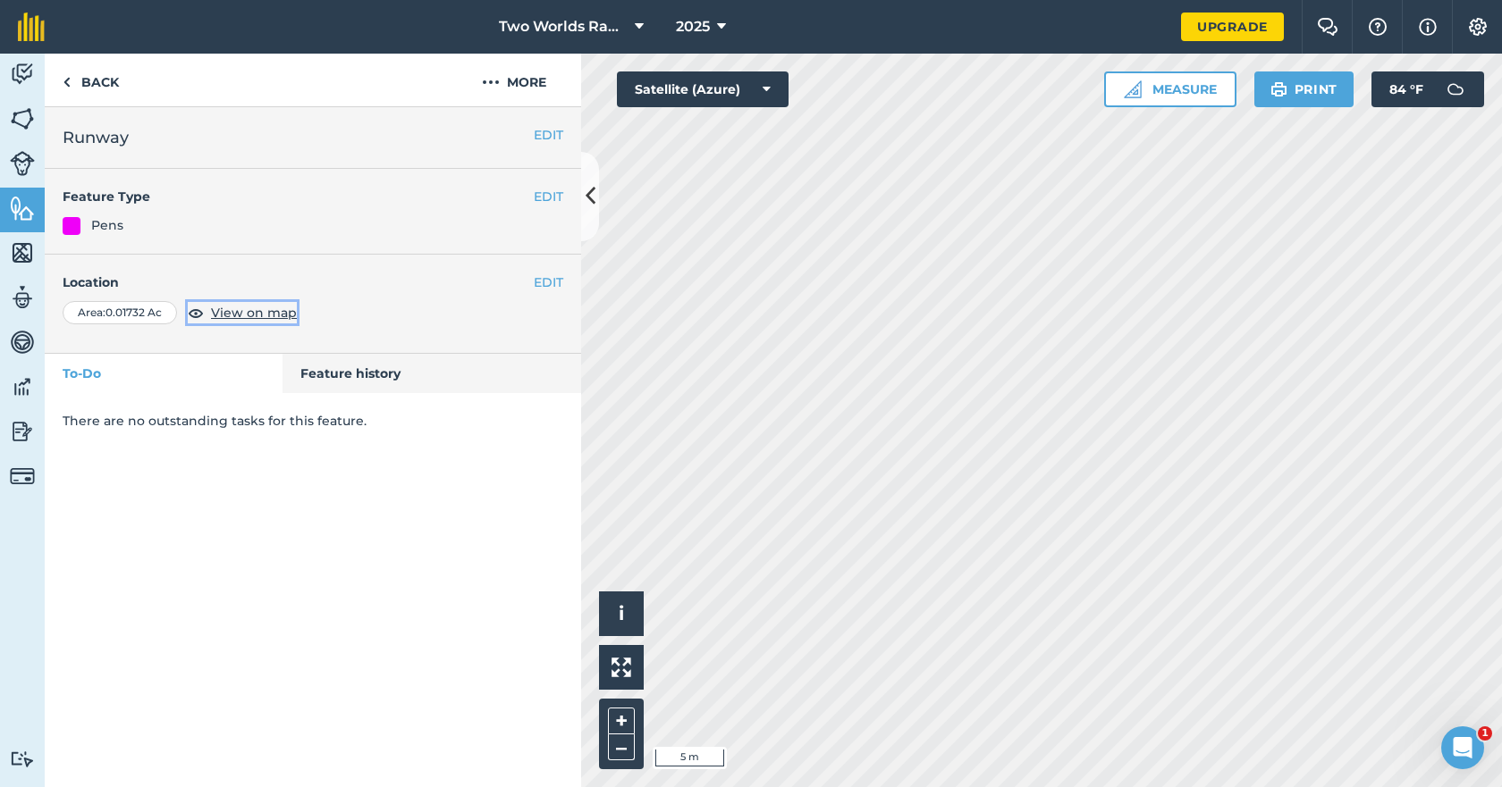
click at [284, 313] on span "View on map" at bounding box center [254, 313] width 86 height 20
click at [544, 282] on button "EDIT" at bounding box center [548, 283] width 29 height 20
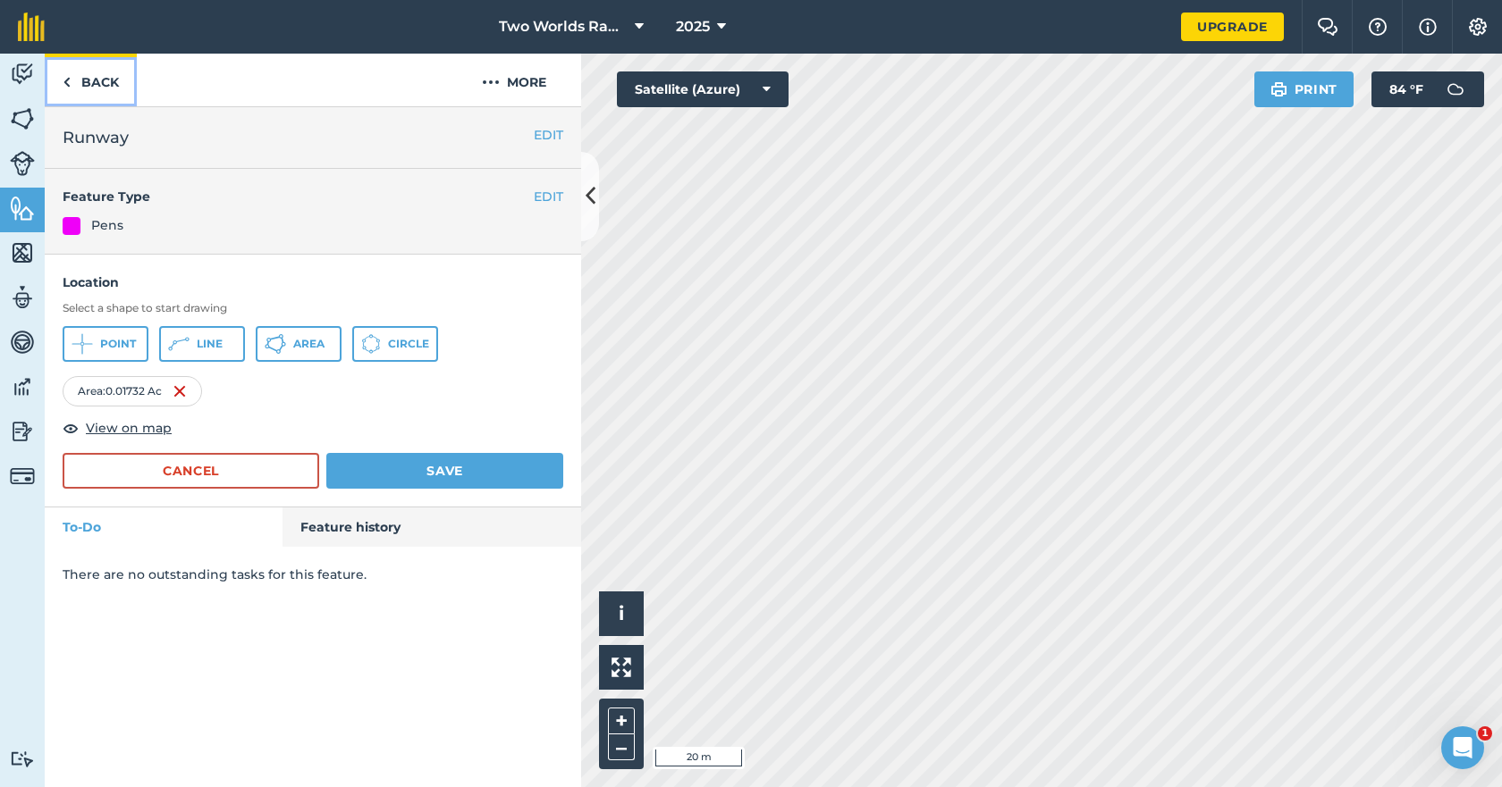
click at [108, 82] on link "Back" at bounding box center [91, 80] width 92 height 53
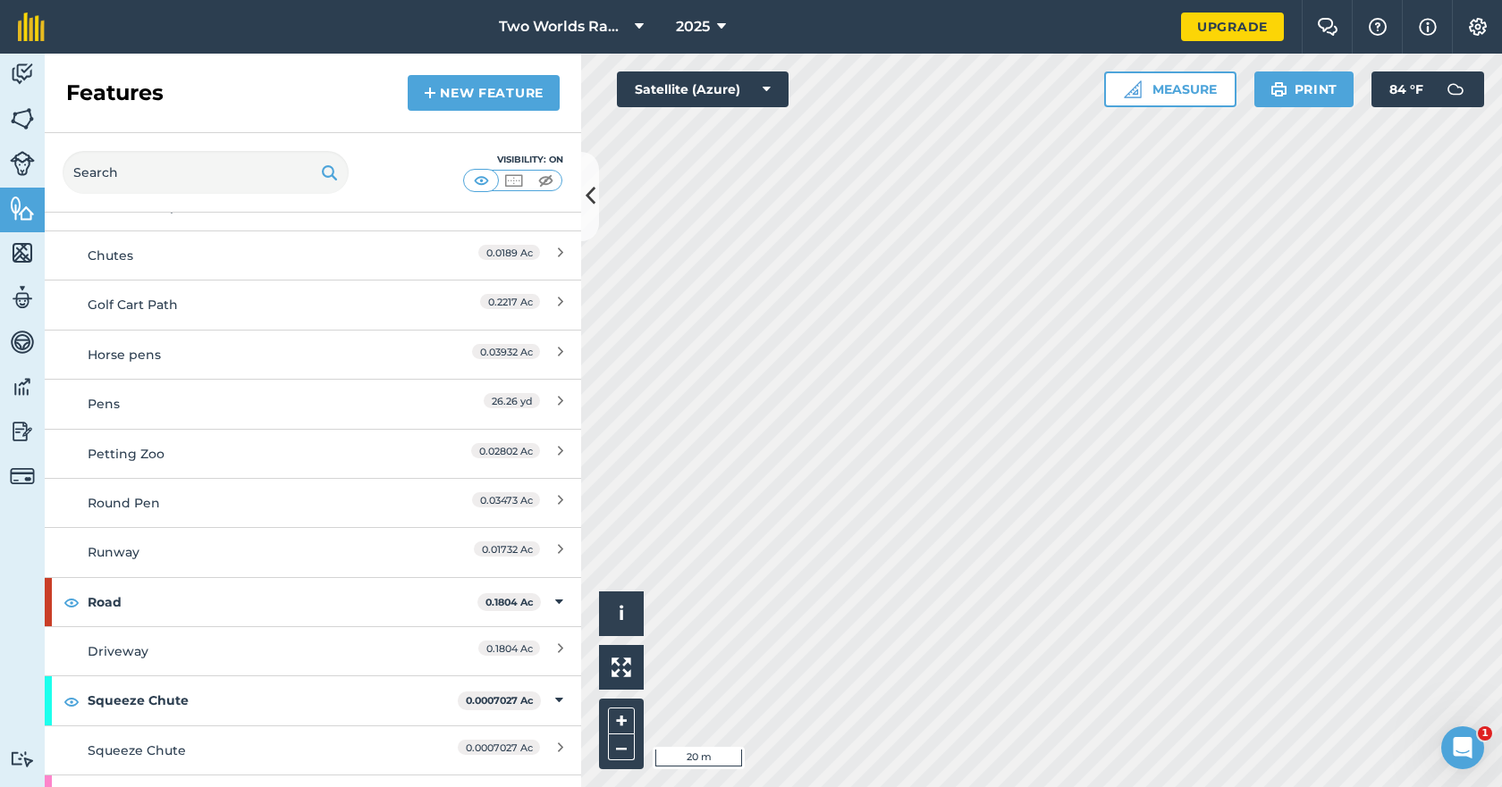
scroll to position [1430, 0]
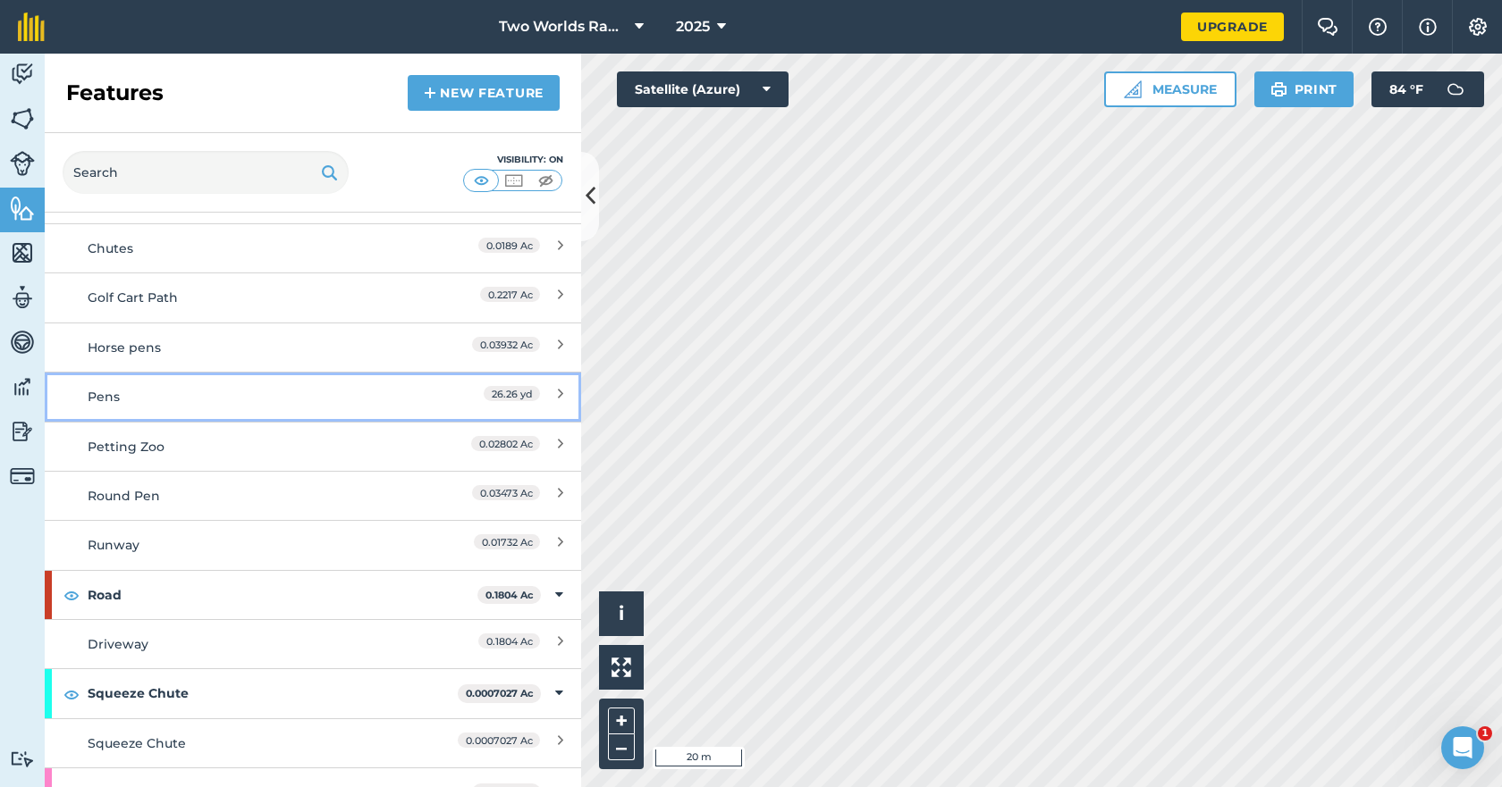
click at [152, 398] on div "Pens" at bounding box center [246, 397] width 317 height 20
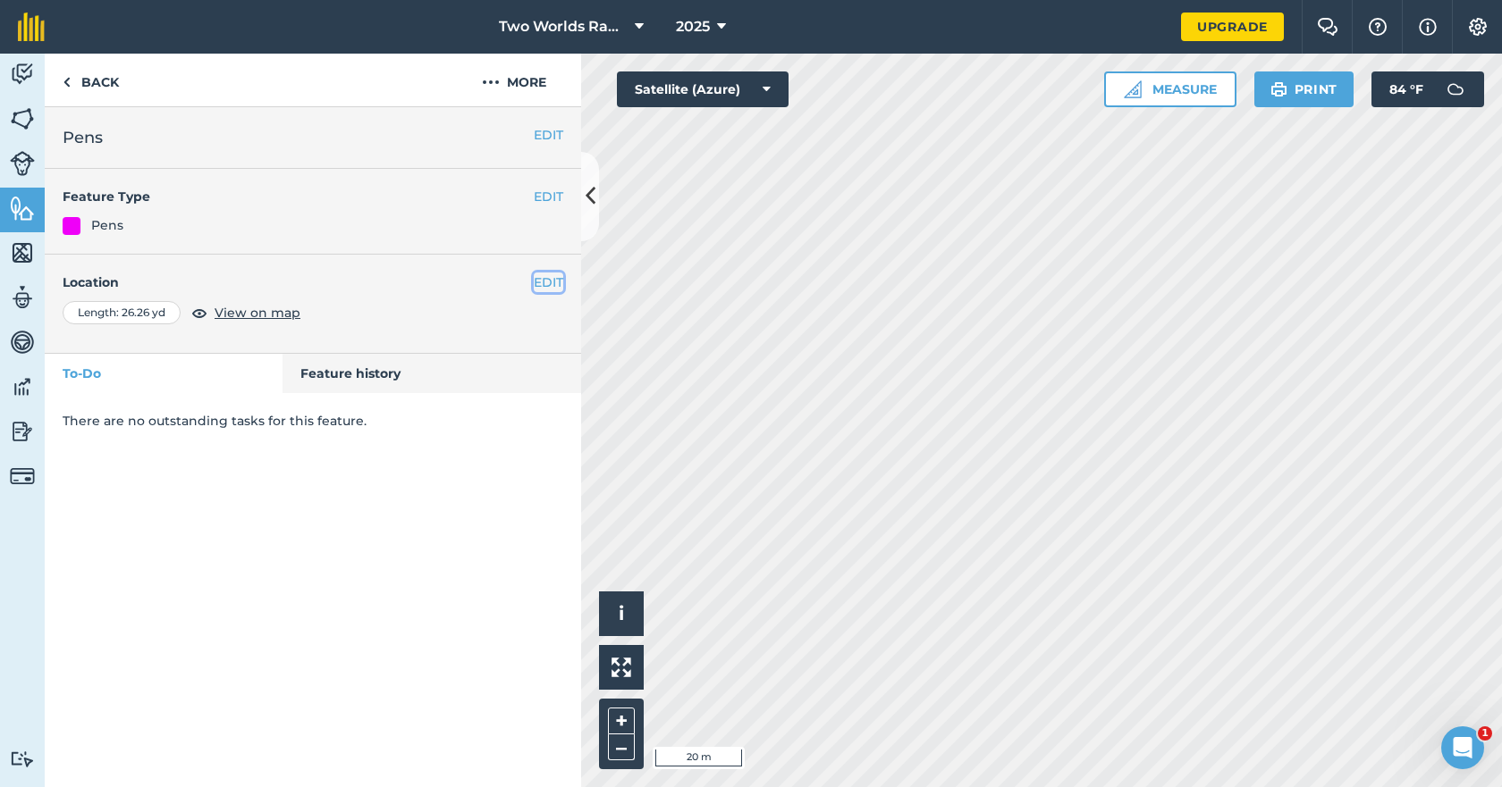
click at [549, 282] on button "EDIT" at bounding box center [548, 283] width 29 height 20
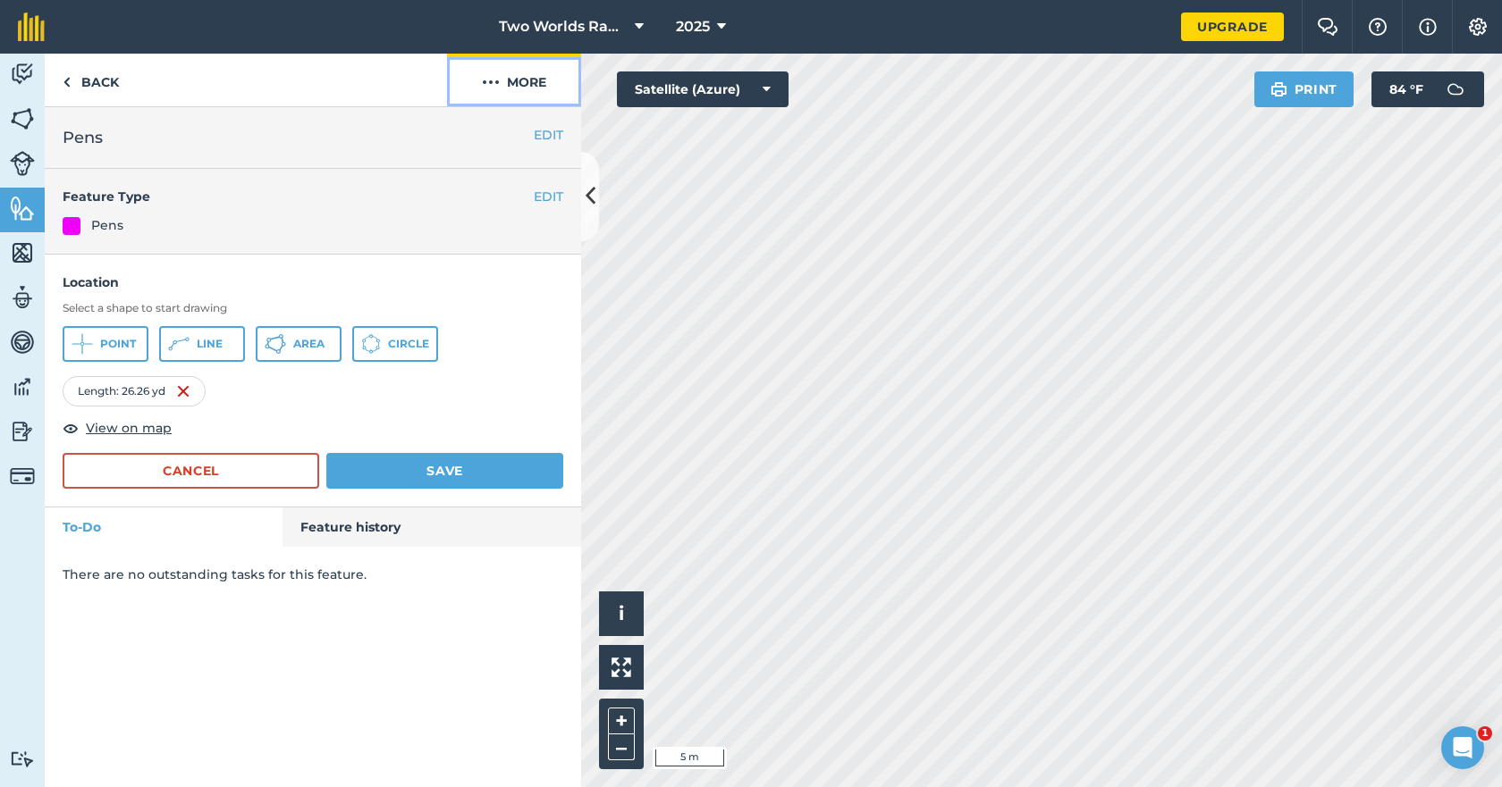
click at [499, 80] on img at bounding box center [491, 82] width 18 height 21
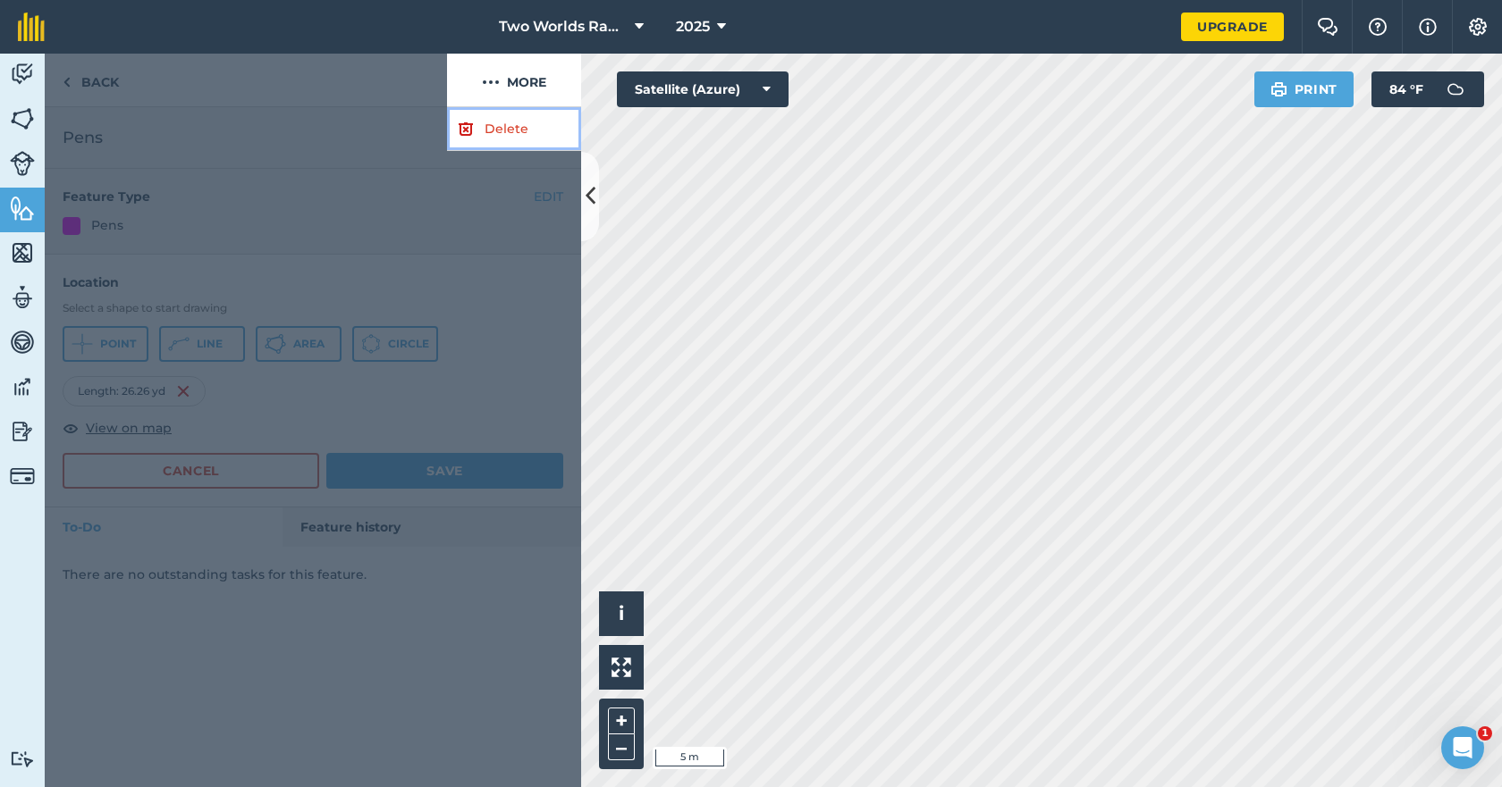
click at [508, 126] on link "Delete" at bounding box center [514, 129] width 134 height 44
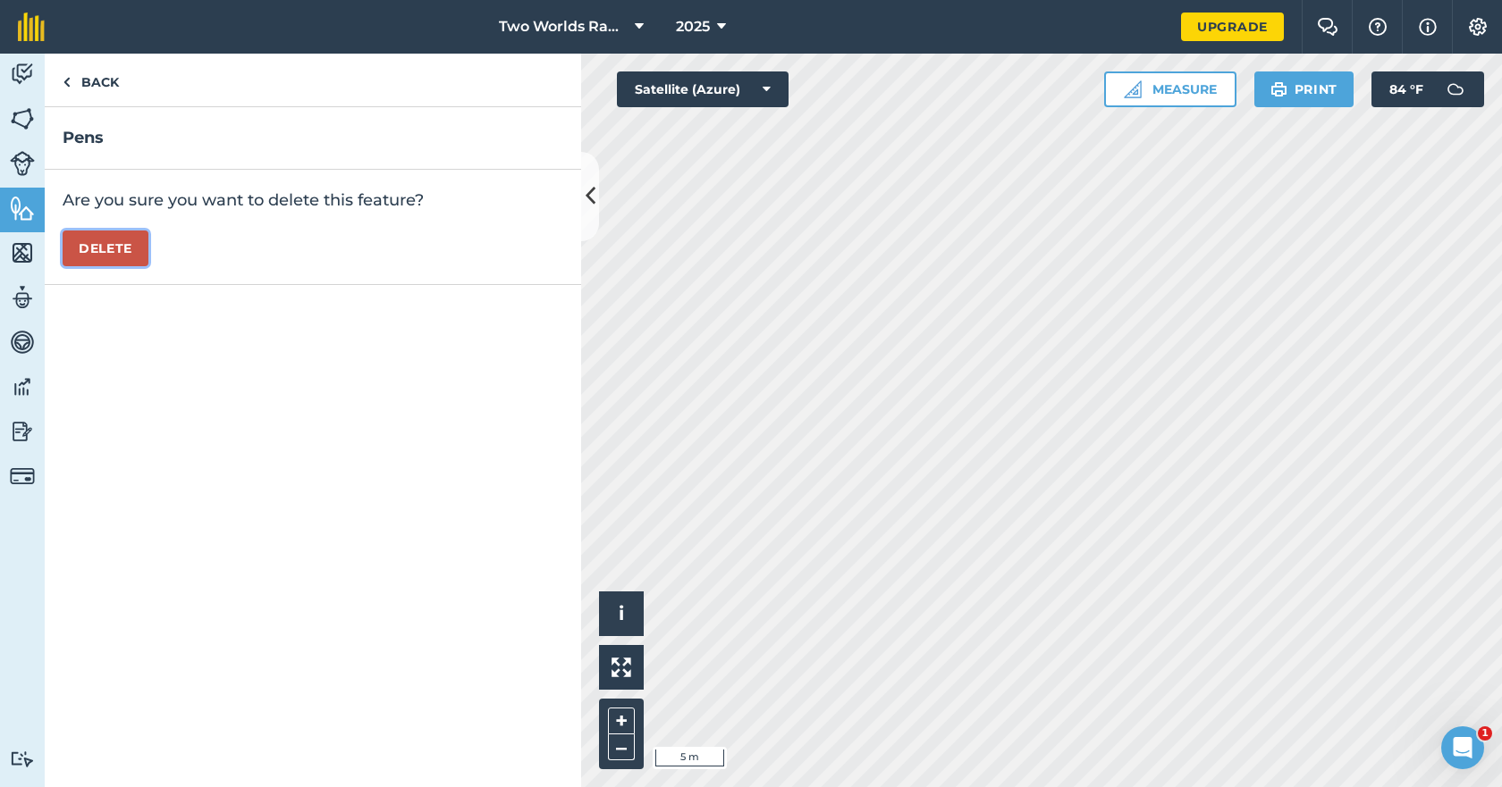
click at [105, 243] on button "Delete" at bounding box center [106, 249] width 86 height 36
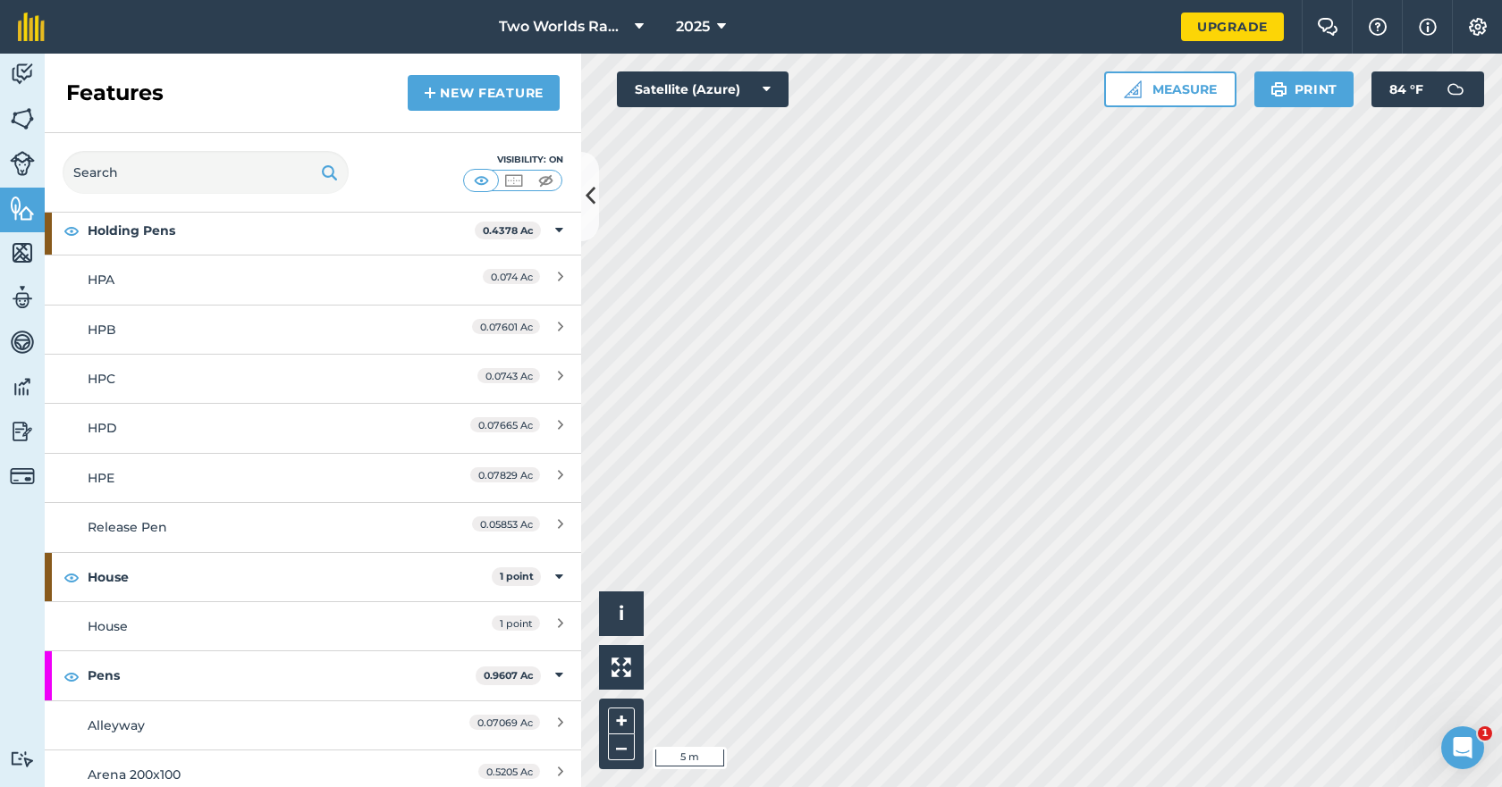
scroll to position [894, 0]
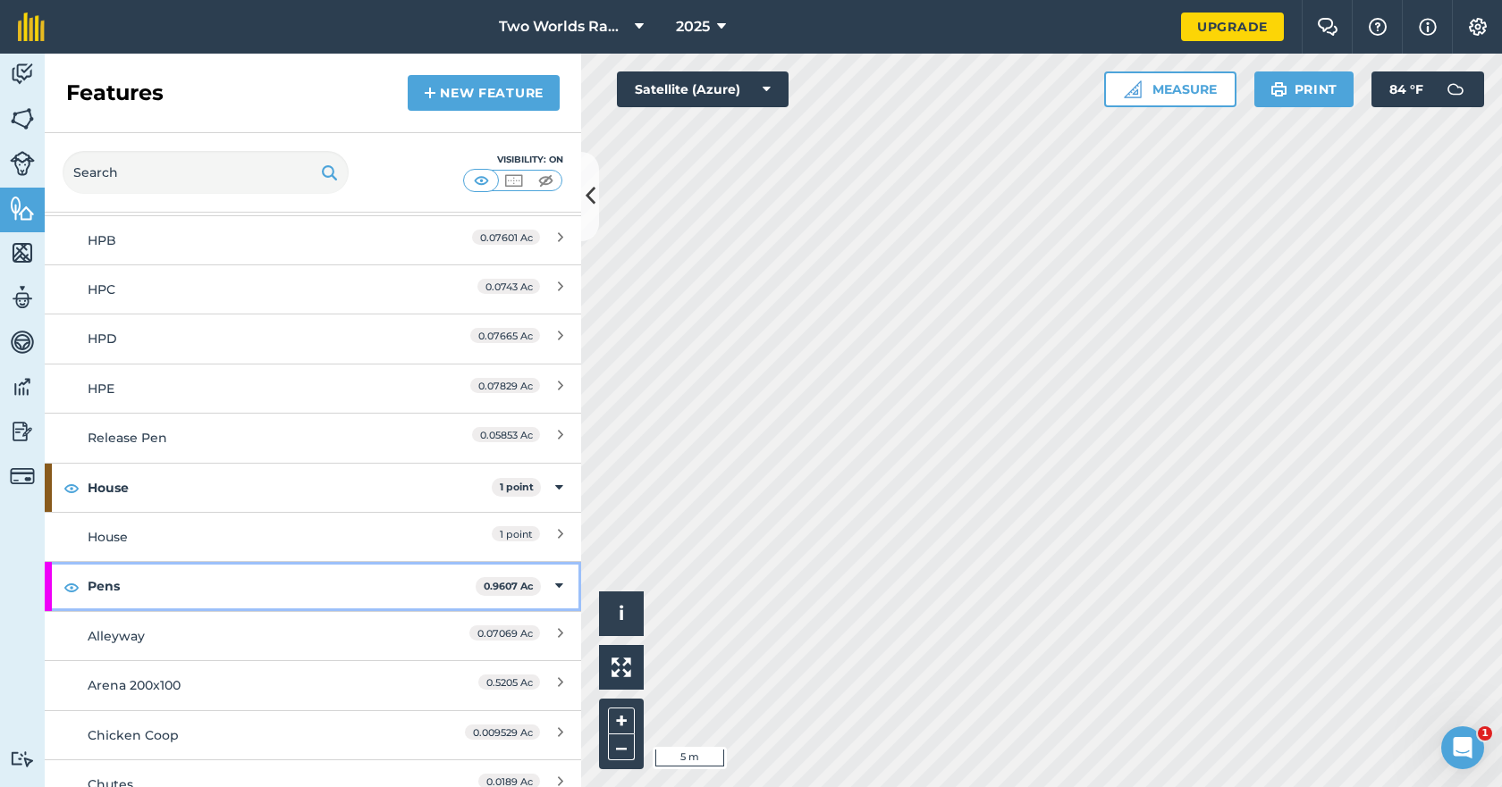
click at [125, 579] on strong "Pens" at bounding box center [282, 586] width 388 height 48
click at [109, 576] on strong "Pens" at bounding box center [283, 586] width 391 height 48
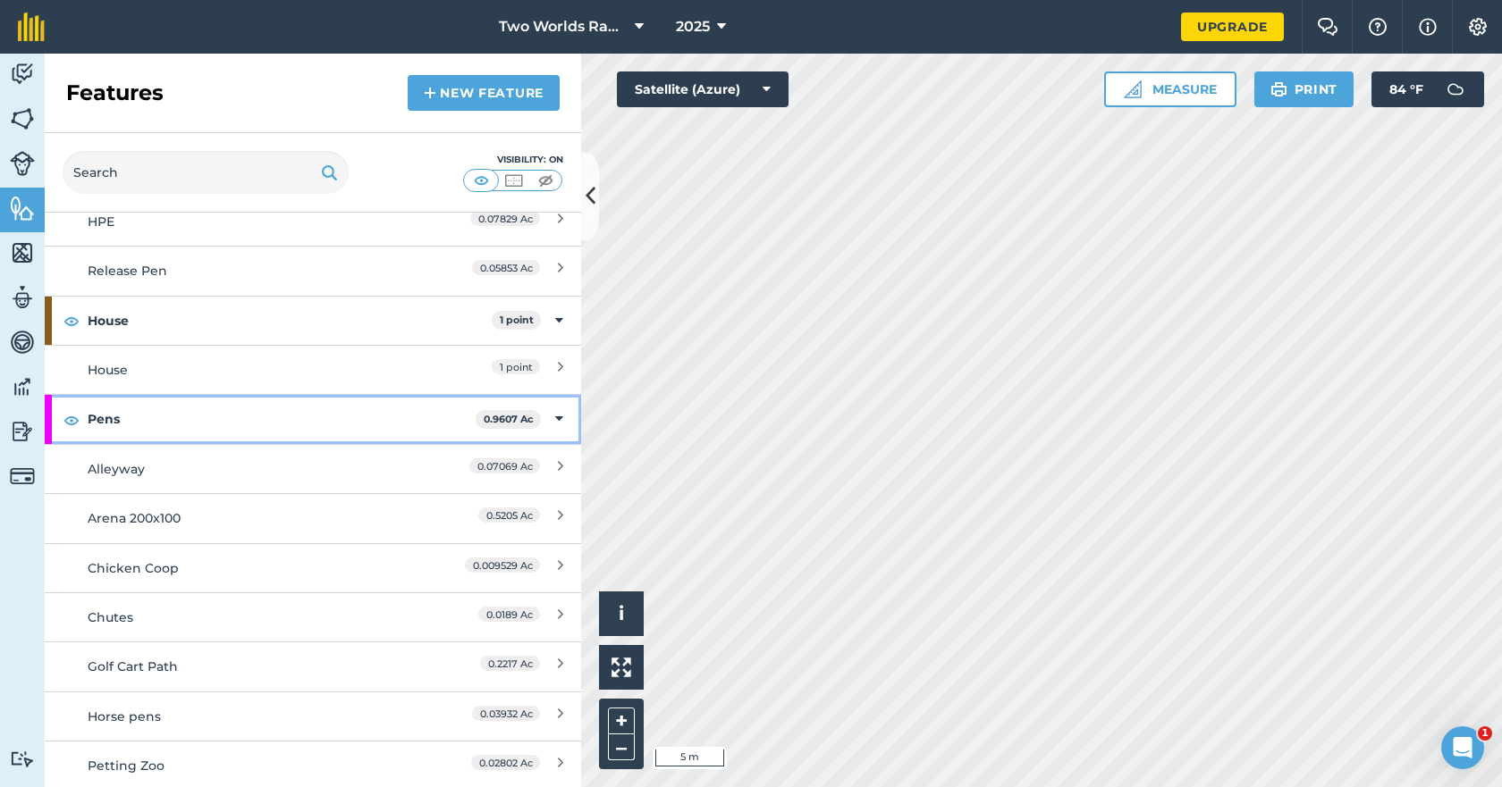
scroll to position [1073, 0]
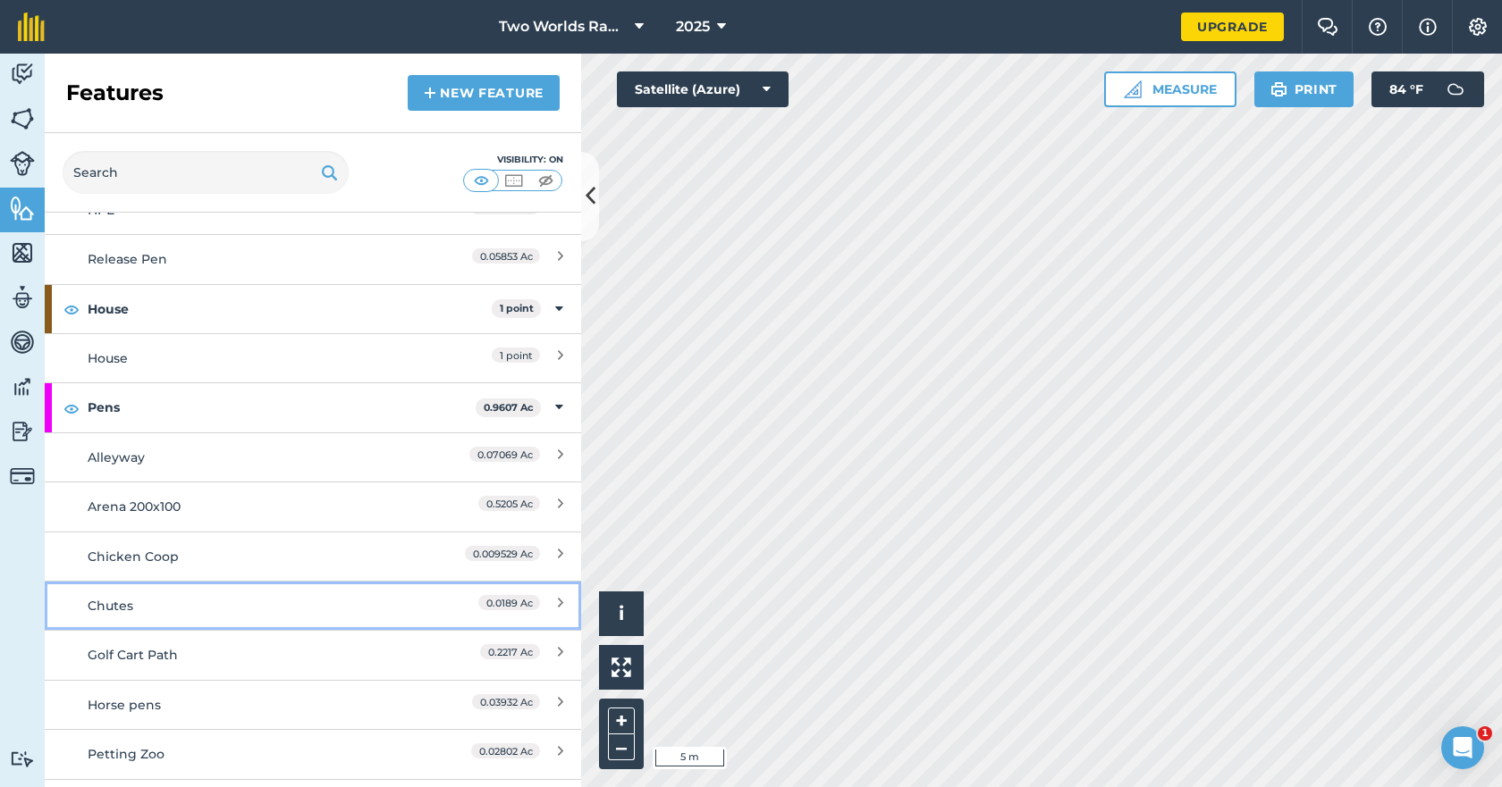
click at [119, 604] on div "Chutes" at bounding box center [246, 606] width 317 height 20
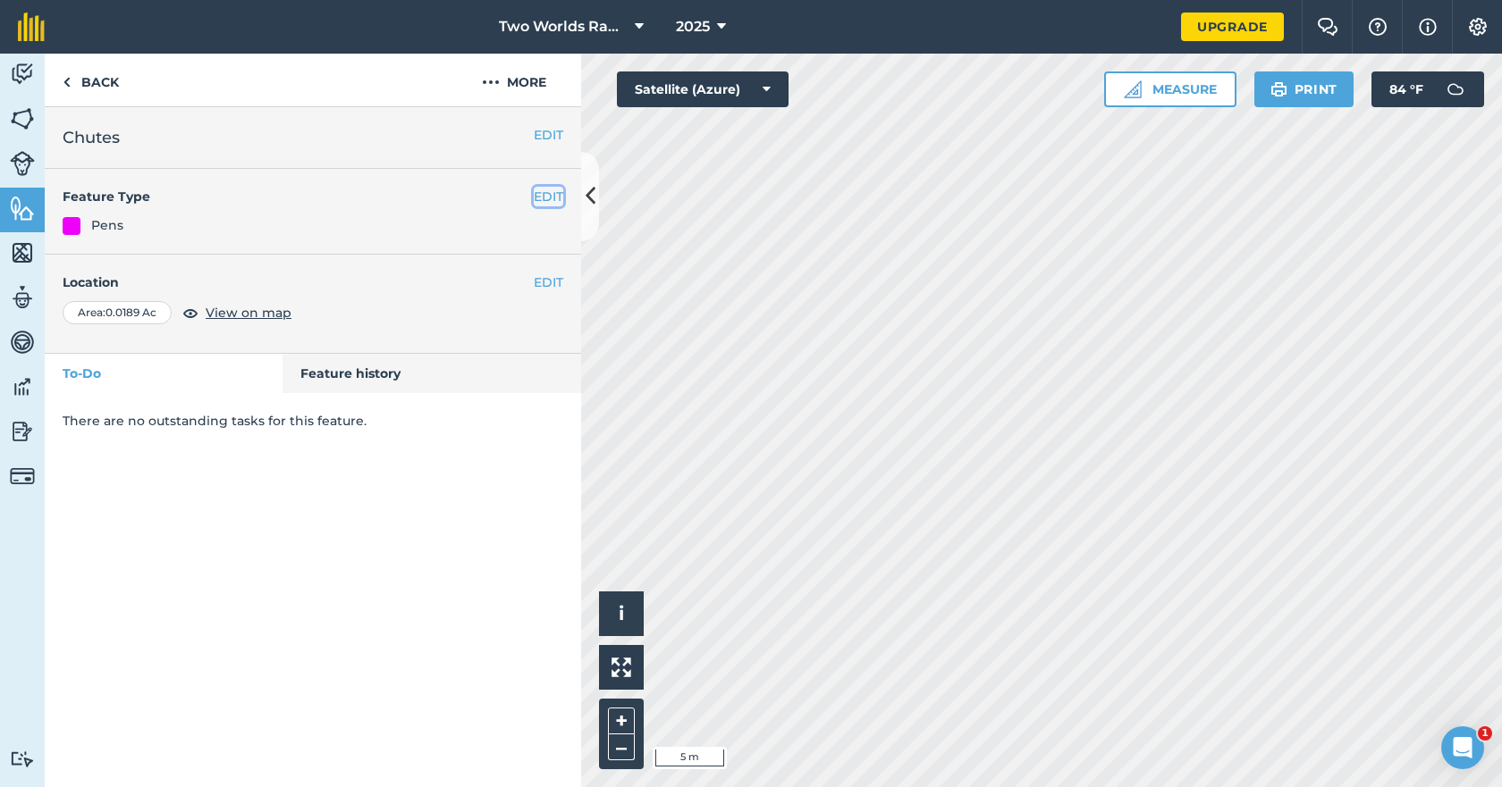
click at [544, 193] on button "EDIT" at bounding box center [548, 197] width 29 height 20
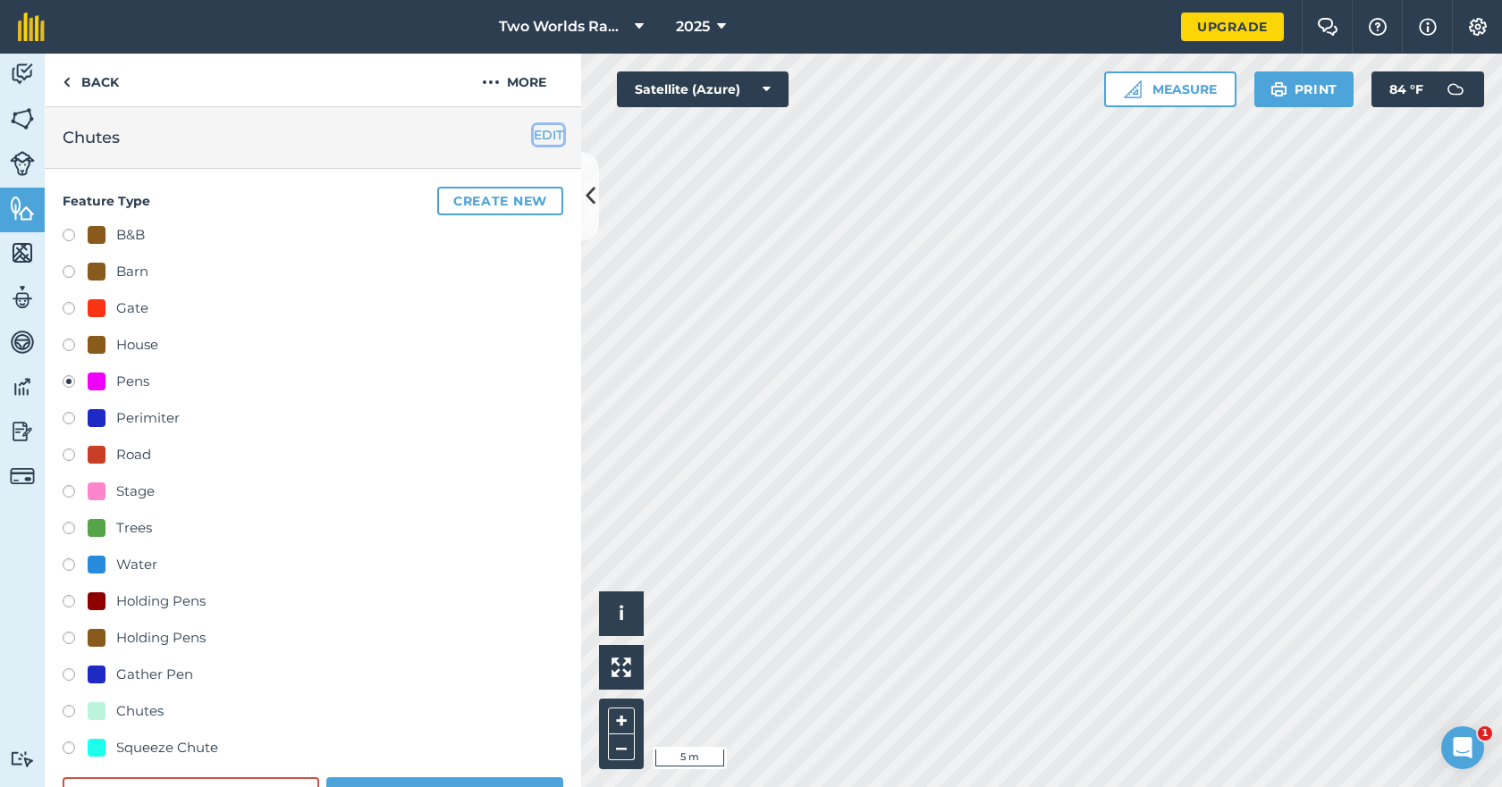
click at [534, 142] on button "EDIT" at bounding box center [548, 135] width 29 height 20
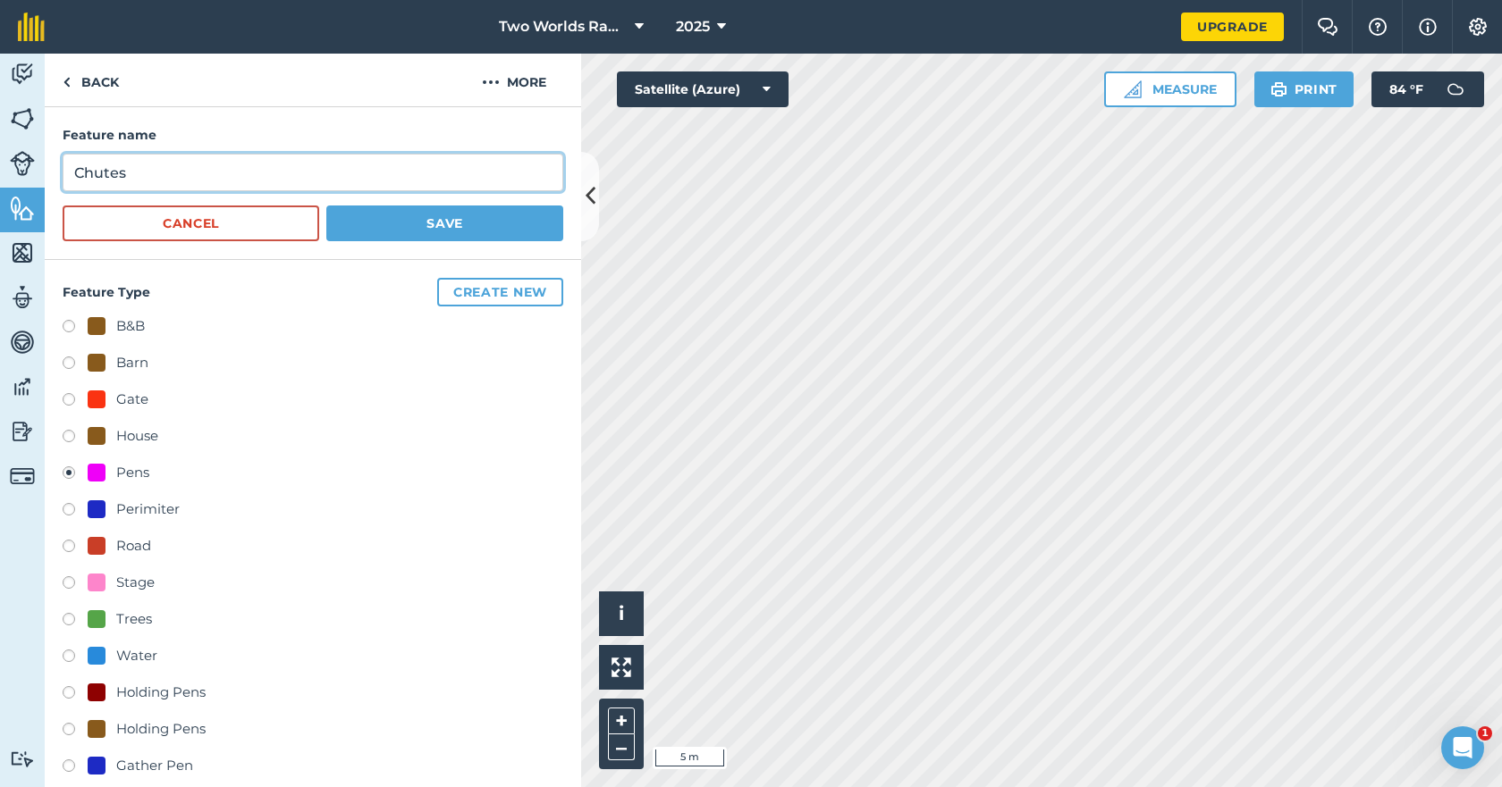
drag, startPoint x: 178, startPoint y: 170, endPoint x: 30, endPoint y: 191, distance: 149.0
click at [25, 171] on div "Activity Fields Livestock Features Maps Team Vehicles Data Reporting Billing Tu…" at bounding box center [751, 421] width 1502 height 734
type input "Sheep Holding Pen"
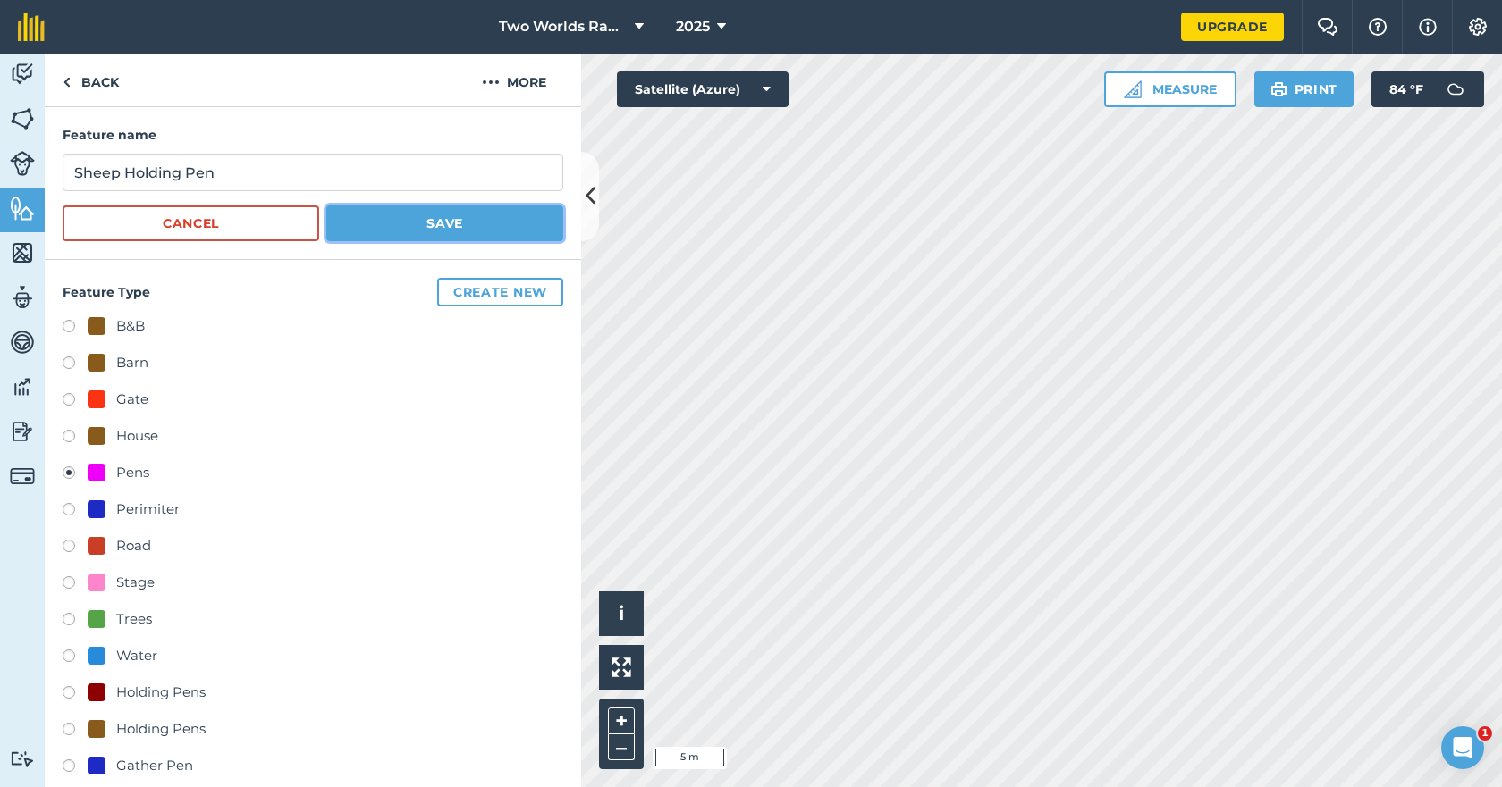
click at [434, 220] on button "Save" at bounding box center [444, 224] width 237 height 36
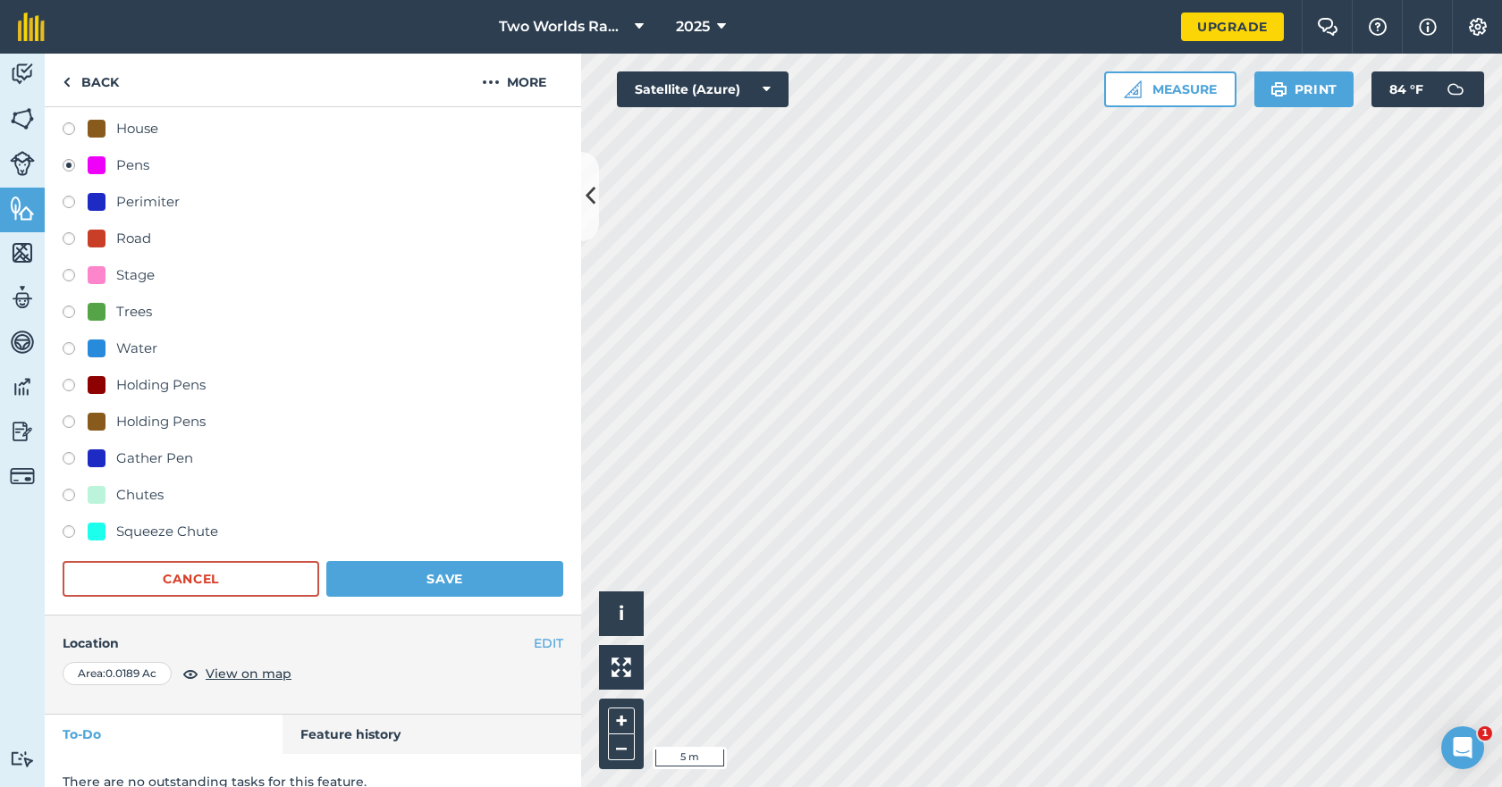
scroll to position [240, 0]
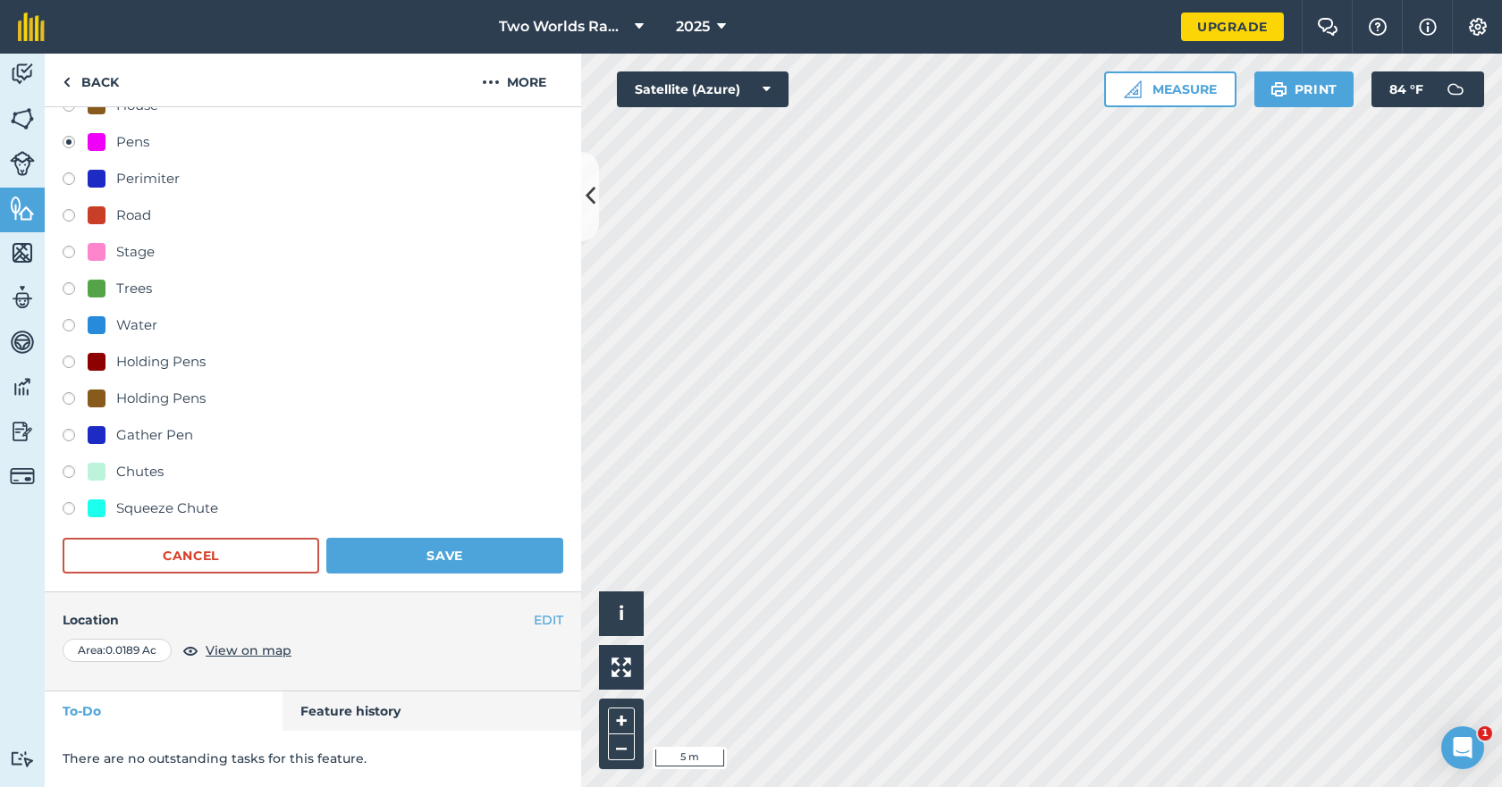
click at [72, 363] on label at bounding box center [75, 365] width 25 height 18
radio input "true"
radio input "false"
click at [539, 619] on button "EDIT" at bounding box center [548, 620] width 29 height 20
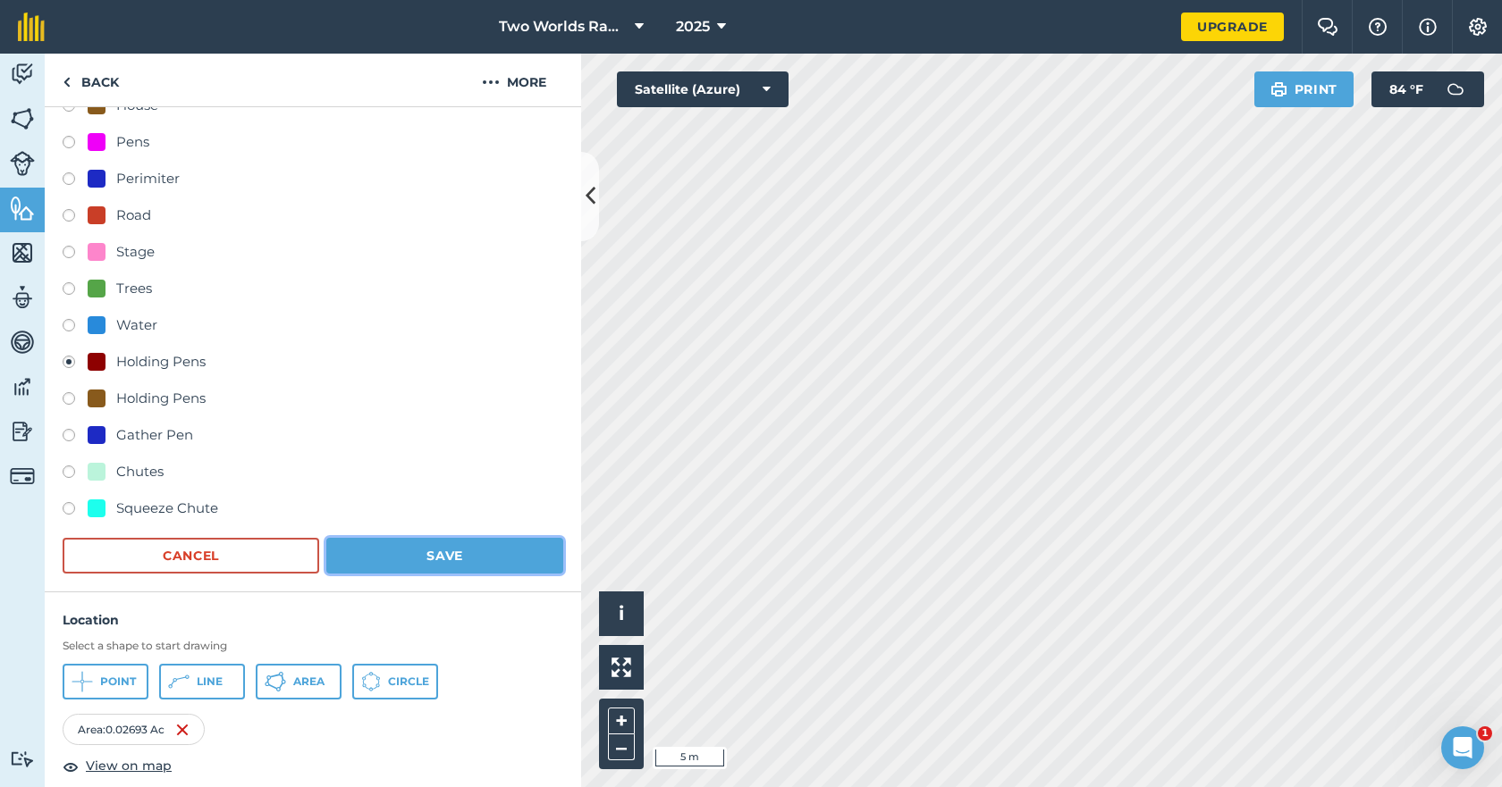
click at [441, 551] on button "Save" at bounding box center [444, 556] width 237 height 36
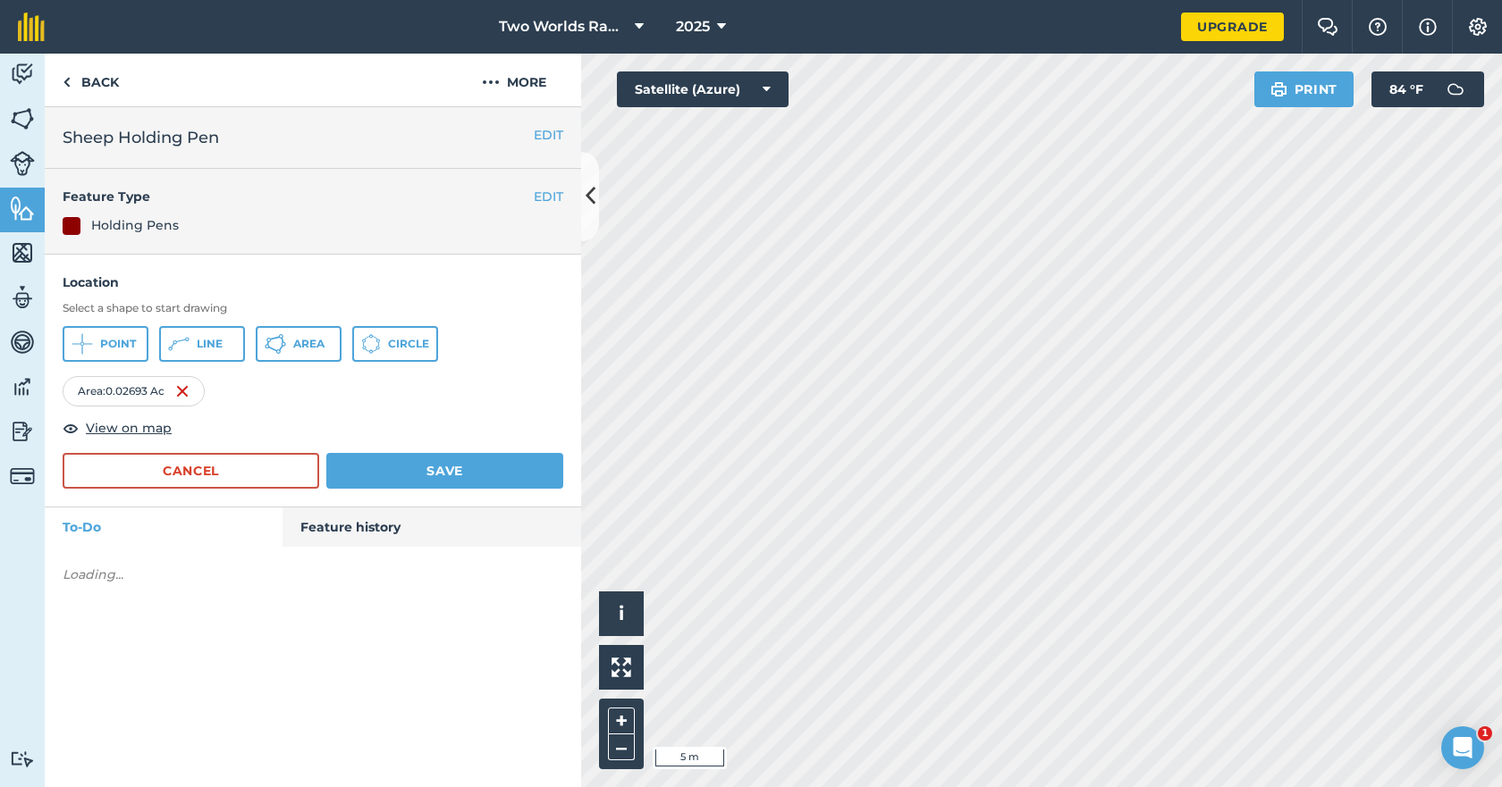
scroll to position [0, 0]
click at [442, 466] on button "Save" at bounding box center [444, 471] width 237 height 36
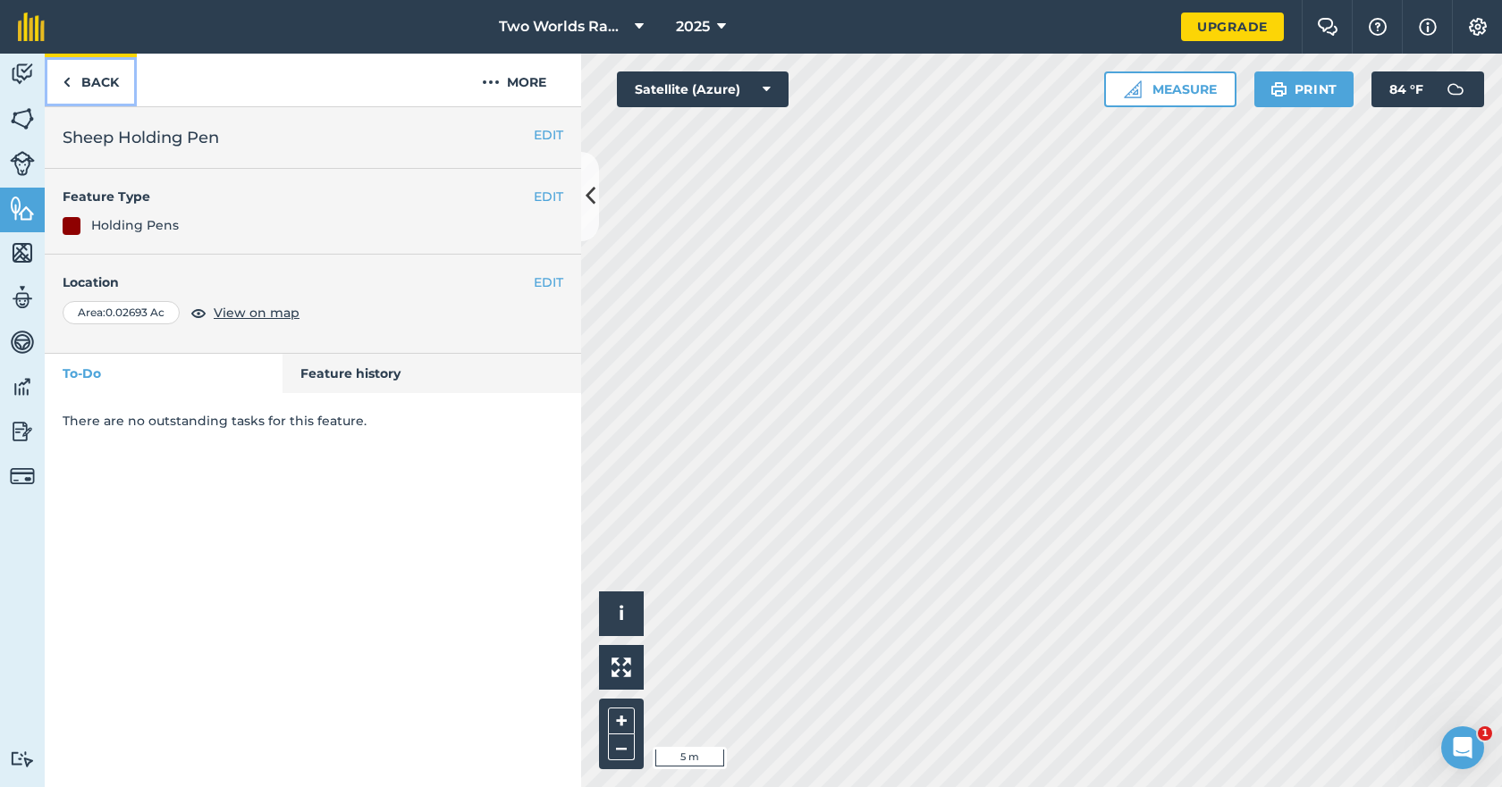
click at [96, 87] on link "Back" at bounding box center [91, 80] width 92 height 53
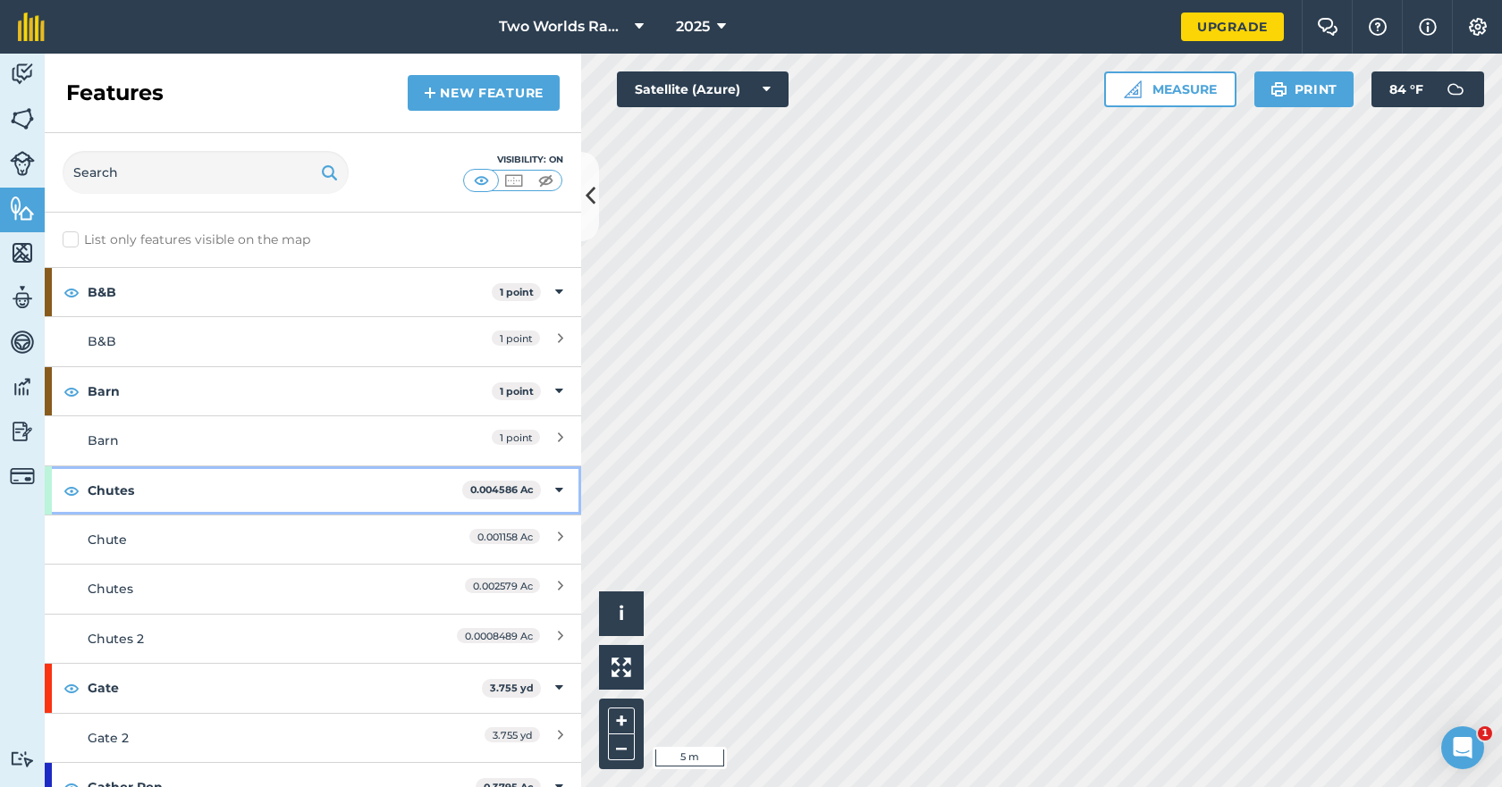
click at [123, 484] on strong "Chutes" at bounding box center [275, 491] width 375 height 48
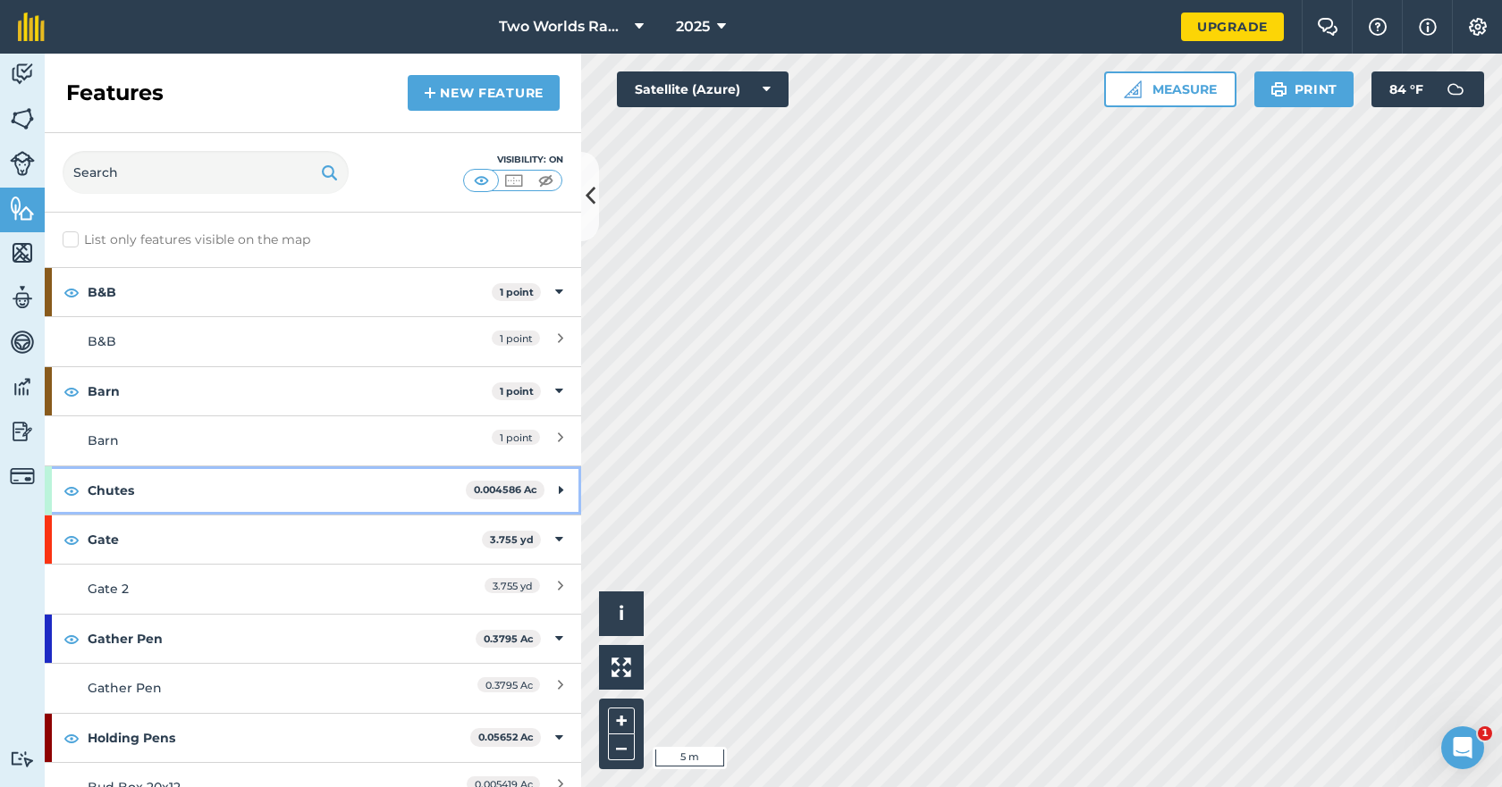
click at [123, 484] on strong "Chutes" at bounding box center [277, 491] width 378 height 48
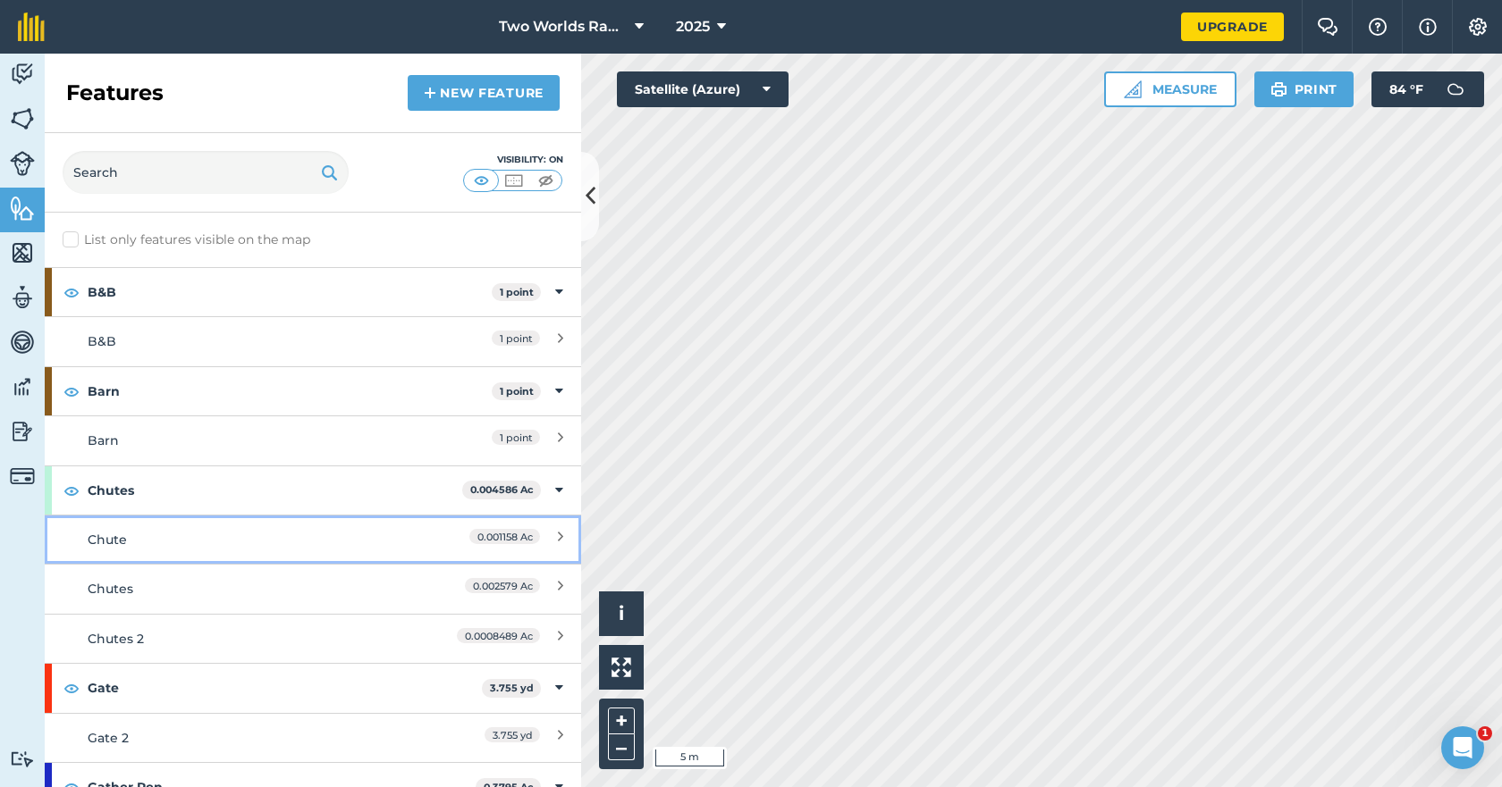
click at [167, 543] on div "Chute" at bounding box center [246, 540] width 317 height 20
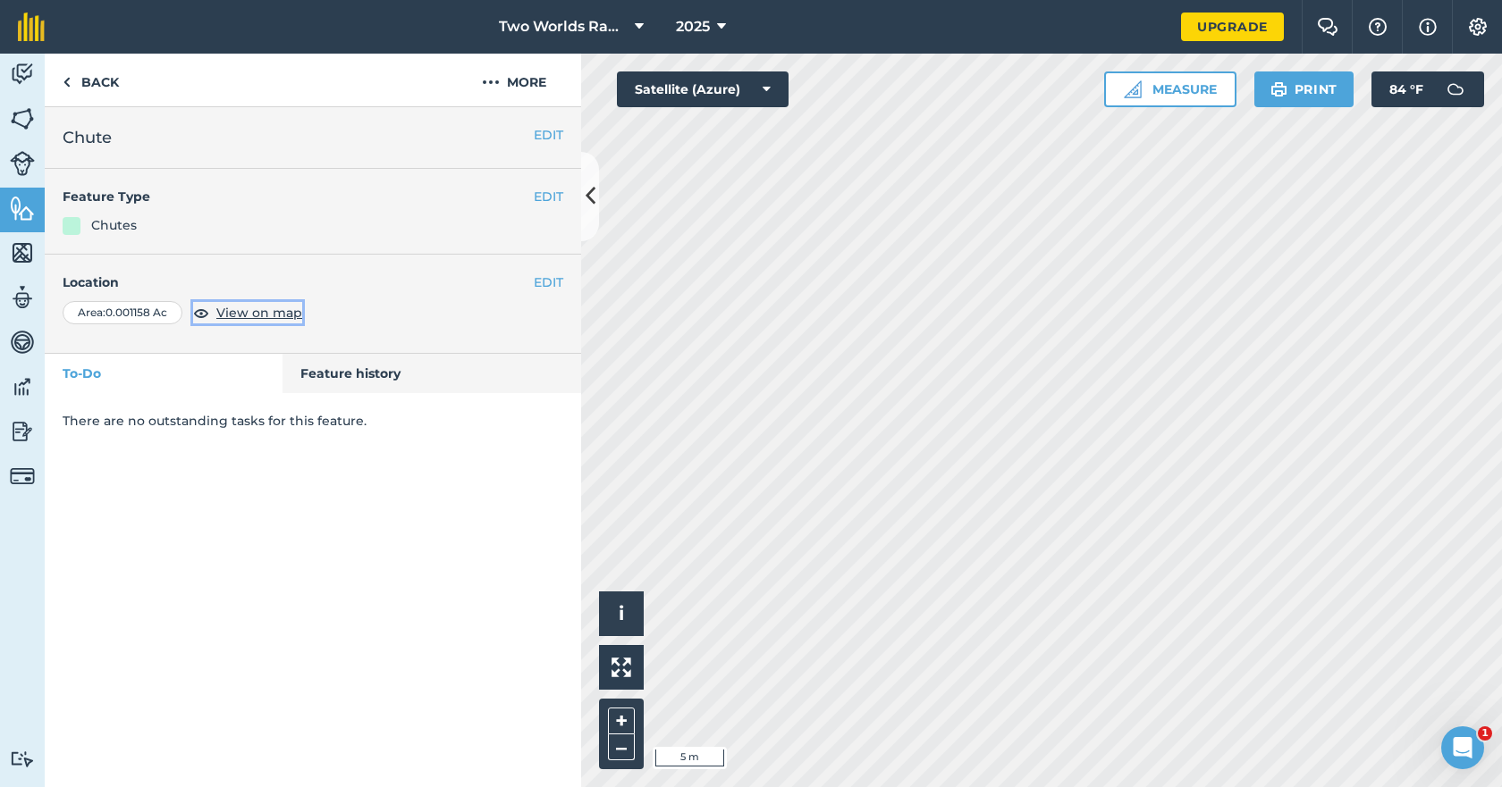
click at [280, 313] on span "View on map" at bounding box center [259, 313] width 86 height 20
click at [543, 284] on button "EDIT" at bounding box center [548, 283] width 29 height 20
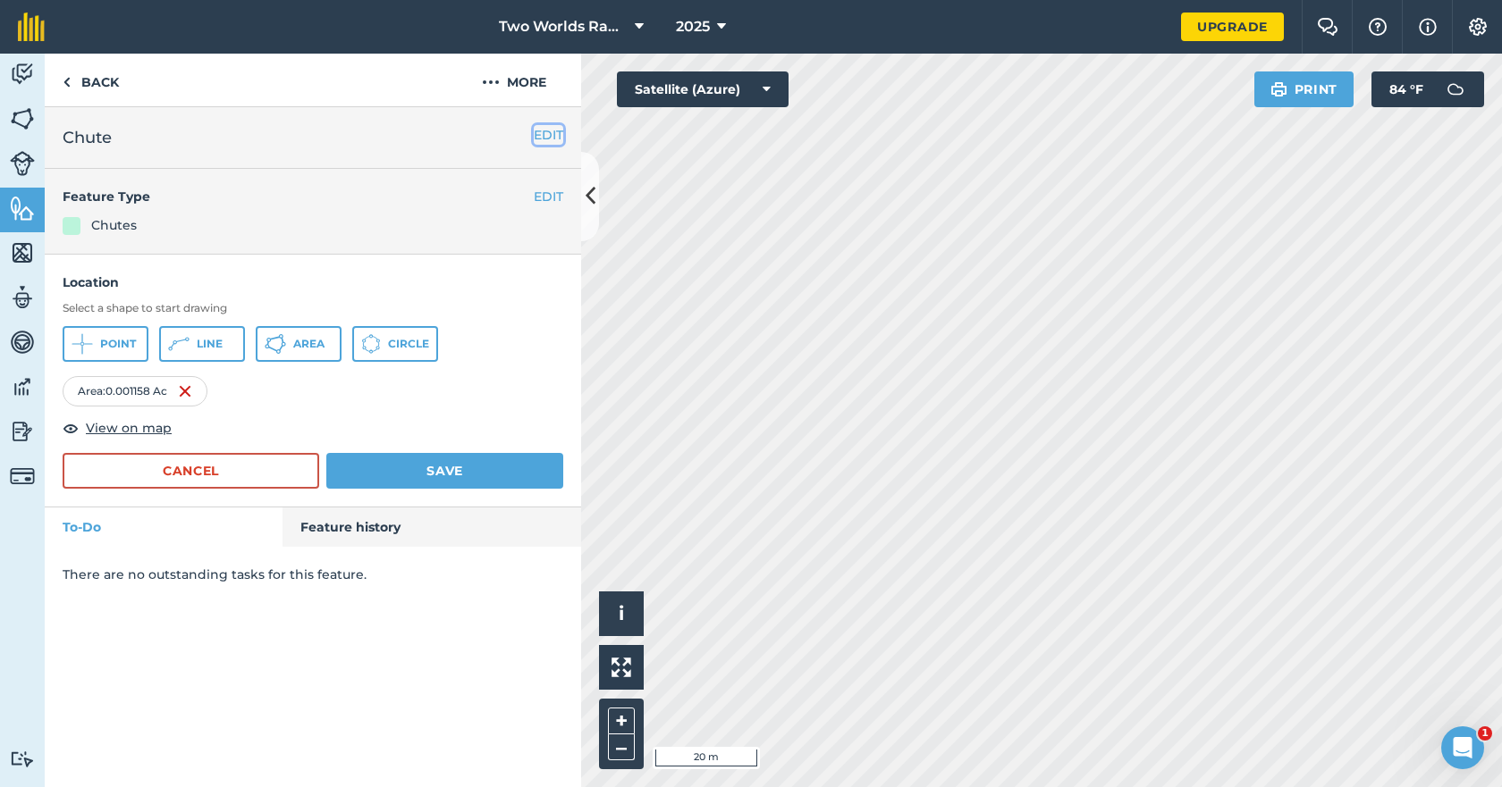
click at [545, 134] on button "EDIT" at bounding box center [548, 135] width 29 height 20
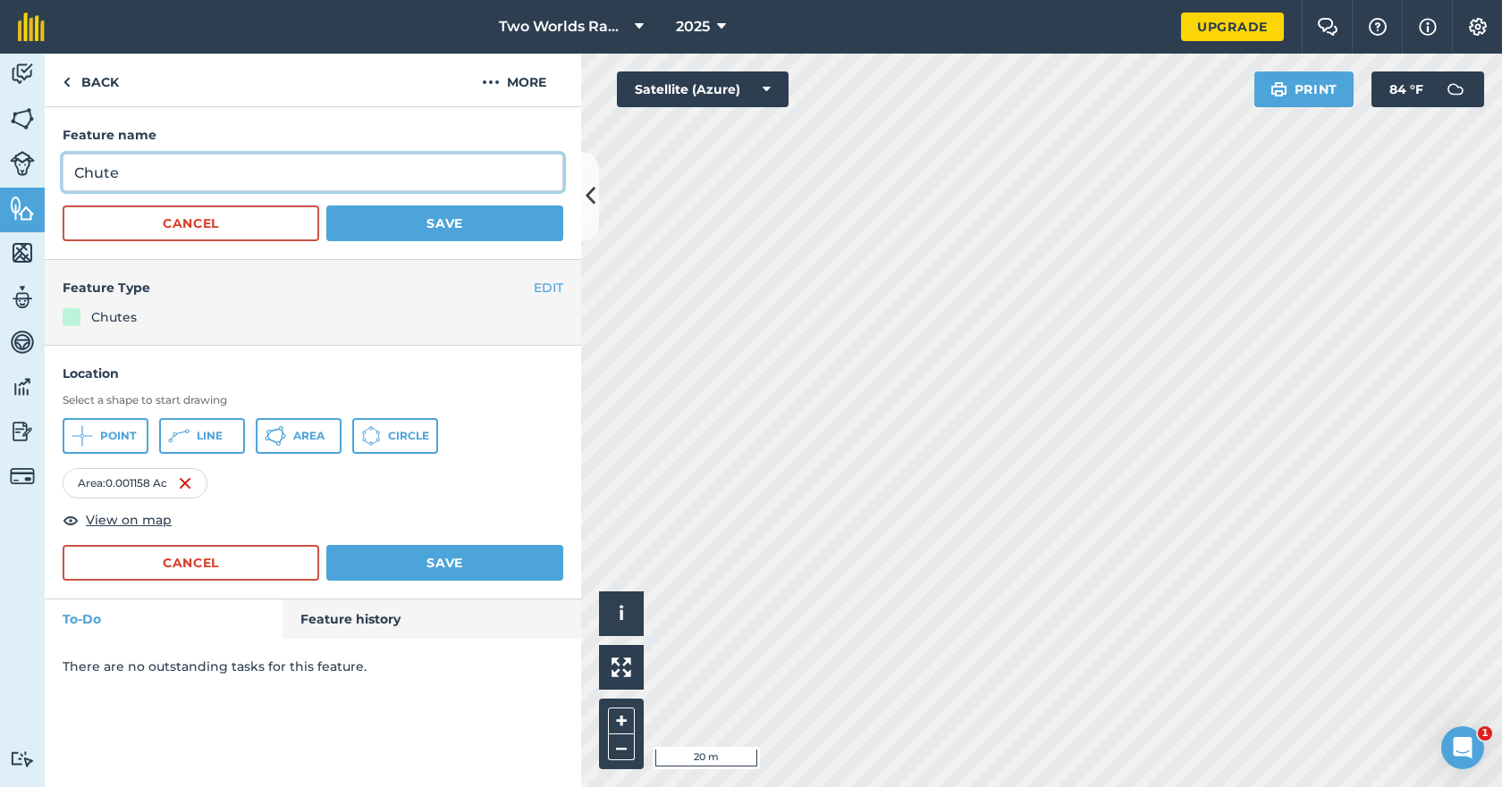
click at [293, 175] on input "Chute" at bounding box center [313, 173] width 501 height 38
type input "Cattle Chute1"
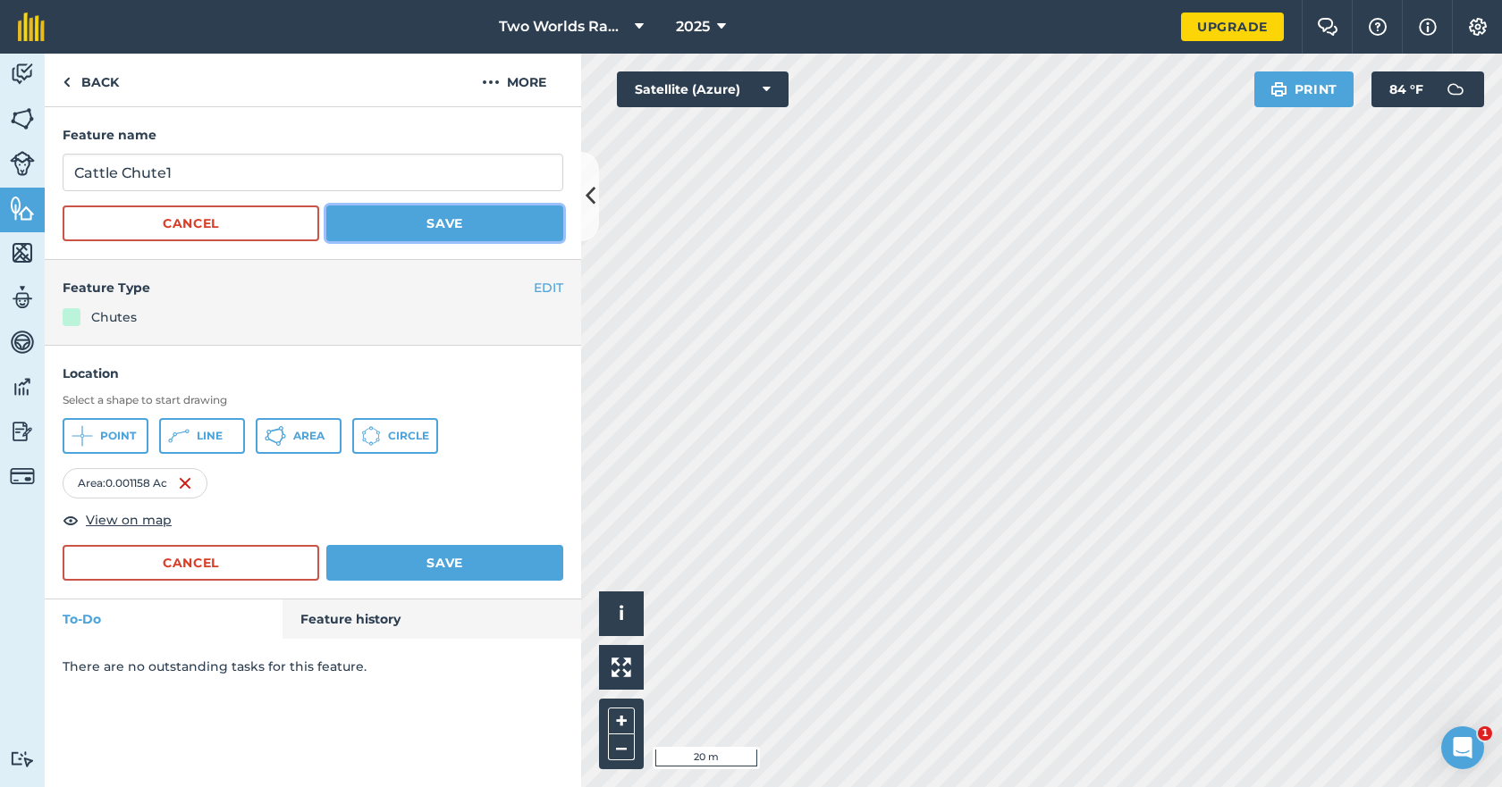
click at [434, 225] on button "Save" at bounding box center [444, 224] width 237 height 36
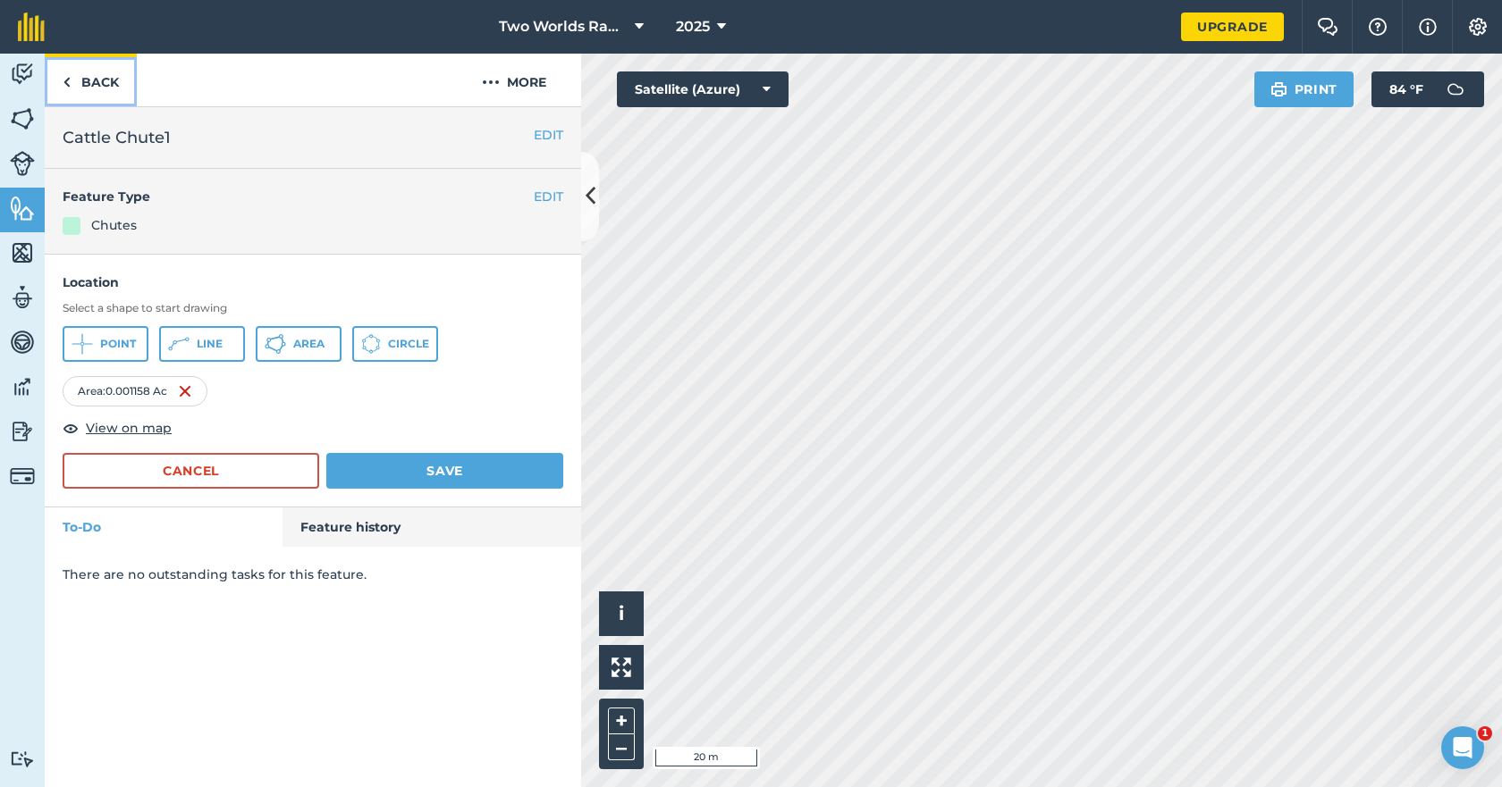
click at [95, 83] on link "Back" at bounding box center [91, 80] width 92 height 53
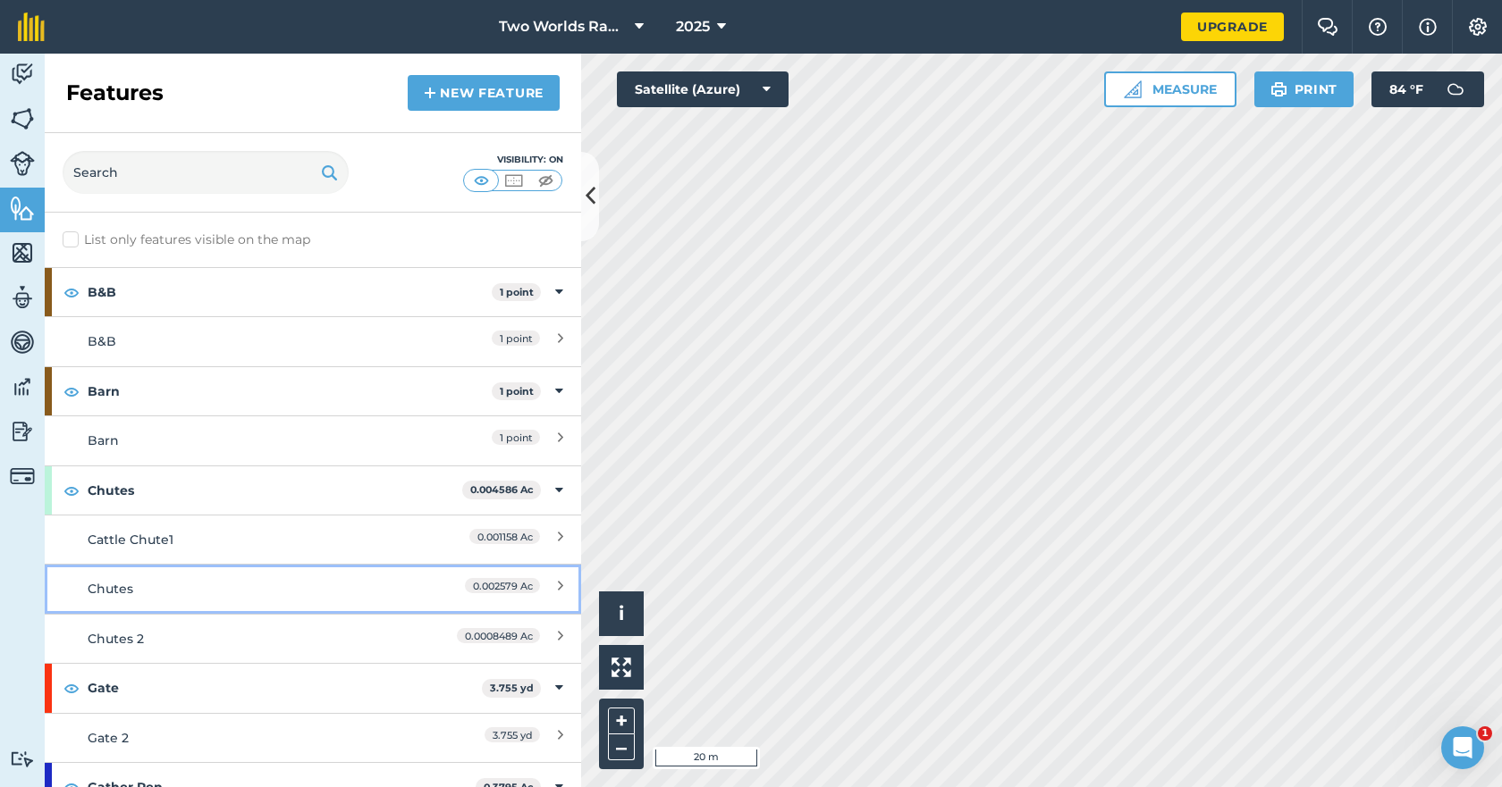
click at [147, 588] on div "Chutes" at bounding box center [246, 589] width 317 height 20
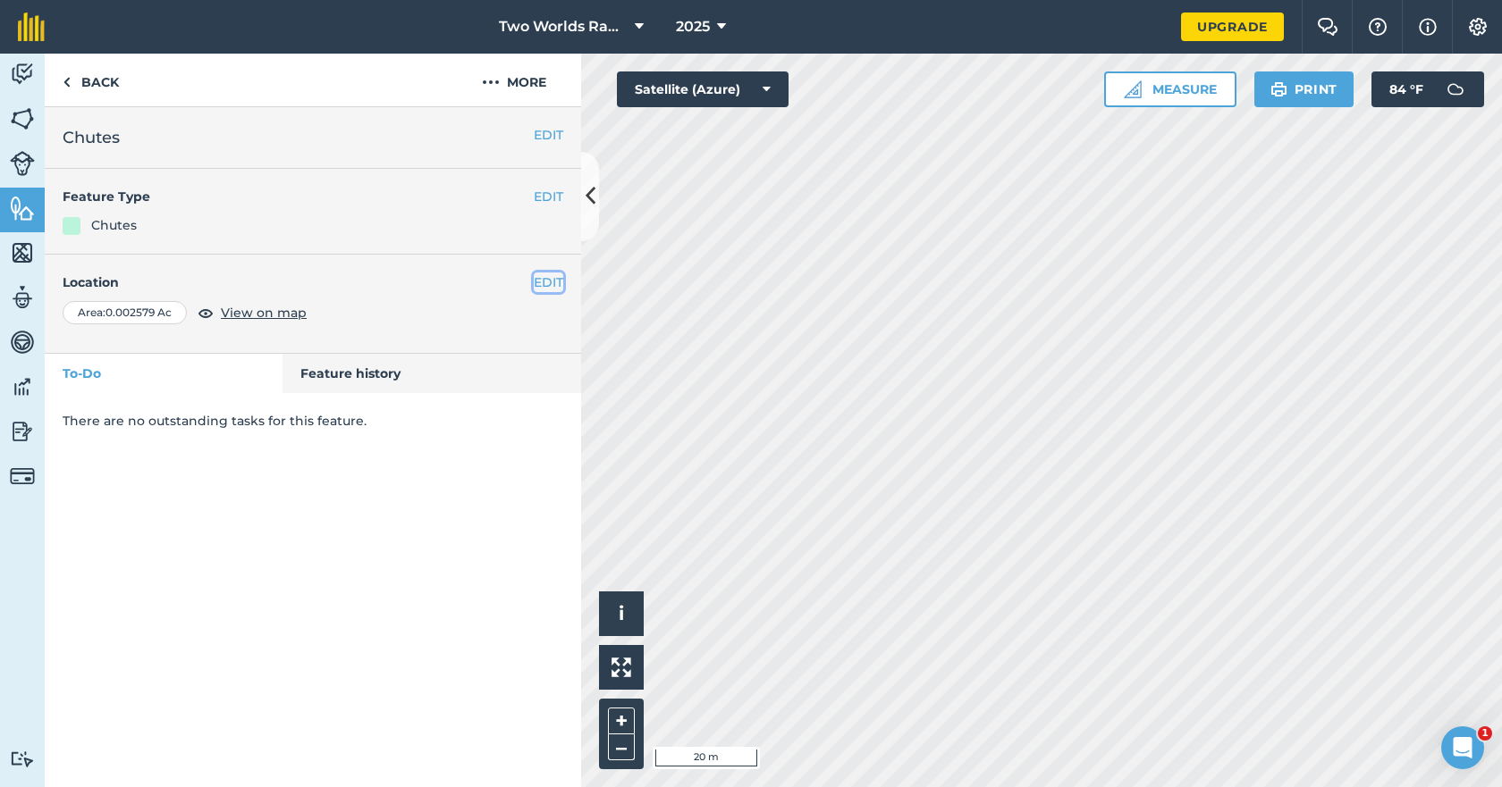
click at [547, 282] on button "EDIT" at bounding box center [548, 283] width 29 height 20
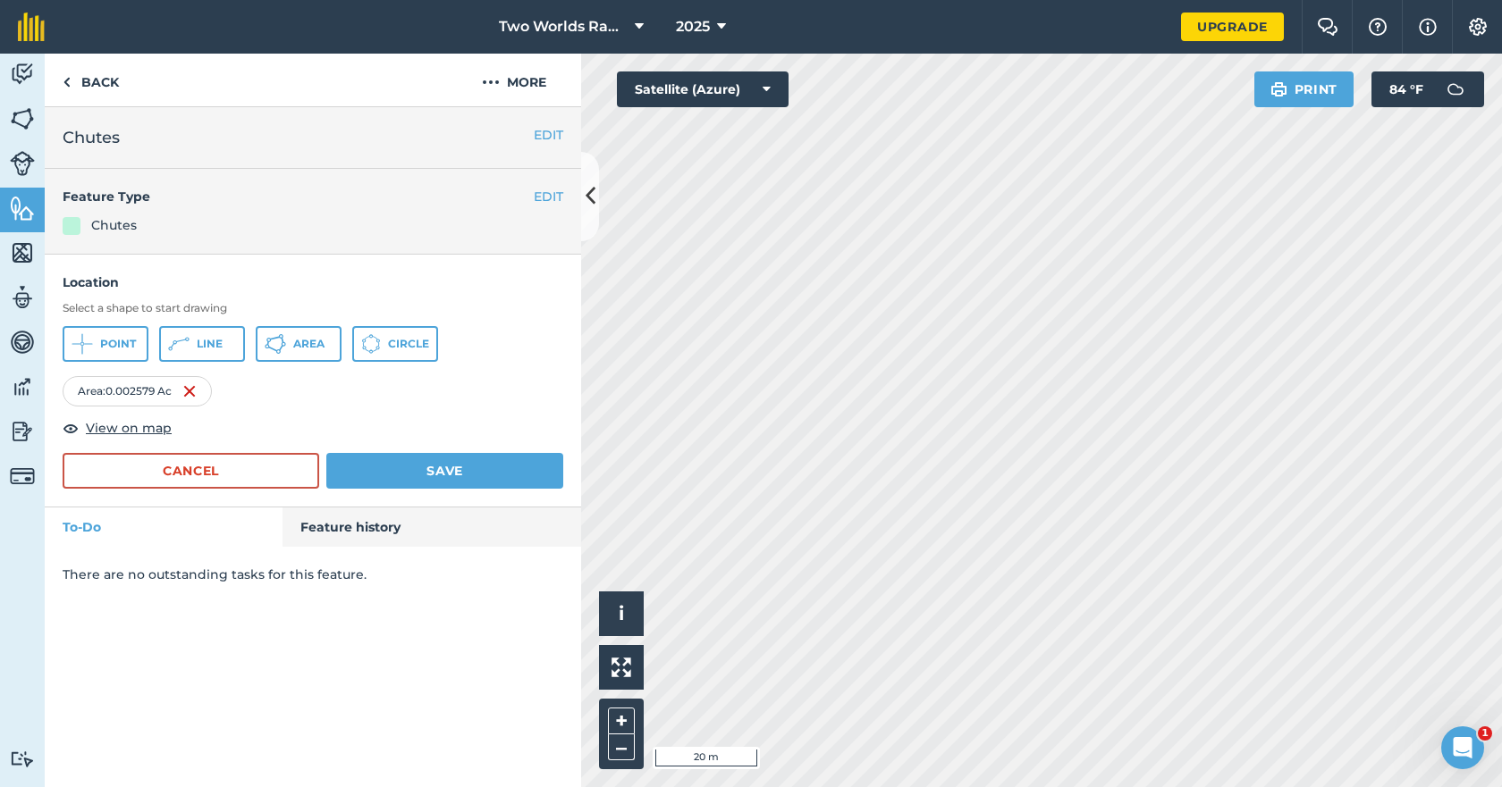
click at [166, 124] on div "EDIT Chutes" at bounding box center [313, 138] width 536 height 62
click at [541, 138] on button "EDIT" at bounding box center [548, 135] width 29 height 20
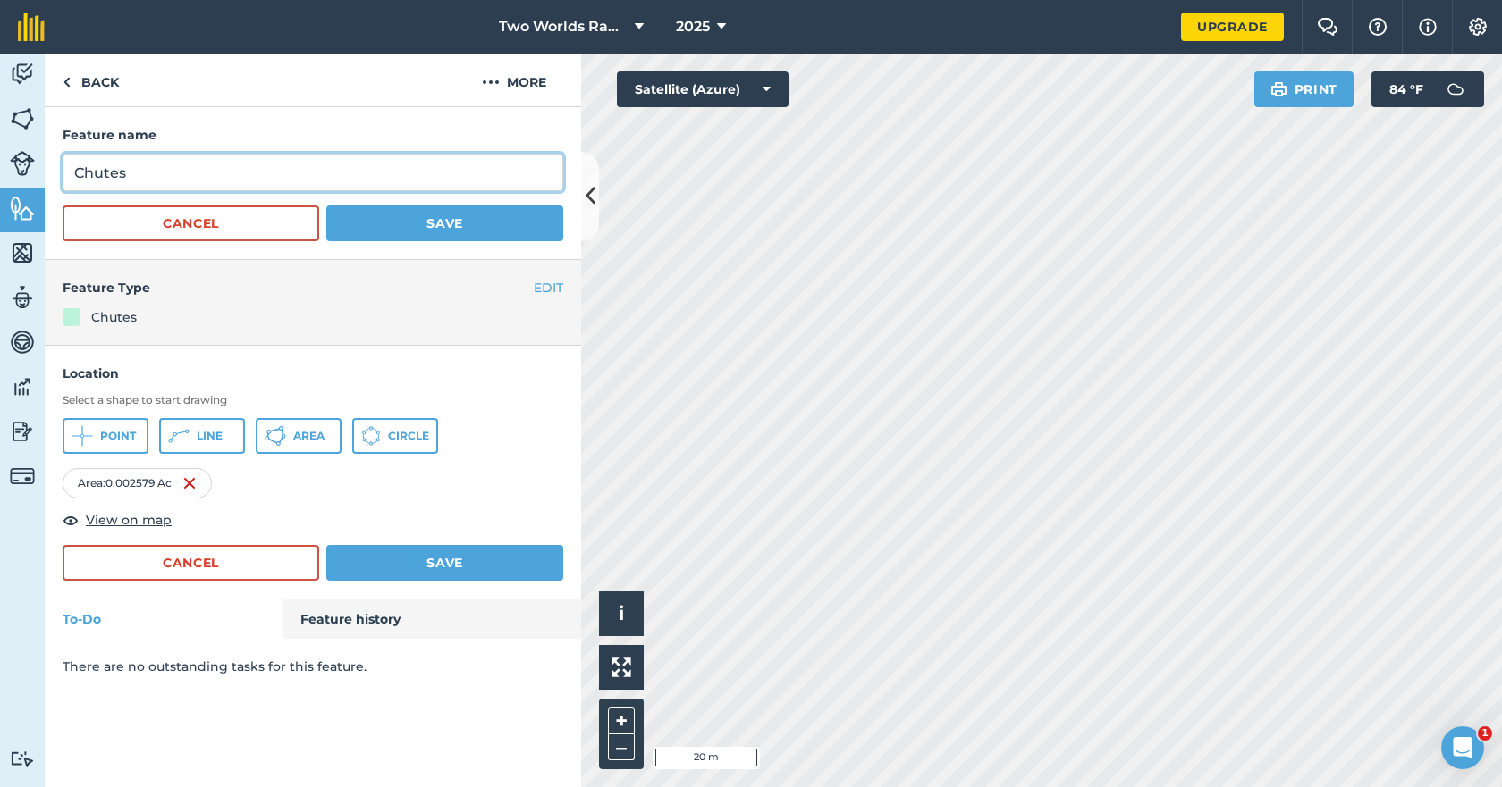
drag, startPoint x: 69, startPoint y: 174, endPoint x: 105, endPoint y: 163, distance: 37.6
click at [72, 173] on input "Chutes" at bounding box center [313, 173] width 501 height 38
type input "Cattle Chute2"
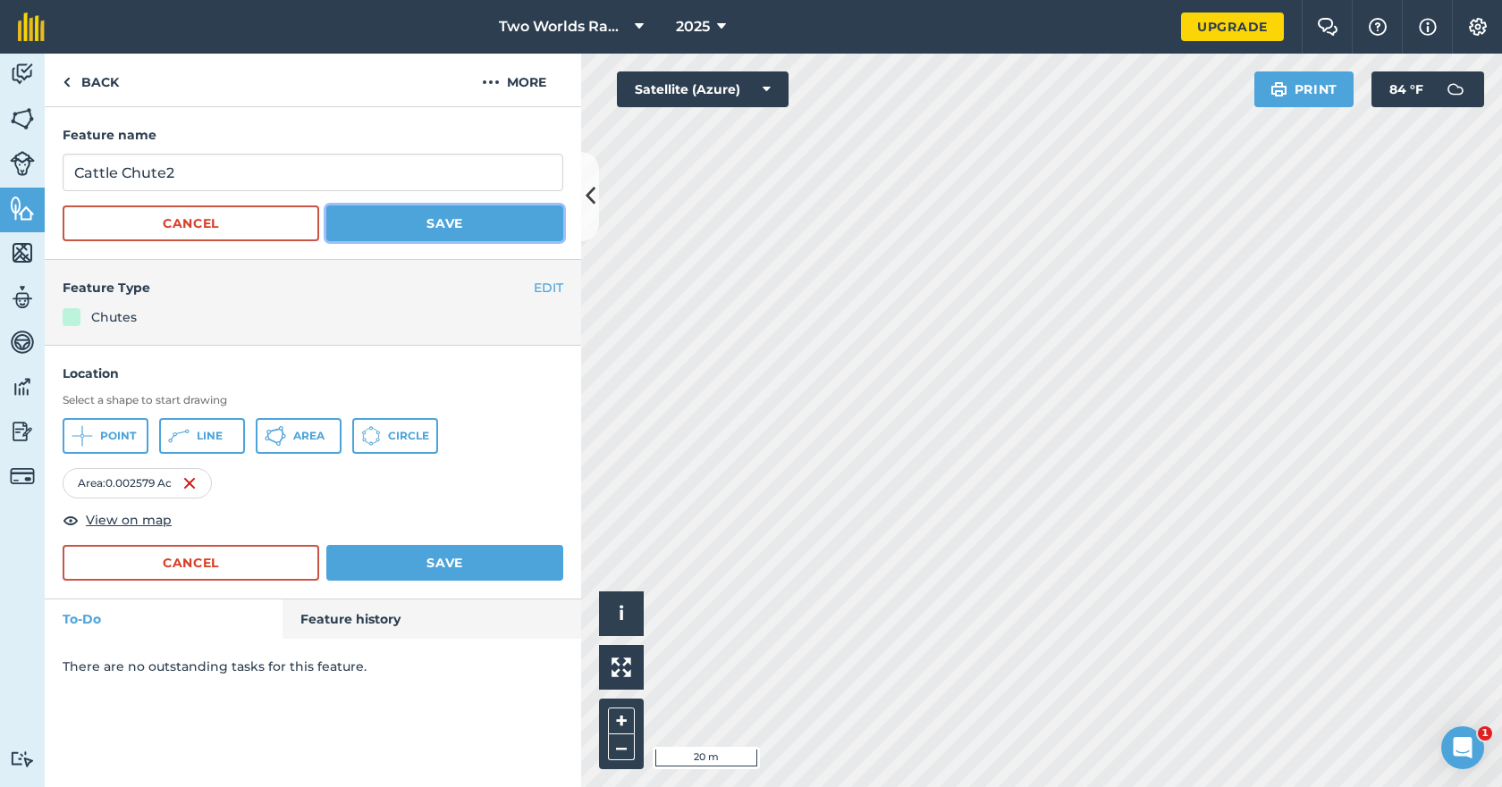
click at [446, 232] on button "Save" at bounding box center [444, 224] width 237 height 36
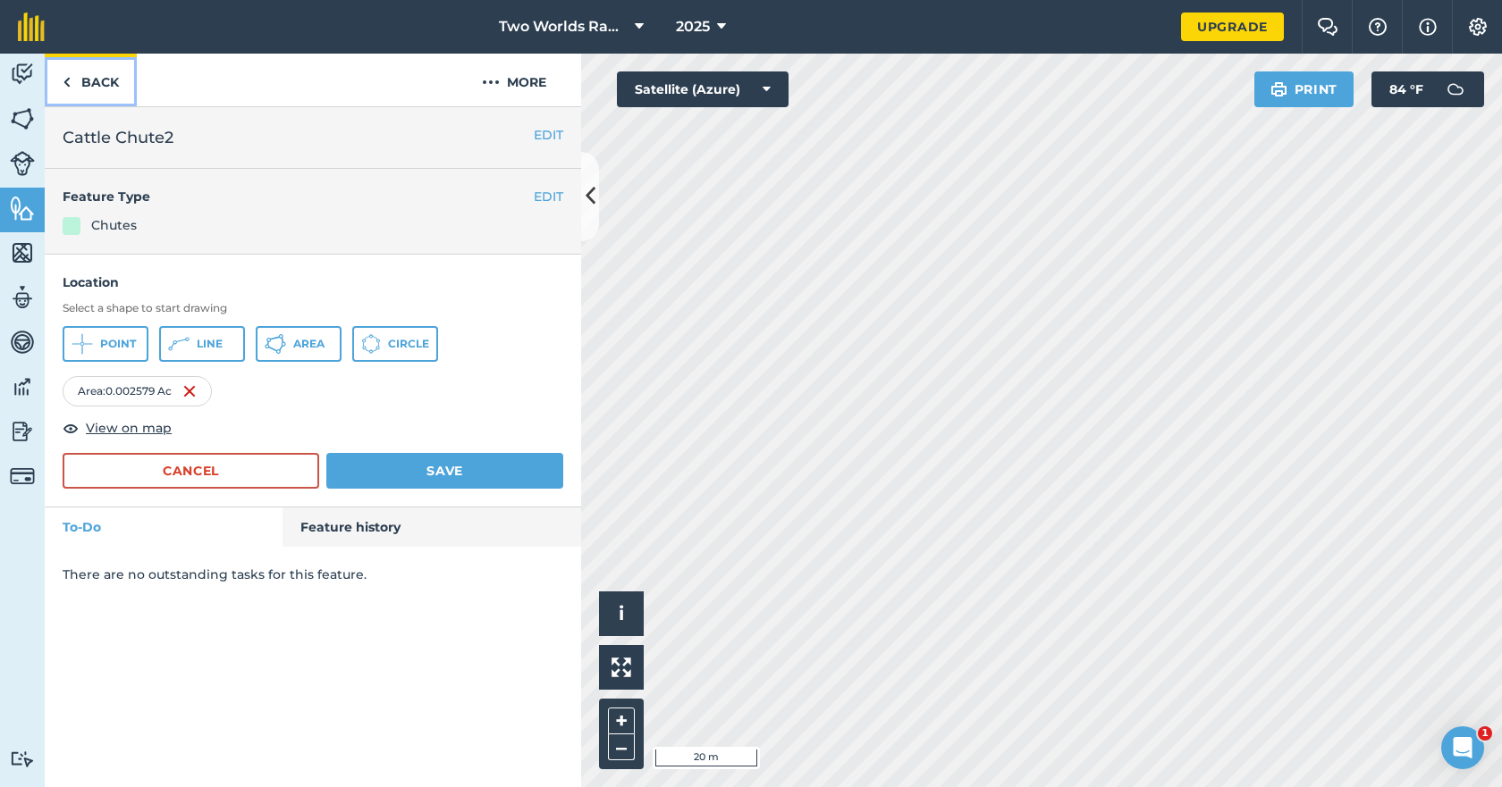
click at [104, 88] on link "Back" at bounding box center [91, 80] width 92 height 53
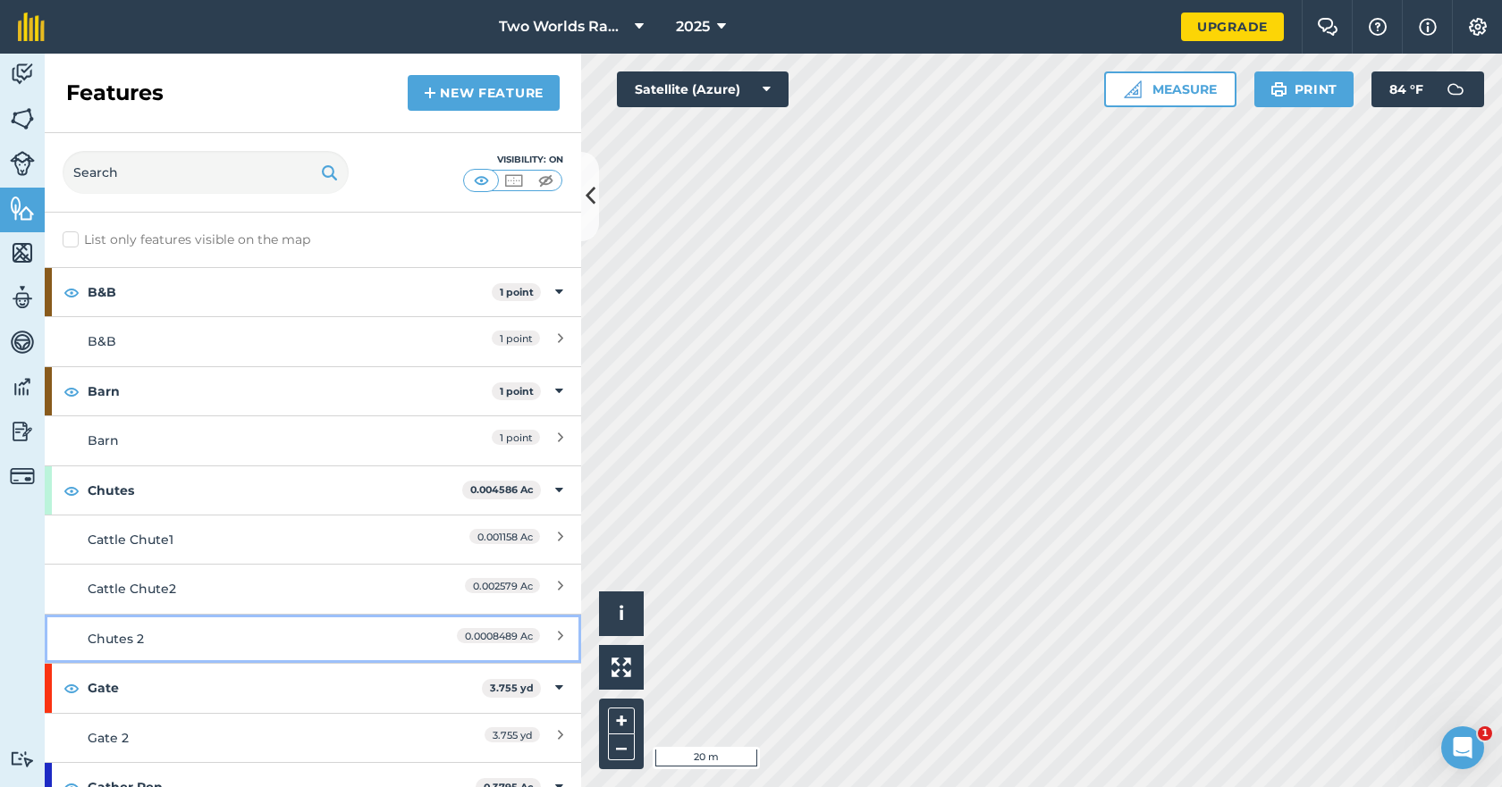
click at [124, 639] on div "Chutes 2" at bounding box center [246, 639] width 317 height 20
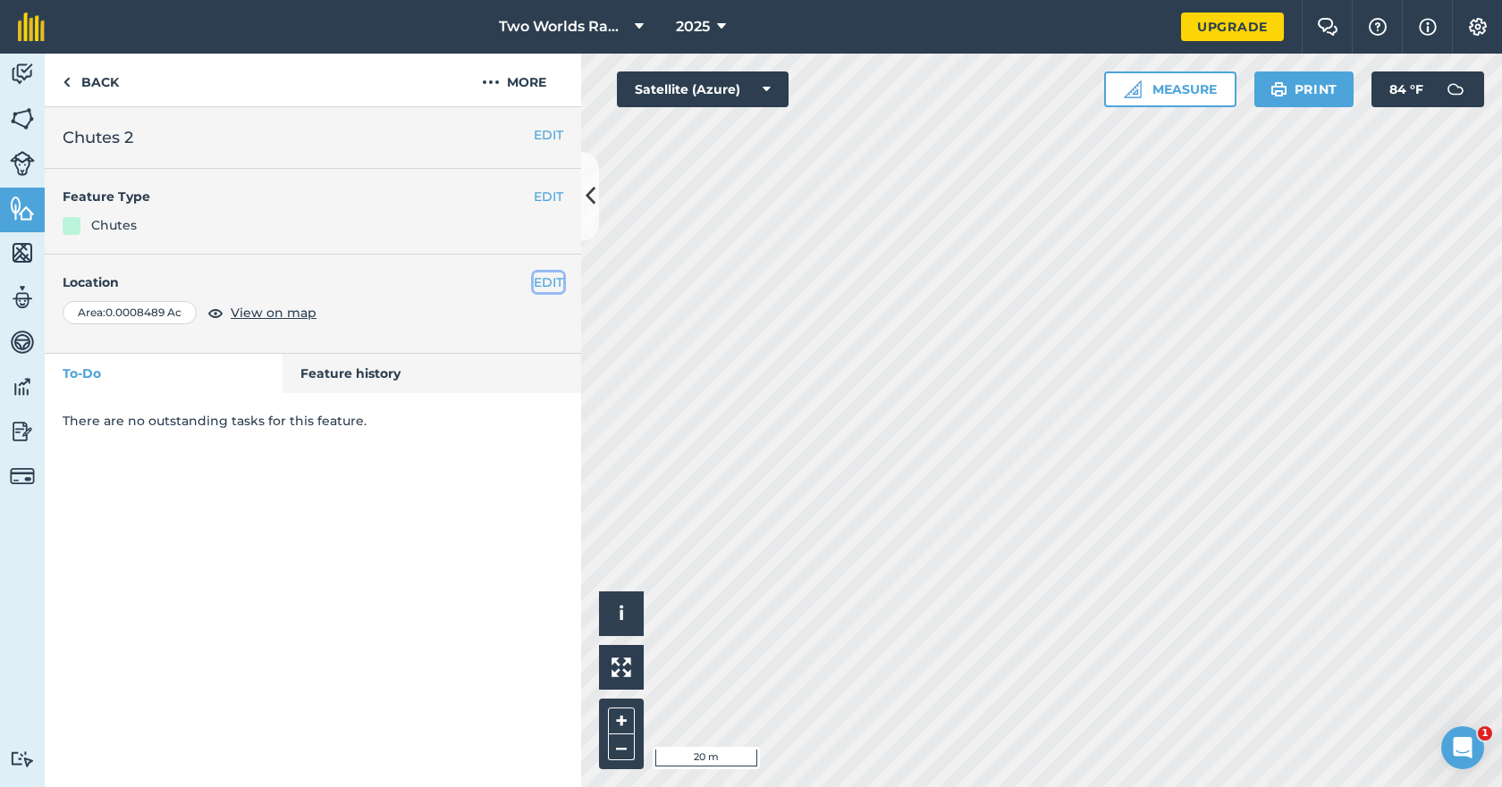
click at [541, 275] on button "EDIT" at bounding box center [548, 283] width 29 height 20
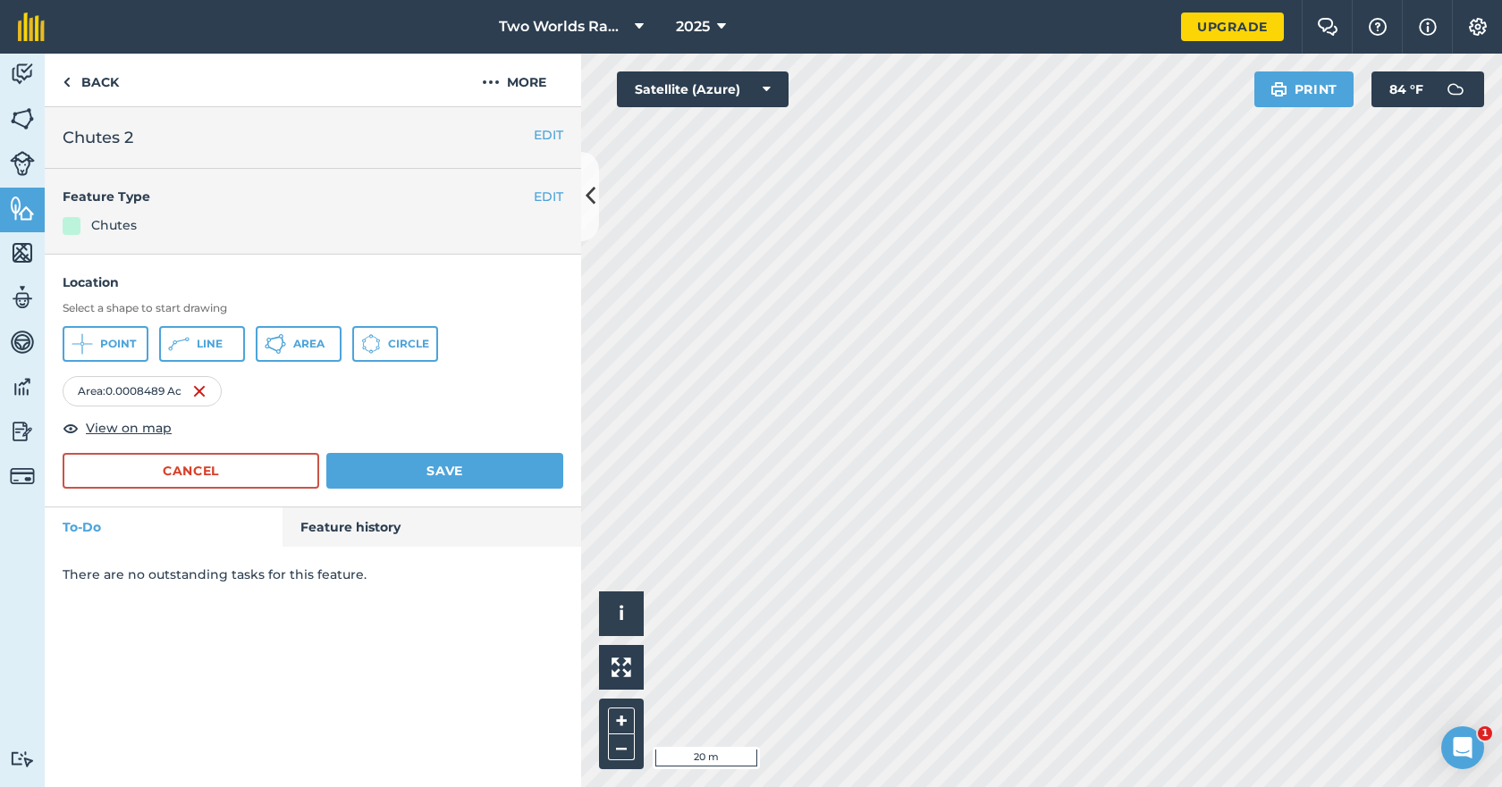
click at [167, 141] on h2 "Chutes 2" at bounding box center [313, 137] width 501 height 25
click at [554, 132] on button "EDIT" at bounding box center [548, 135] width 29 height 20
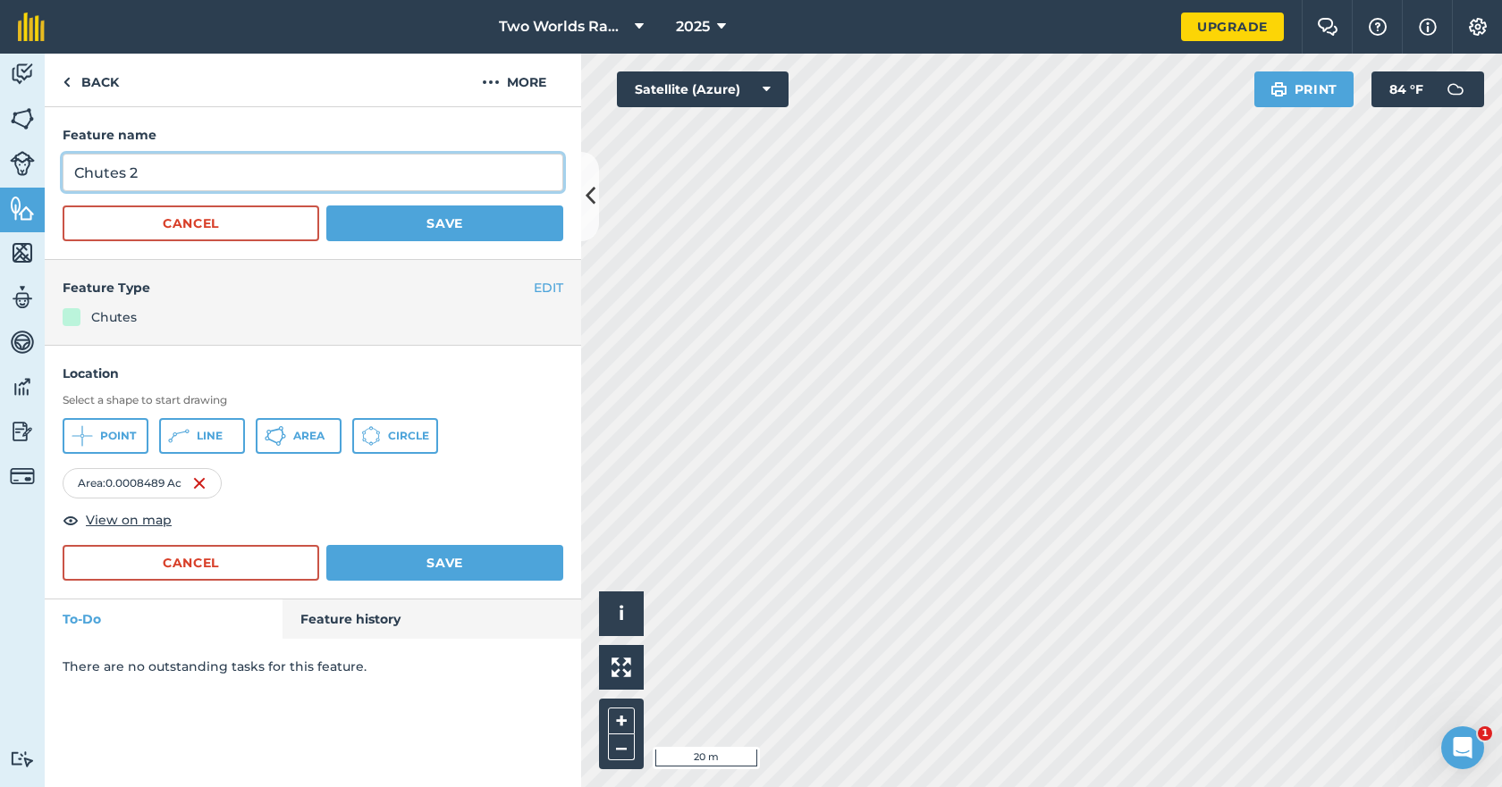
drag, startPoint x: 146, startPoint y: 173, endPoint x: 3, endPoint y: 172, distance: 143.0
click at [3, 172] on div "Activity Fields Livestock Features Maps Team Vehicles Data Reporting Billing Tu…" at bounding box center [751, 421] width 1502 height 734
type input "Cattle Chute 3"
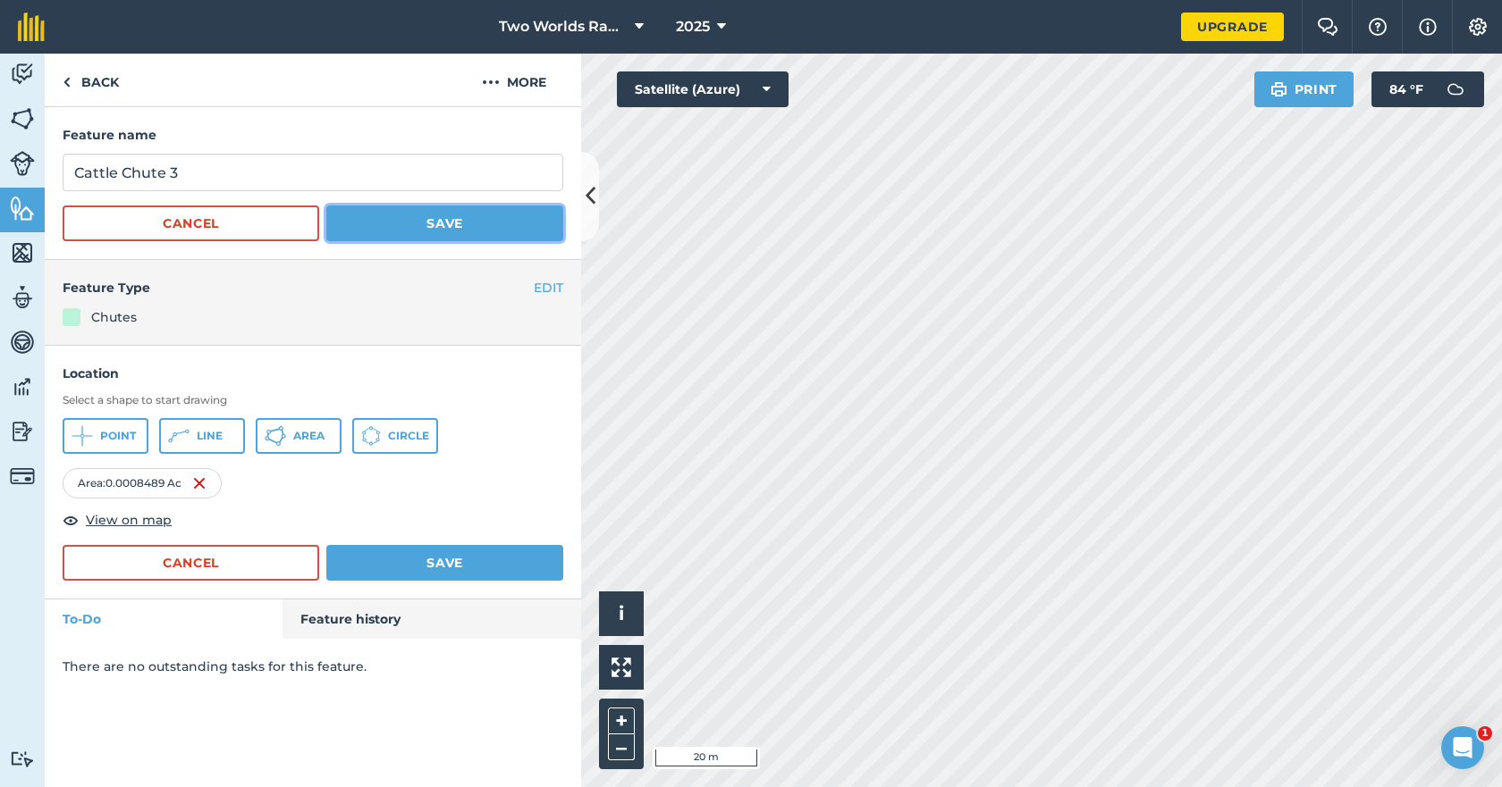
click at [409, 227] on button "Save" at bounding box center [444, 224] width 237 height 36
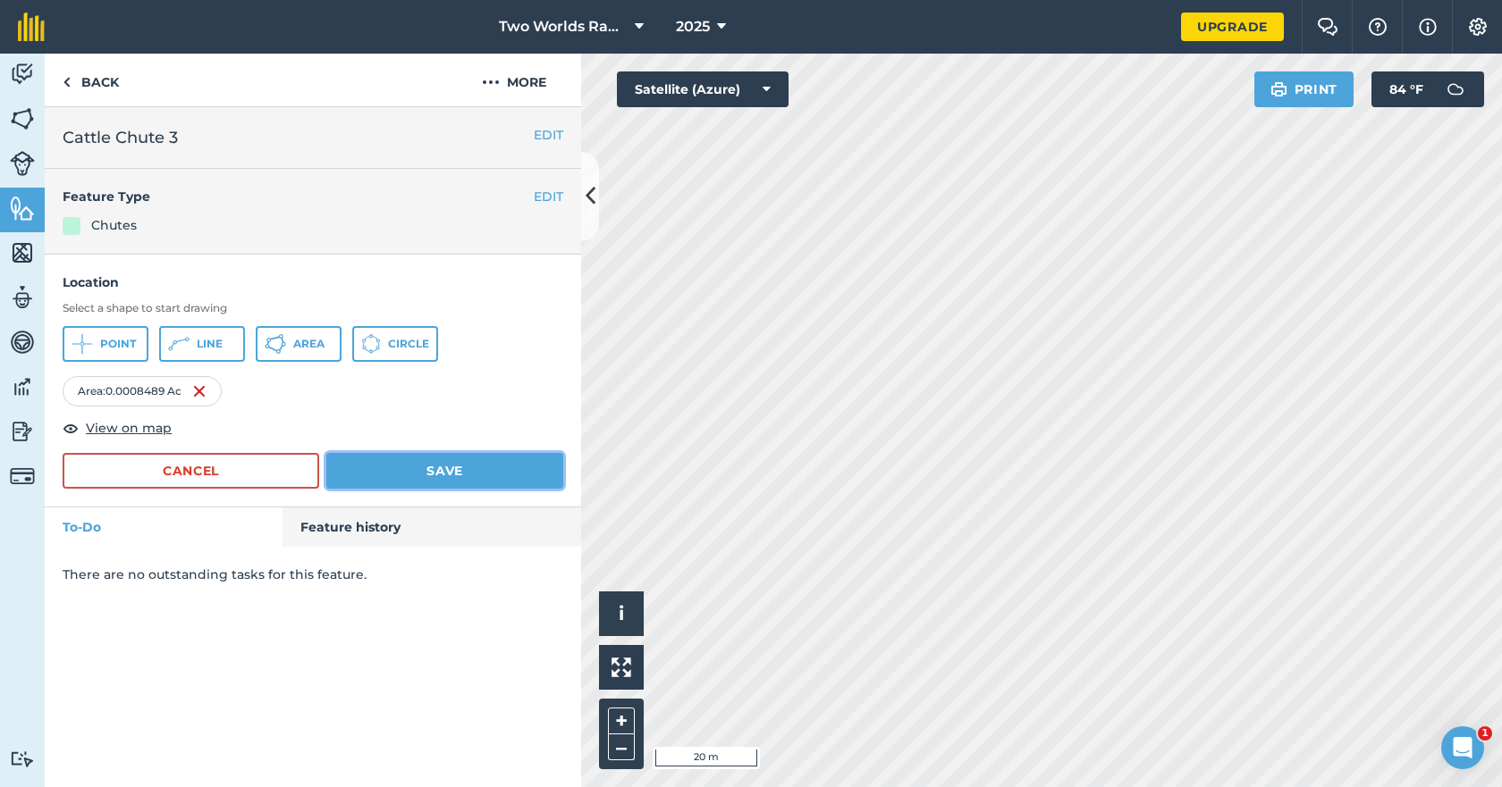
click at [422, 464] on button "Save" at bounding box center [444, 471] width 237 height 36
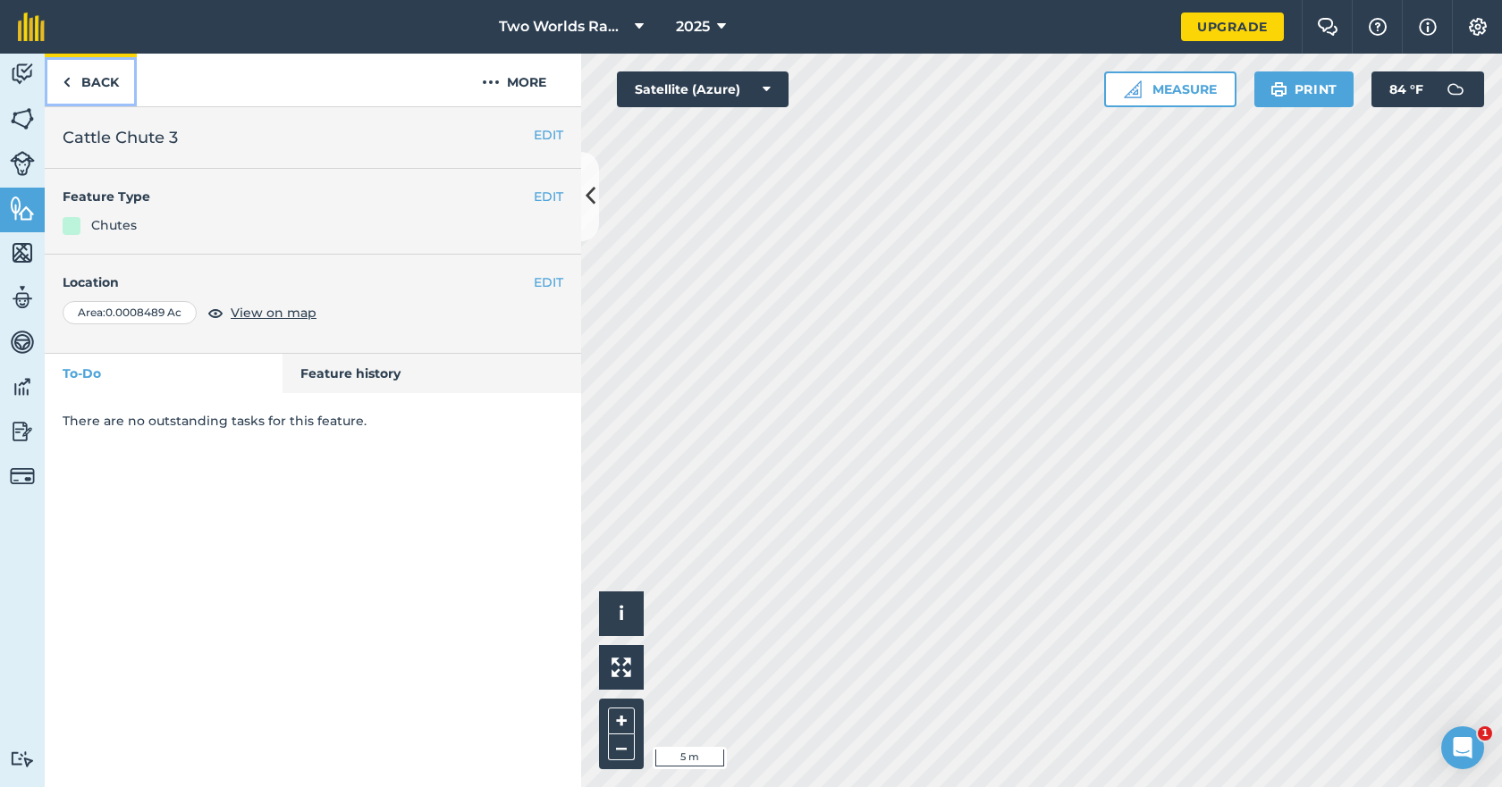
click at [69, 80] on img at bounding box center [67, 82] width 8 height 21
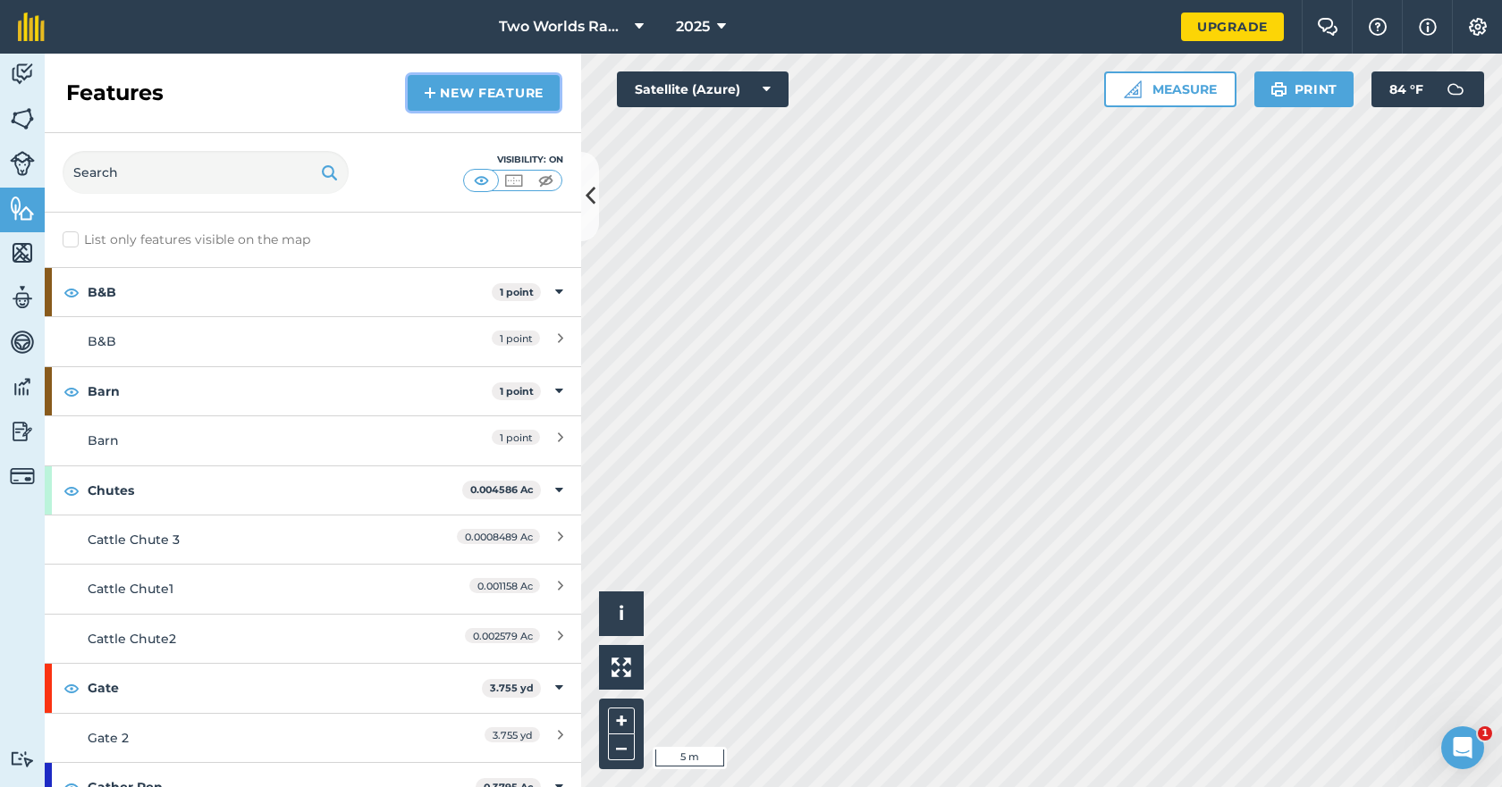
click at [493, 88] on link "New feature" at bounding box center [484, 93] width 152 height 36
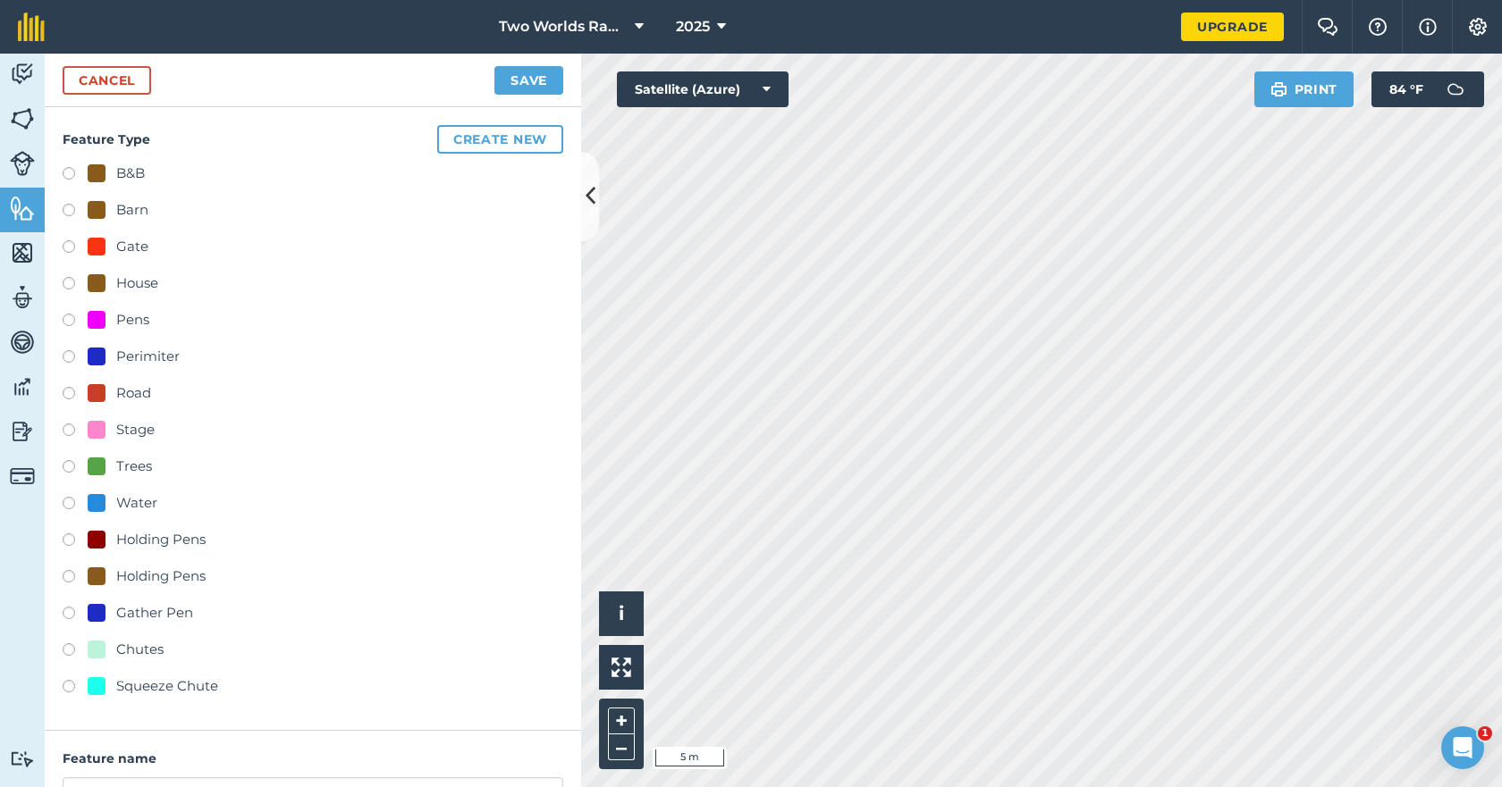
click at [72, 653] on label at bounding box center [75, 653] width 25 height 18
radio input "true"
type input "Chutes"
click at [534, 83] on button "Save" at bounding box center [528, 80] width 69 height 29
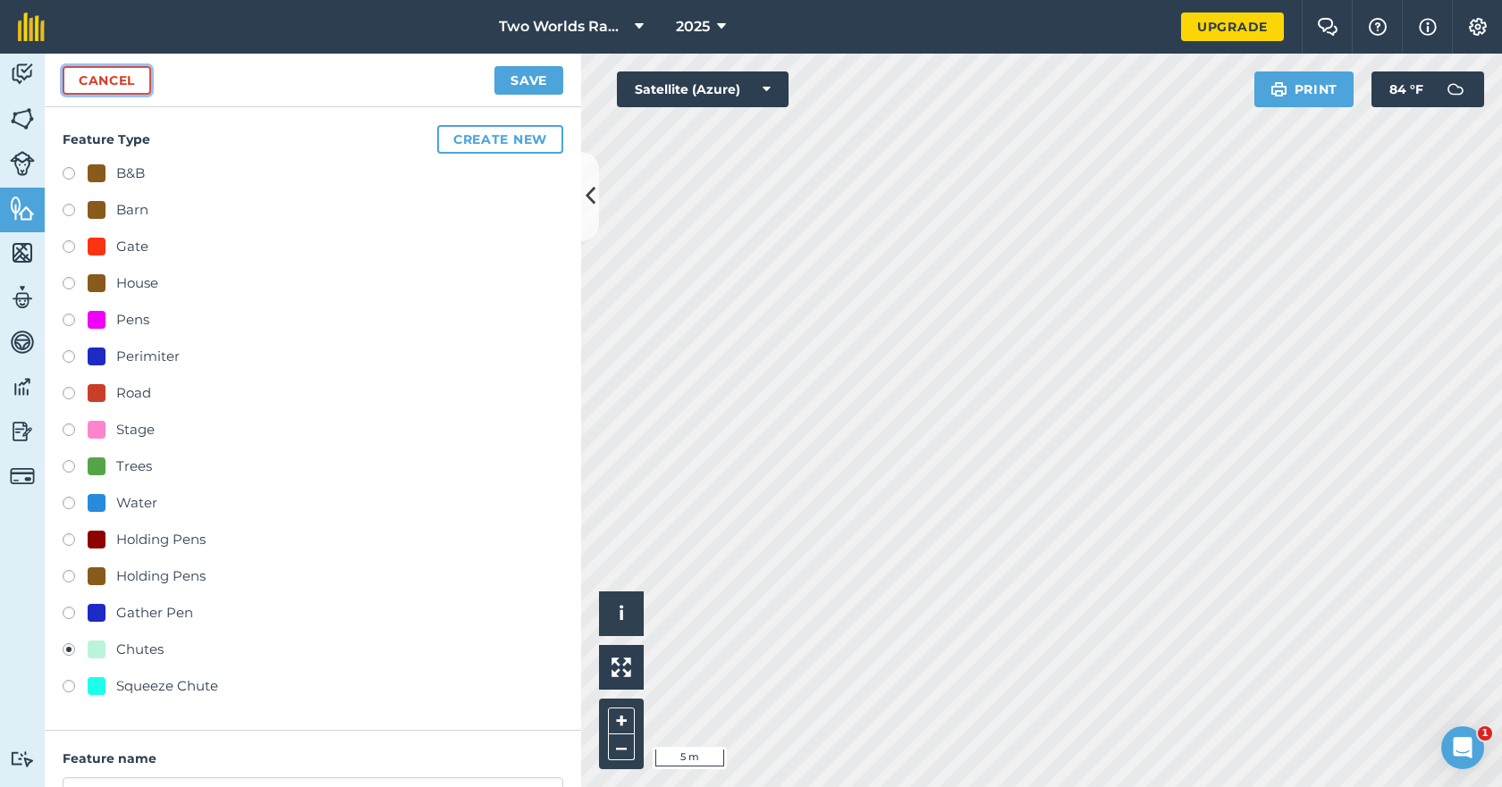
click at [98, 80] on link "Cancel" at bounding box center [107, 80] width 88 height 29
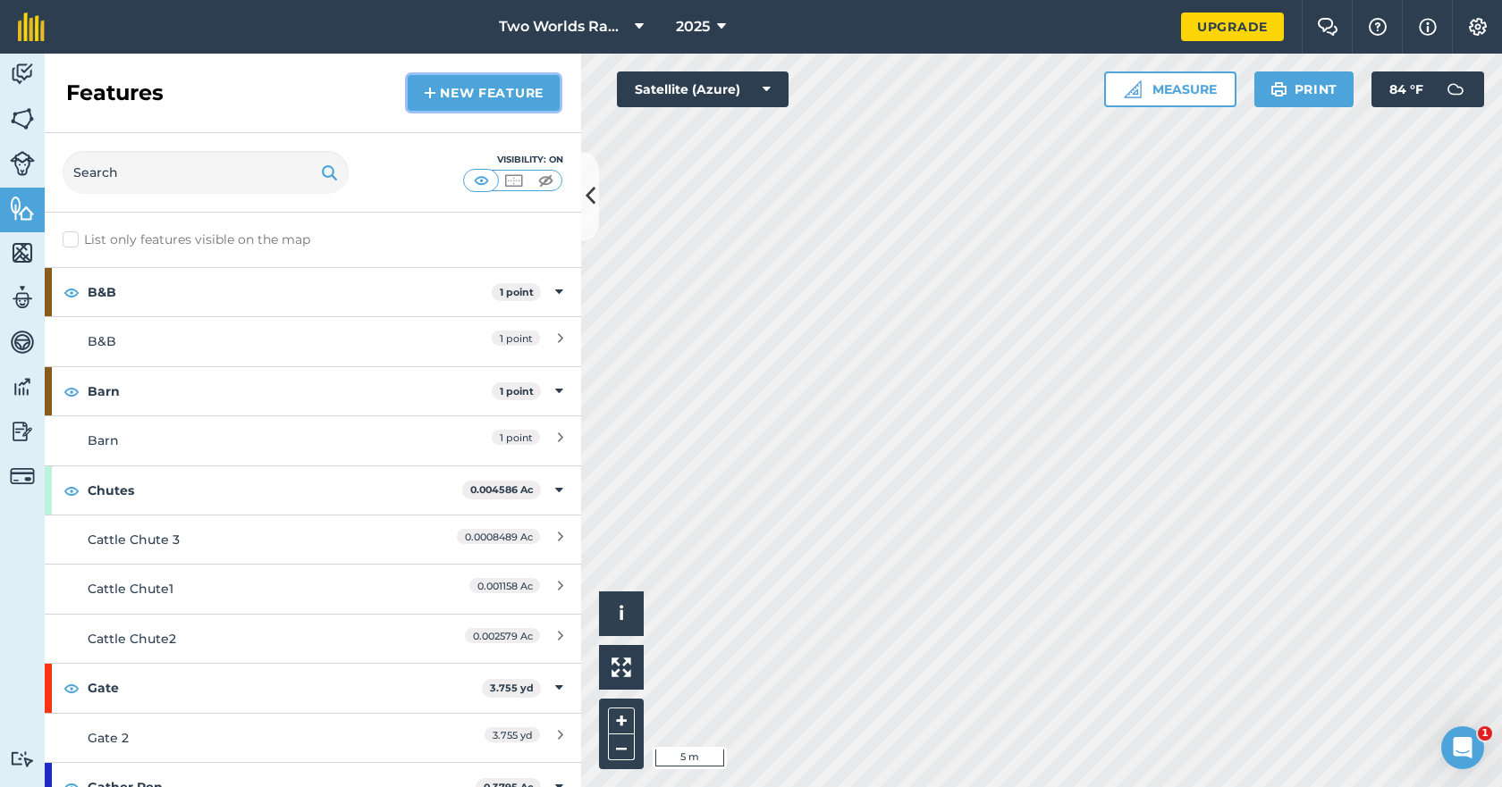
click at [429, 89] on img at bounding box center [430, 92] width 13 height 21
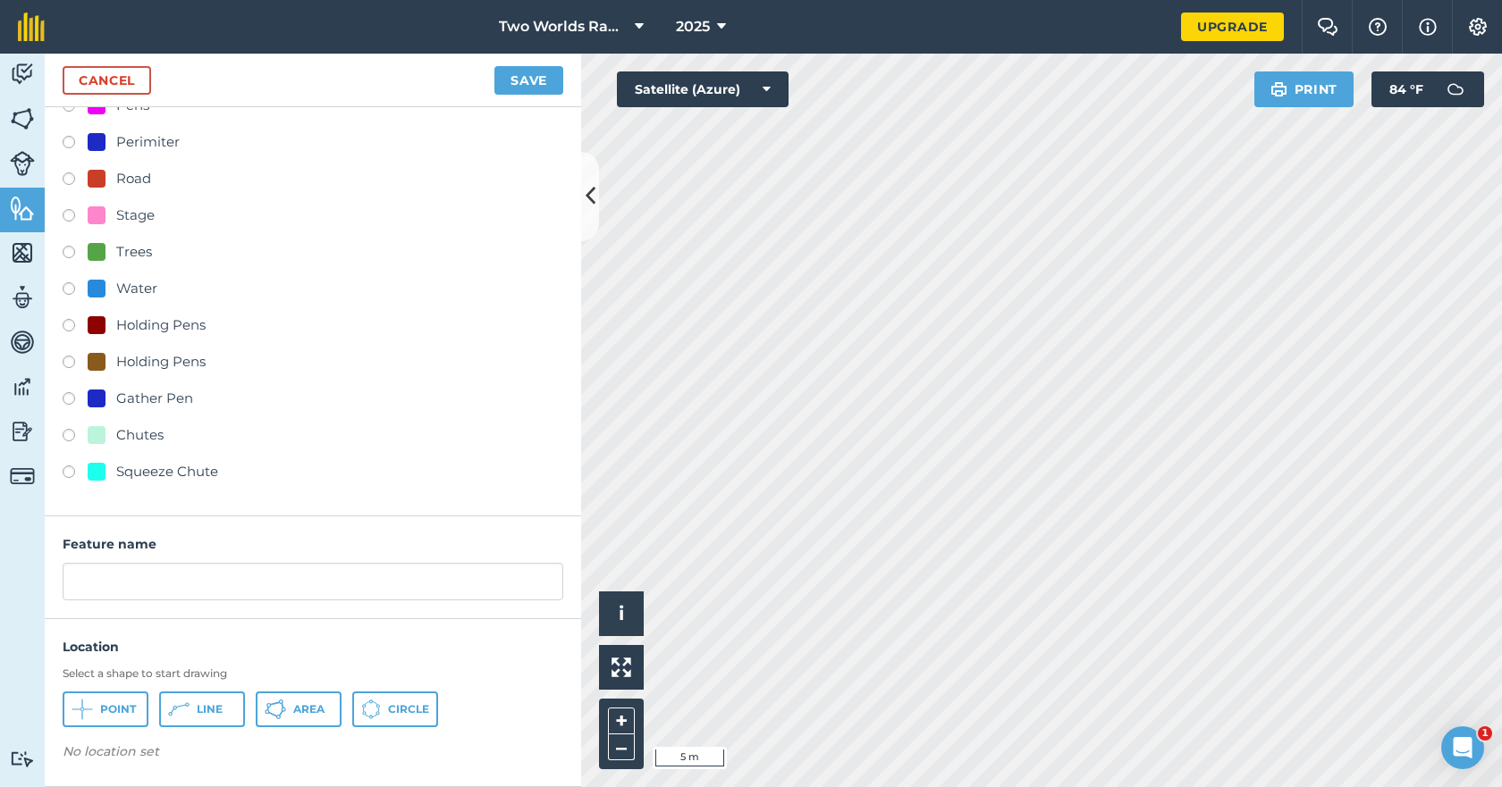
scroll to position [125, 0]
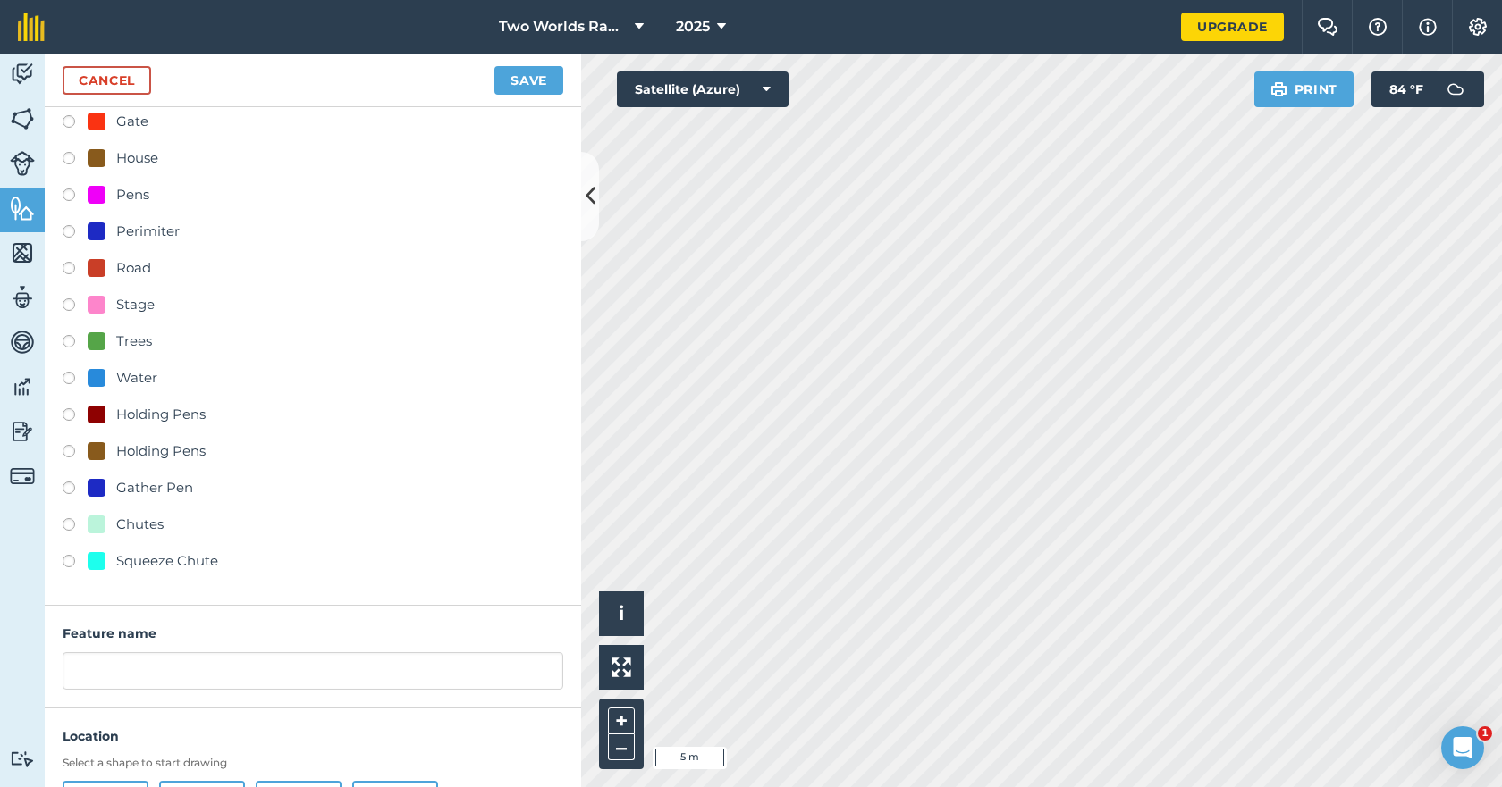
click at [70, 526] on label at bounding box center [75, 527] width 25 height 18
radio input "true"
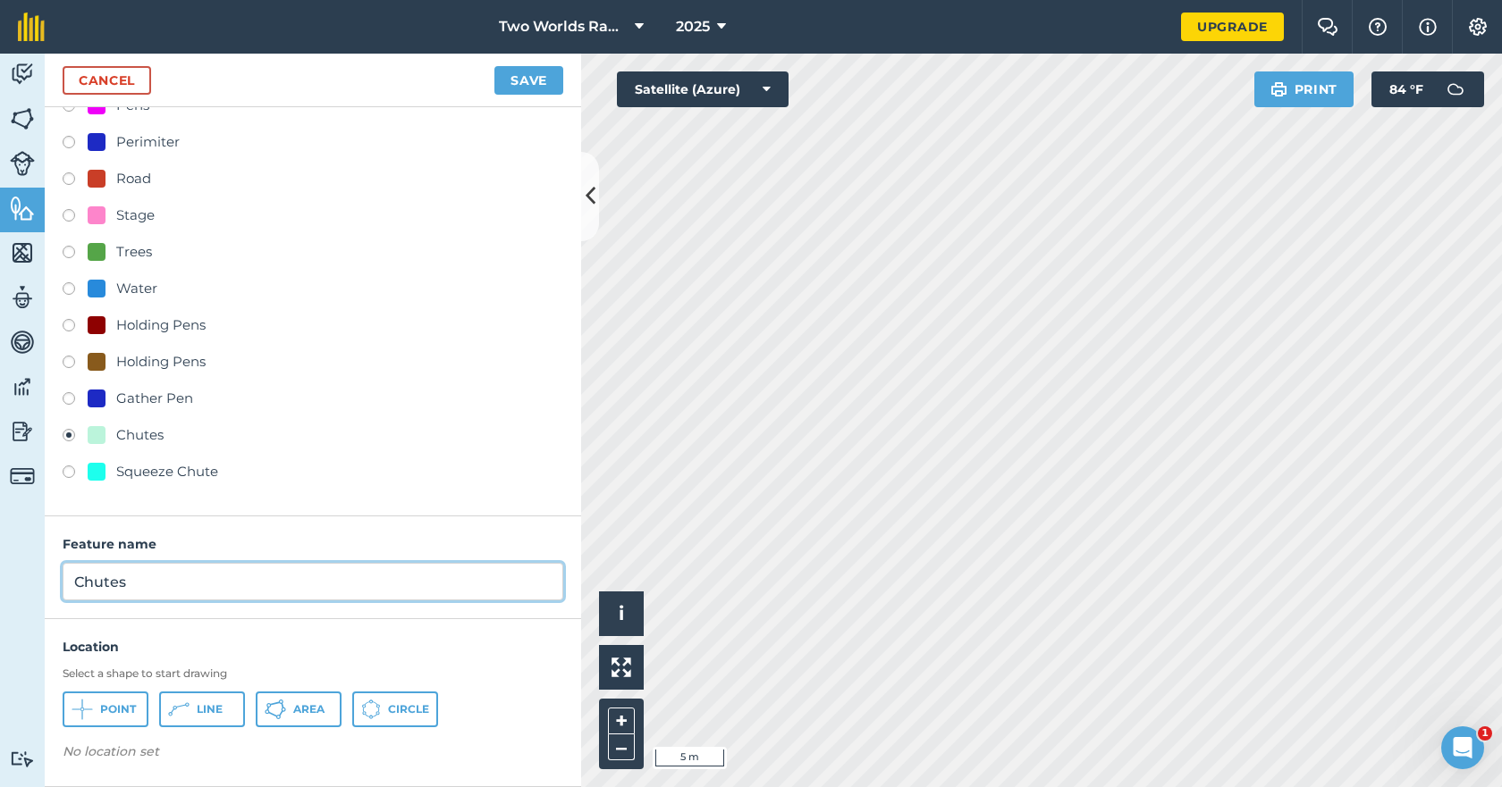
click at [179, 577] on input "Chutes" at bounding box center [313, 582] width 501 height 38
type input "Sheep Chutew"
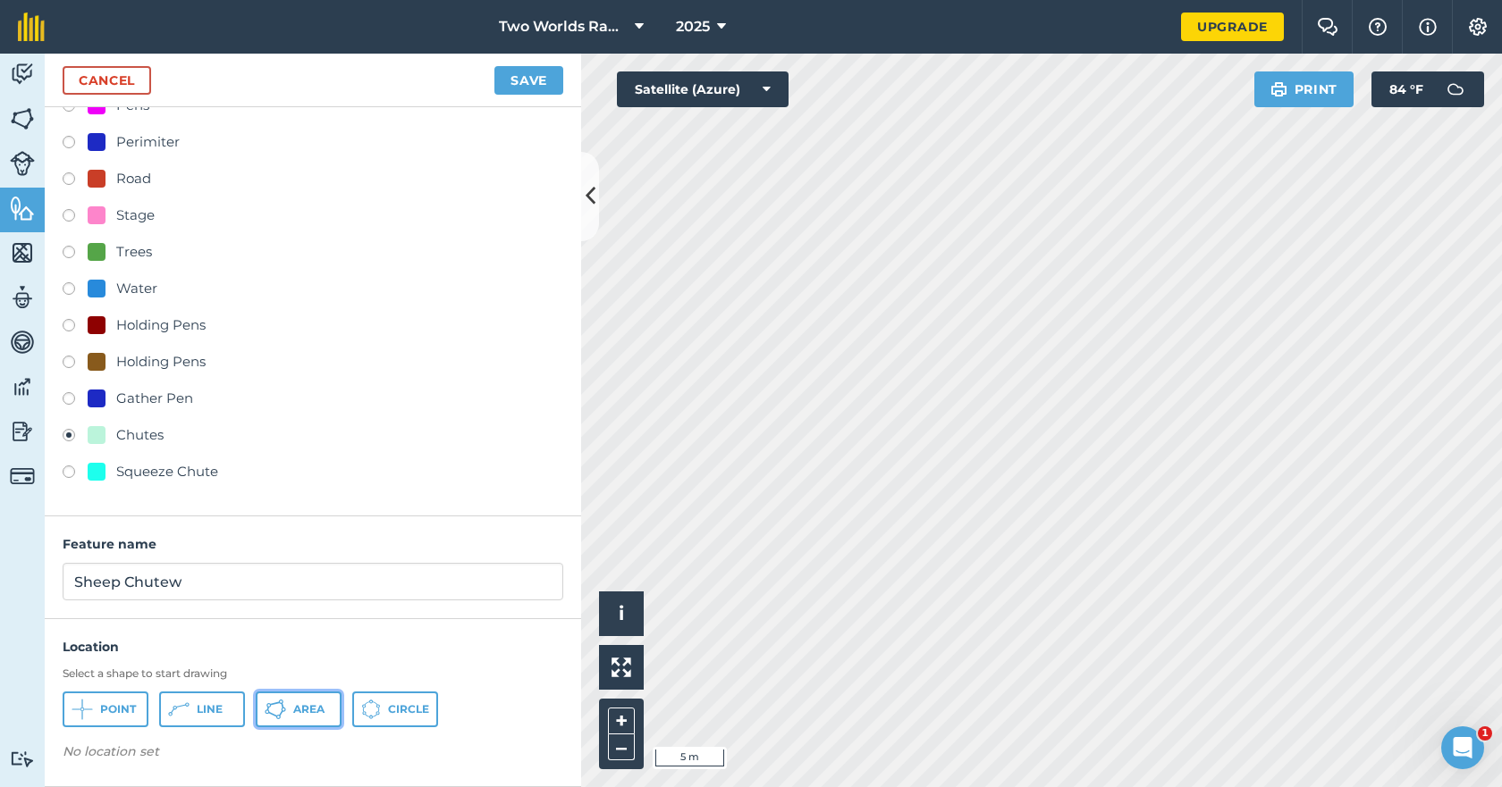
click at [291, 706] on button "Area" at bounding box center [299, 710] width 86 height 36
click at [552, 88] on button "Save" at bounding box center [528, 80] width 69 height 29
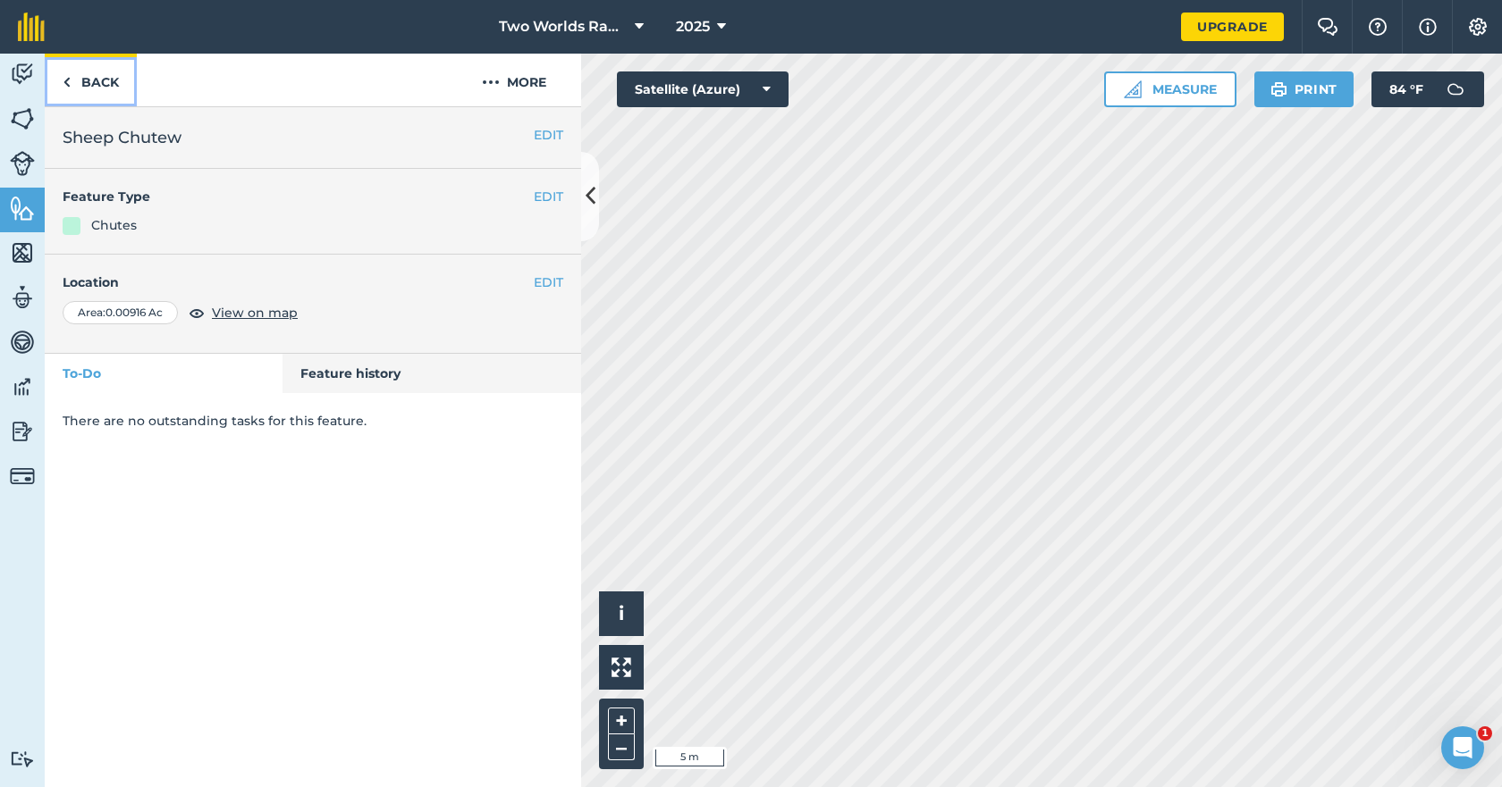
click at [96, 83] on link "Back" at bounding box center [91, 80] width 92 height 53
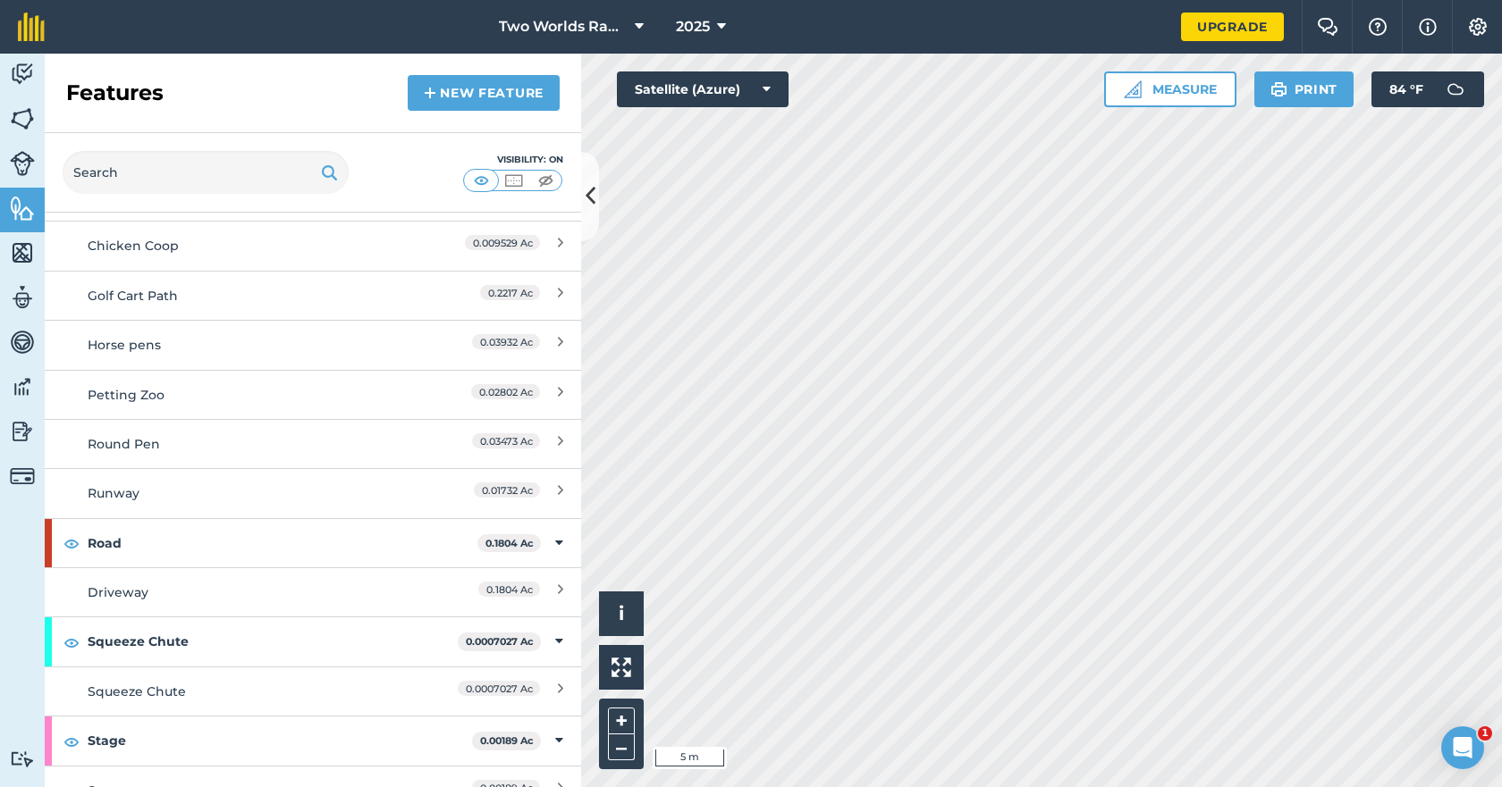
scroll to position [1510, 0]
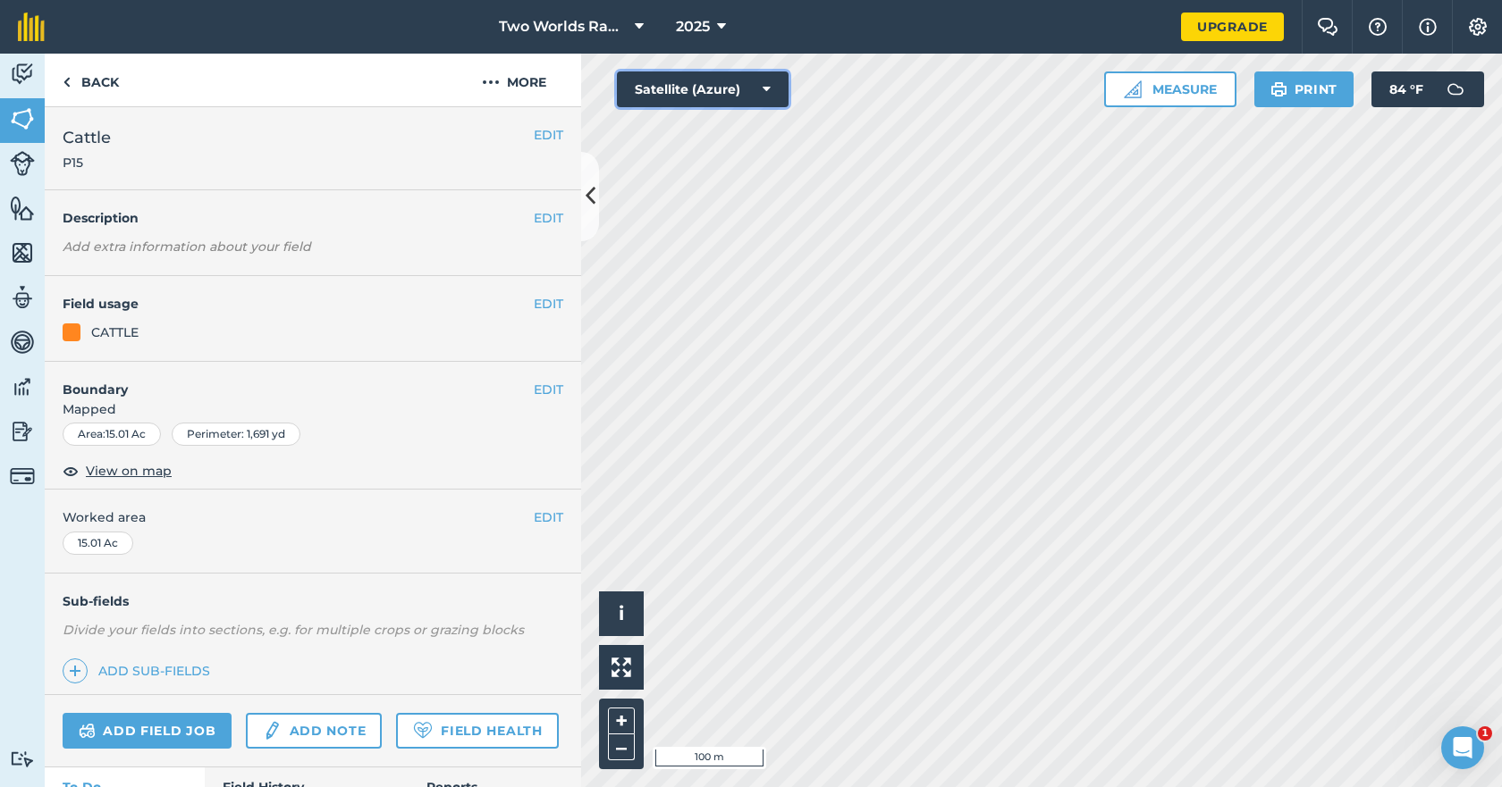
click at [761, 85] on button "Satellite (Azure)" at bounding box center [703, 90] width 172 height 36
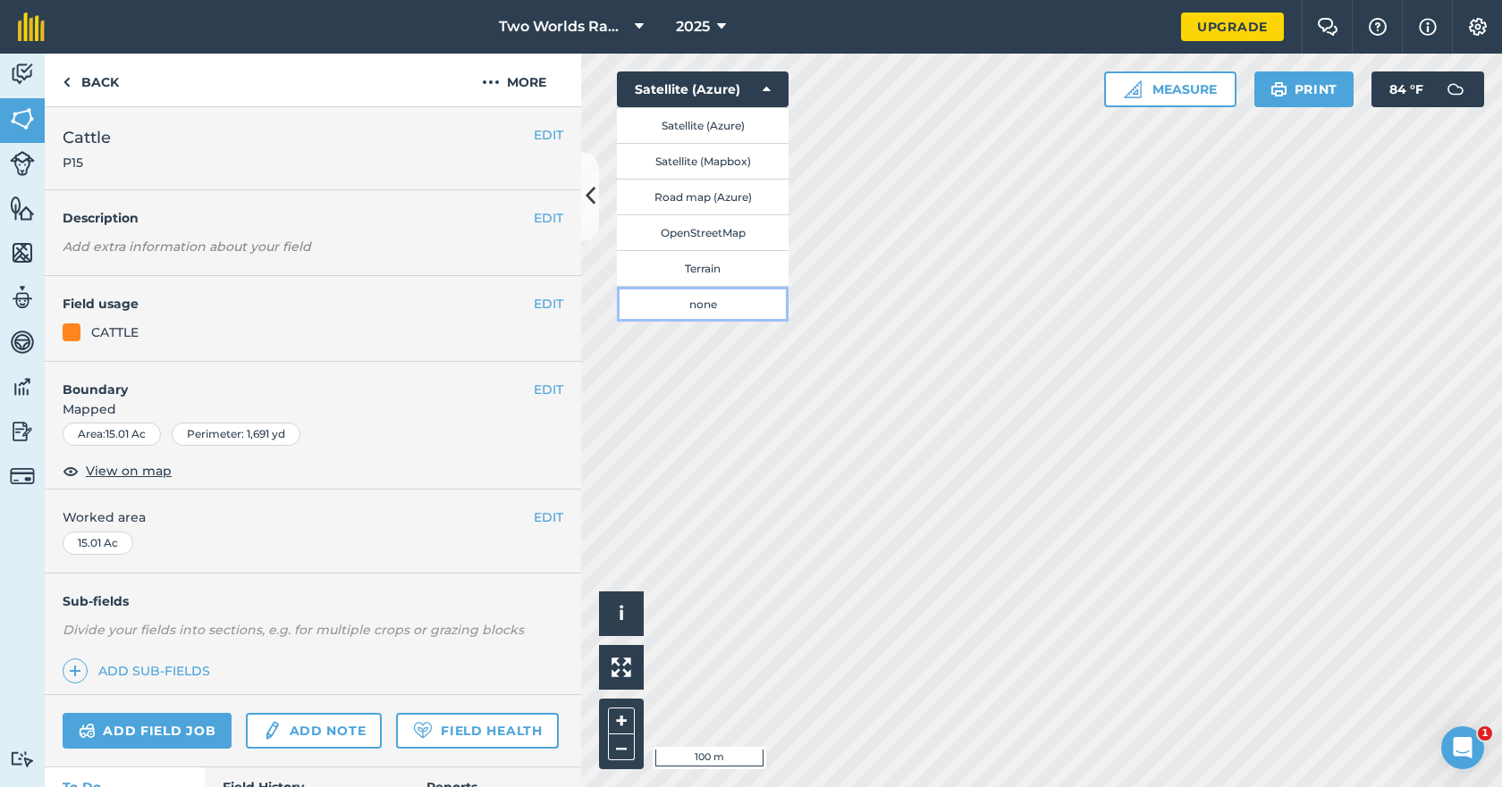
click at [690, 309] on button "none" at bounding box center [703, 304] width 172 height 36
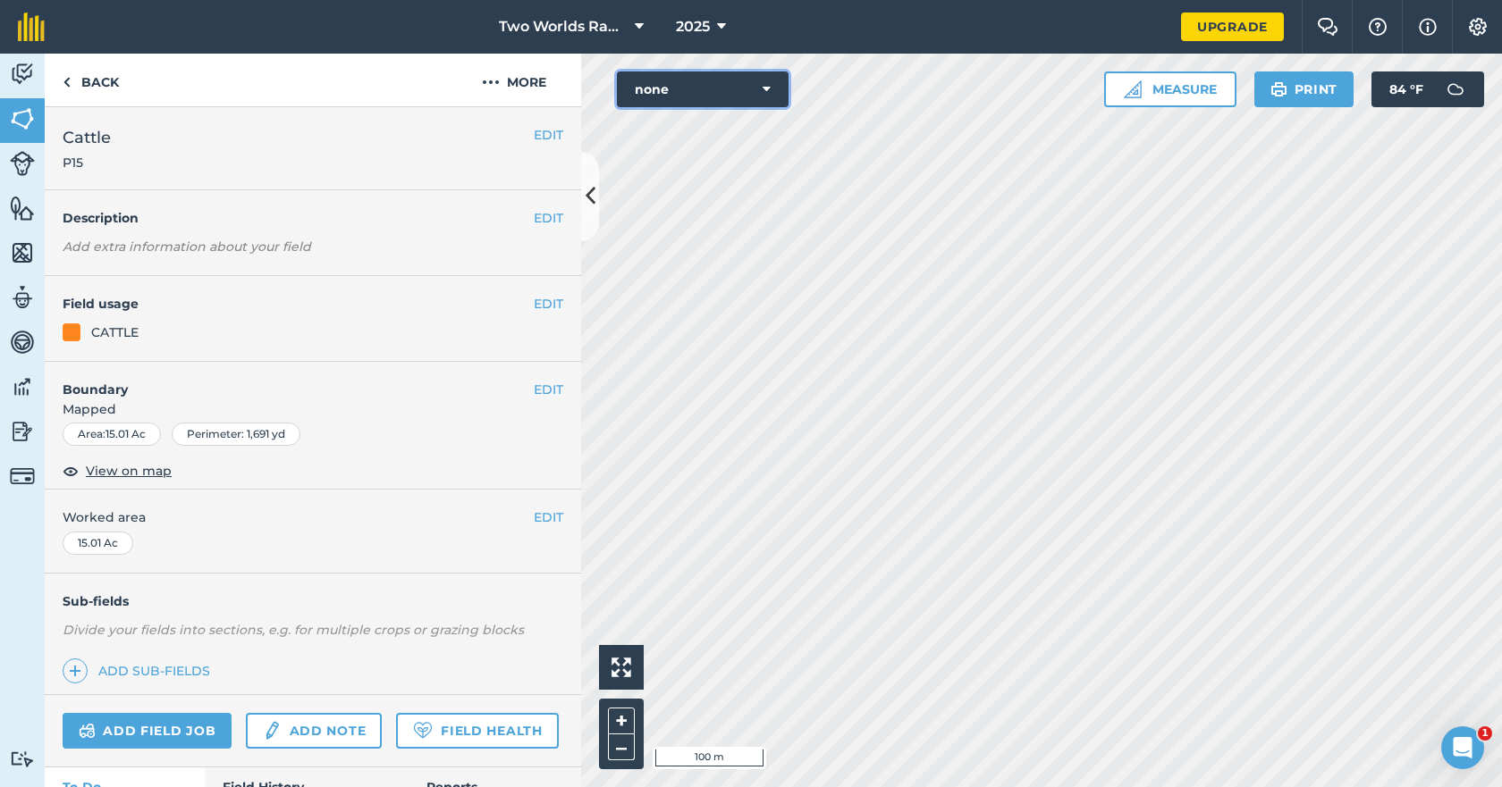
click at [768, 86] on icon at bounding box center [766, 89] width 8 height 18
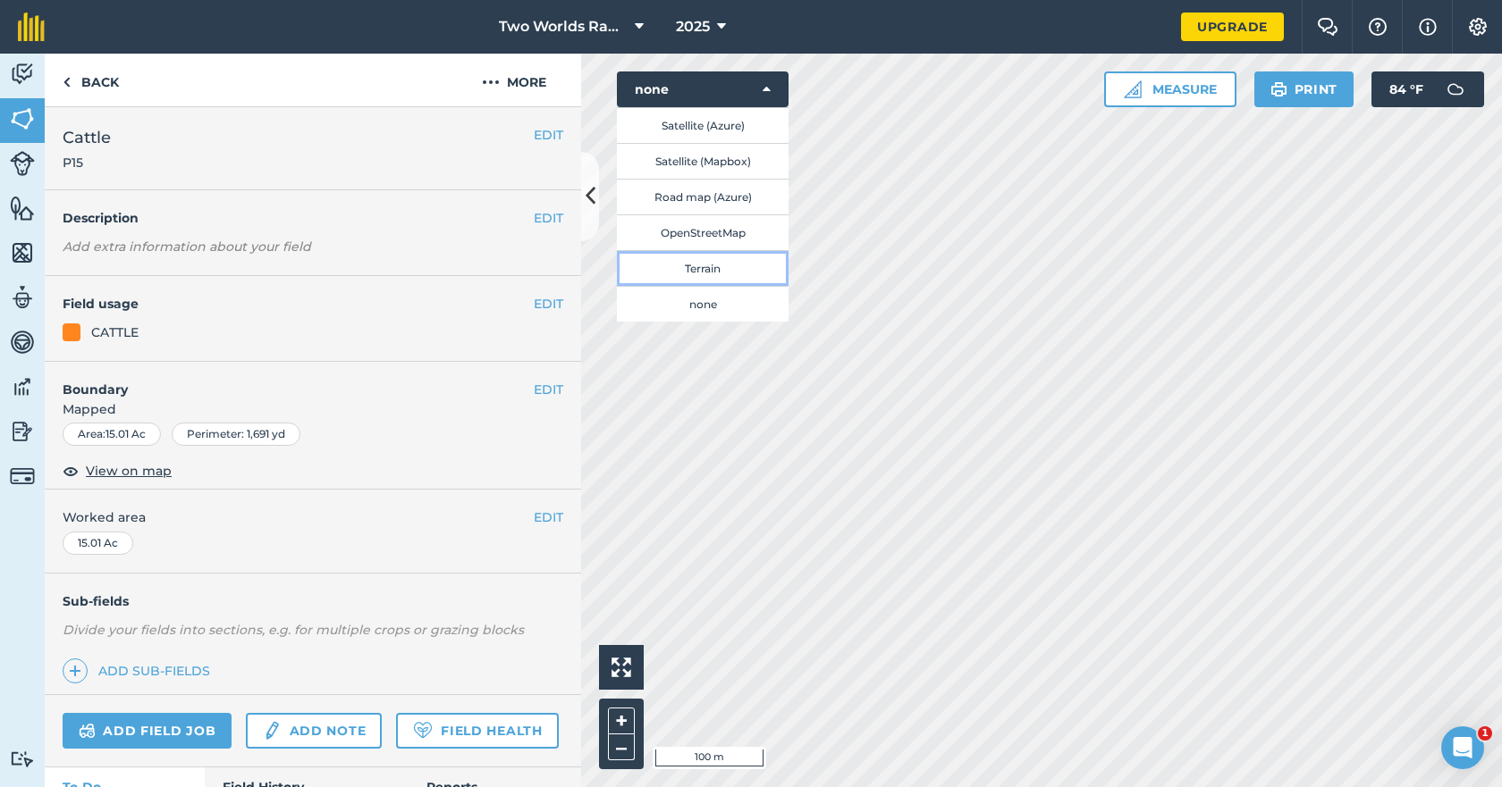
click at [698, 273] on button "Terrain" at bounding box center [703, 268] width 172 height 36
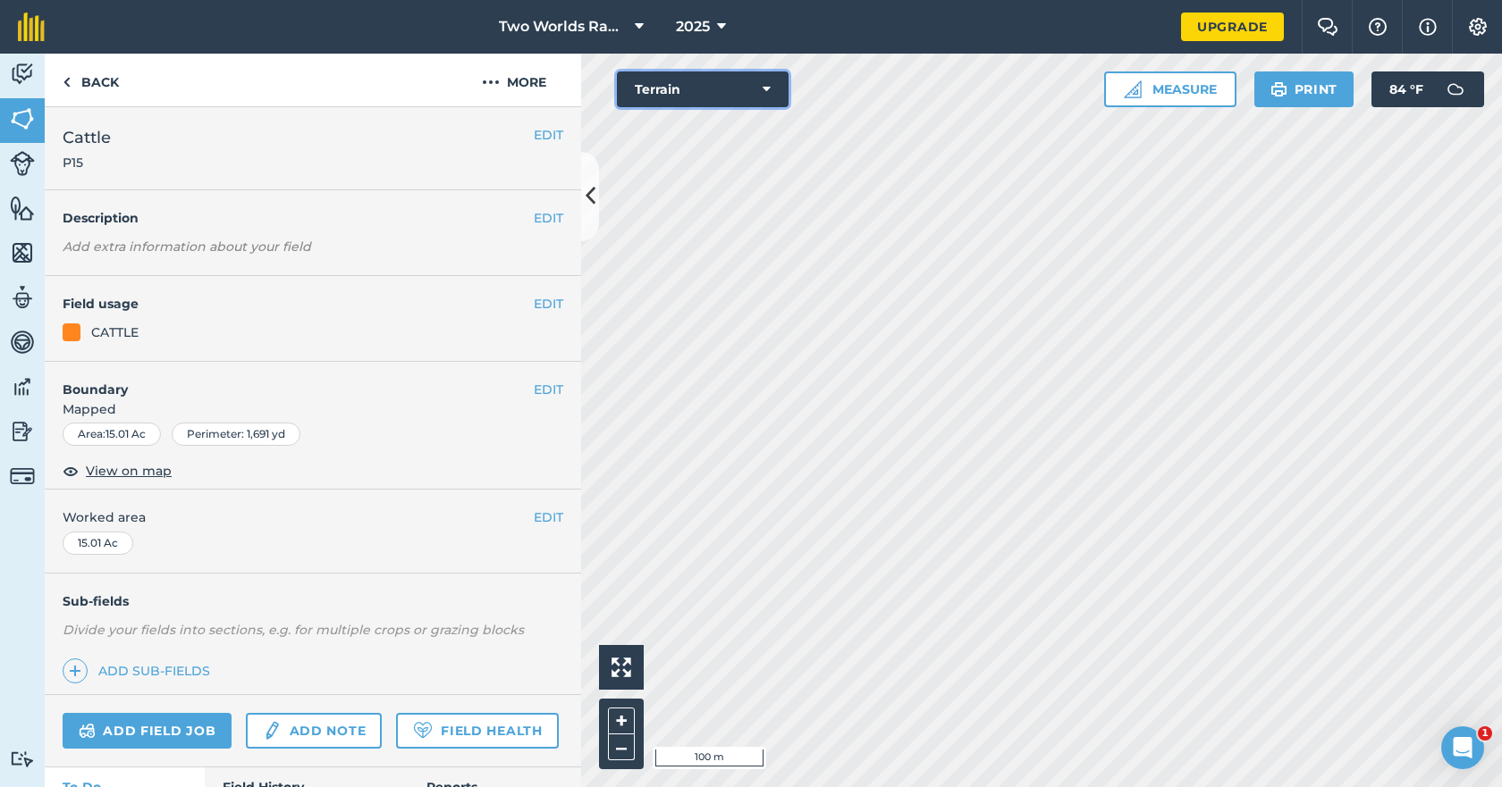
click at [766, 91] on icon at bounding box center [766, 89] width 8 height 18
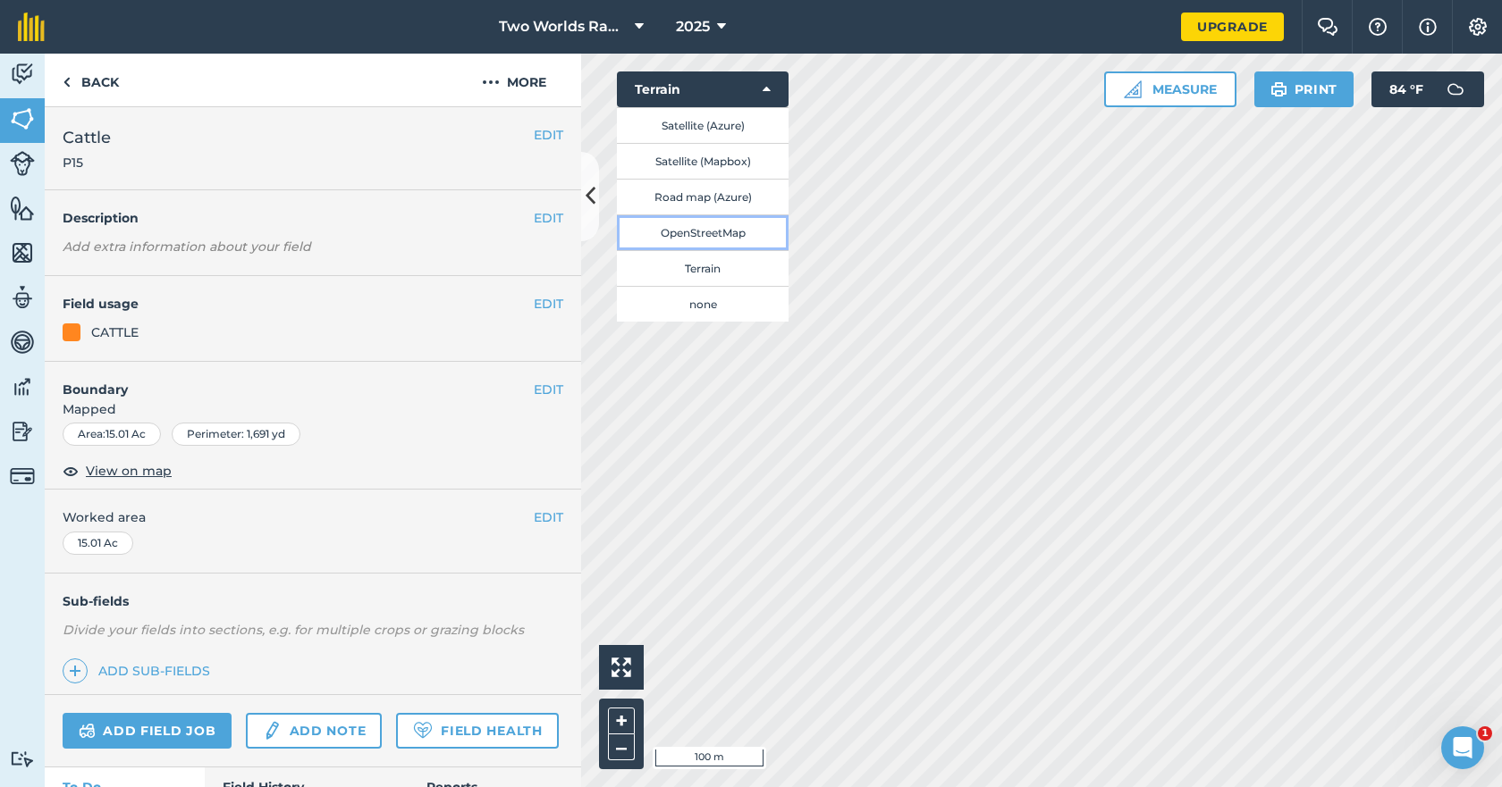
click at [703, 229] on button "OpenStreetMap" at bounding box center [703, 233] width 172 height 36
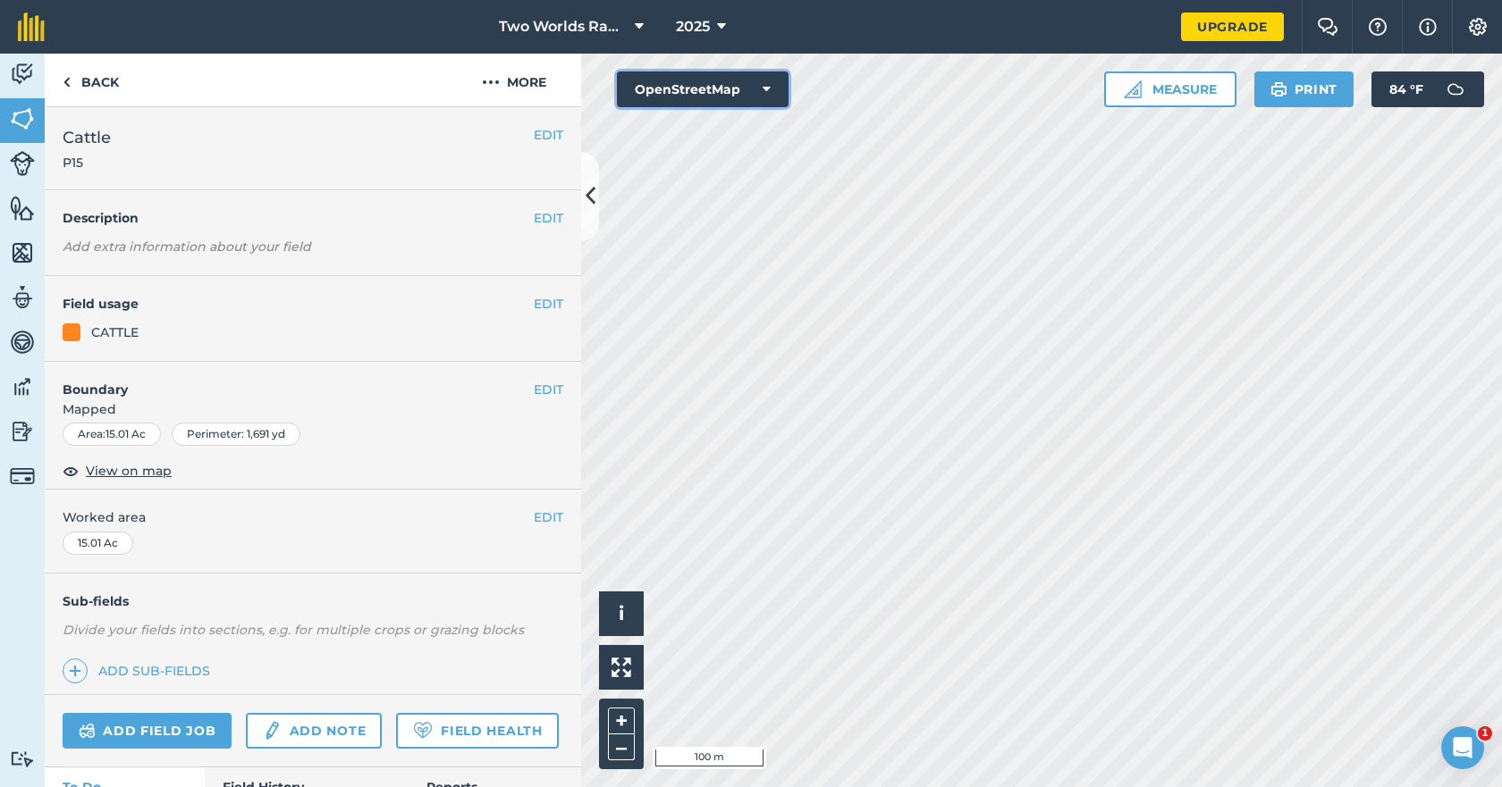
click at [772, 87] on button "OpenStreetMap" at bounding box center [703, 90] width 172 height 36
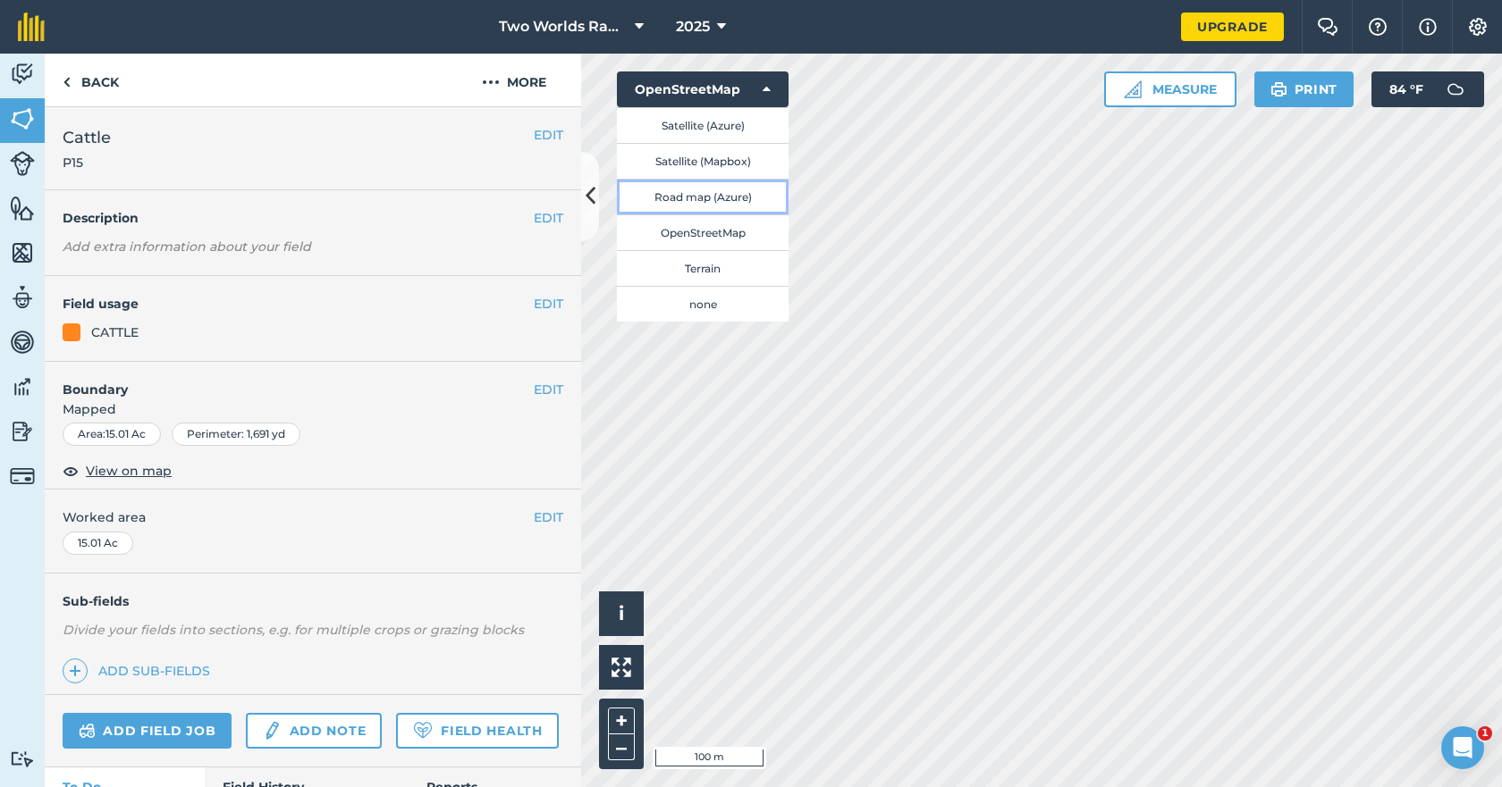
click at [708, 192] on button "Road map (Azure)" at bounding box center [703, 197] width 172 height 36
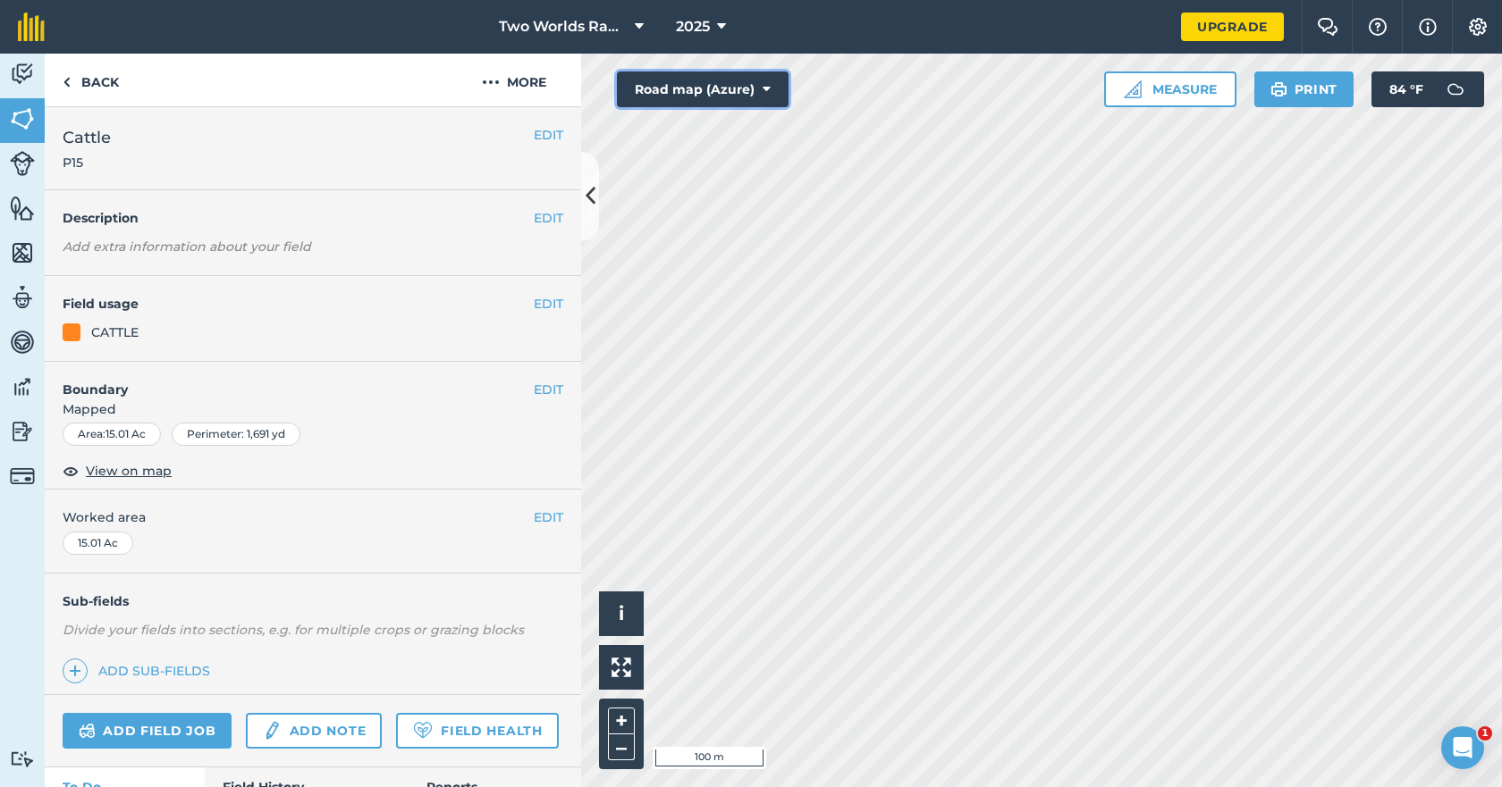
click at [769, 89] on icon at bounding box center [766, 89] width 8 height 18
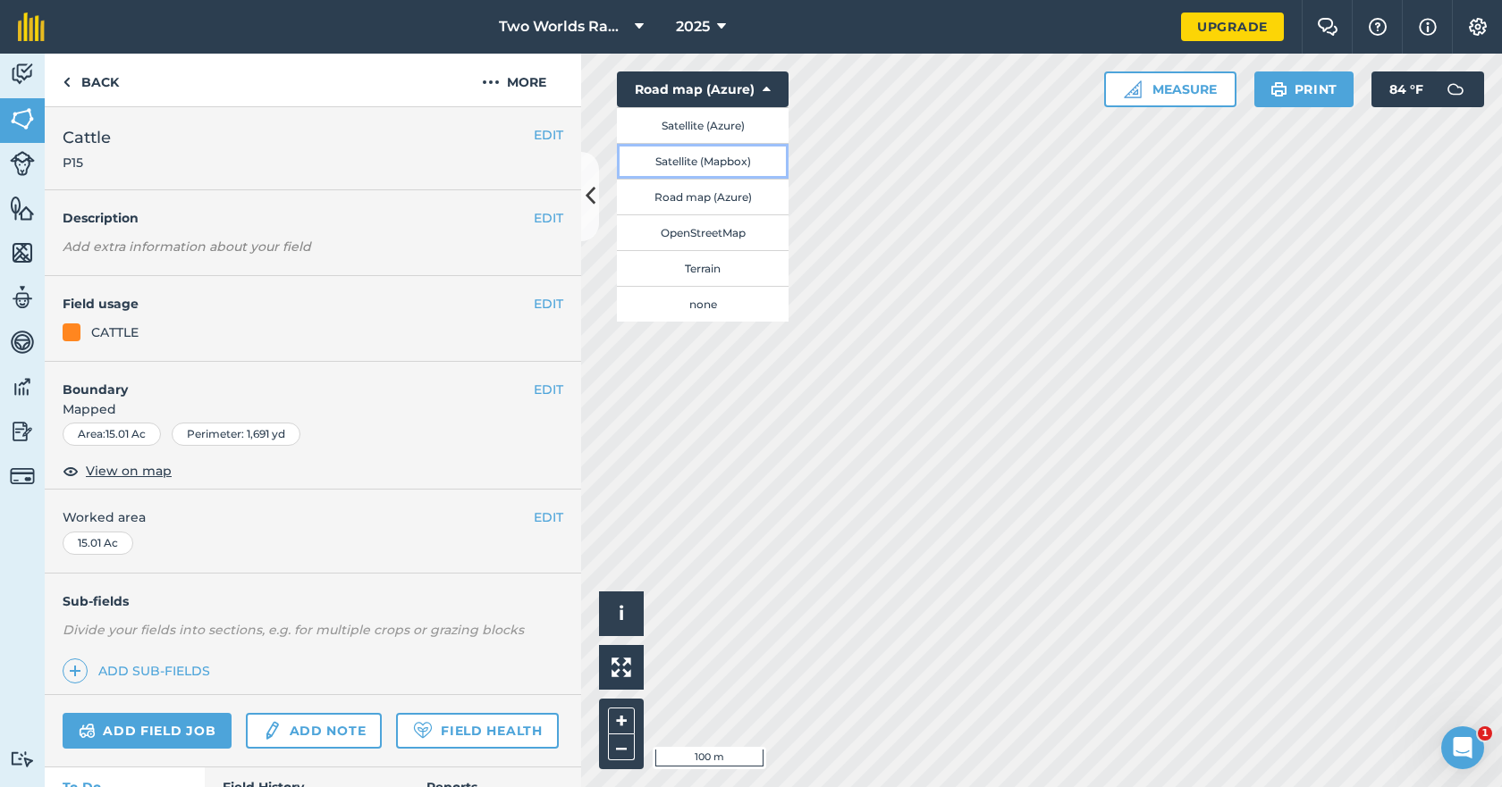
click at [726, 166] on button "Satellite (Mapbox)" at bounding box center [703, 161] width 172 height 36
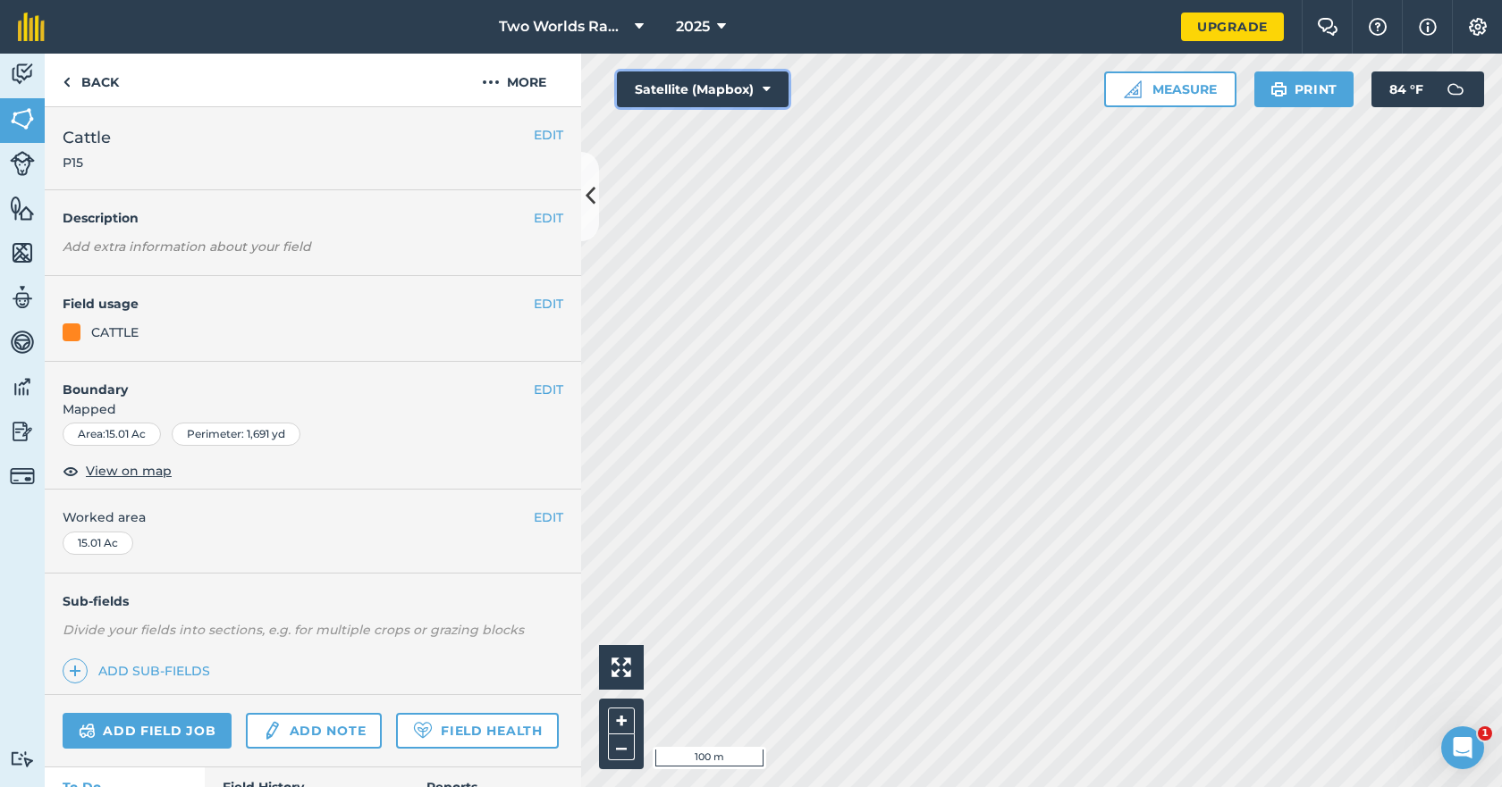
click at [756, 87] on button "Satellite (Mapbox)" at bounding box center [703, 90] width 172 height 36
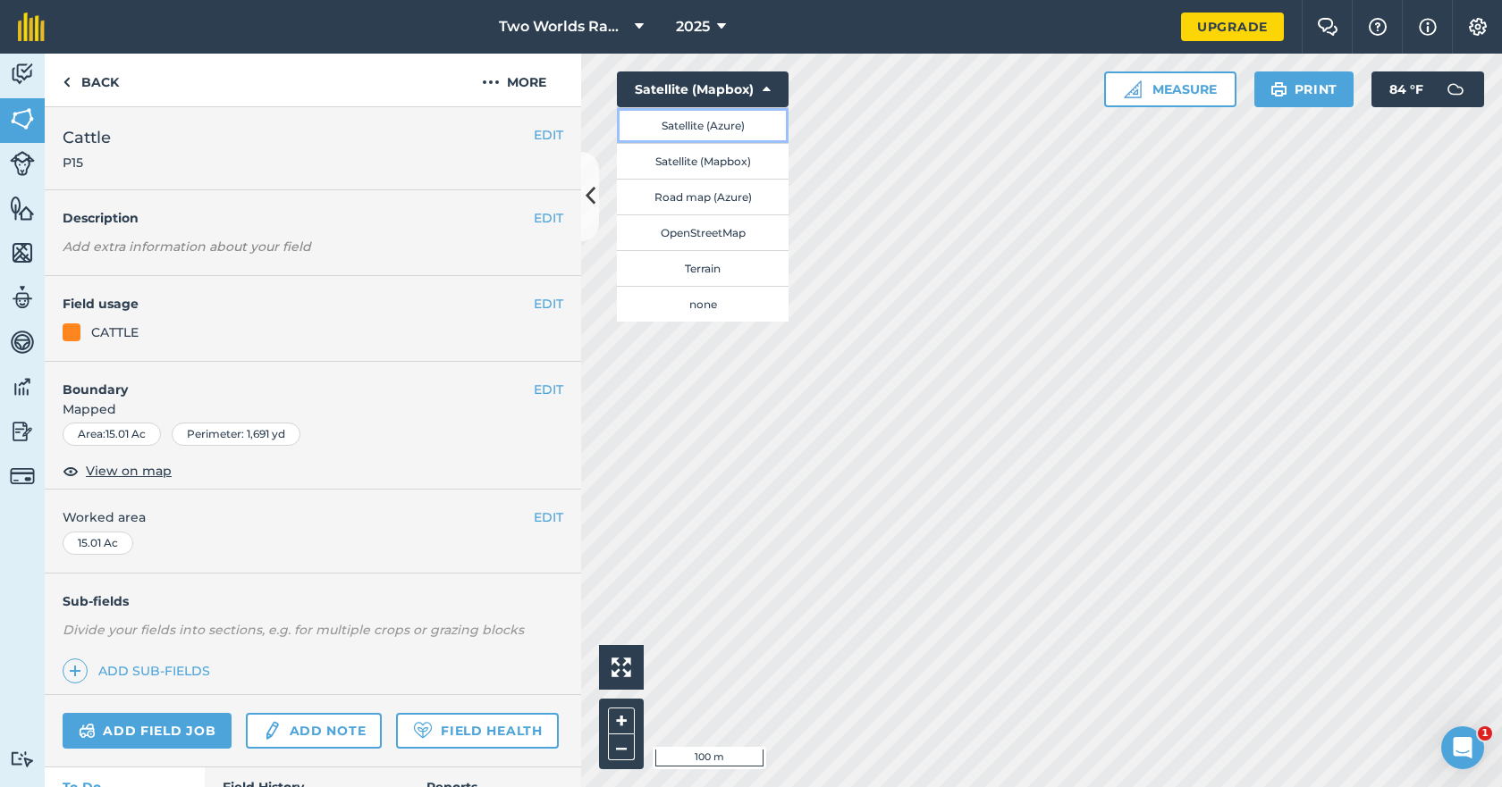
click at [743, 122] on button "Satellite (Azure)" at bounding box center [703, 125] width 172 height 36
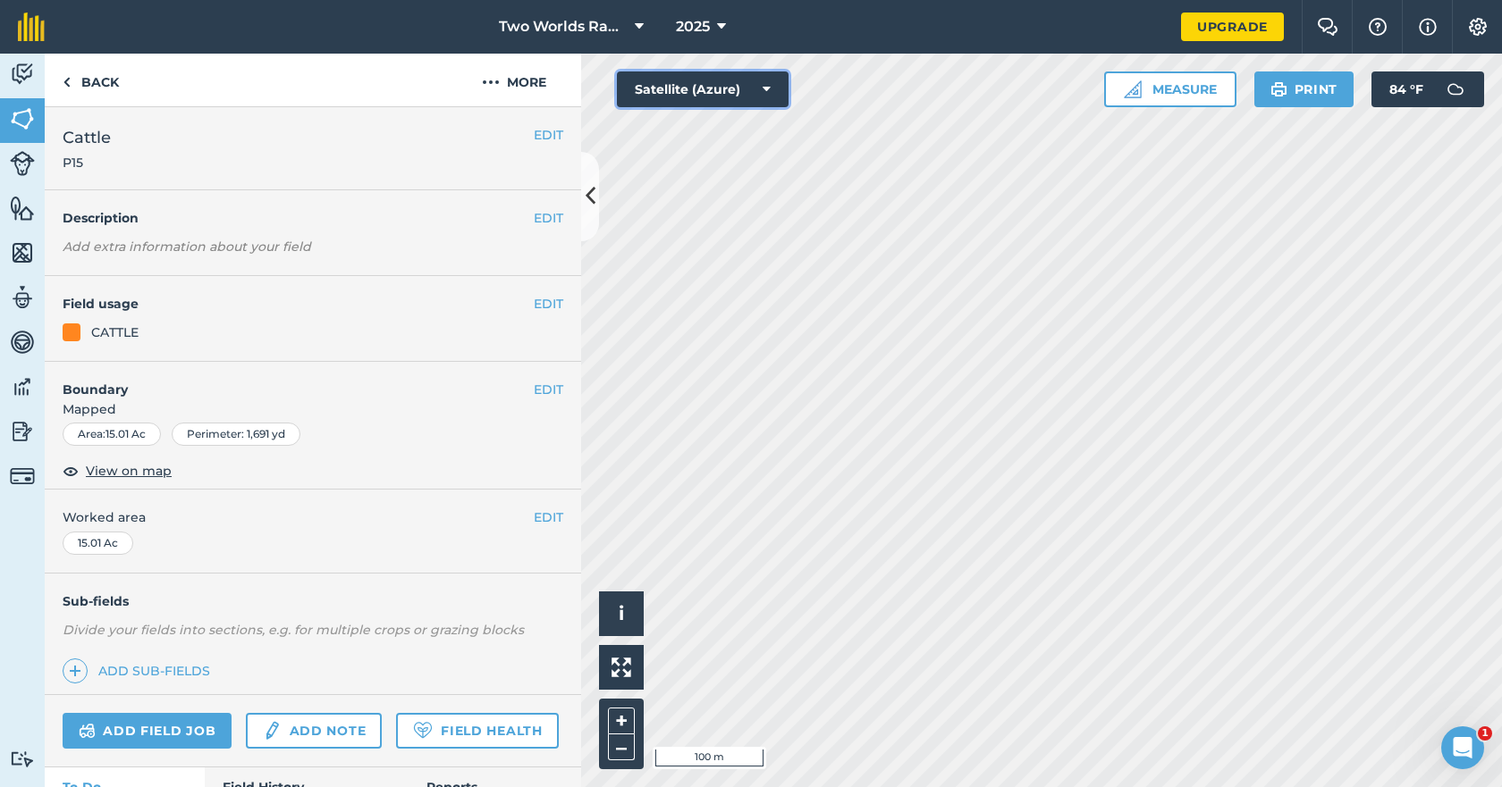
click at [765, 87] on icon at bounding box center [766, 89] width 8 height 18
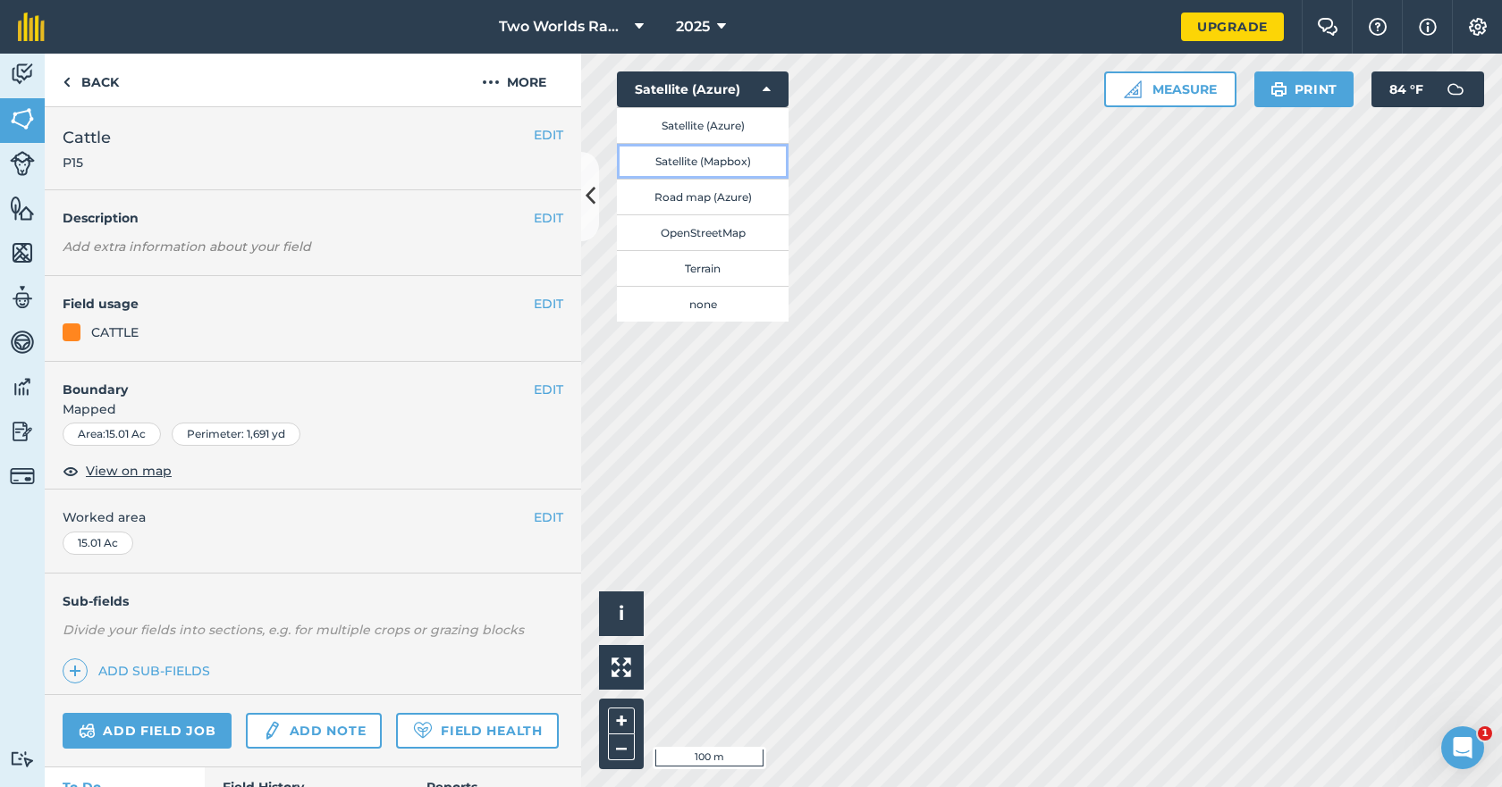
click at [717, 162] on button "Satellite (Mapbox)" at bounding box center [703, 161] width 172 height 36
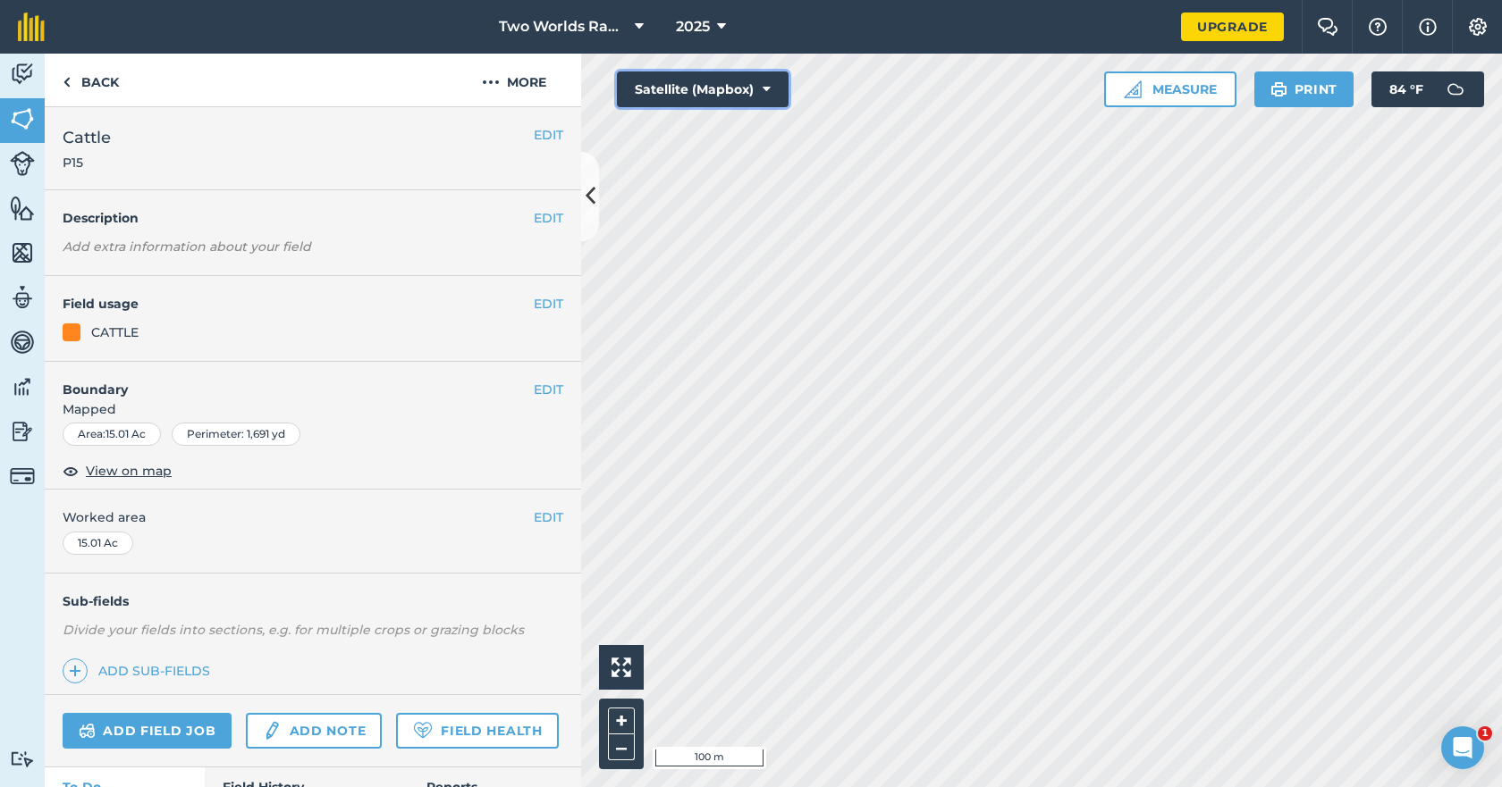
click at [763, 91] on icon at bounding box center [766, 89] width 8 height 18
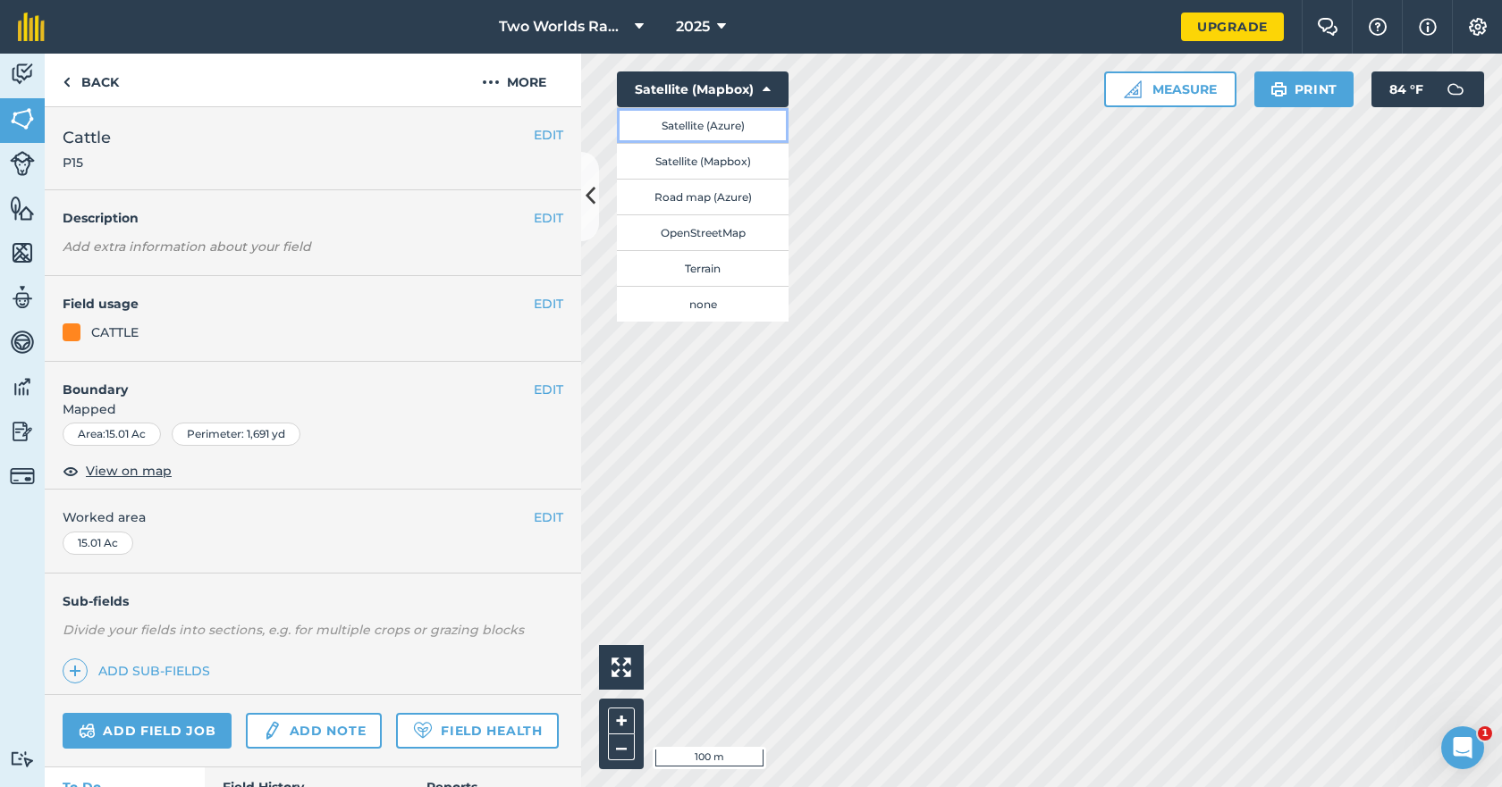
click at [737, 125] on button "Satellite (Azure)" at bounding box center [703, 125] width 172 height 36
